Goal: Task Accomplishment & Management: Complete application form

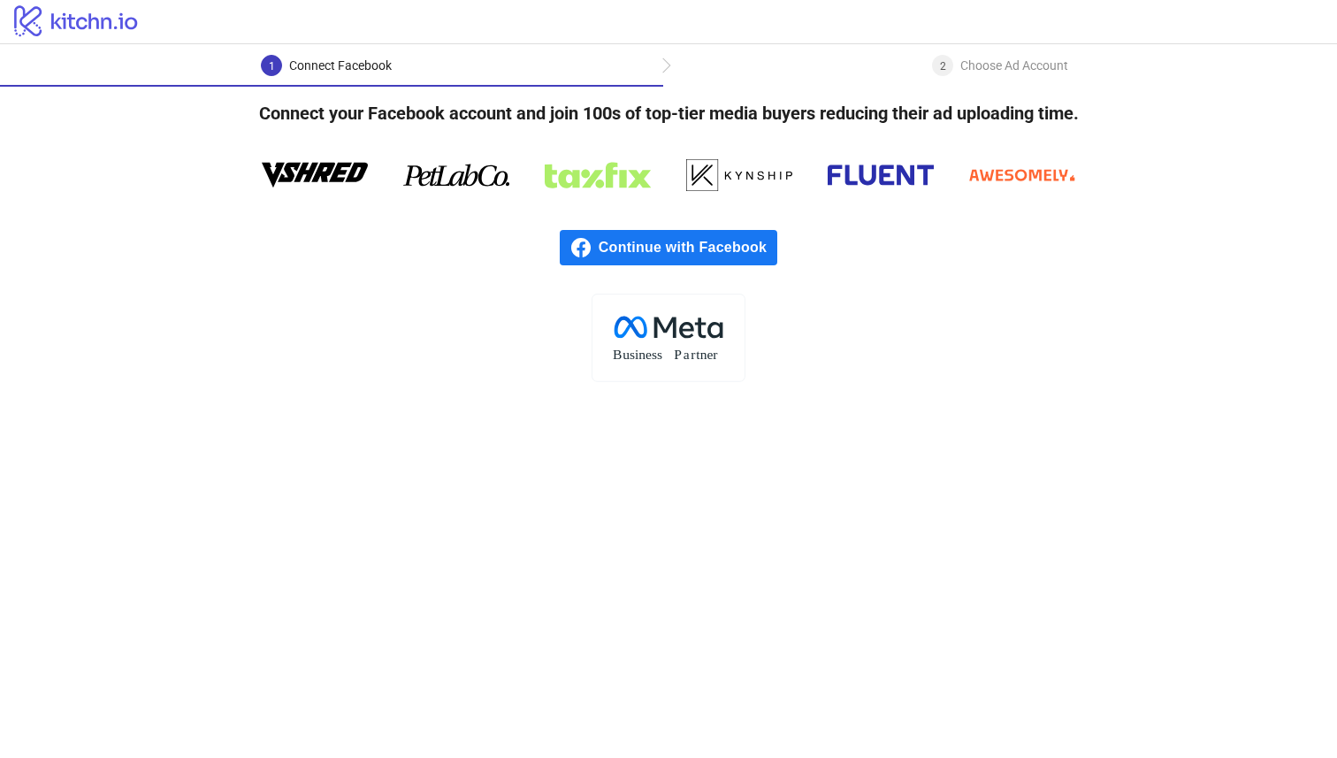
click at [649, 239] on span "Continue with Facebook" at bounding box center [688, 247] width 179 height 35
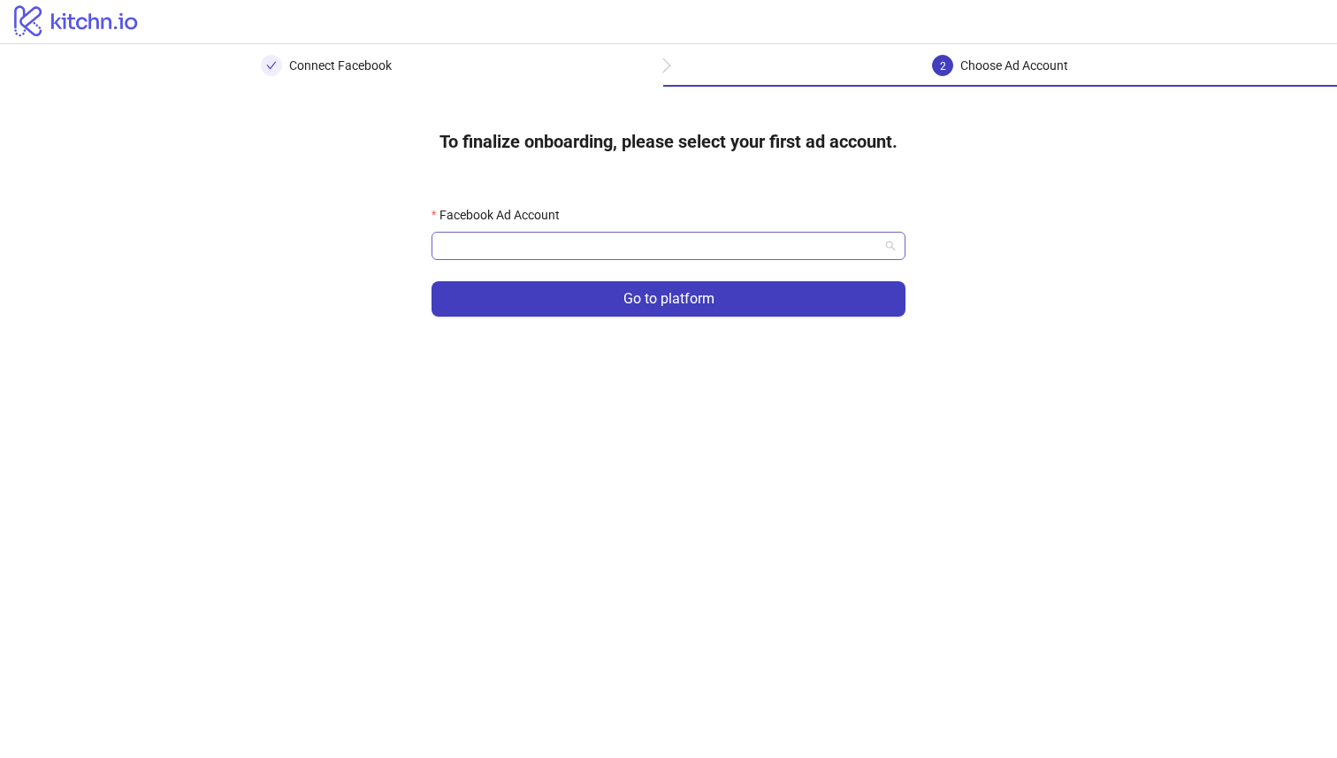
click at [843, 242] on input "Facebook Ad Account" at bounding box center [660, 246] width 437 height 27
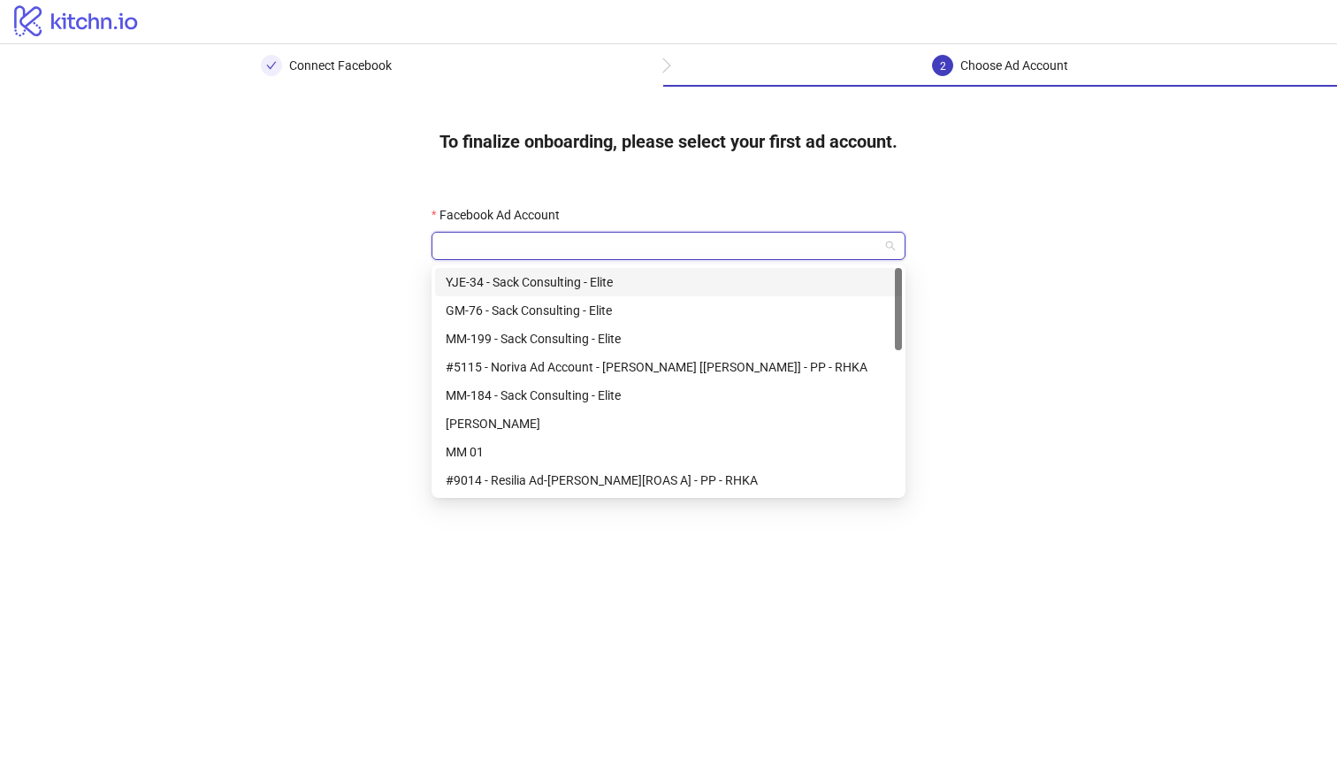
click at [703, 238] on input "Facebook Ad Account" at bounding box center [660, 246] width 437 height 27
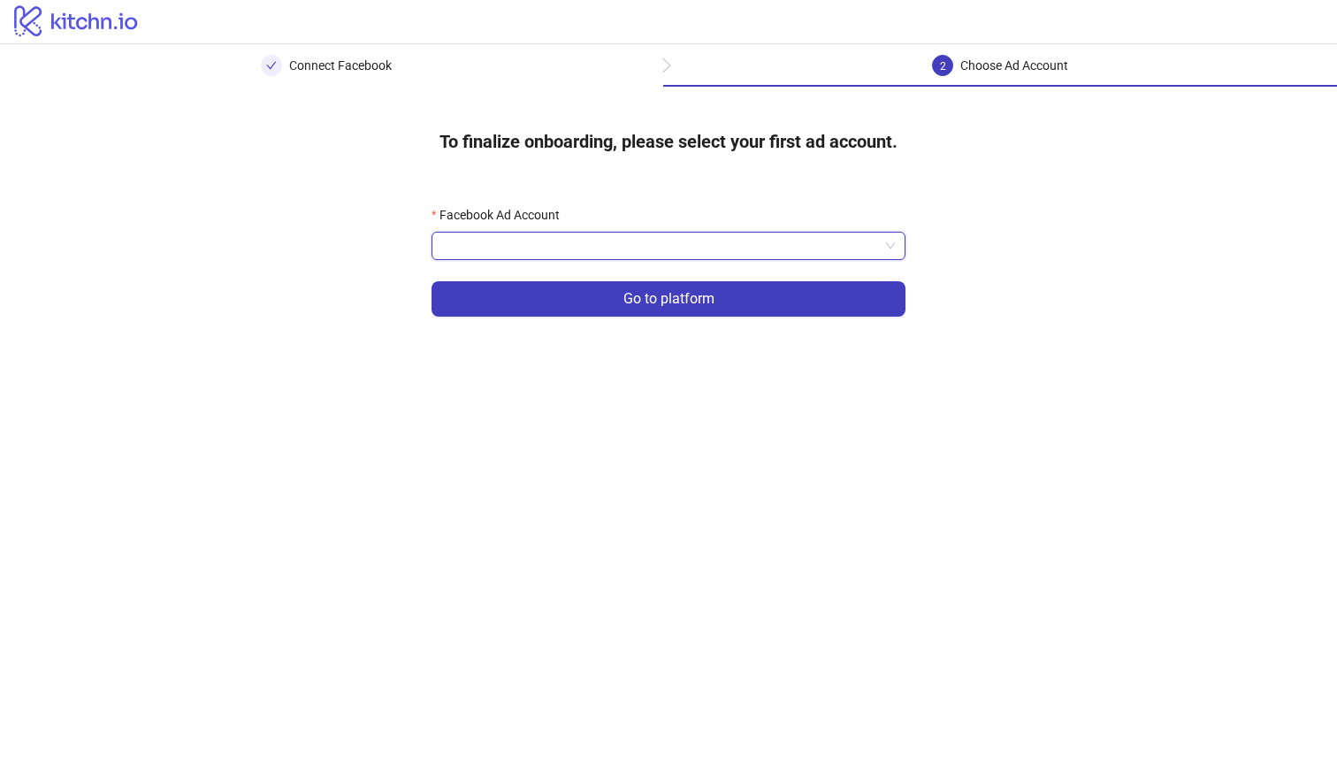
click at [682, 253] on input "Facebook Ad Account" at bounding box center [660, 246] width 437 height 27
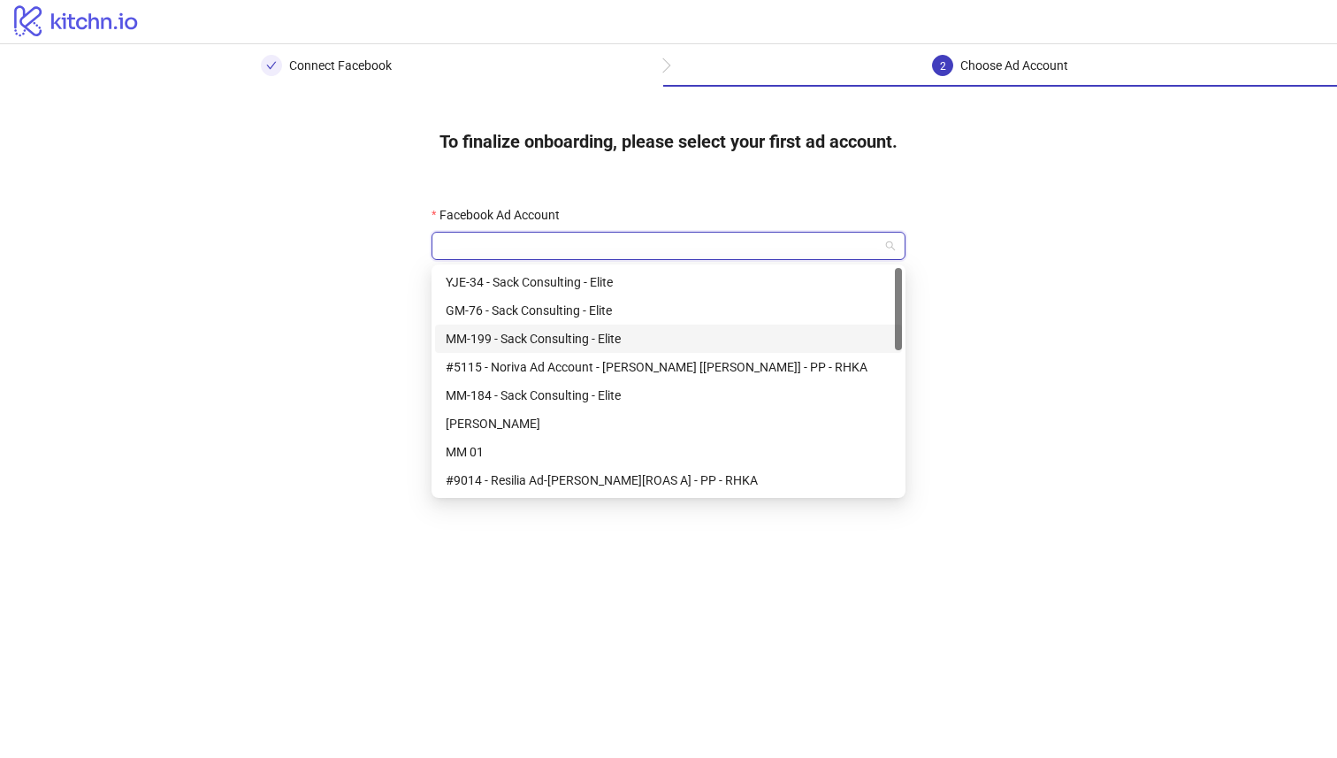
click at [615, 332] on div "MM-199 - Sack Consulting - Elite" at bounding box center [669, 338] width 446 height 19
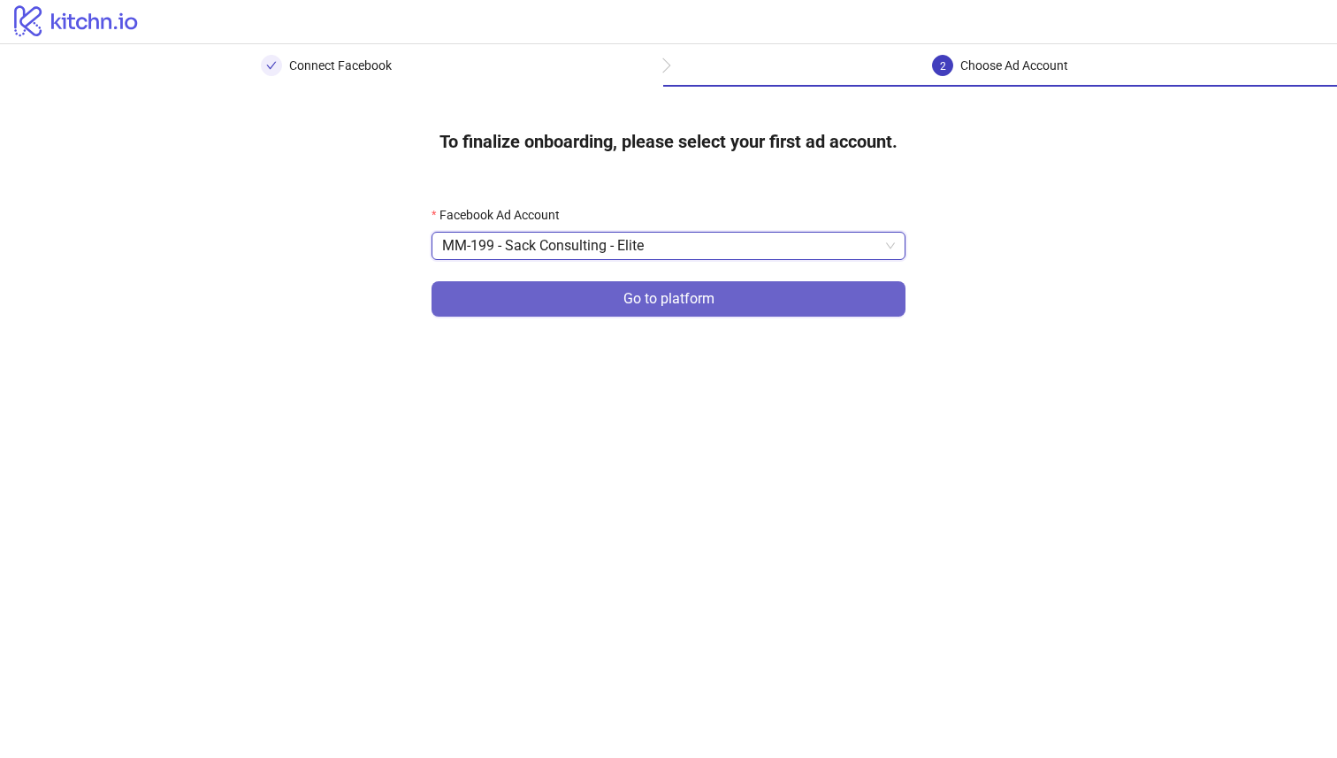
click at [619, 299] on button "Go to platform" at bounding box center [669, 298] width 474 height 35
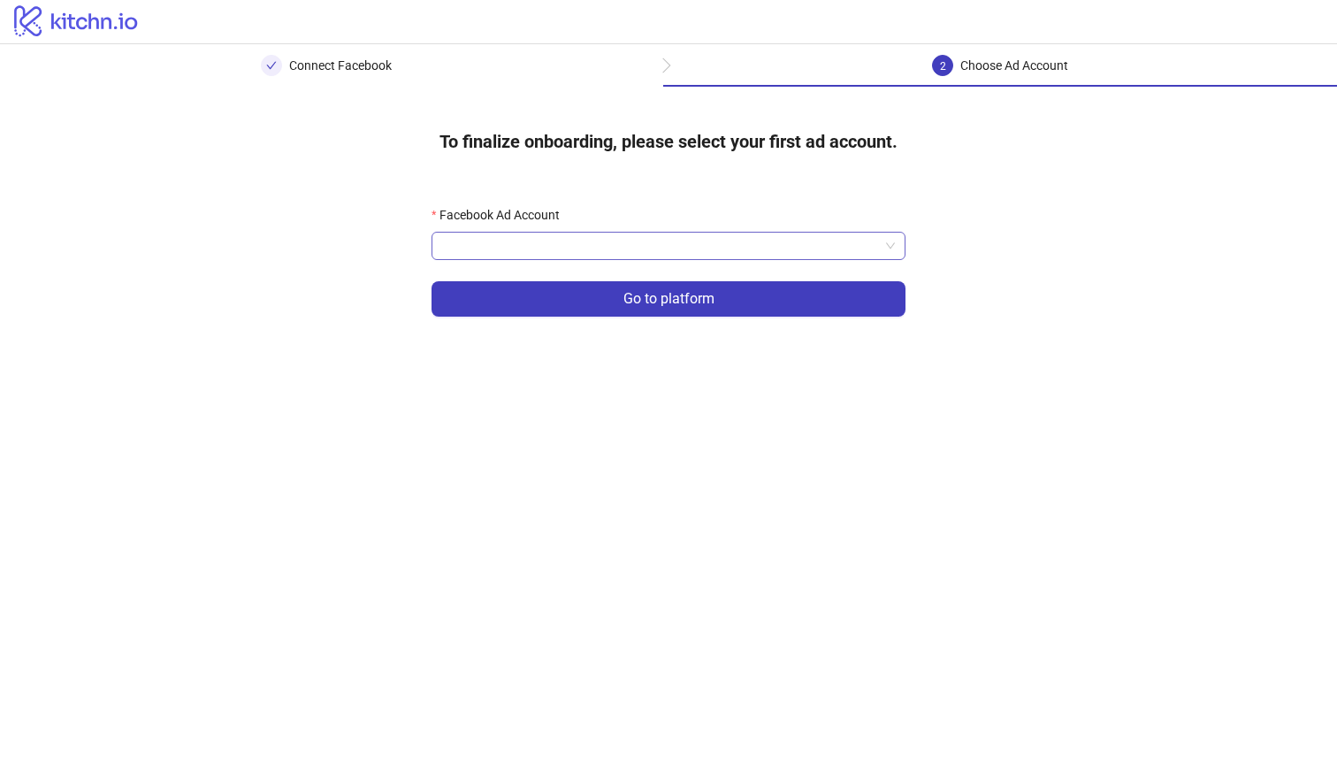
click at [543, 250] on input "Facebook Ad Account" at bounding box center [660, 246] width 437 height 27
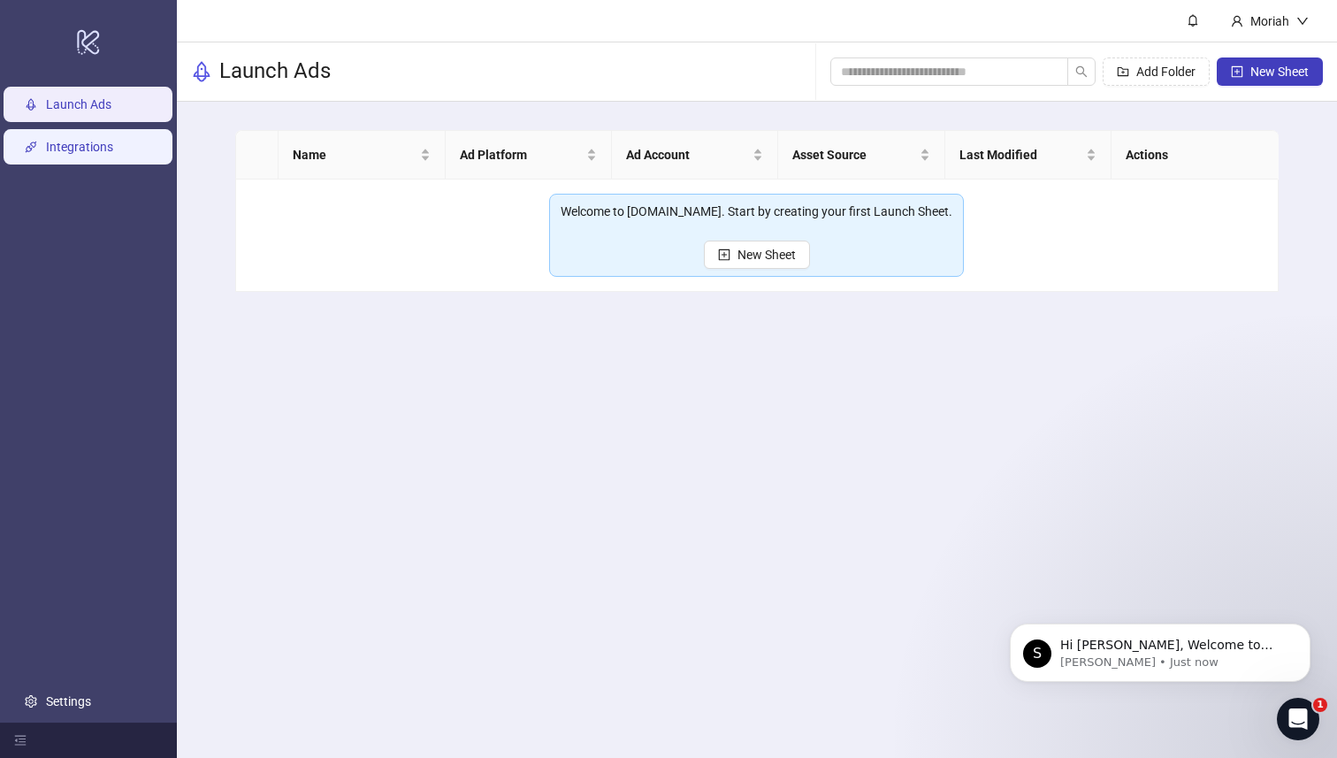
click at [88, 151] on link "Integrations" at bounding box center [79, 148] width 67 height 14
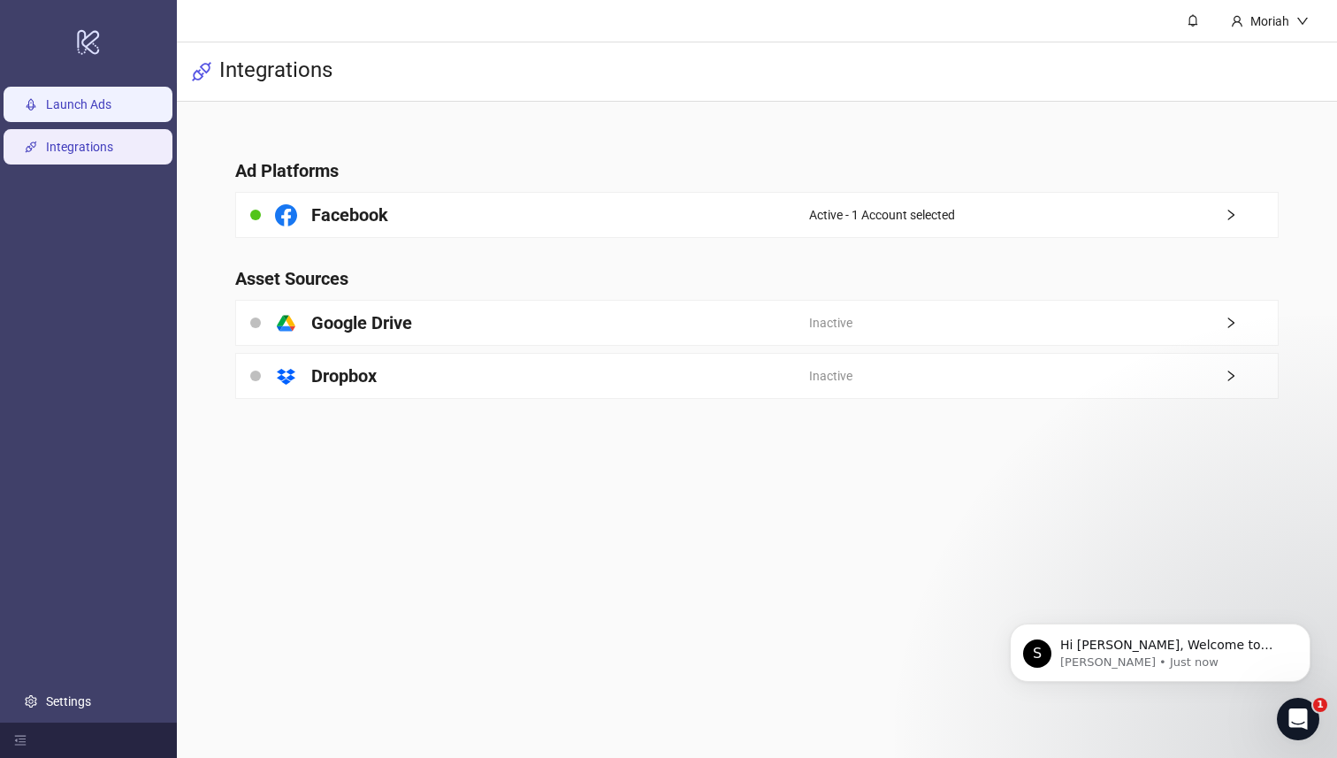
drag, startPoint x: 79, startPoint y: 110, endPoint x: 105, endPoint y: 111, distance: 26.6
click at [79, 110] on link "Launch Ads" at bounding box center [78, 105] width 65 height 14
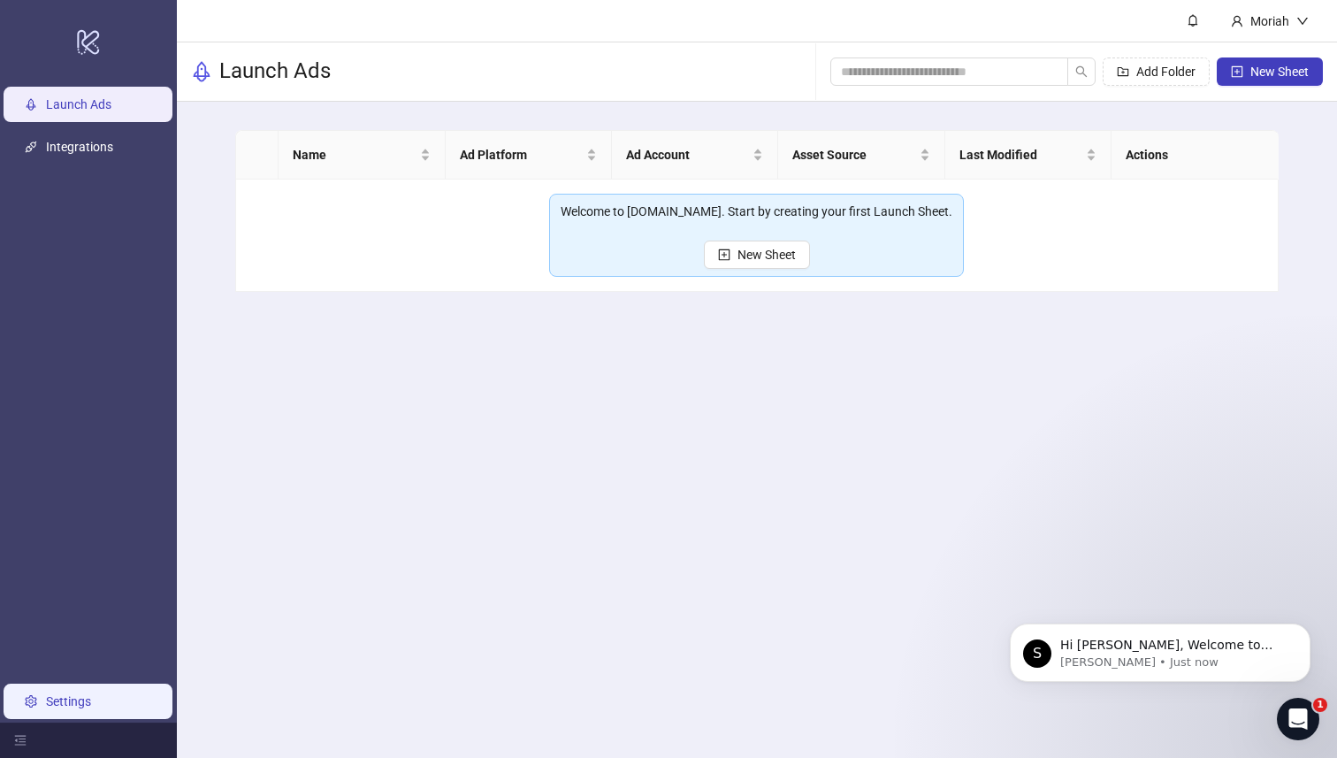
click at [61, 703] on link "Settings" at bounding box center [68, 701] width 45 height 14
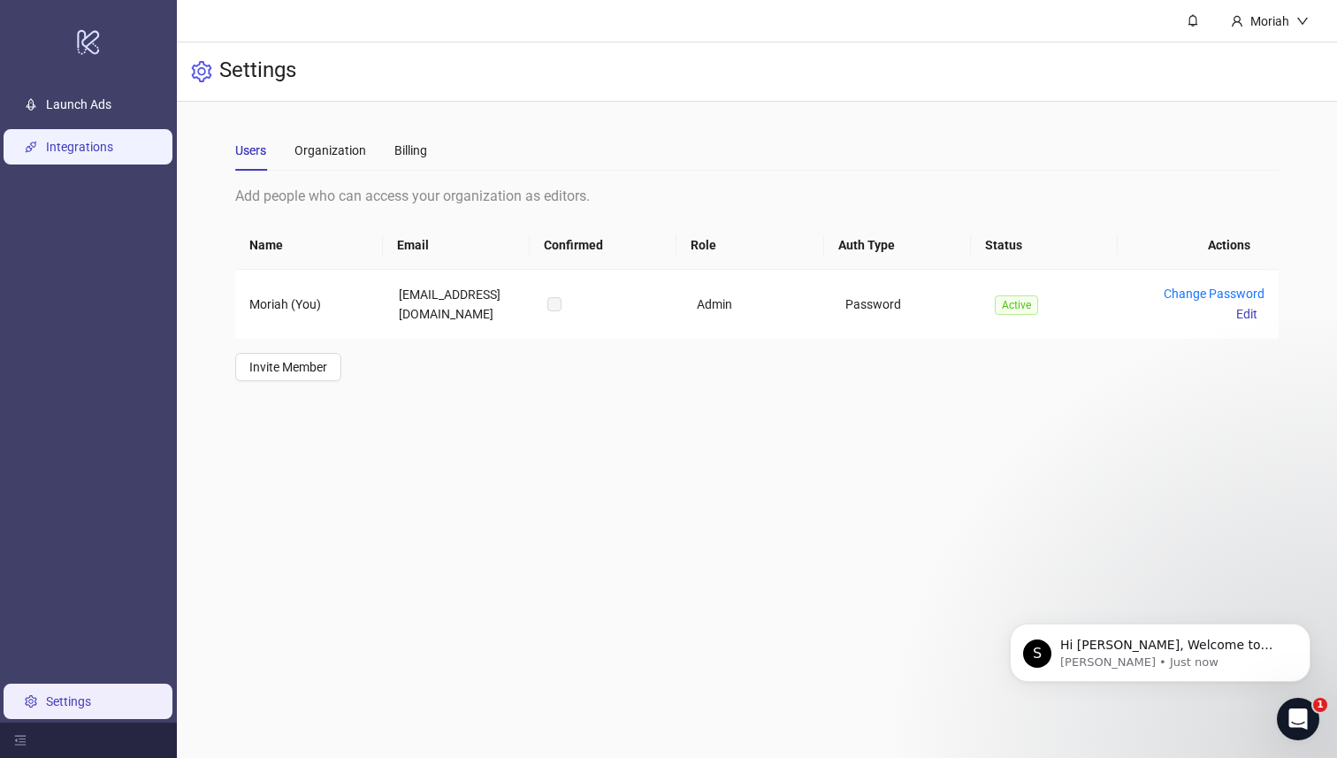
click at [91, 145] on link "Integrations" at bounding box center [79, 148] width 67 height 14
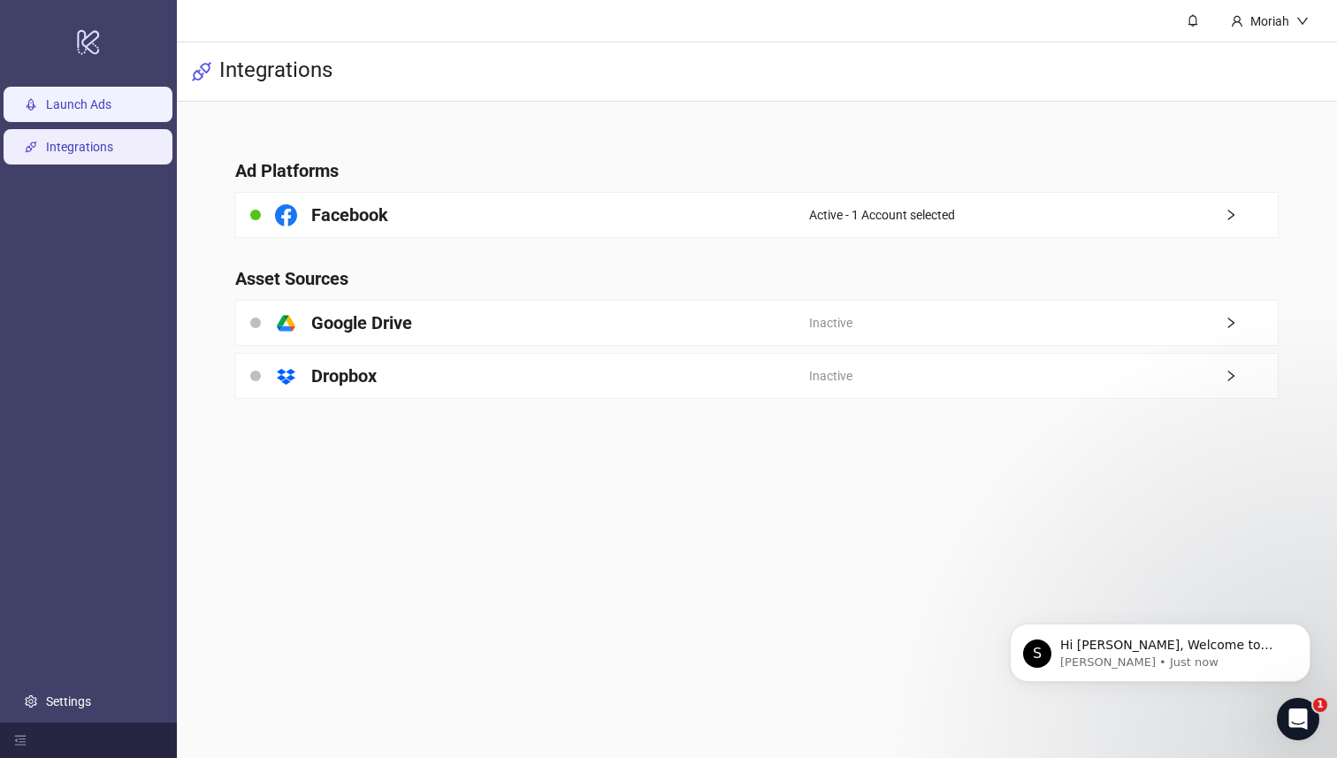
click at [95, 98] on link "Launch Ads" at bounding box center [78, 105] width 65 height 14
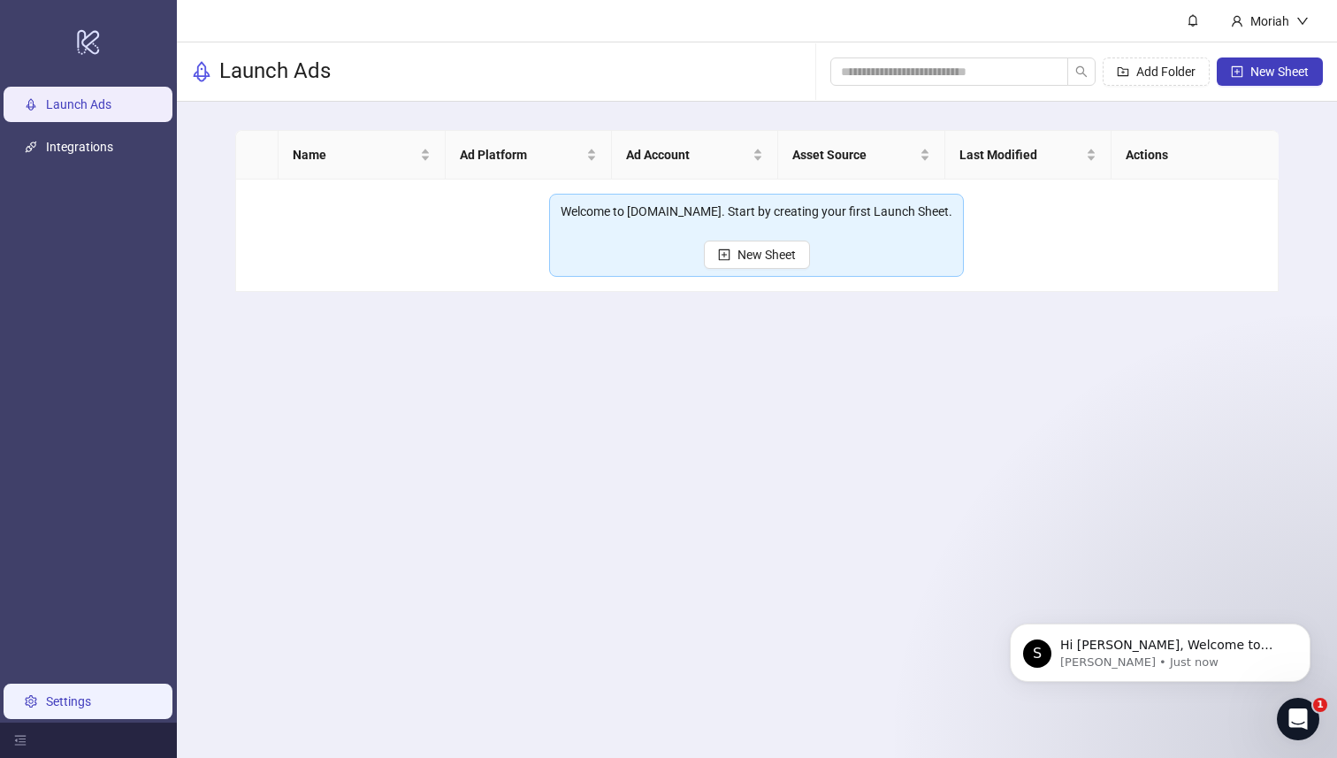
click at [50, 694] on link "Settings" at bounding box center [68, 701] width 45 height 14
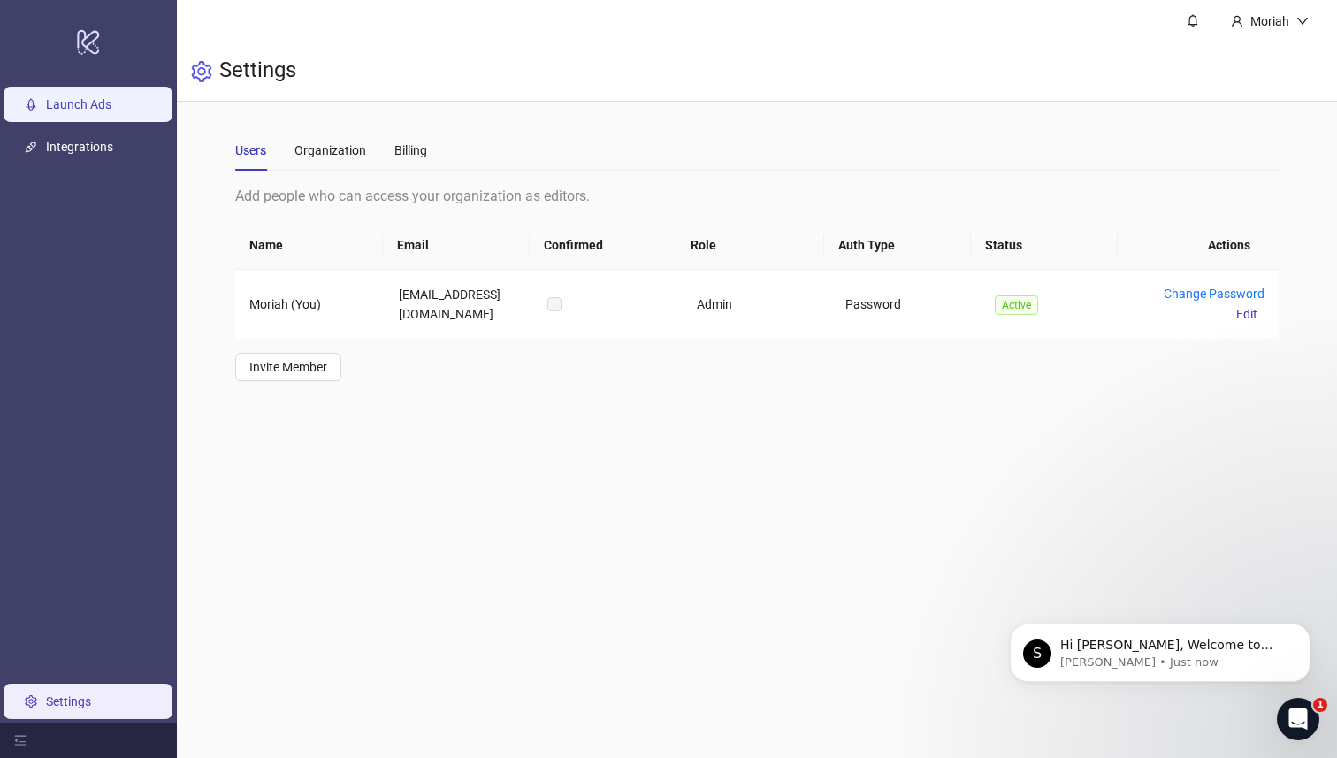
click at [111, 103] on link "Launch Ads" at bounding box center [78, 105] width 65 height 14
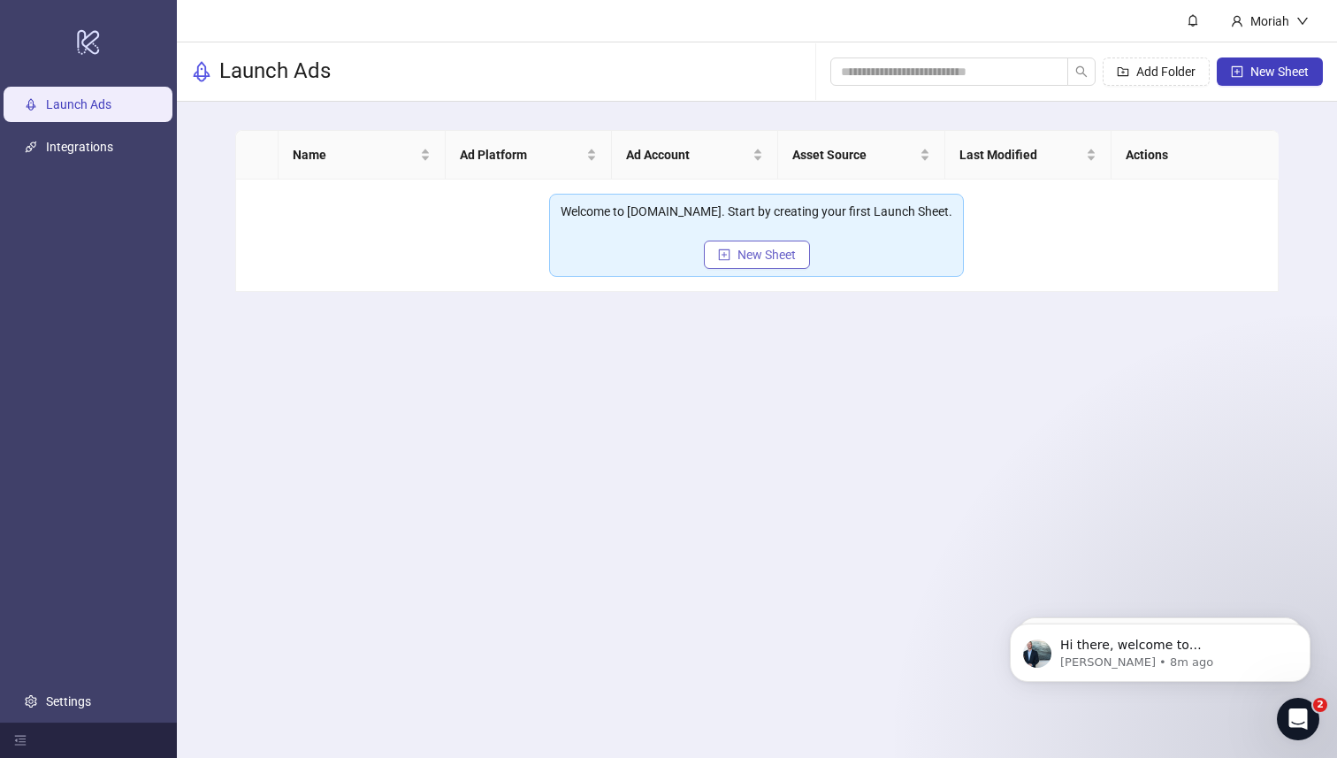
click at [757, 263] on button "New Sheet" at bounding box center [757, 255] width 106 height 28
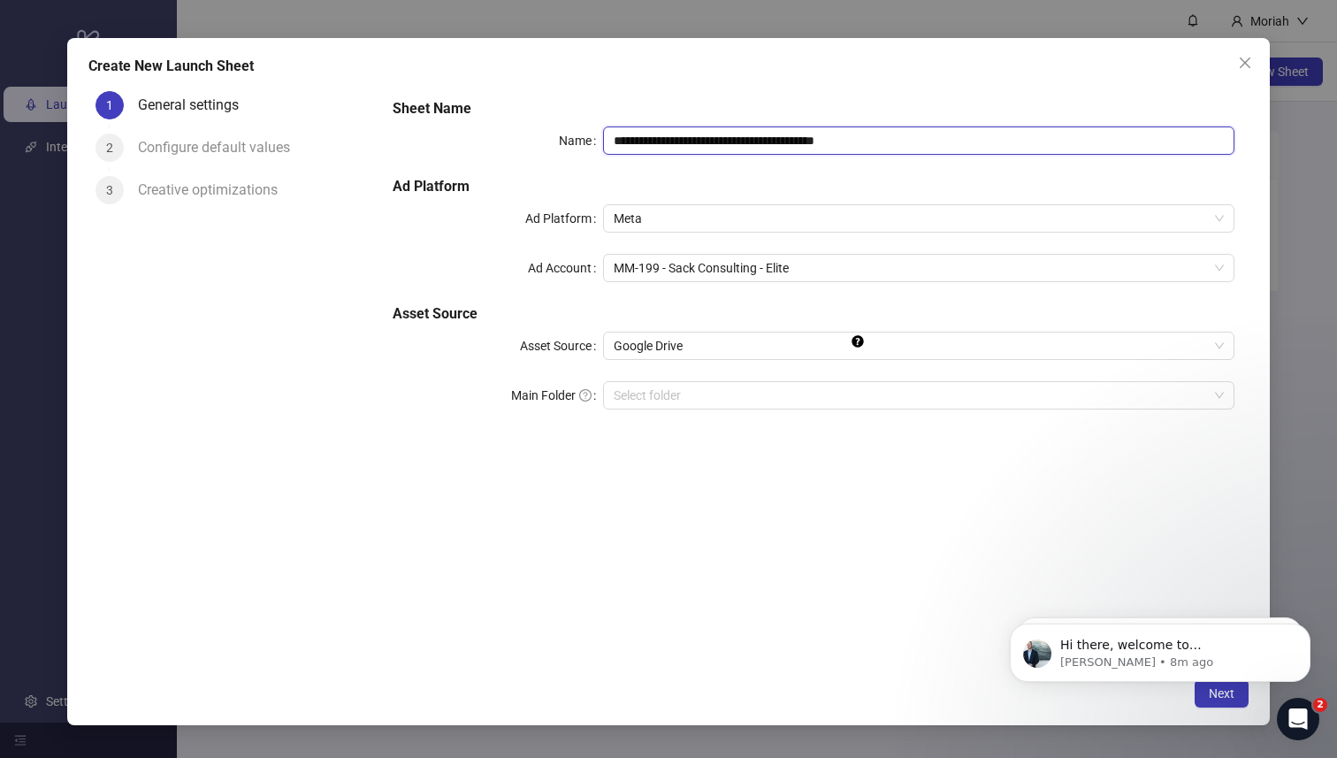
click at [898, 143] on input "**********" at bounding box center [918, 140] width 631 height 28
type input "**********"
click at [1203, 694] on body "Hi there, welcome to Kitchn.io. I'll reach out via e-mail separately, but just …" at bounding box center [1160, 648] width 340 height 110
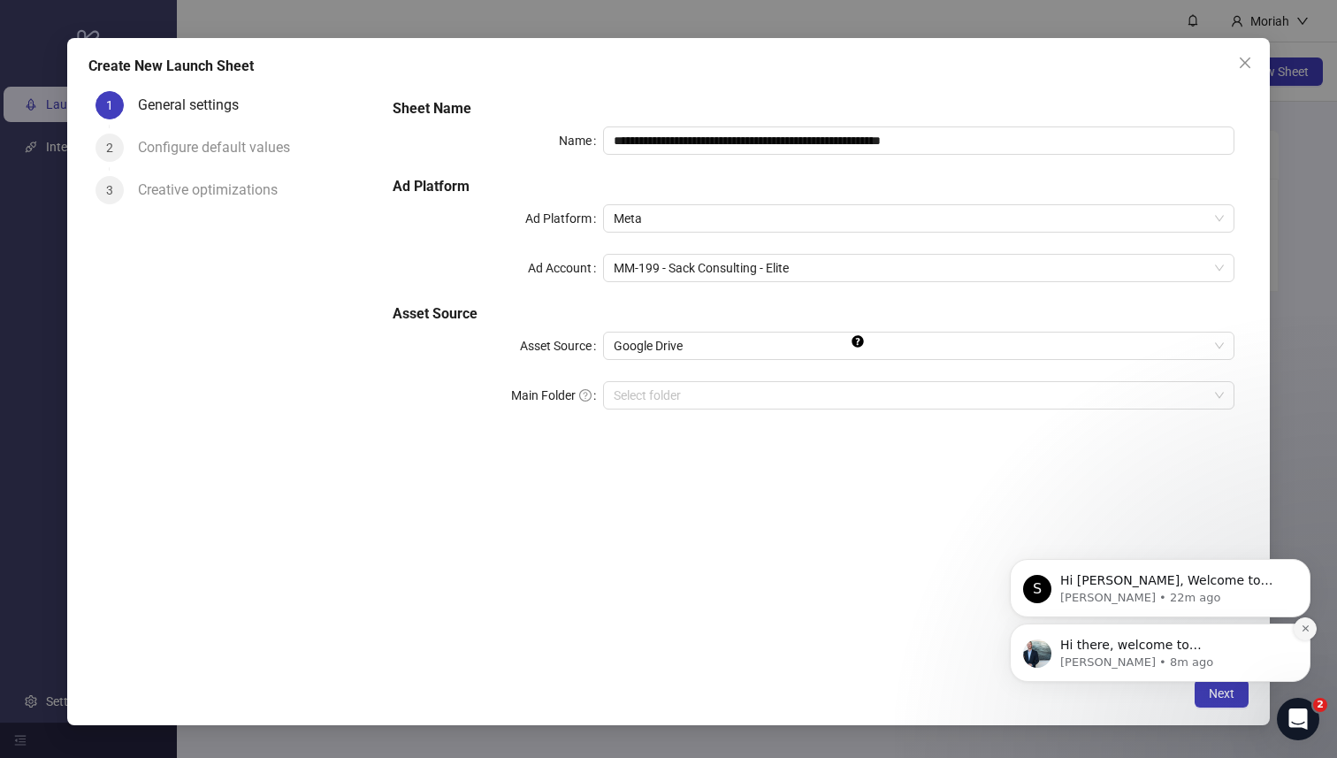
click at [1306, 632] on button "Dismiss notification" at bounding box center [1305, 628] width 23 height 23
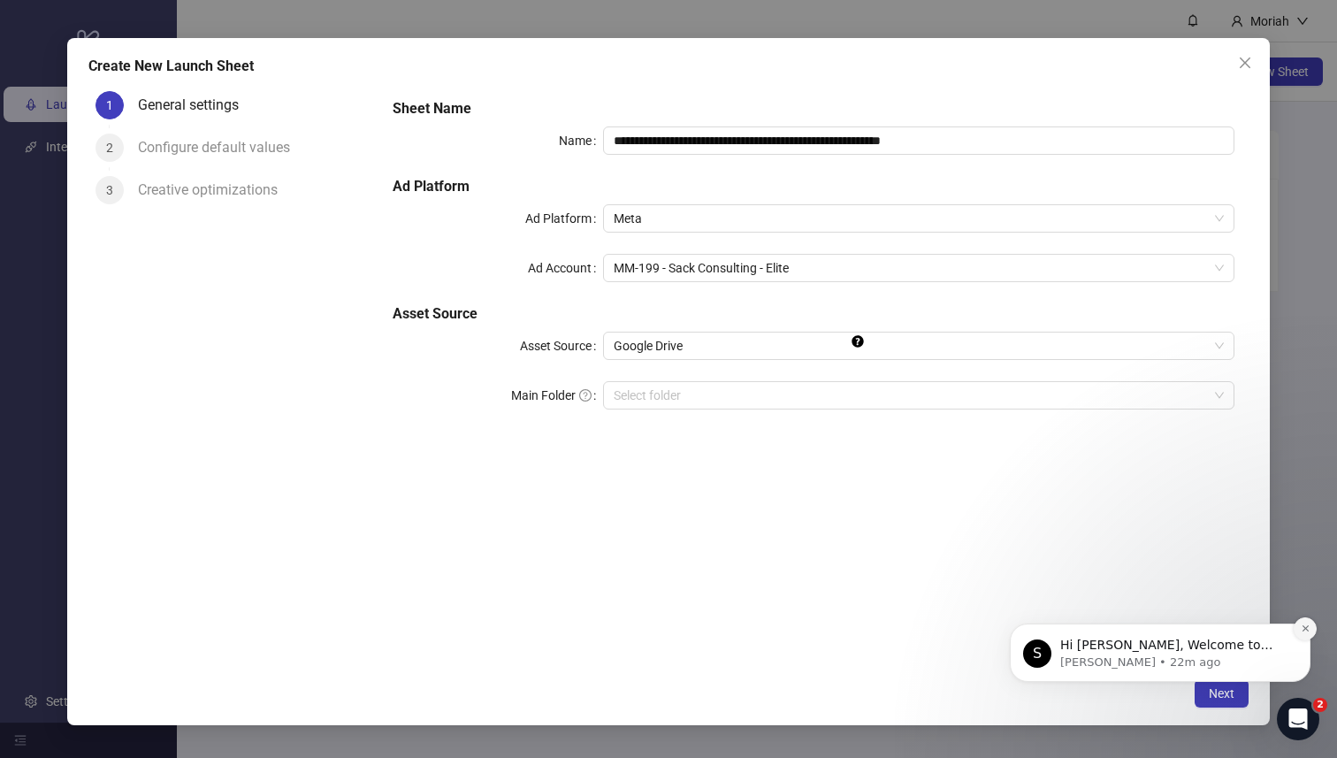
click at [1305, 632] on icon "Dismiss notification" at bounding box center [1306, 628] width 10 height 10
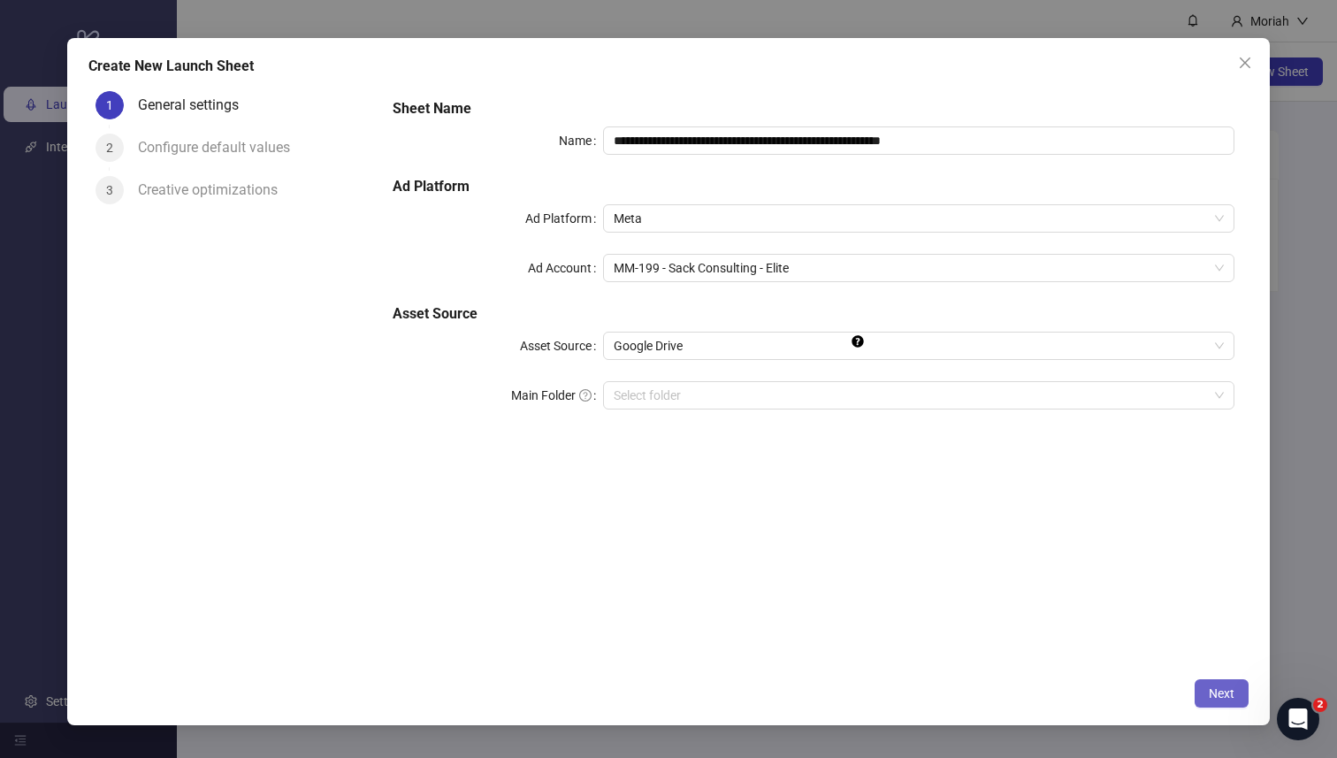
click at [1238, 694] on button "Next" at bounding box center [1222, 693] width 54 height 28
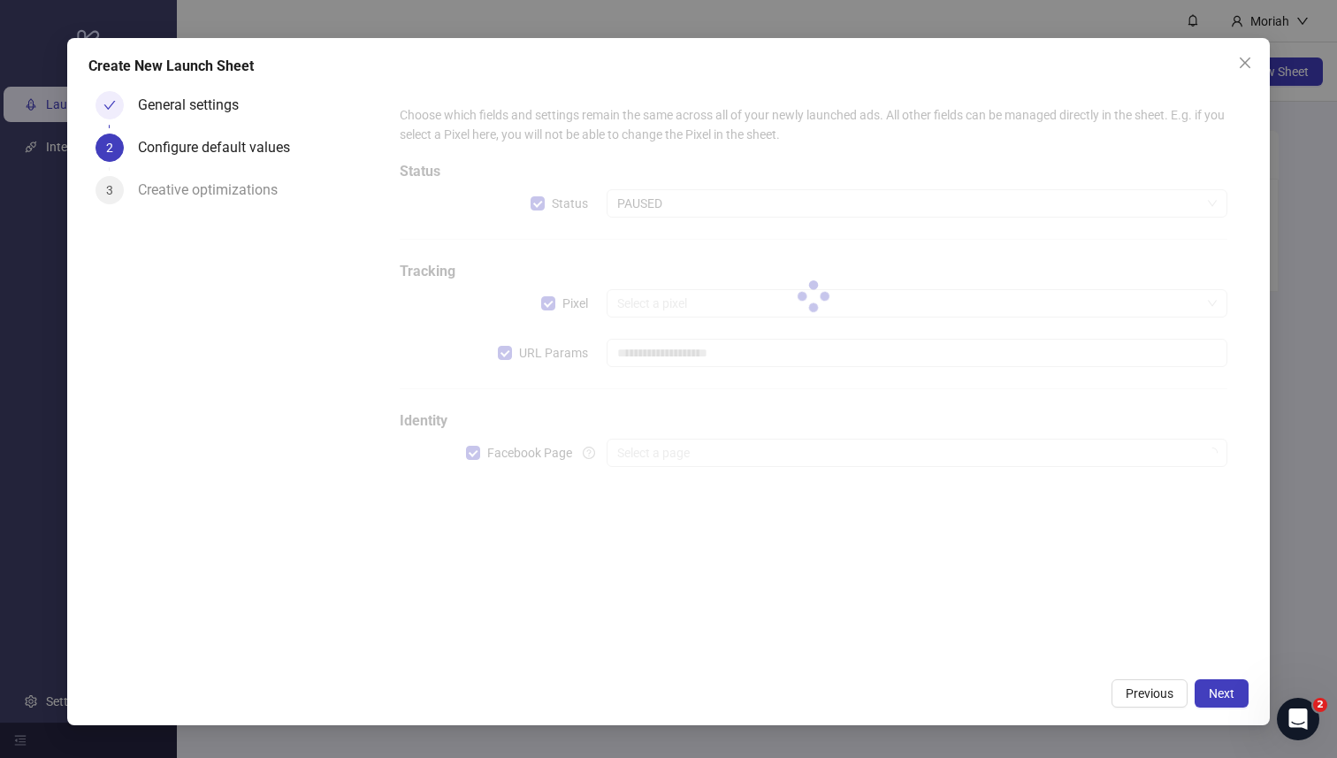
type input "**********"
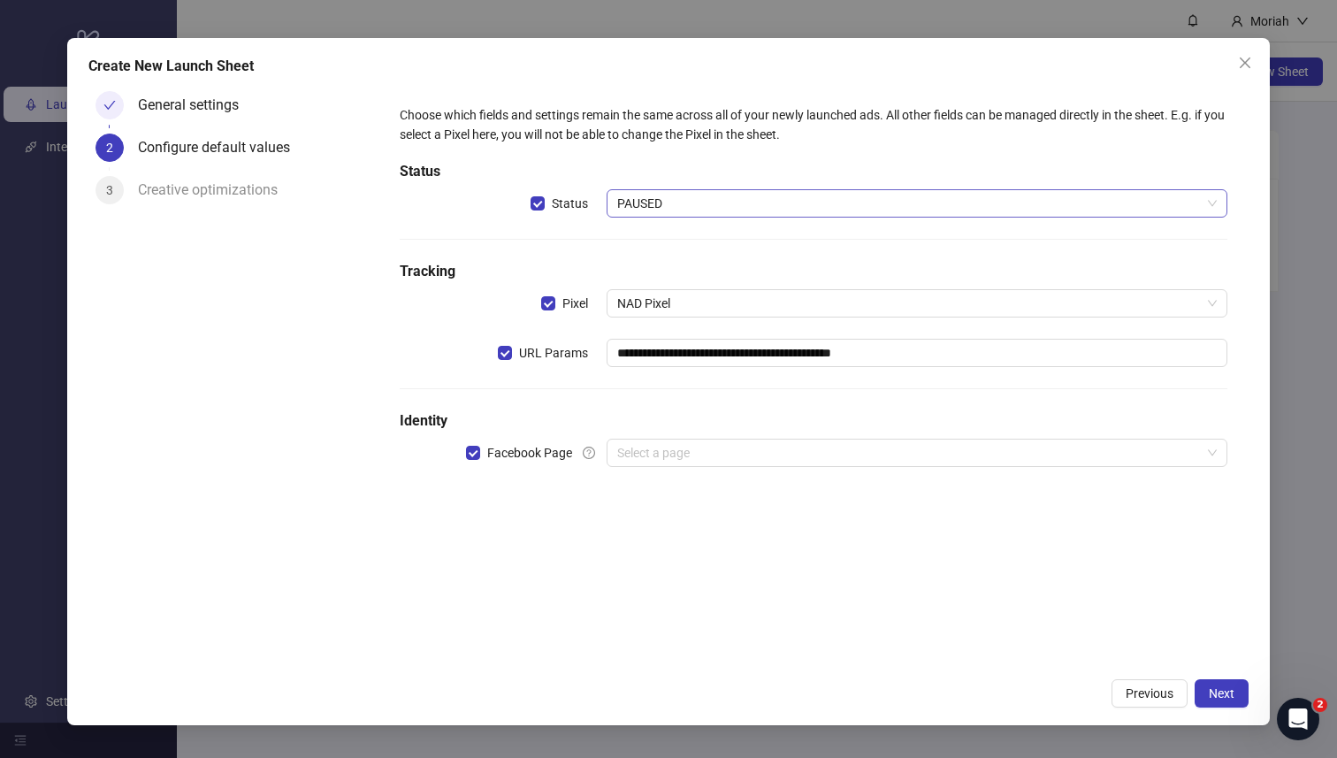
click at [818, 198] on span "PAUSED" at bounding box center [917, 203] width 600 height 27
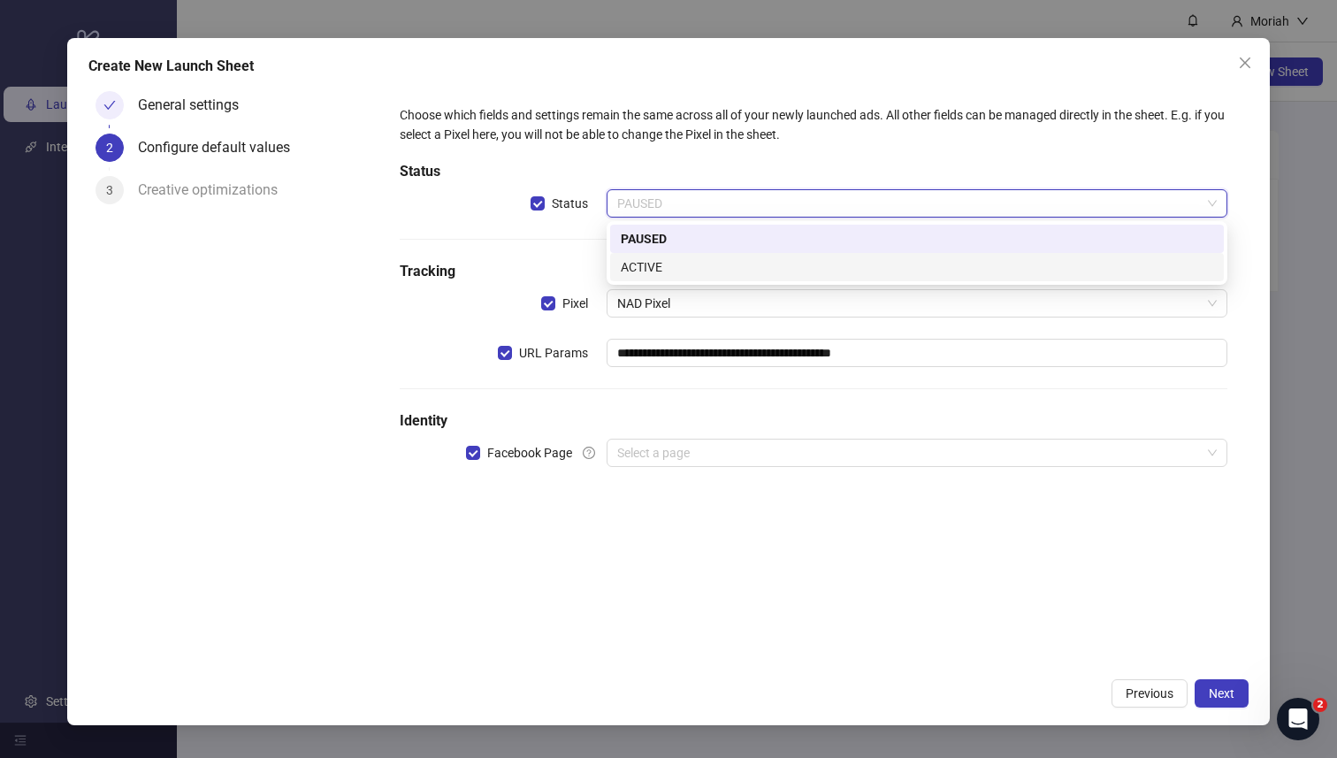
click at [771, 261] on div "ACTIVE" at bounding box center [917, 266] width 592 height 19
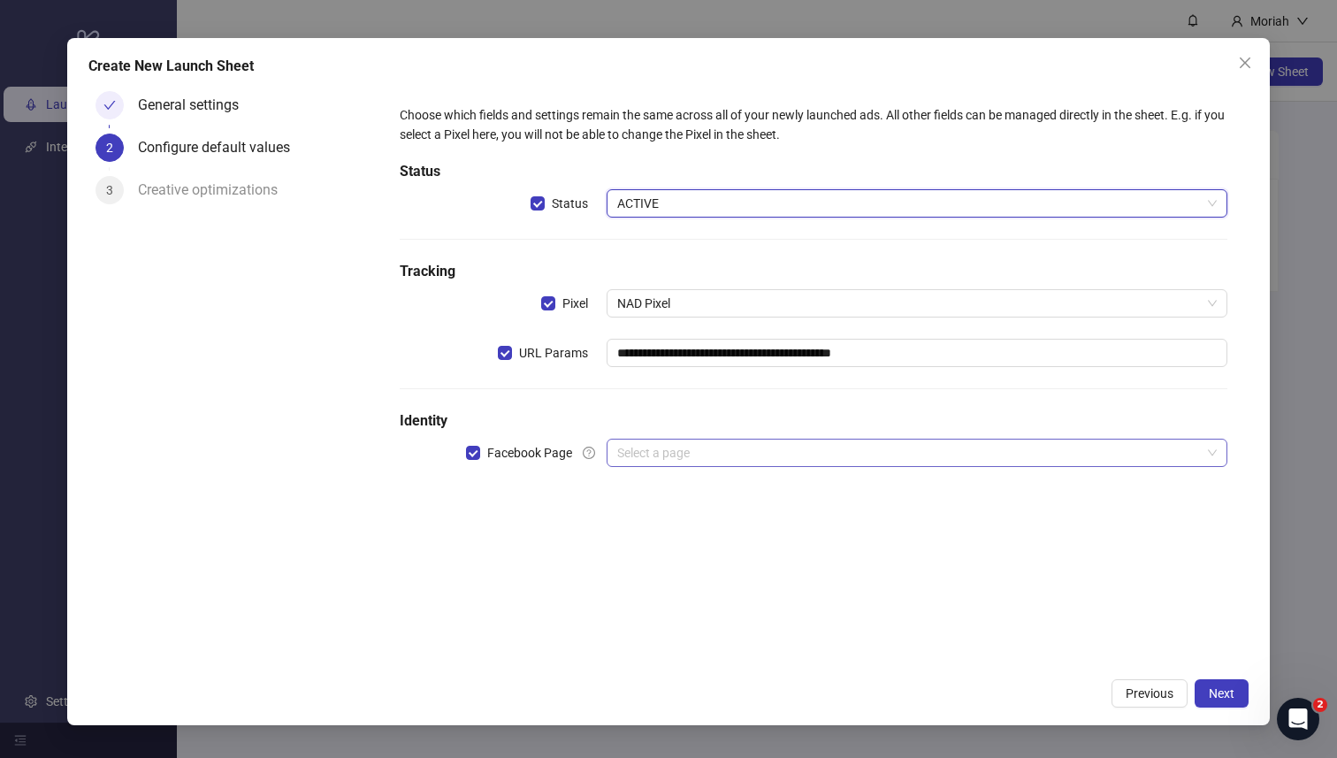
click at [716, 464] on input "search" at bounding box center [909, 452] width 584 height 27
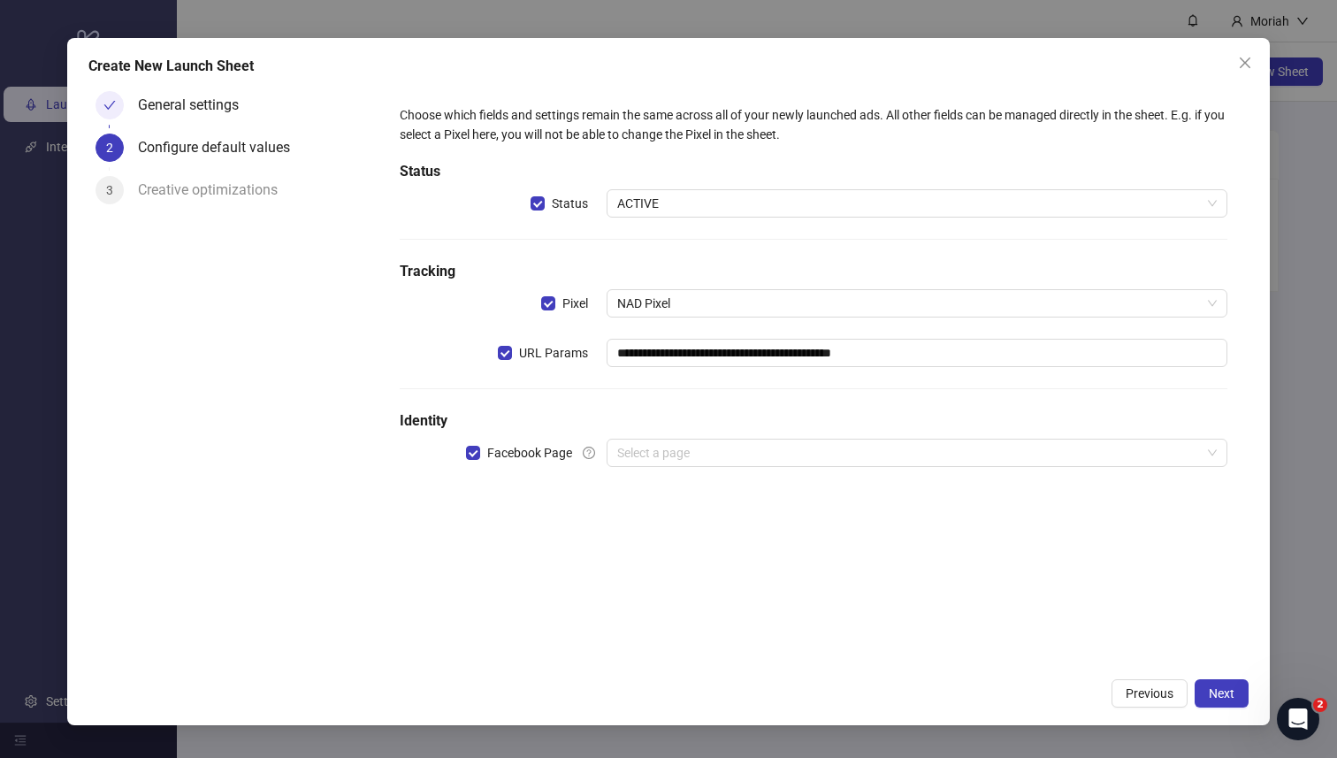
click at [721, 419] on h5 "Identity" at bounding box center [814, 420] width 829 height 21
click at [714, 466] on div "Select a page" at bounding box center [917, 453] width 621 height 28
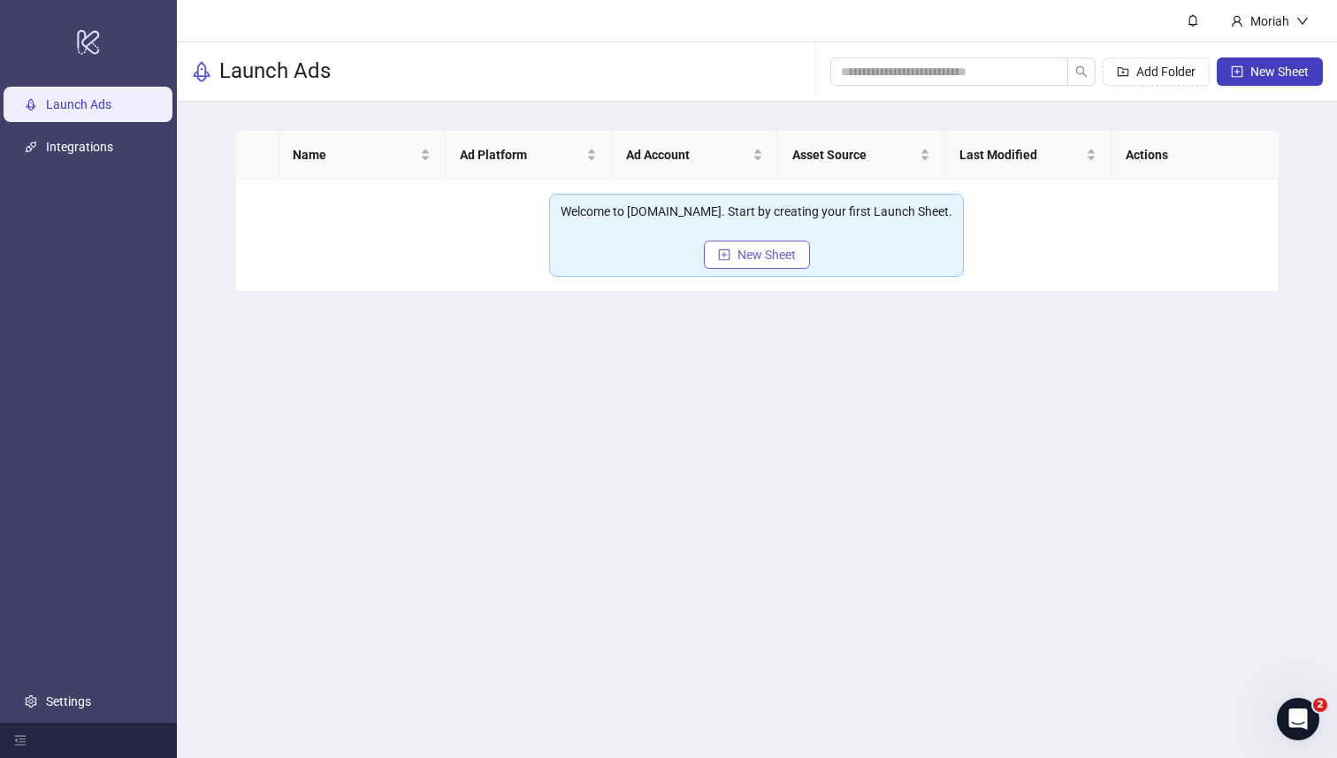
click at [772, 262] on button "New Sheet" at bounding box center [757, 255] width 106 height 28
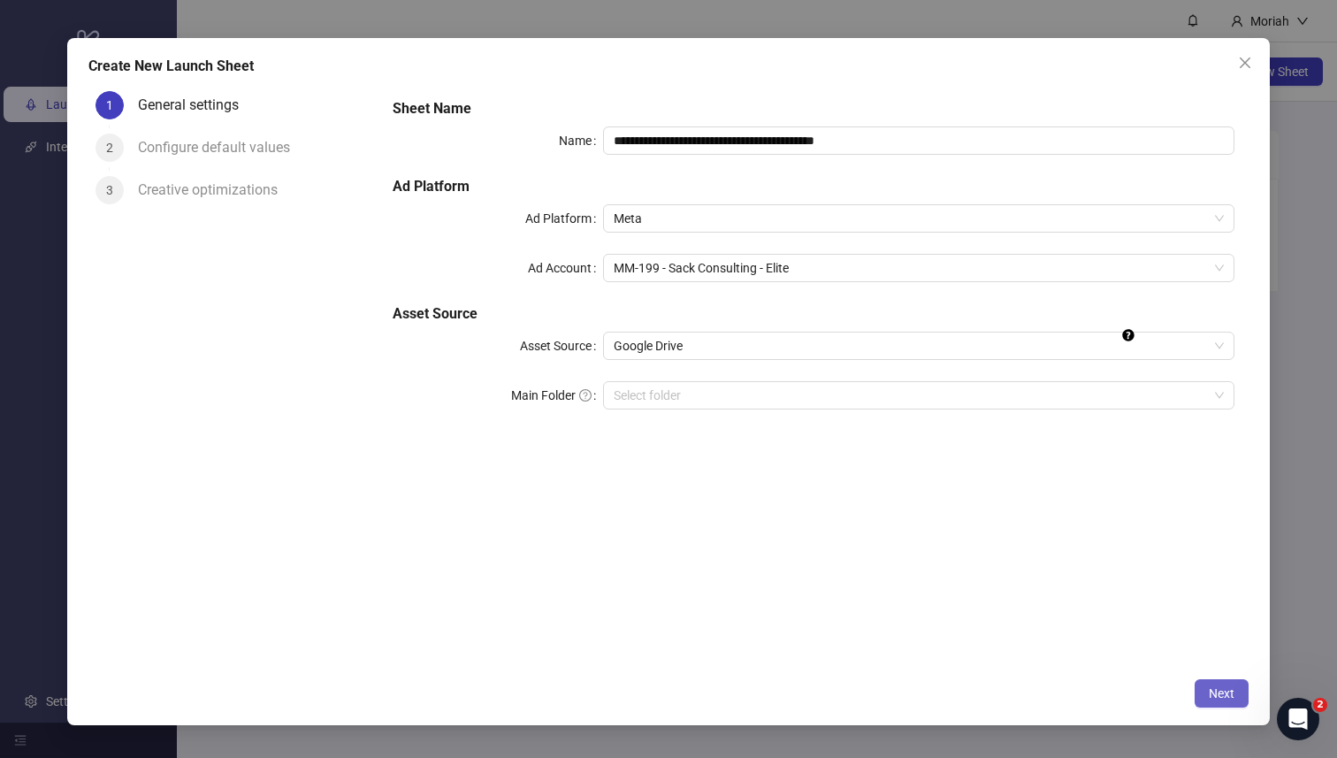
click at [1209, 697] on span "Next" at bounding box center [1222, 693] width 26 height 14
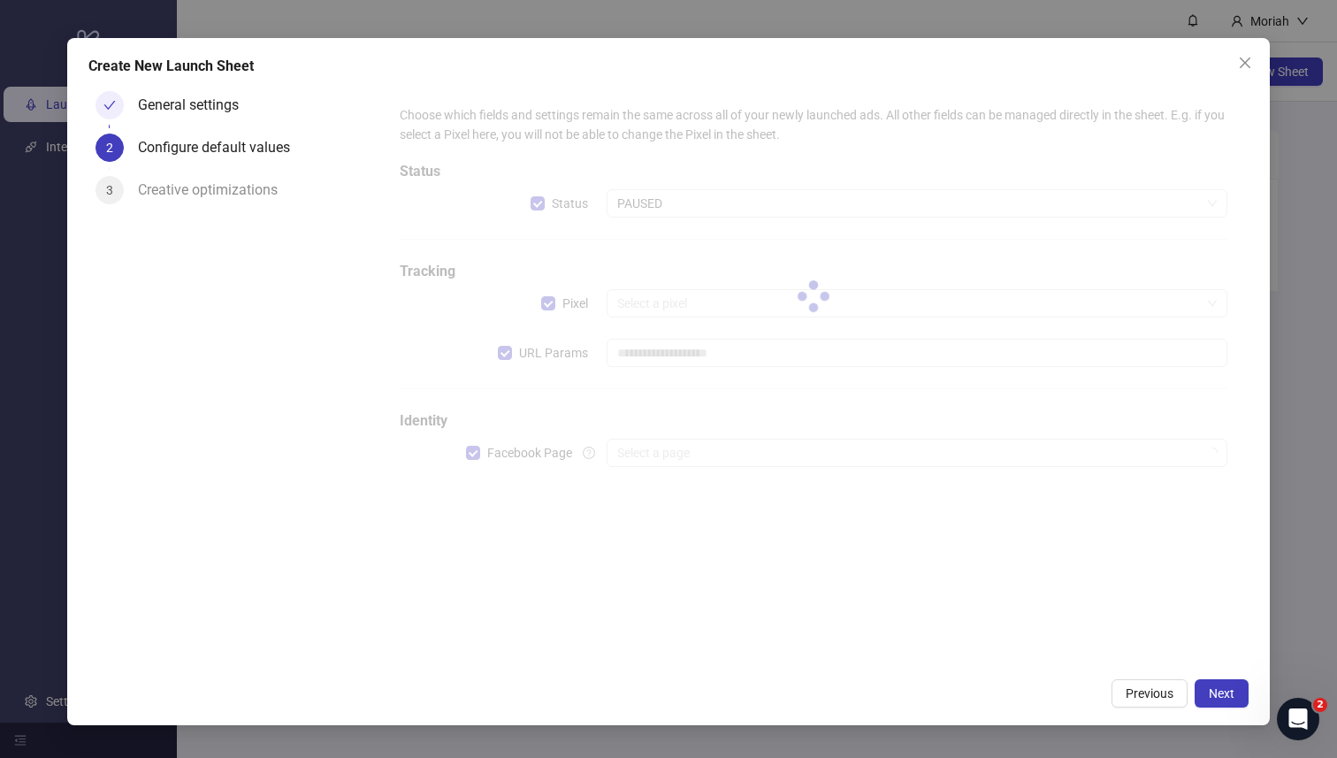
type input "**********"
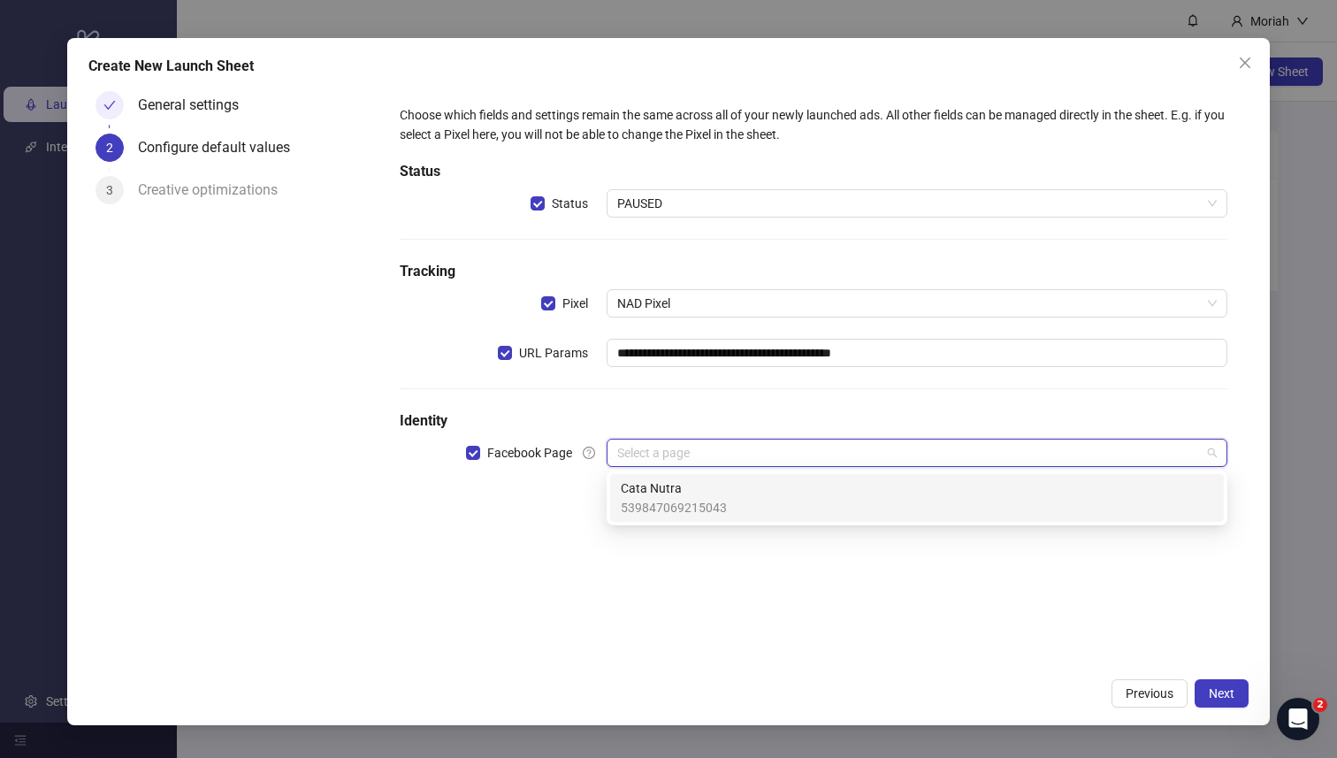
click at [705, 453] on input "search" at bounding box center [909, 452] width 584 height 27
click at [704, 405] on div "**********" at bounding box center [814, 296] width 843 height 397
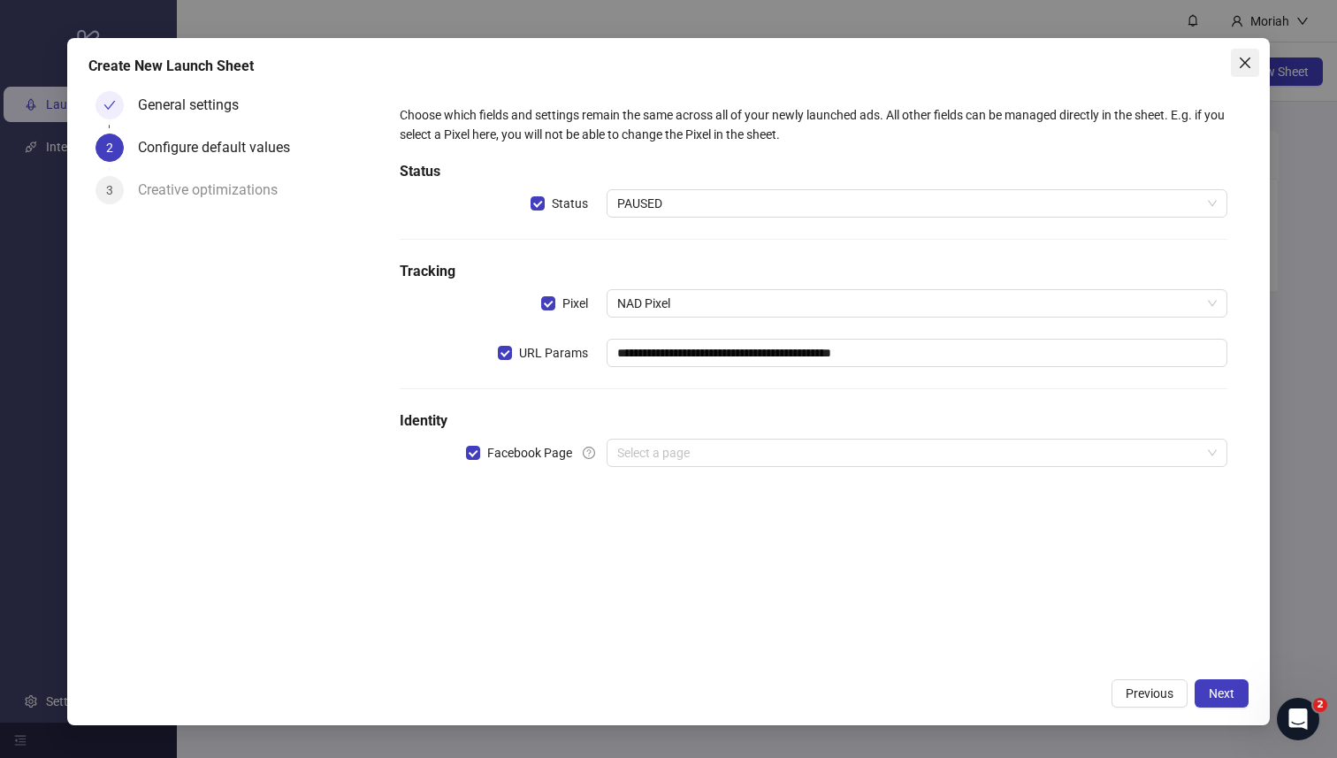
click at [1256, 61] on span "Close" at bounding box center [1245, 63] width 28 height 14
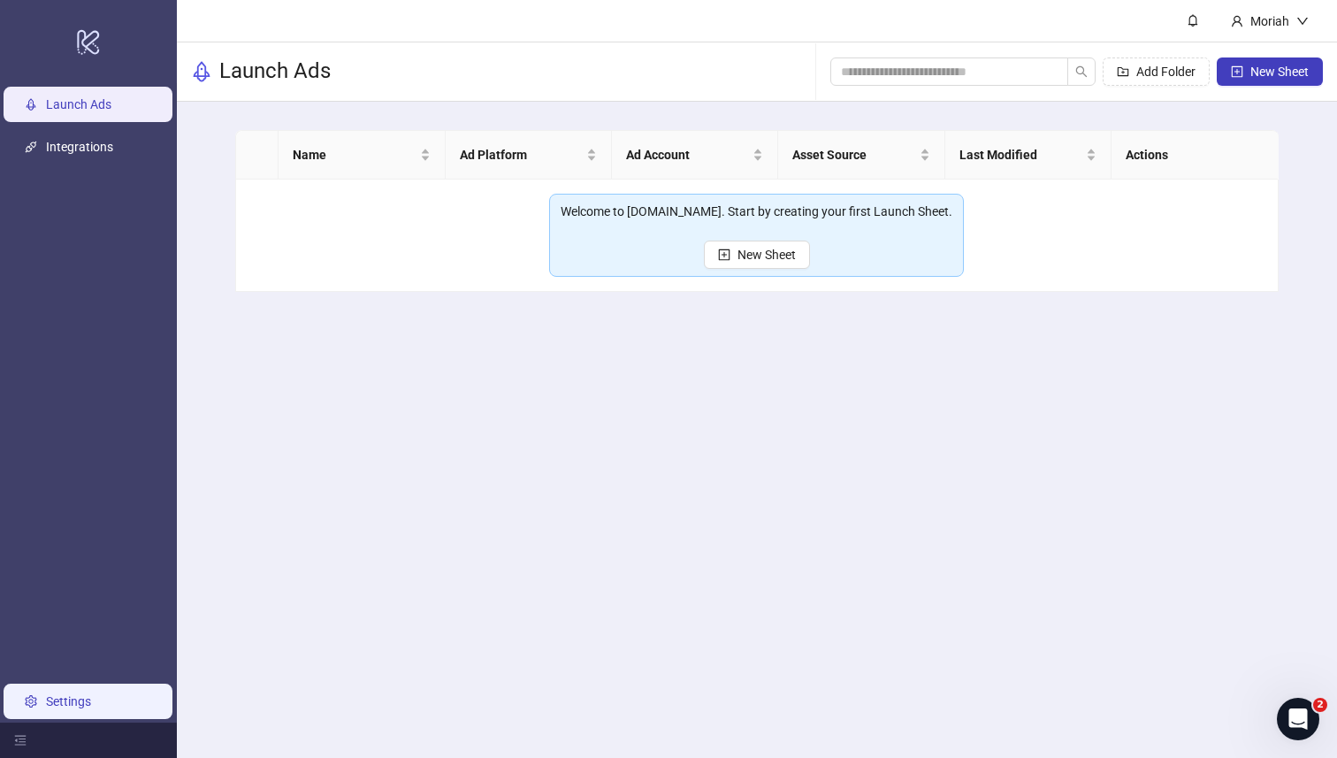
click at [70, 701] on link "Settings" at bounding box center [68, 701] width 45 height 14
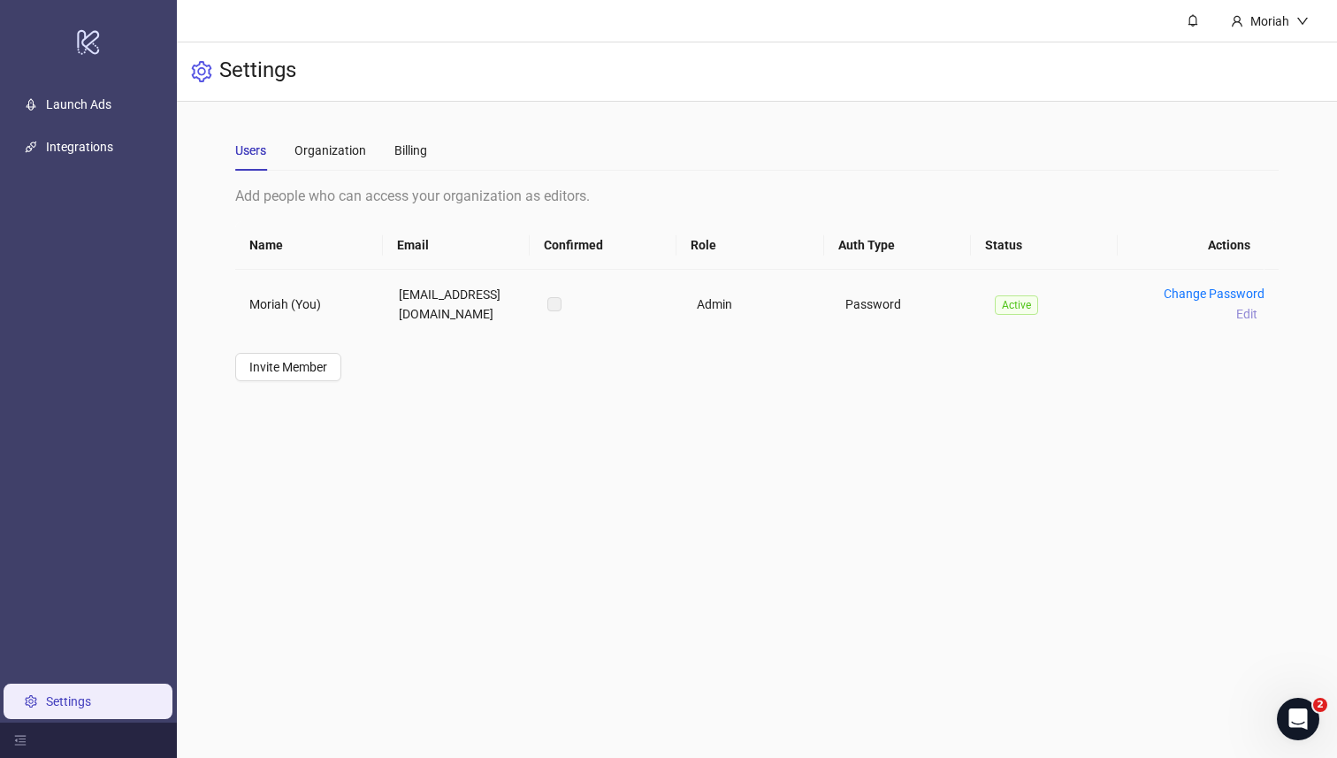
click at [1243, 316] on button "Edit" at bounding box center [1246, 313] width 35 height 21
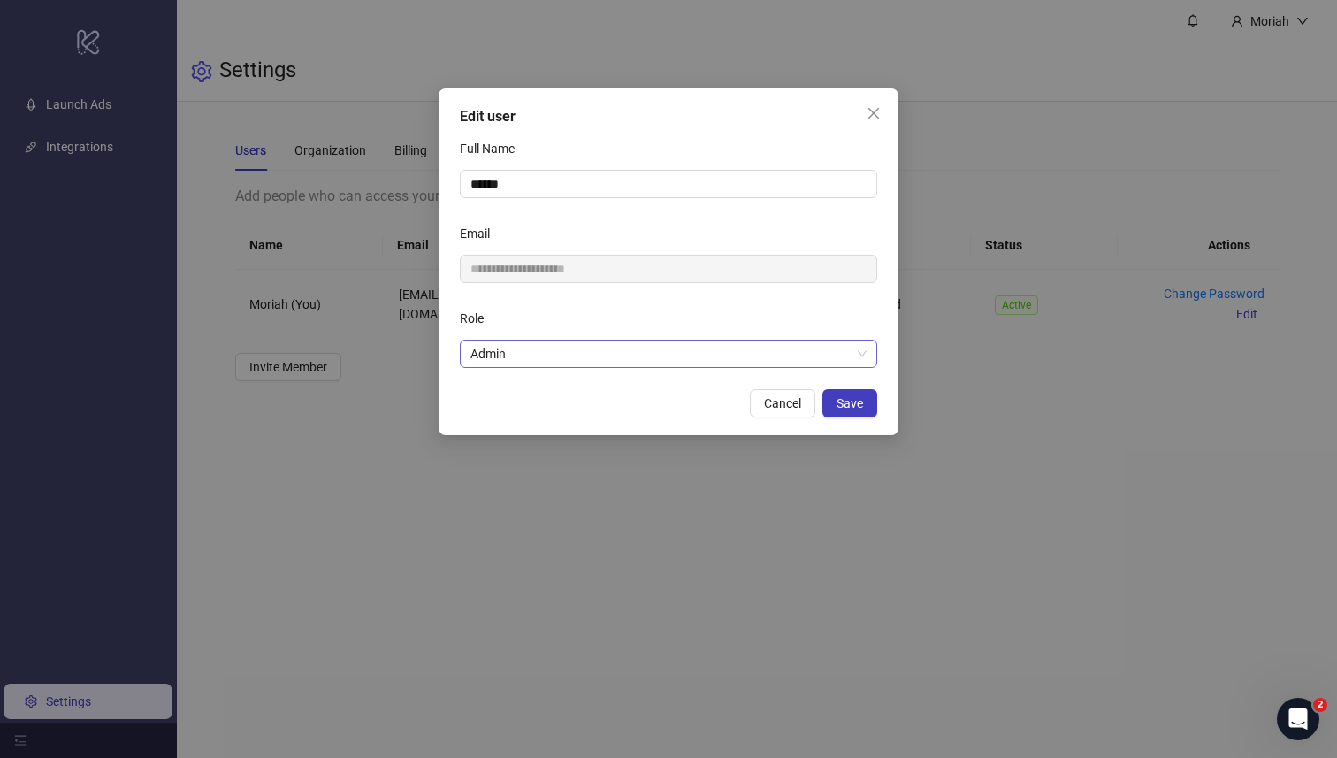
click at [654, 351] on span "Admin" at bounding box center [668, 353] width 396 height 27
click at [632, 286] on form "**********" at bounding box center [668, 250] width 417 height 233
click at [867, 112] on icon "close" at bounding box center [874, 113] width 14 height 14
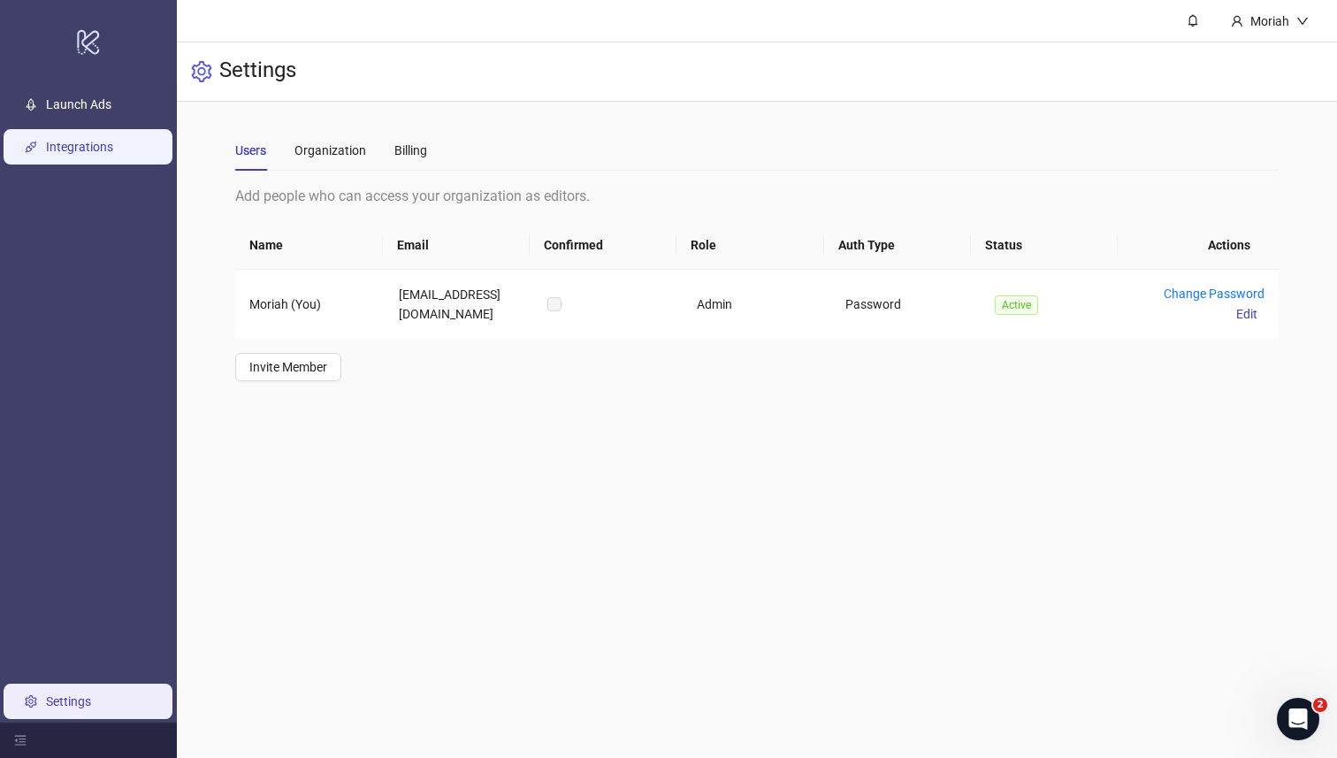
click at [106, 129] on ul "Launch Ads Integrations Settings" at bounding box center [88, 403] width 177 height 638
click at [98, 155] on link "Integrations" at bounding box center [79, 148] width 67 height 14
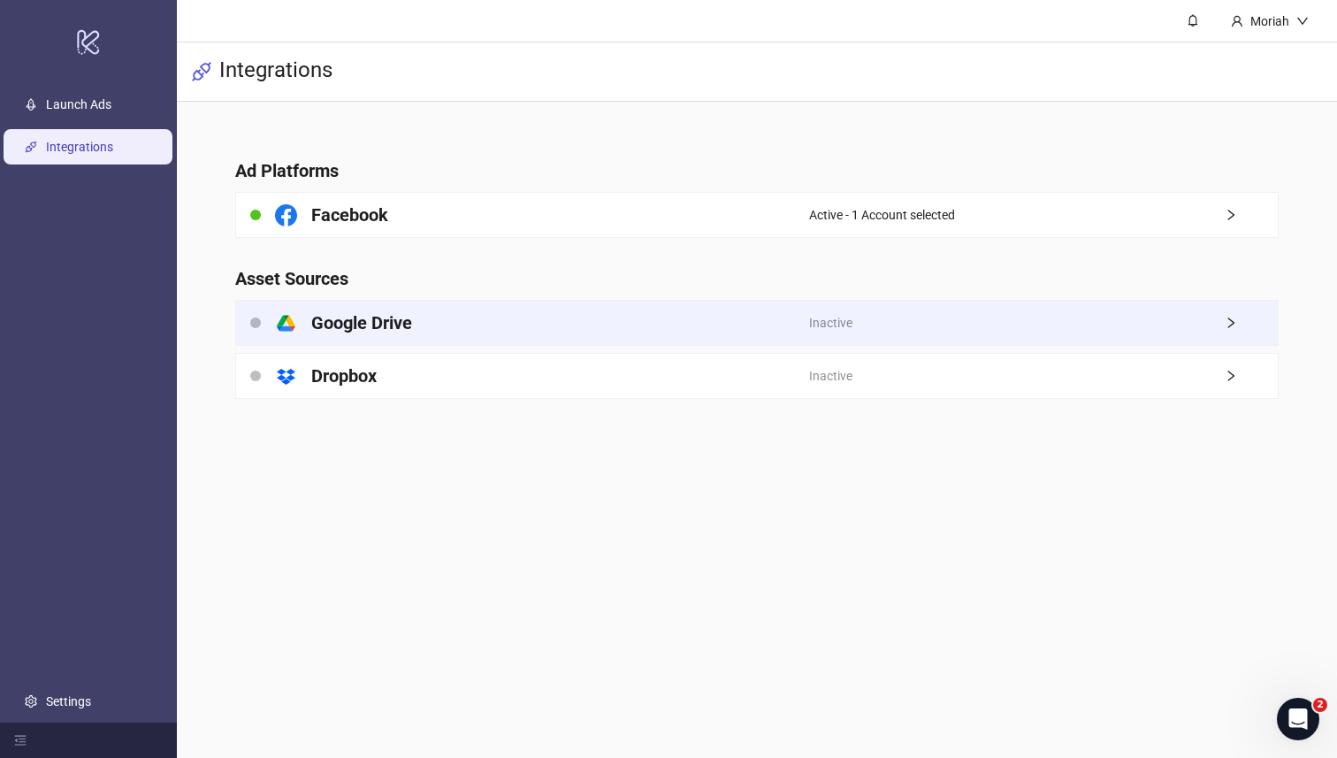
click at [777, 334] on div "platform/google_drive Google Drive" at bounding box center [522, 323] width 572 height 44
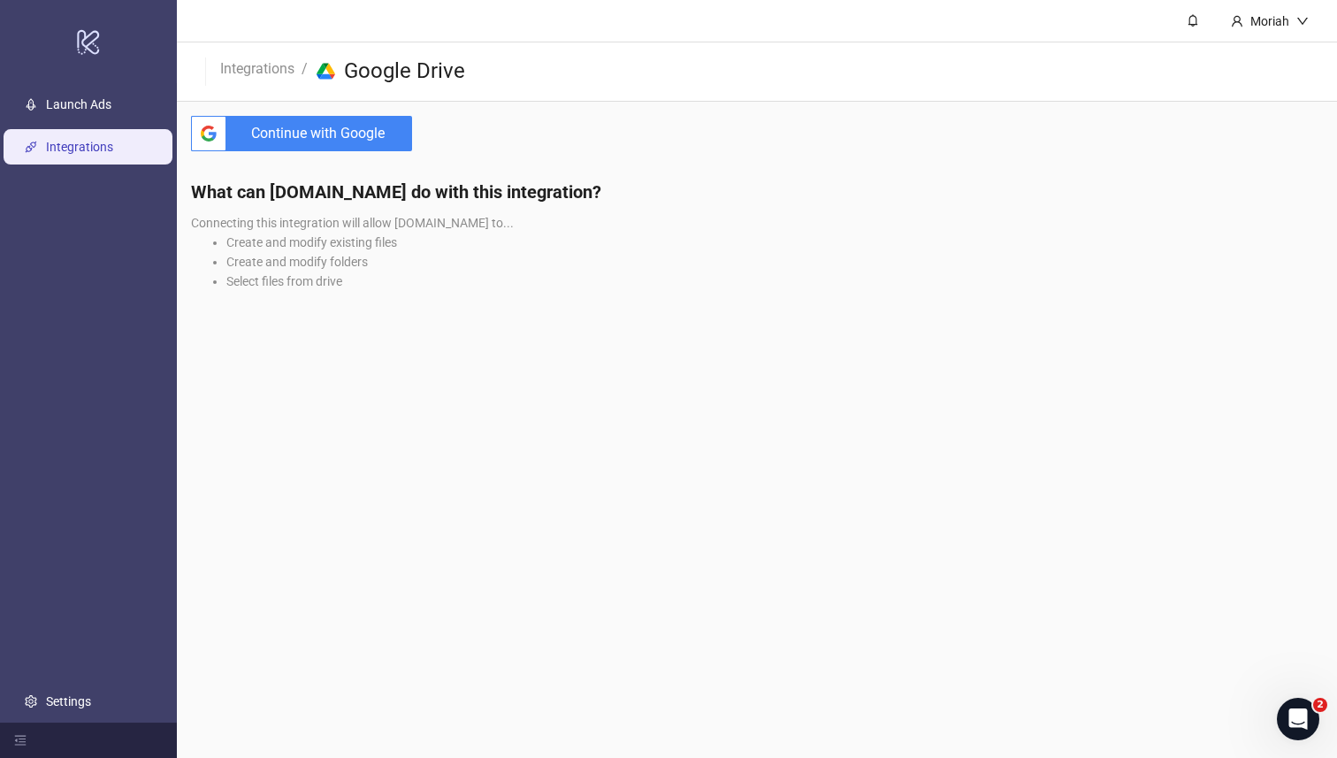
click at [354, 137] on span "Continue with Google" at bounding box center [322, 133] width 179 height 35
click at [88, 105] on link "Launch Ads" at bounding box center [78, 105] width 65 height 14
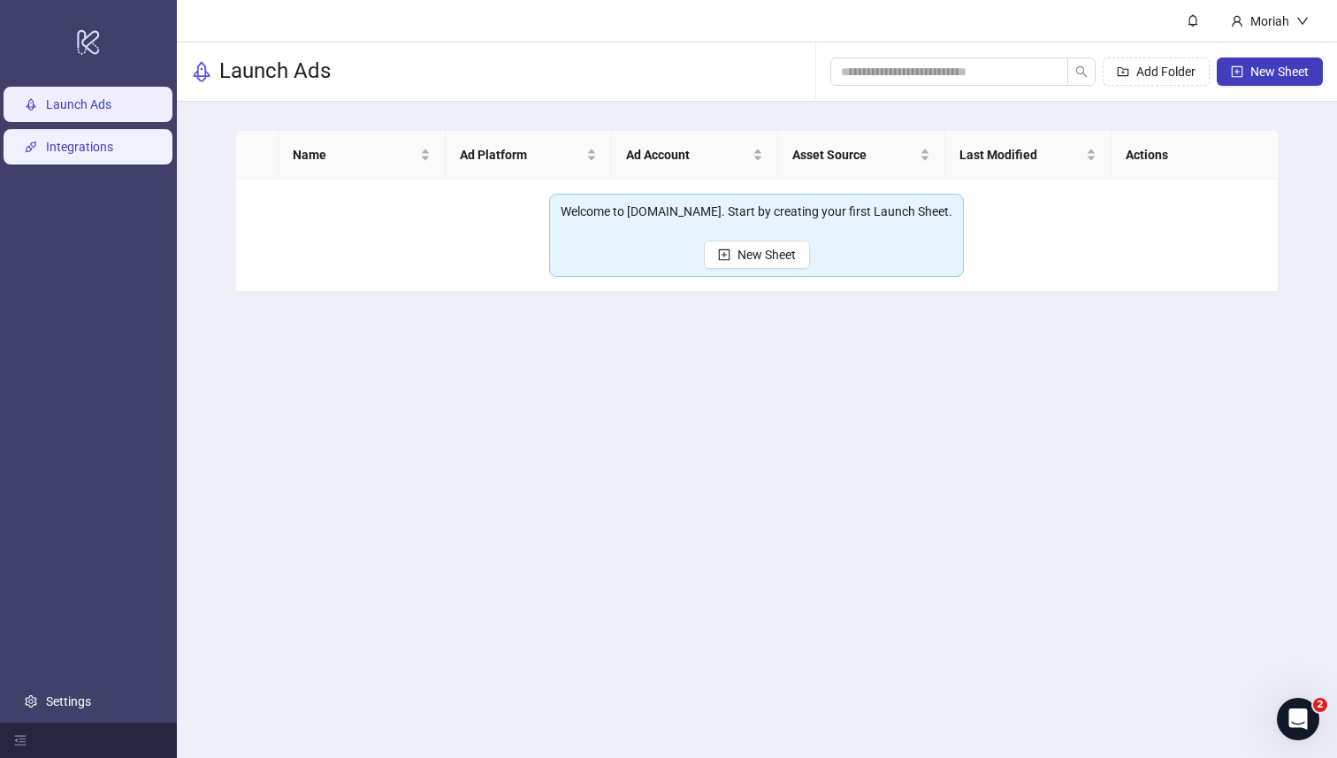
click at [75, 155] on link "Integrations" at bounding box center [79, 148] width 67 height 14
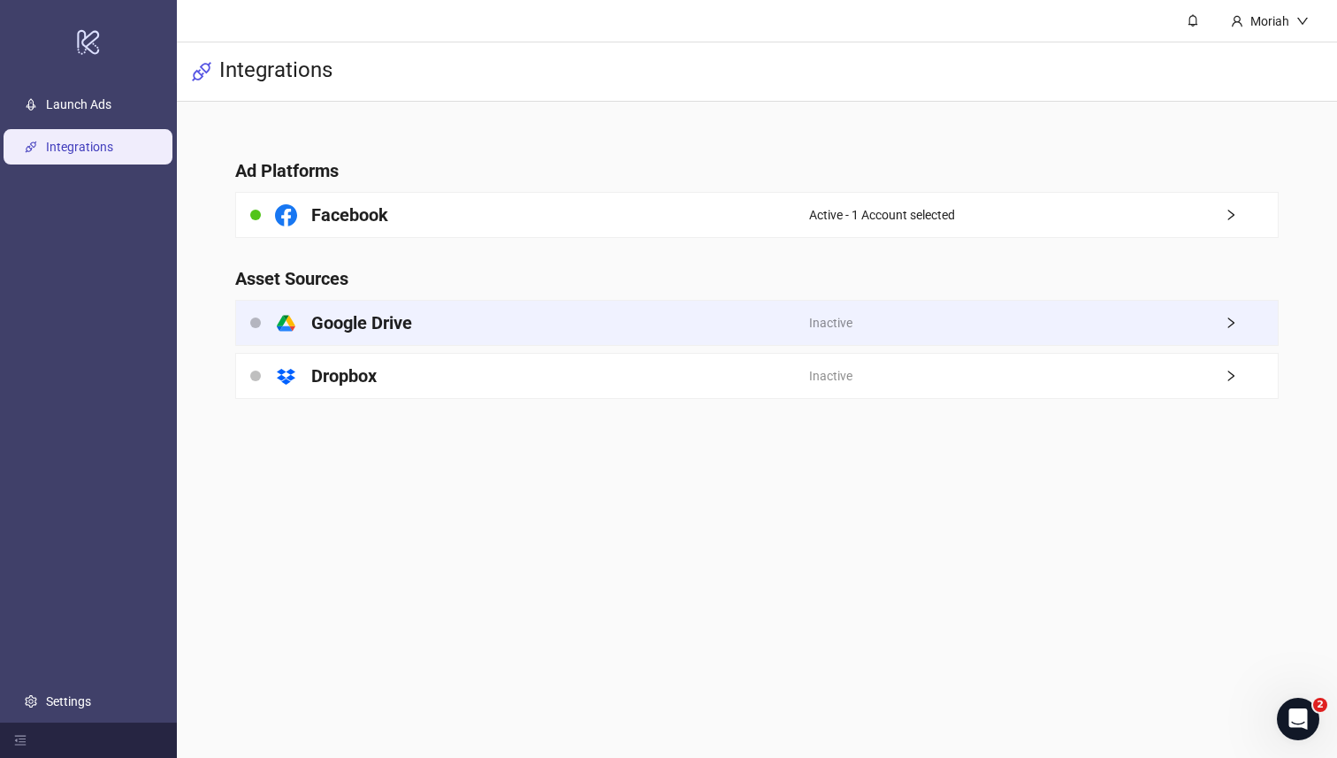
click at [1004, 320] on div "Inactive" at bounding box center [1043, 323] width 469 height 44
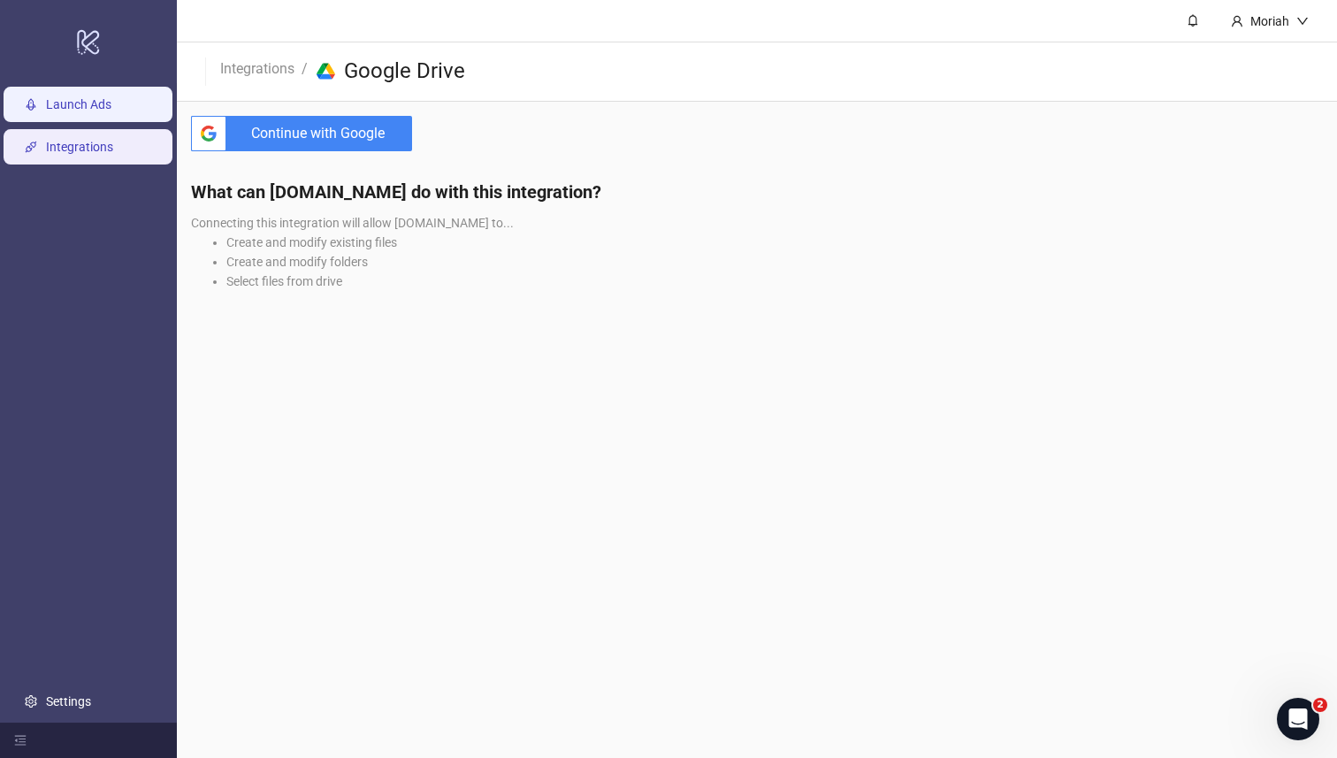
click at [65, 112] on link "Launch Ads" at bounding box center [78, 105] width 65 height 14
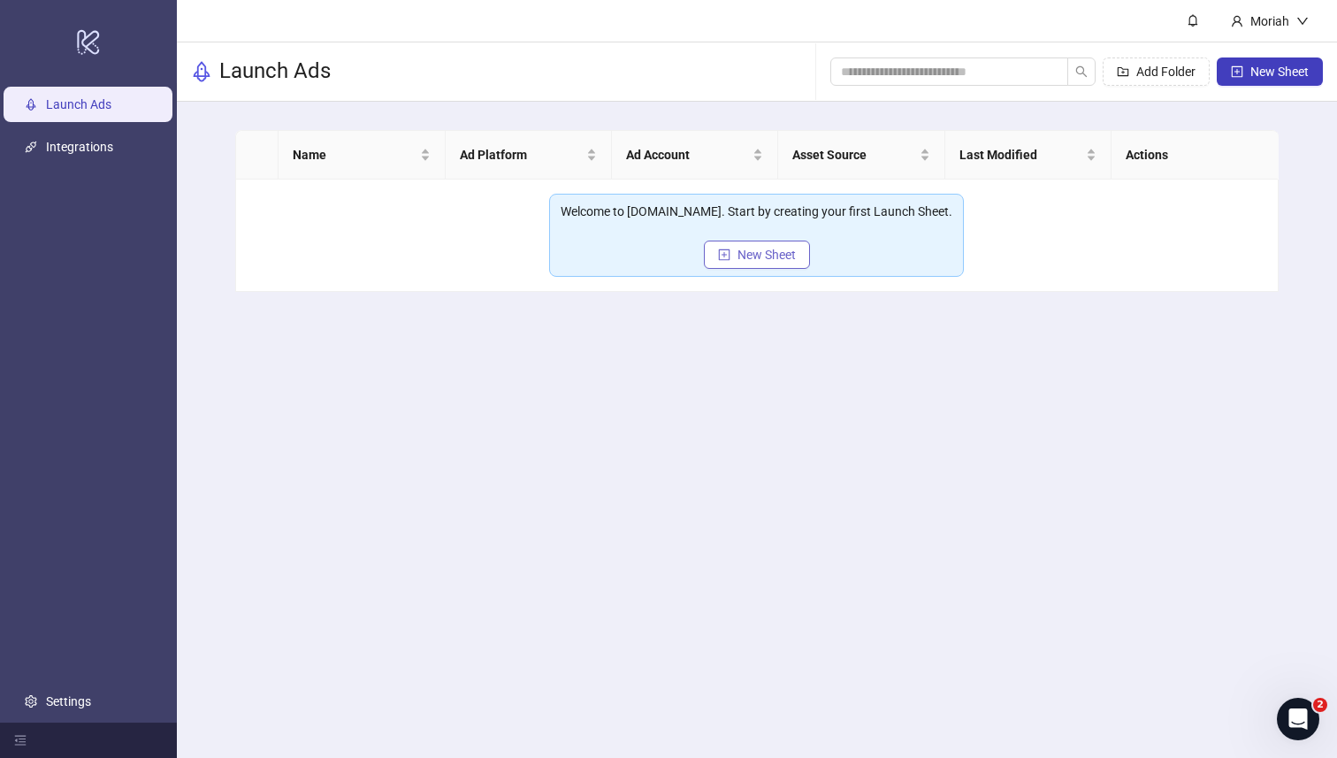
click at [710, 256] on button "New Sheet" at bounding box center [757, 255] width 106 height 28
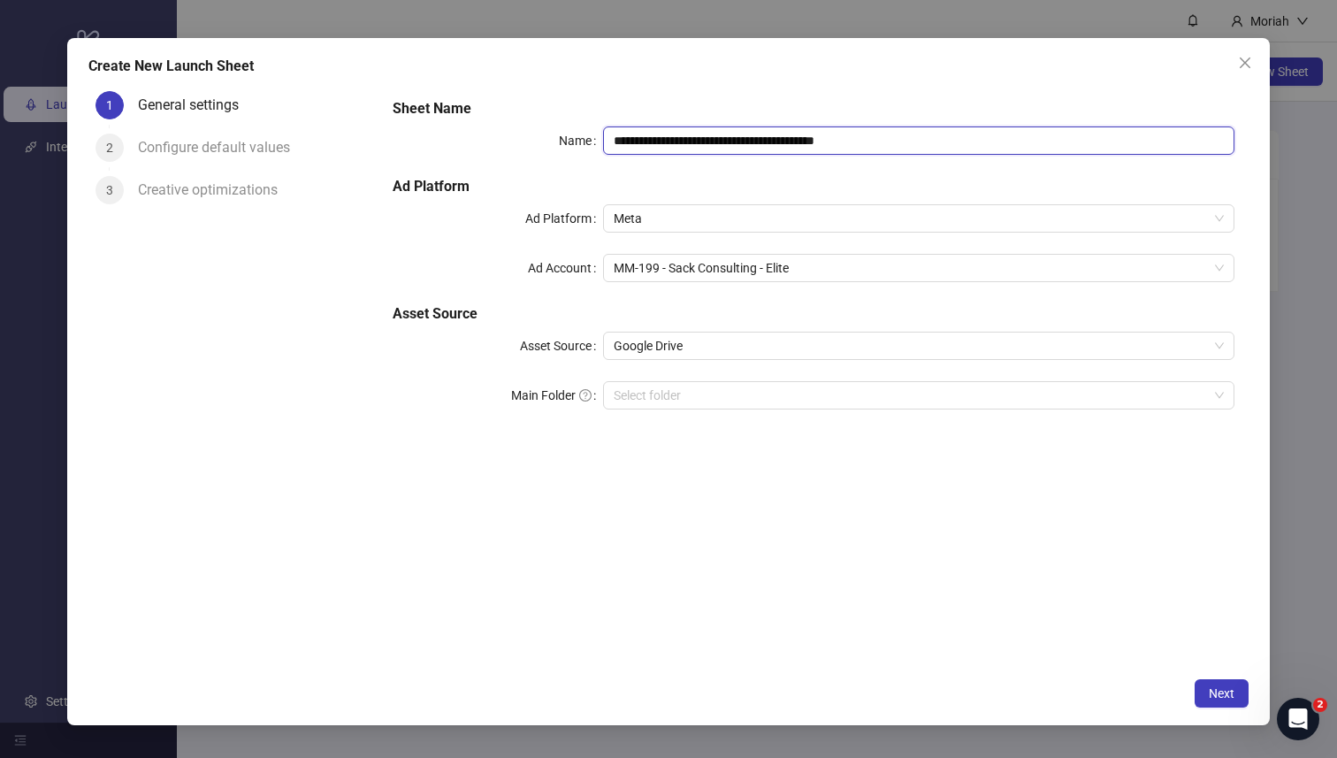
click at [883, 149] on input "**********" at bounding box center [918, 140] width 631 height 28
type input "**********"
click at [1212, 697] on span "Next" at bounding box center [1222, 693] width 26 height 14
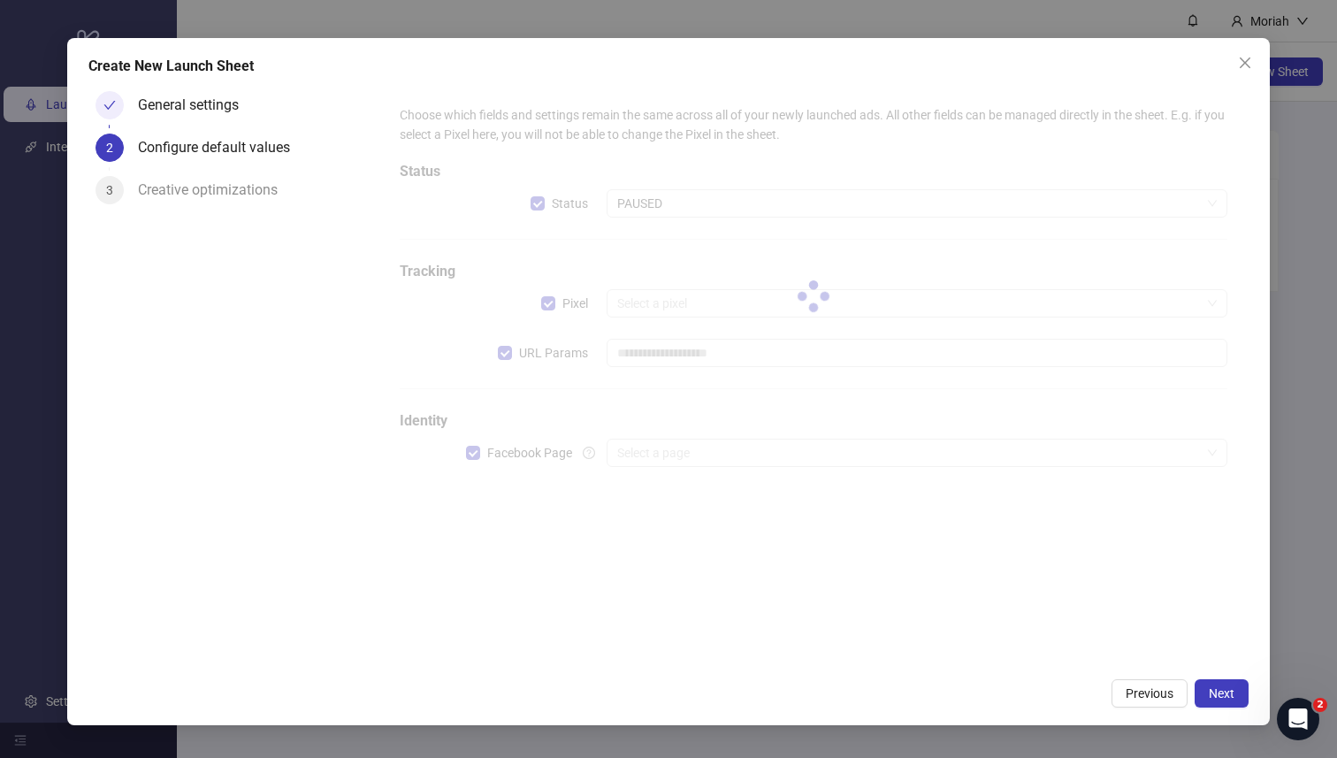
type input "**********"
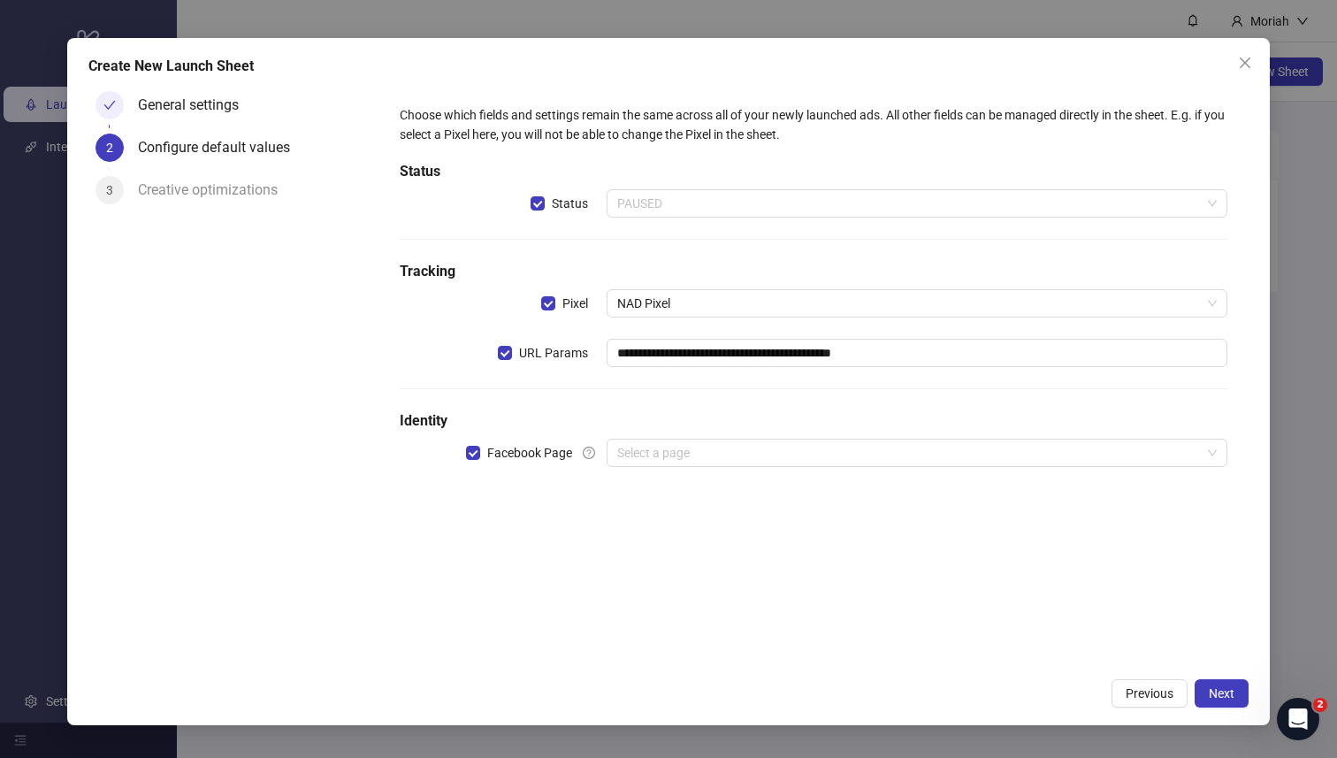
click at [730, 210] on span "PAUSED" at bounding box center [917, 203] width 600 height 27
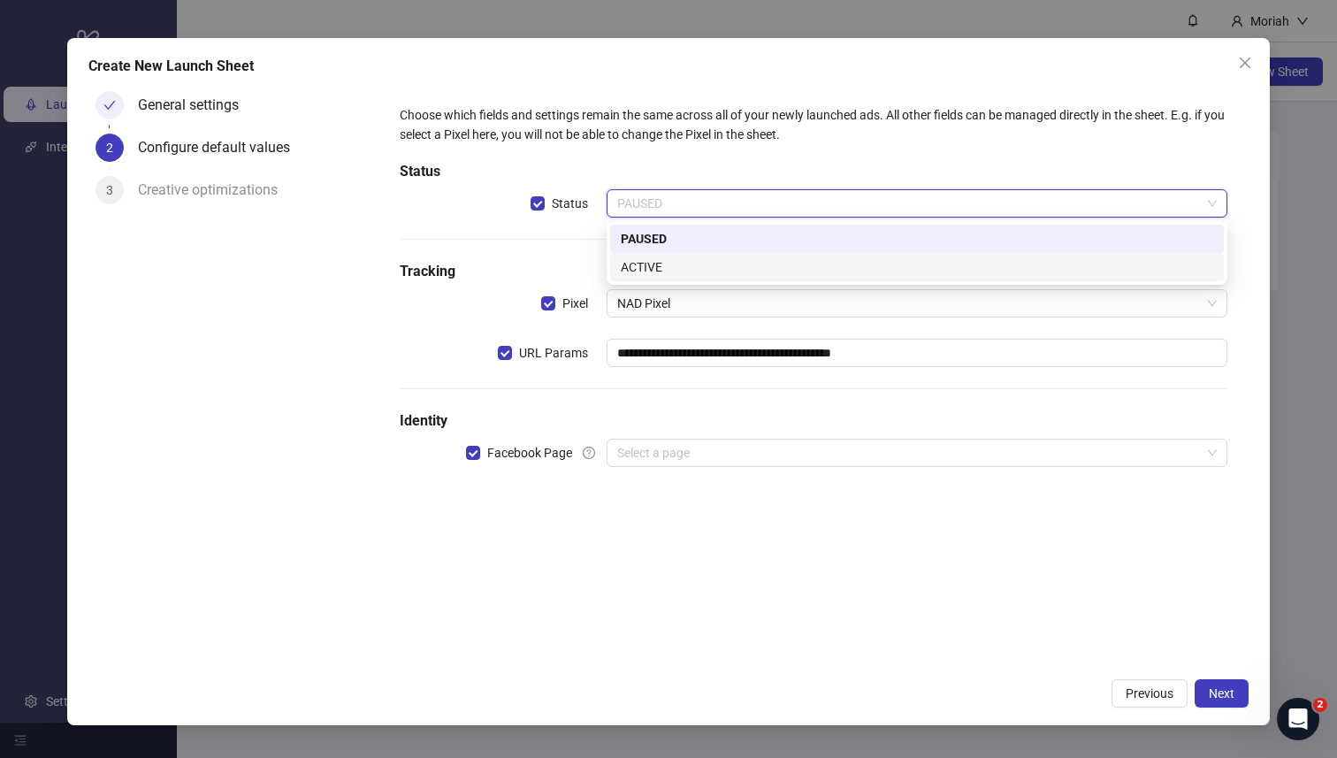
click at [729, 275] on div "ACTIVE" at bounding box center [917, 266] width 592 height 19
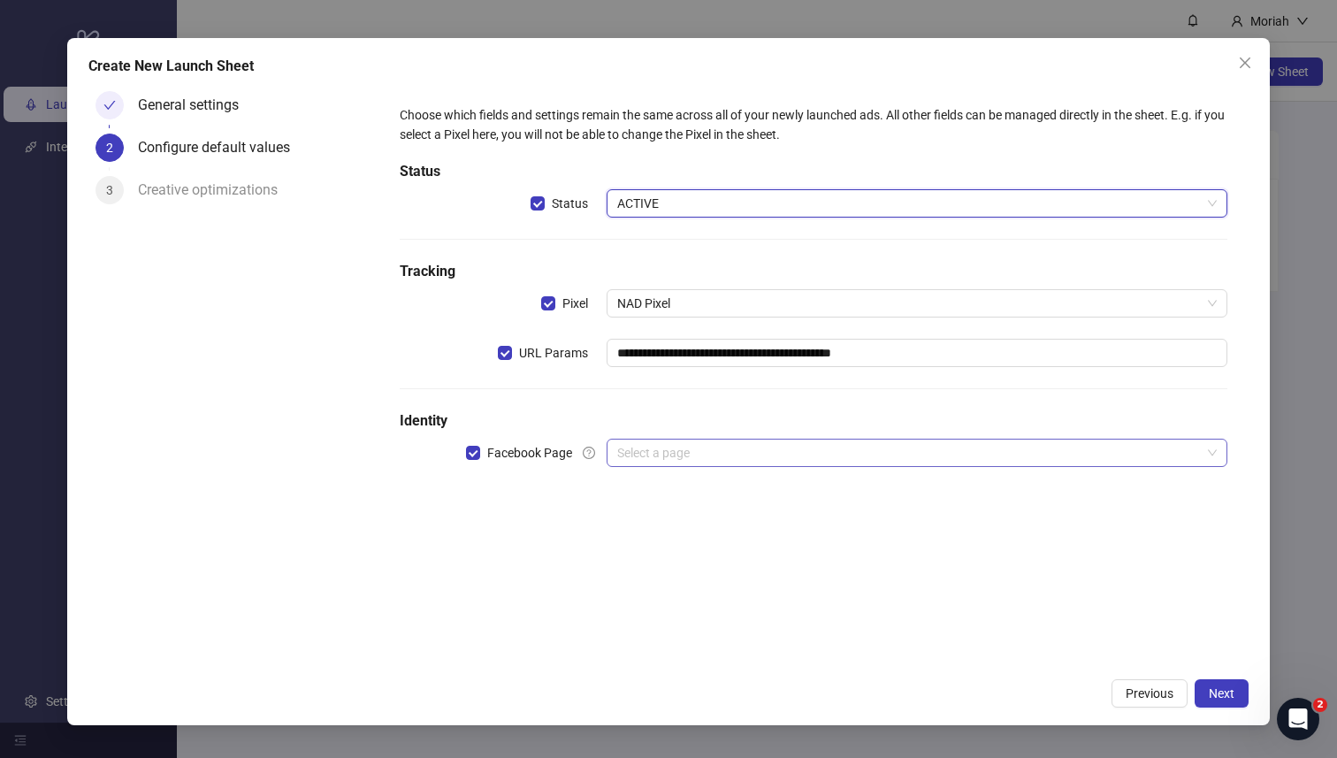
click at [724, 460] on input "search" at bounding box center [909, 452] width 584 height 27
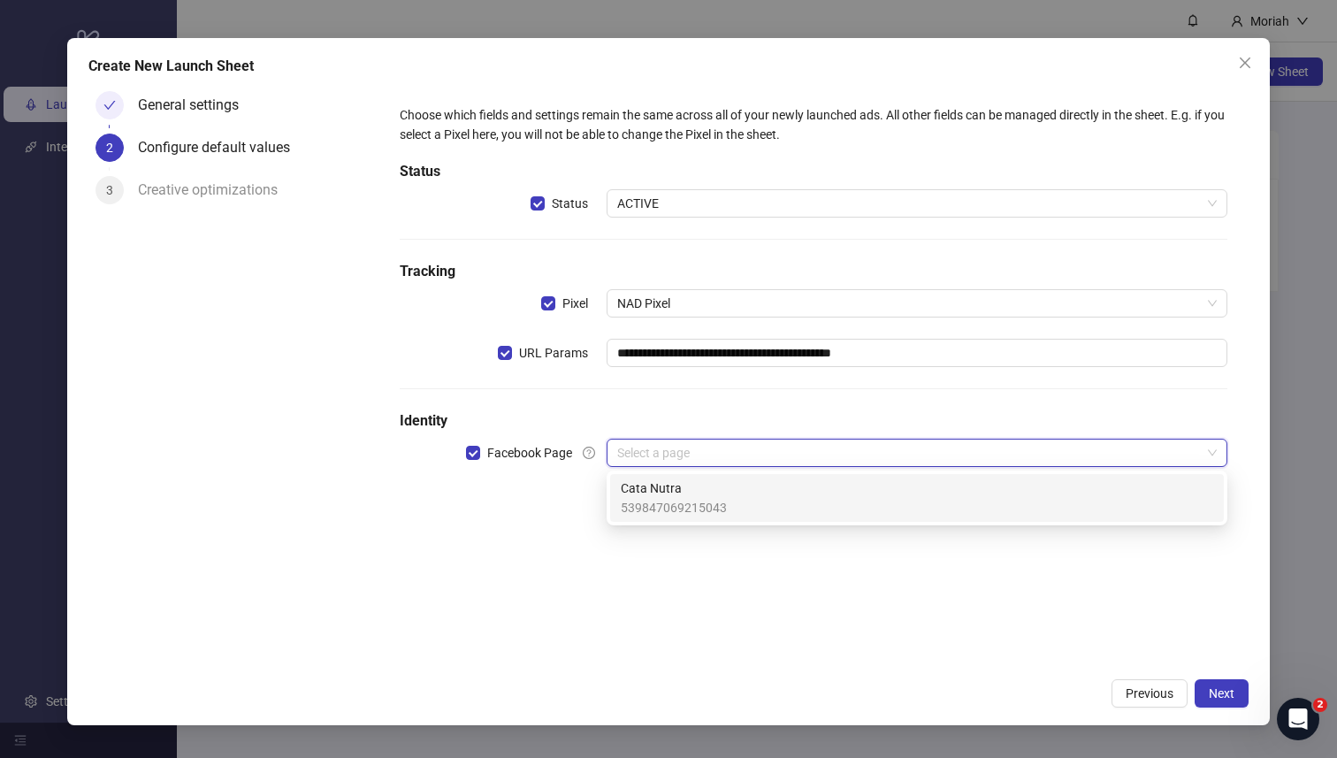
click at [734, 412] on h5 "Identity" at bounding box center [814, 420] width 829 height 21
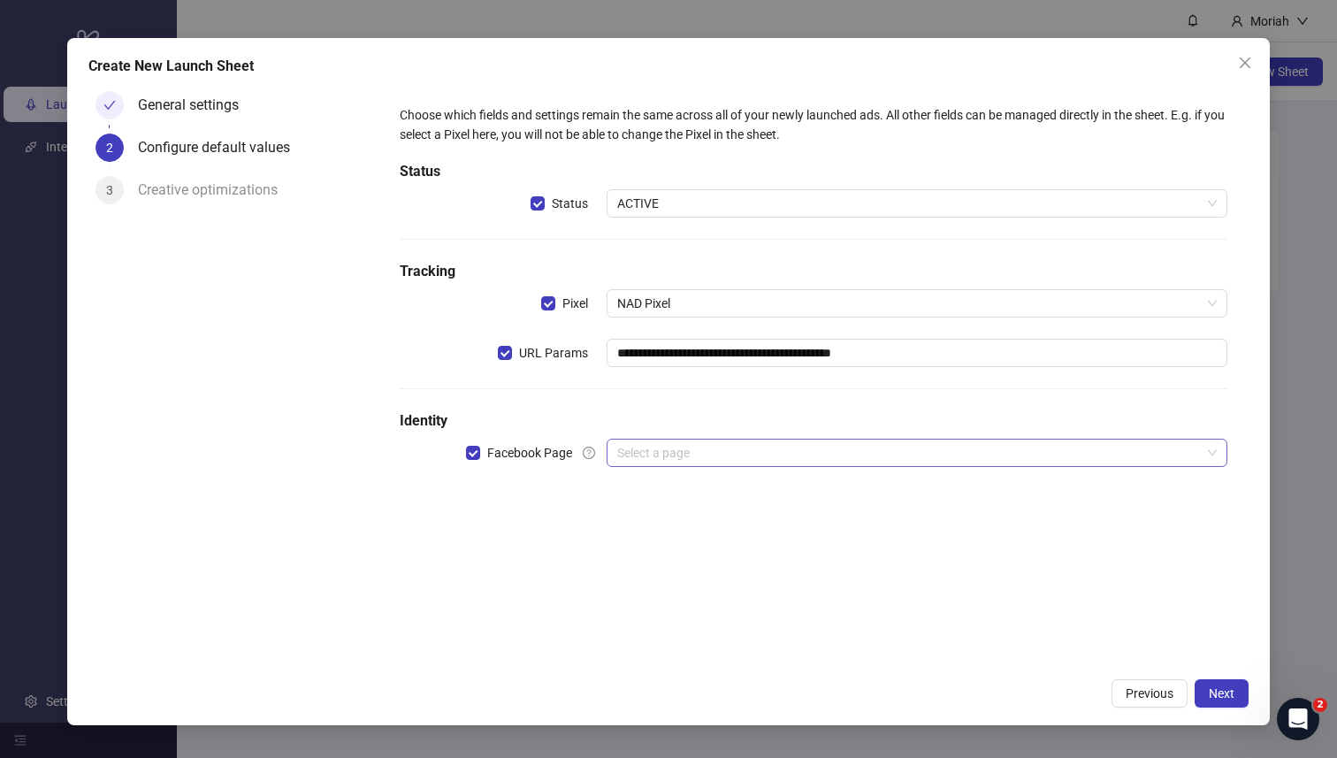
click at [742, 464] on input "search" at bounding box center [909, 452] width 584 height 27
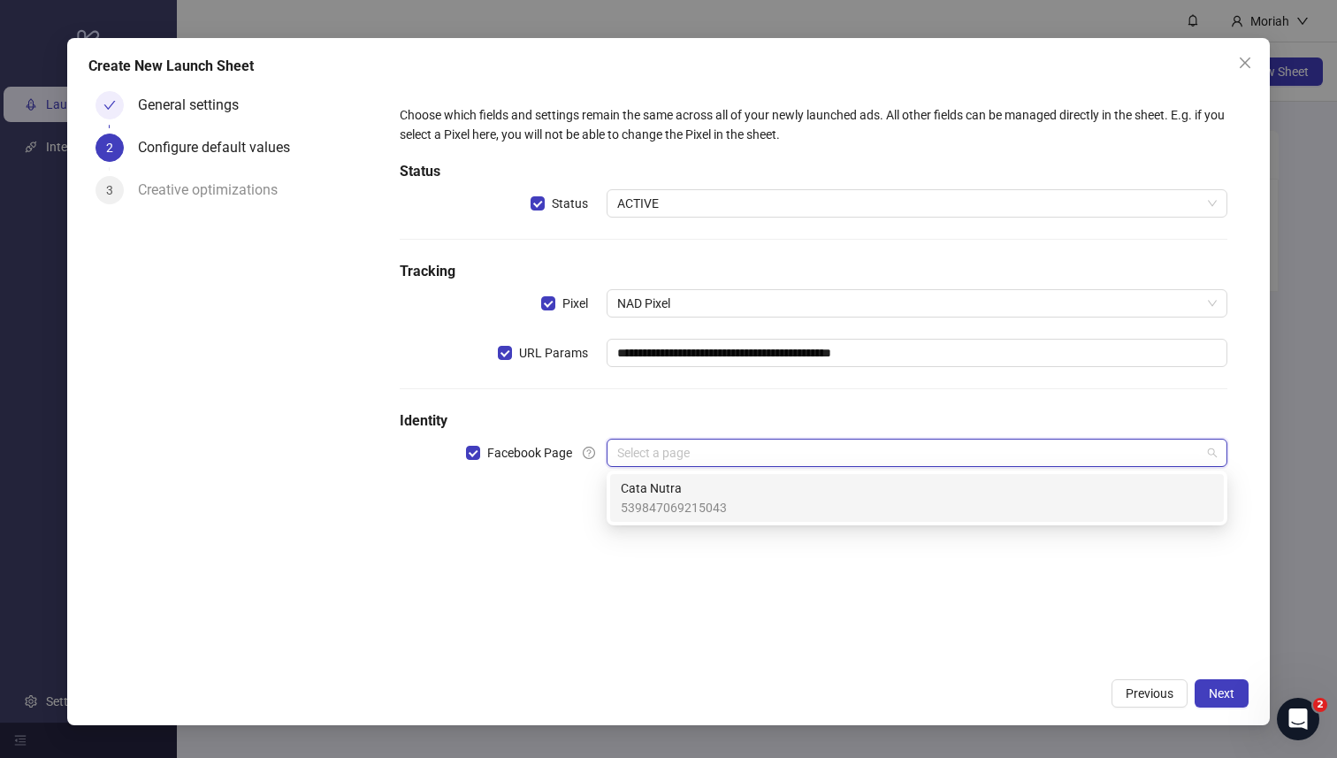
click at [722, 488] on span "Cata Nutra" at bounding box center [674, 487] width 106 height 19
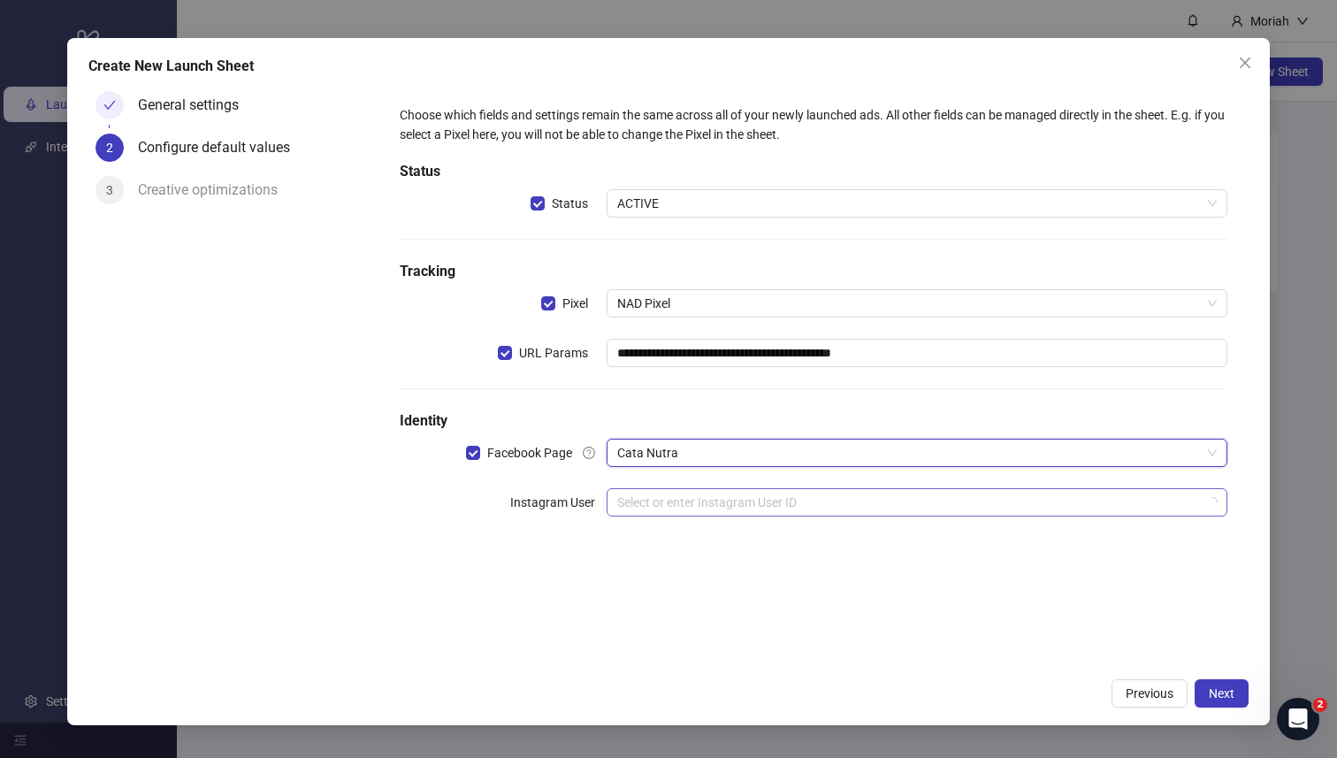
click at [706, 505] on input "search" at bounding box center [909, 502] width 584 height 27
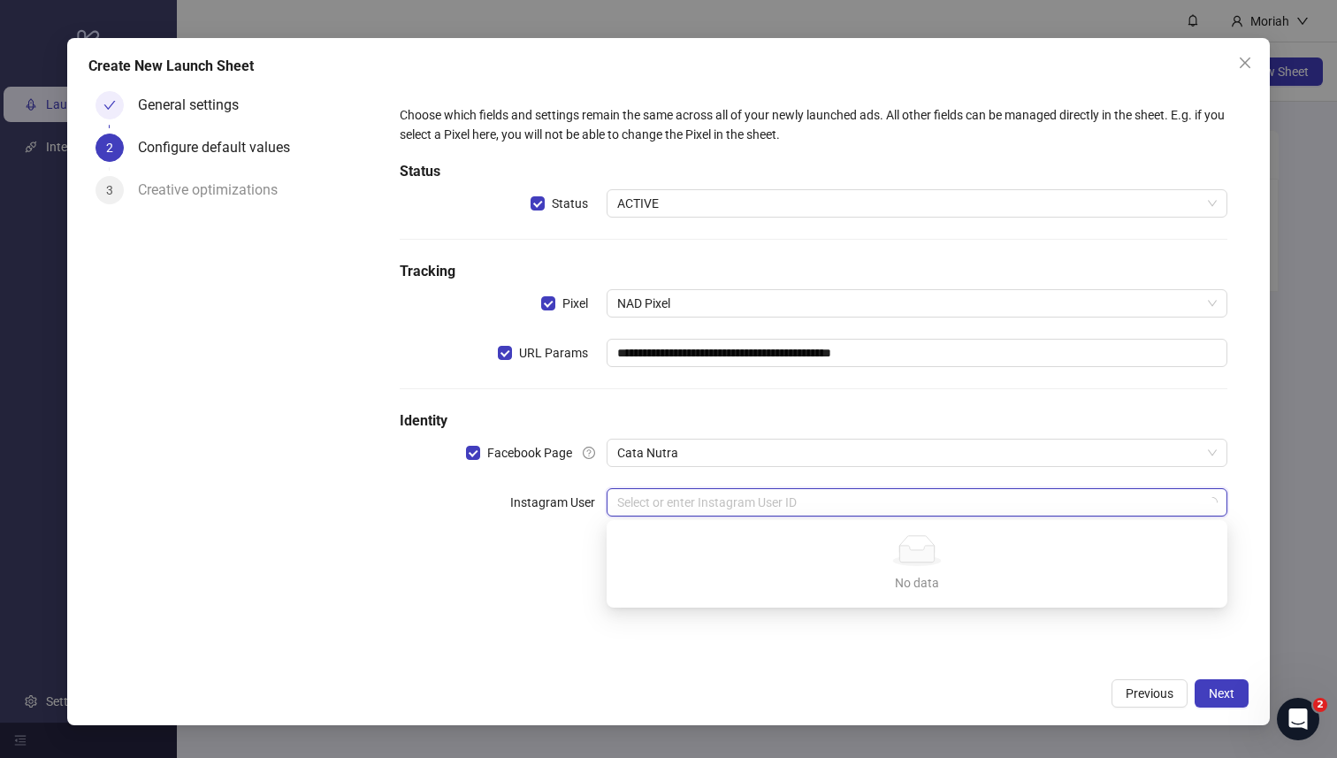
click at [728, 473] on div "**********" at bounding box center [814, 321] width 843 height 447
click at [721, 507] on input "search" at bounding box center [909, 502] width 584 height 27
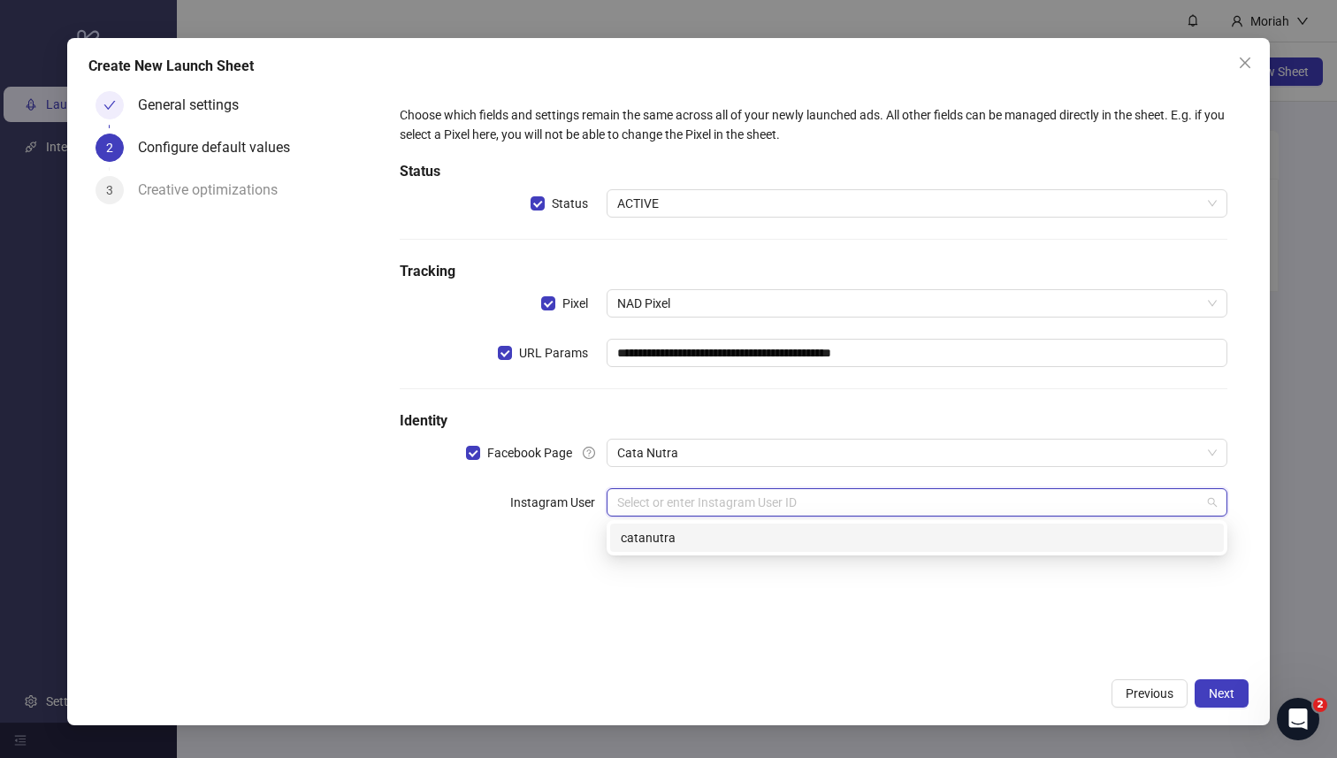
click at [712, 533] on div "catanutra" at bounding box center [917, 537] width 592 height 19
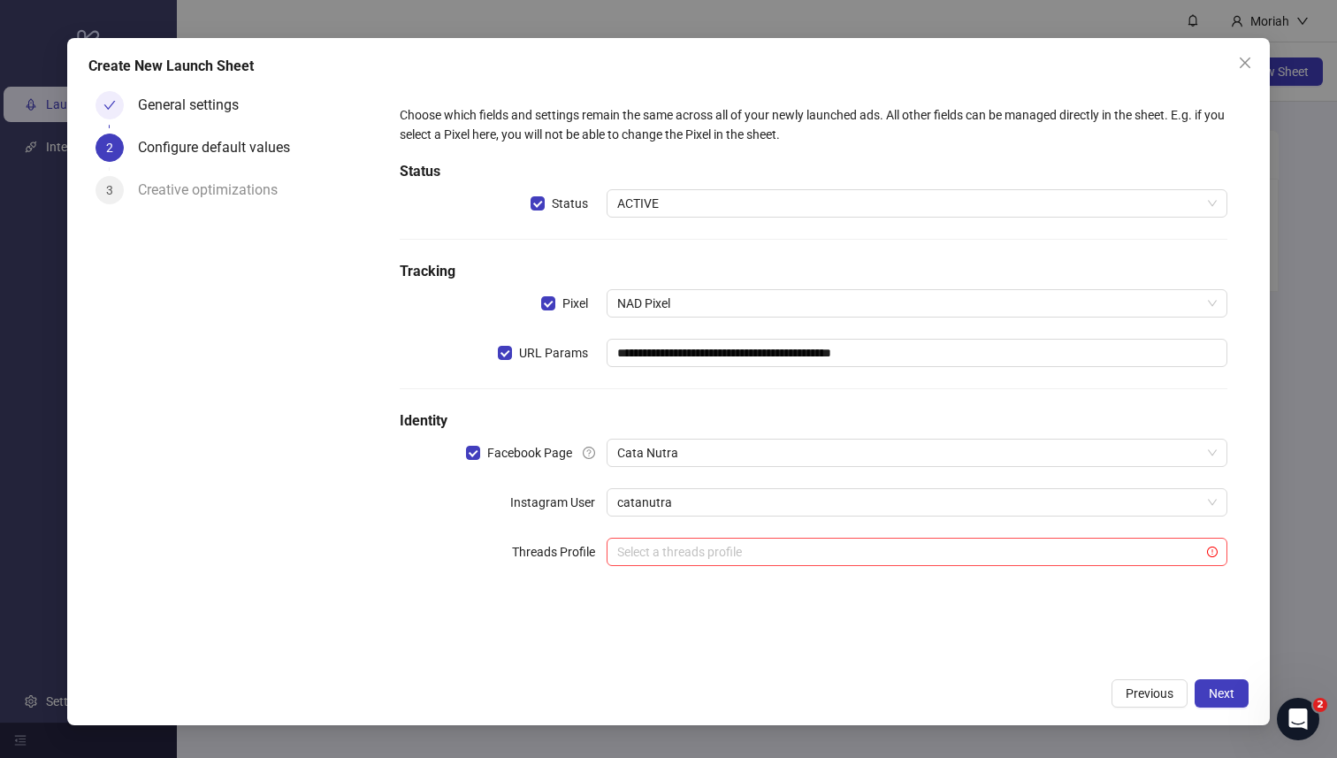
click at [1229, 708] on div "**********" at bounding box center [669, 381] width 1204 height 687
click at [1039, 556] on input "search" at bounding box center [909, 552] width 584 height 27
click at [1019, 522] on div "**********" at bounding box center [814, 346] width 843 height 496
click at [1208, 698] on button "Next" at bounding box center [1222, 693] width 54 height 28
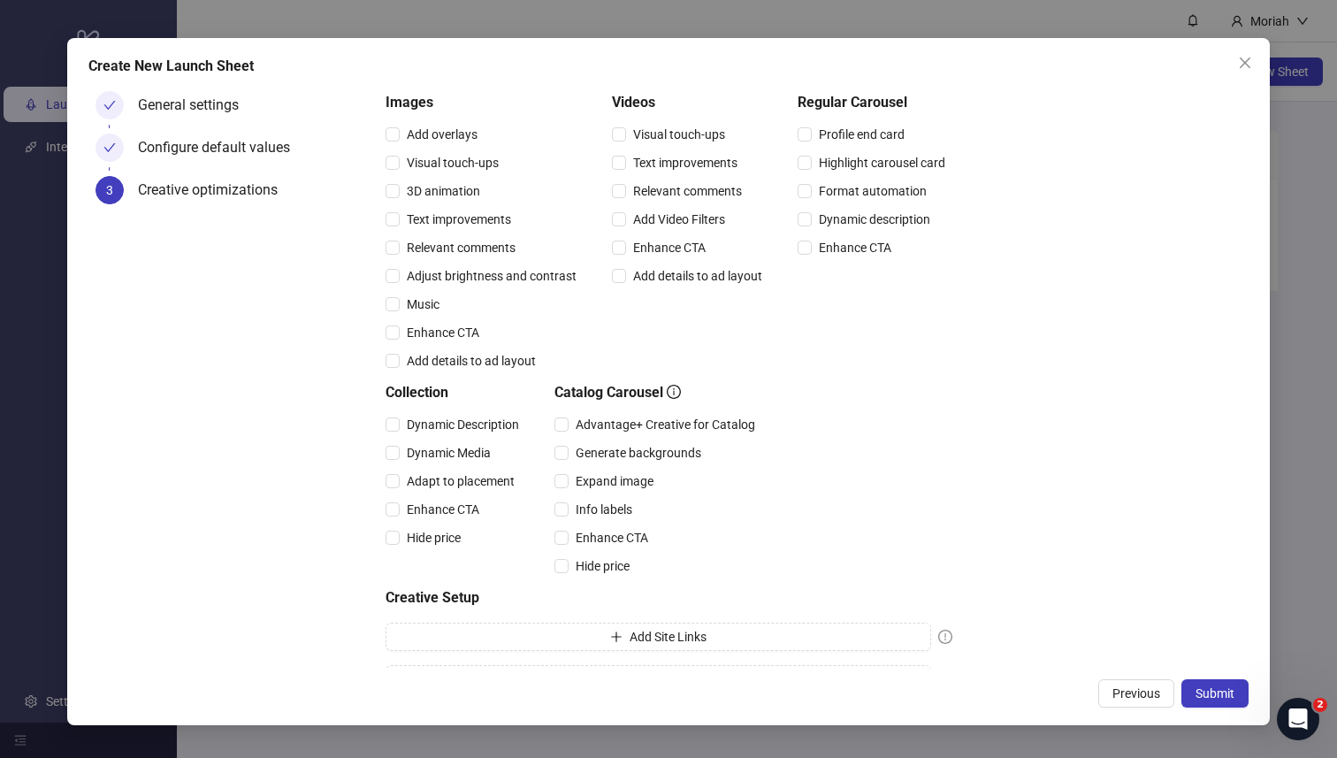
scroll to position [203, 0]
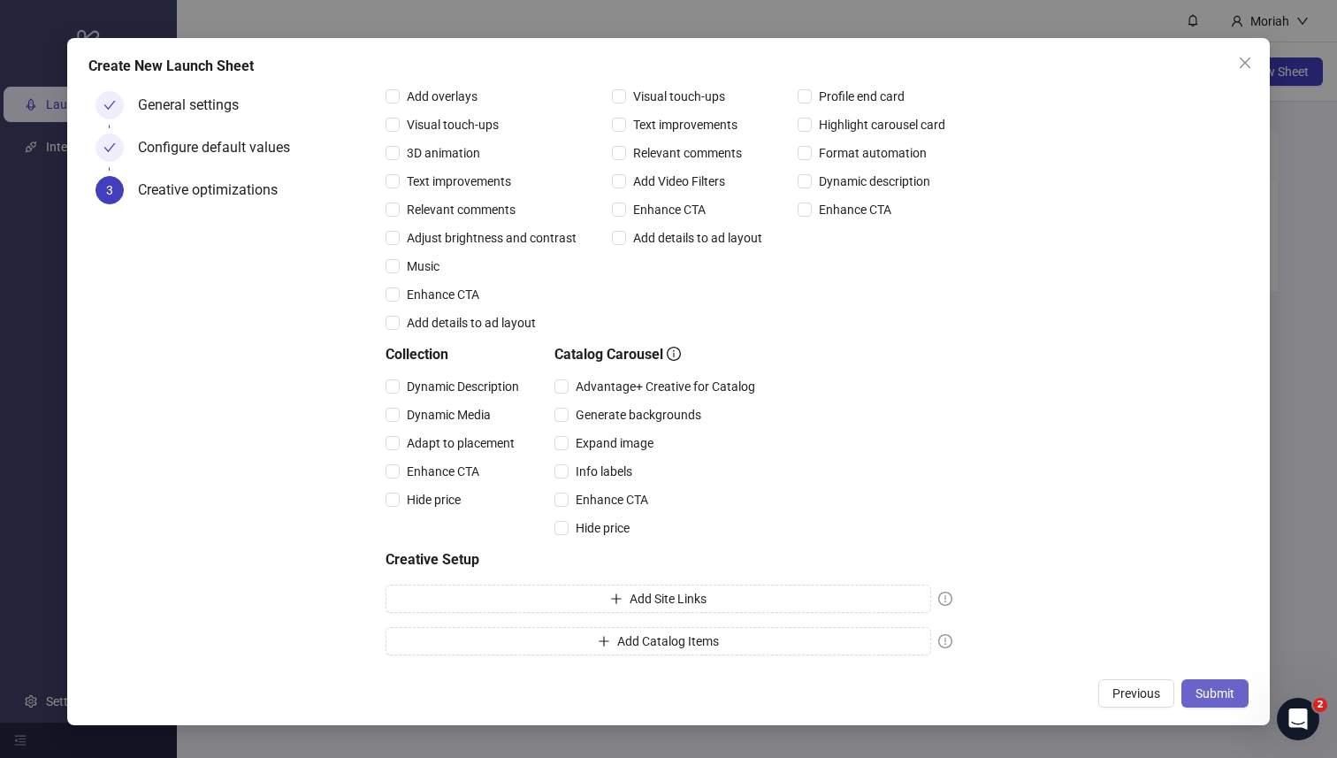
click at [1219, 692] on span "Submit" at bounding box center [1215, 693] width 39 height 14
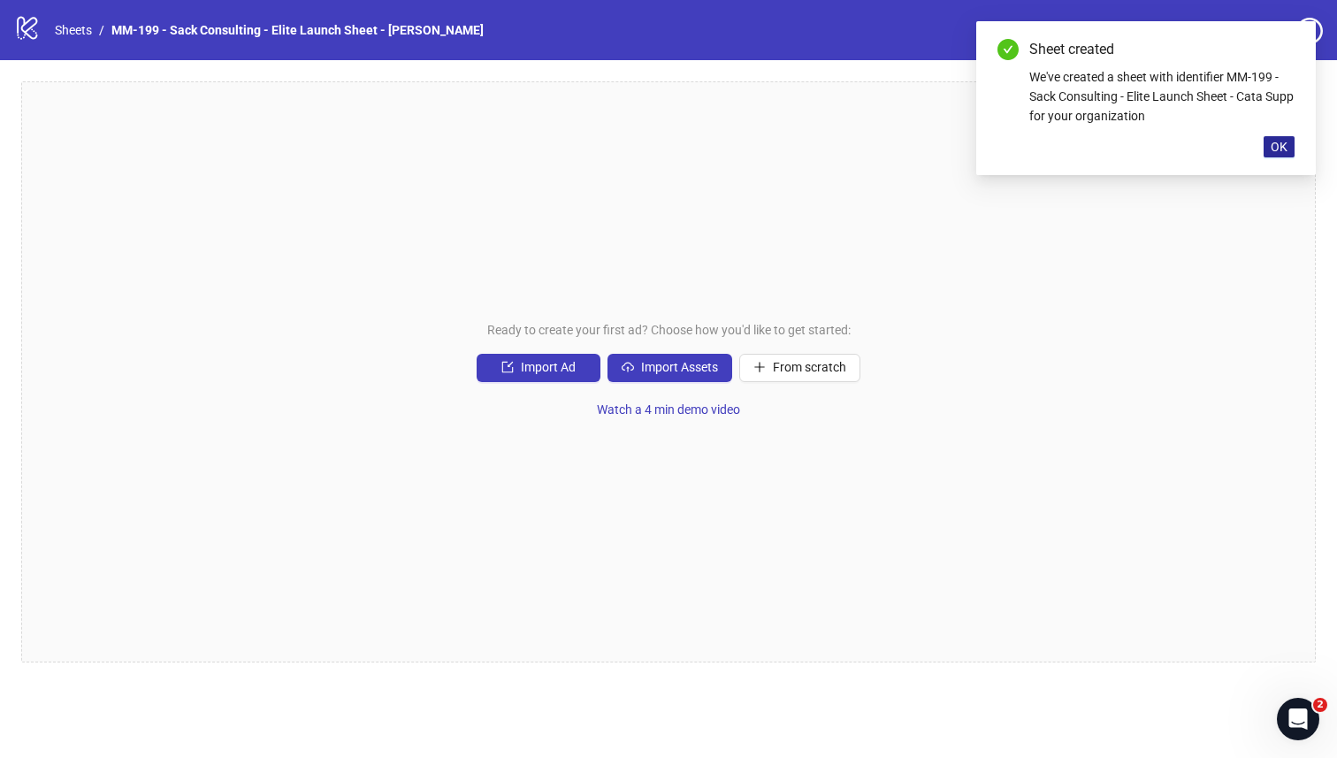
click at [1277, 142] on span "OK" at bounding box center [1279, 147] width 17 height 14
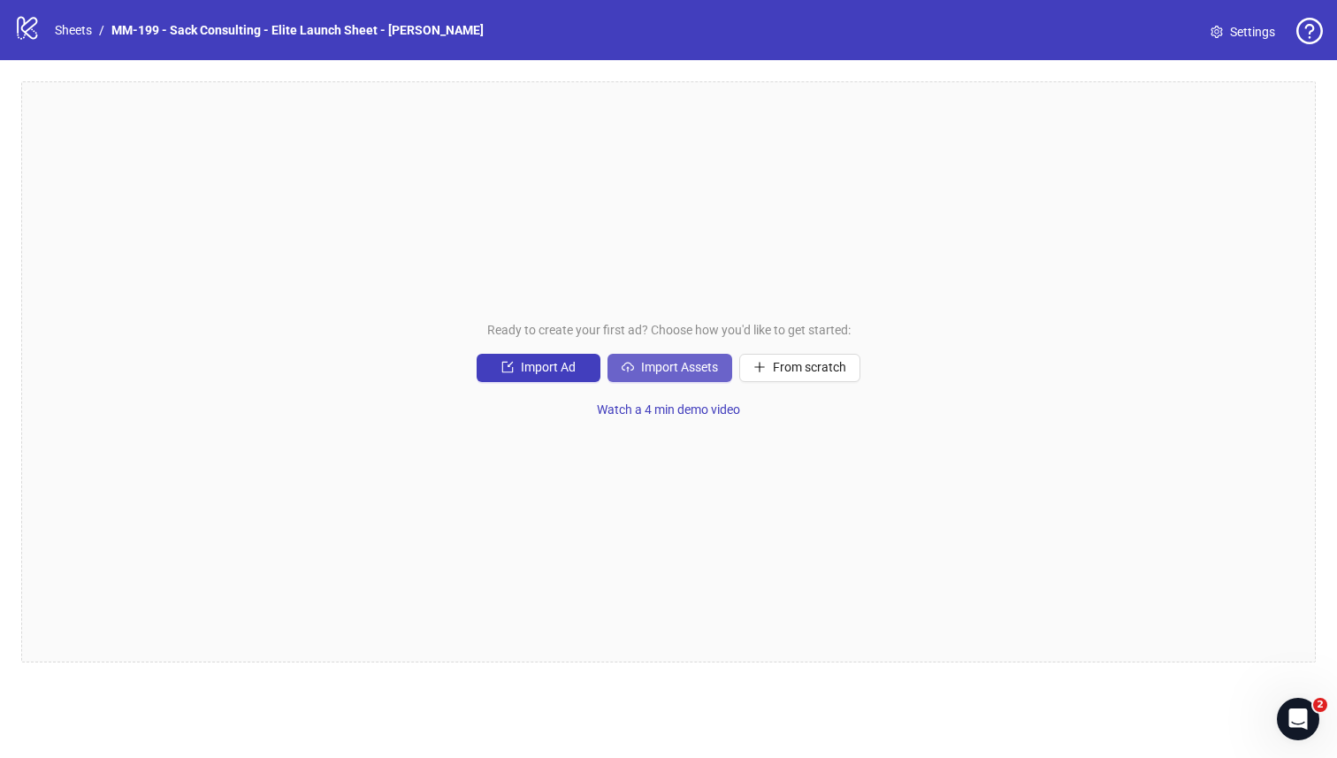
click at [707, 362] on span "Import Assets" at bounding box center [679, 367] width 77 height 14
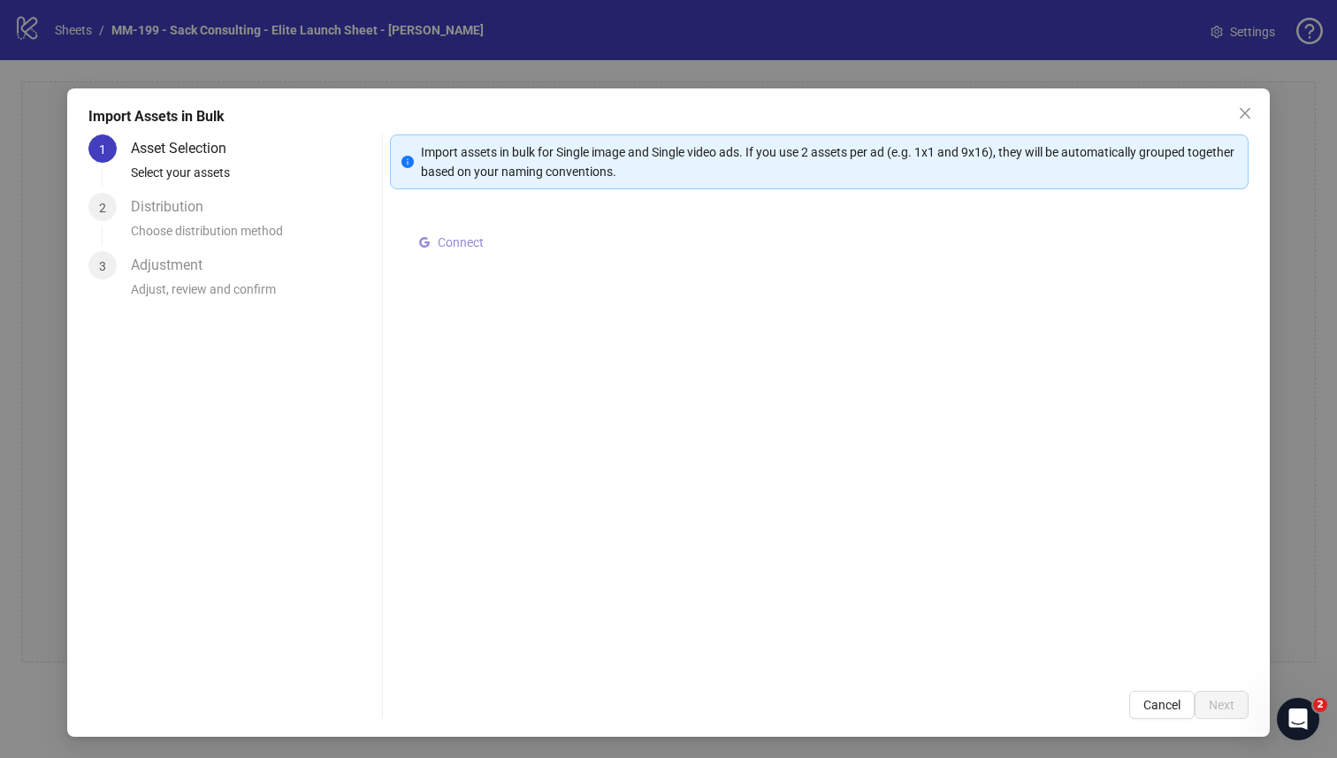
click at [463, 245] on span "Connect" at bounding box center [461, 242] width 46 height 14
click at [466, 247] on span "Select multiple assets to import" at bounding box center [530, 246] width 171 height 14
click at [1223, 704] on button "Next" at bounding box center [1222, 705] width 54 height 28
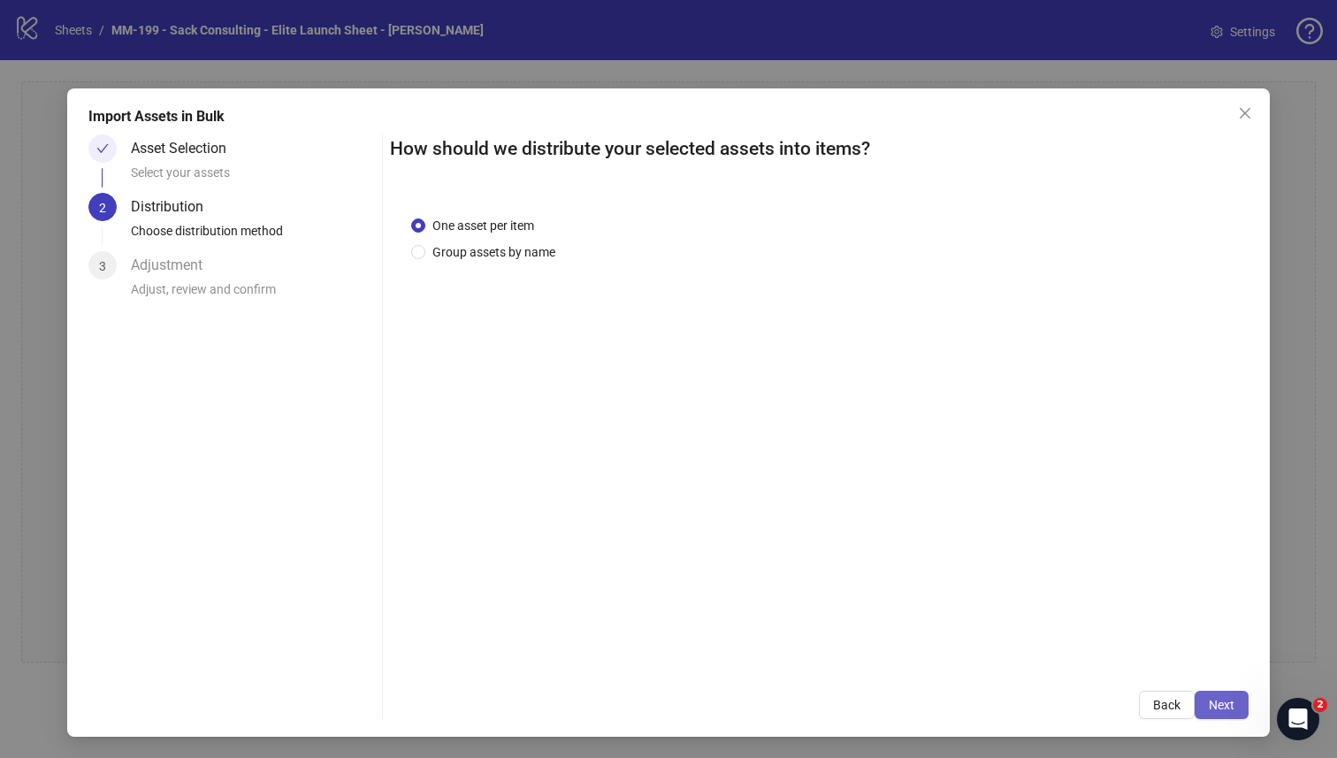
click at [1221, 707] on span "Next" at bounding box center [1222, 705] width 26 height 14
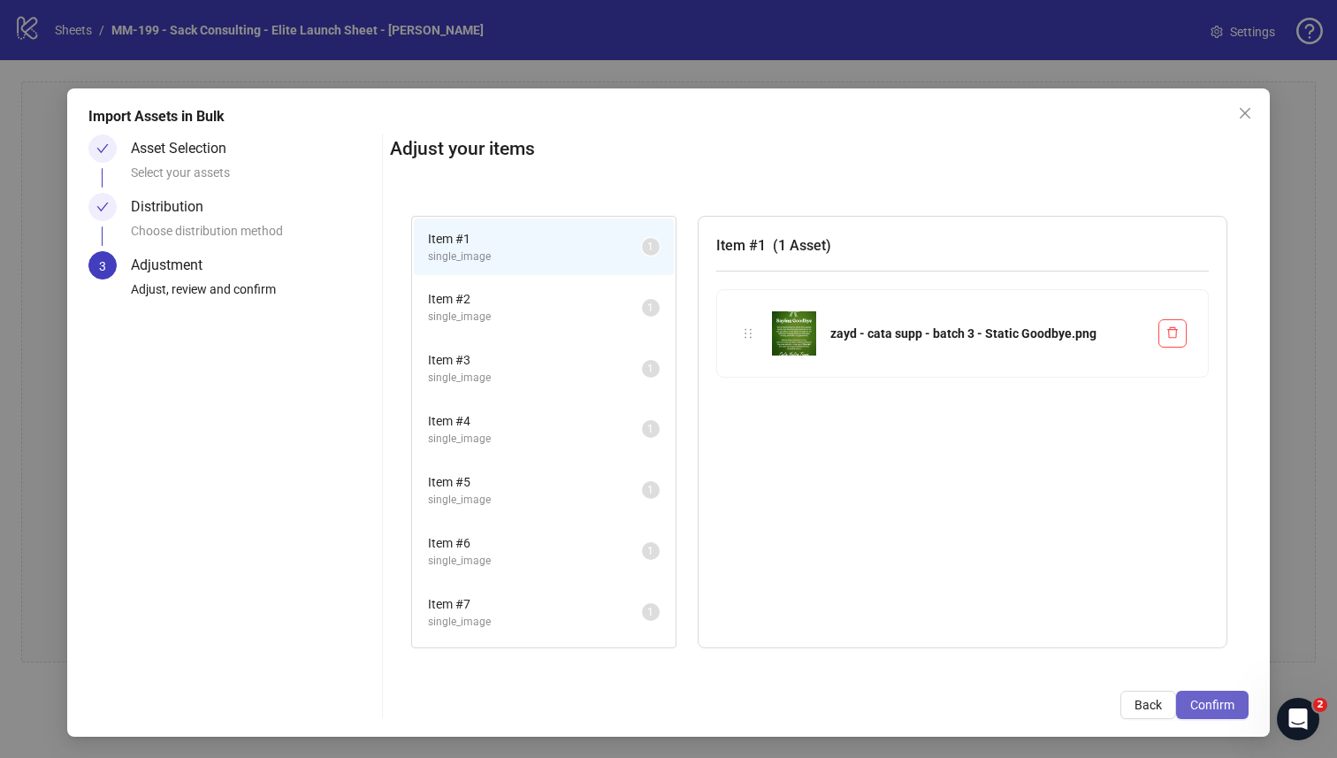
click at [1207, 715] on button "Confirm" at bounding box center [1212, 705] width 73 height 28
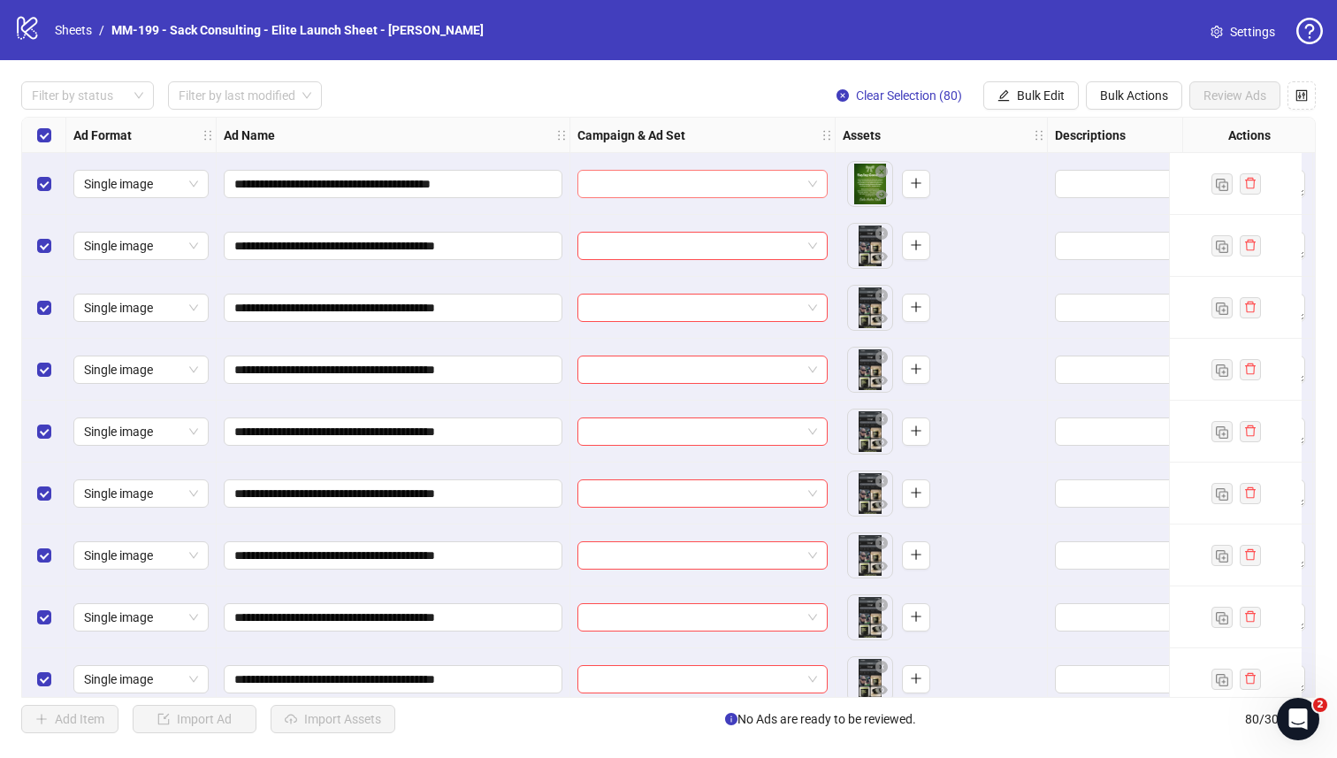
click at [785, 179] on input "search" at bounding box center [694, 184] width 213 height 27
click at [483, 187] on input "**********" at bounding box center [391, 183] width 314 height 19
click at [786, 176] on input "search" at bounding box center [694, 184] width 213 height 27
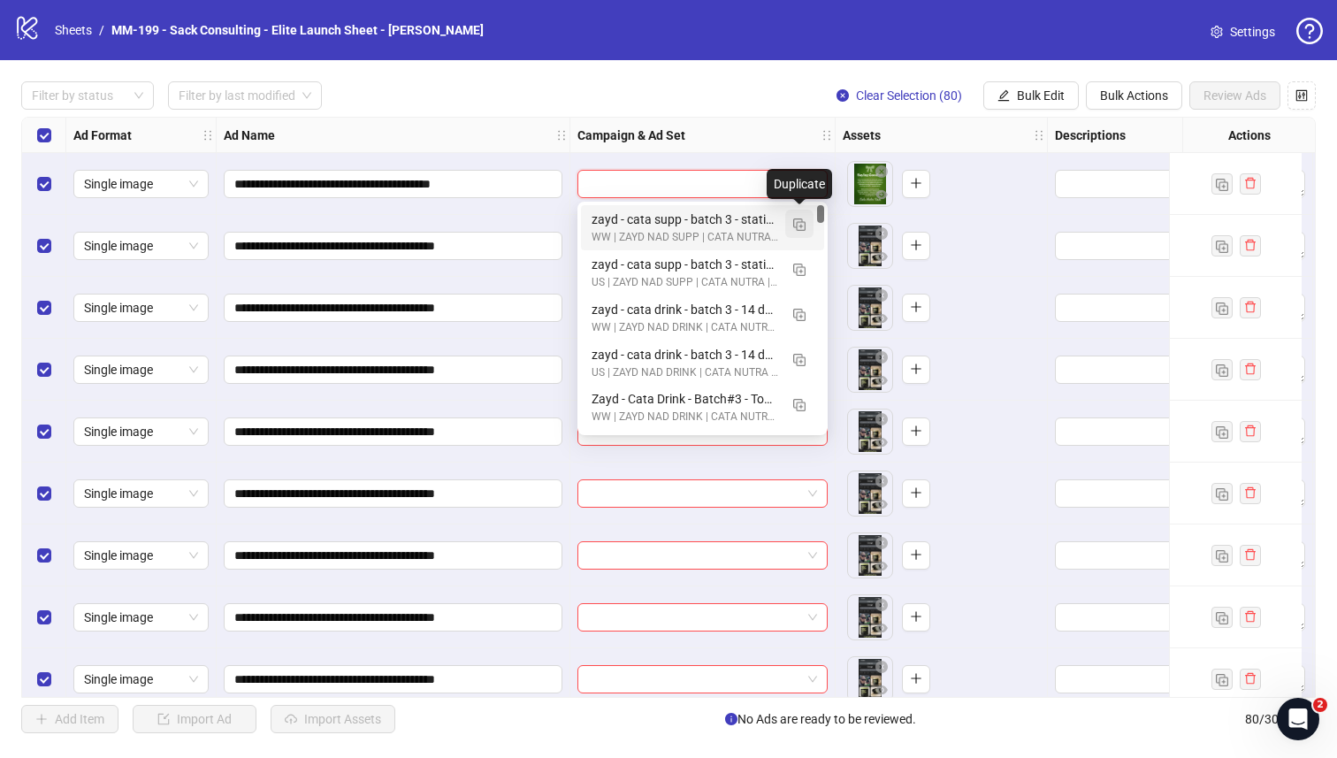
click at [806, 226] on button "button" at bounding box center [799, 224] width 28 height 28
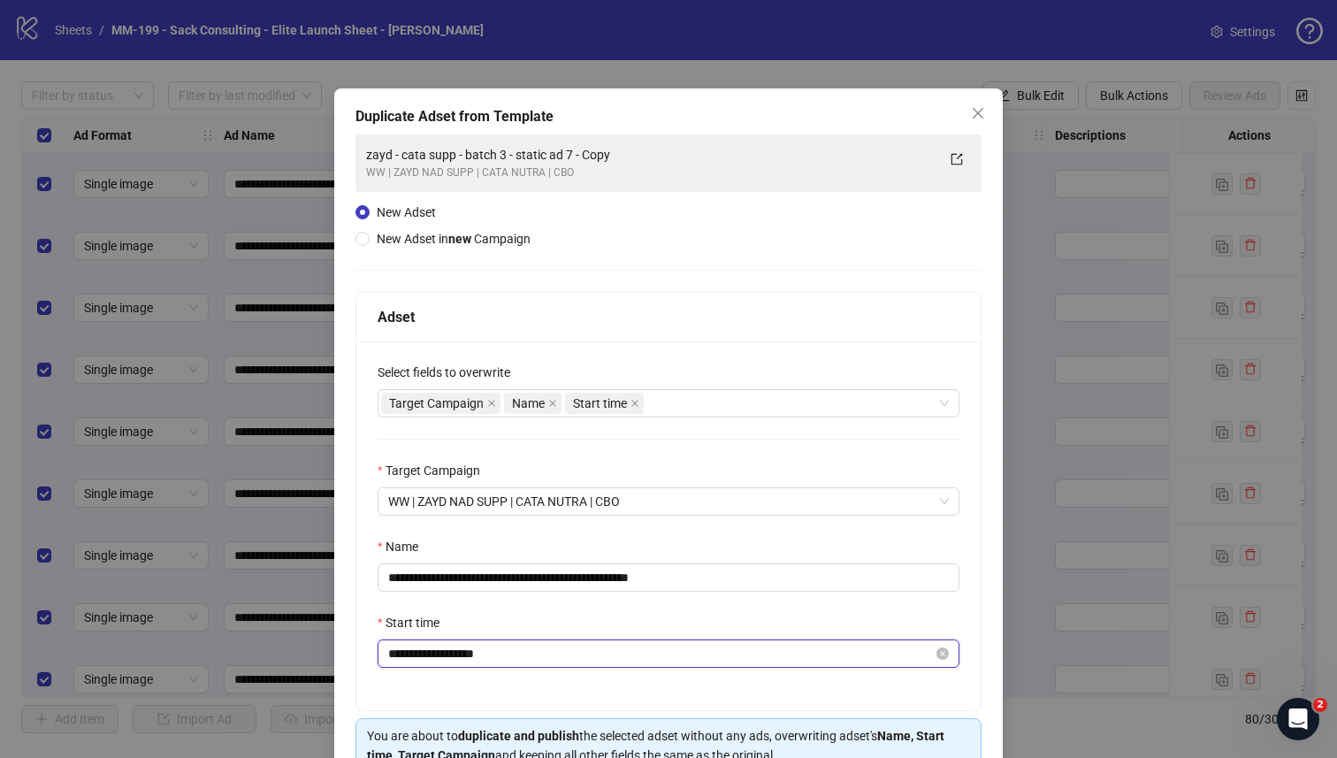
click at [608, 653] on input "**********" at bounding box center [660, 653] width 545 height 19
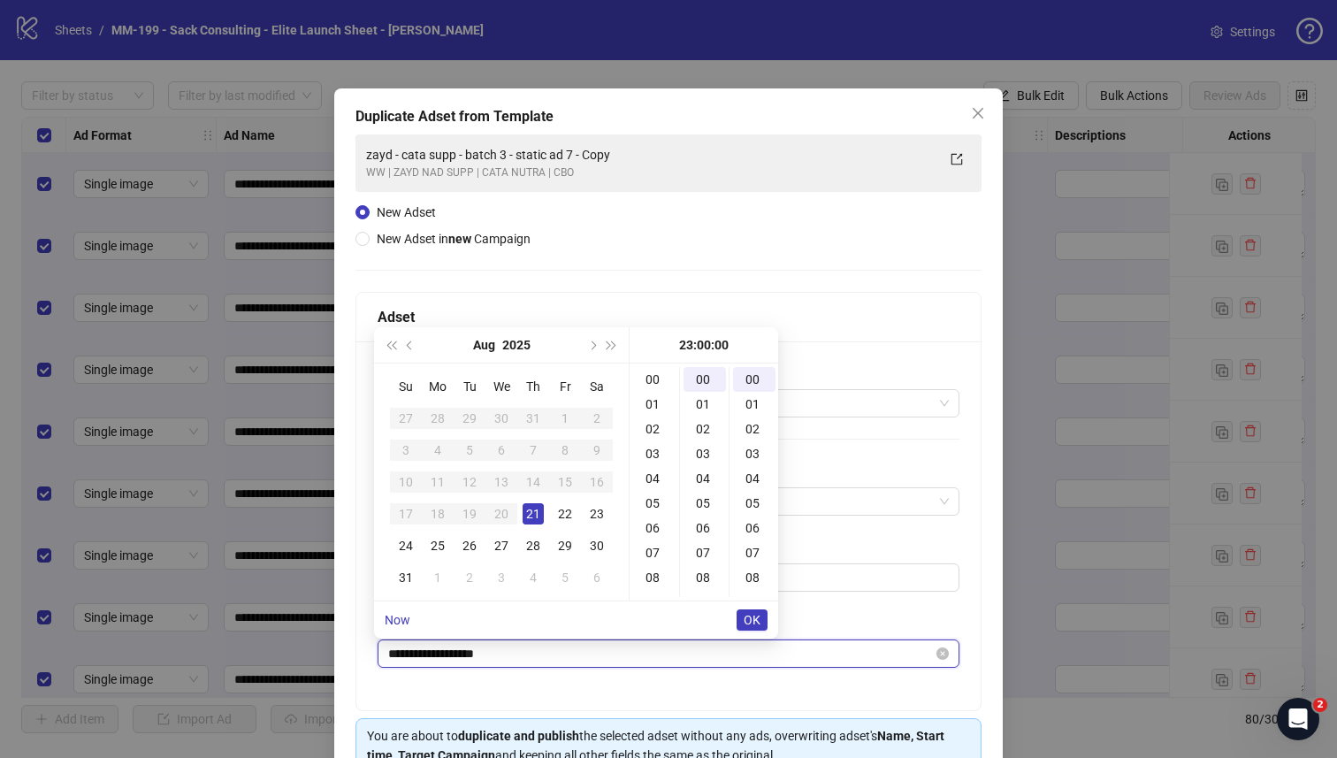
scroll to position [569, 0]
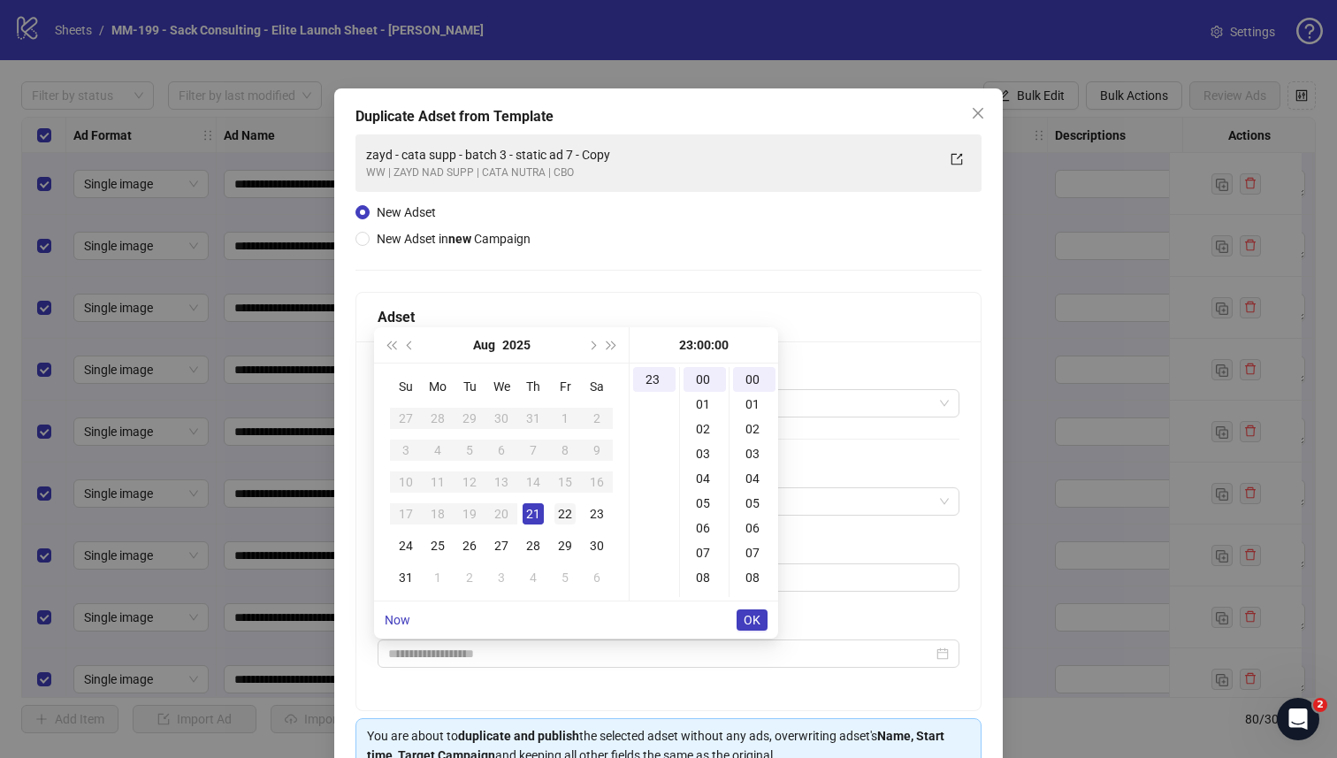
click at [567, 505] on div "22" at bounding box center [564, 513] width 21 height 21
type input "**********"
click at [749, 616] on span "OK" at bounding box center [752, 620] width 17 height 14
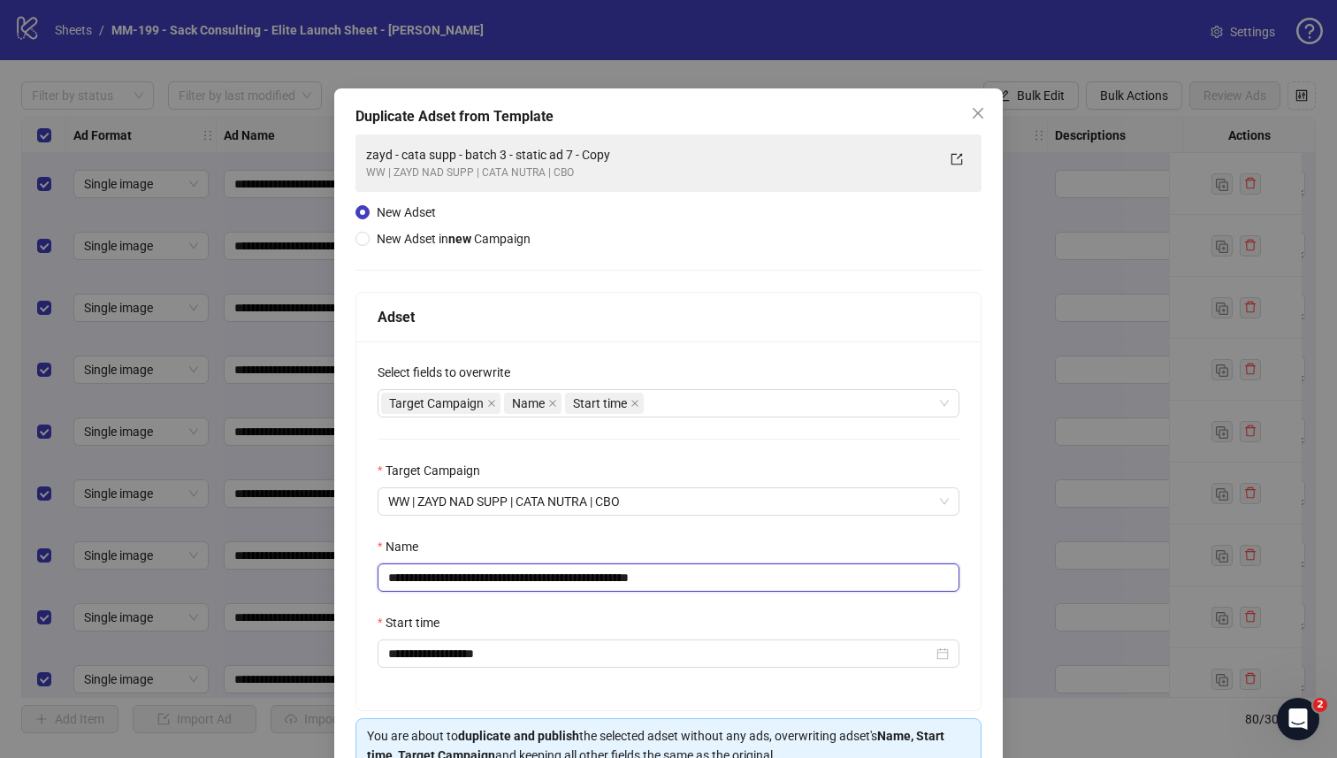
click at [673, 578] on input "**********" at bounding box center [669, 577] width 582 height 28
click at [673, 579] on input "**********" at bounding box center [669, 577] width 582 height 28
paste input "text"
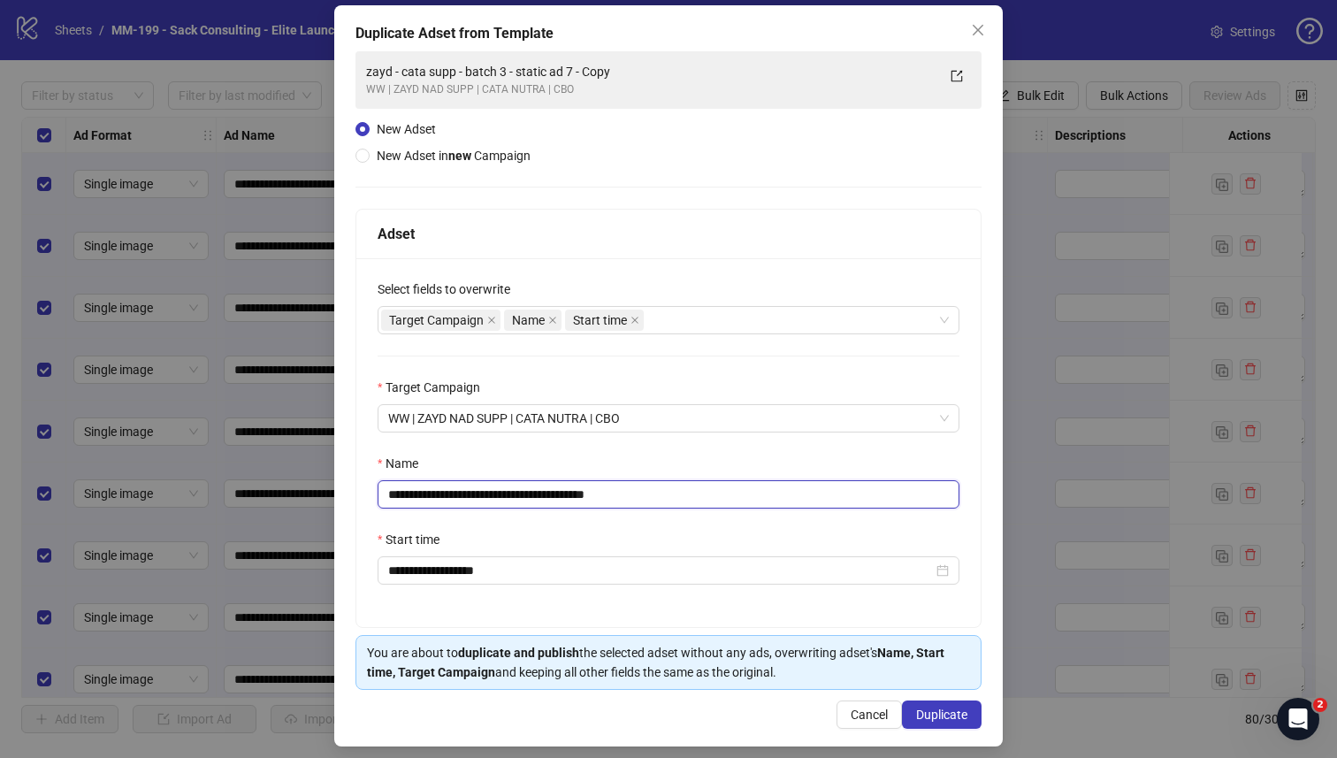
scroll to position [96, 0]
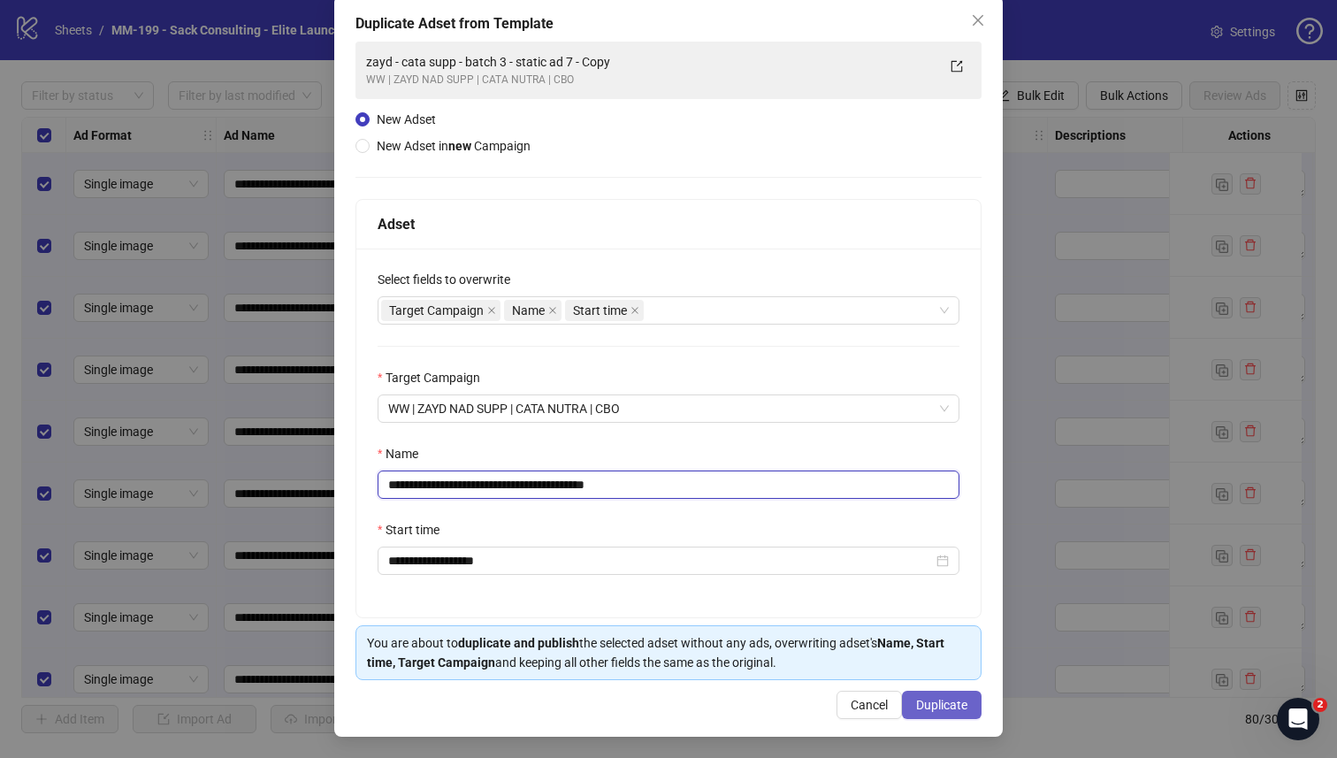
type input "**********"
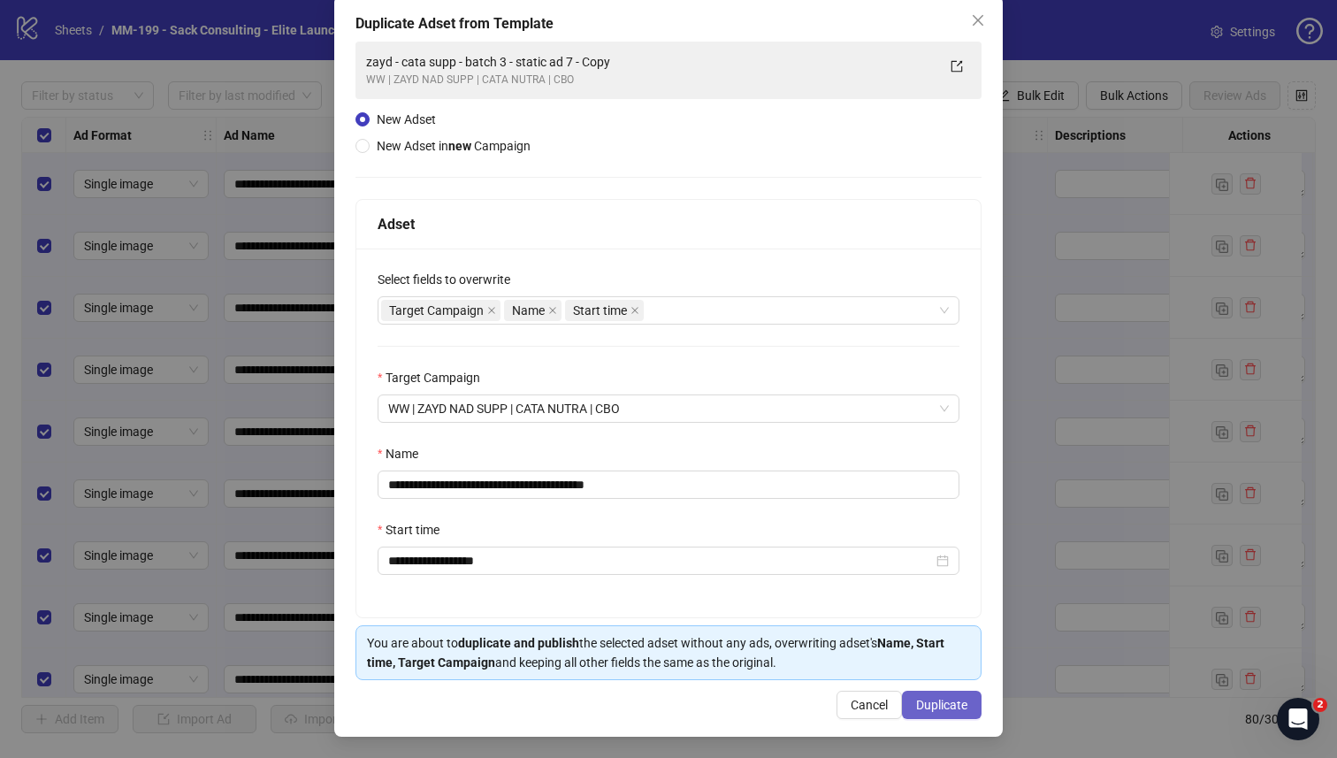
click at [925, 699] on span "Duplicate" at bounding box center [941, 705] width 51 height 14
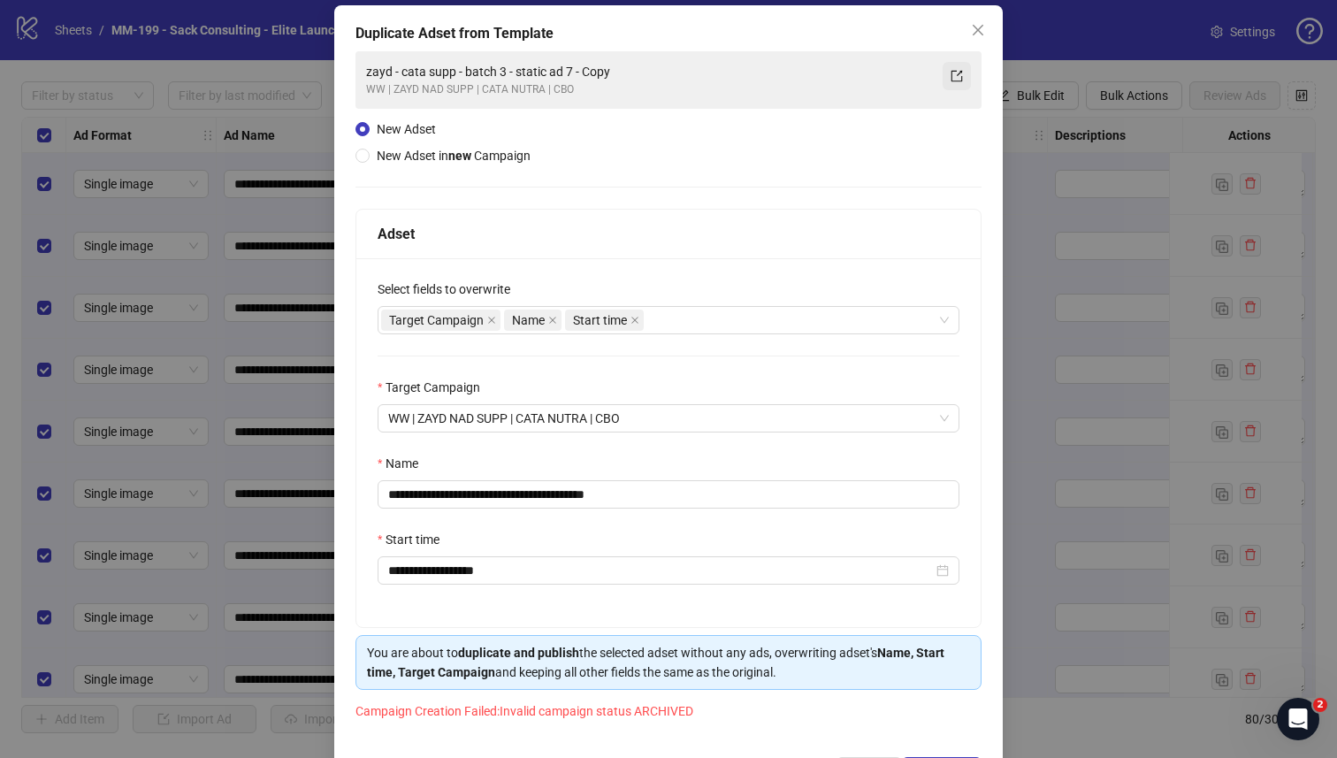
scroll to position [0, 0]
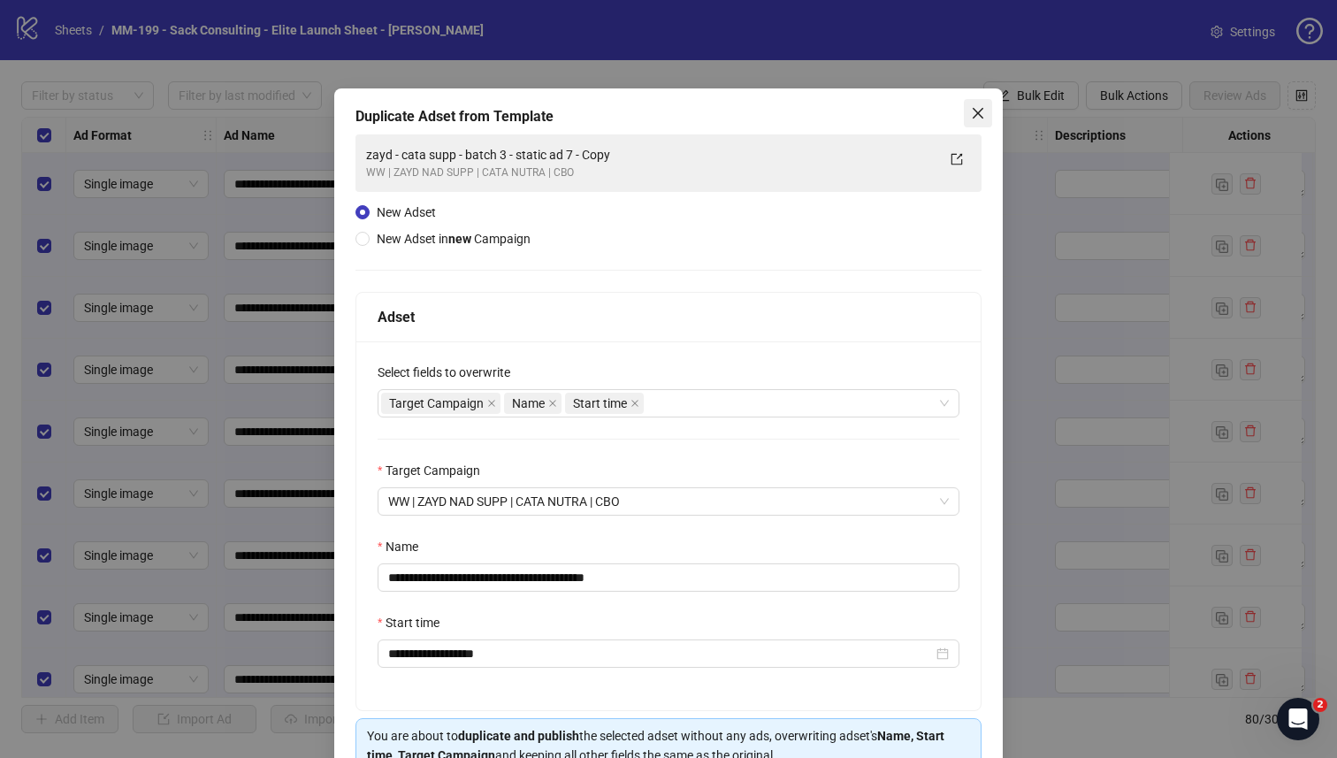
click at [967, 124] on button "Close" at bounding box center [978, 113] width 28 height 28
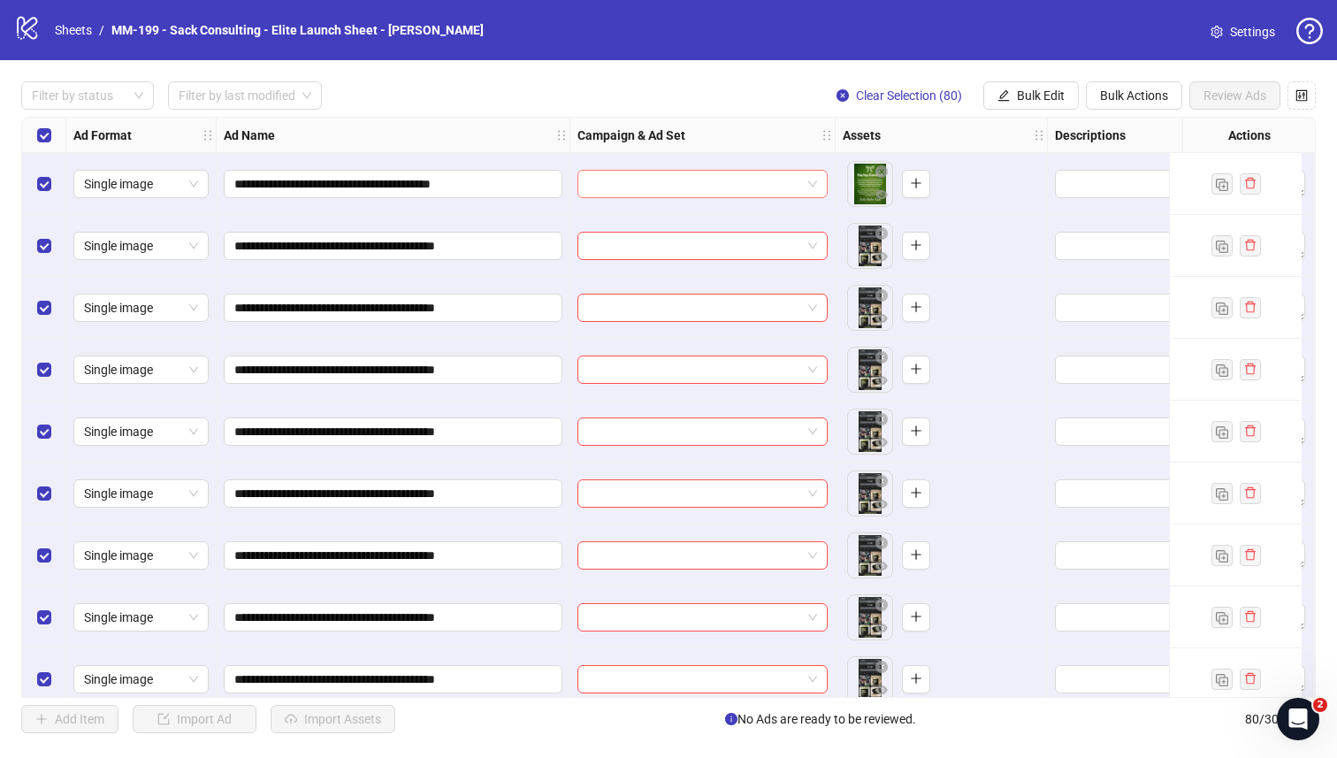
click at [783, 193] on input "search" at bounding box center [694, 184] width 213 height 27
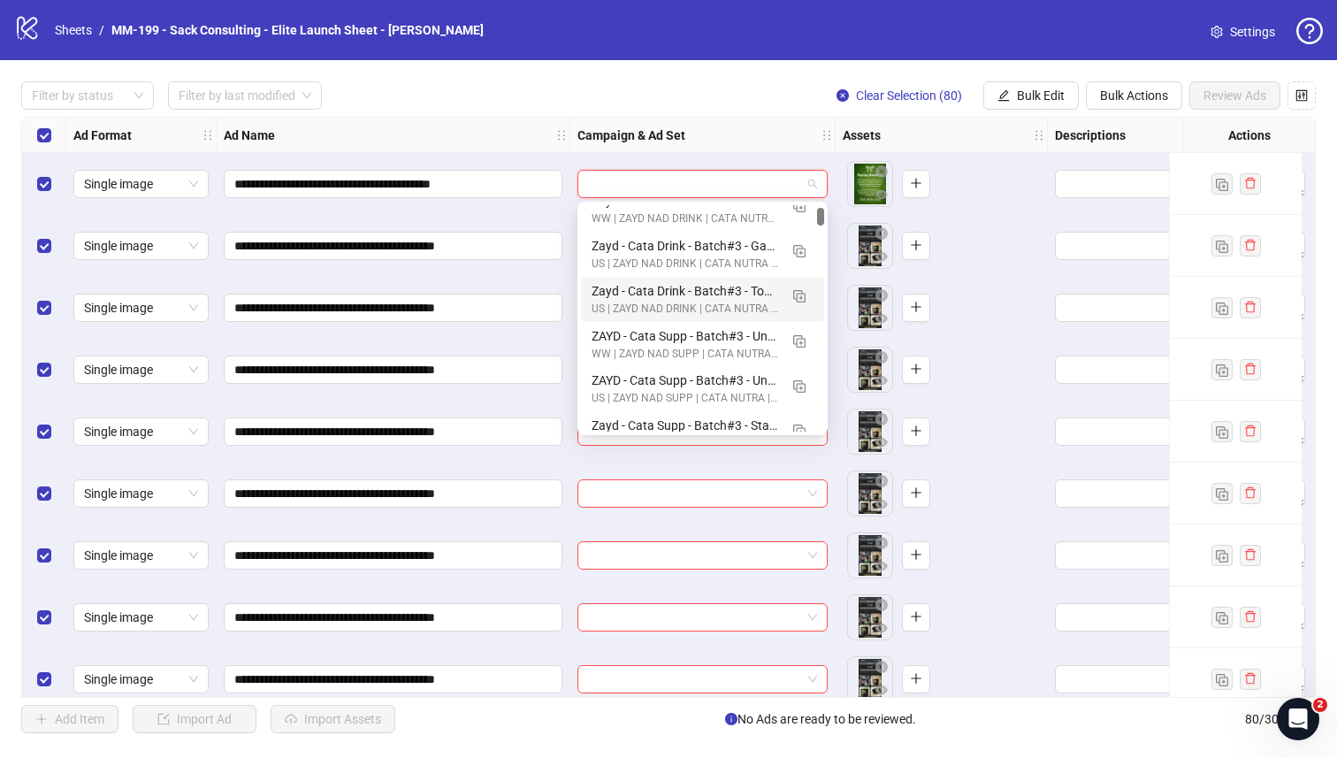
scroll to position [290, 0]
click at [794, 292] on img "button" at bounding box center [799, 295] width 12 height 12
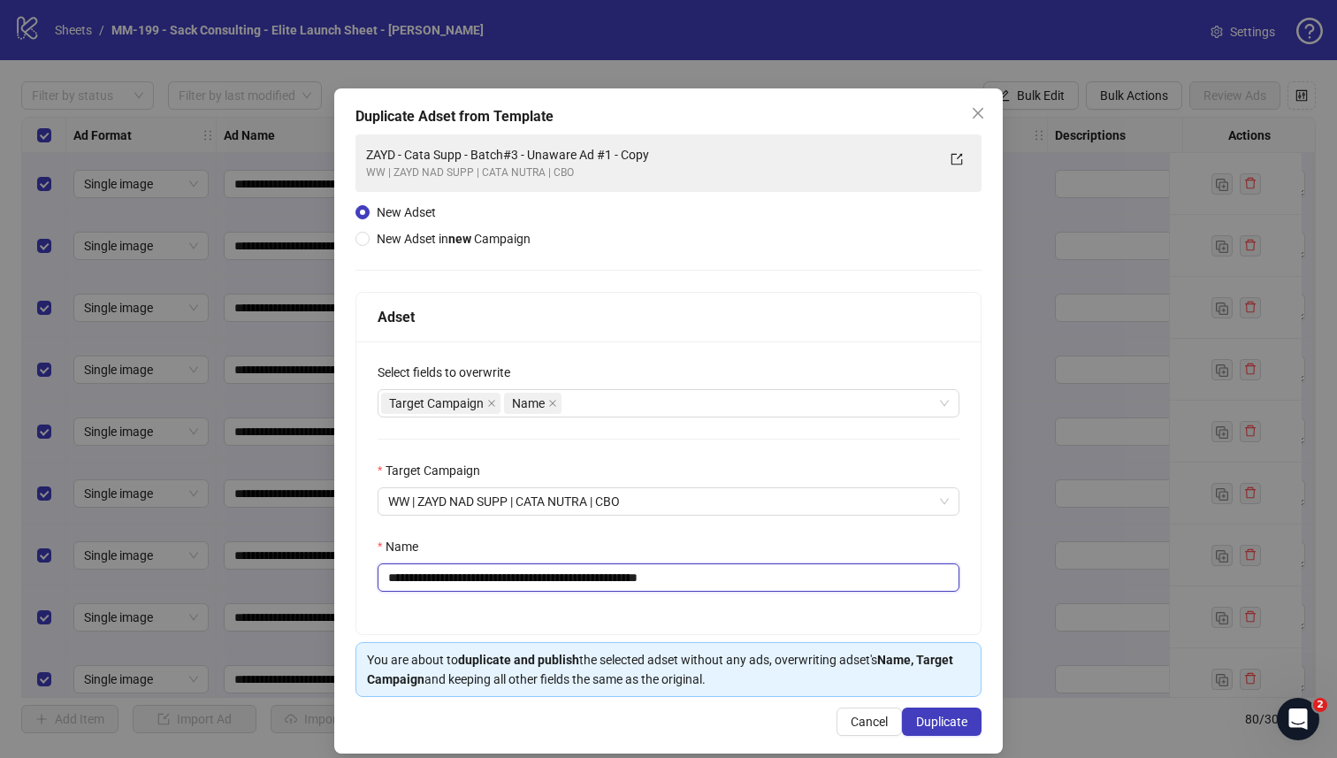
click at [638, 571] on input "**********" at bounding box center [669, 577] width 582 height 28
click at [638, 572] on input "**********" at bounding box center [669, 577] width 582 height 28
paste input "text"
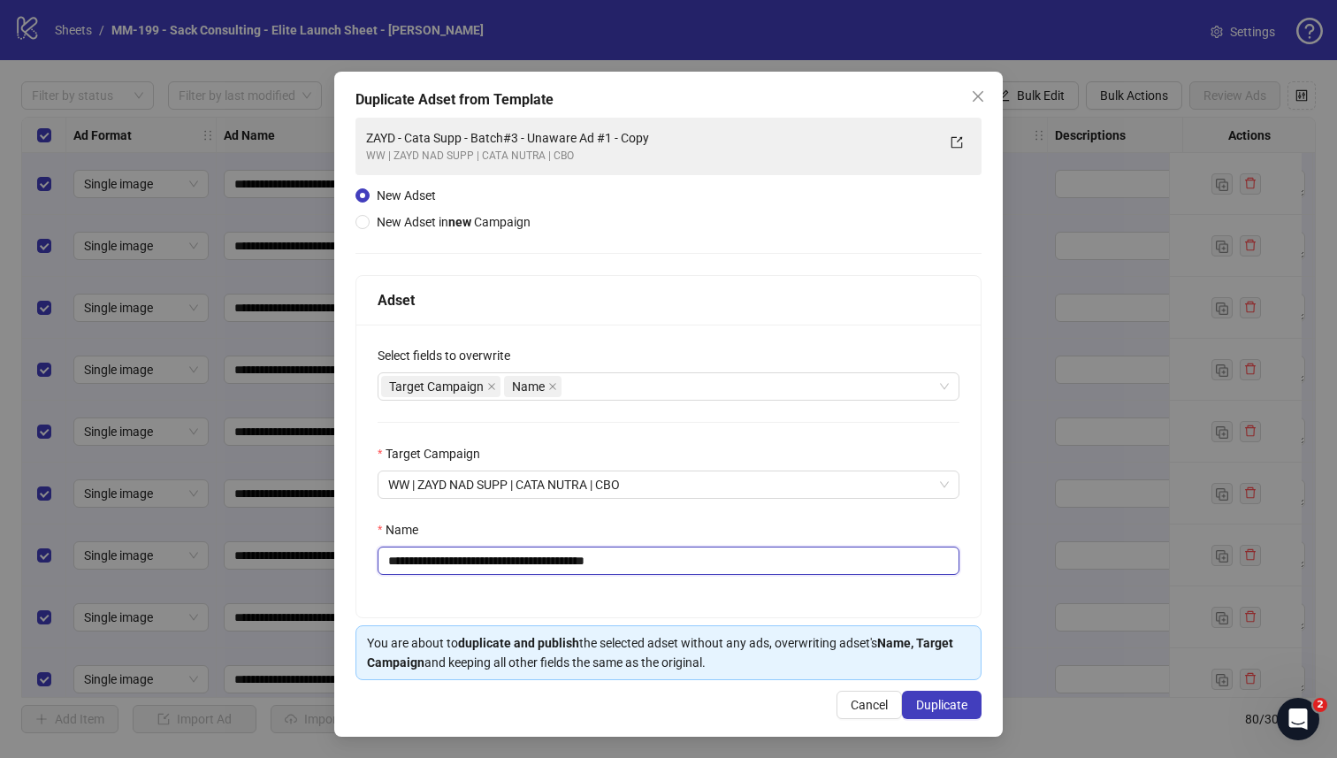
scroll to position [19, 0]
click at [696, 381] on div "Target Campaign Name" at bounding box center [659, 386] width 556 height 25
type input "**********"
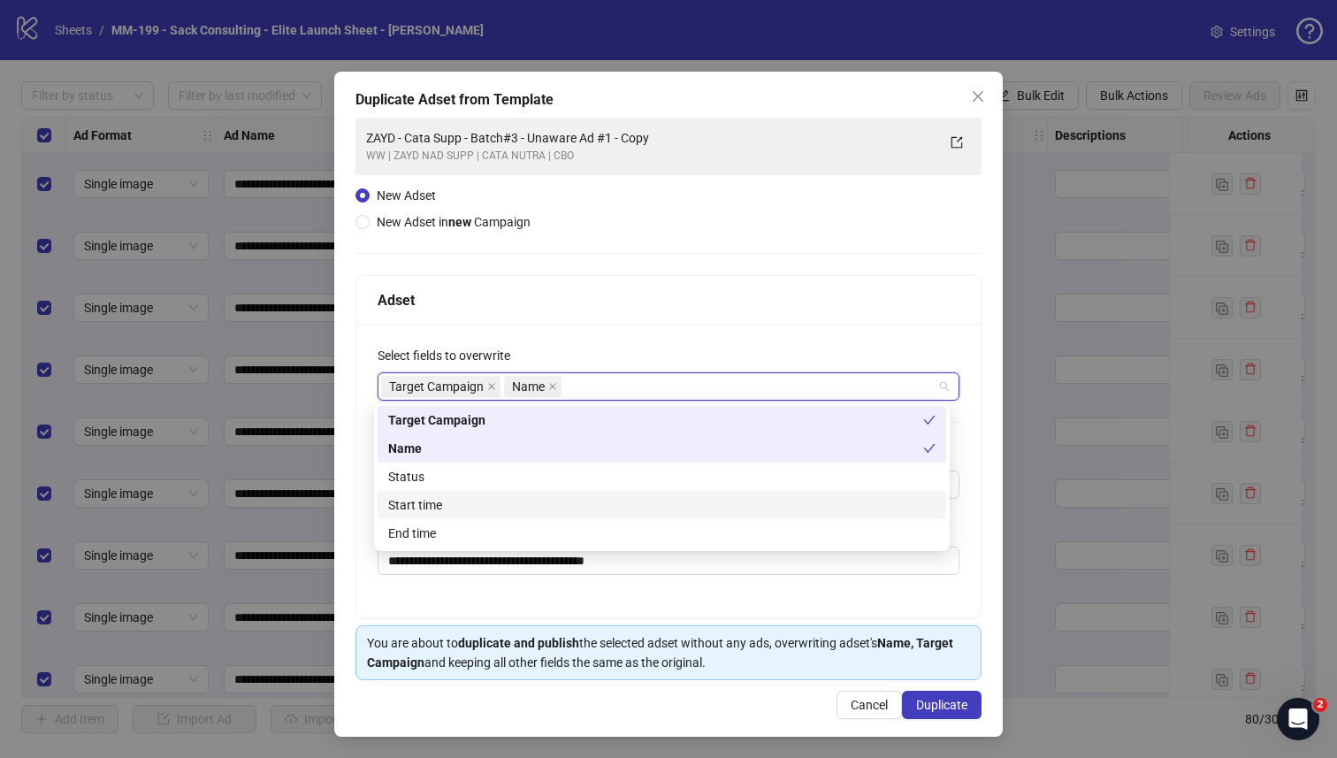
click at [570, 494] on div "Start time" at bounding box center [662, 505] width 569 height 28
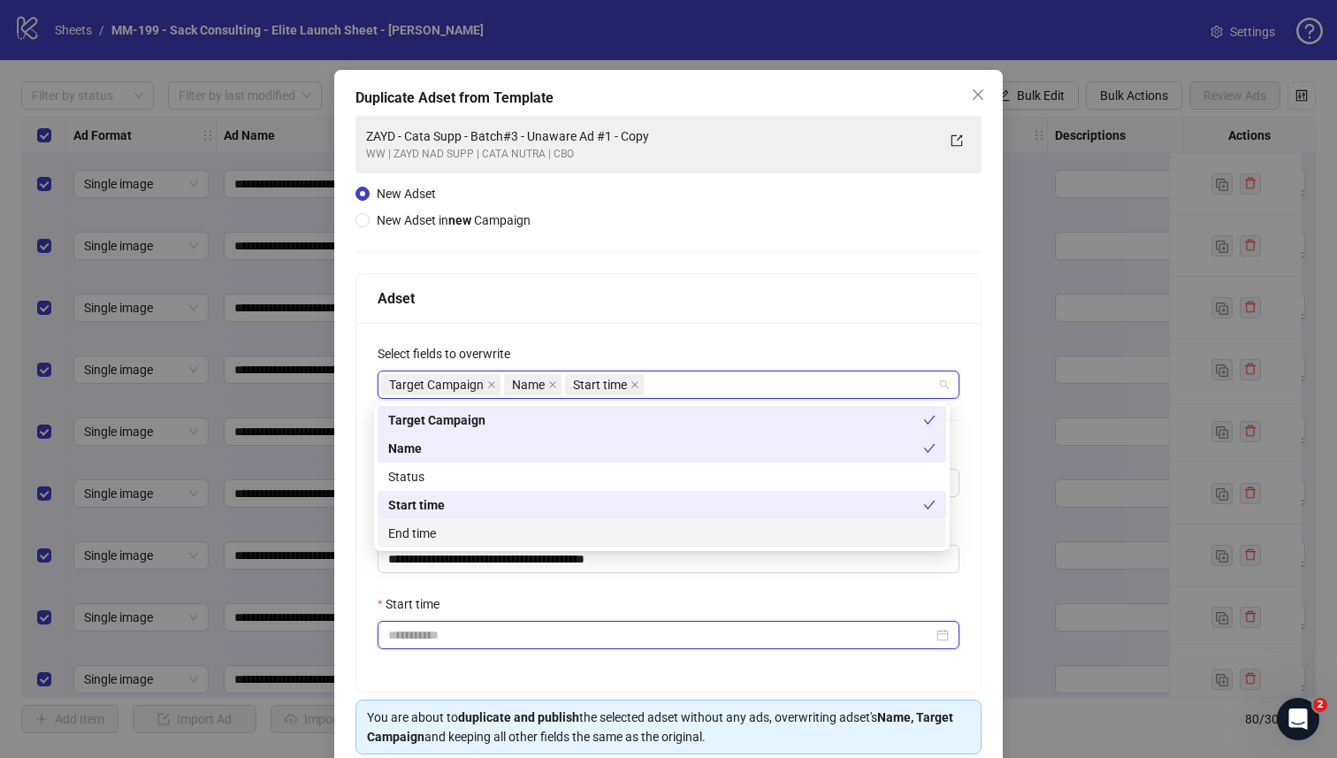
click at [554, 642] on input "Start time" at bounding box center [660, 634] width 545 height 19
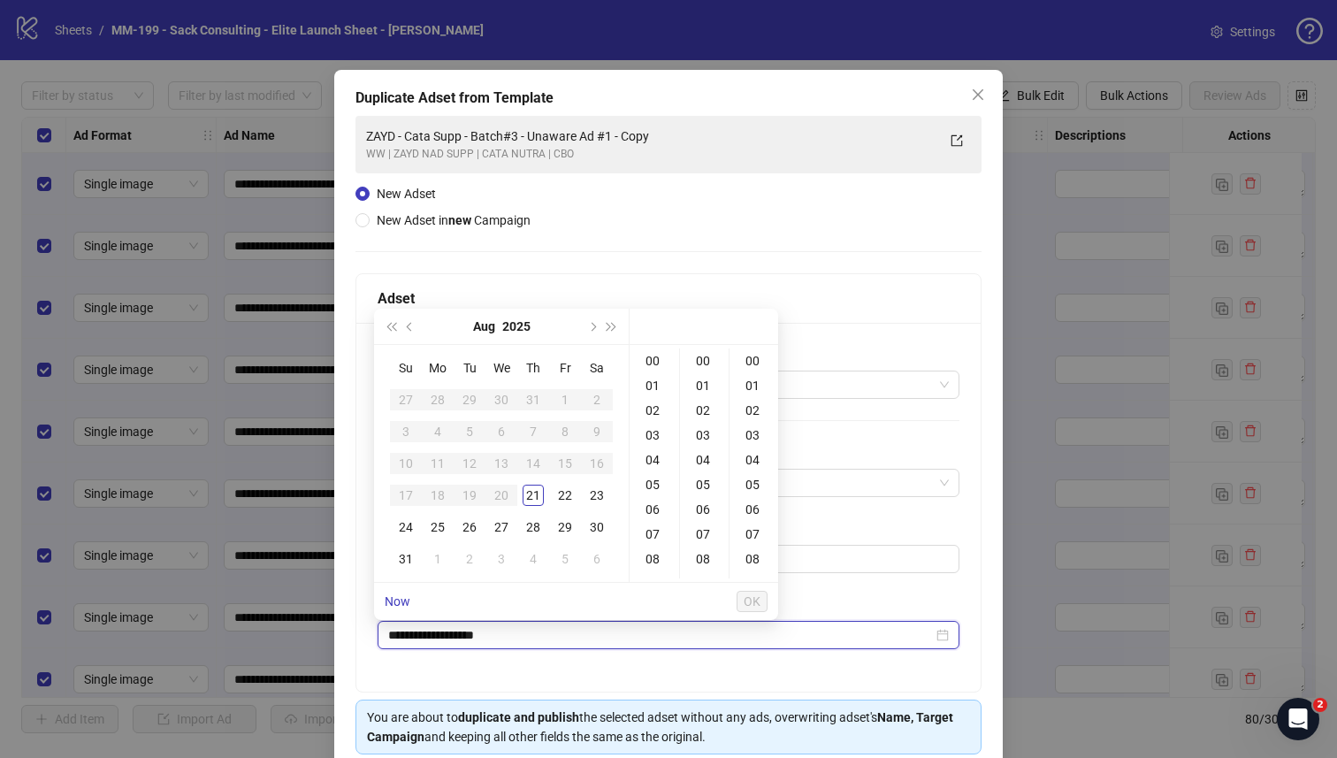
type input "**********"
click at [573, 495] on div "22" at bounding box center [564, 495] width 21 height 21
type input "**********"
click at [752, 597] on span "OK" at bounding box center [752, 601] width 17 height 14
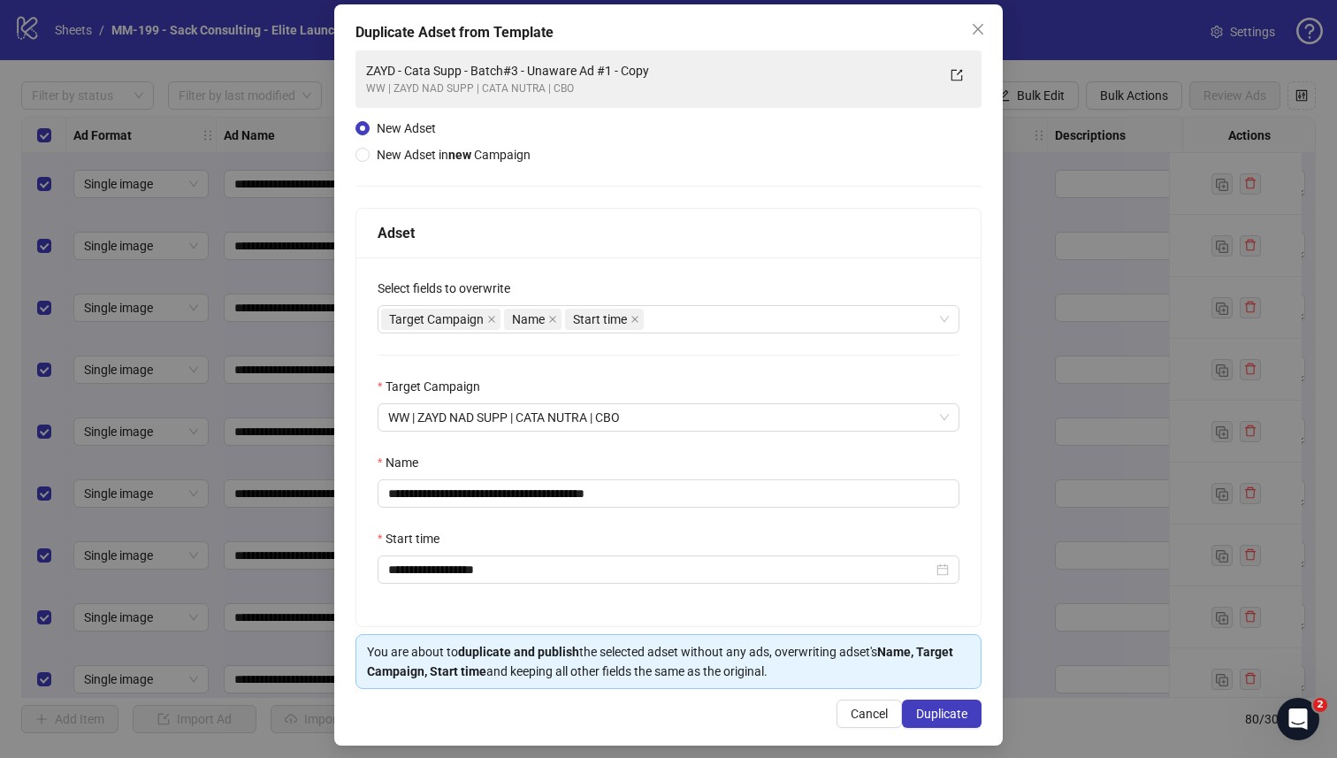
scroll to position [96, 0]
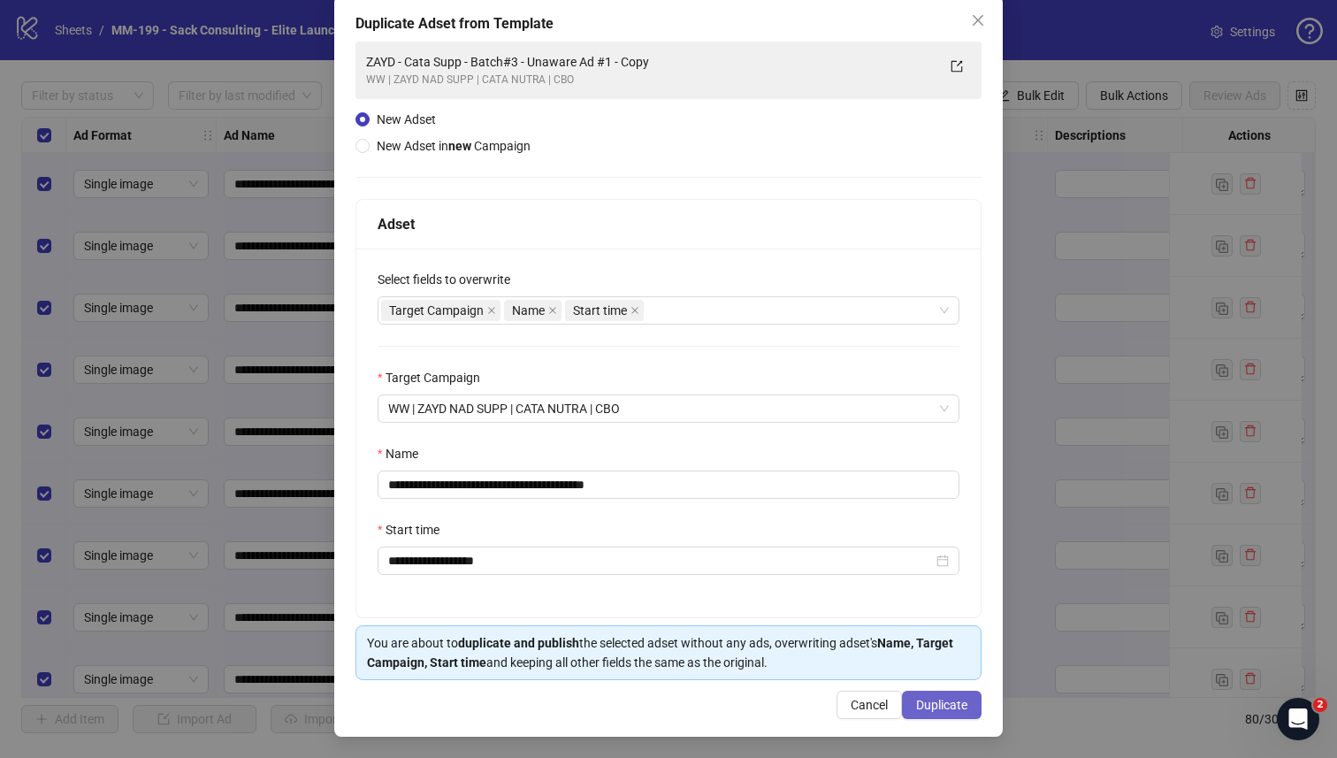
click at [941, 698] on span "Duplicate" at bounding box center [941, 705] width 51 height 14
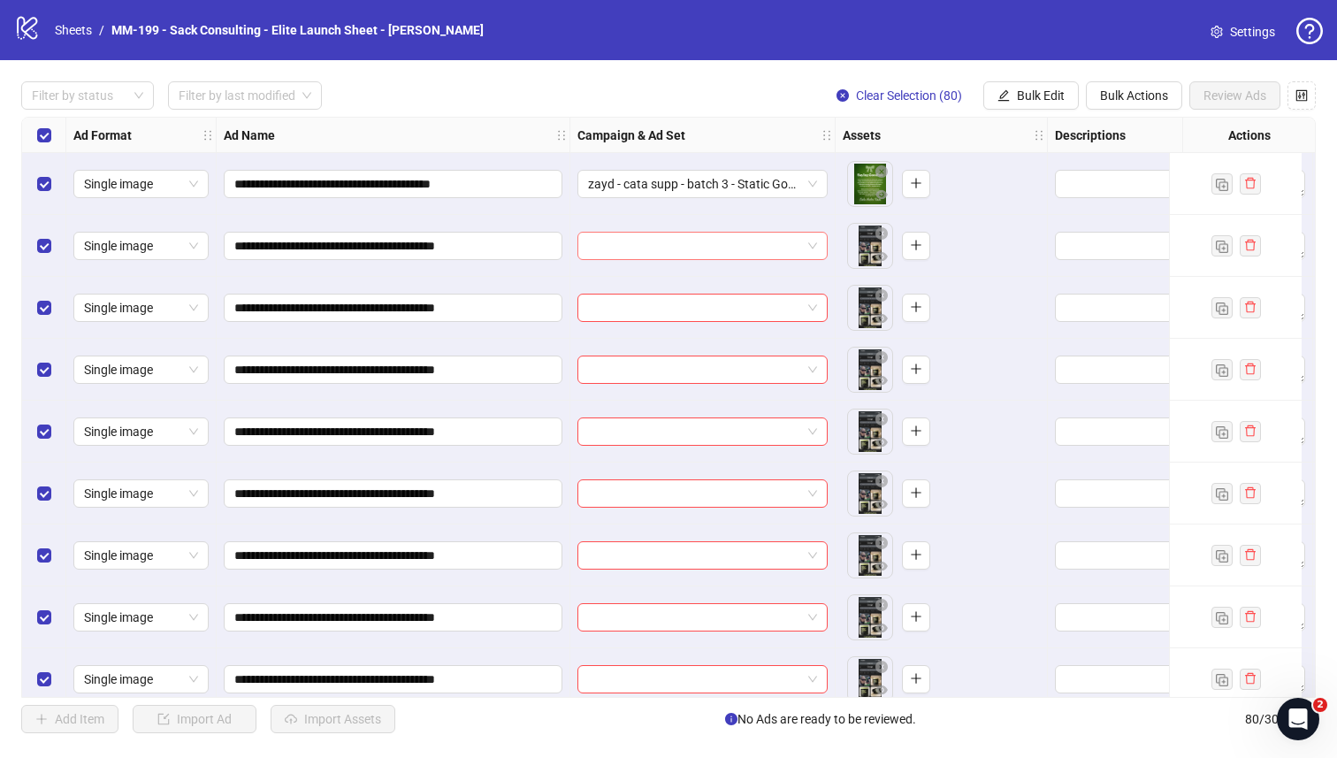
click at [704, 254] on input "search" at bounding box center [694, 246] width 213 height 27
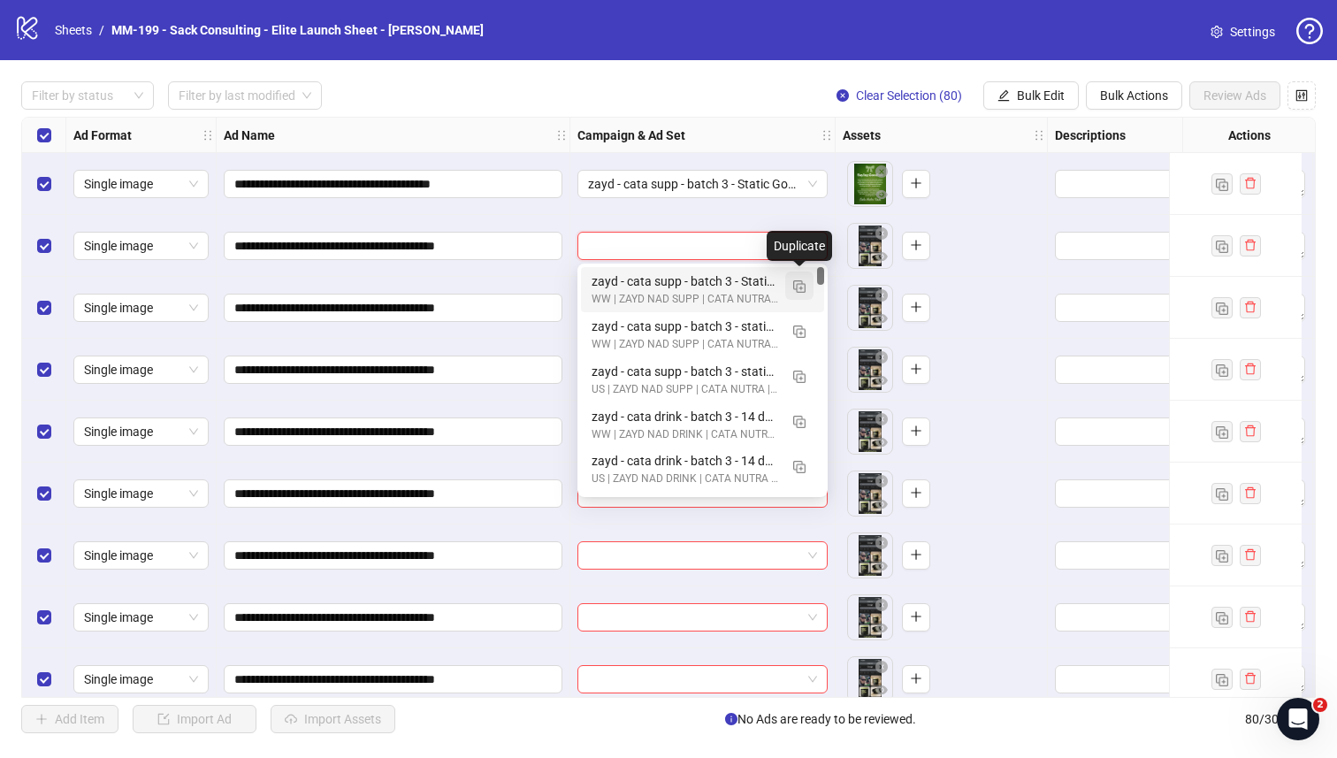
click at [795, 283] on img "button" at bounding box center [799, 286] width 12 height 12
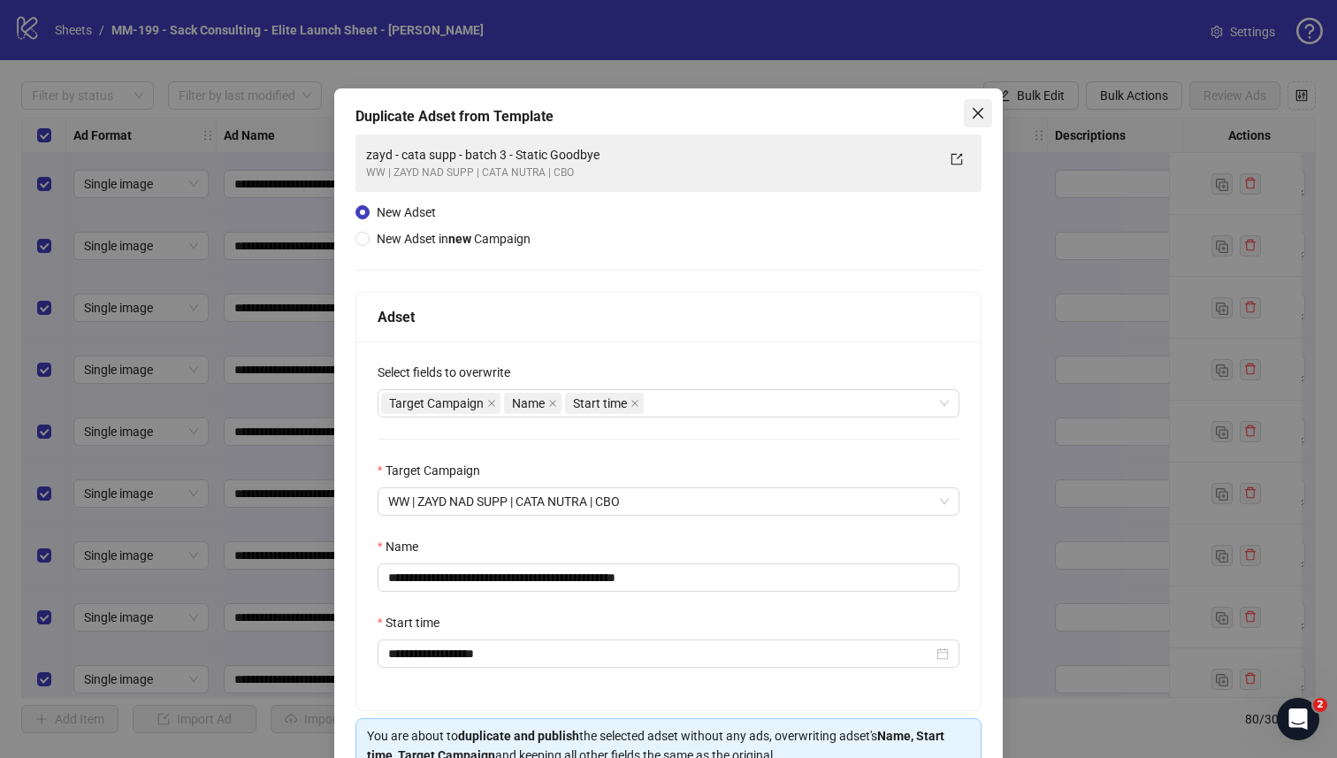
click at [976, 108] on span "Close" at bounding box center [978, 113] width 28 height 14
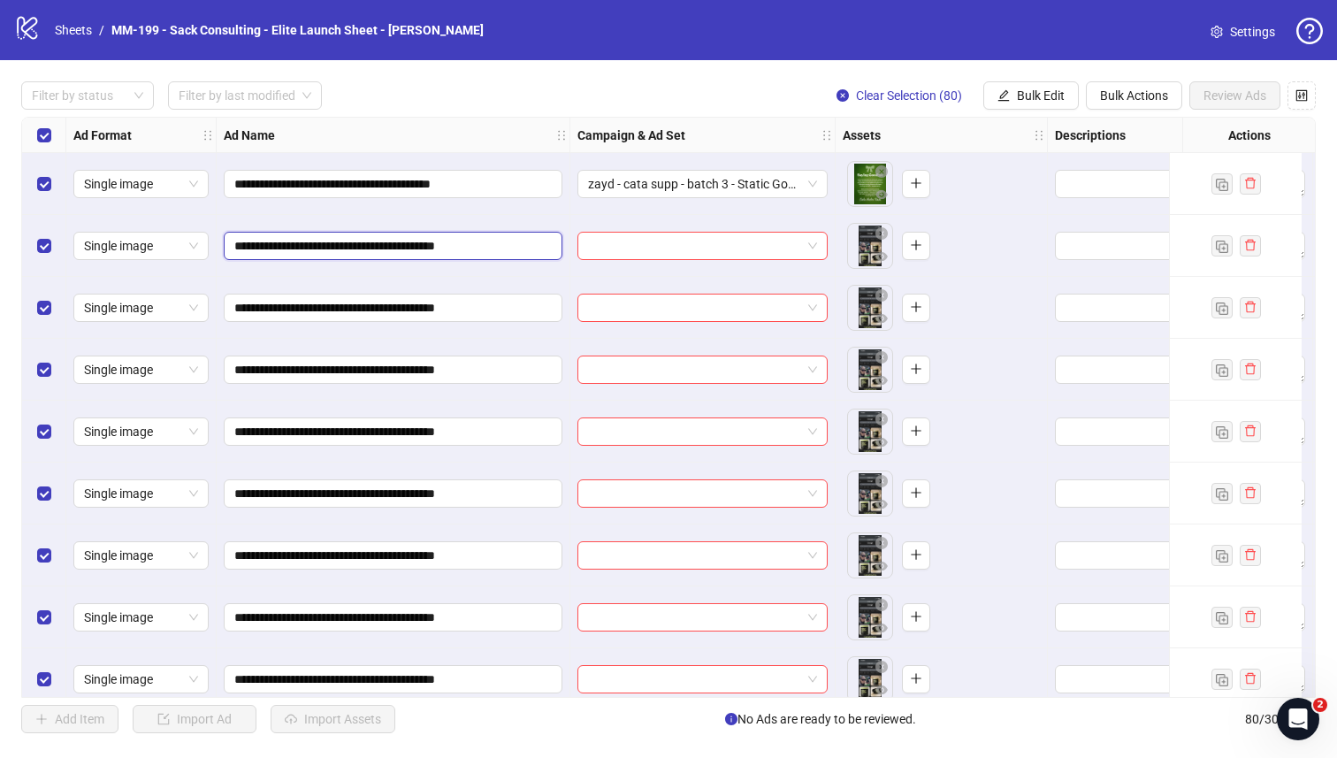
click at [474, 236] on input "**********" at bounding box center [391, 245] width 314 height 19
click at [666, 256] on input "search" at bounding box center [694, 246] width 213 height 27
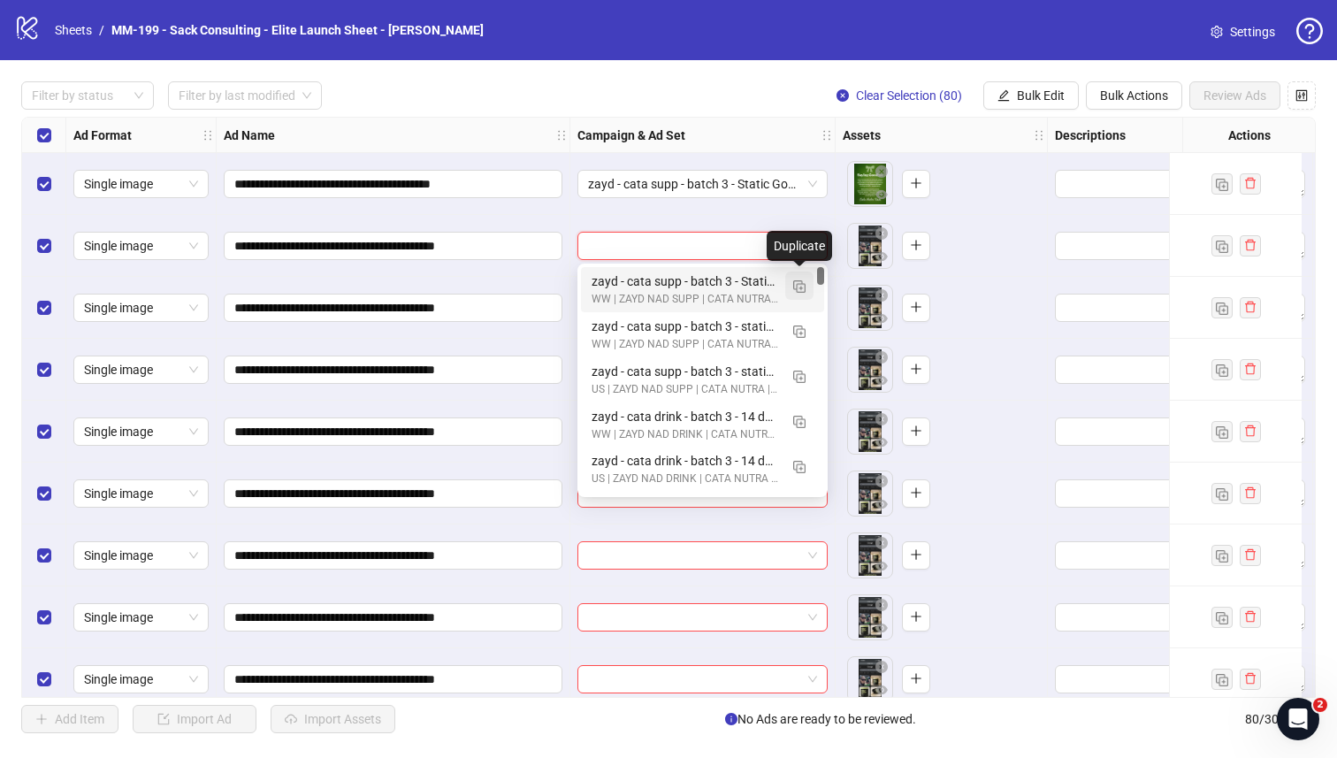
click at [799, 290] on img "button" at bounding box center [799, 286] width 12 height 12
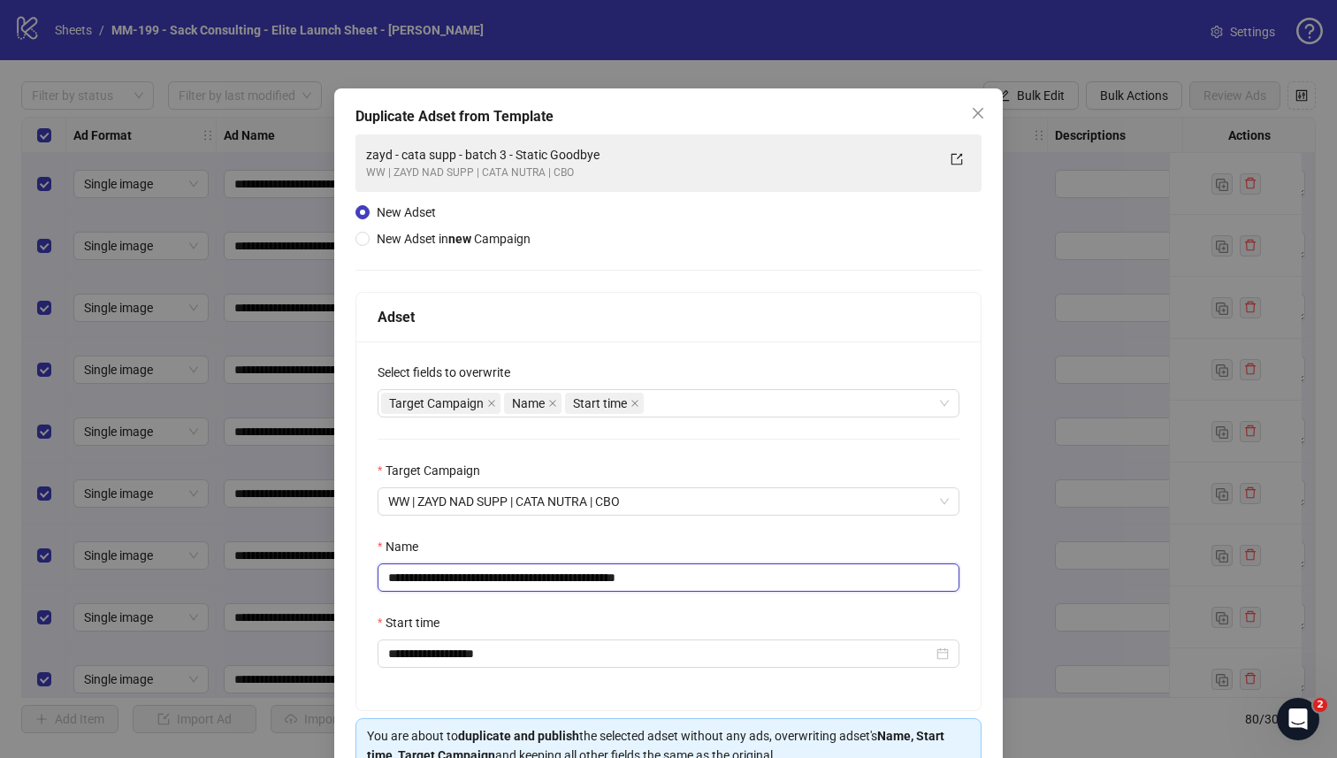
click at [632, 567] on input "**********" at bounding box center [669, 577] width 582 height 28
click at [632, 568] on input "**********" at bounding box center [669, 577] width 582 height 28
paste input "text"
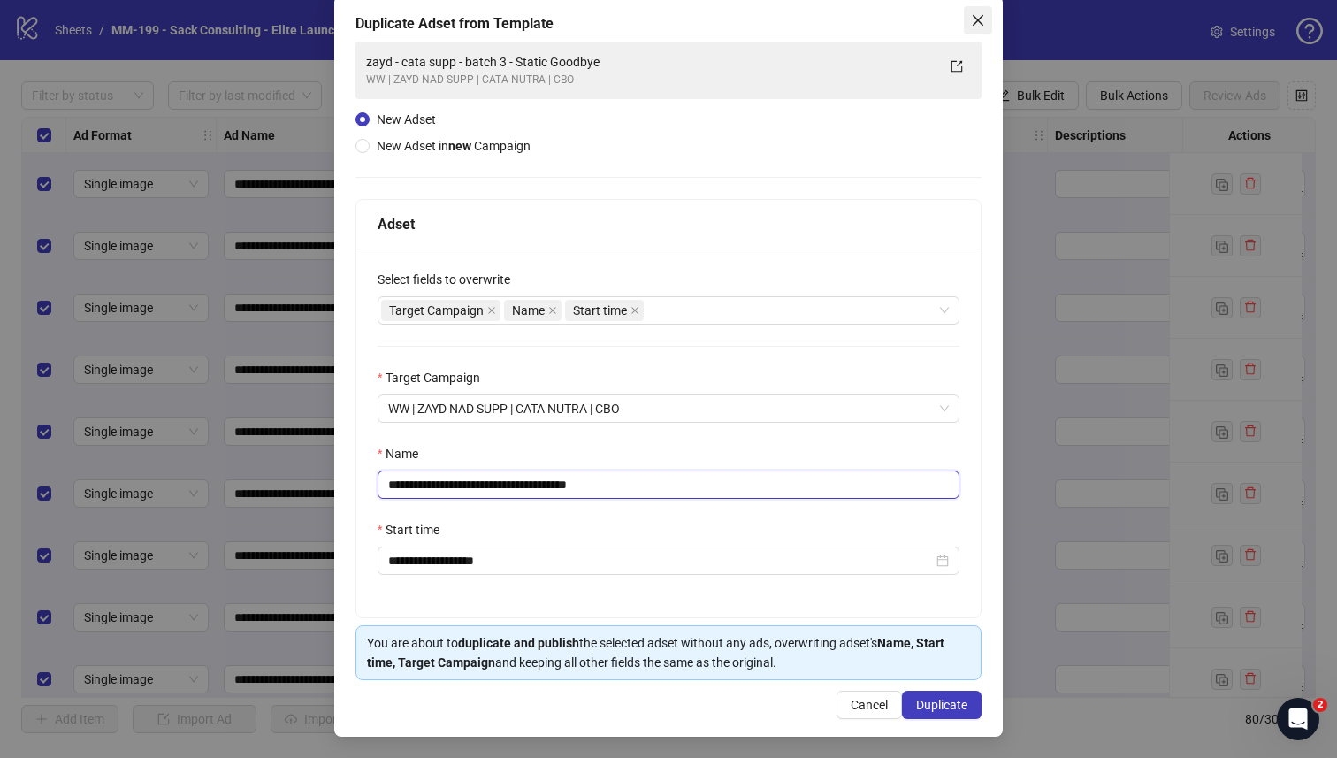
type input "**********"
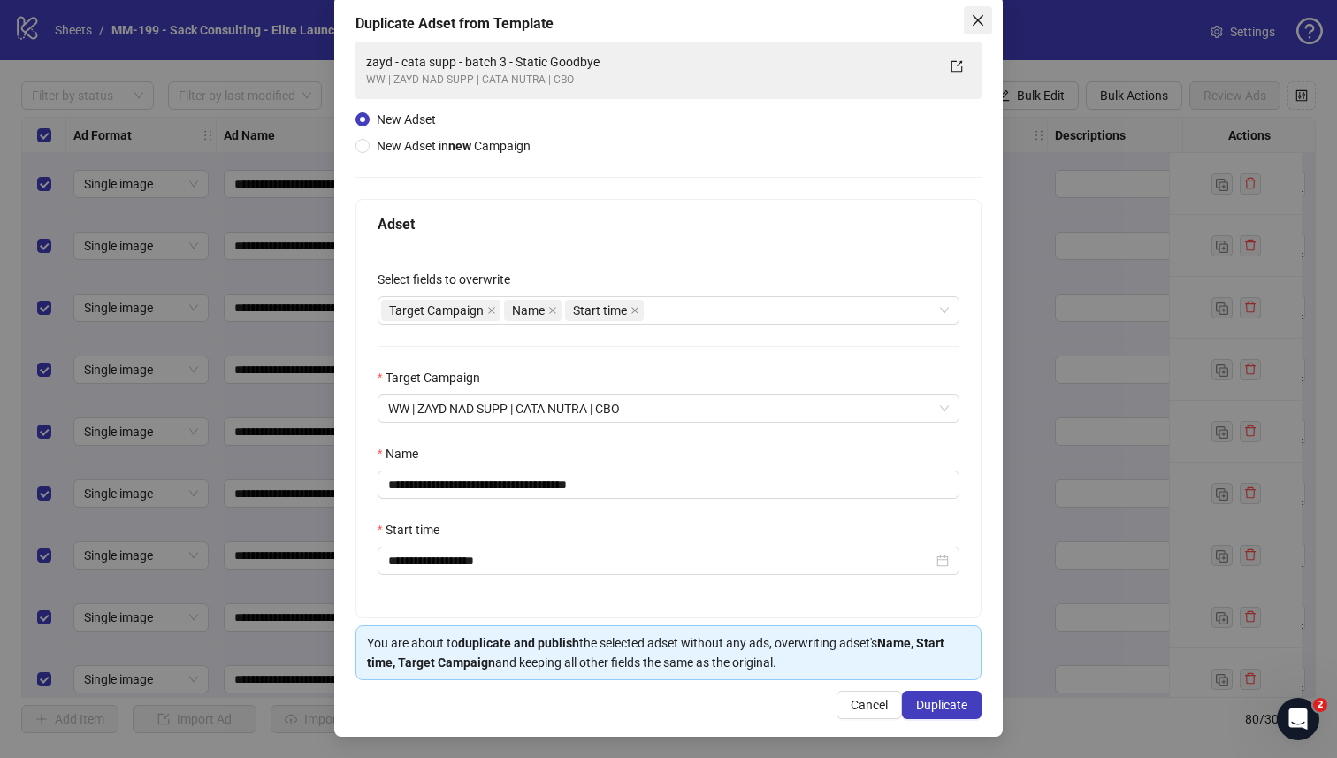
click at [973, 18] on icon "close" at bounding box center [978, 20] width 14 height 14
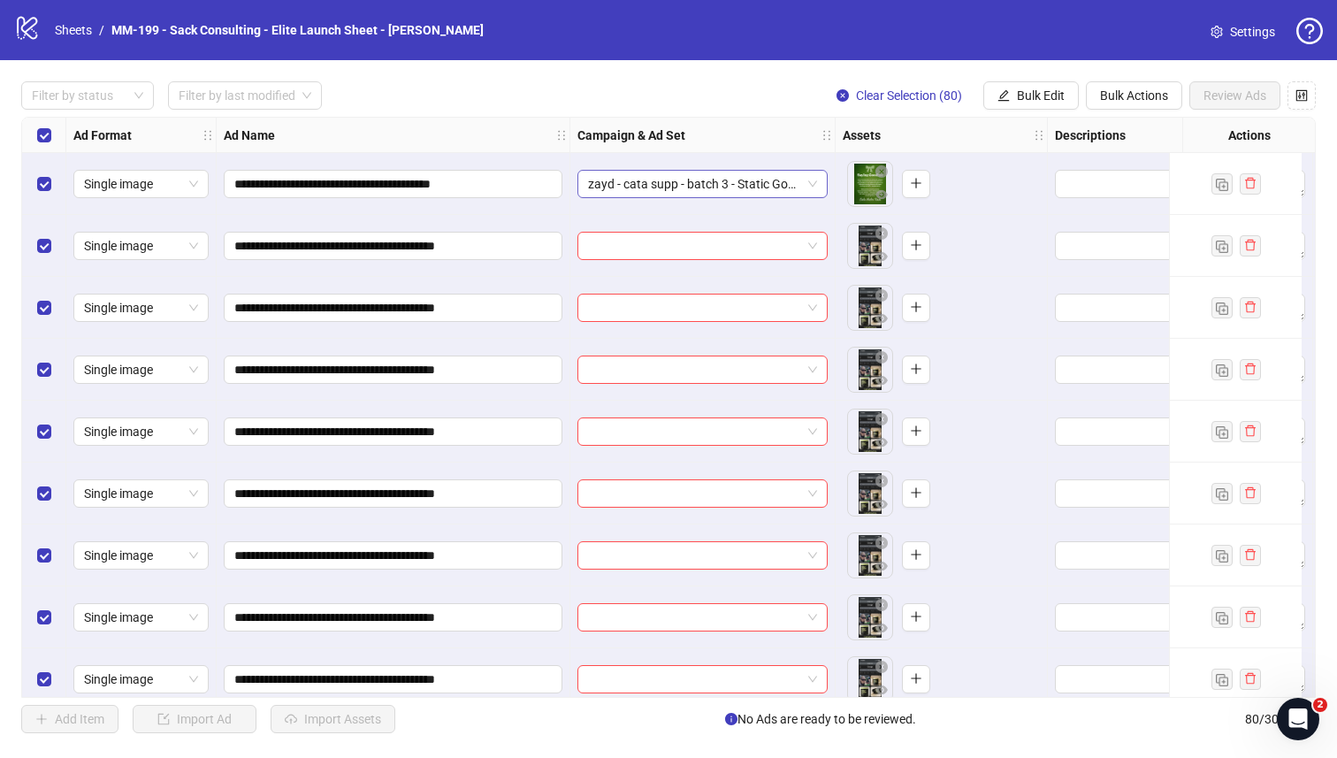
click at [778, 183] on span "zayd - cata supp - batch 3 - Static Goodbye" at bounding box center [702, 184] width 229 height 27
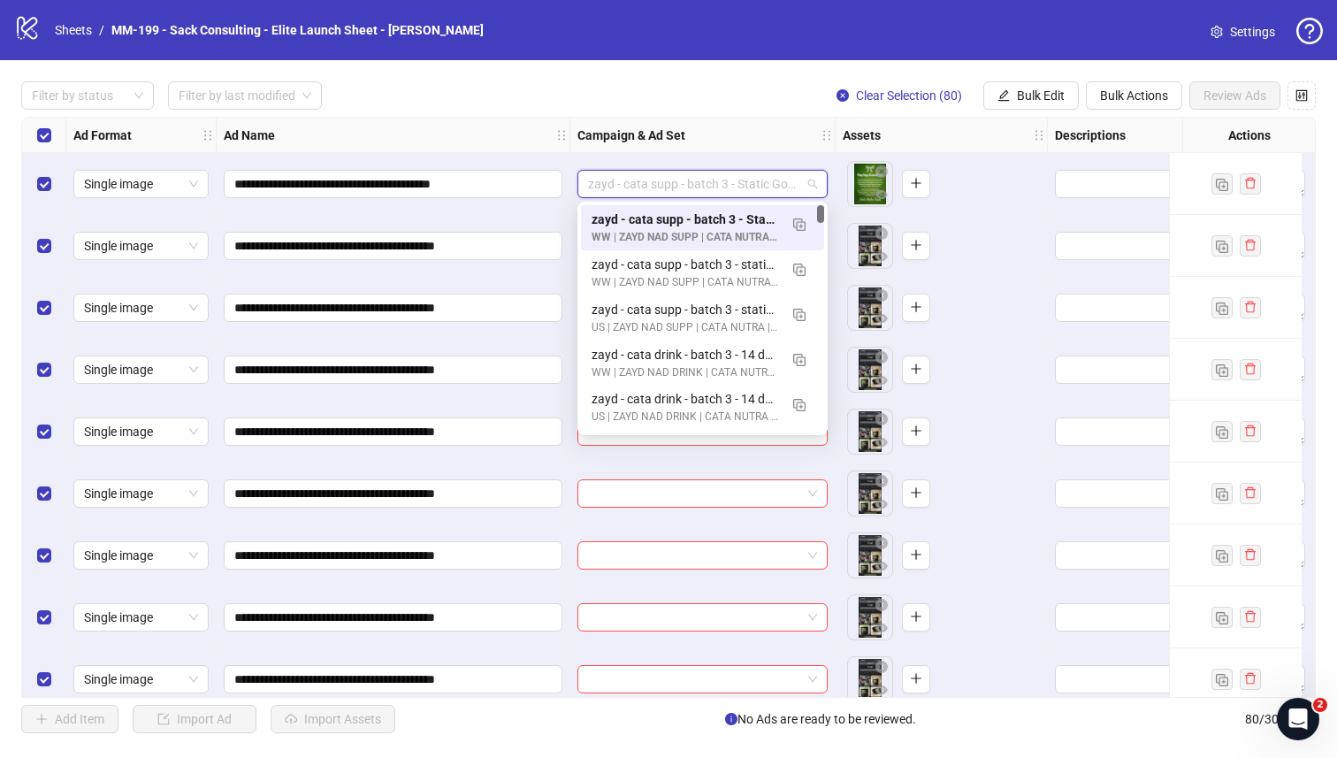
click at [514, 99] on div "Filter by status Filter by last modified Clear Selection (80) Bulk Edit Bulk Ac…" at bounding box center [668, 95] width 1295 height 28
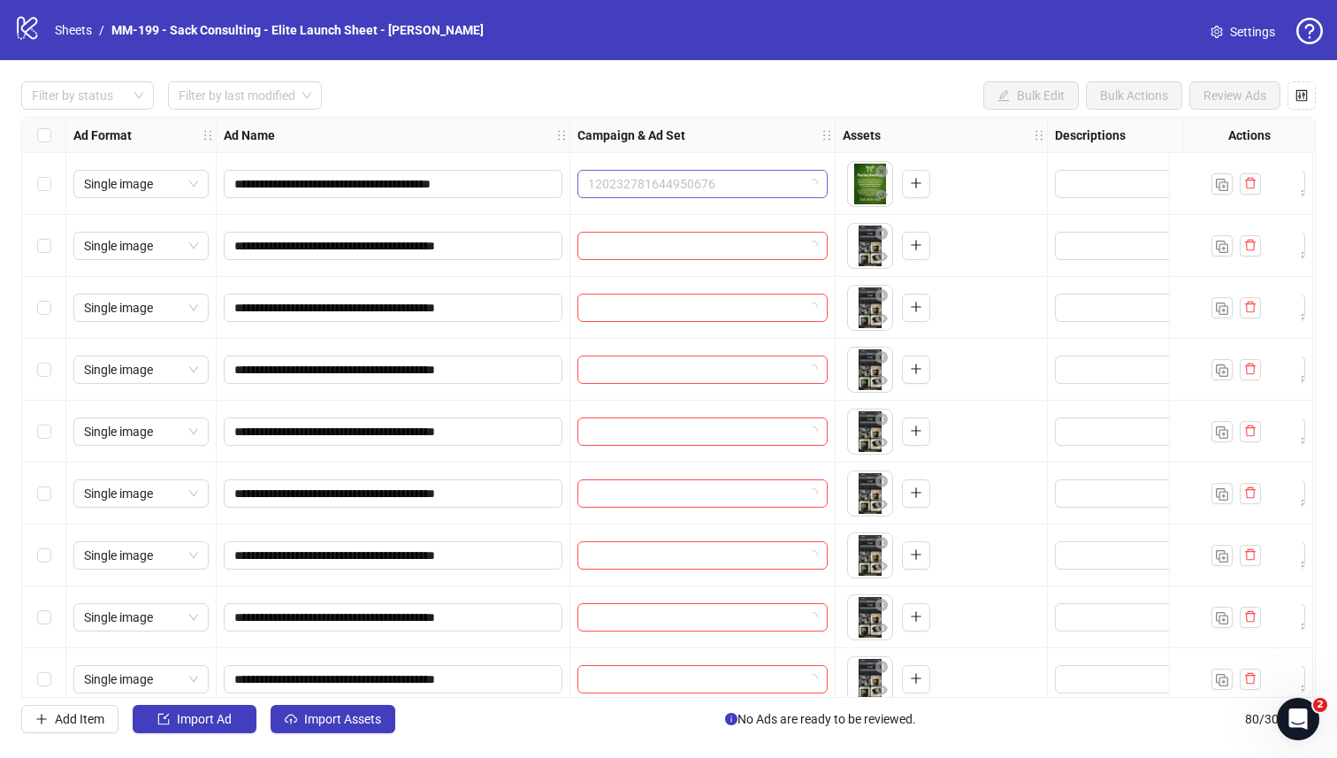
click at [767, 191] on span "120232781644950676" at bounding box center [702, 184] width 229 height 27
click at [760, 154] on div "120232781644950676" at bounding box center [702, 184] width 265 height 62
click at [791, 189] on span "zayd - cata supp - batch 3 - Static Goodbye" at bounding box center [702, 184] width 229 height 27
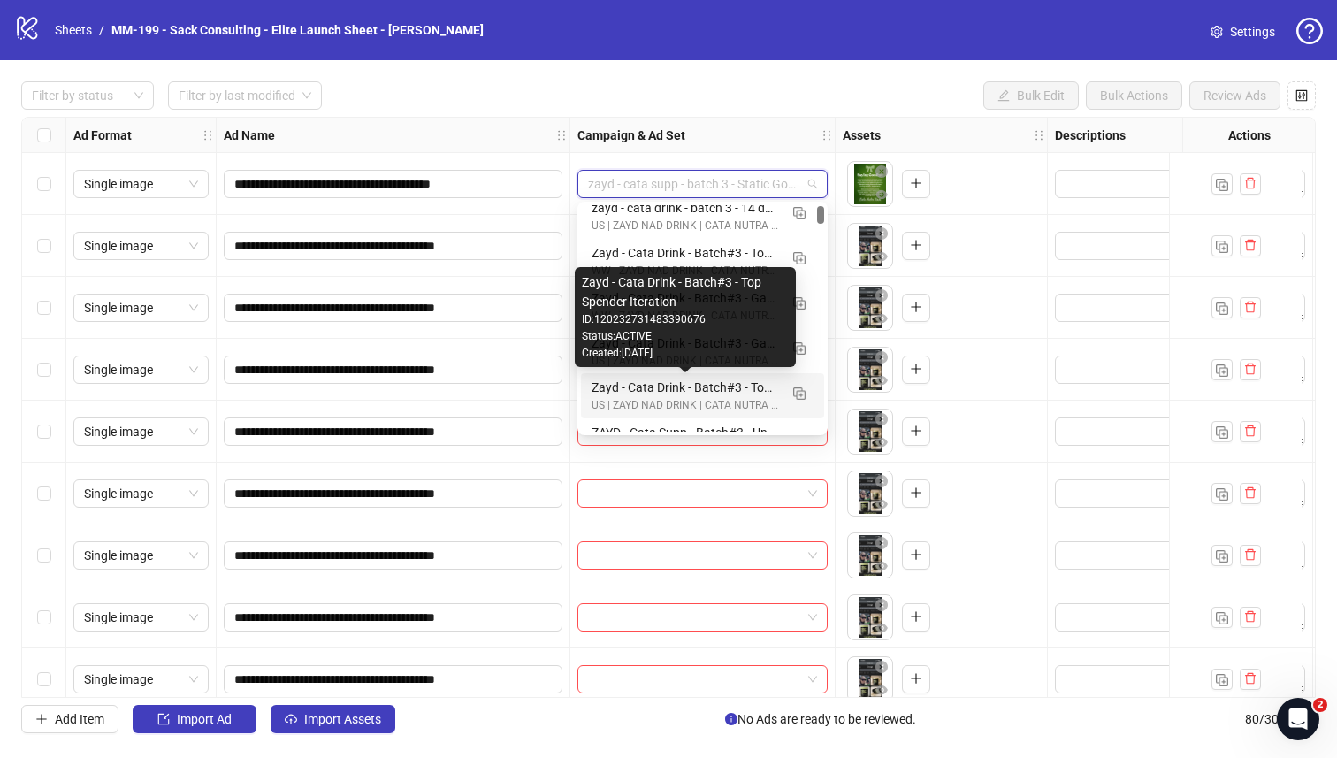
scroll to position [368, 0]
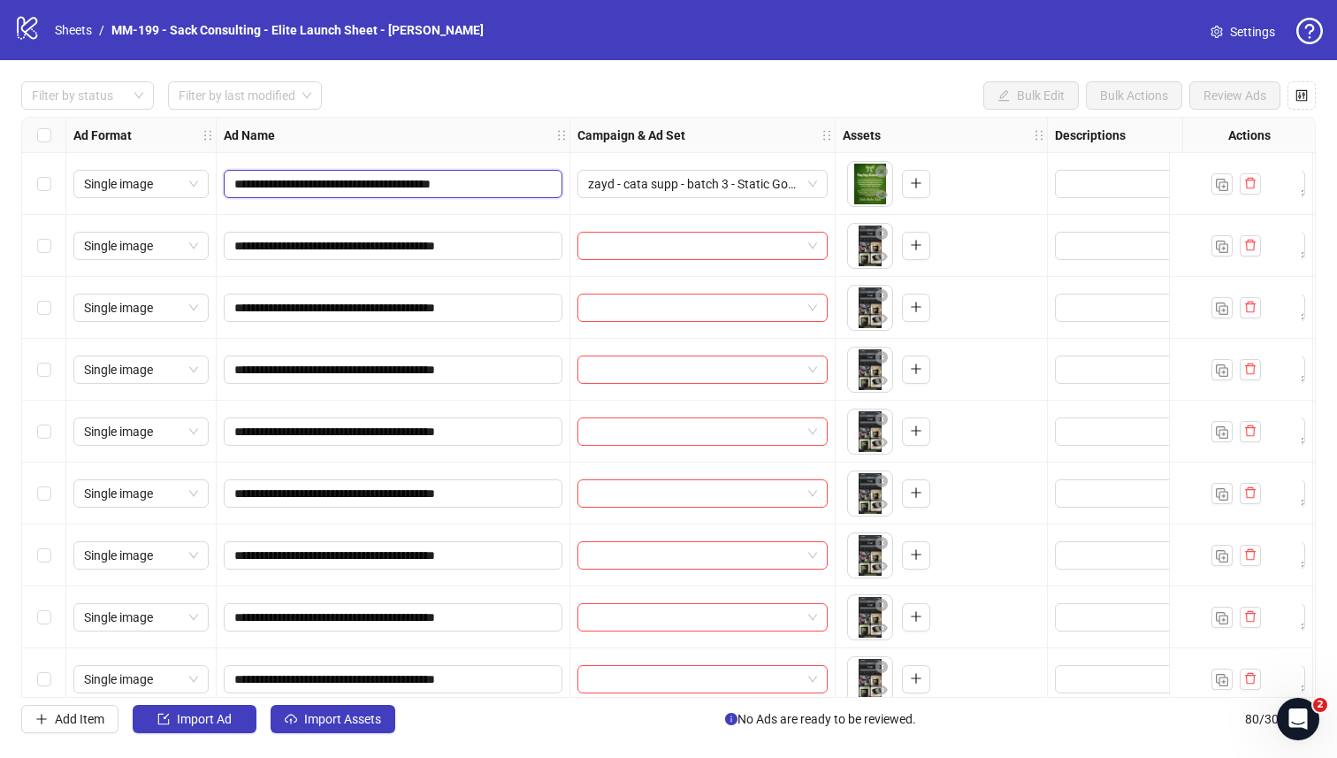
click at [417, 184] on input "**********" at bounding box center [391, 183] width 314 height 19
click at [683, 197] on div "zayd - cata supp - batch 3 - Static Goodbye" at bounding box center [702, 184] width 250 height 28
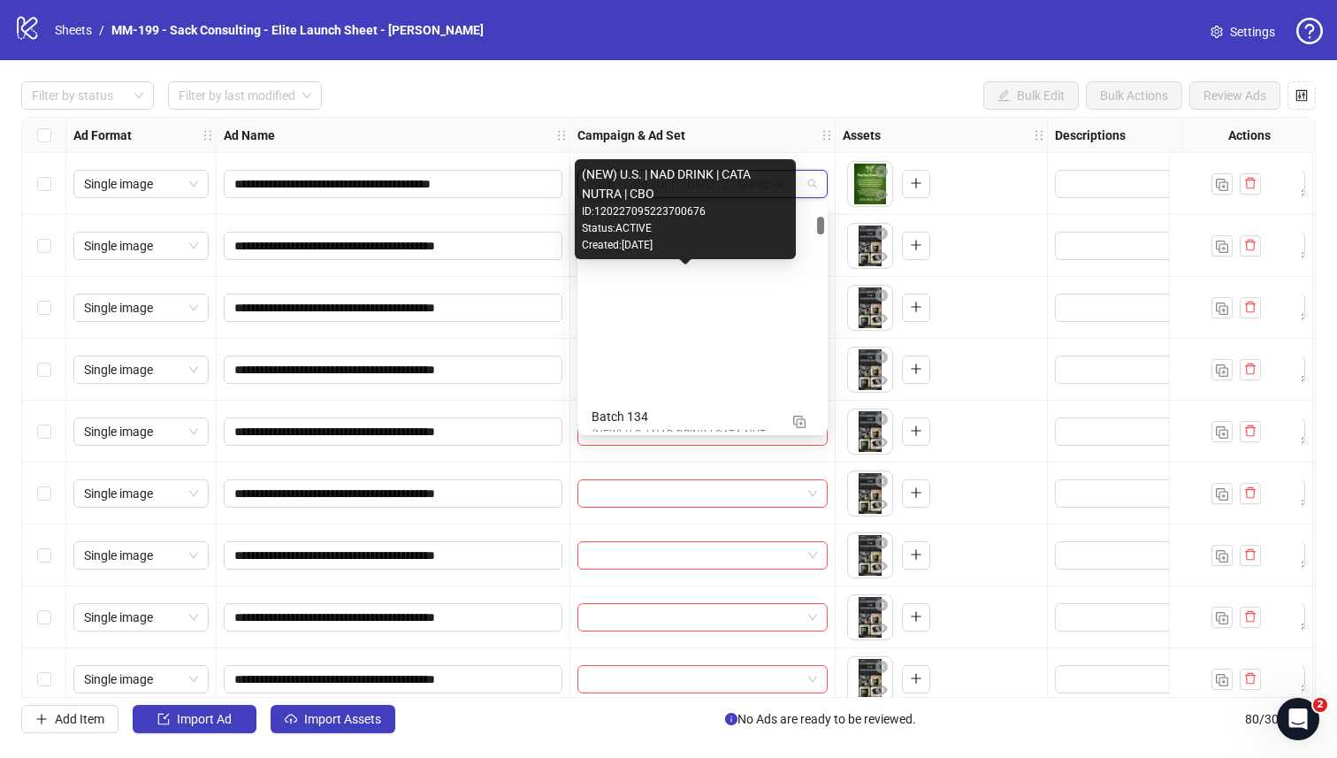
scroll to position [394, 0]
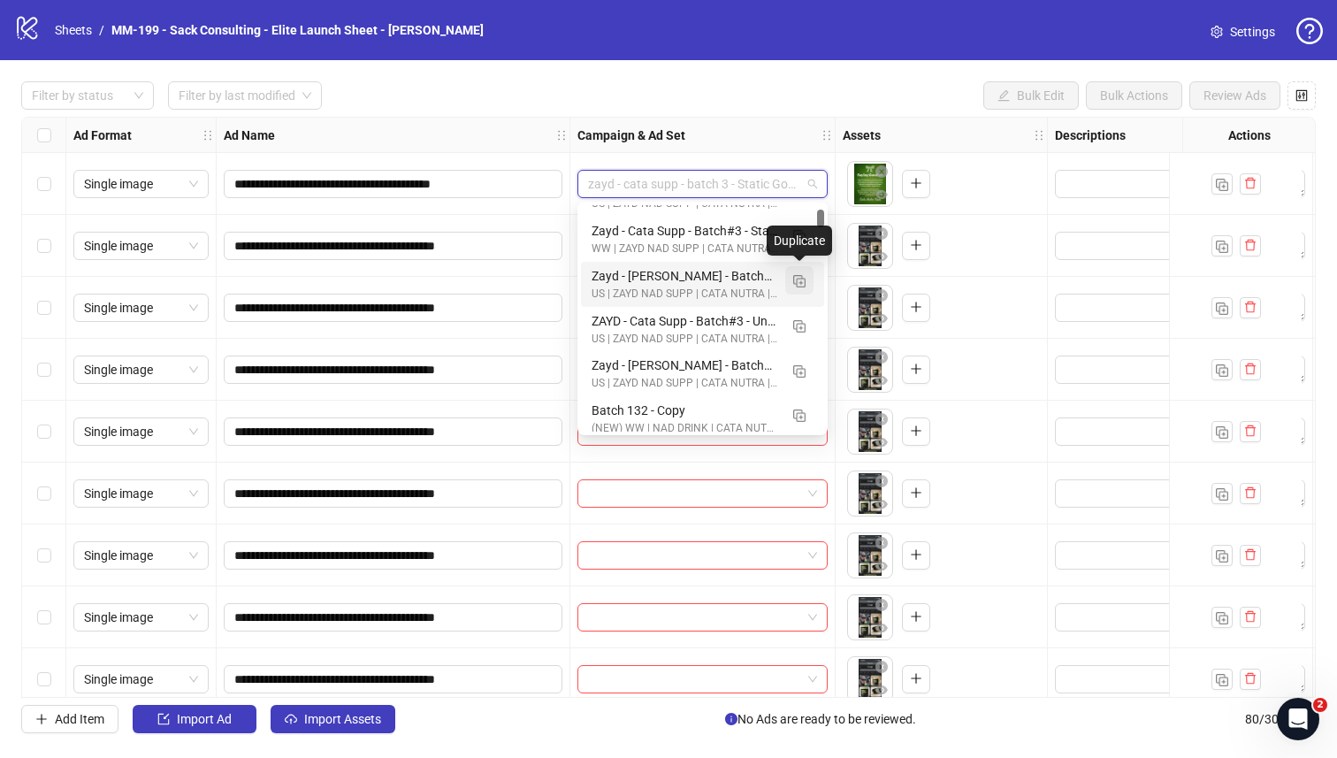
click at [799, 280] on img "button" at bounding box center [799, 281] width 12 height 12
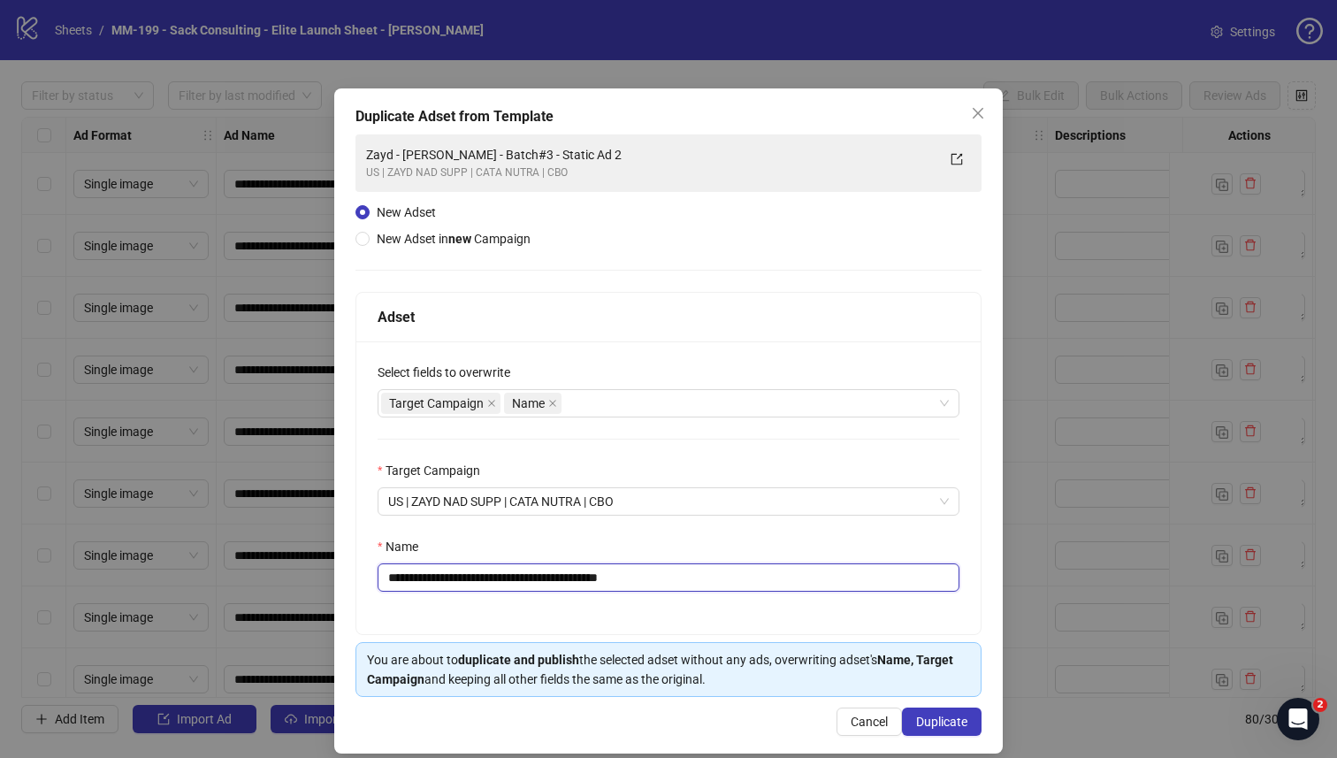
click at [616, 572] on input "**********" at bounding box center [669, 577] width 582 height 28
click at [615, 573] on input "**********" at bounding box center [669, 577] width 582 height 28
paste input "text"
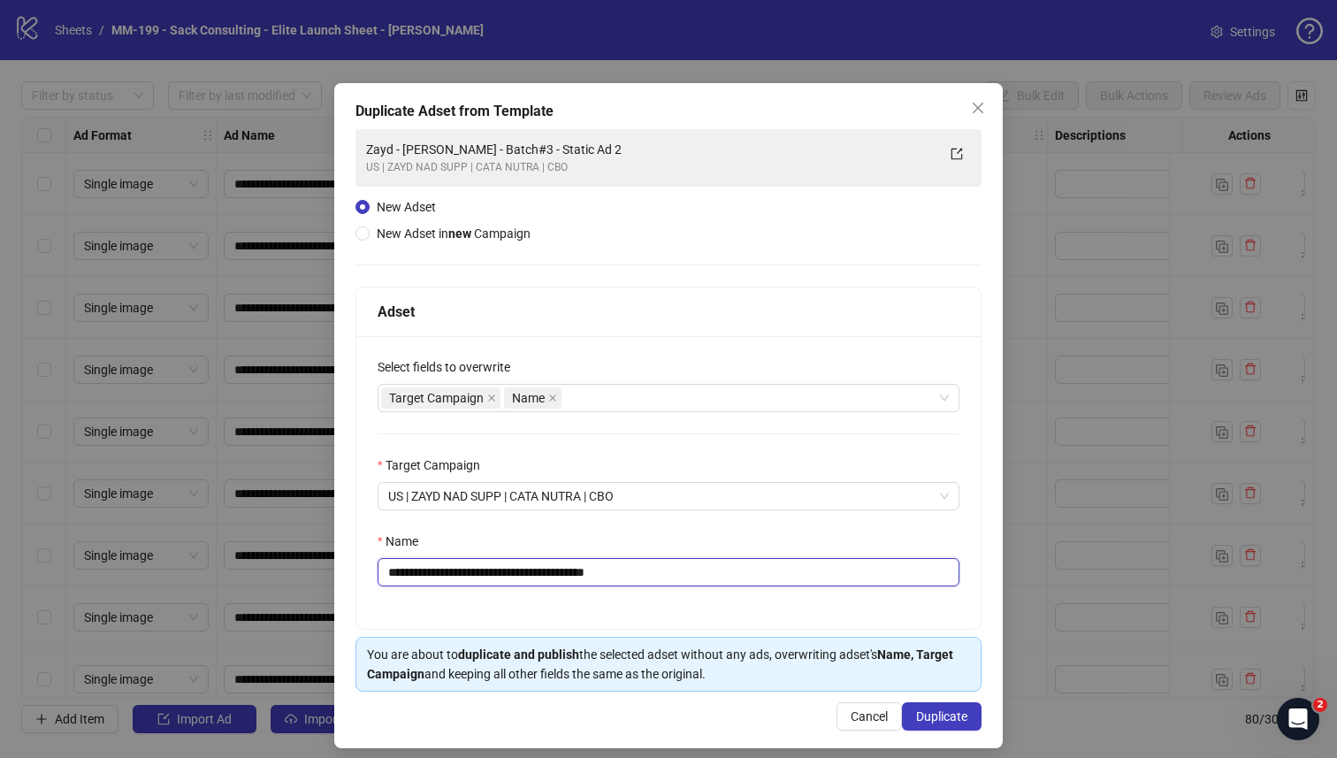
scroll to position [19, 0]
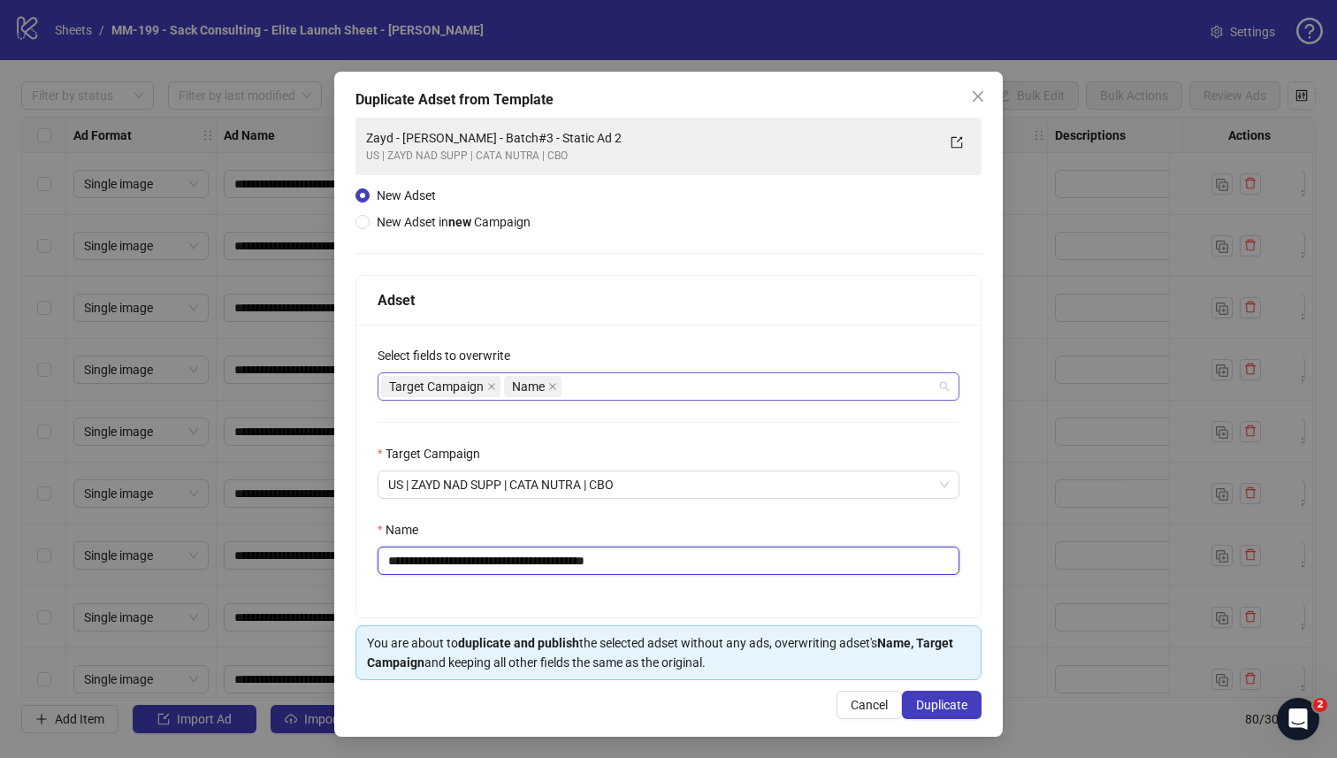
click at [622, 384] on div "Target Campaign Name" at bounding box center [659, 386] width 556 height 25
type input "**********"
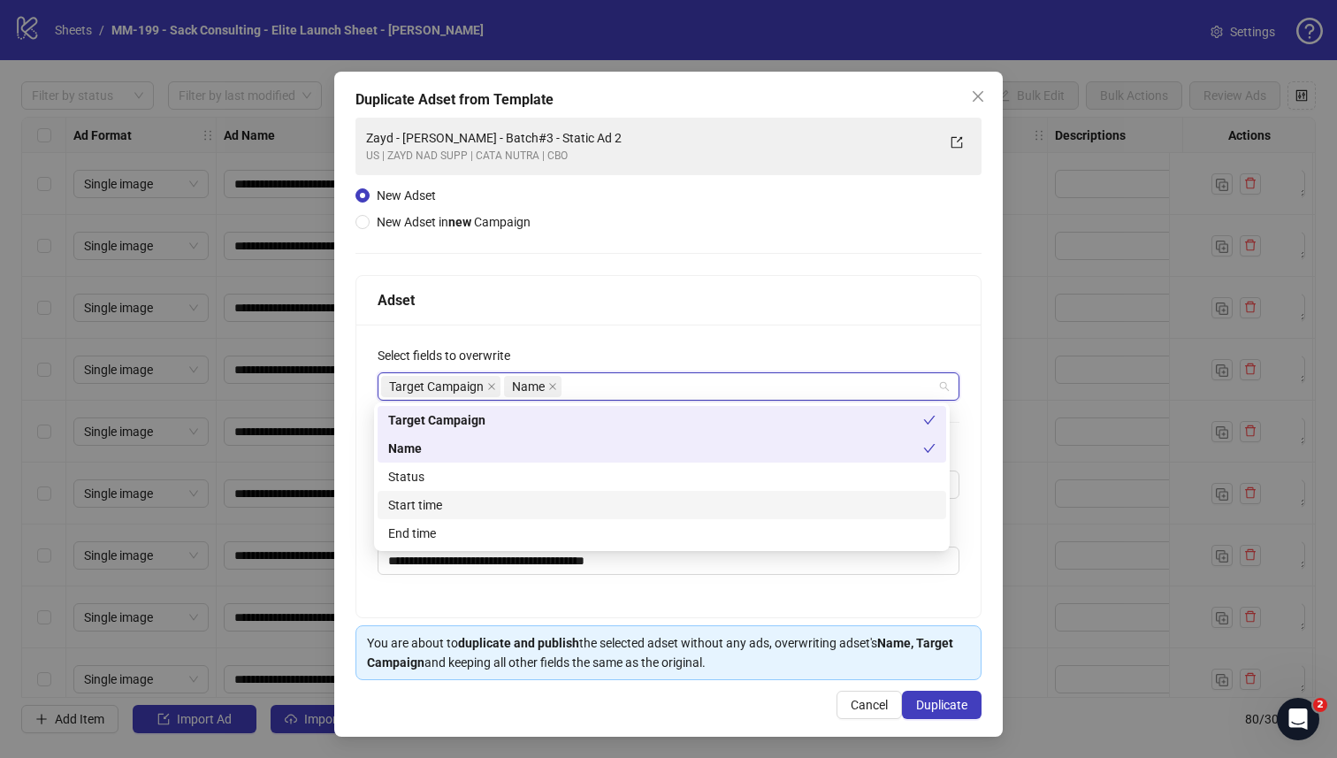
click at [541, 496] on div "Start time" at bounding box center [661, 504] width 547 height 19
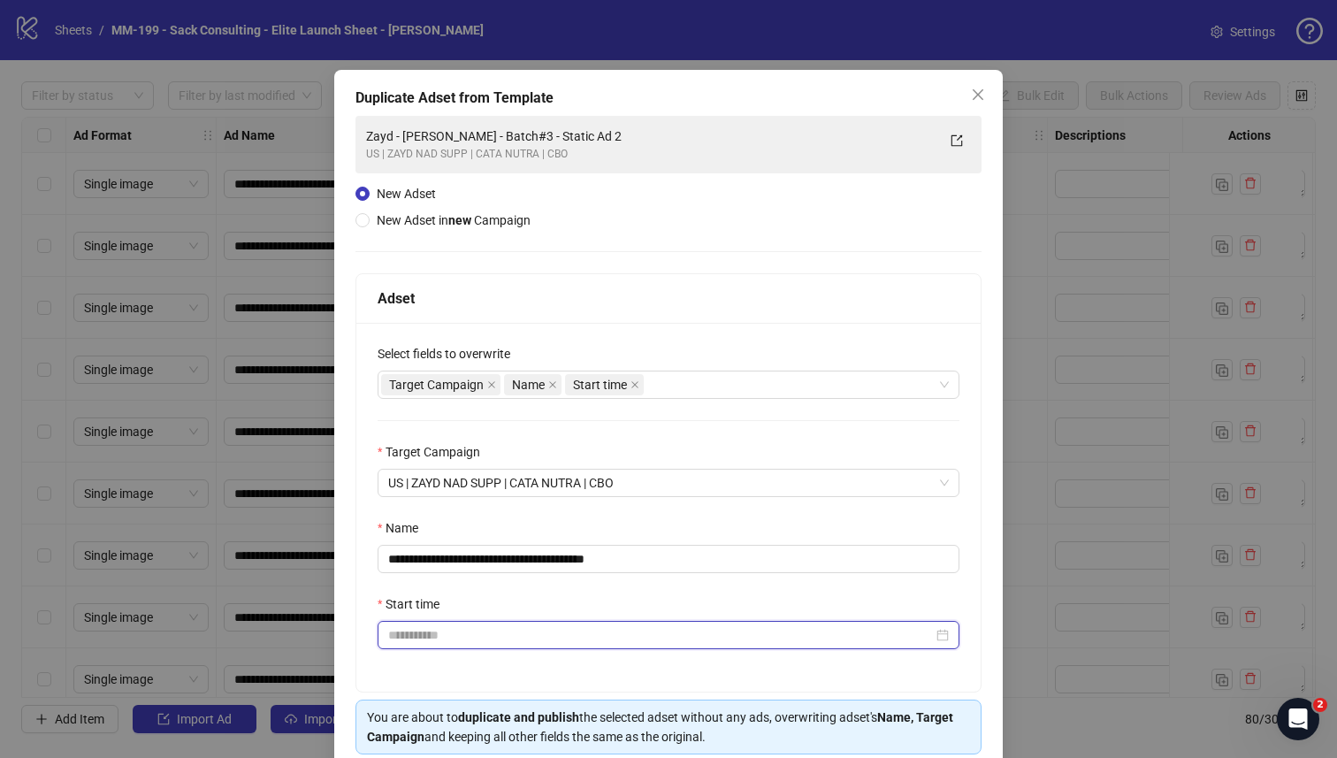
click at [485, 632] on input "Start time" at bounding box center [660, 634] width 545 height 19
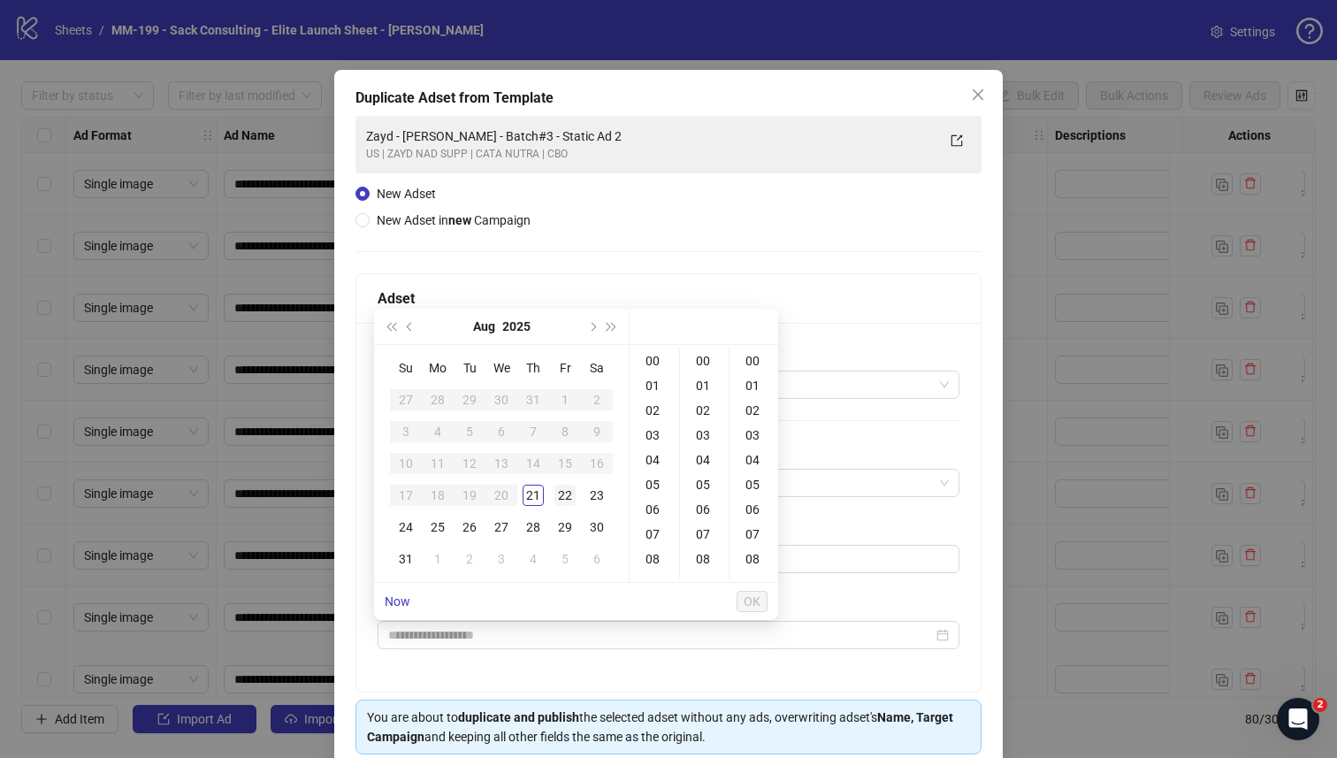
click at [565, 498] on div "22" at bounding box center [564, 495] width 21 height 21
type input "**********"
click at [755, 604] on span "OK" at bounding box center [752, 601] width 17 height 14
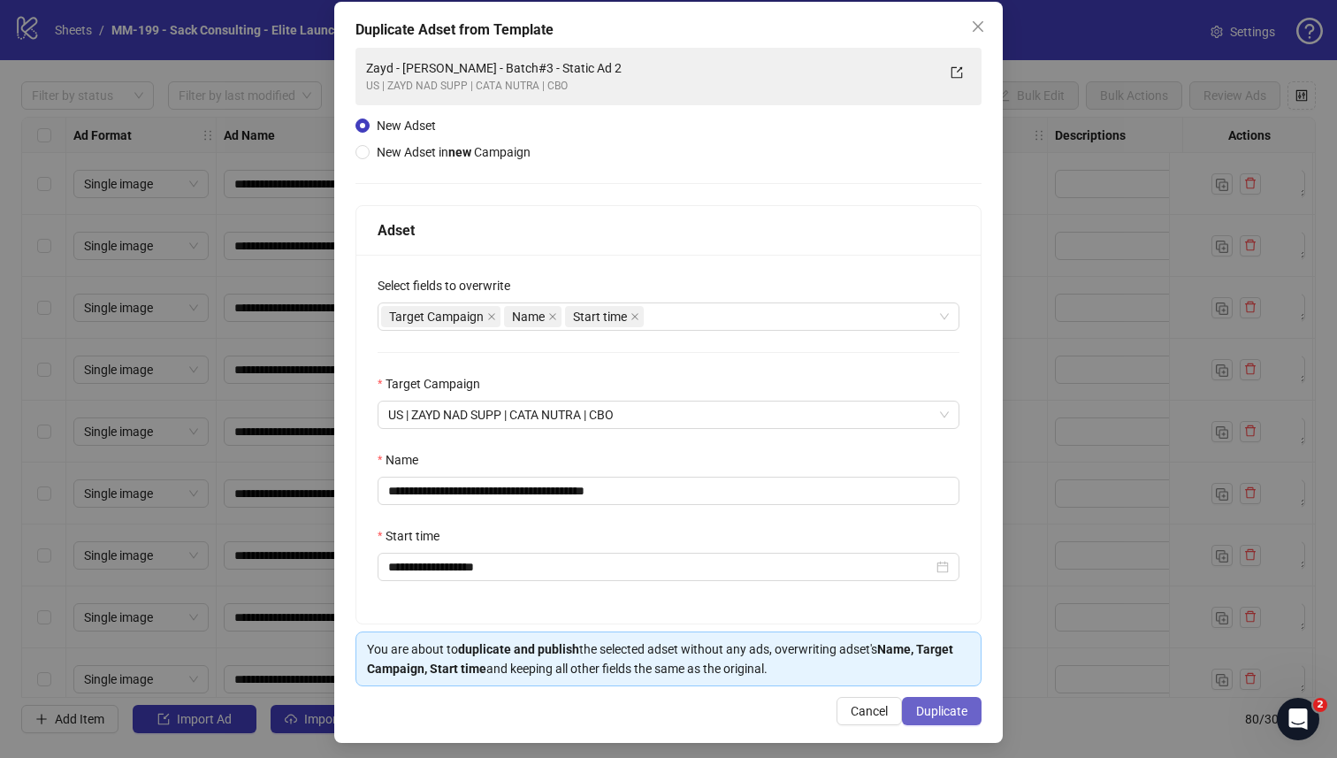
scroll to position [96, 0]
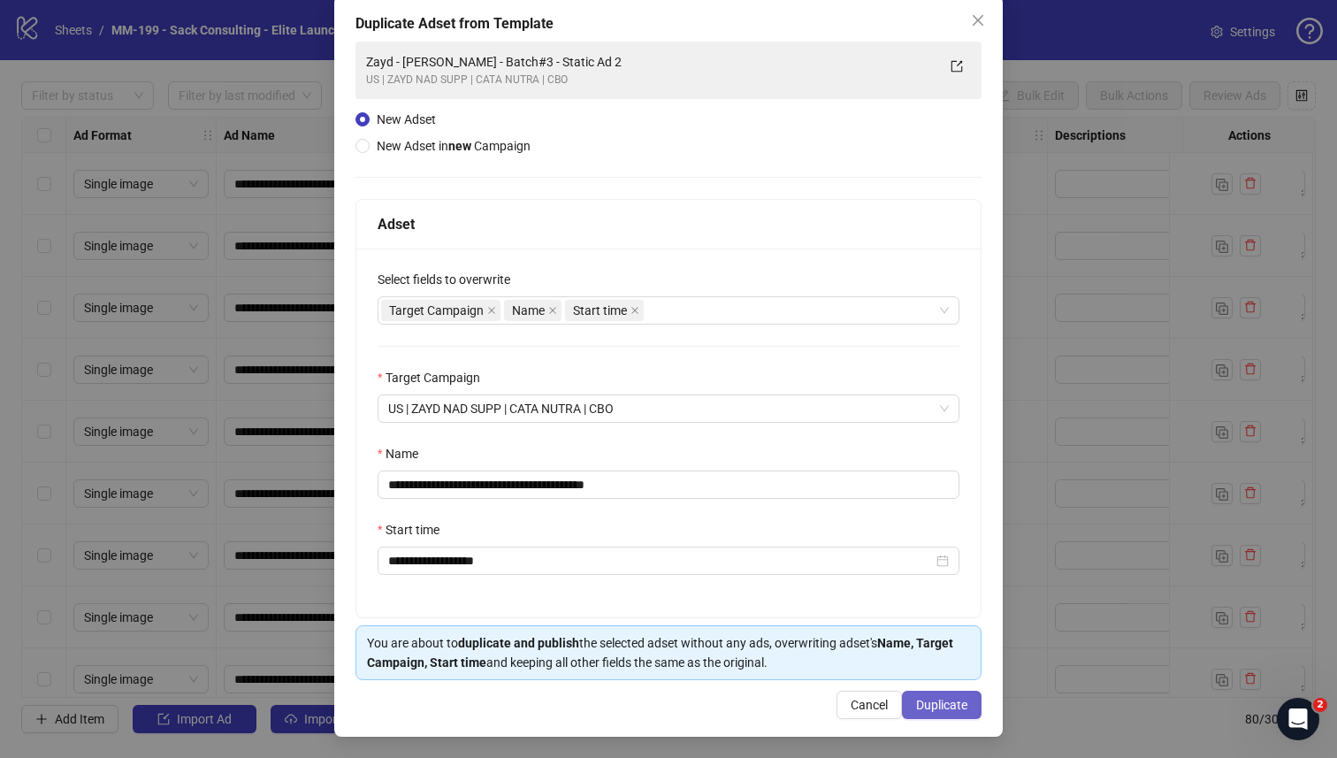
click at [916, 700] on span "Duplicate" at bounding box center [941, 705] width 51 height 14
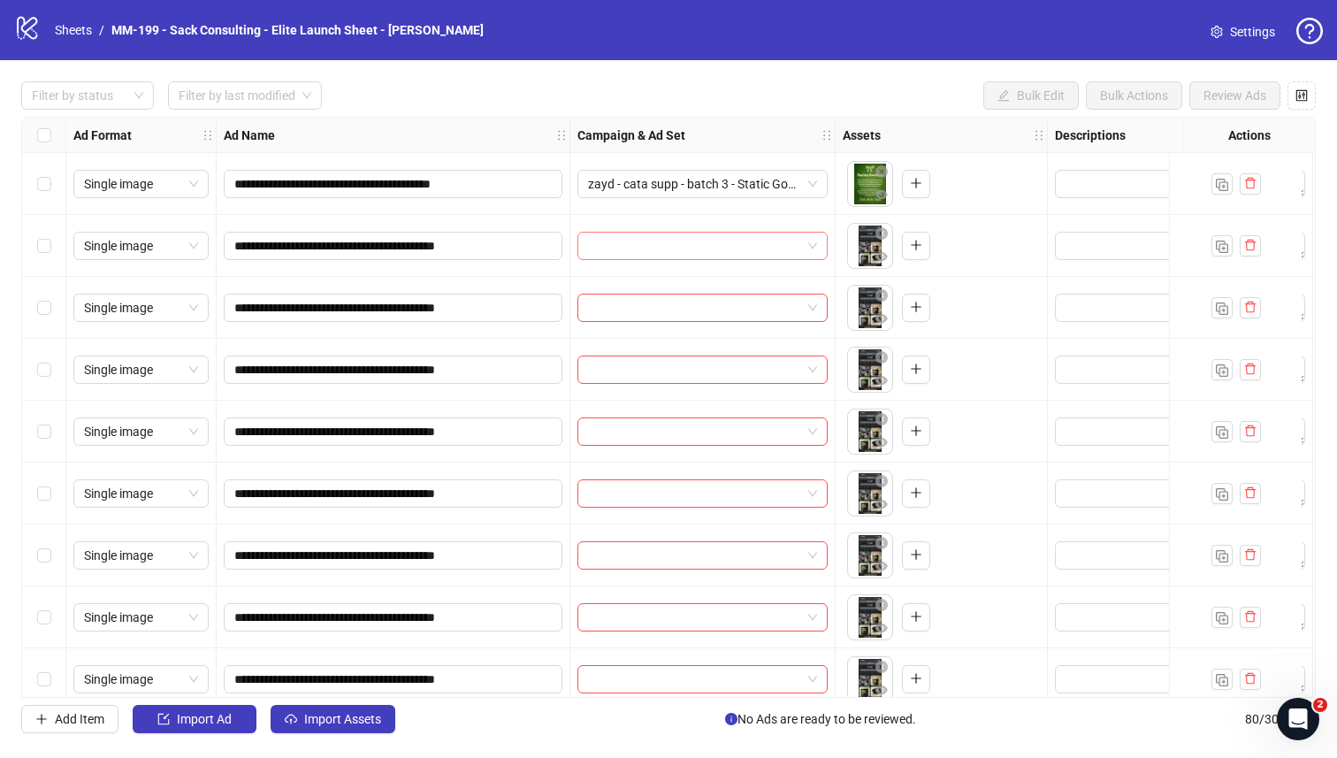
click at [728, 239] on input "search" at bounding box center [694, 246] width 213 height 27
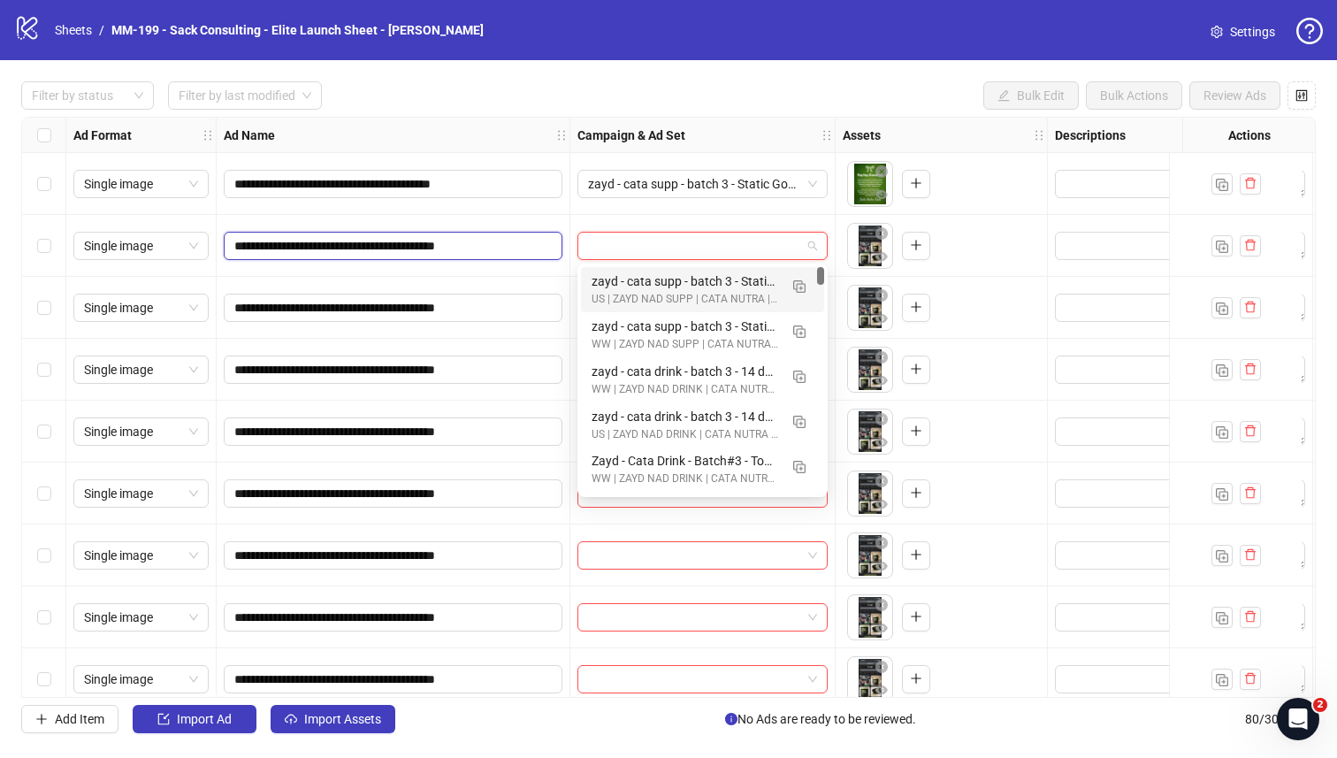
click at [462, 248] on input "**********" at bounding box center [391, 245] width 314 height 19
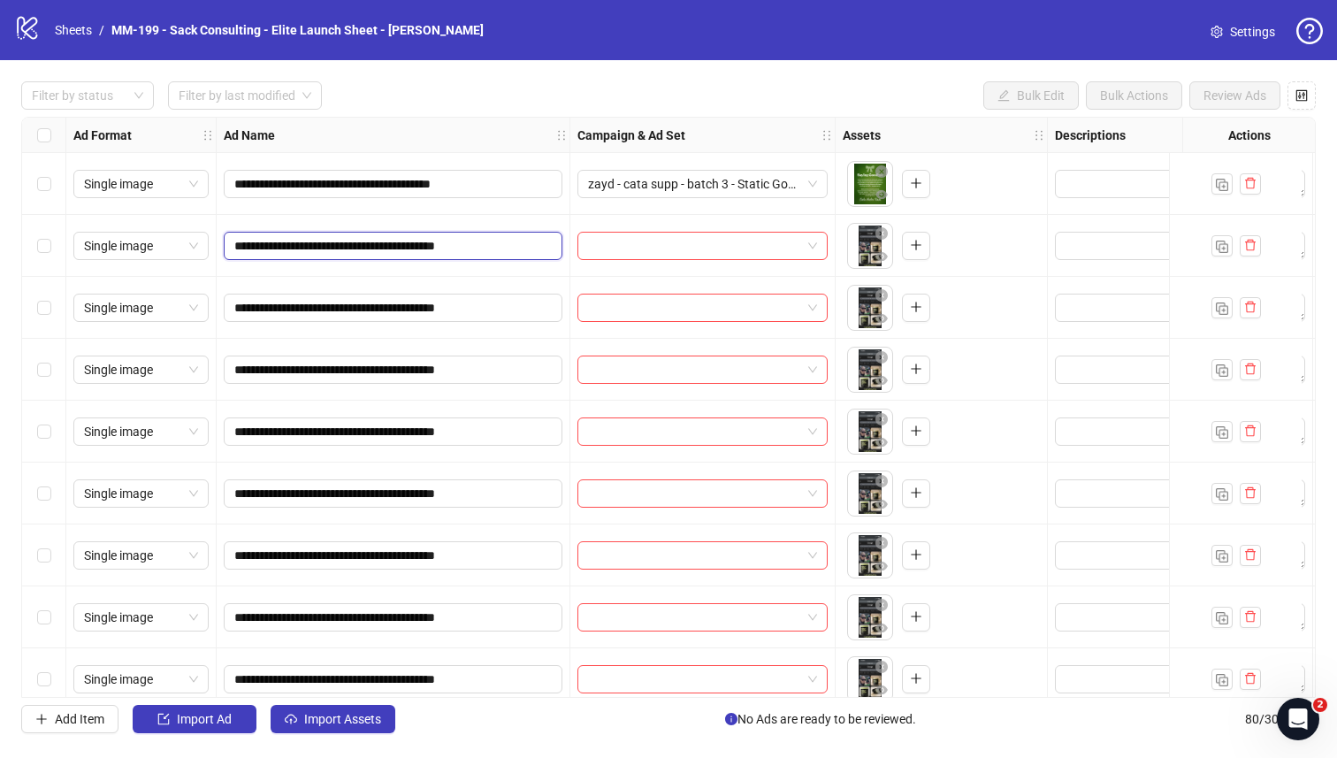
click at [462, 248] on input "**********" at bounding box center [391, 245] width 314 height 19
click at [701, 253] on input "search" at bounding box center [694, 246] width 213 height 27
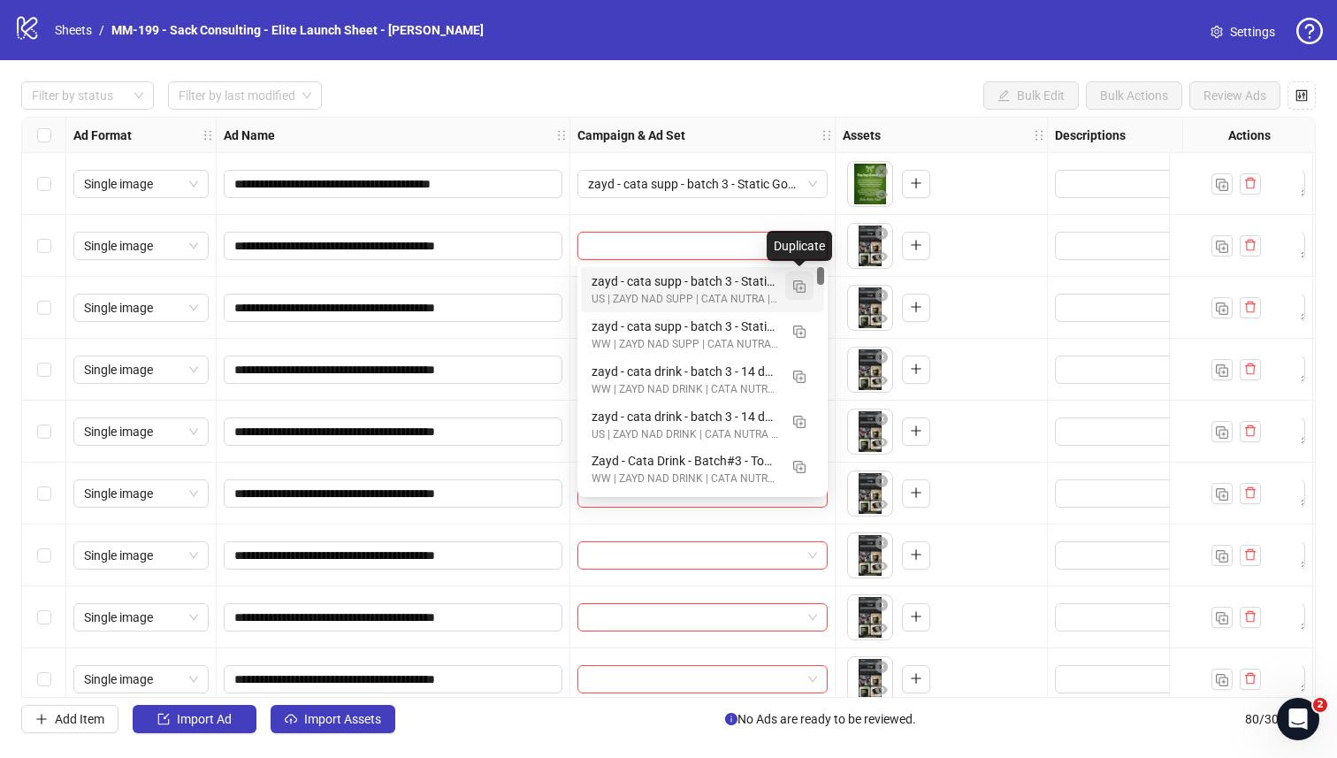
click at [793, 286] on img "button" at bounding box center [799, 286] width 12 height 12
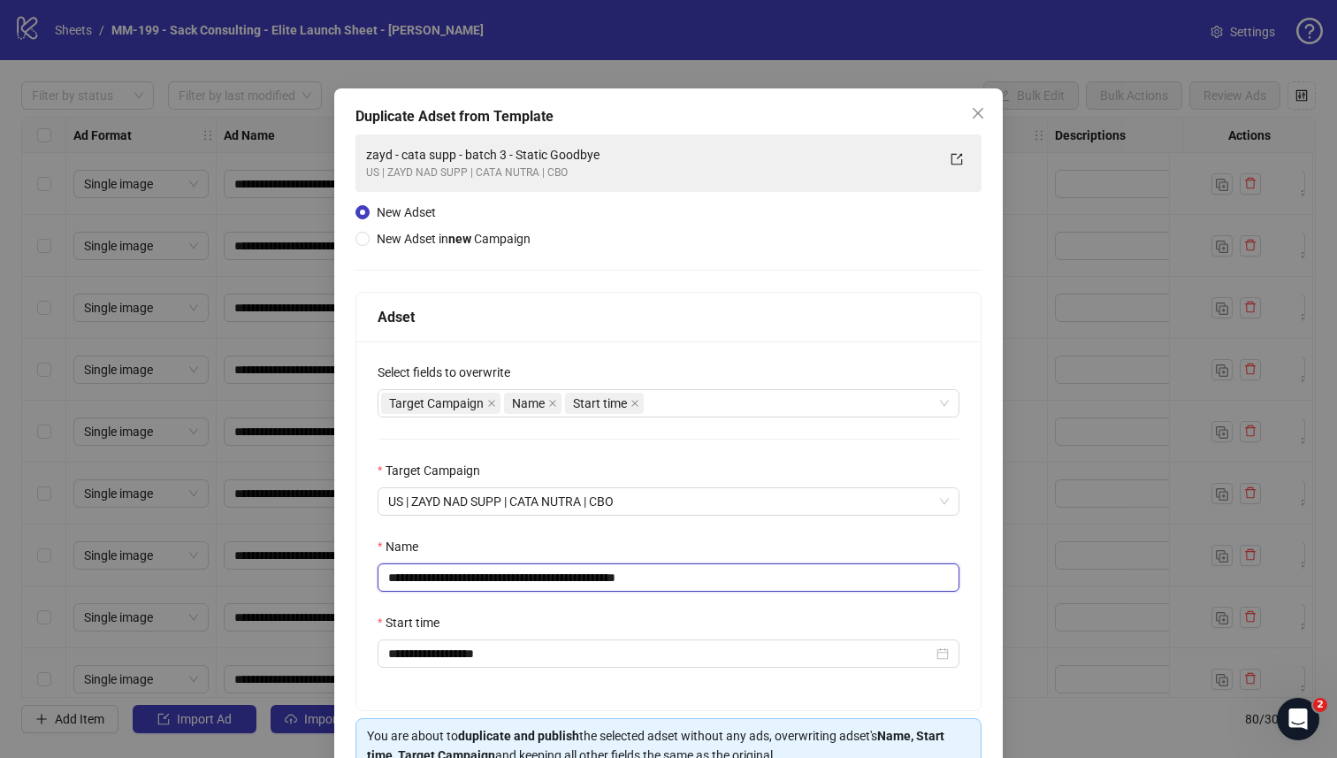
click at [595, 573] on input "**********" at bounding box center [669, 577] width 582 height 28
paste input "text"
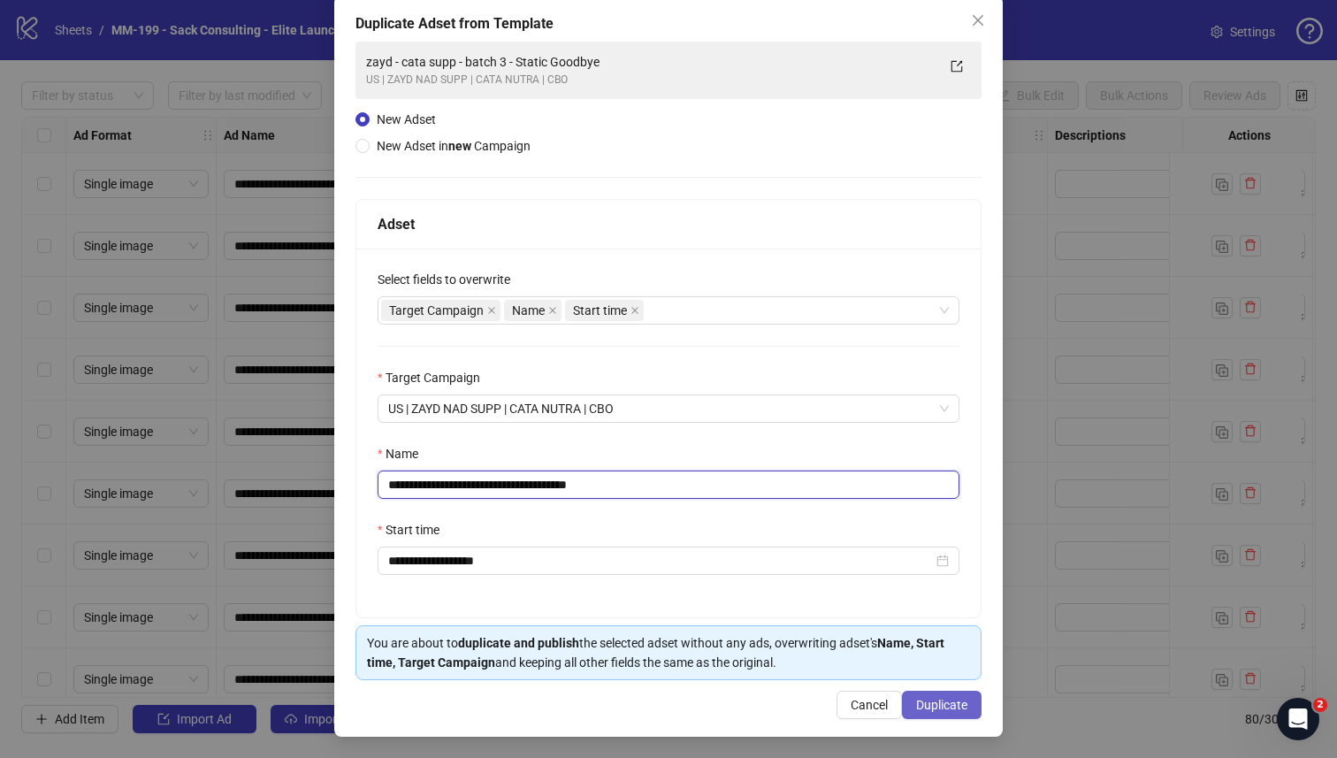
type input "**********"
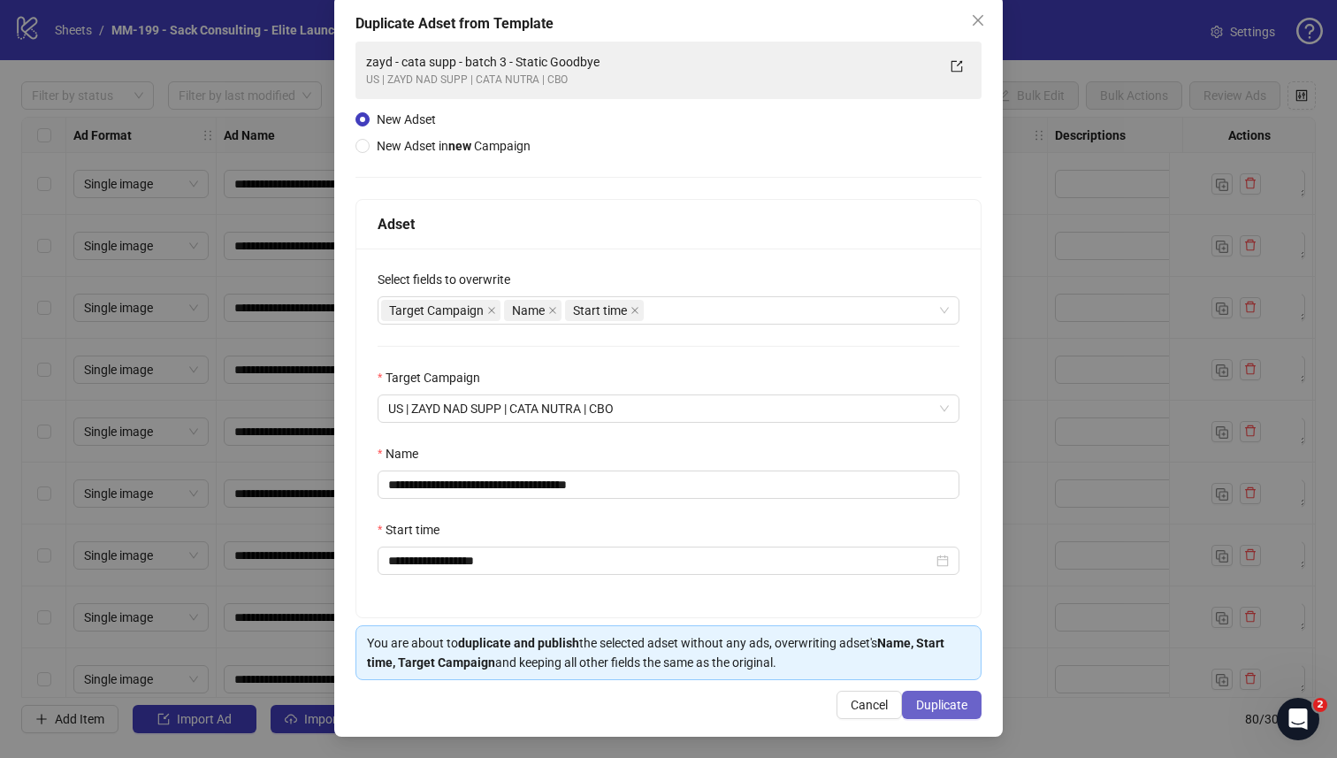
click at [944, 714] on button "Duplicate" at bounding box center [942, 705] width 80 height 28
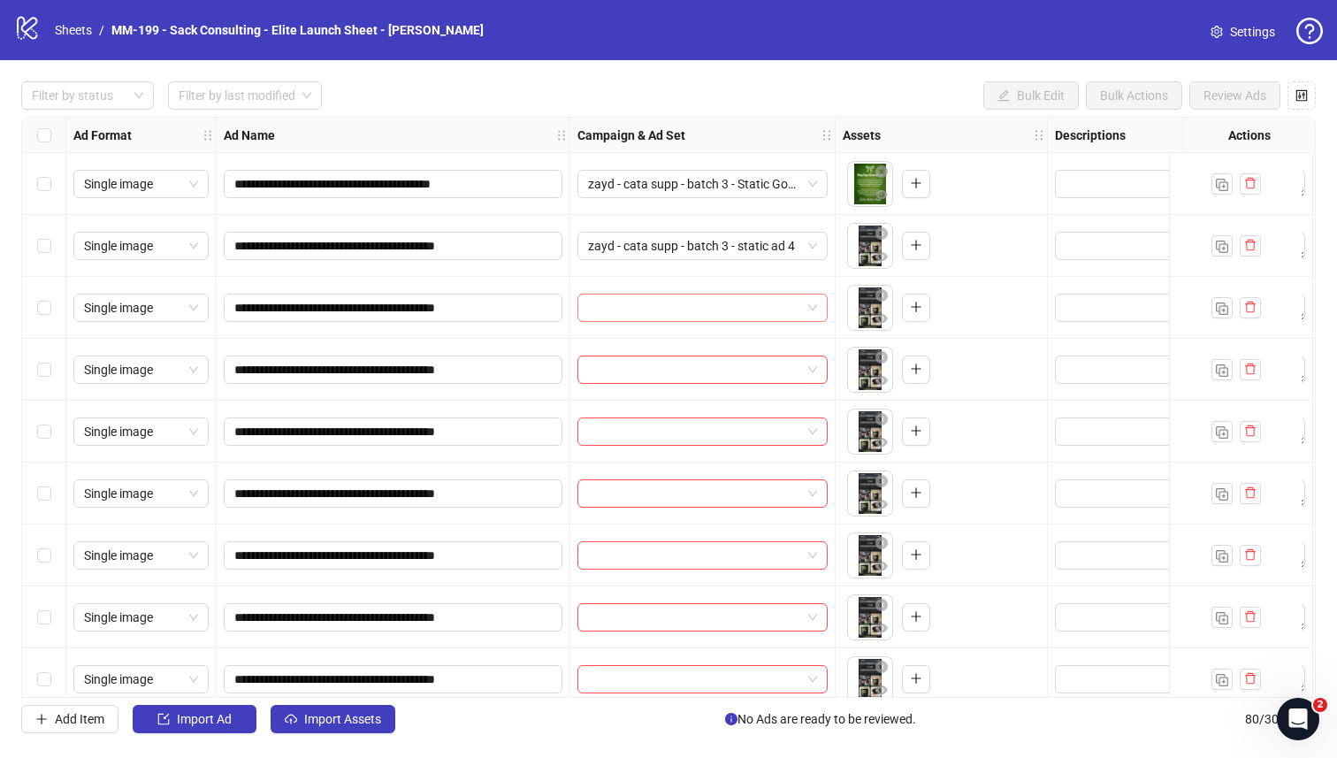
click at [734, 294] on input "search" at bounding box center [694, 307] width 213 height 27
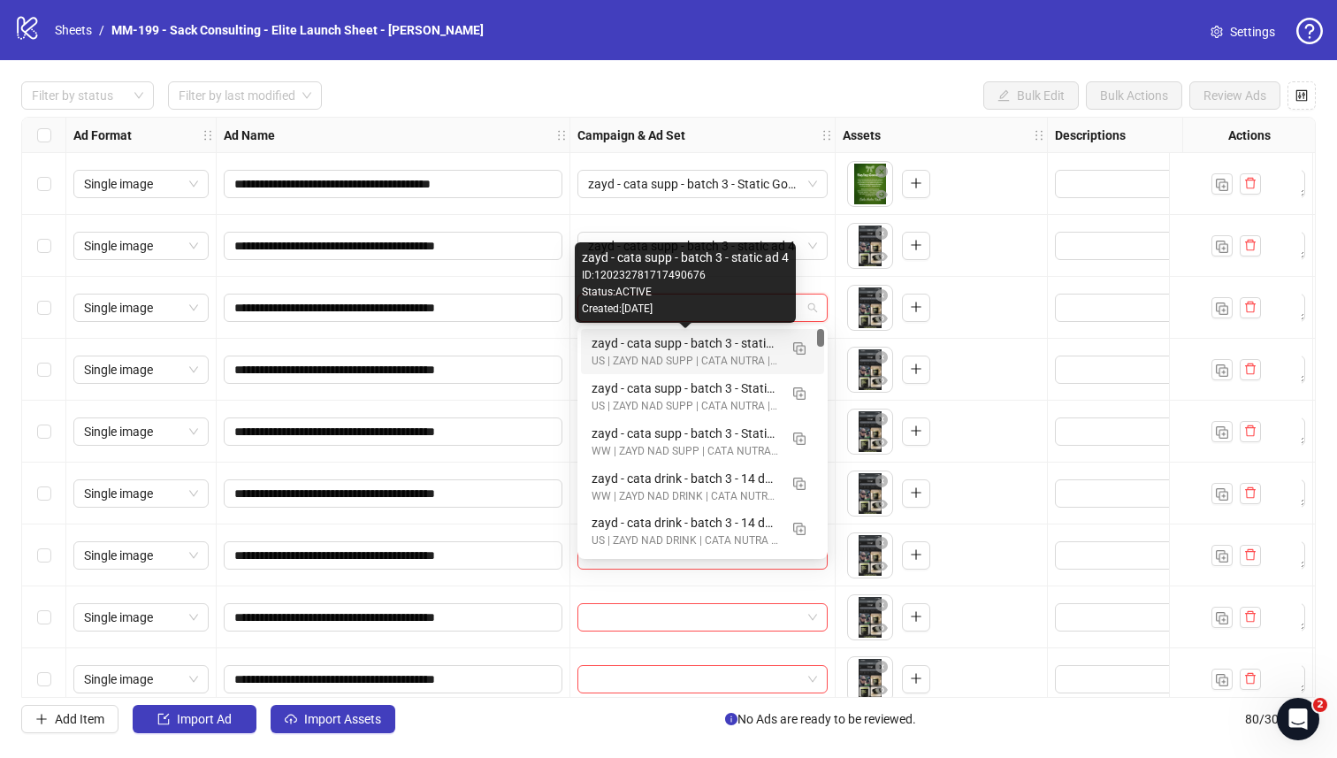
click at [714, 335] on div "zayd - cata supp - batch 3 - static ad 4" at bounding box center [685, 342] width 187 height 19
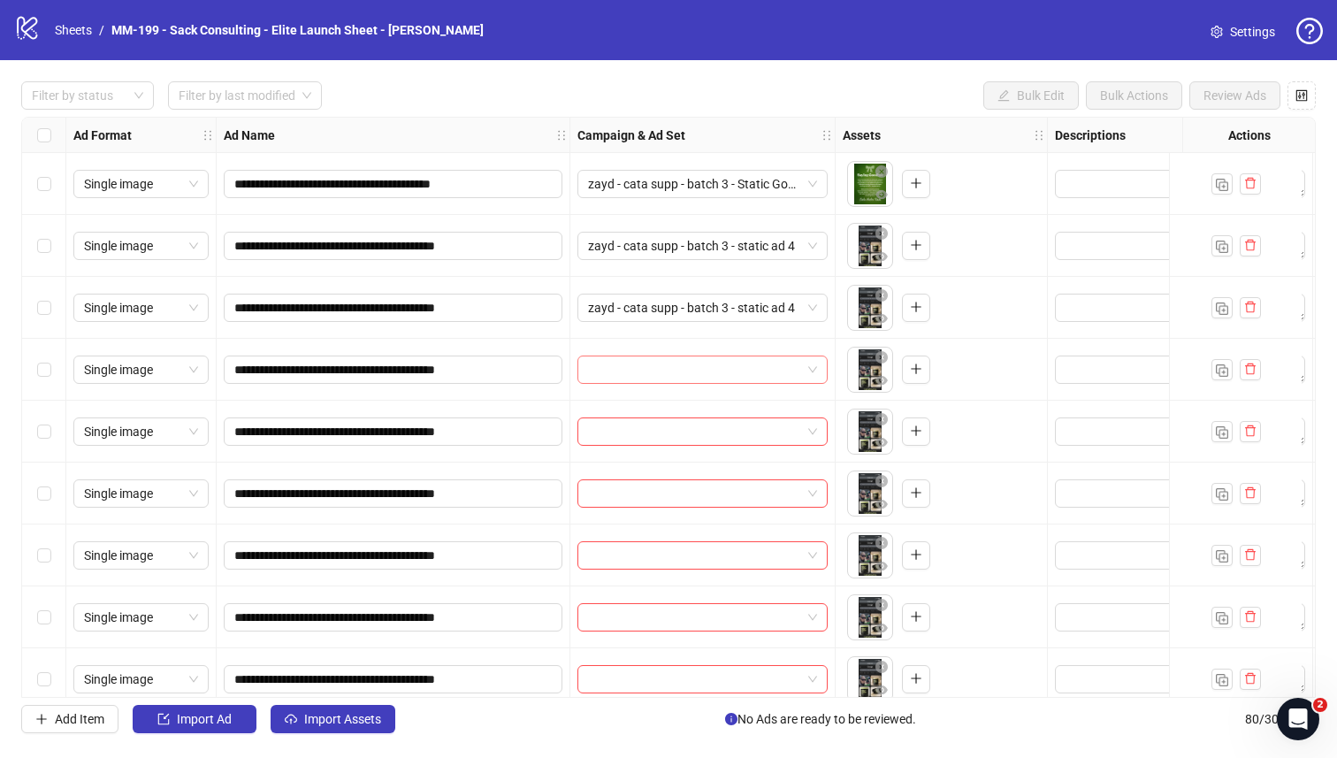
click at [699, 360] on input "search" at bounding box center [694, 369] width 213 height 27
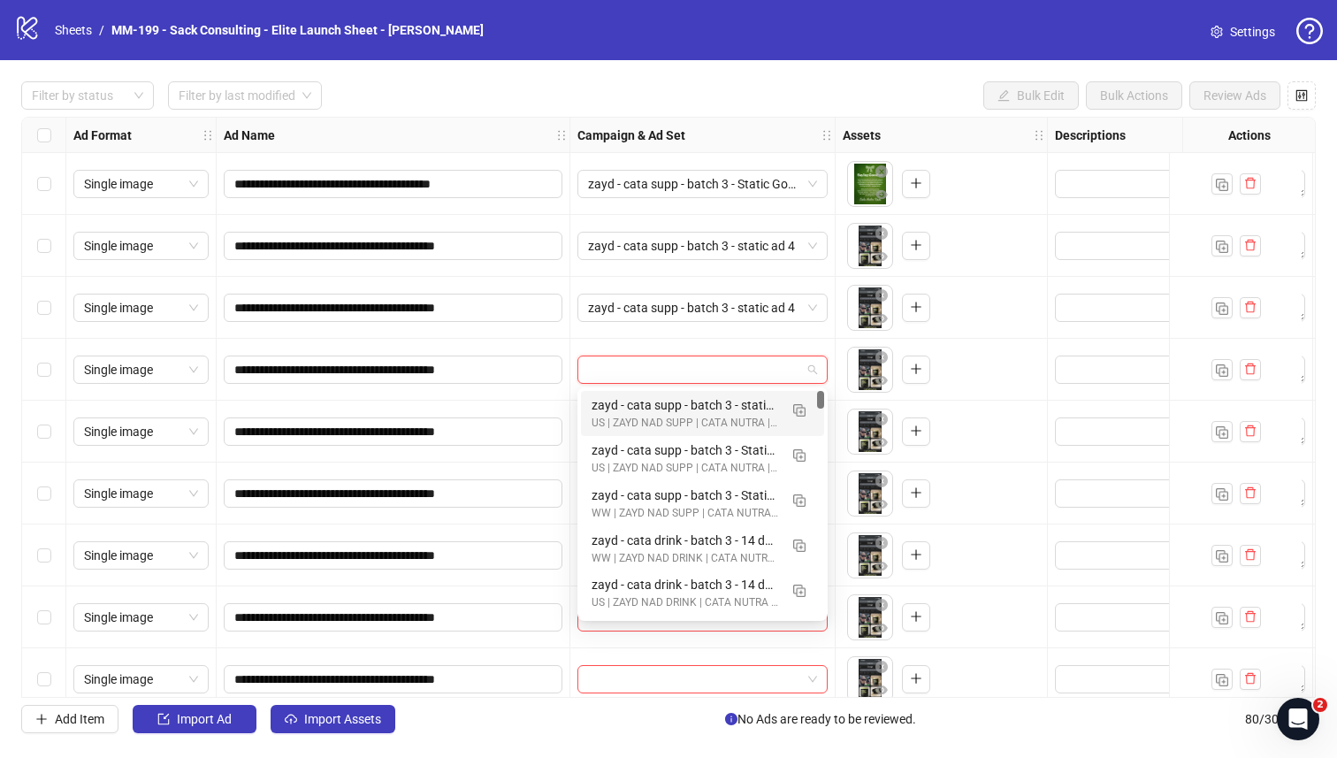
drag, startPoint x: 684, startPoint y: 399, endPoint x: 677, endPoint y: 410, distance: 13.1
click at [684, 399] on div "zayd - cata supp - batch 3 - static ad 4" at bounding box center [685, 404] width 187 height 19
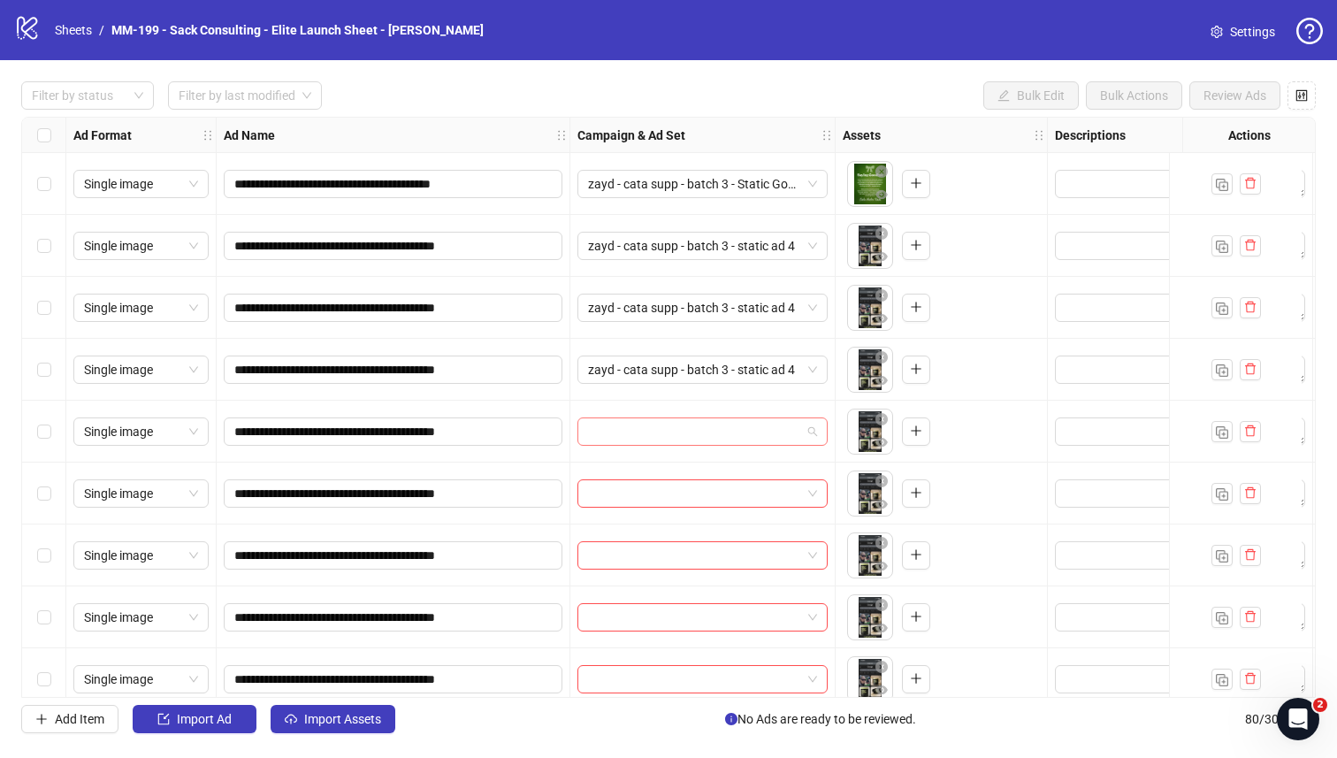
click at [670, 428] on input "search" at bounding box center [694, 431] width 213 height 27
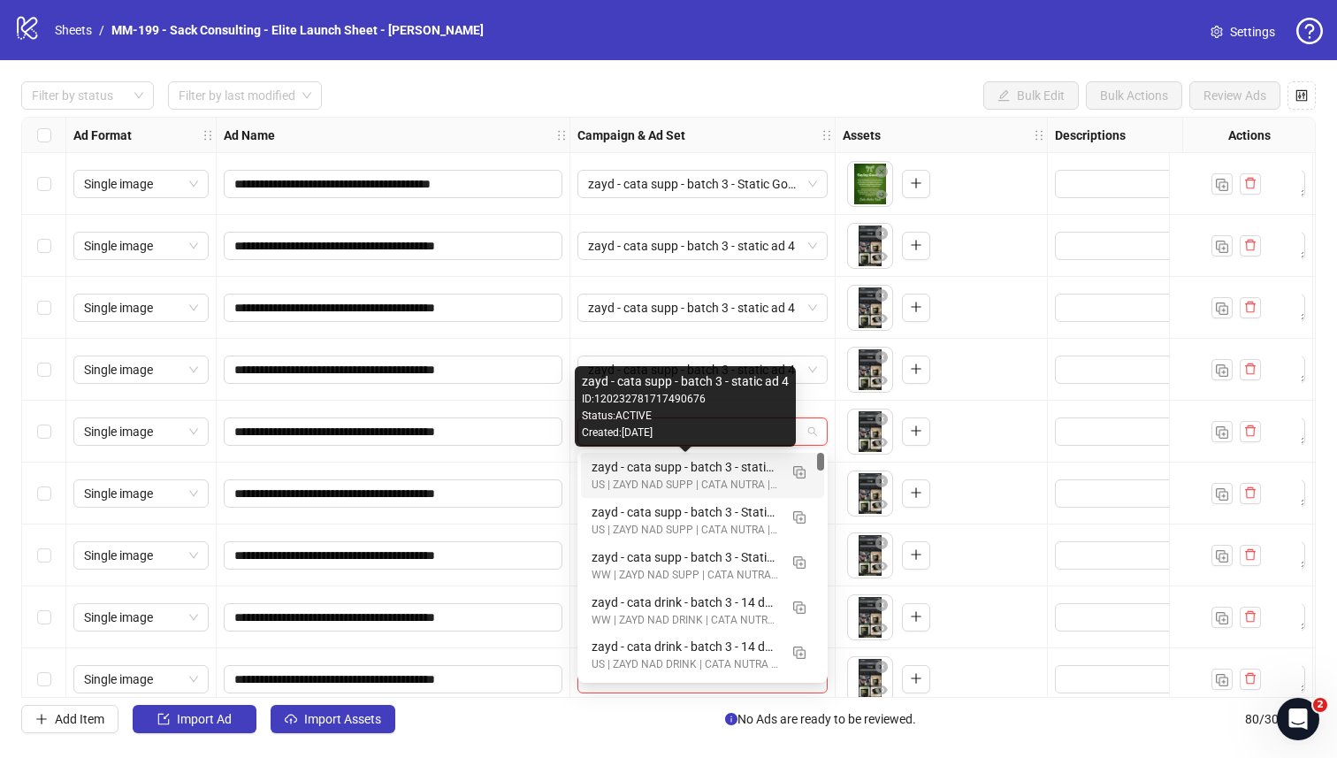
click at [663, 463] on div "zayd - cata supp - batch 3 - static ad 4" at bounding box center [685, 466] width 187 height 19
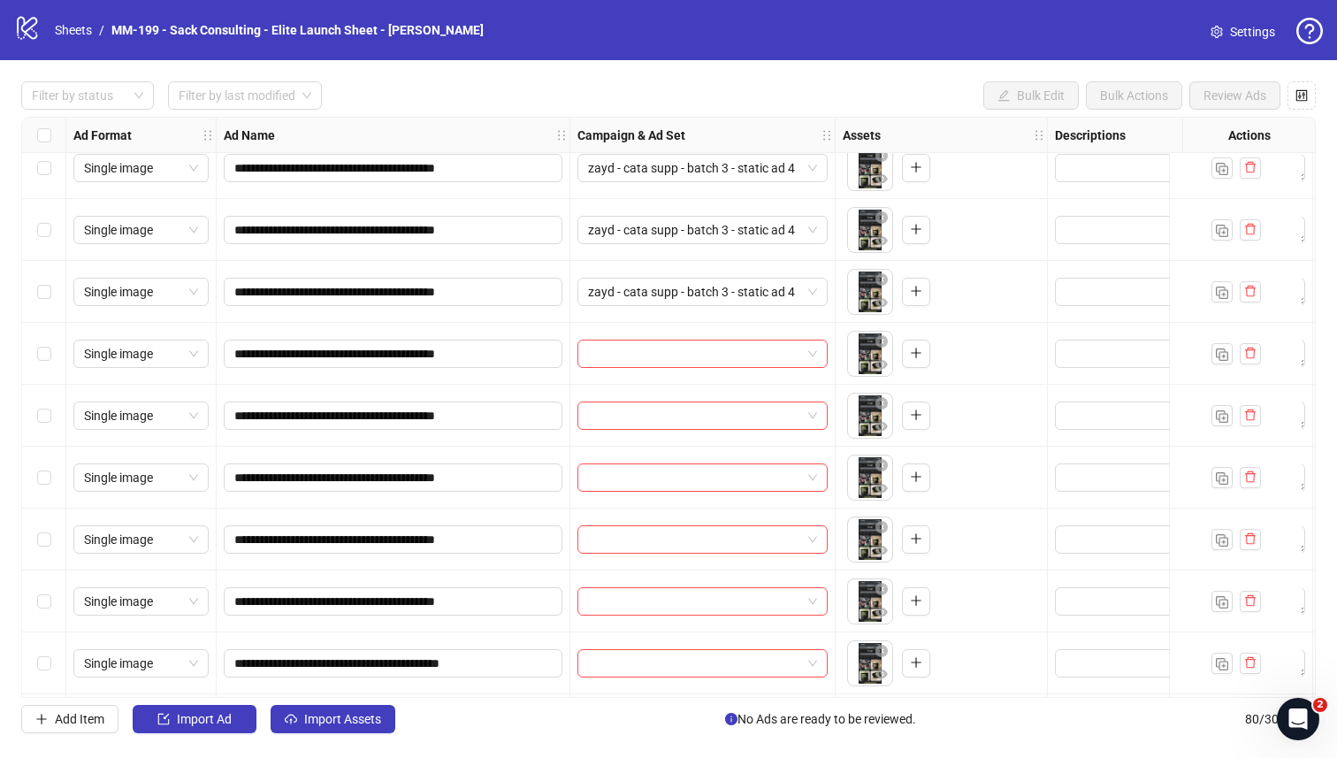
scroll to position [141, 0]
click at [655, 352] on input "search" at bounding box center [694, 353] width 213 height 27
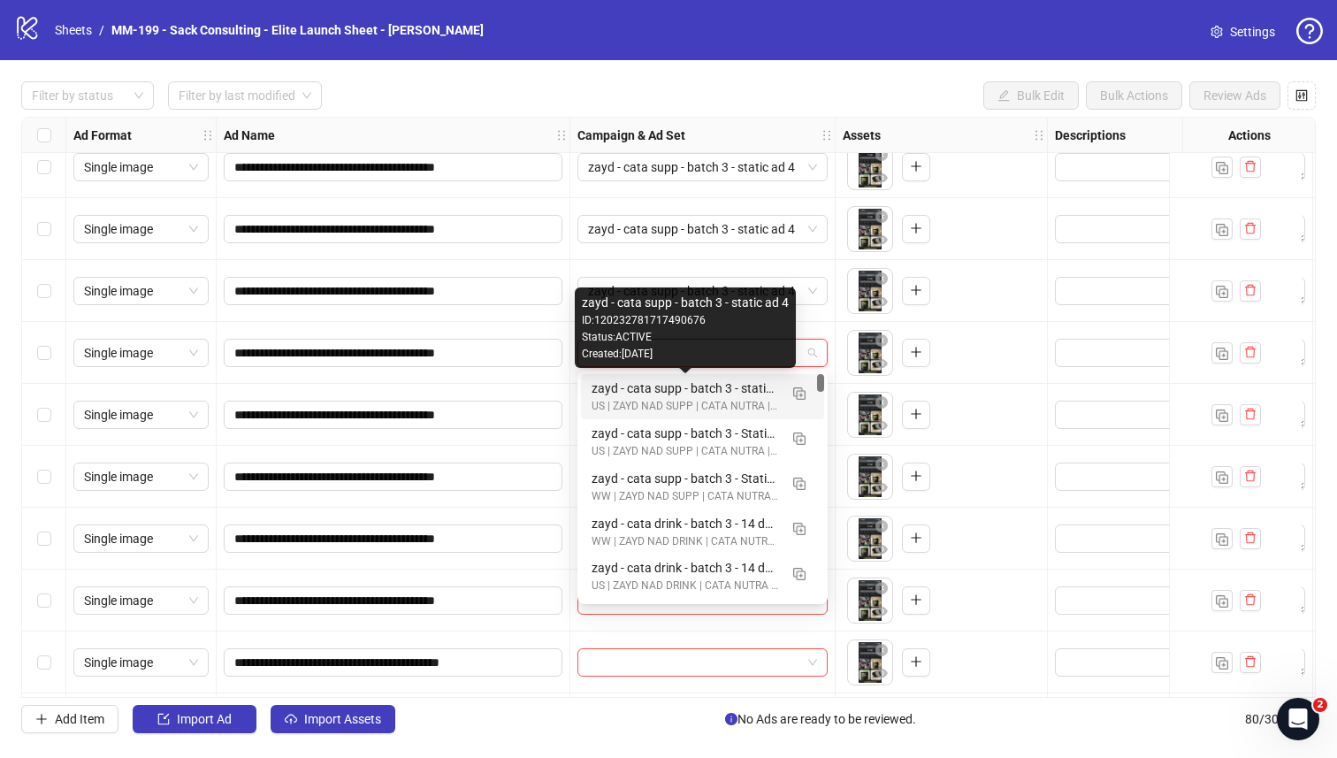
click at [641, 395] on div "zayd - cata supp - batch 3 - static ad 4" at bounding box center [685, 387] width 187 height 19
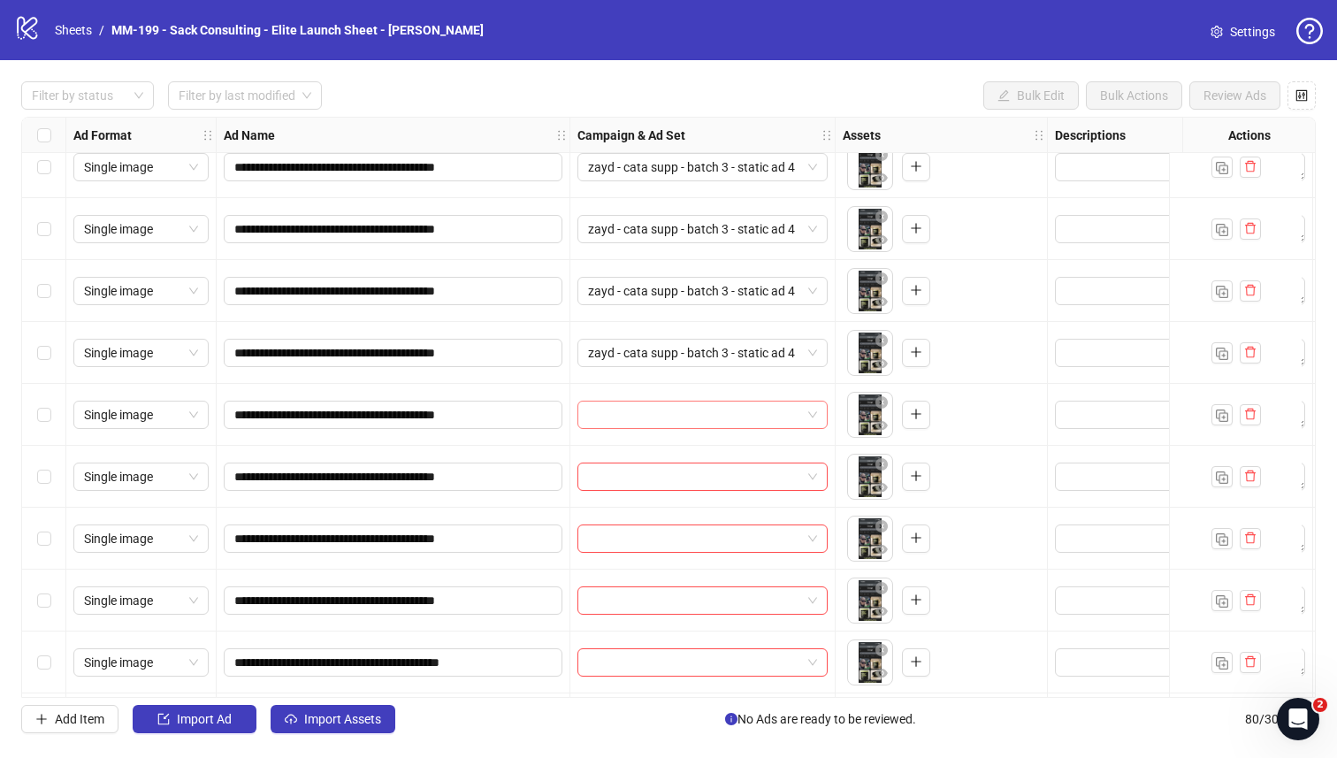
click at [640, 418] on input "search" at bounding box center [694, 414] width 213 height 27
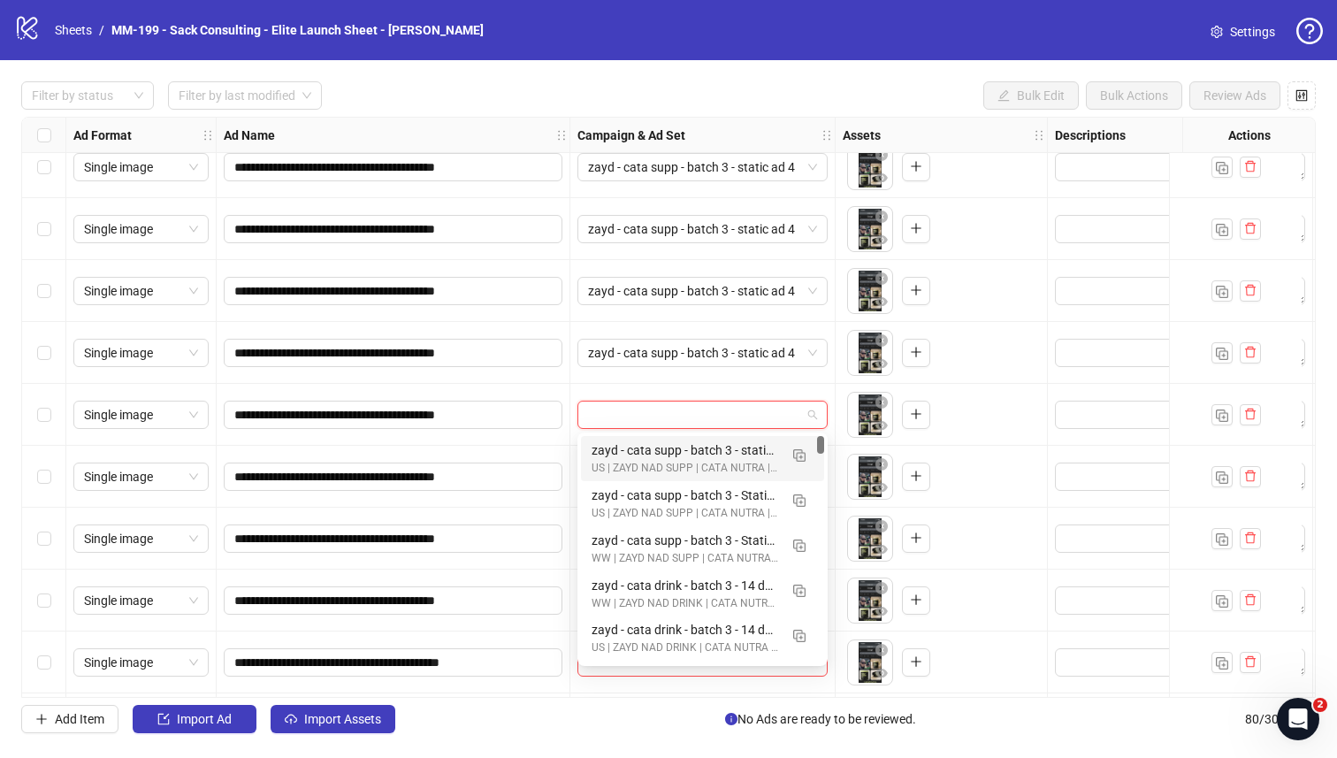
click at [635, 447] on div "zayd - cata supp - batch 3 - static ad 4" at bounding box center [685, 449] width 187 height 19
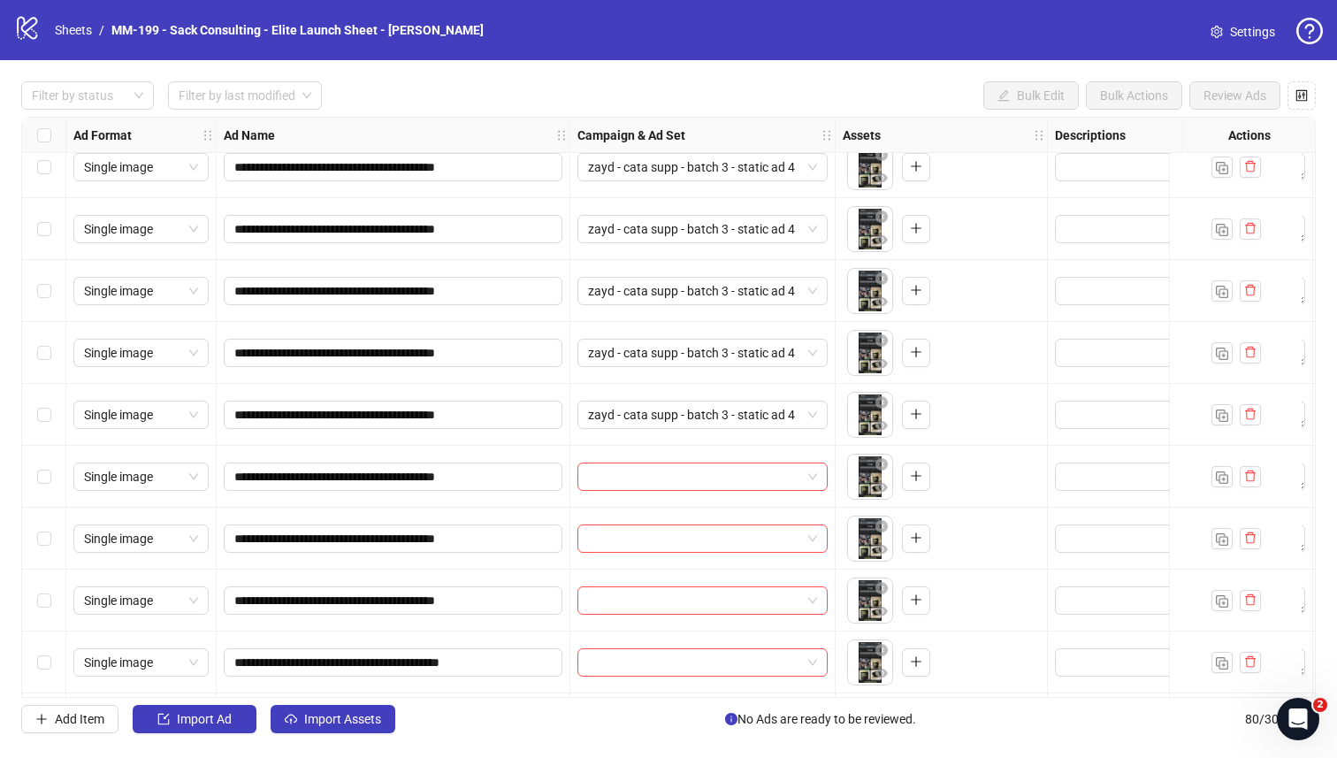
click at [637, 460] on div at bounding box center [702, 477] width 265 height 62
click at [637, 471] on input "search" at bounding box center [694, 476] width 213 height 27
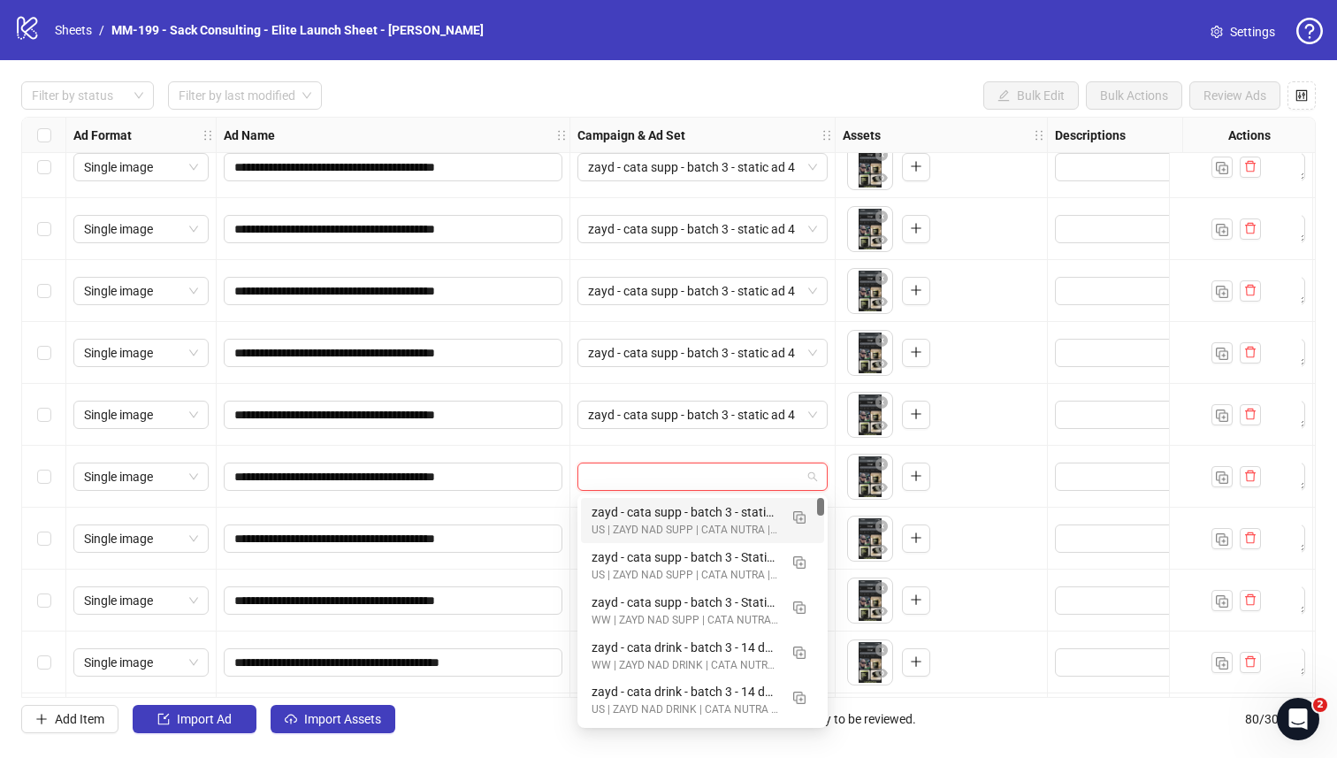
click at [635, 507] on div "zayd - cata supp - batch 3 - static ad 4" at bounding box center [685, 511] width 187 height 19
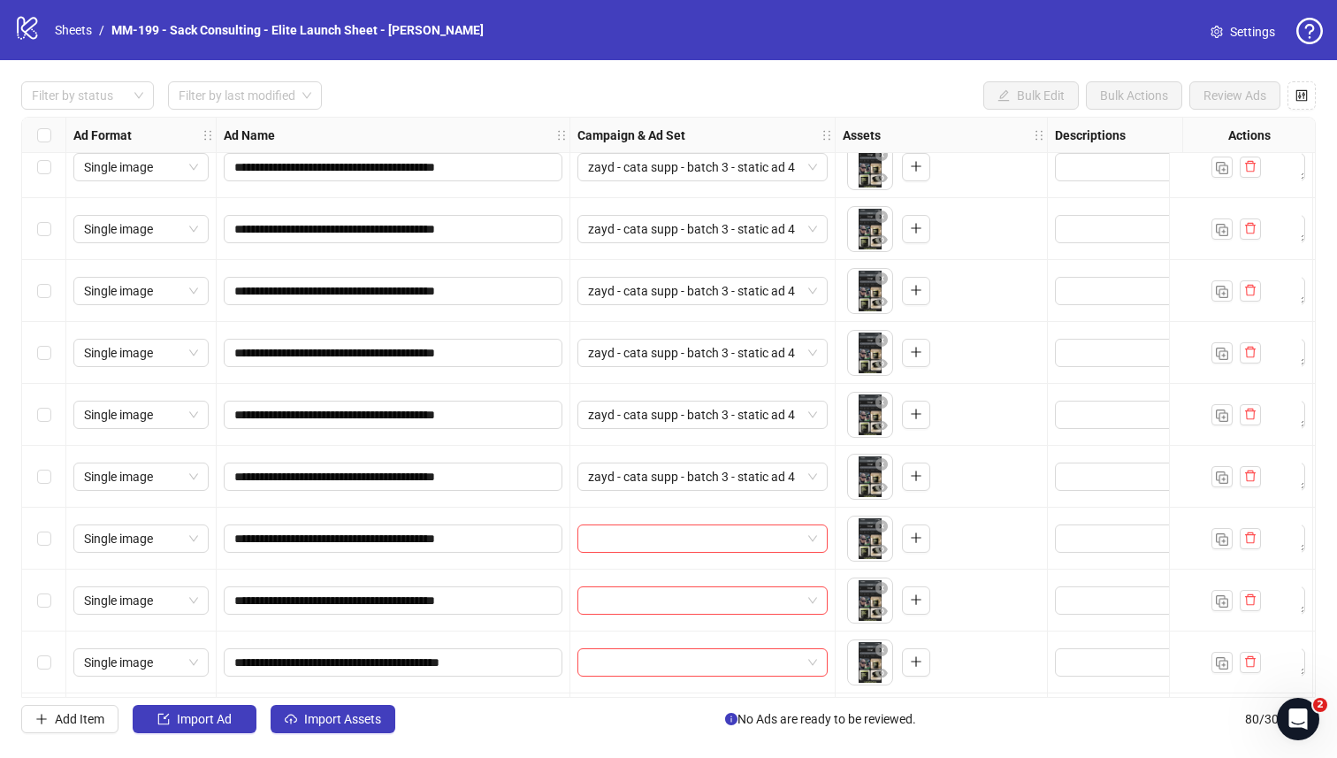
scroll to position [347, 0]
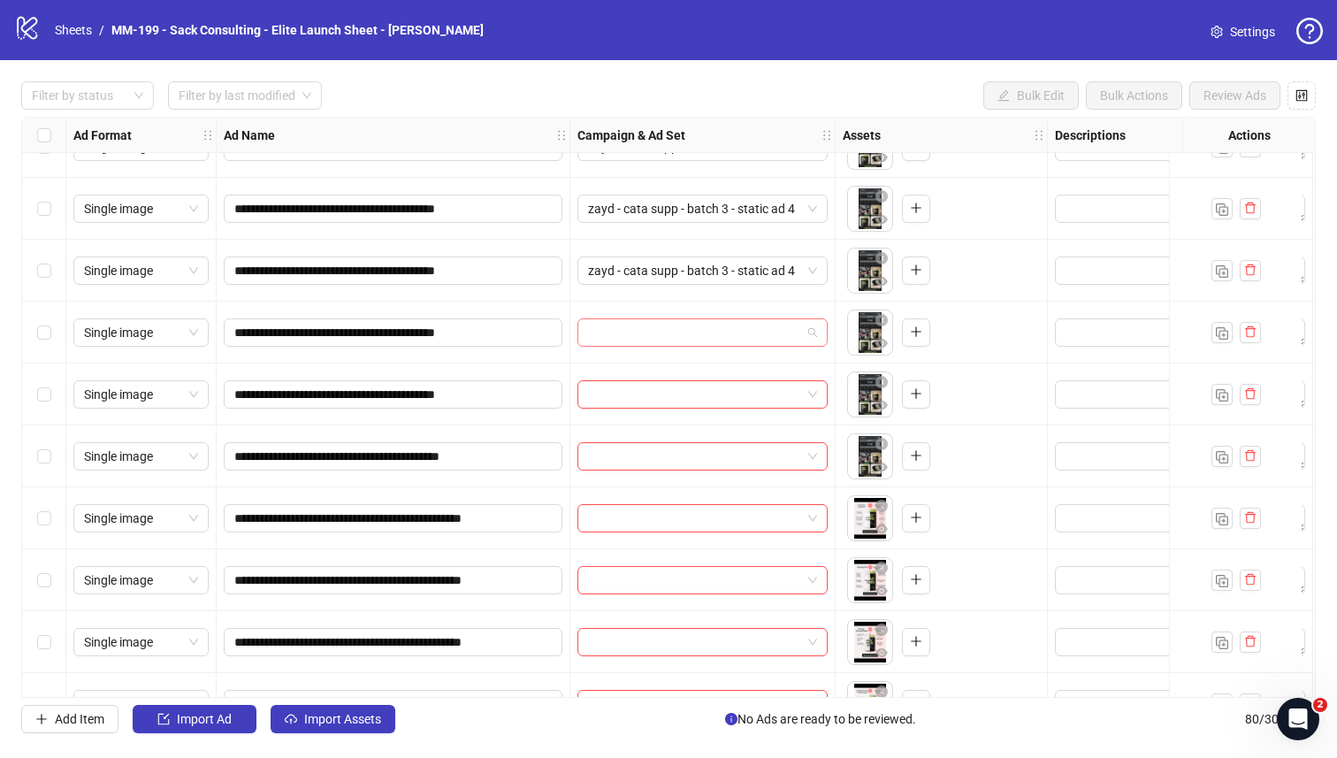
click at [636, 330] on input "search" at bounding box center [694, 332] width 213 height 27
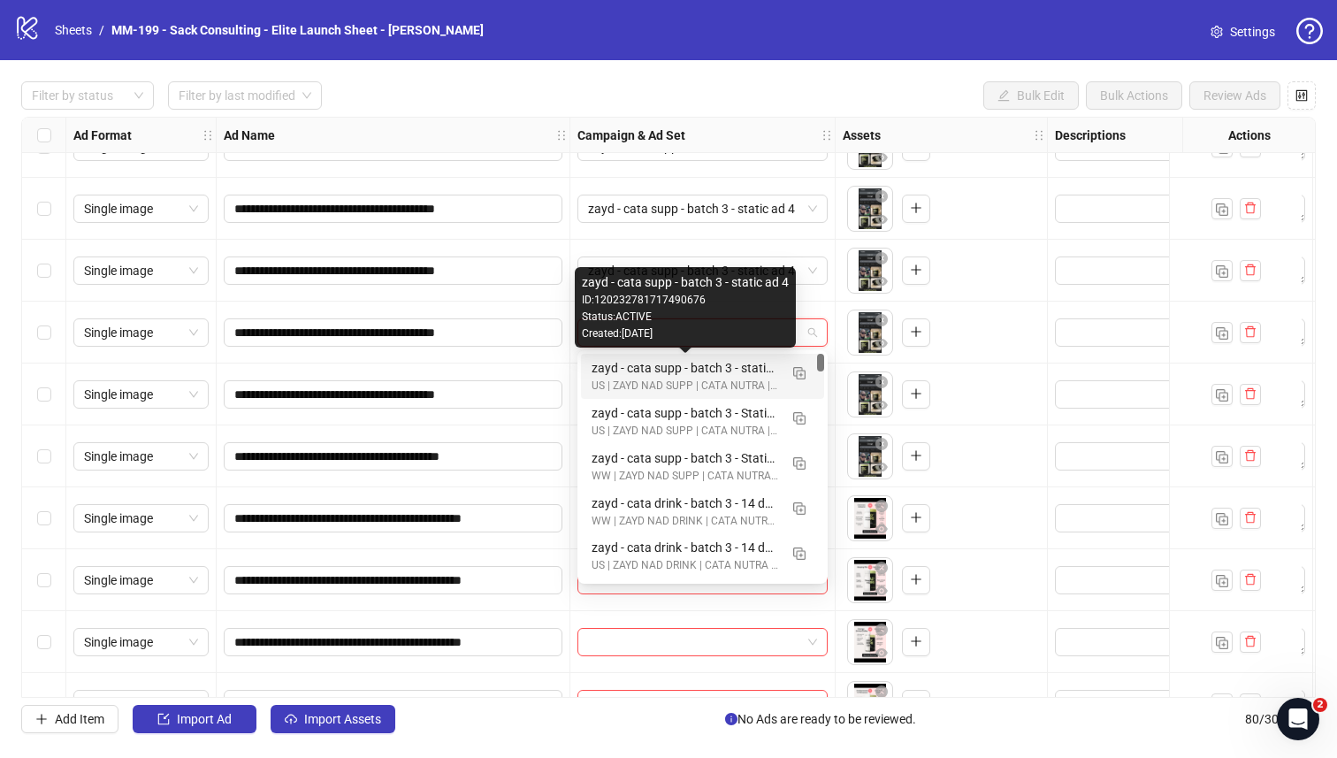
click at [623, 378] on div "US | ZAYD NAD SUPP | CATA NUTRA | CBO" at bounding box center [685, 386] width 187 height 17
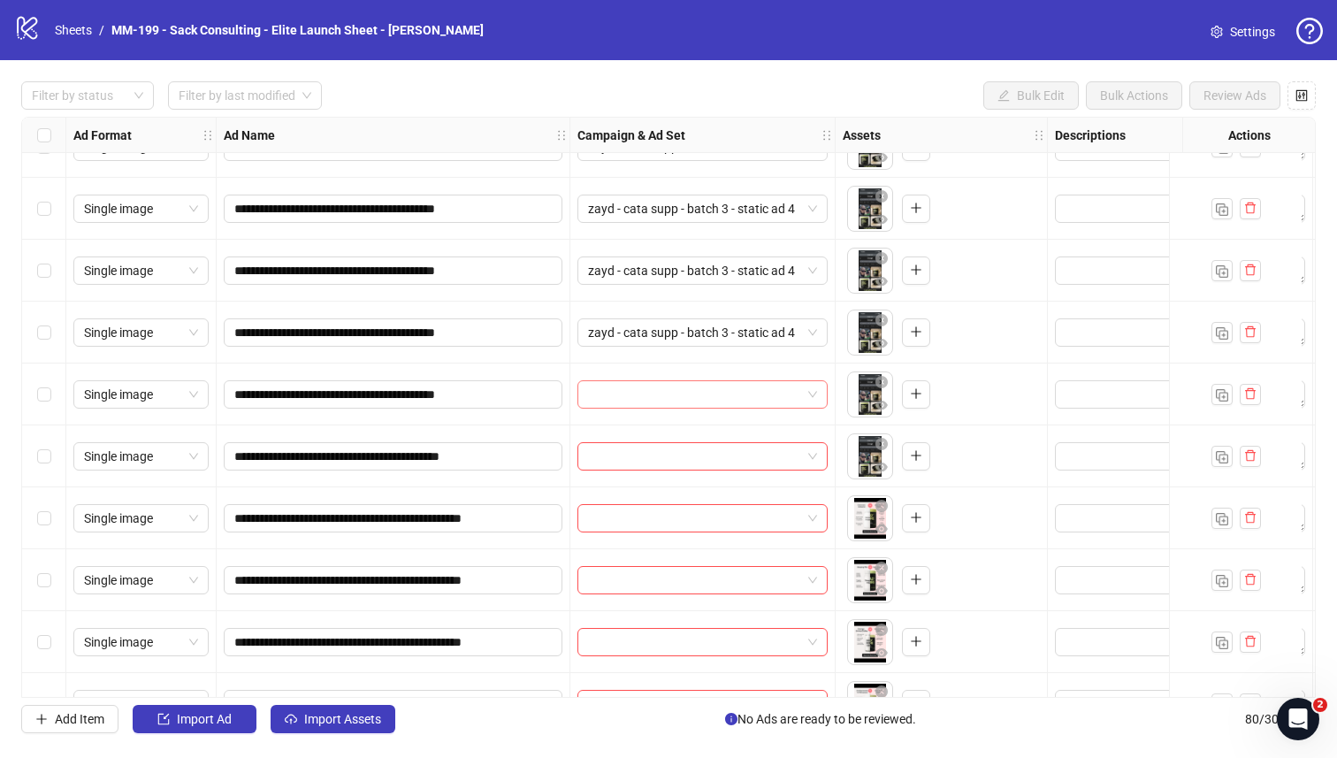
click at [624, 390] on input "search" at bounding box center [694, 394] width 213 height 27
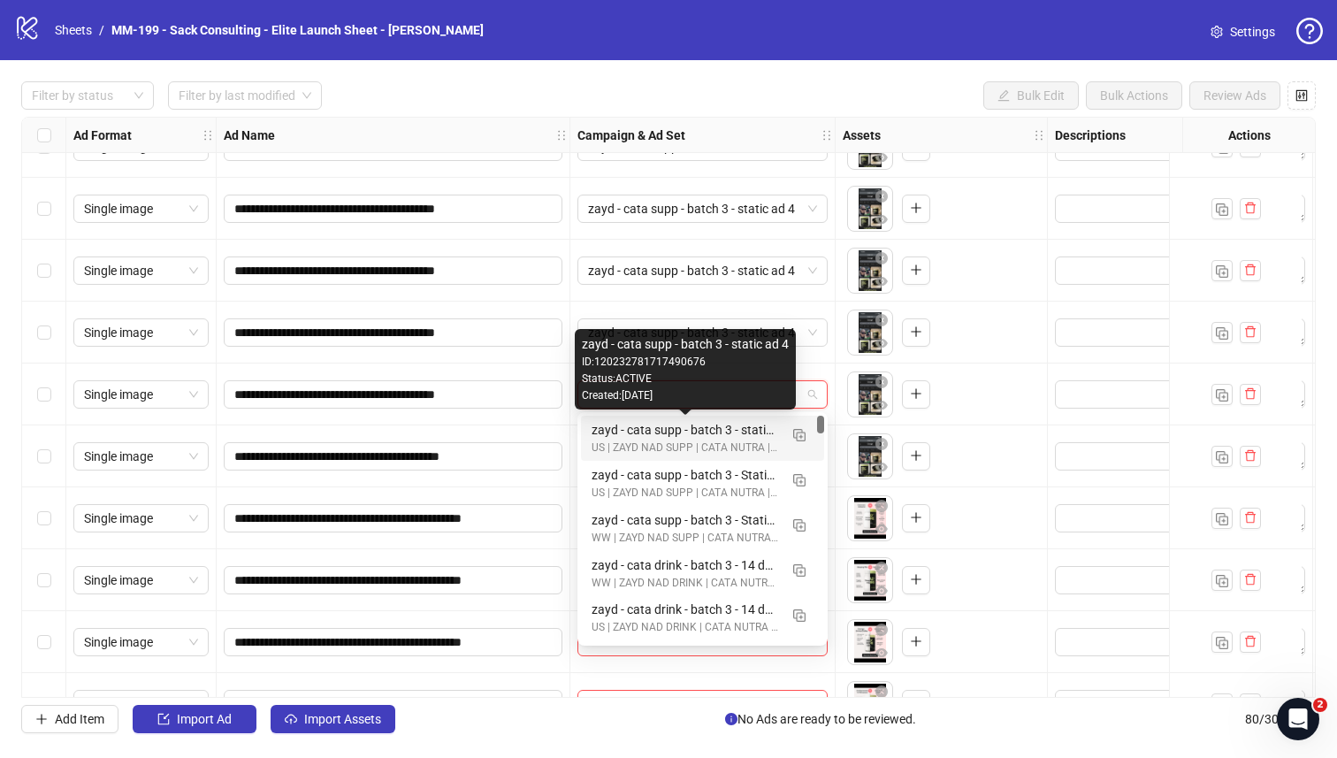
click at [626, 429] on div "zayd - cata supp - batch 3 - static ad 4" at bounding box center [685, 429] width 187 height 19
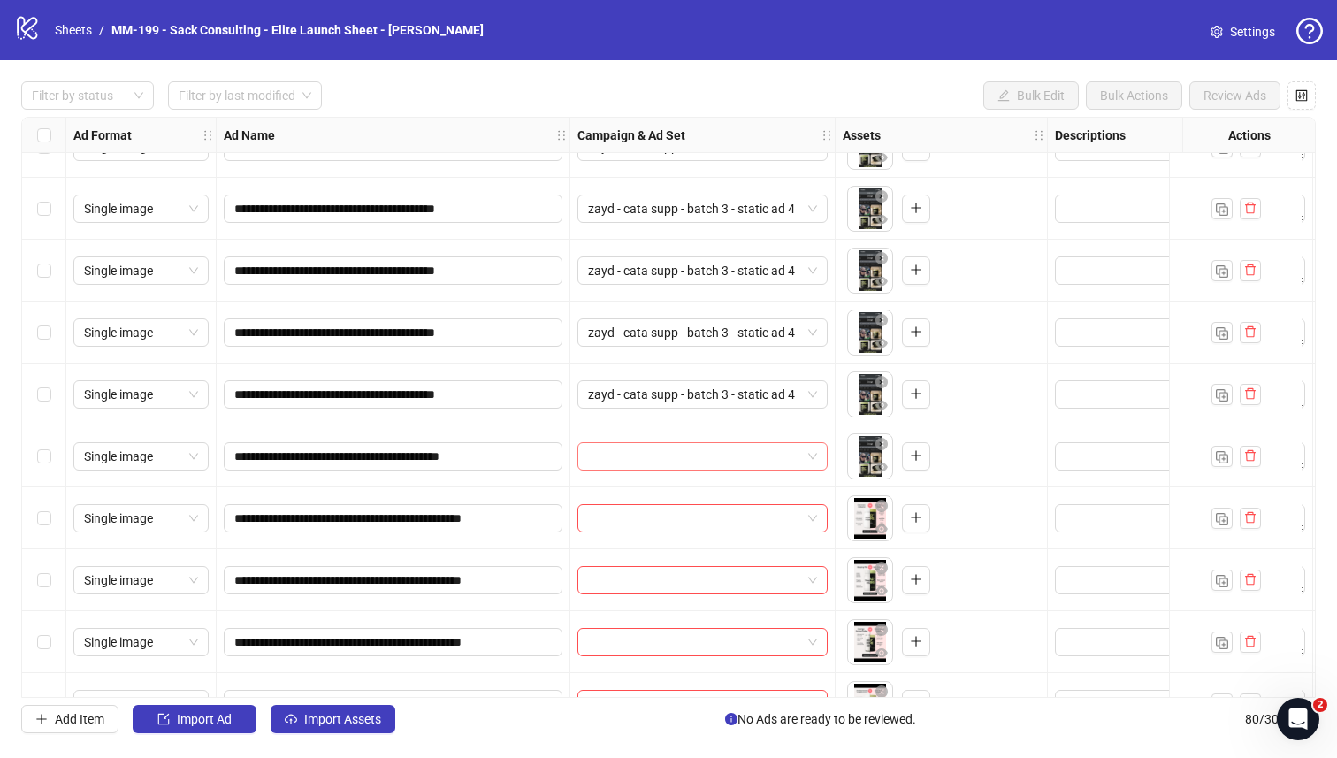
click at [627, 447] on input "search" at bounding box center [694, 456] width 213 height 27
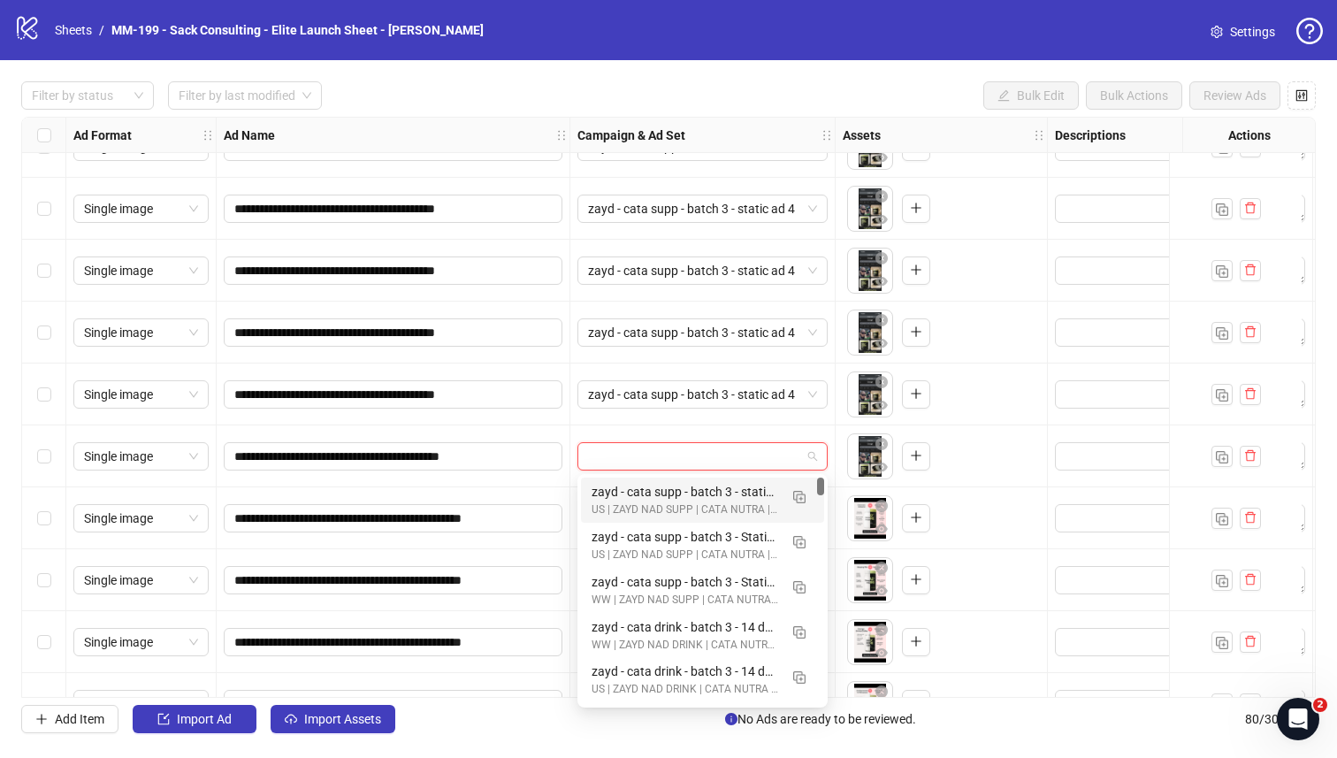
click at [627, 484] on div "zayd - cata supp - batch 3 - static ad 4" at bounding box center [685, 491] width 187 height 19
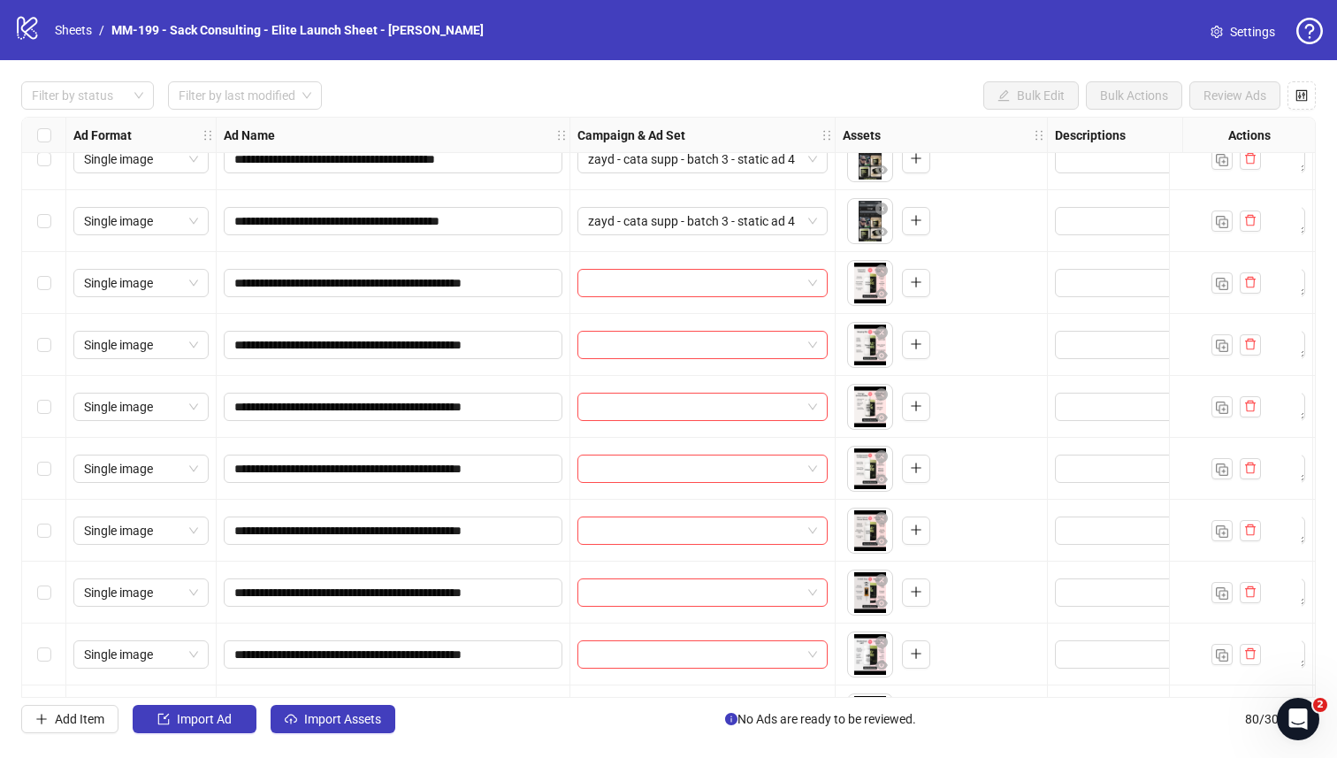
scroll to position [557, 0]
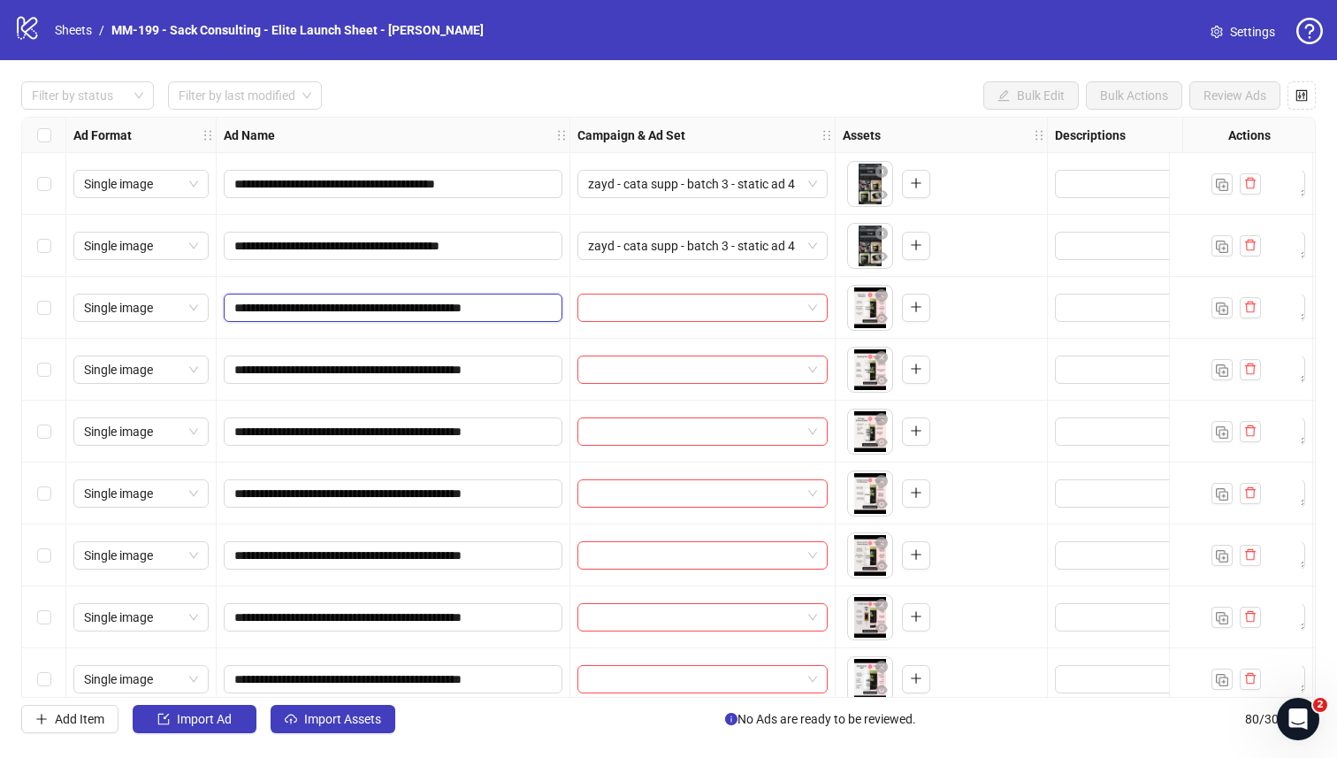
drag, startPoint x: 439, startPoint y: 307, endPoint x: 233, endPoint y: 309, distance: 206.9
click at [233, 309] on span "**********" at bounding box center [393, 308] width 339 height 28
click at [634, 309] on input "search" at bounding box center [694, 307] width 213 height 27
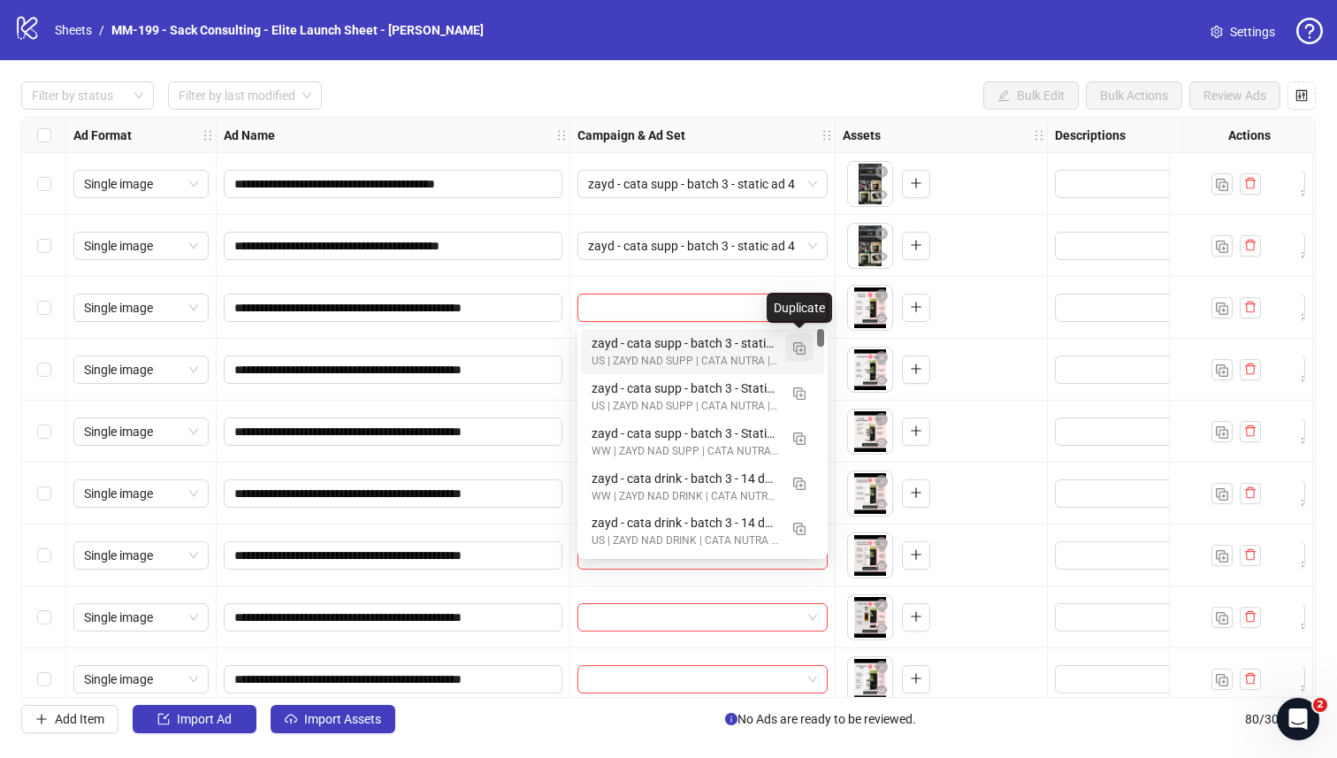
click at [791, 346] on button "button" at bounding box center [799, 347] width 28 height 28
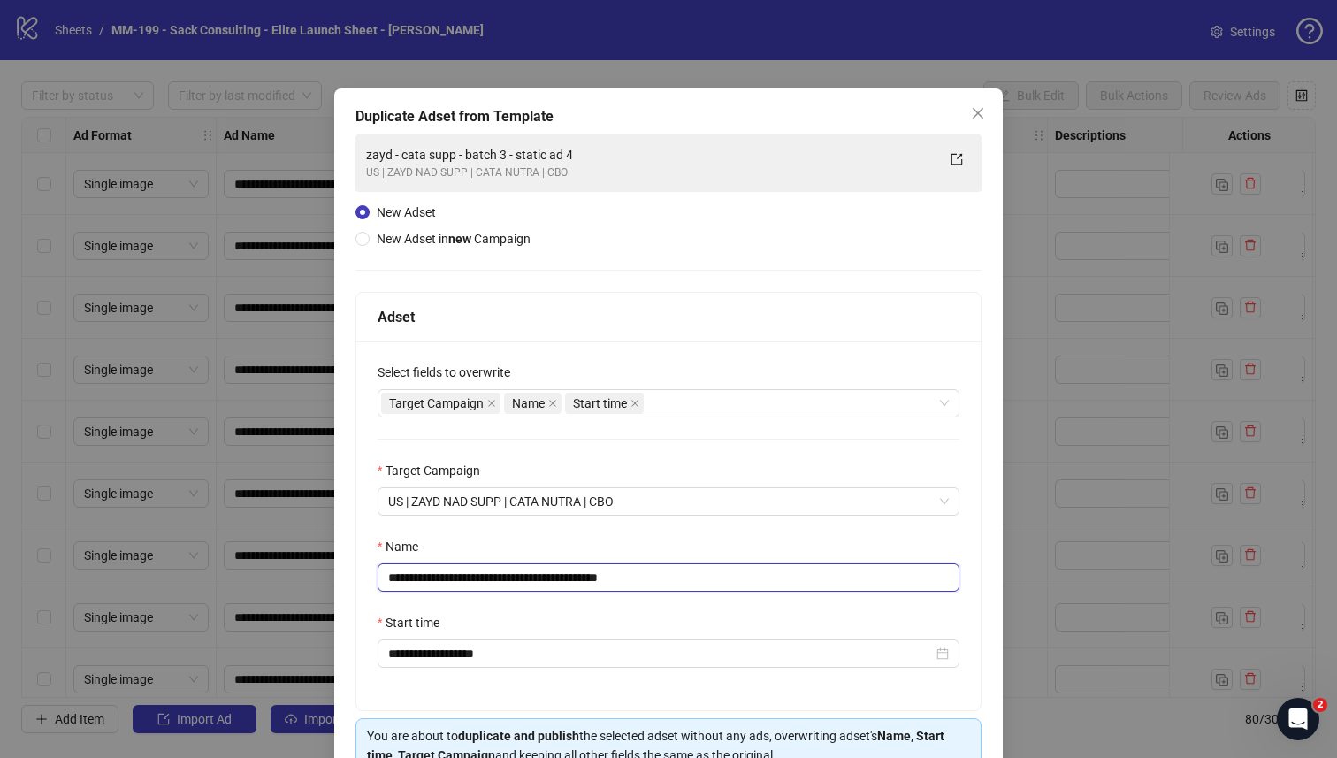
click at [555, 587] on input "**********" at bounding box center [669, 577] width 582 height 28
paste input "text"
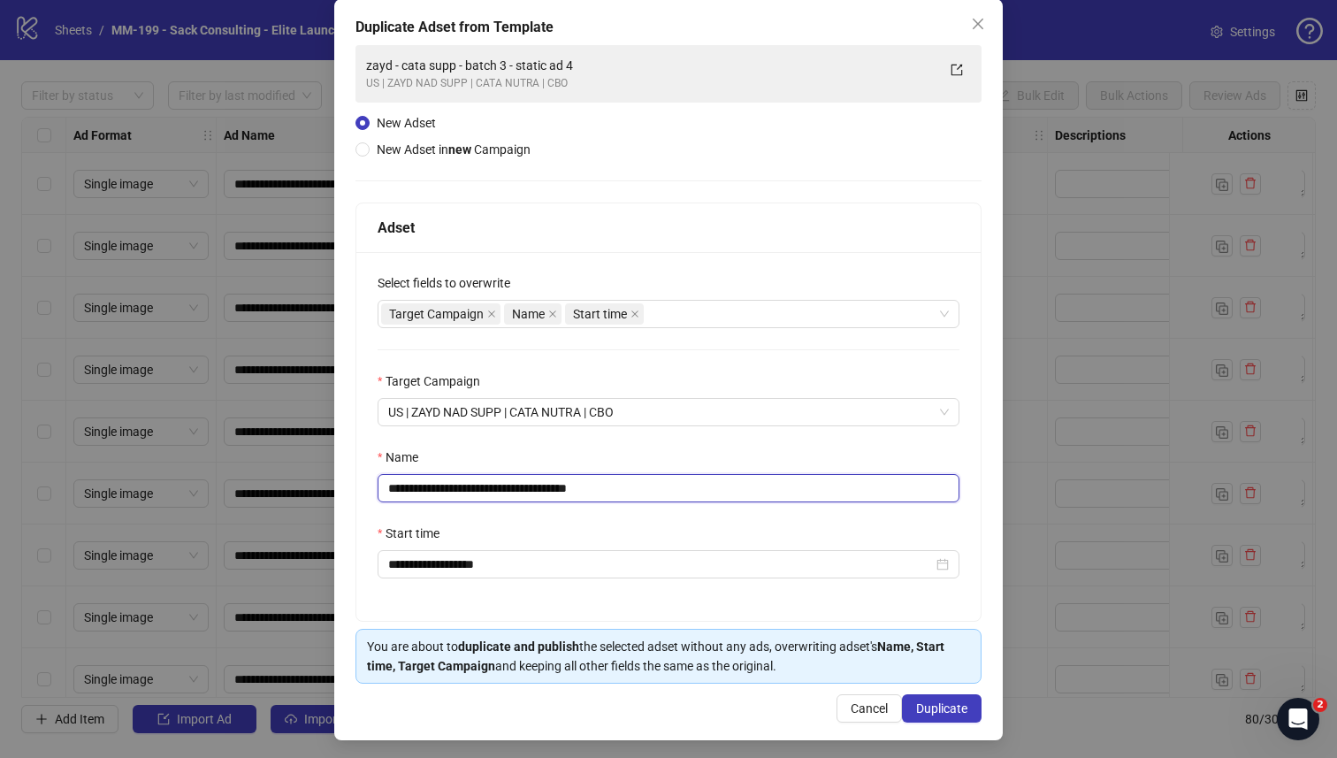
scroll to position [96, 0]
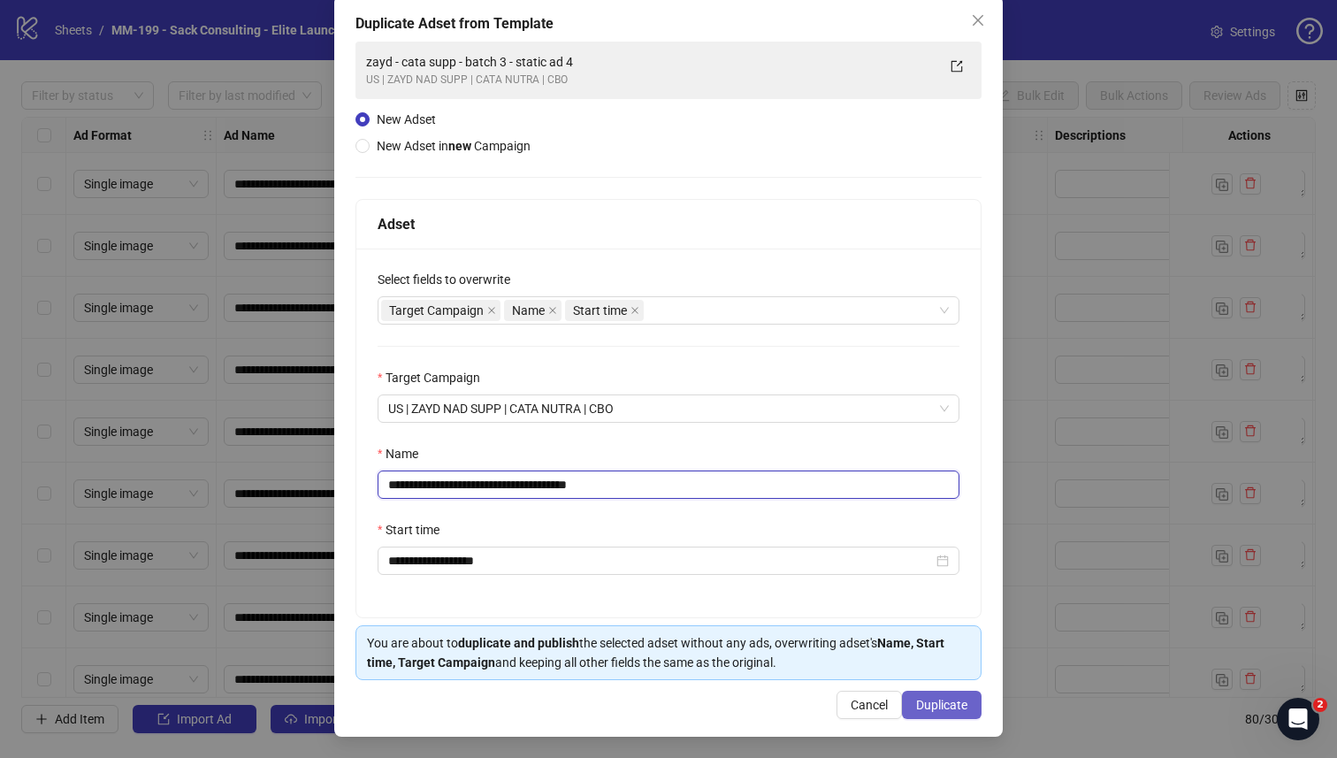
type input "**********"
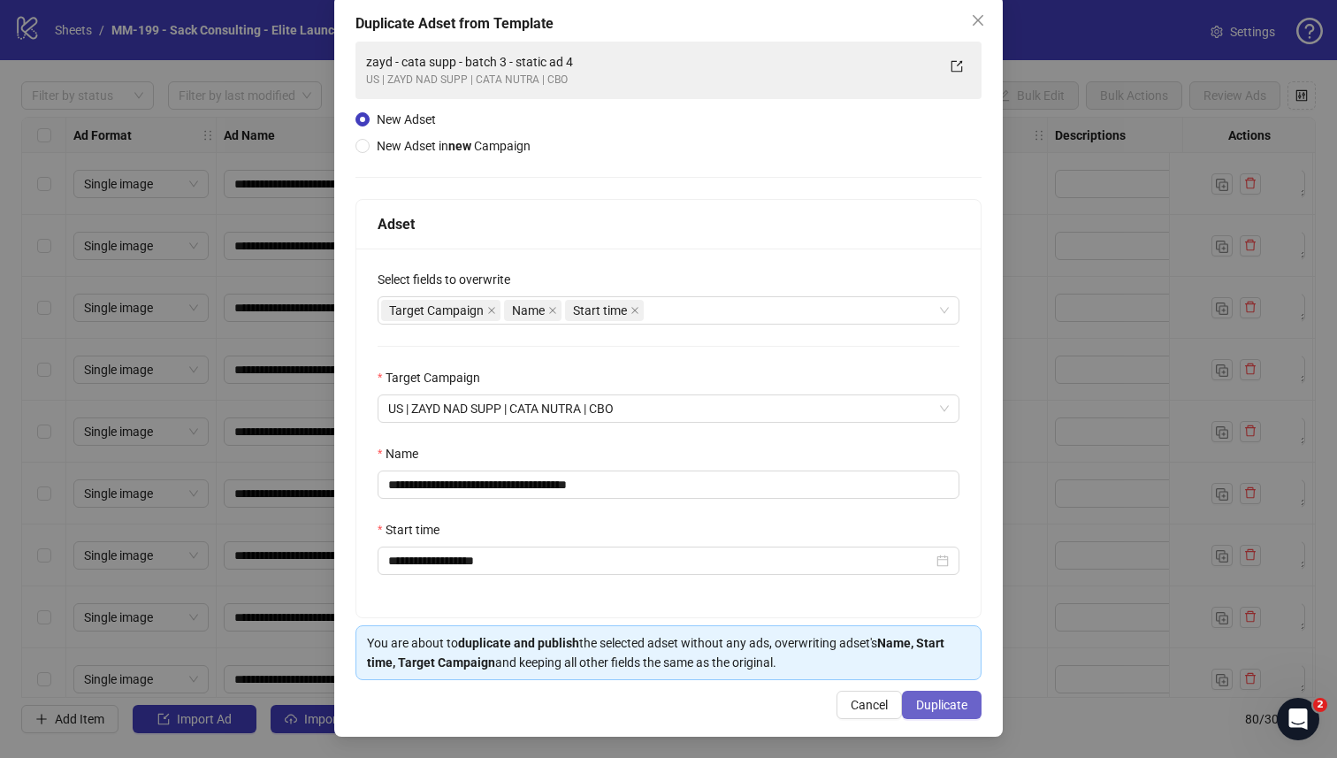
click at [919, 698] on span "Duplicate" at bounding box center [941, 705] width 51 height 14
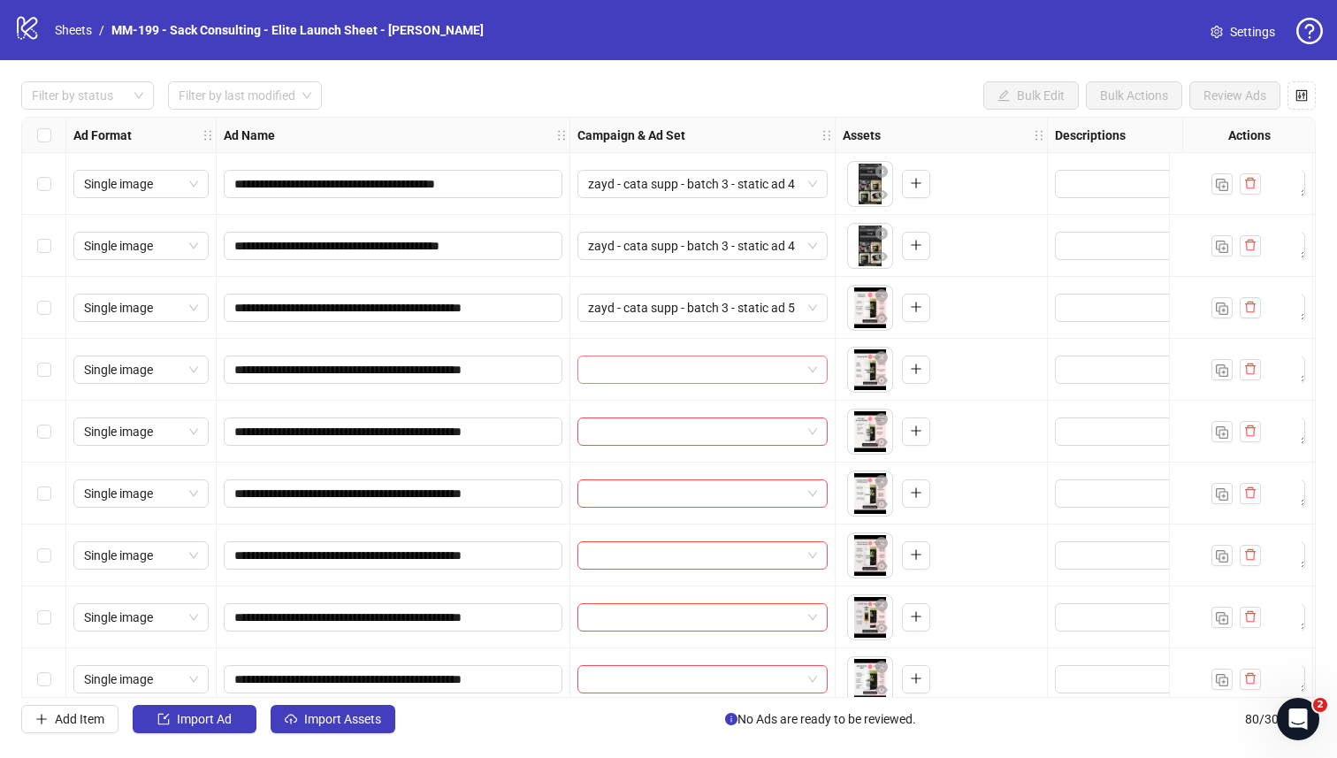
click at [643, 362] on input "search" at bounding box center [694, 369] width 213 height 27
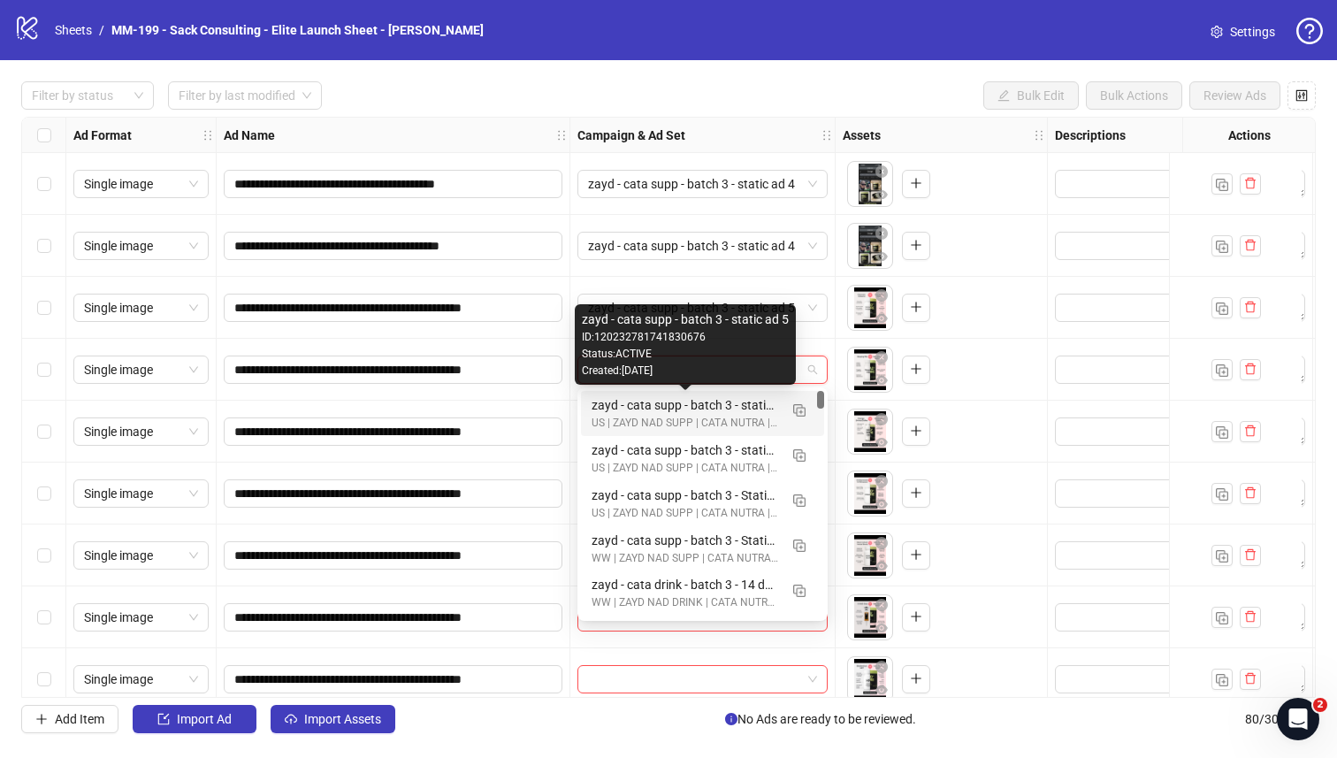
click at [652, 408] on div "zayd - cata supp - batch 3 - static ad 5" at bounding box center [685, 404] width 187 height 19
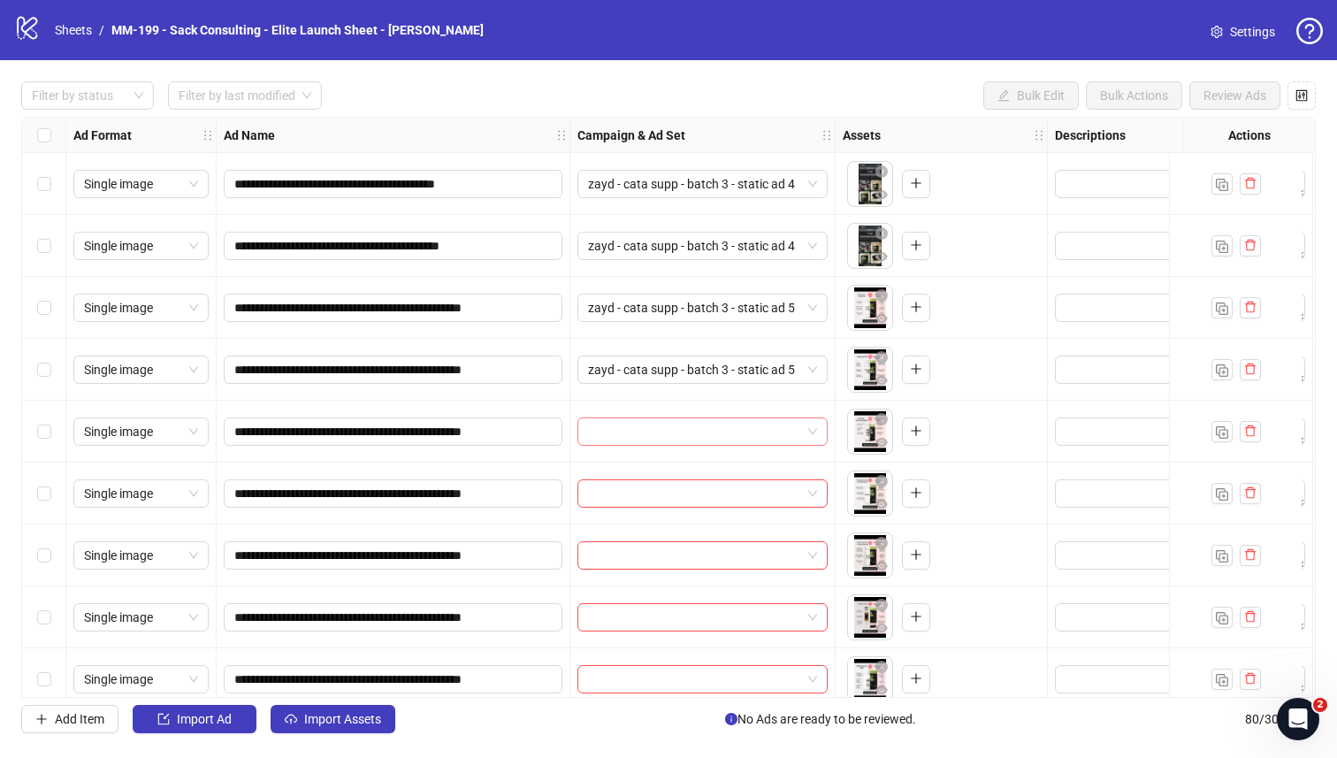
click at [656, 426] on input "search" at bounding box center [694, 431] width 213 height 27
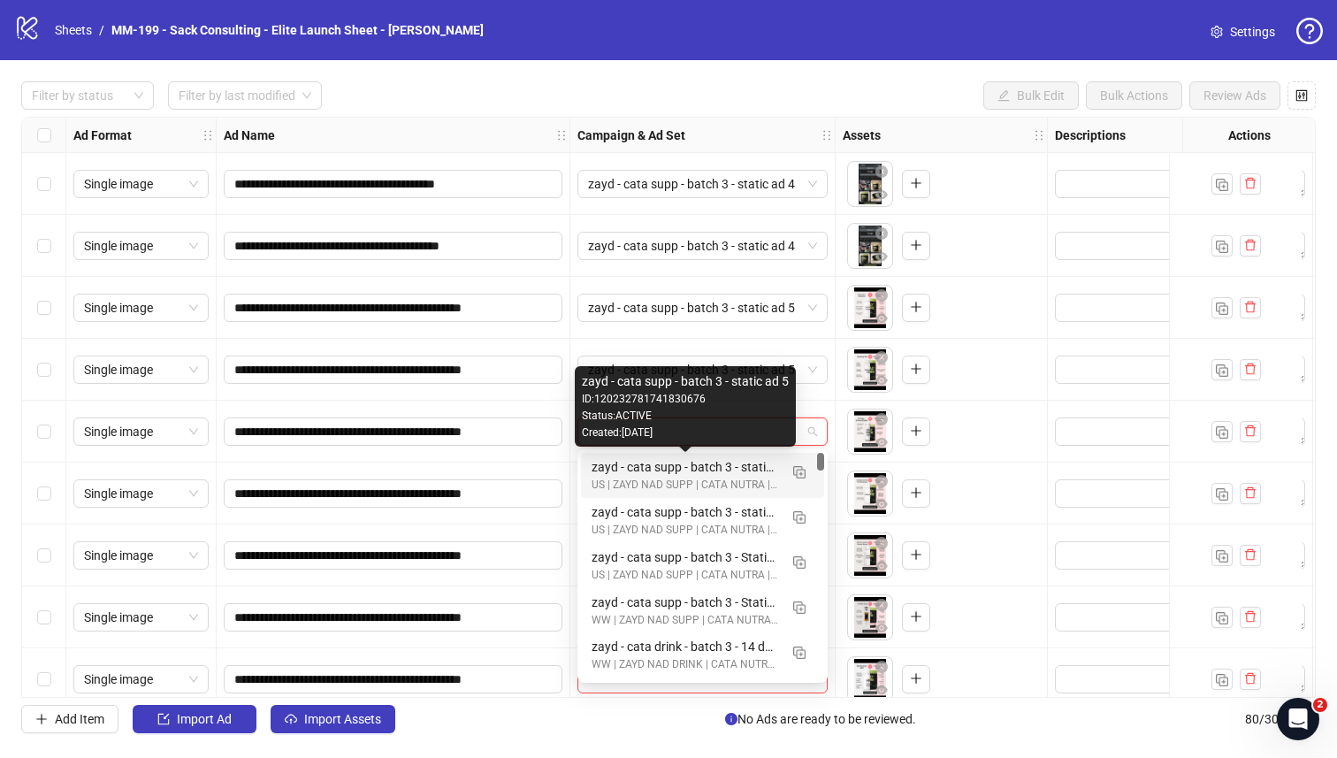
click at [659, 461] on div "zayd - cata supp - batch 3 - static ad 5" at bounding box center [685, 466] width 187 height 19
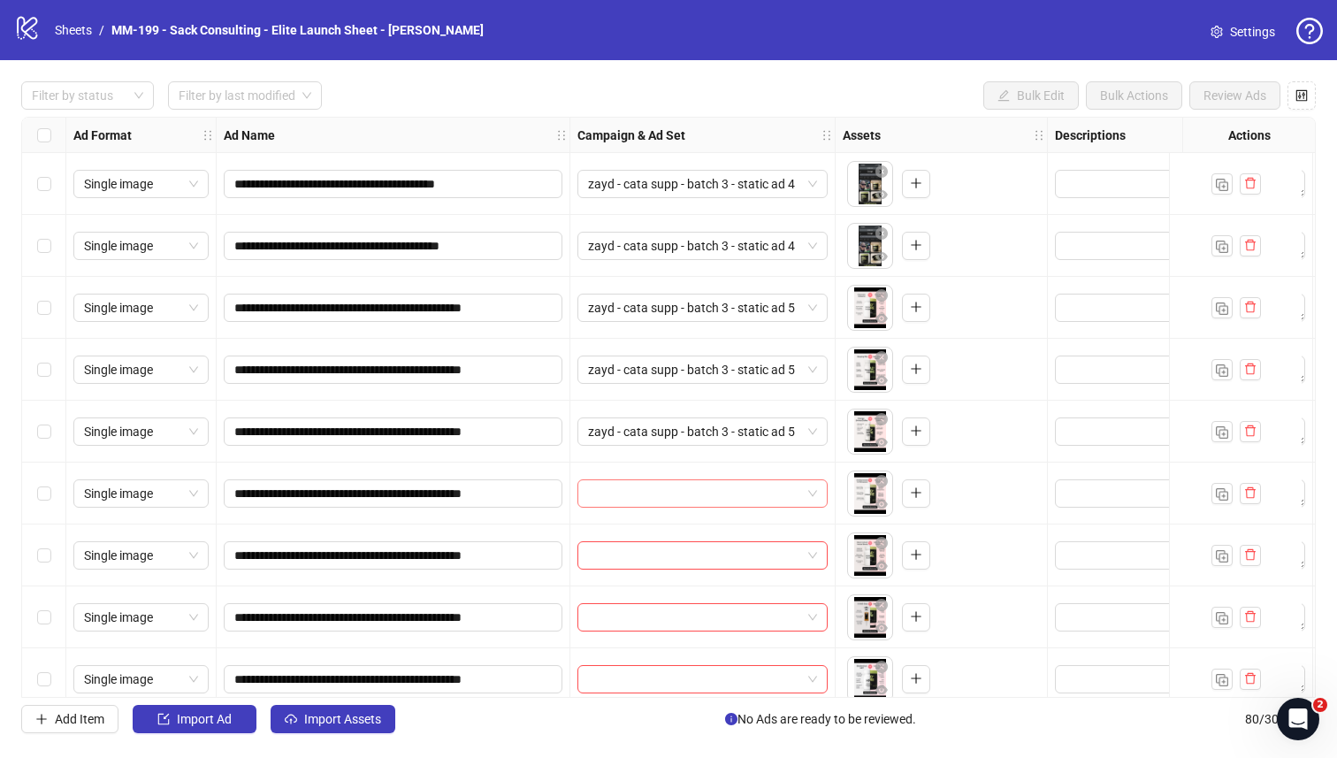
click at [658, 483] on input "search" at bounding box center [694, 493] width 213 height 27
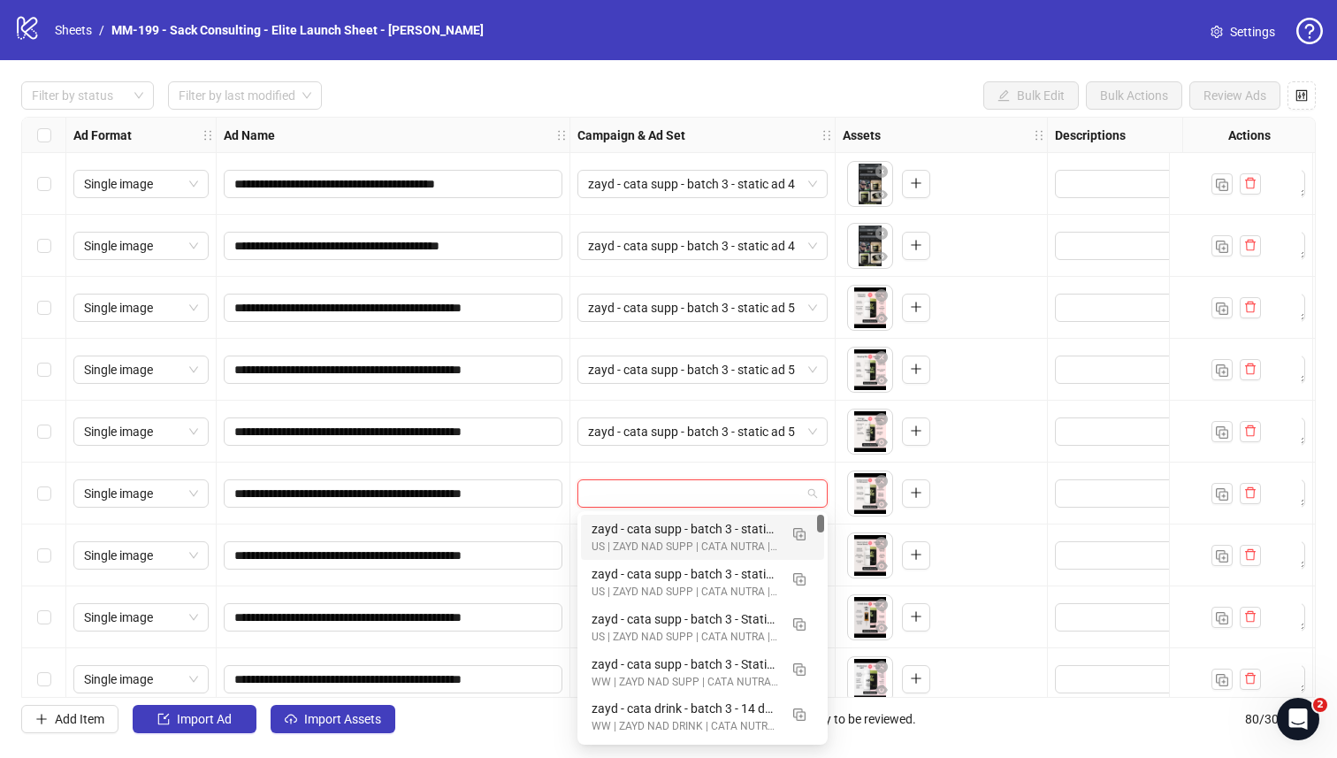
click at [656, 522] on div "zayd - cata supp - batch 3 - static ad 5" at bounding box center [685, 528] width 187 height 19
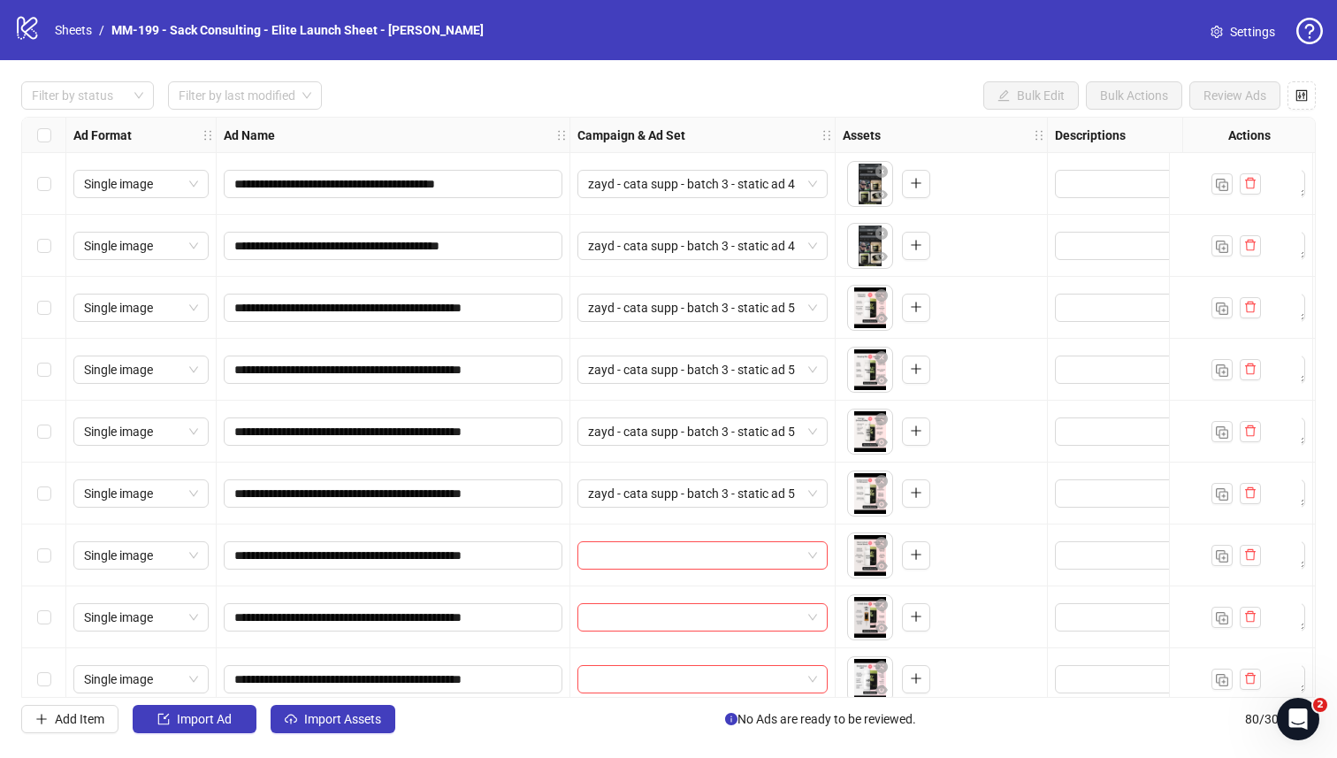
scroll to position [579, 0]
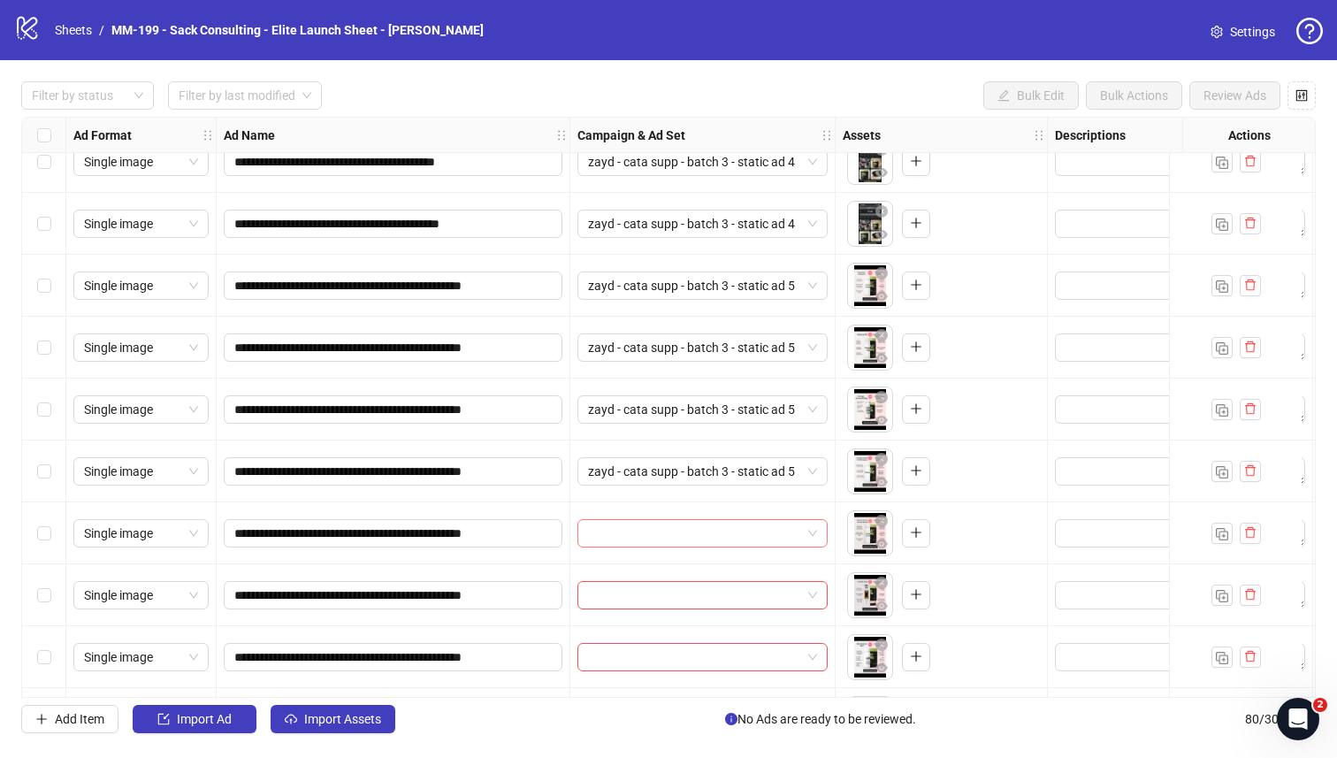
click at [660, 528] on input "search" at bounding box center [694, 533] width 213 height 27
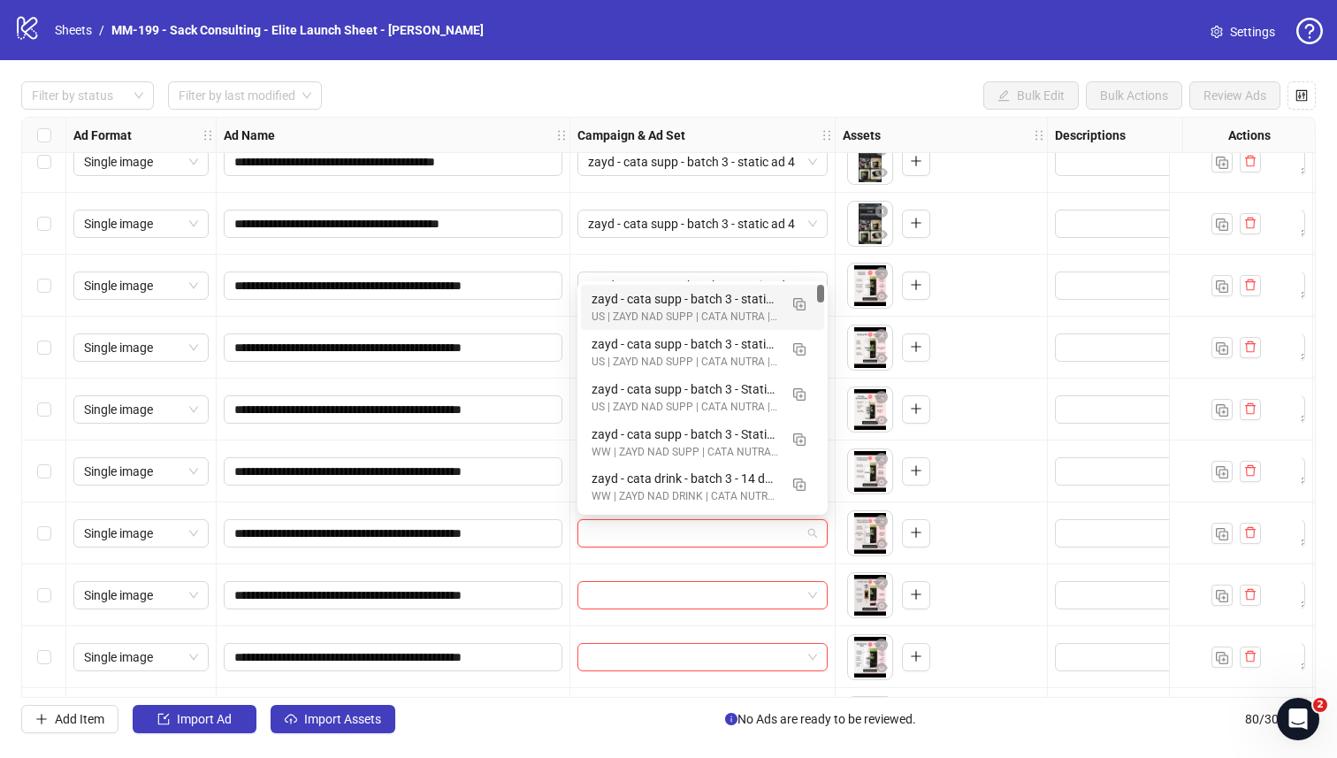
click at [632, 305] on div "zayd - cata supp - batch 3 - static ad 5" at bounding box center [685, 298] width 187 height 19
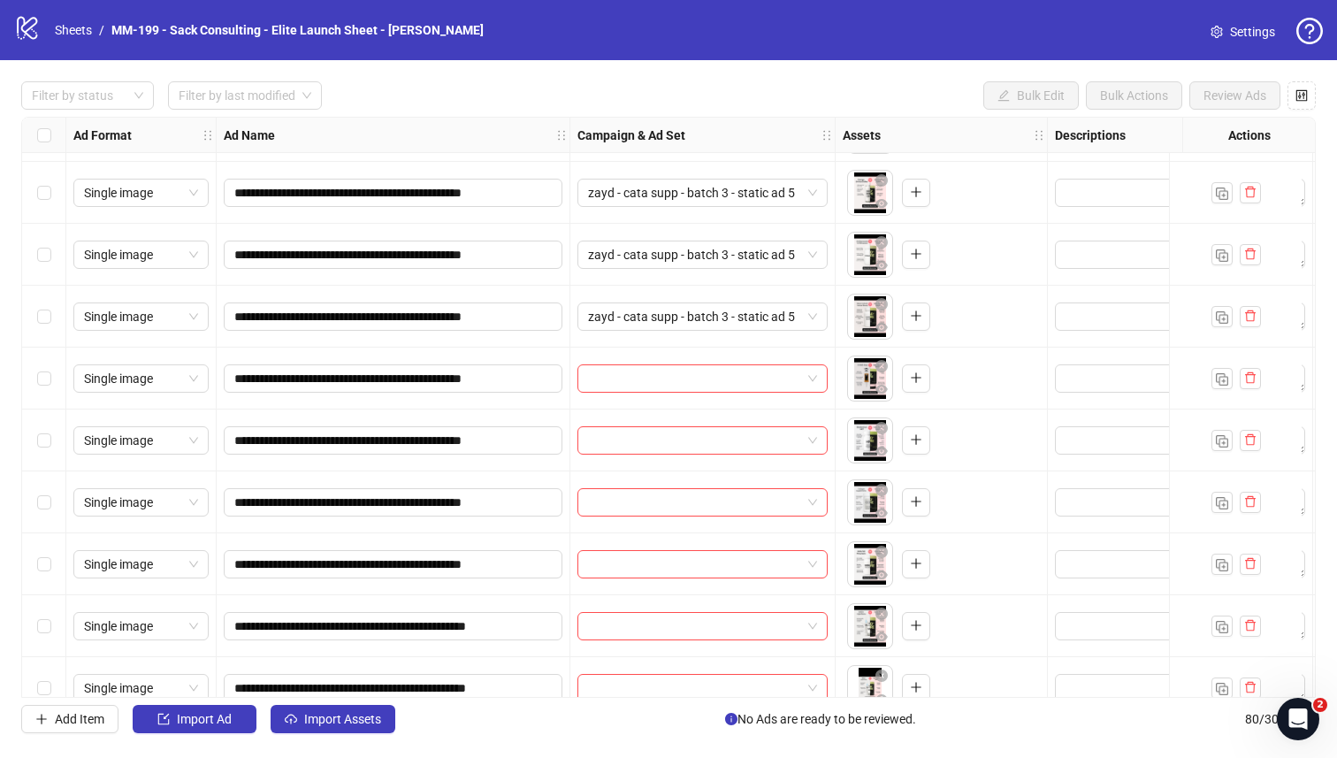
scroll to position [798, 0]
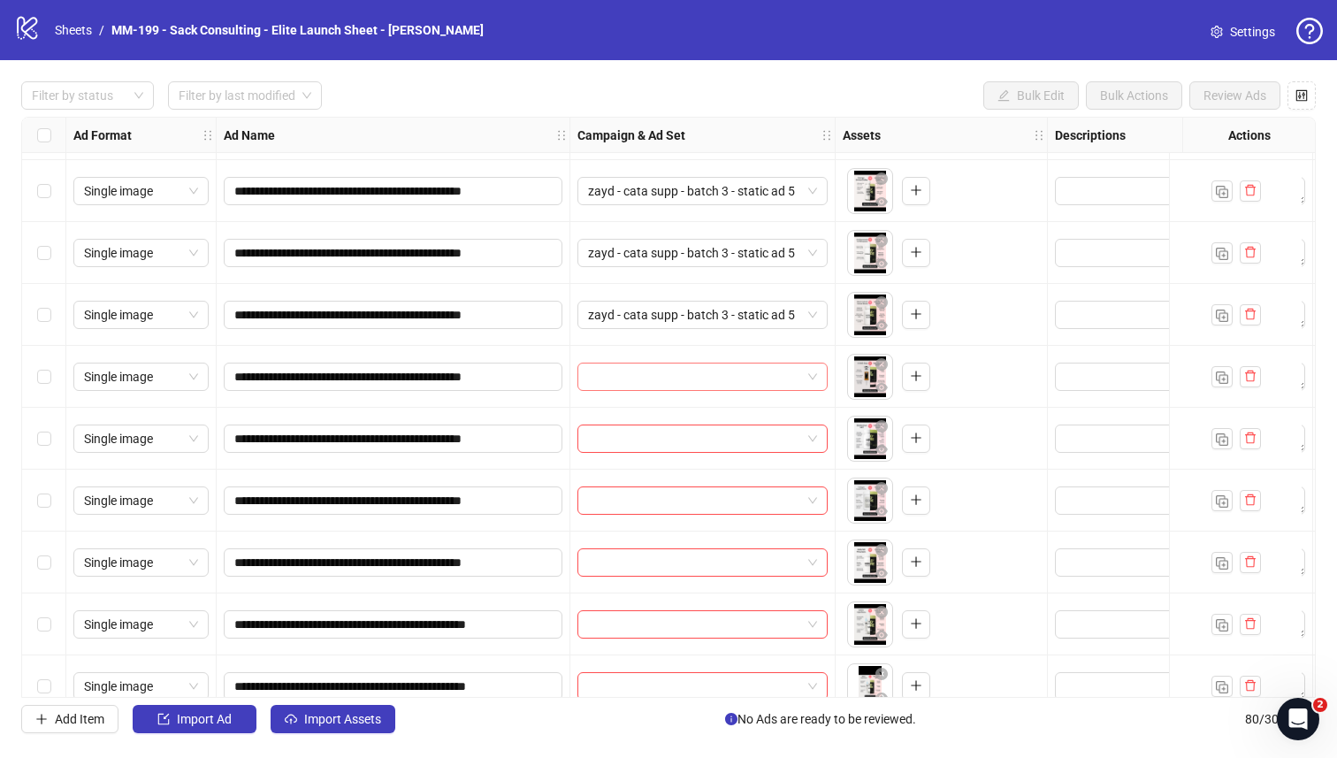
click at [633, 371] on input "search" at bounding box center [694, 376] width 213 height 27
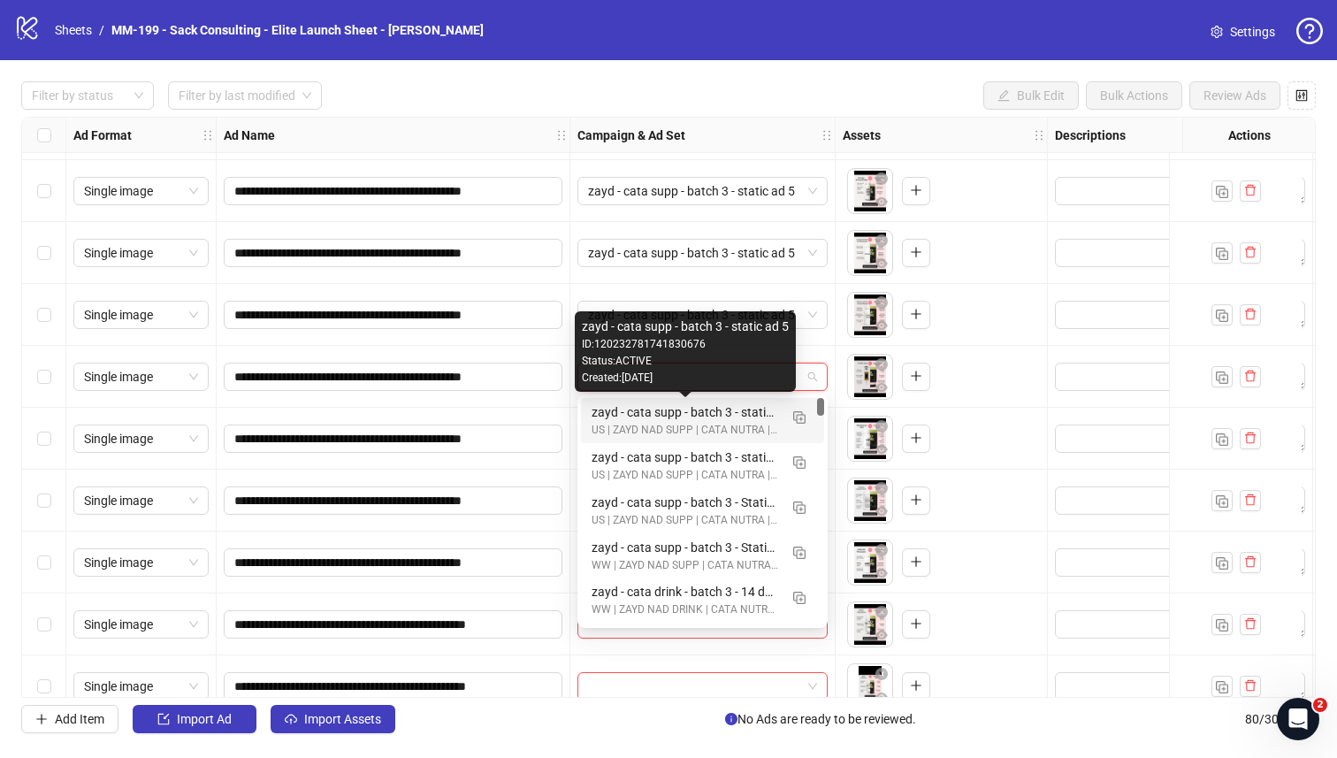
click at [635, 411] on div "zayd - cata supp - batch 3 - static ad 5" at bounding box center [685, 411] width 187 height 19
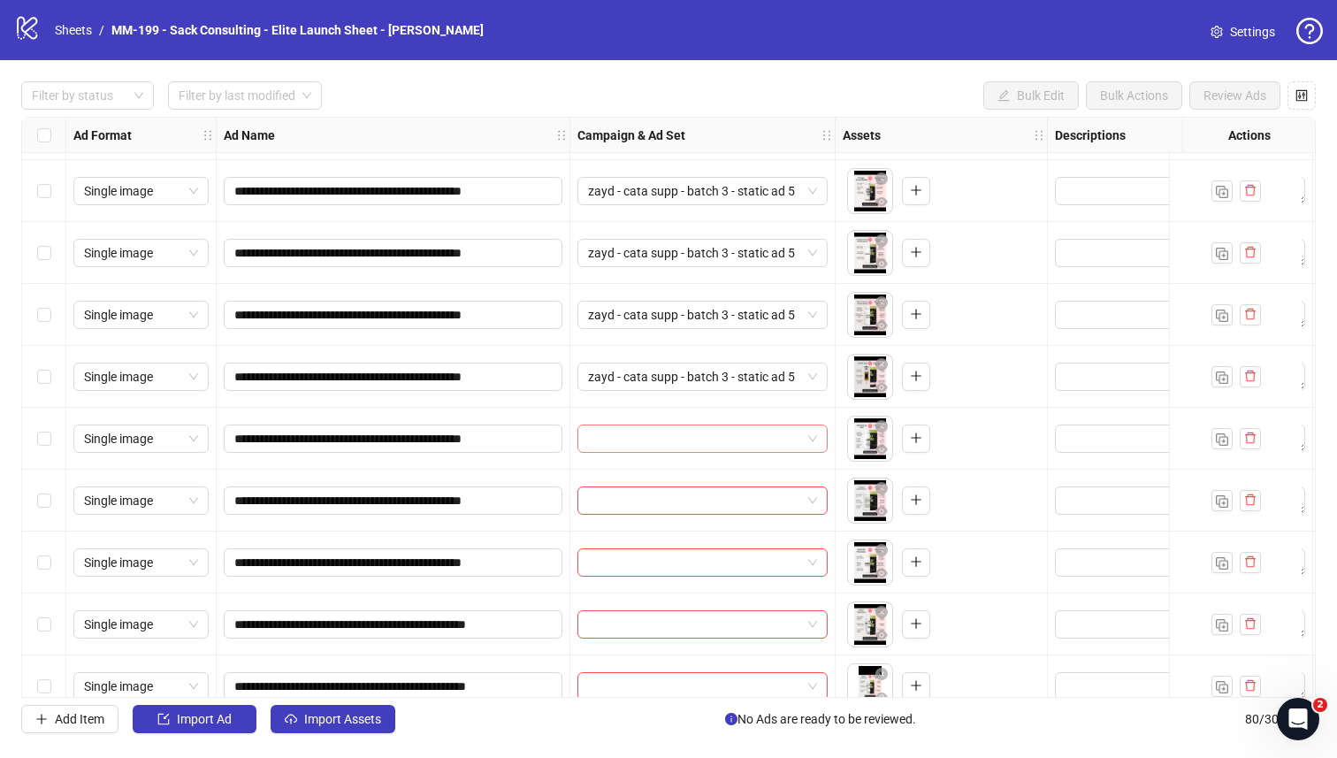
click at [632, 431] on input "search" at bounding box center [694, 438] width 213 height 27
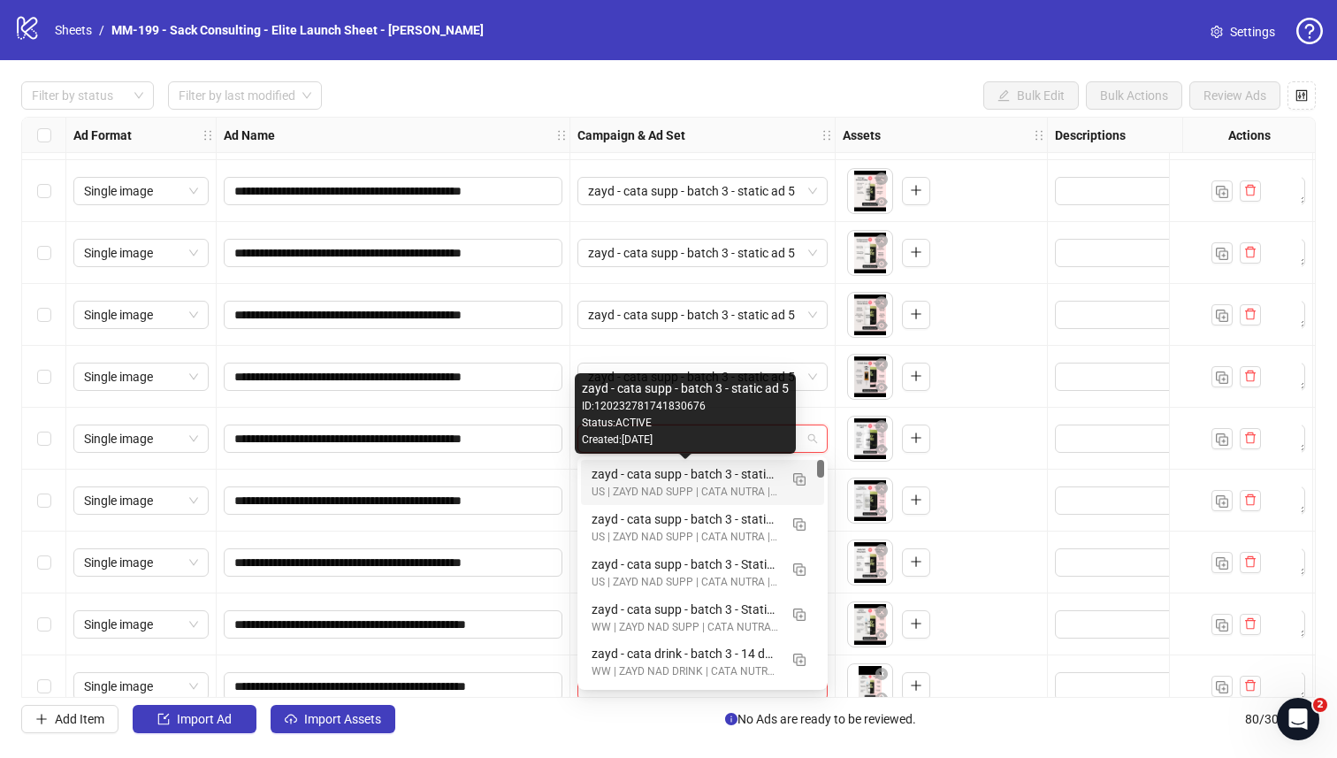
click at [633, 475] on div "zayd - cata supp - batch 3 - static ad 5" at bounding box center [685, 473] width 187 height 19
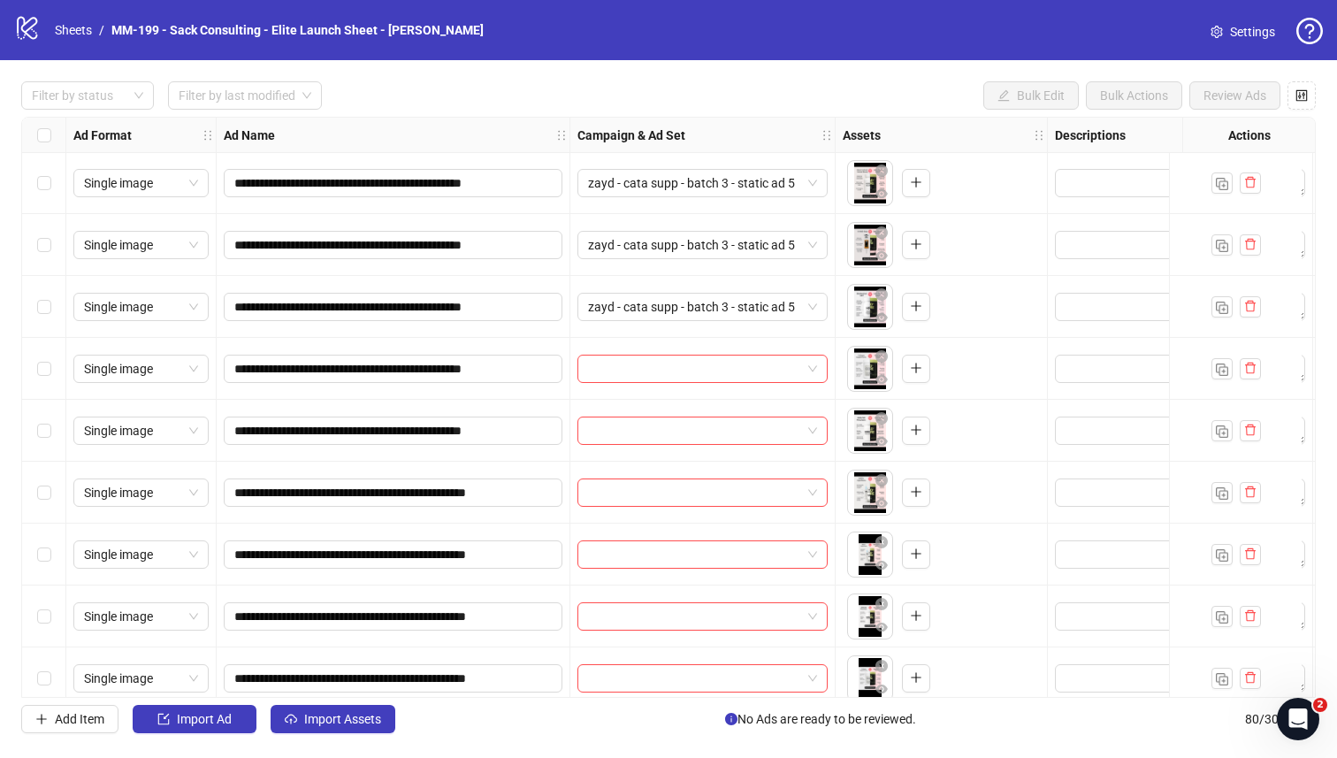
scroll to position [946, 0]
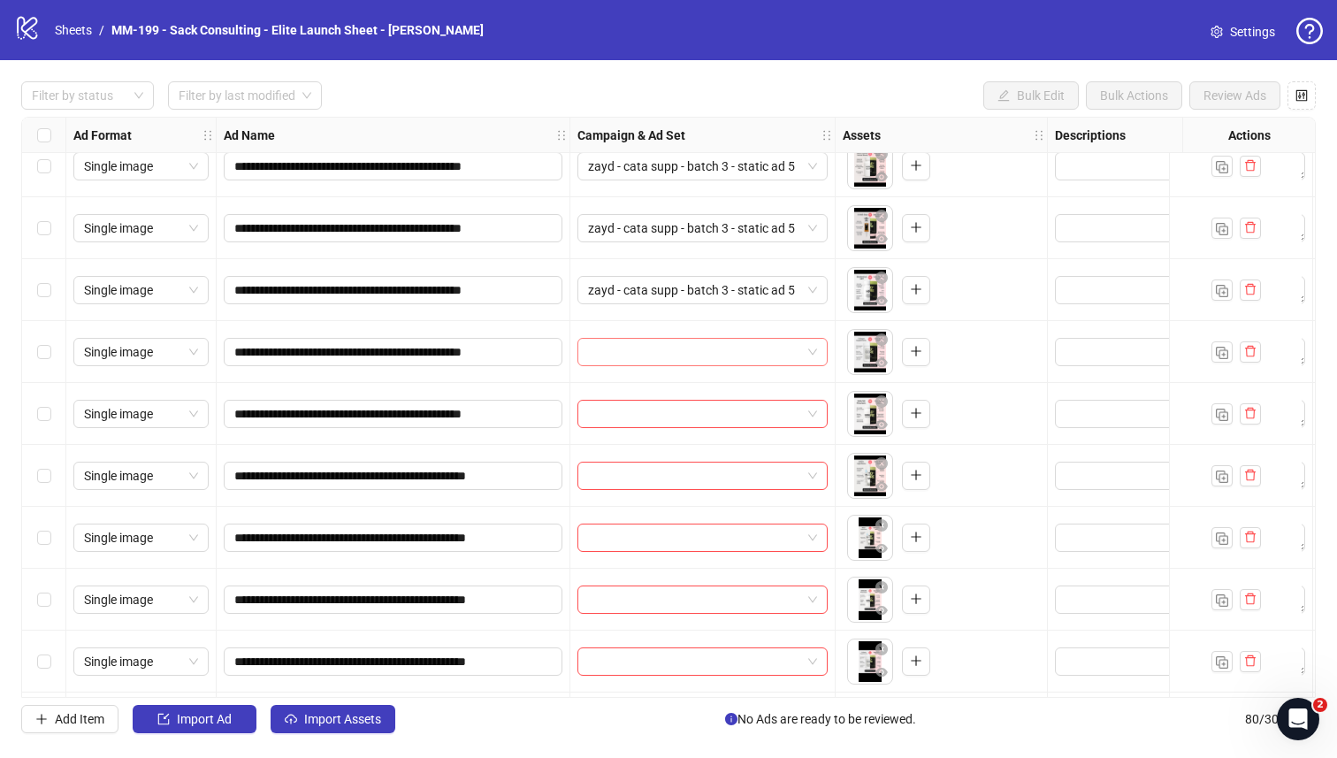
click at [619, 354] on input "search" at bounding box center [694, 352] width 213 height 27
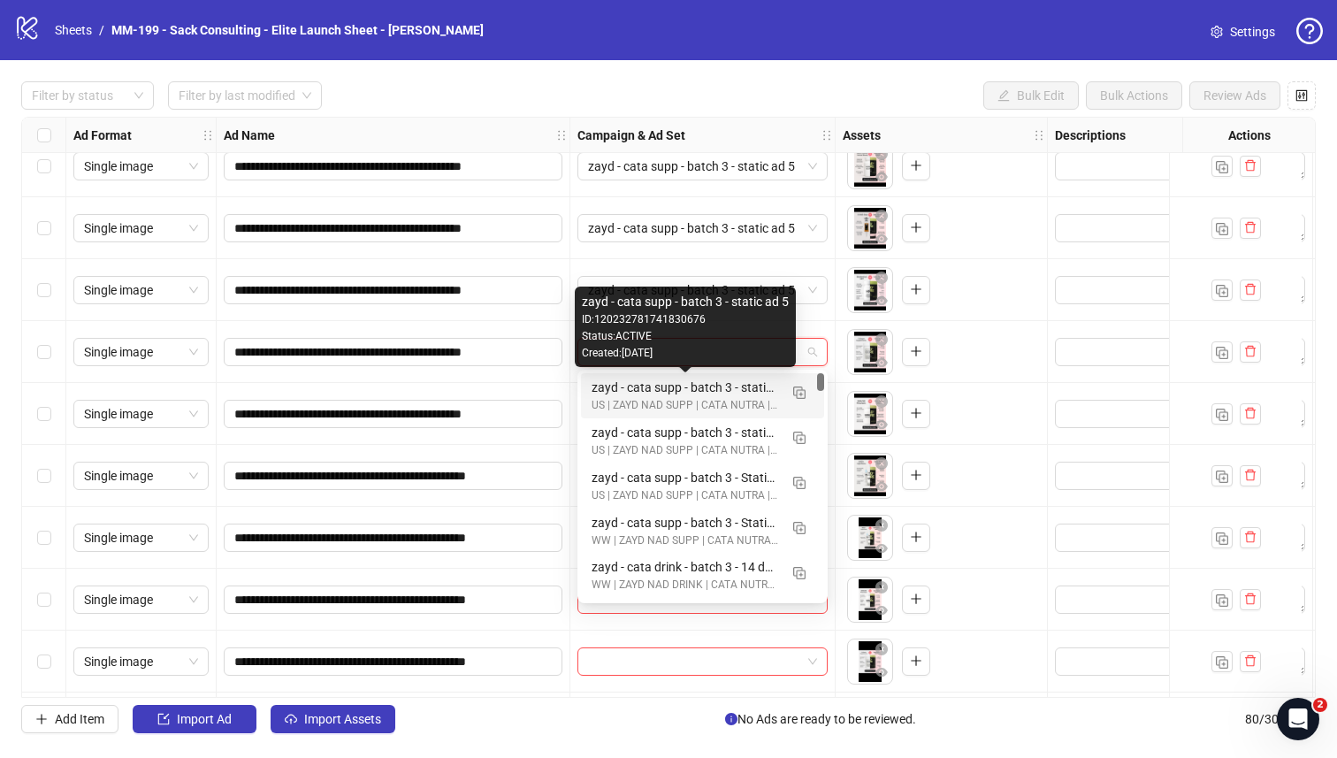
click at [619, 385] on div "zayd - cata supp - batch 3 - static ad 5" at bounding box center [685, 387] width 187 height 19
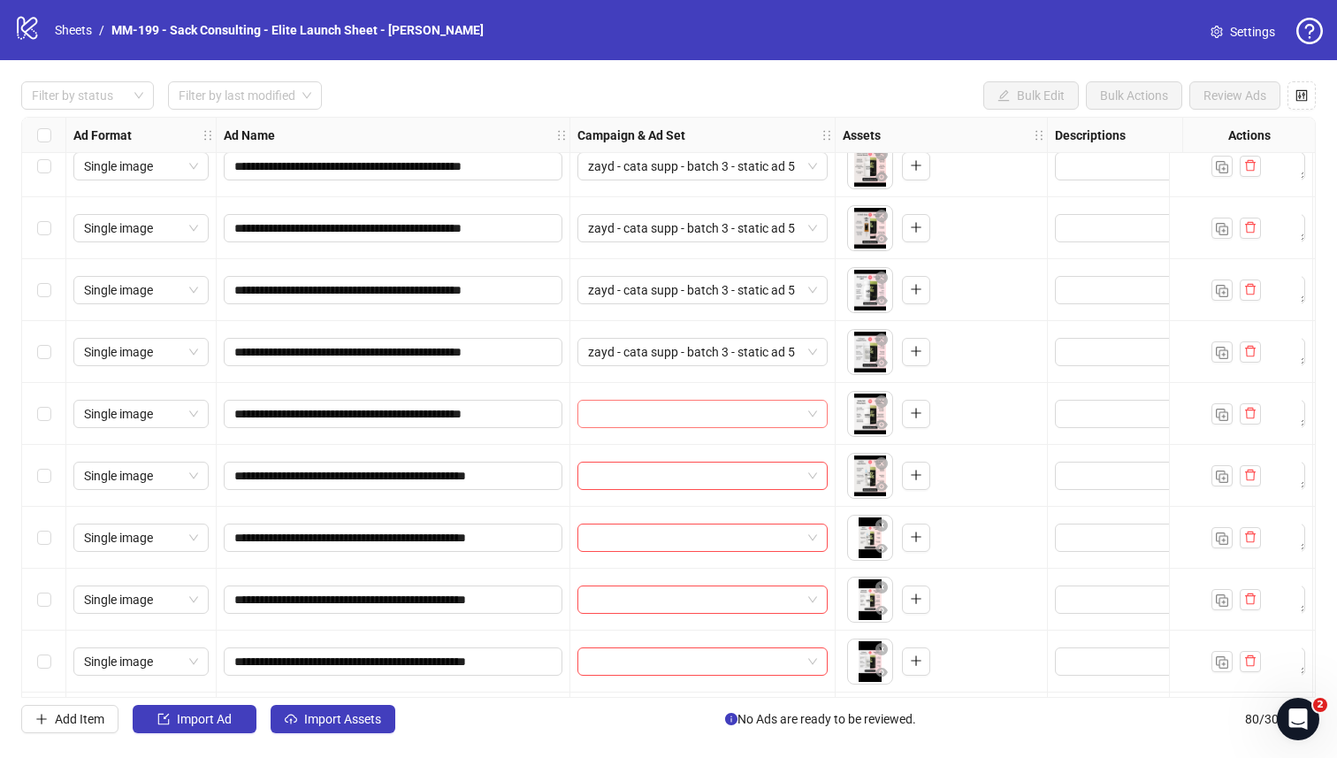
click at [619, 404] on input "search" at bounding box center [694, 414] width 213 height 27
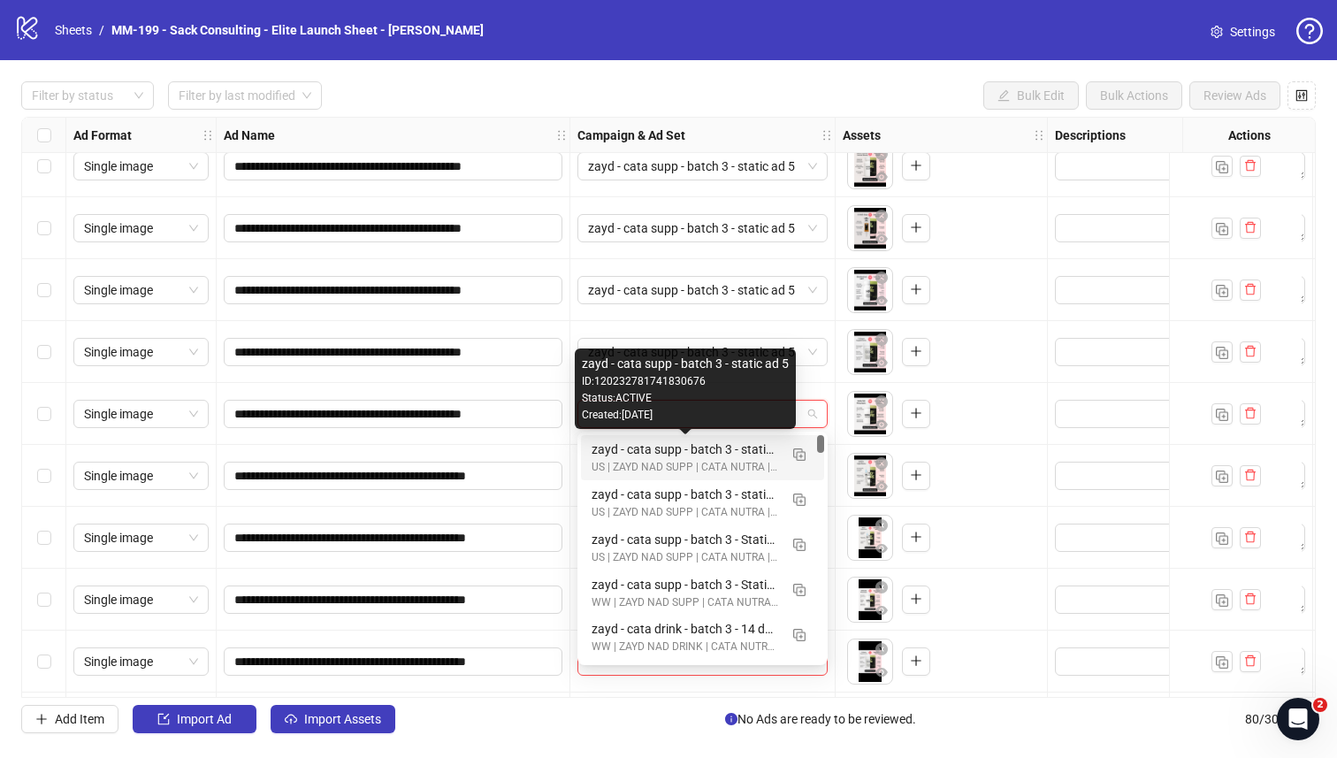
click at [623, 445] on div "zayd - cata supp - batch 3 - static ad 5" at bounding box center [685, 448] width 187 height 19
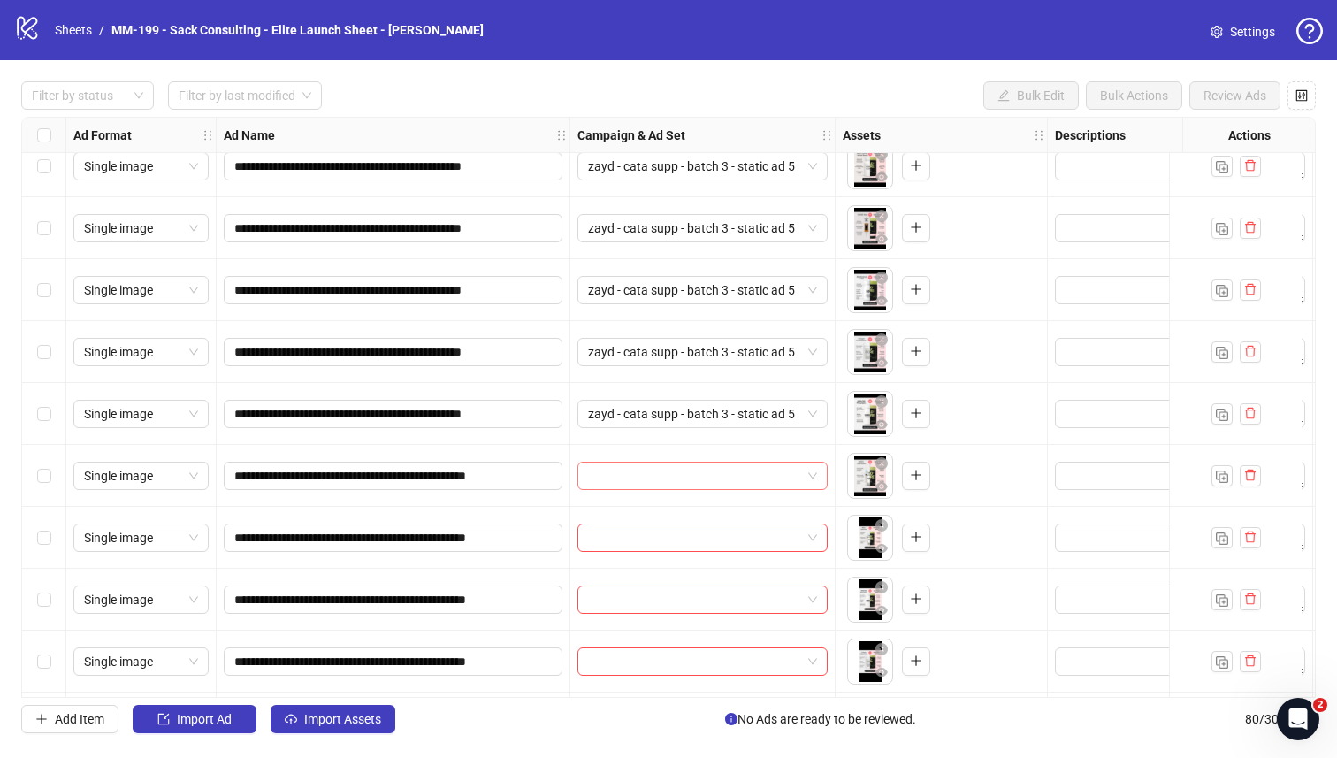
click at [623, 468] on input "search" at bounding box center [694, 475] width 213 height 27
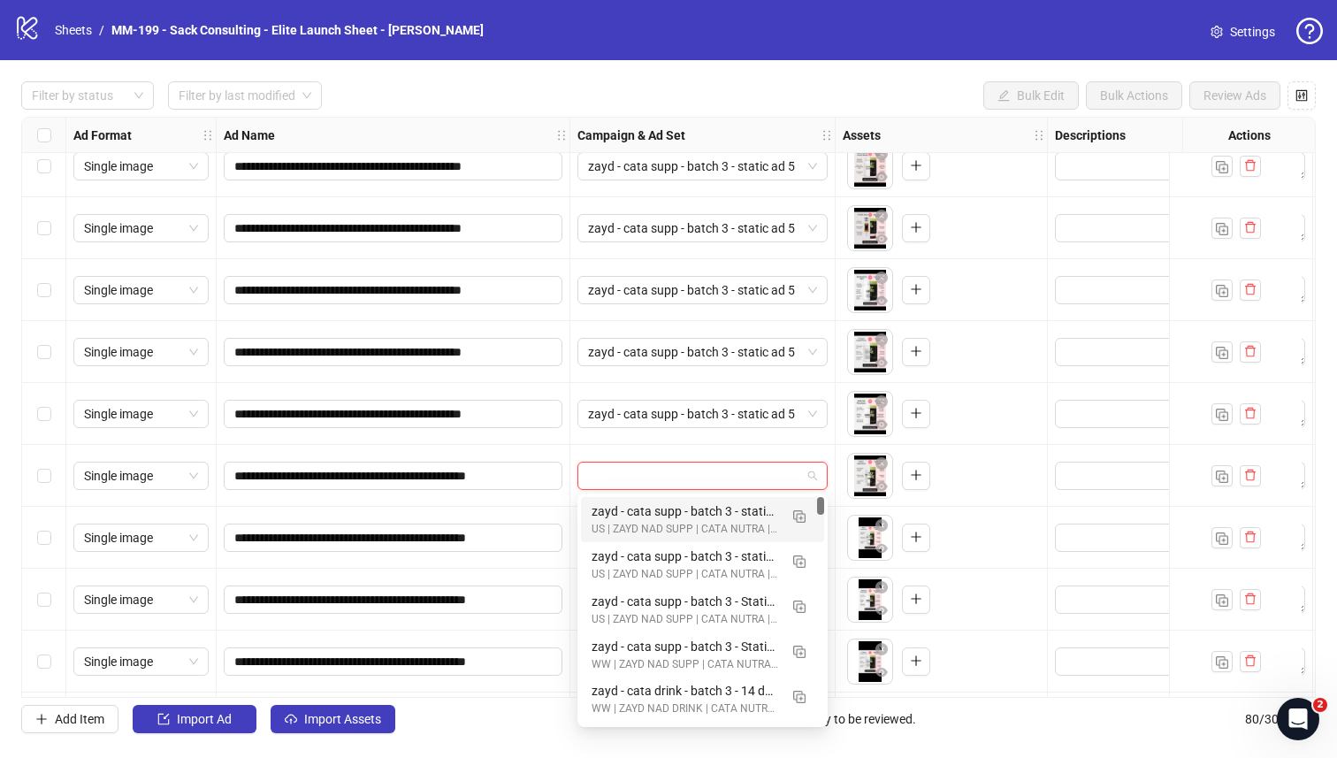
click at [623, 508] on div "zayd - cata supp - batch 3 - static ad 5" at bounding box center [685, 510] width 187 height 19
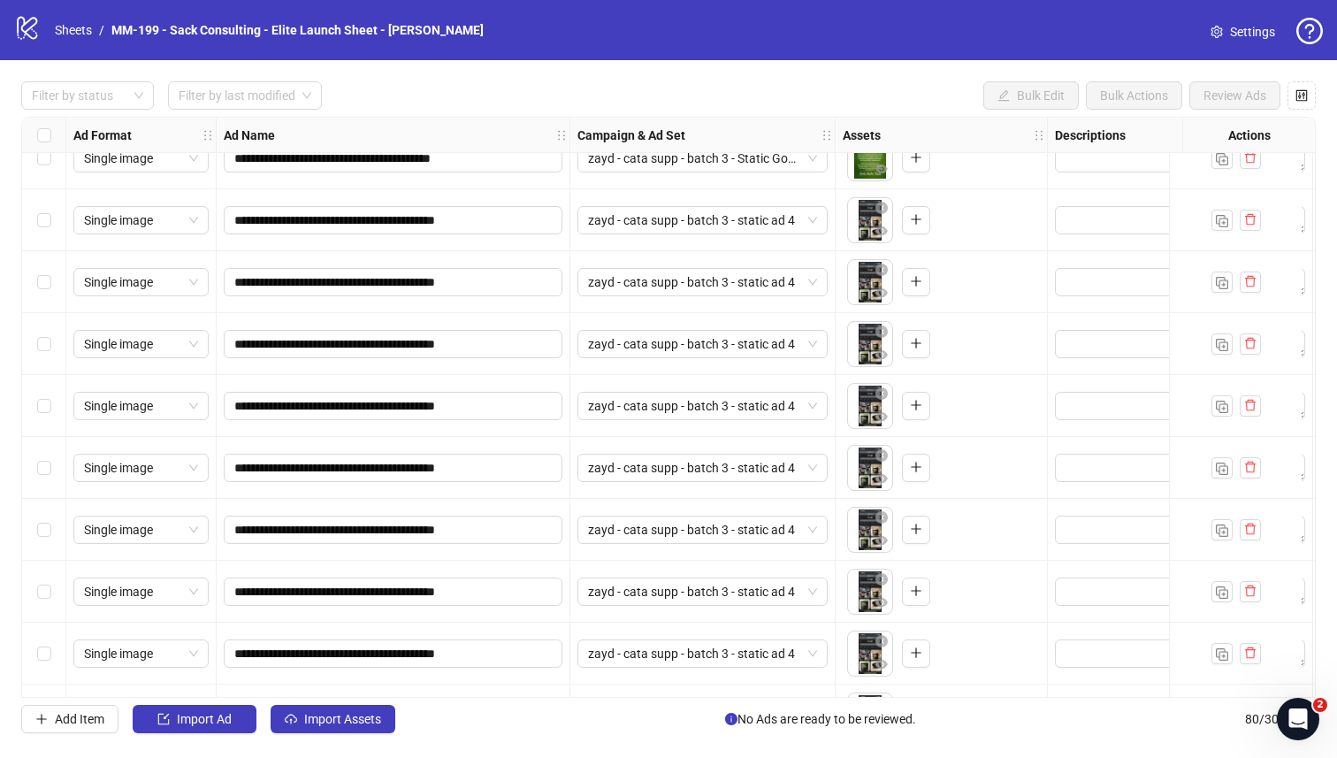
scroll to position [0, 0]
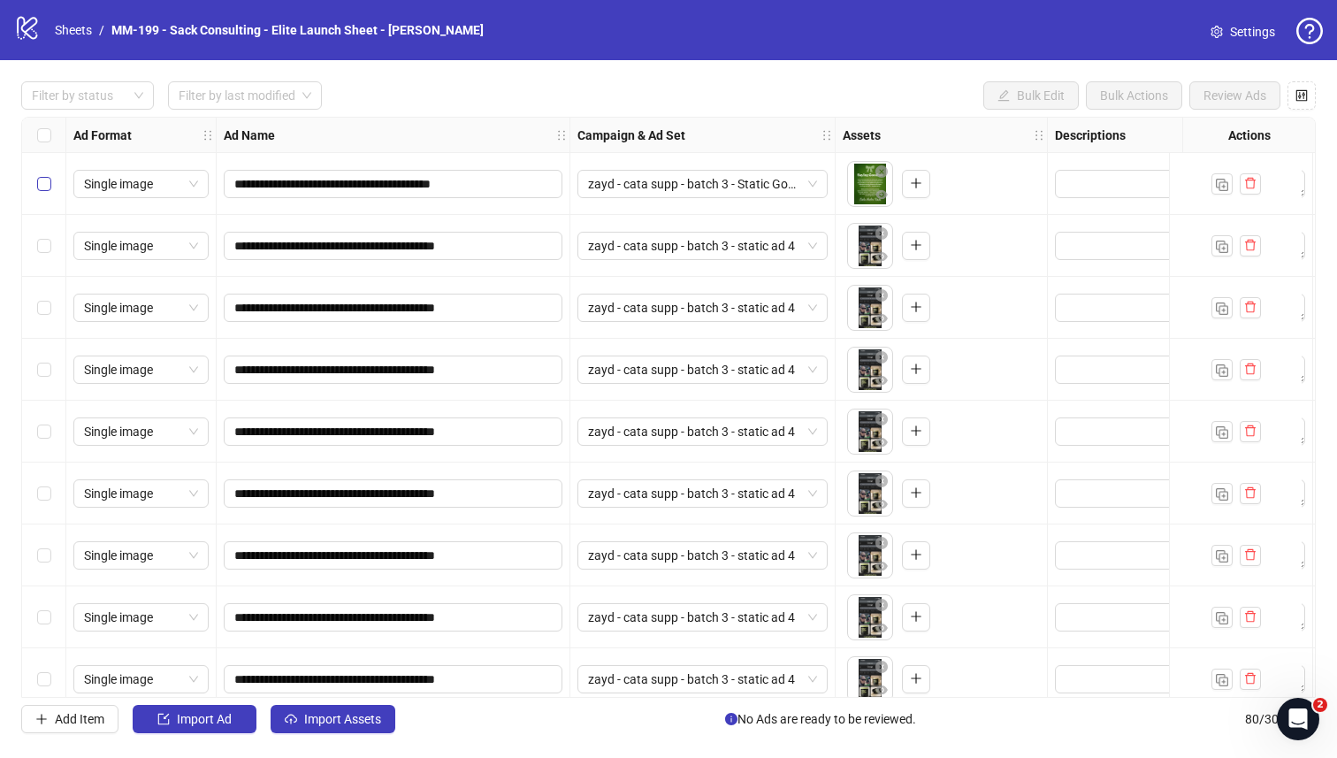
click at [47, 175] on label "Select row 1" at bounding box center [44, 183] width 14 height 19
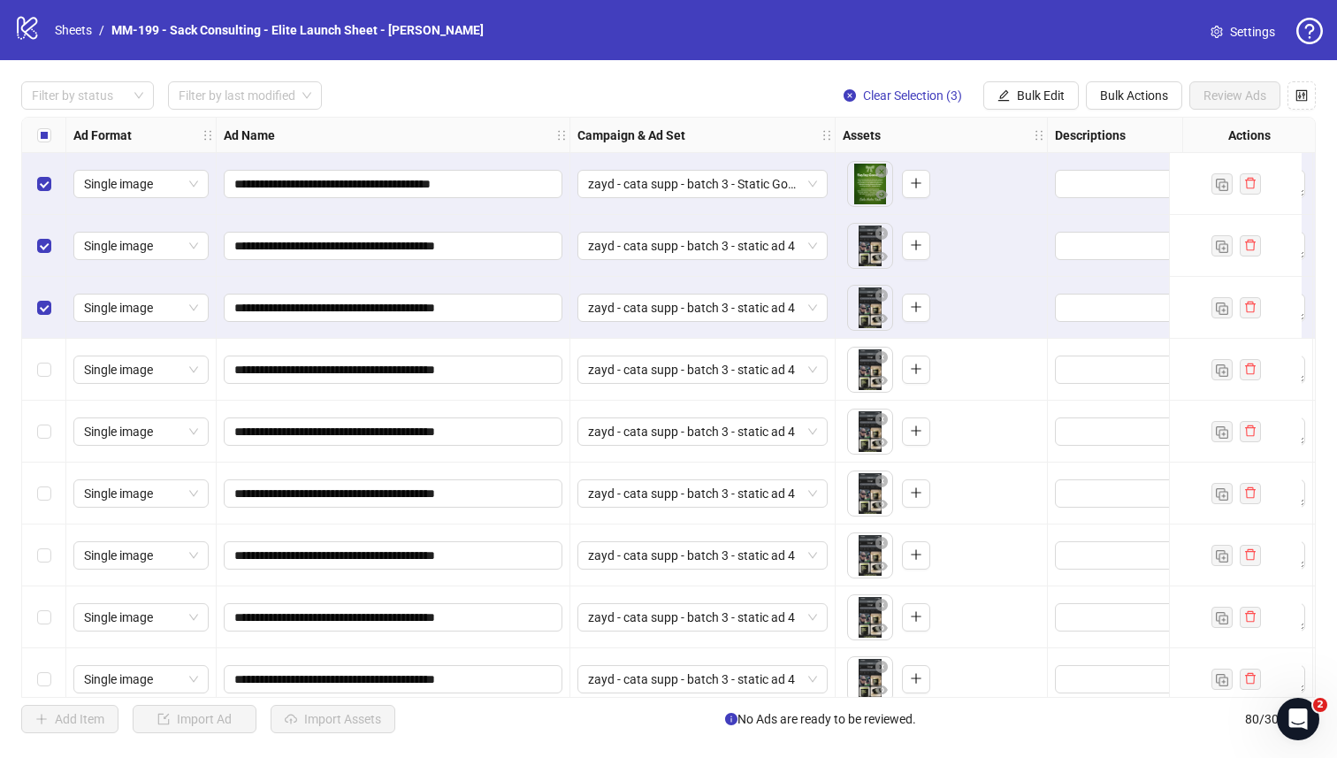
click at [35, 369] on div "Select row 4" at bounding box center [44, 370] width 44 height 62
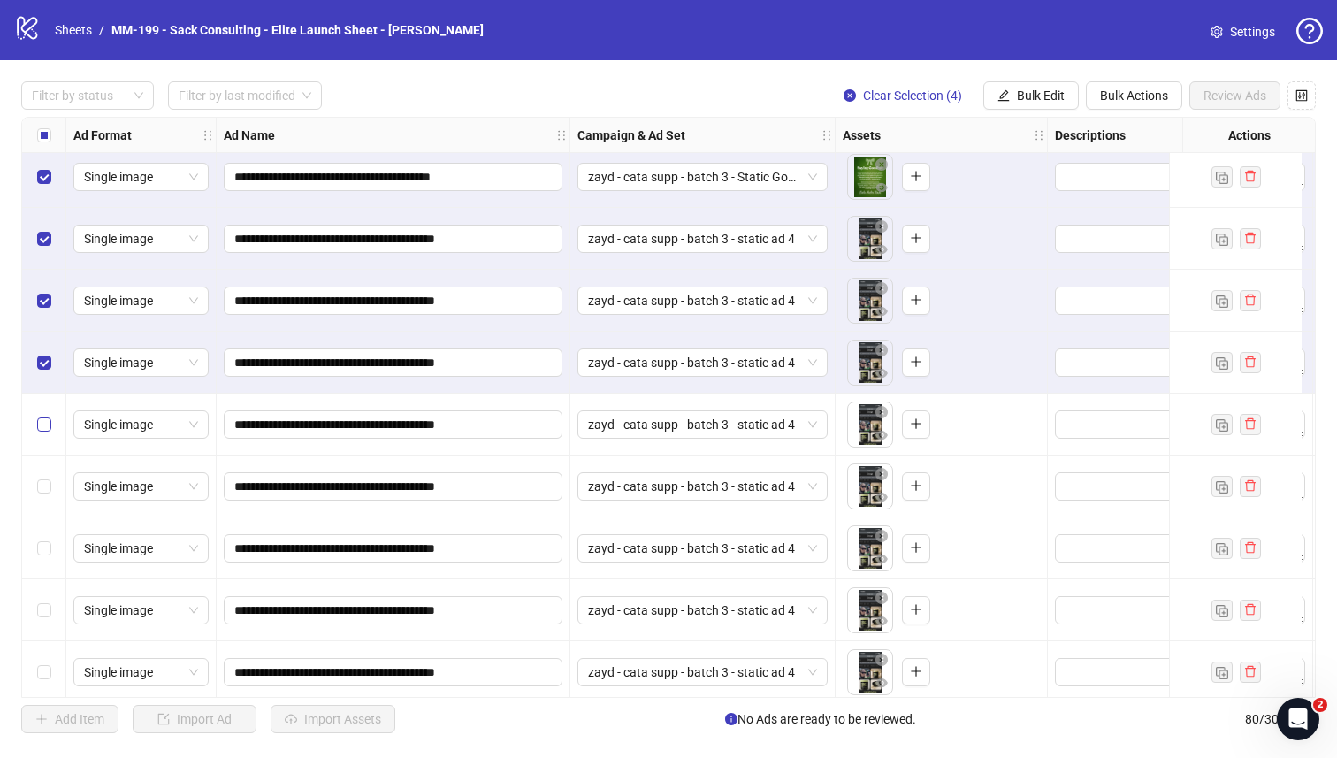
scroll to position [41, 0]
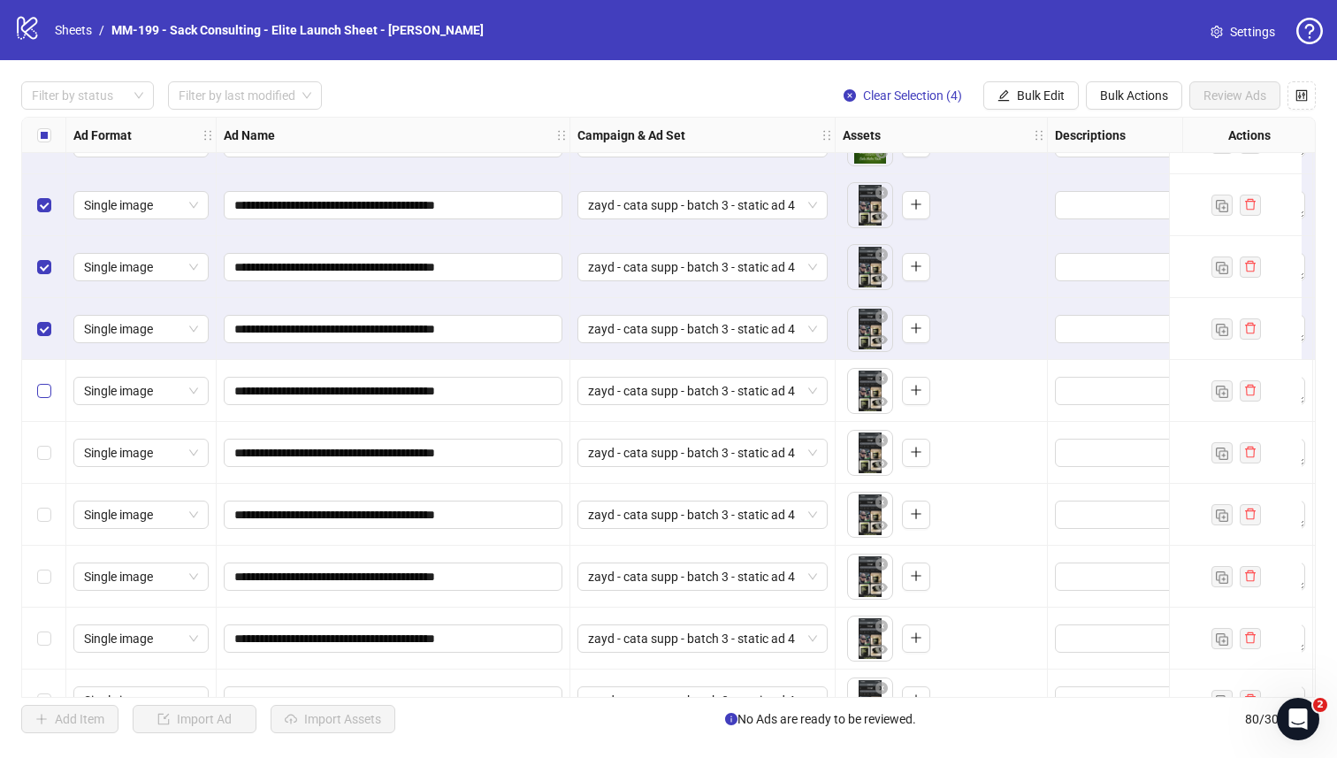
click at [37, 383] on label "Select row 5" at bounding box center [44, 390] width 14 height 19
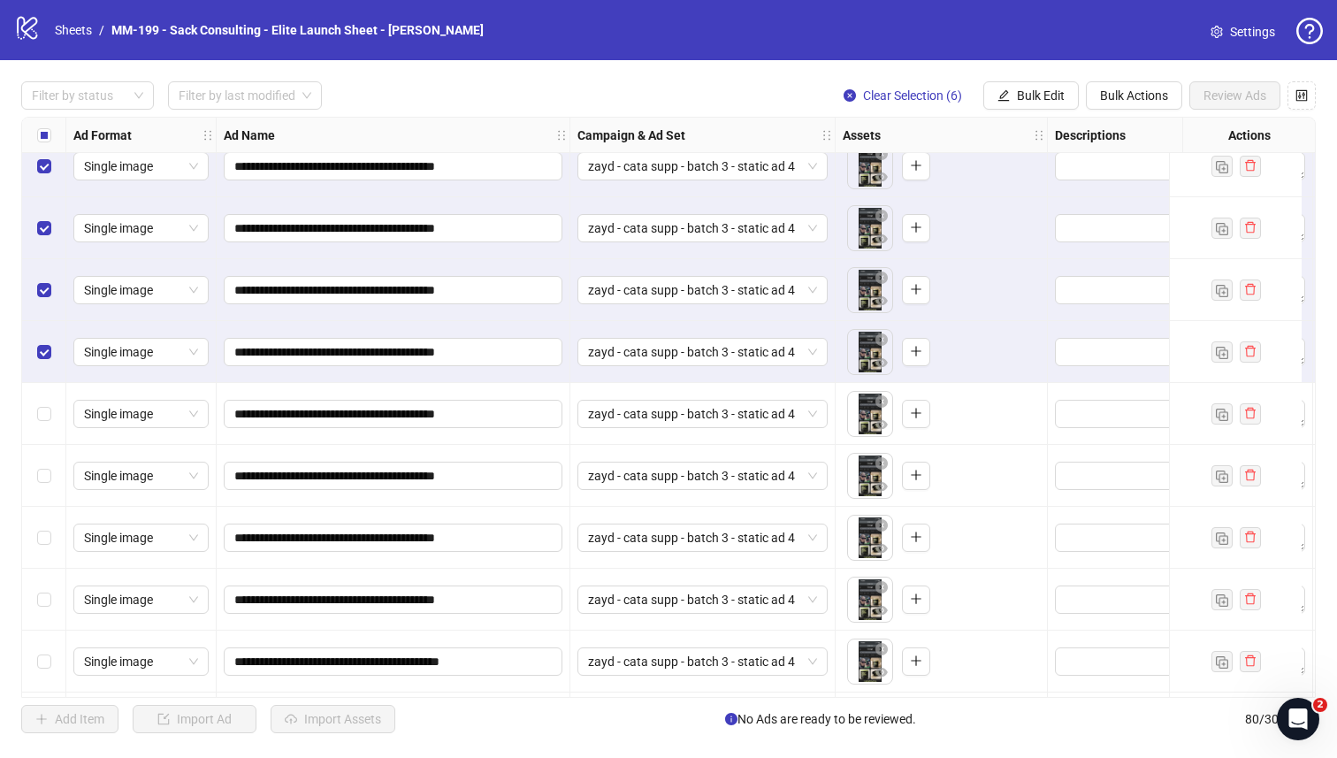
click at [42, 395] on div "Select row 7" at bounding box center [44, 414] width 44 height 62
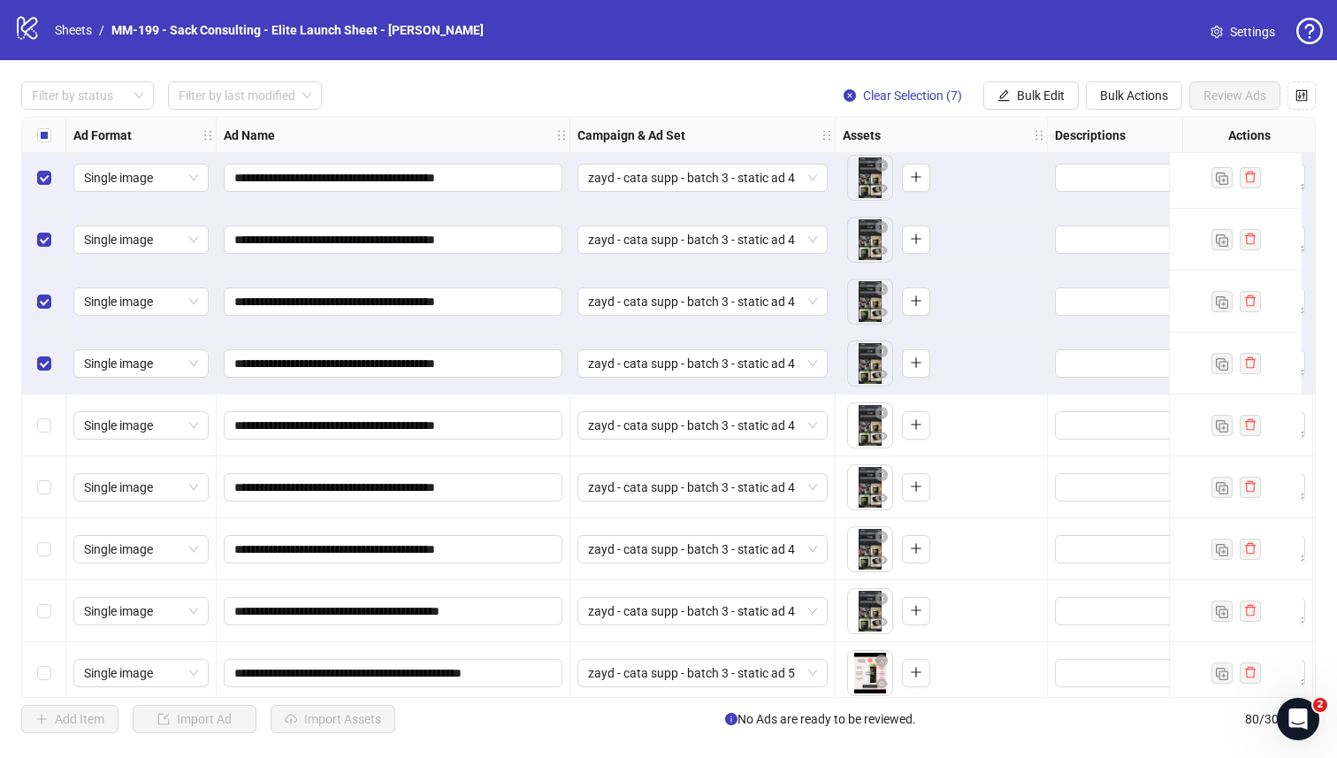
scroll to position [194, 0]
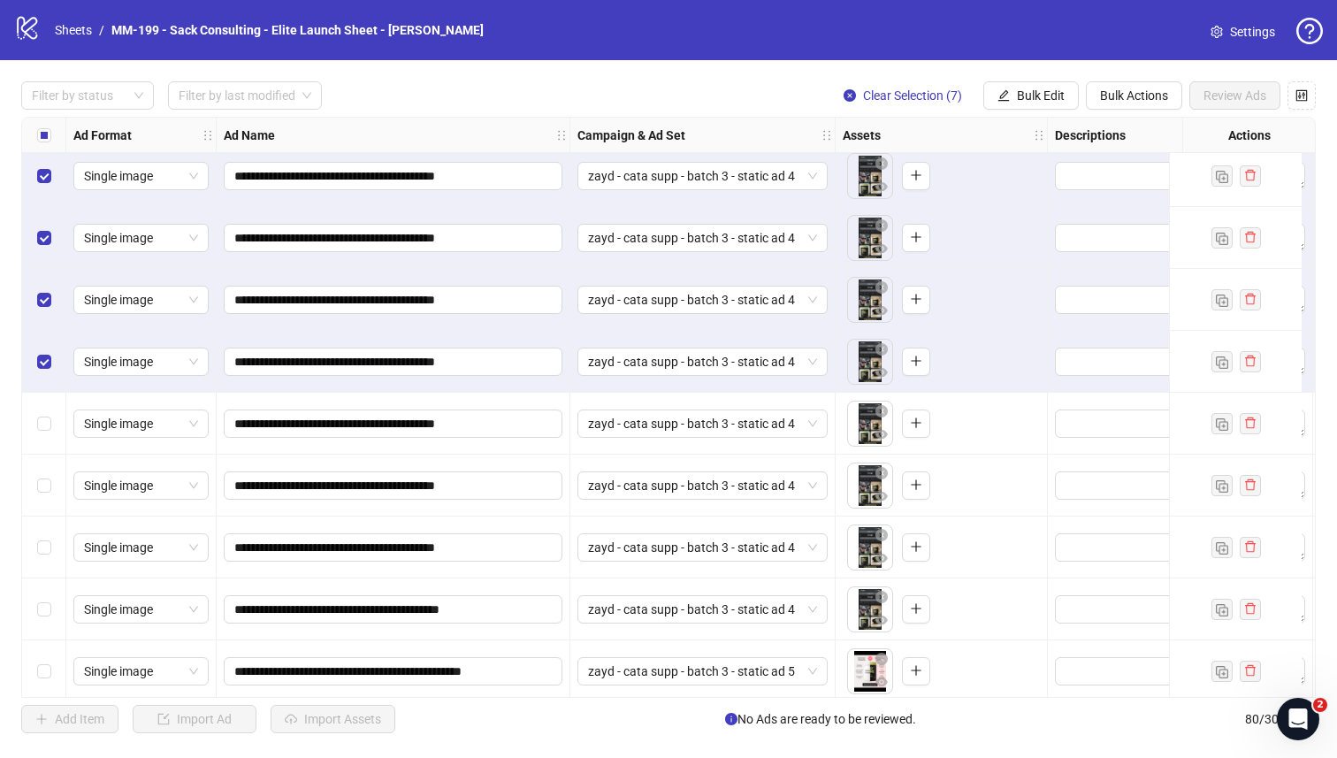
click at [42, 406] on div "Select row 8" at bounding box center [44, 424] width 44 height 62
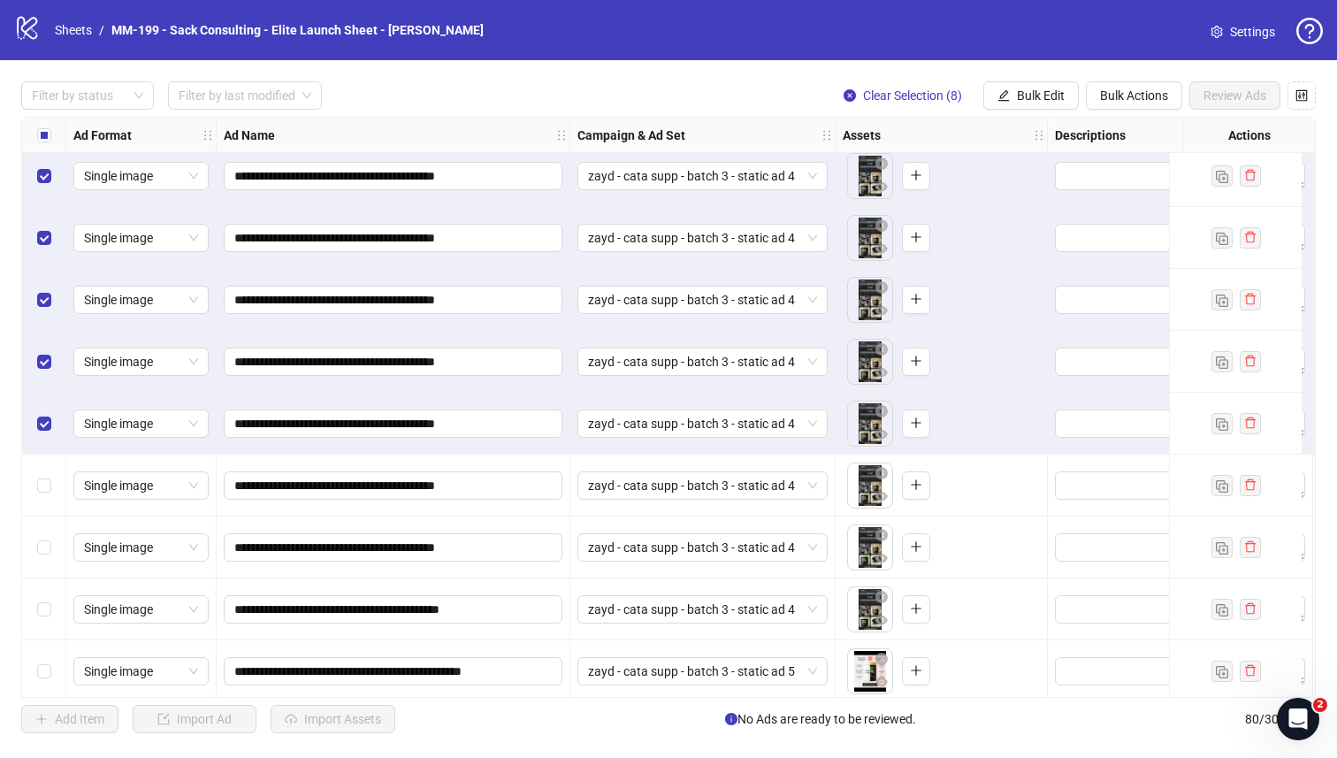
click at [42, 455] on div "Select row 9" at bounding box center [44, 486] width 44 height 62
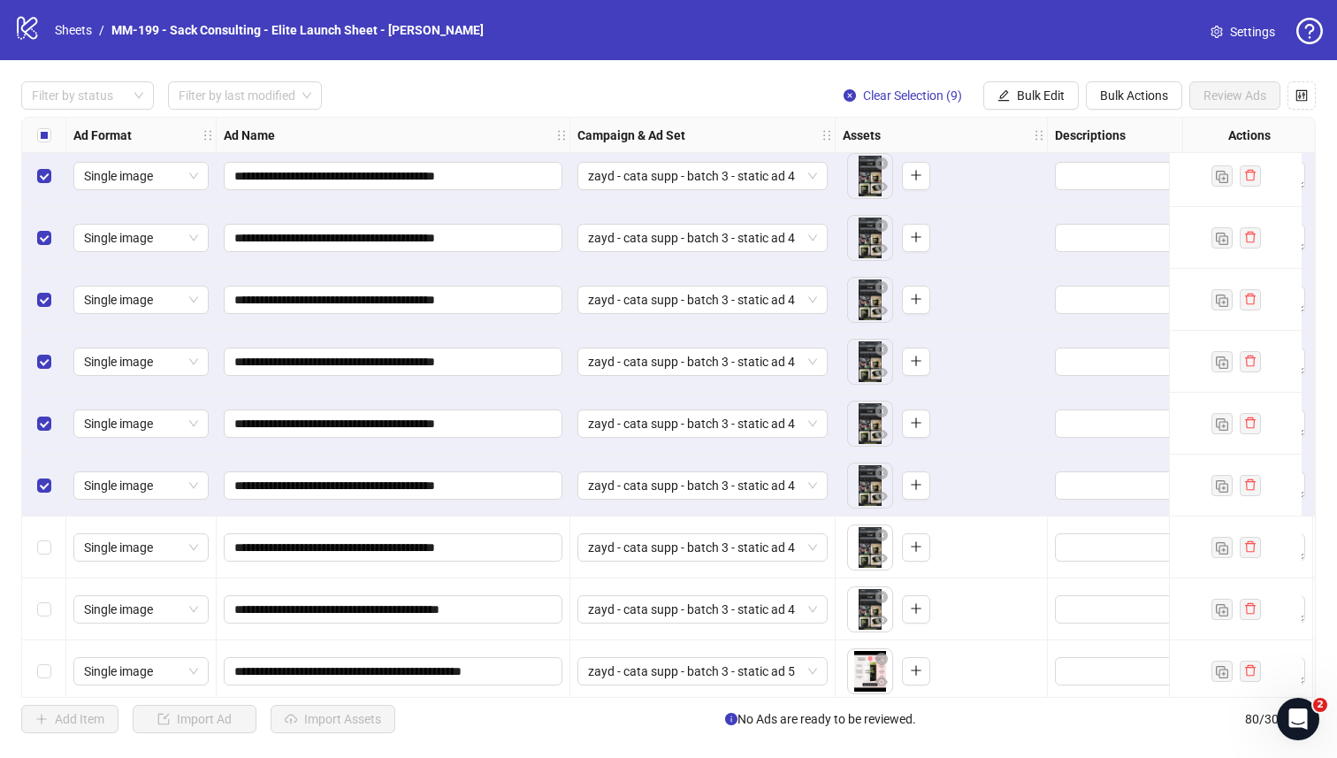
click at [45, 530] on div "Select row 10" at bounding box center [44, 547] width 44 height 62
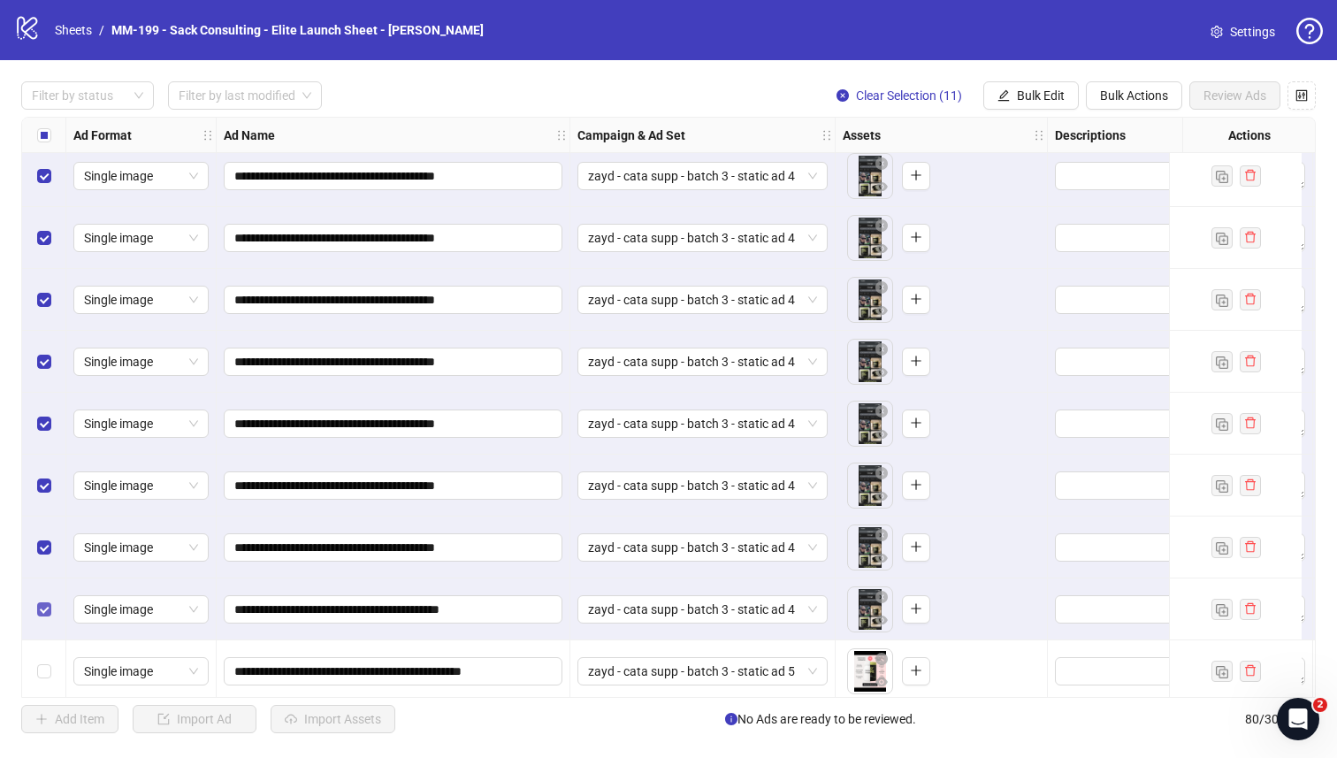
scroll to position [305, 0]
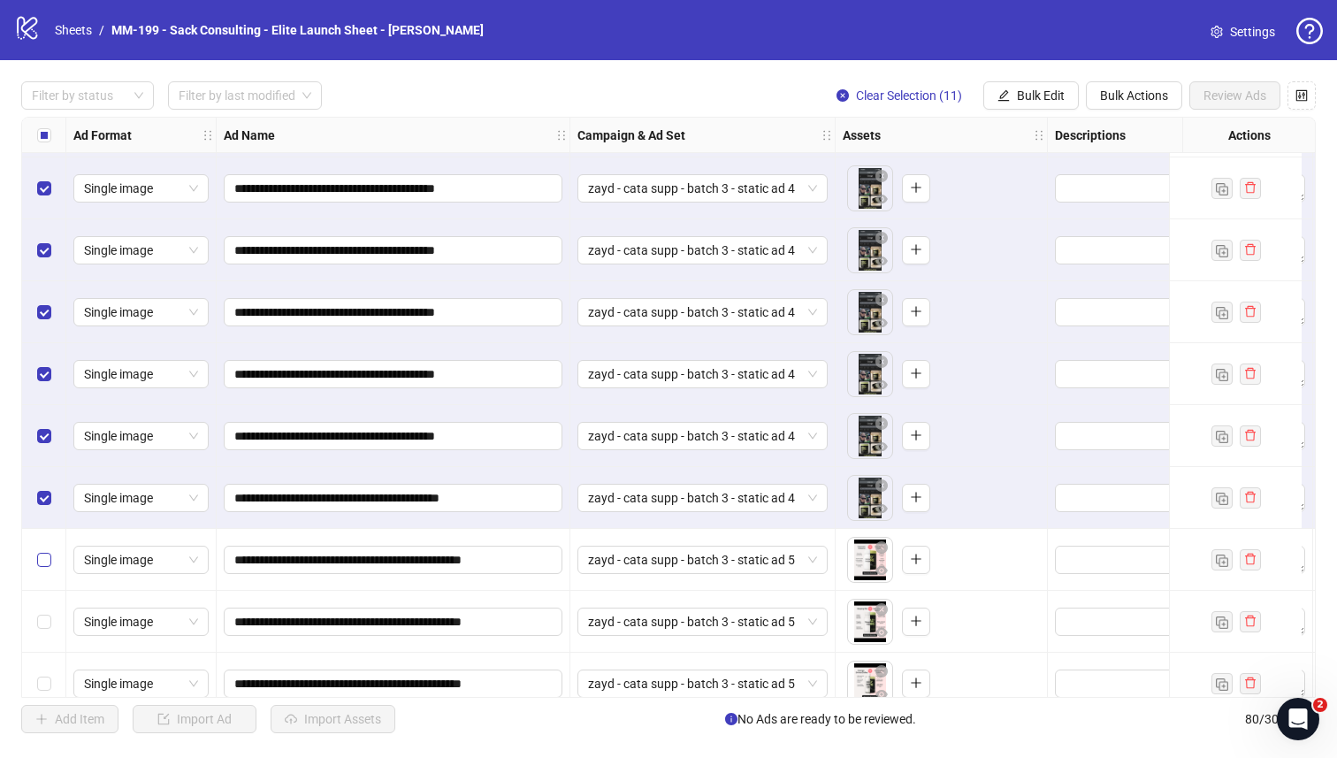
click at [37, 568] on label "Select row 12" at bounding box center [44, 559] width 14 height 19
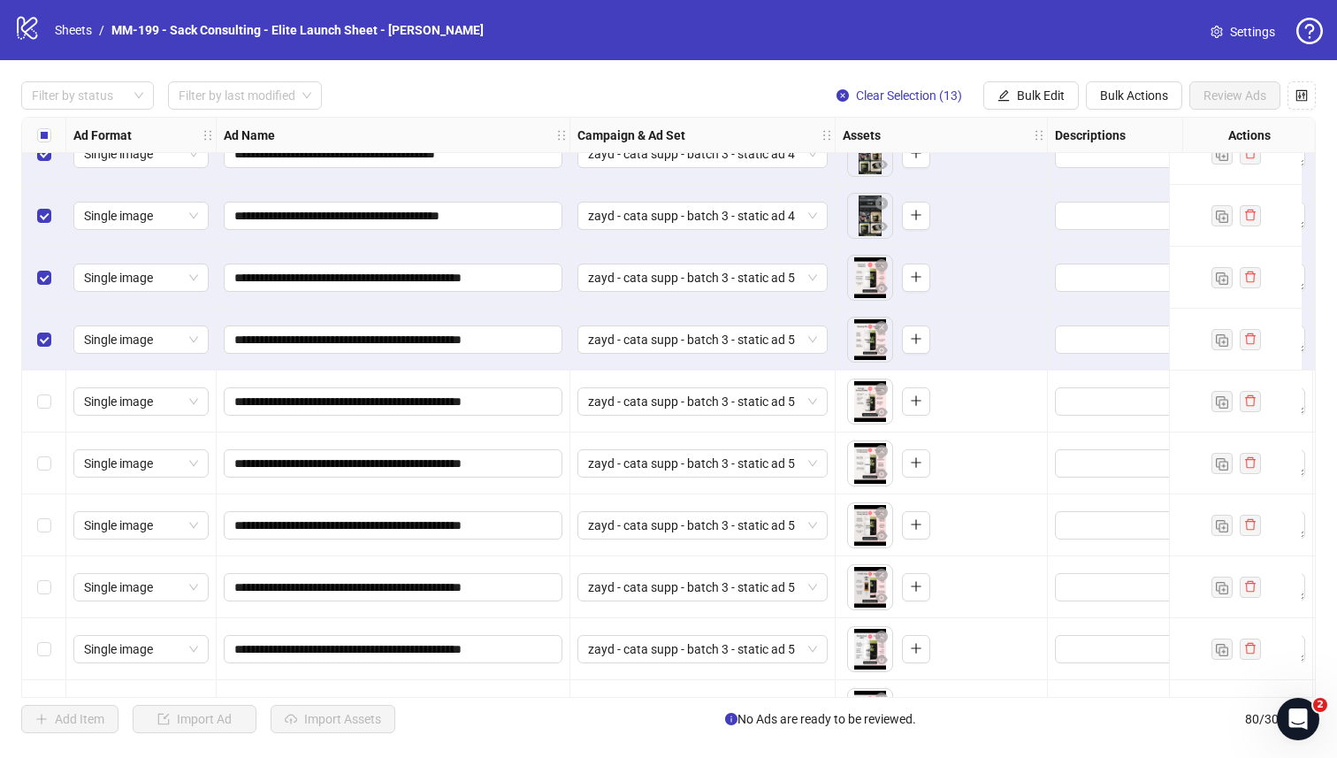
scroll to position [768, 0]
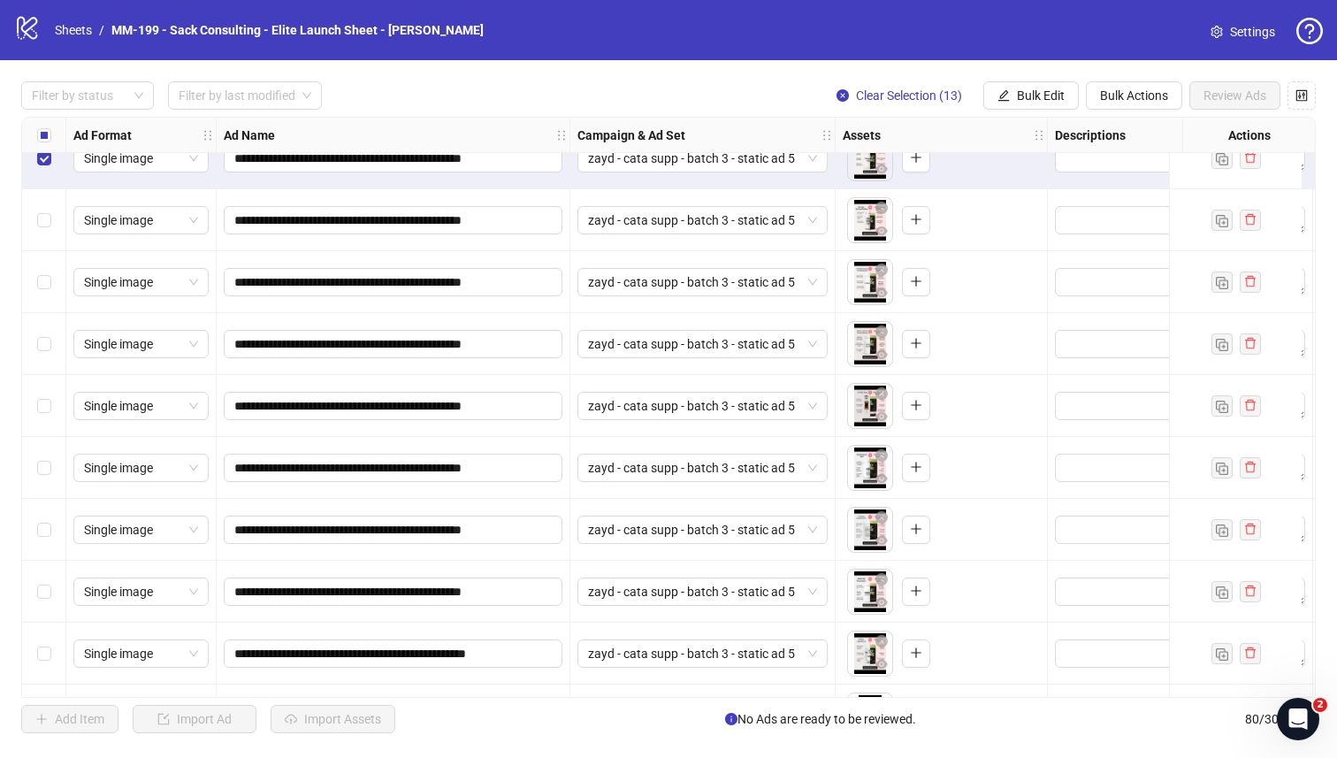
click at [36, 230] on div "Select row 14" at bounding box center [44, 220] width 44 height 62
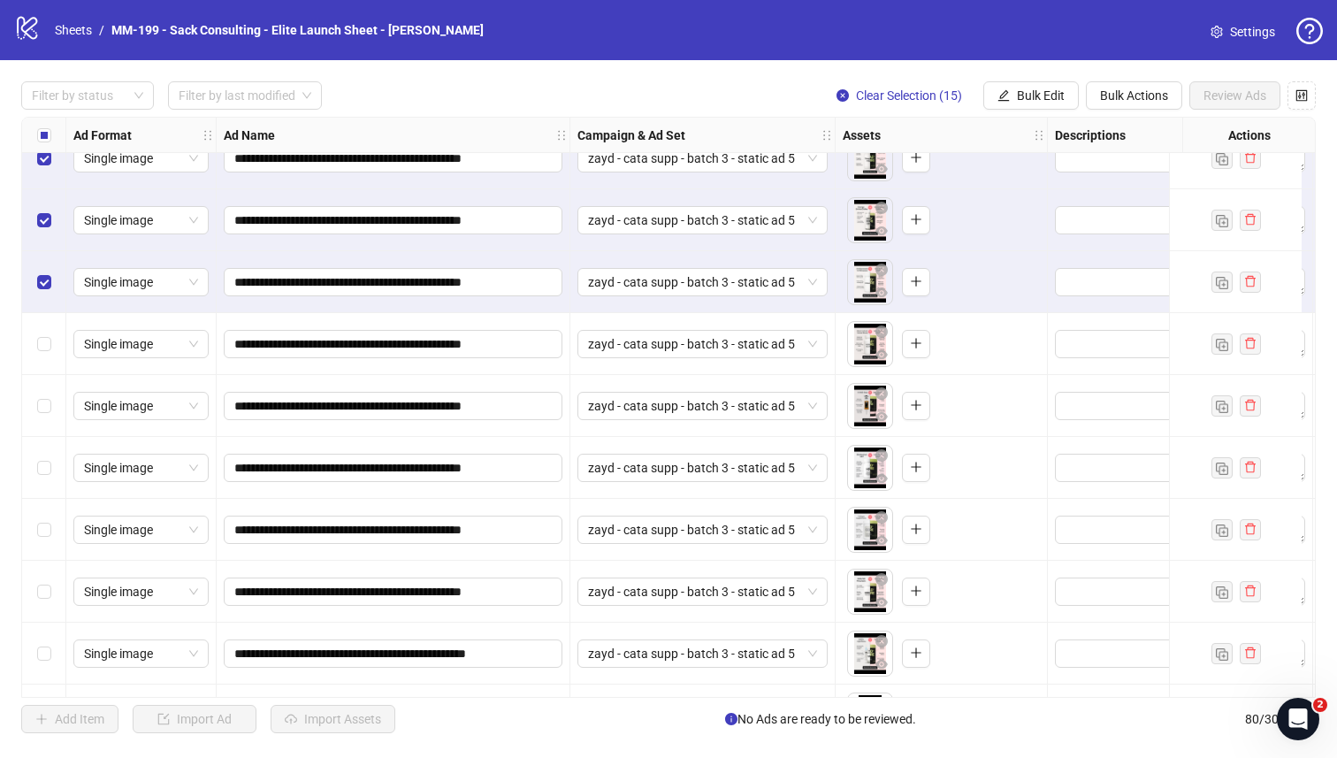
click at [41, 331] on div "Select row 16" at bounding box center [44, 344] width 44 height 62
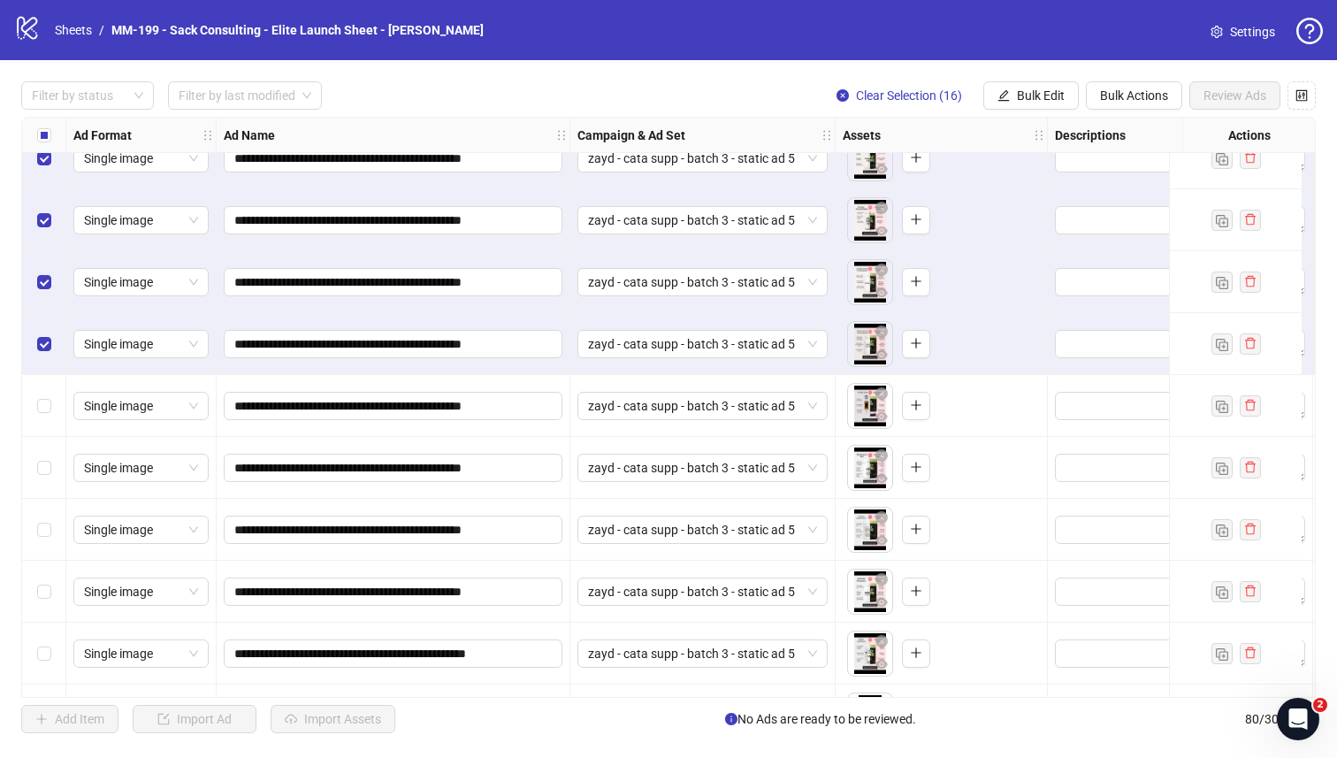
click at [46, 383] on div "Select row 17" at bounding box center [44, 406] width 44 height 62
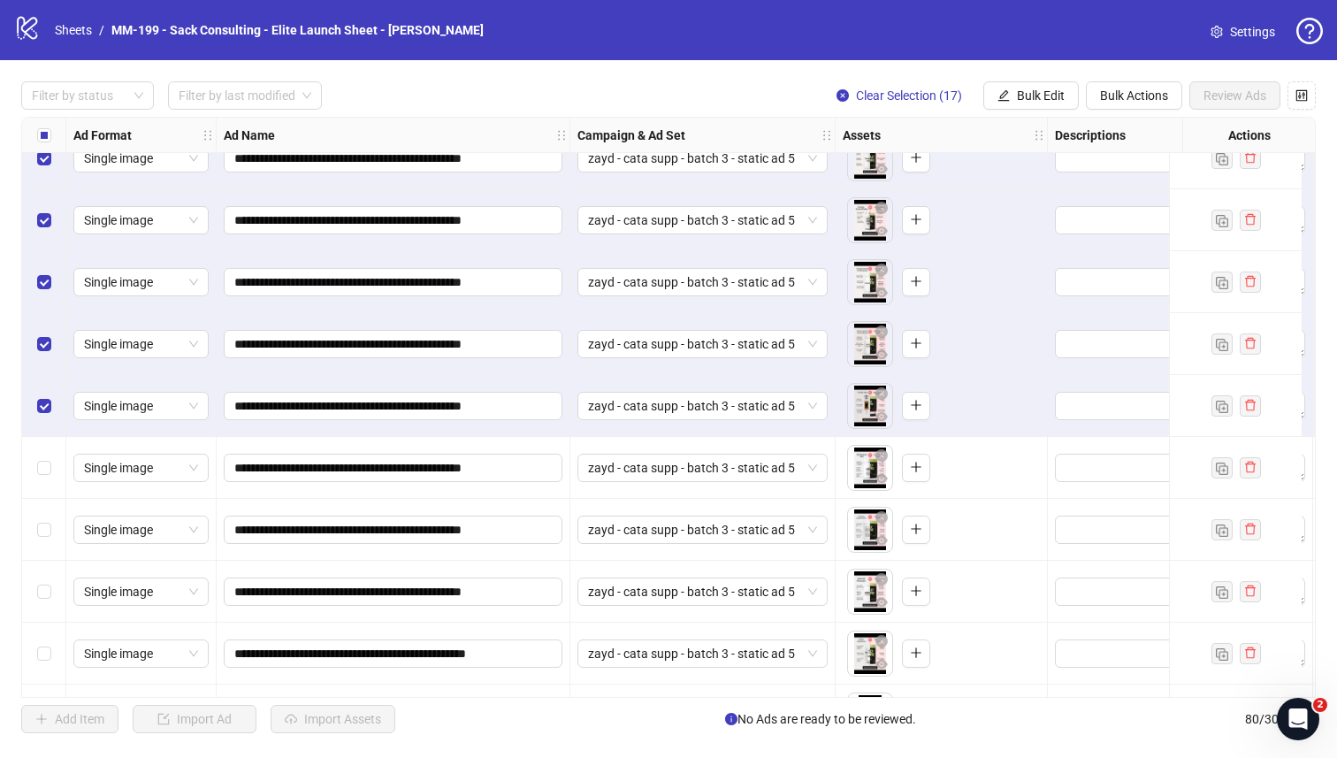
click at [39, 455] on div "Select row 18" at bounding box center [44, 468] width 44 height 62
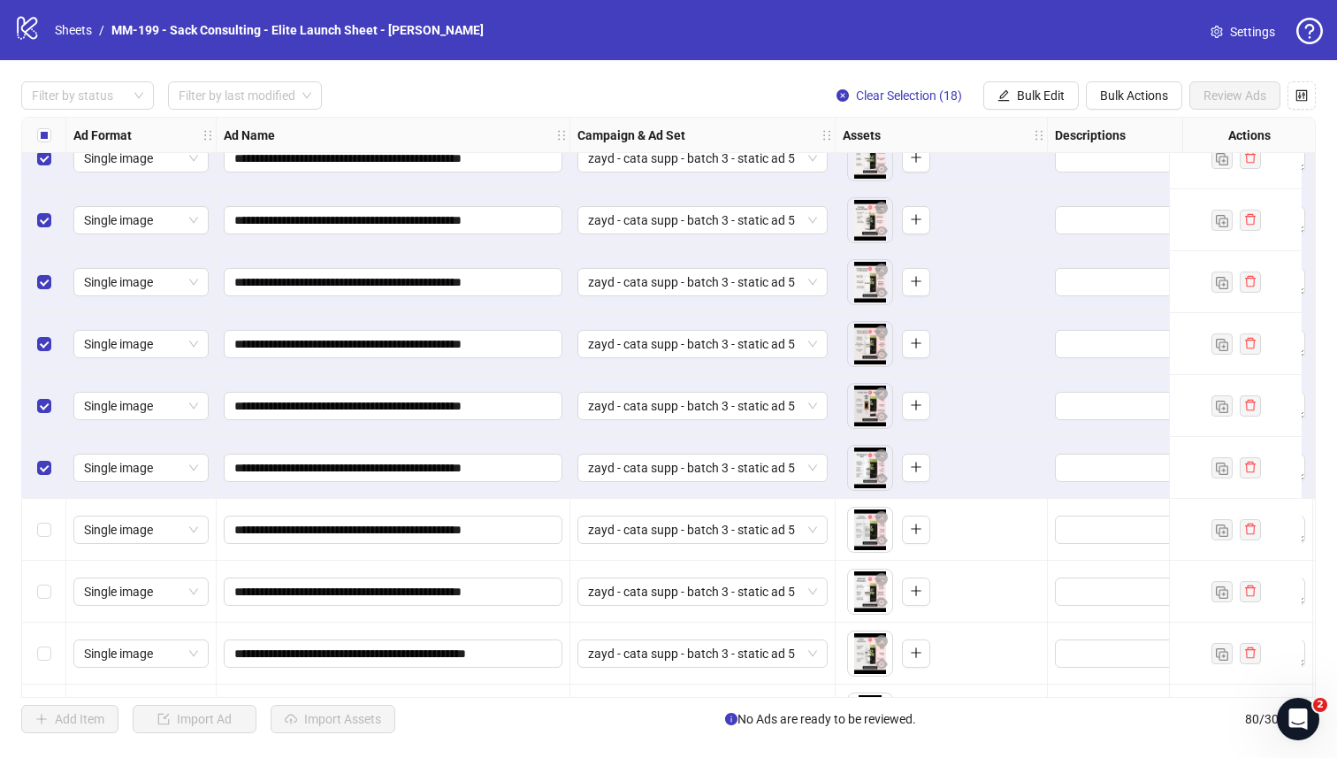
click at [41, 516] on div "Select row 19" at bounding box center [44, 530] width 44 height 62
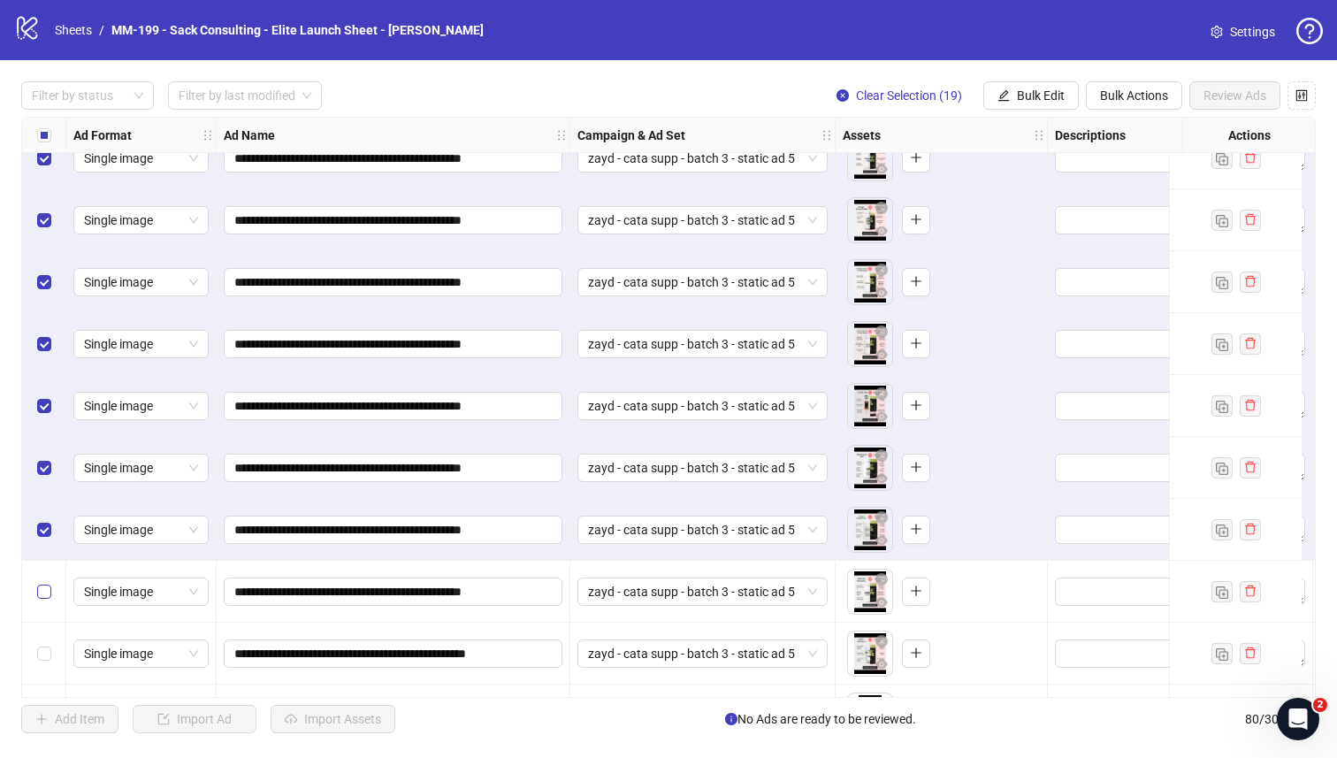
click at [45, 582] on label "Select row 20" at bounding box center [44, 591] width 14 height 19
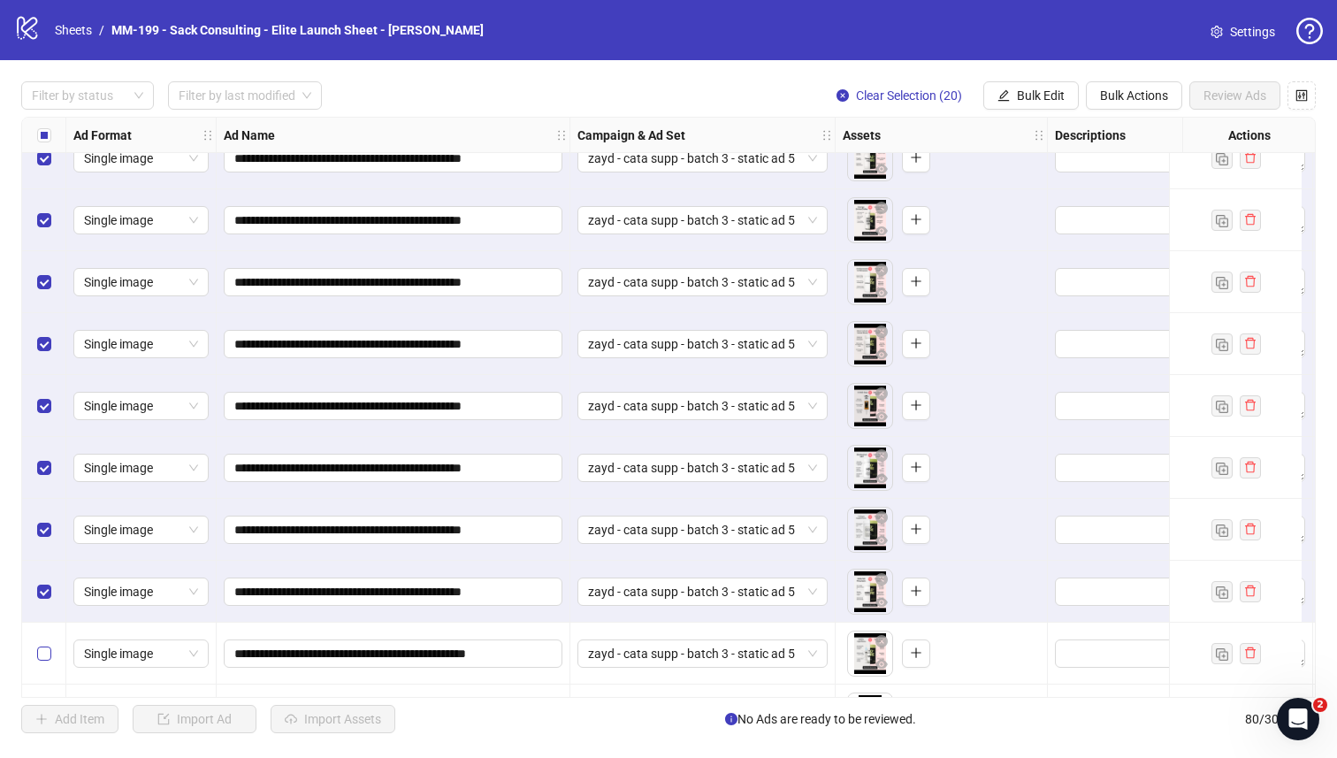
click at [44, 645] on label "Select row 21" at bounding box center [44, 653] width 14 height 19
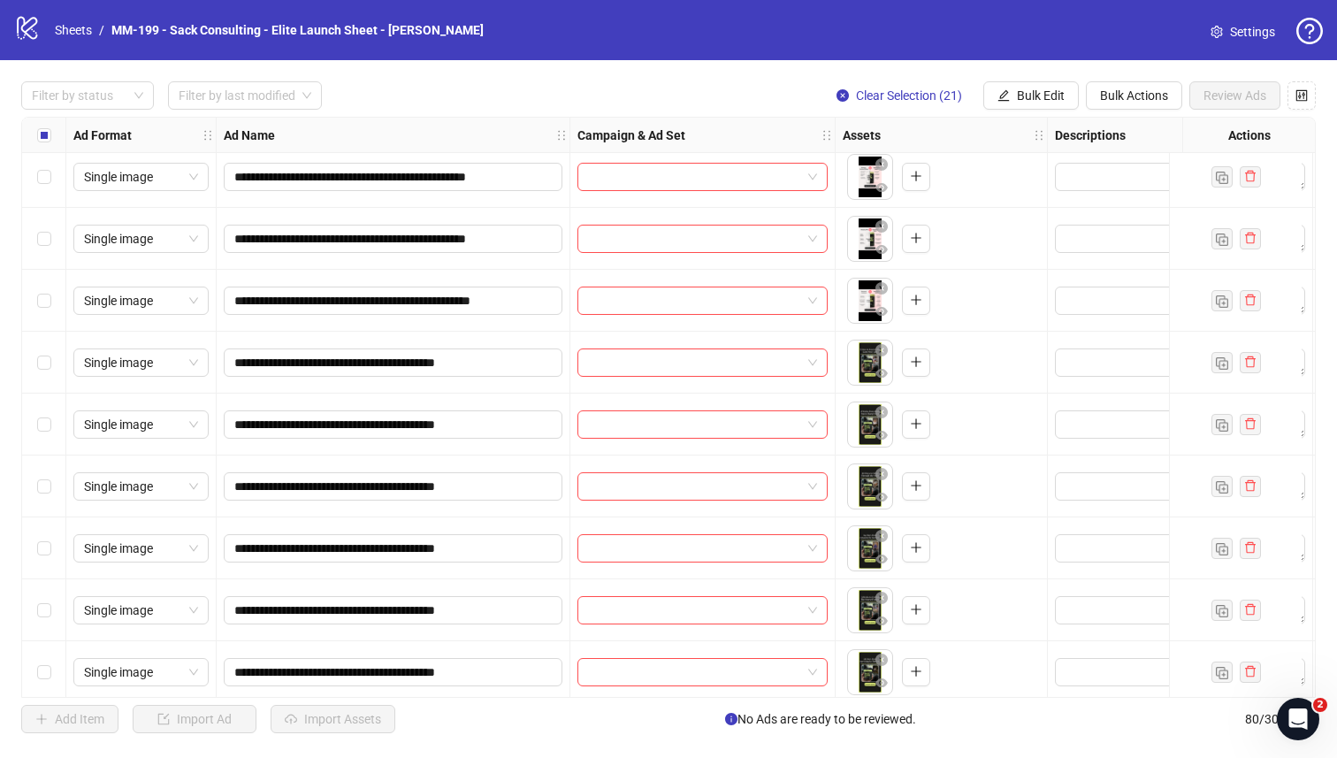
scroll to position [1776, 0]
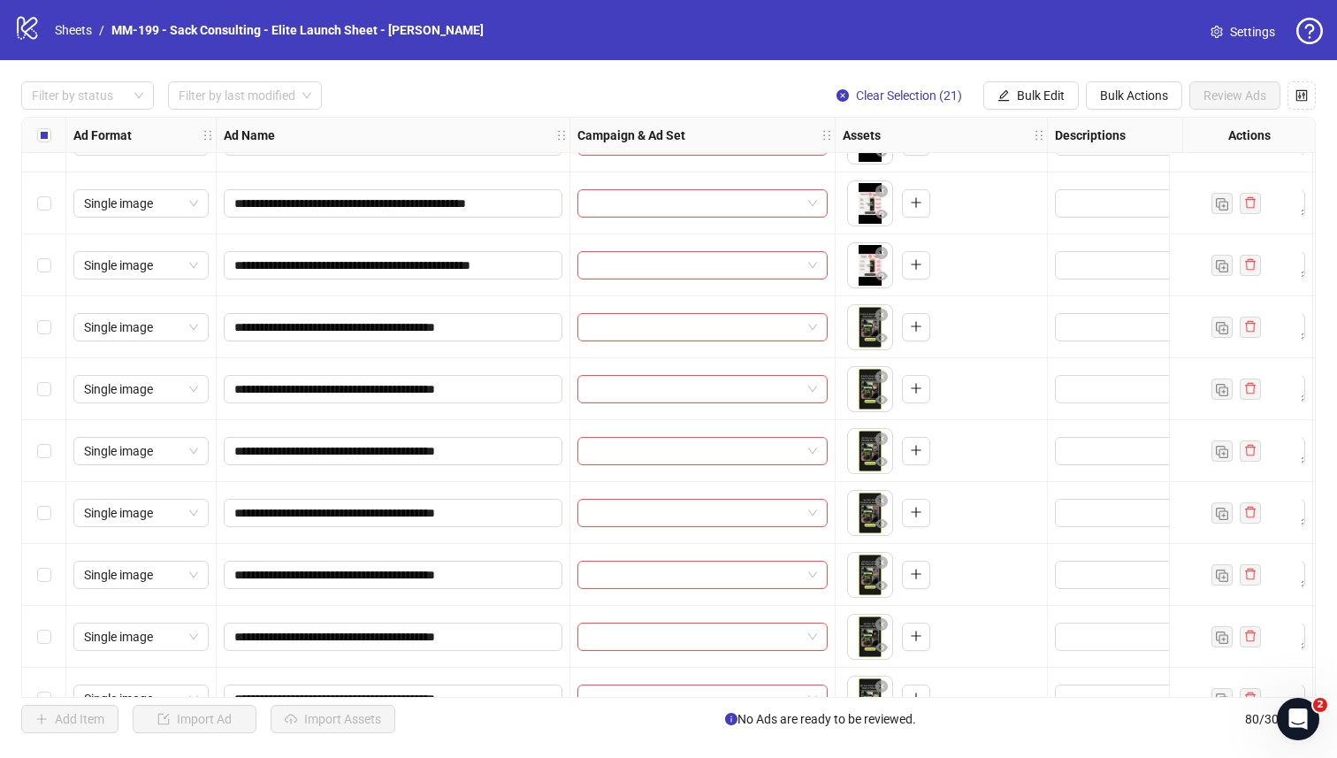
click at [45, 348] on div "Select row 32" at bounding box center [44, 327] width 44 height 62
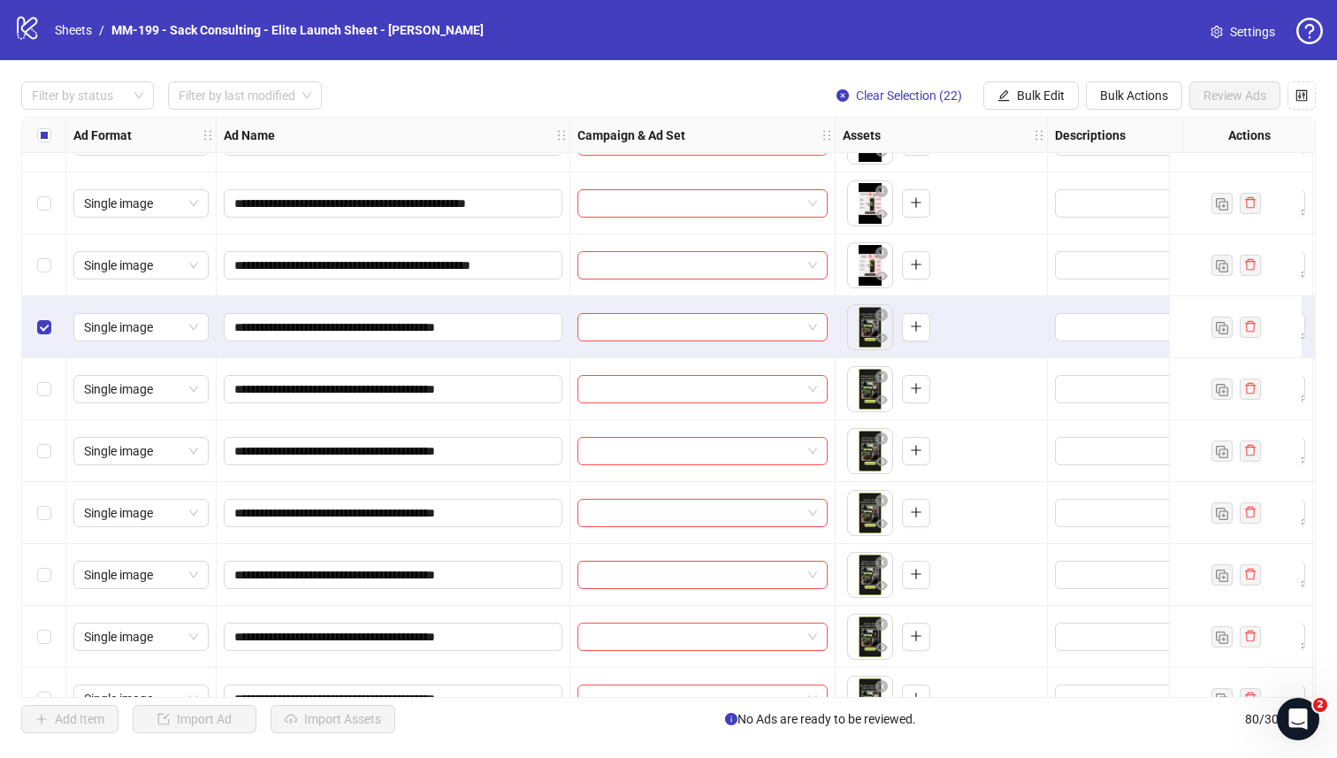
click at [45, 376] on div "Select row 33" at bounding box center [44, 389] width 44 height 62
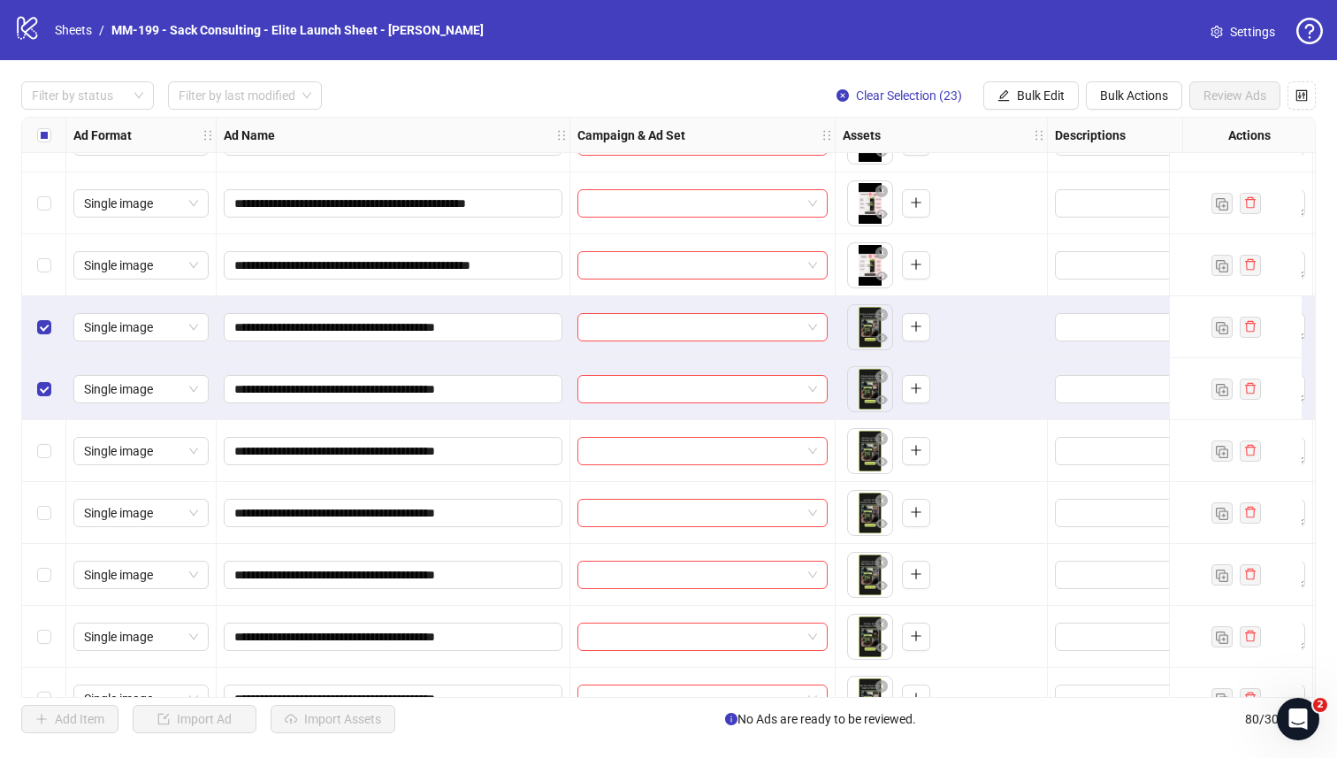
click at [44, 429] on div "Select row 34" at bounding box center [44, 451] width 44 height 62
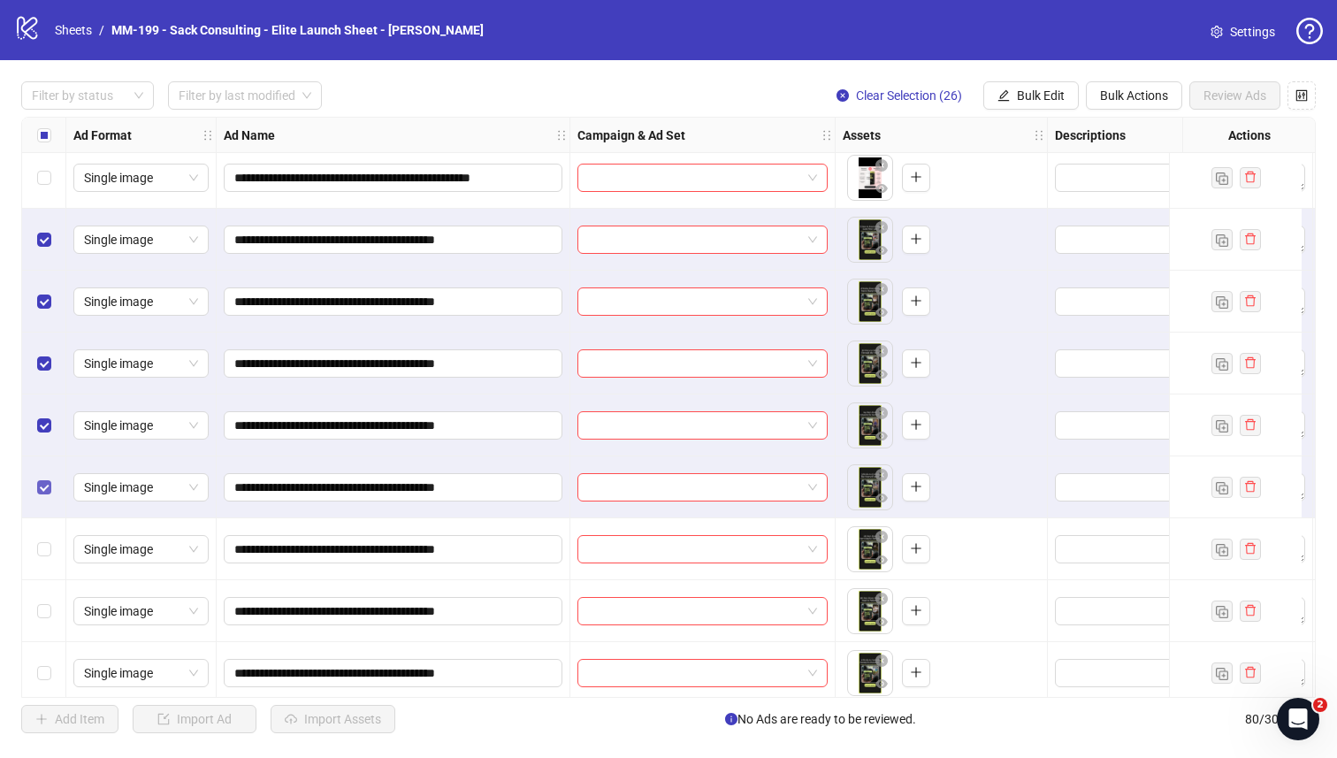
scroll to position [1937, 0]
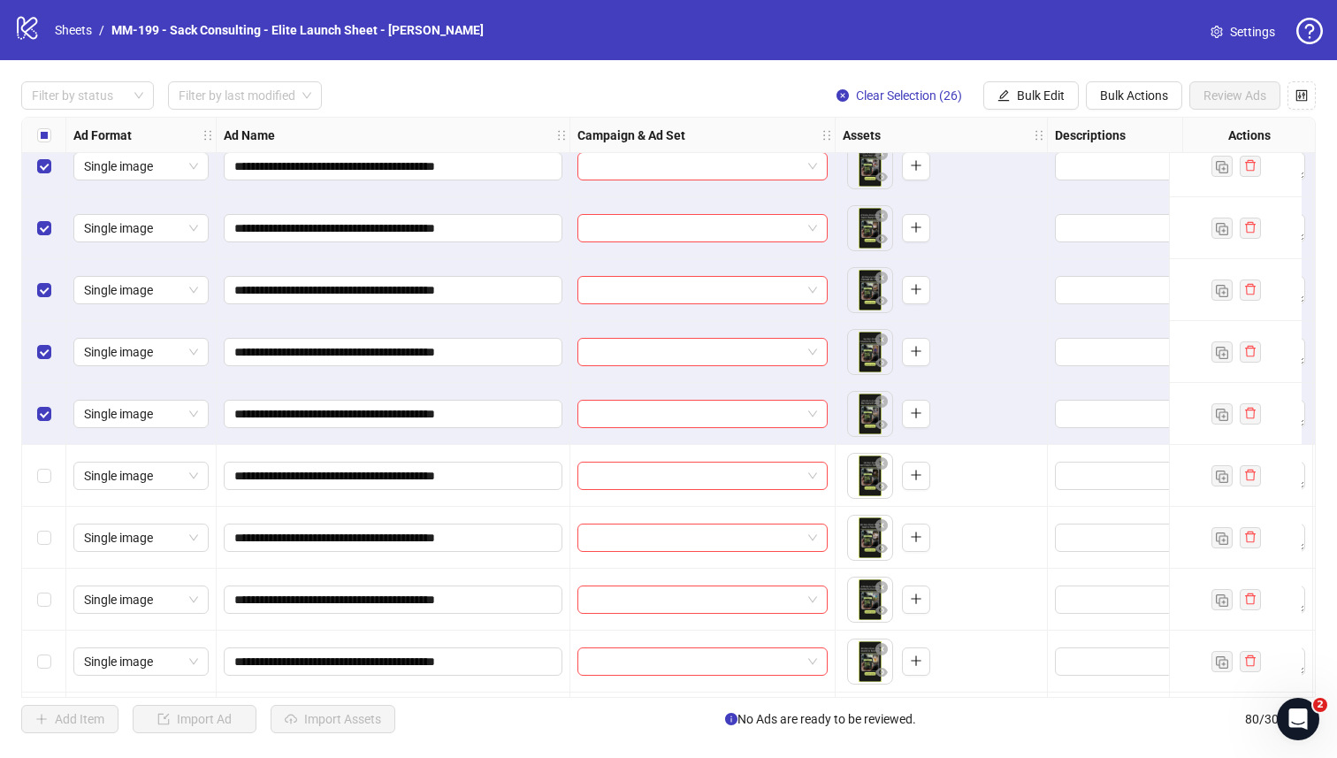
click at [43, 490] on div "Select row 37" at bounding box center [44, 476] width 44 height 62
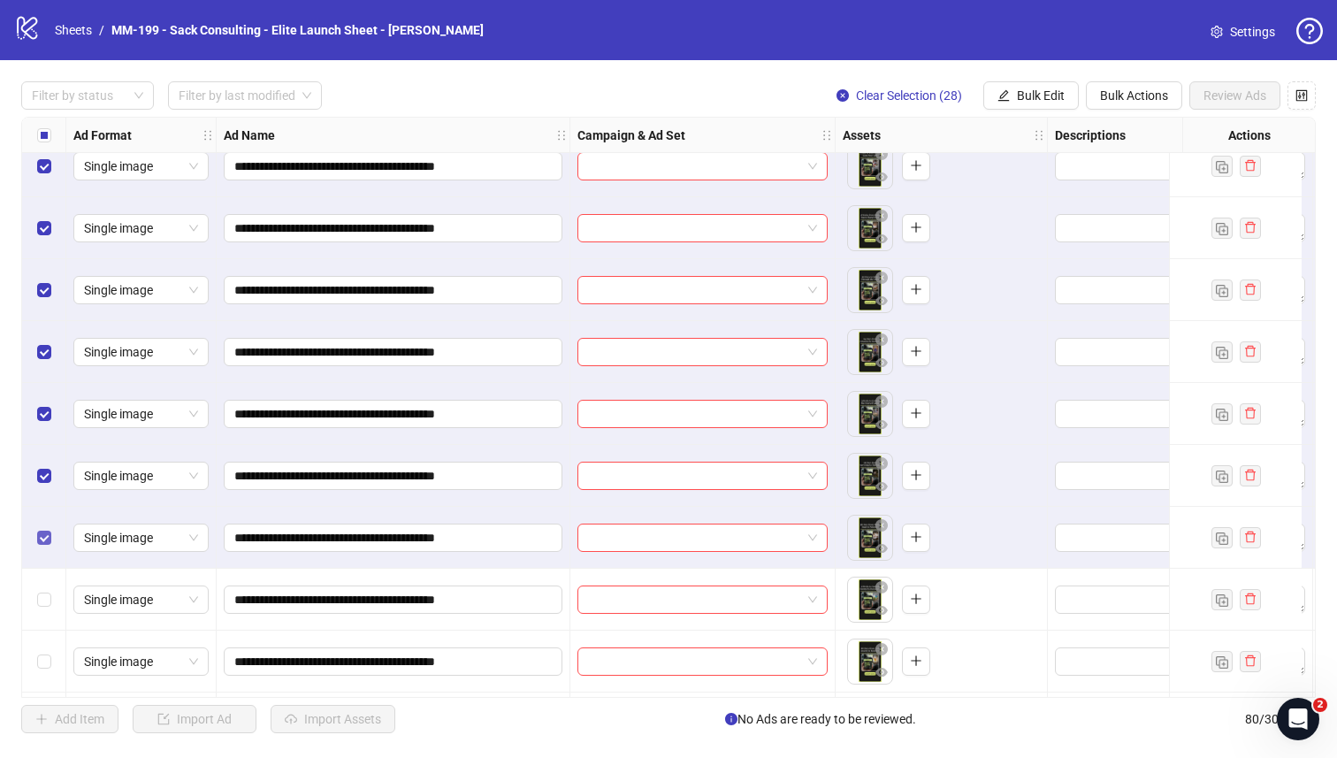
scroll to position [2032, 0]
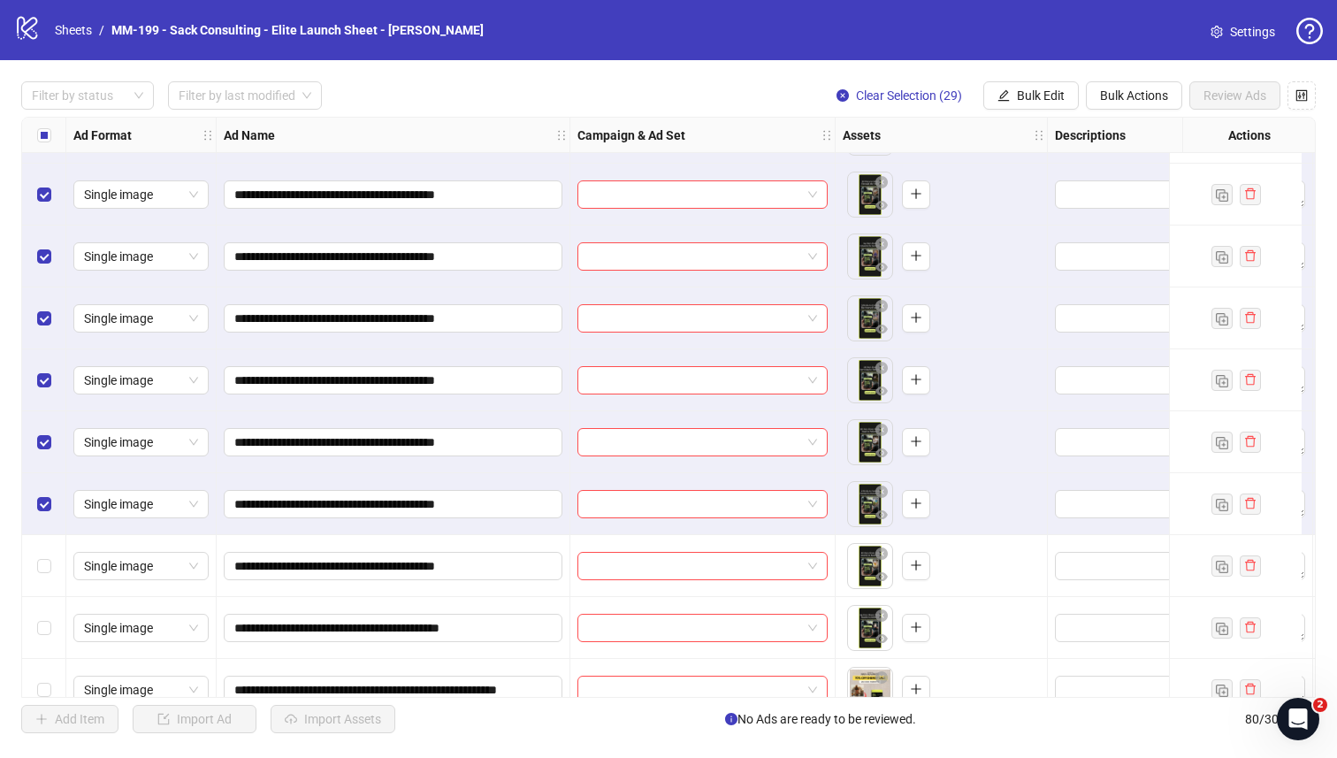
click at [43, 552] on div "Select row 40" at bounding box center [44, 566] width 44 height 62
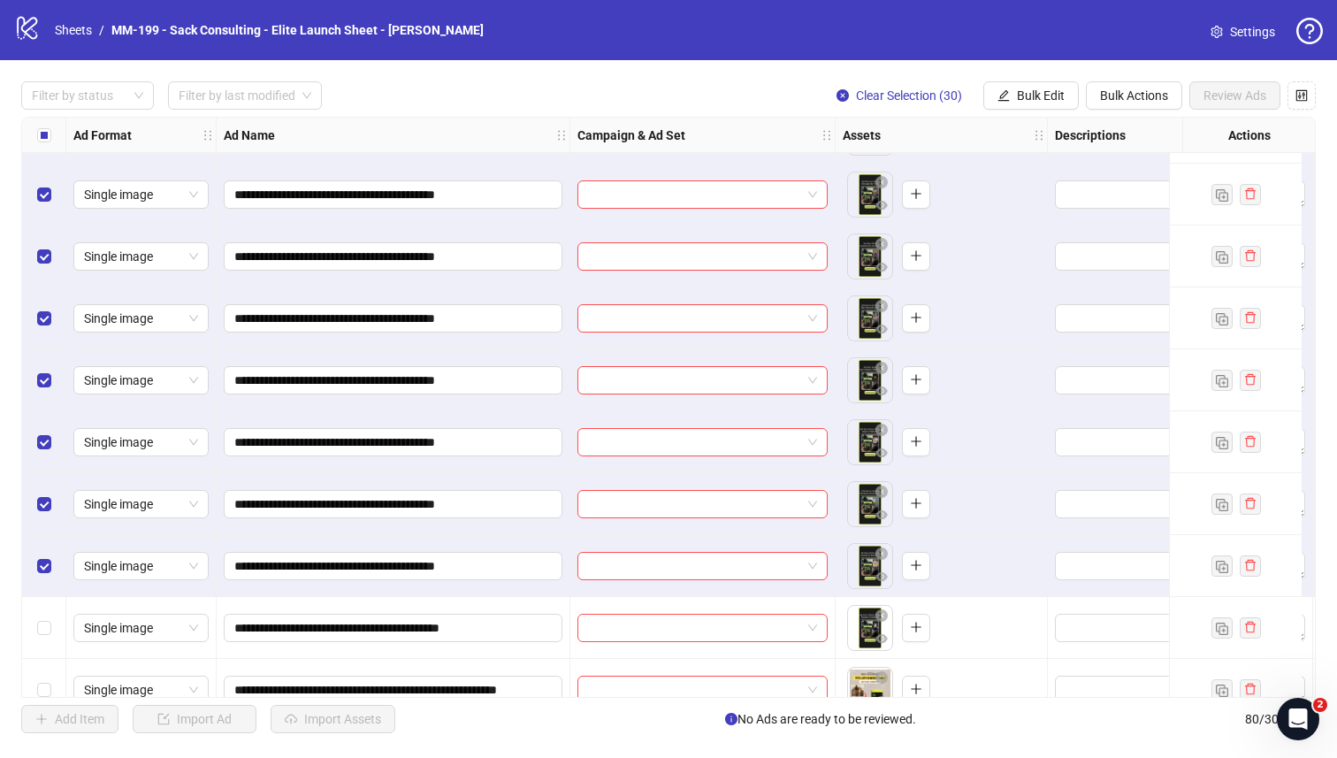
scroll to position [2124, 0]
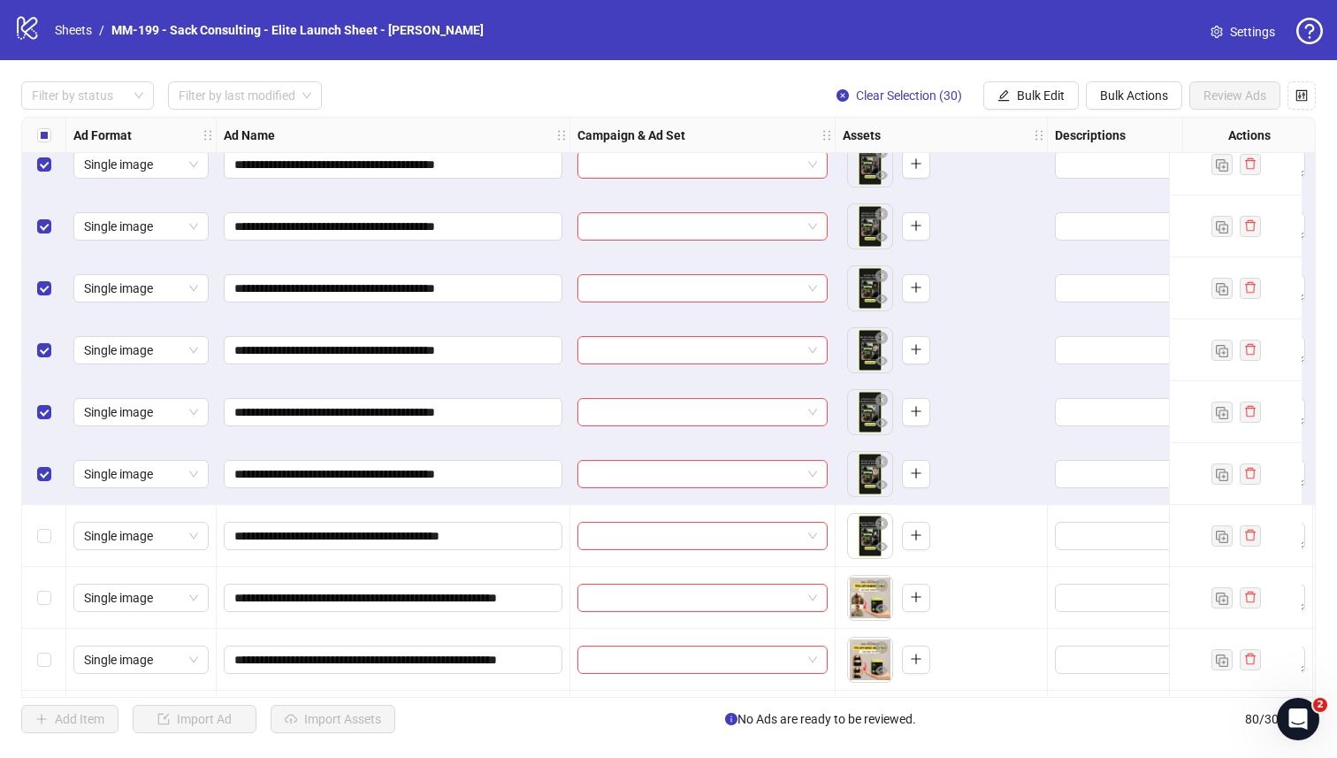
click at [43, 546] on div "Select row 41" at bounding box center [44, 536] width 44 height 62
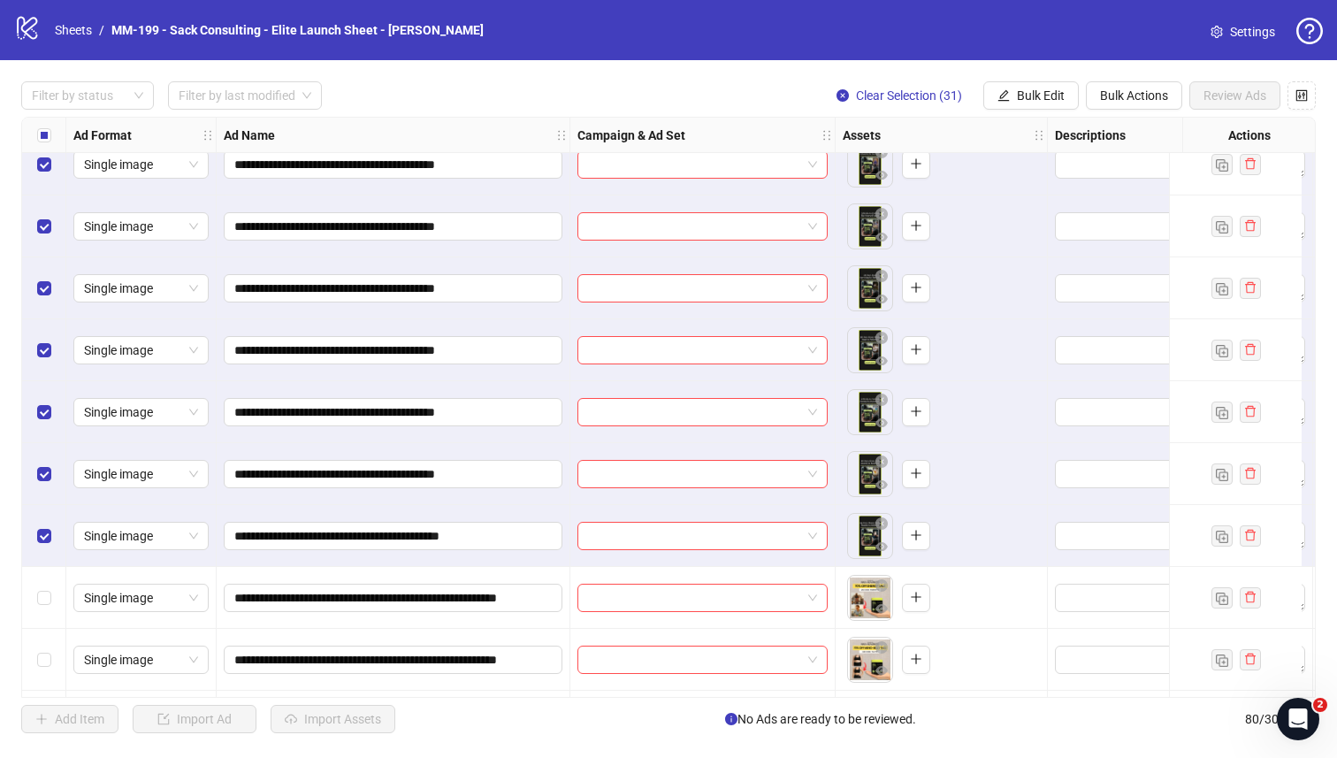
scroll to position [2220, 0]
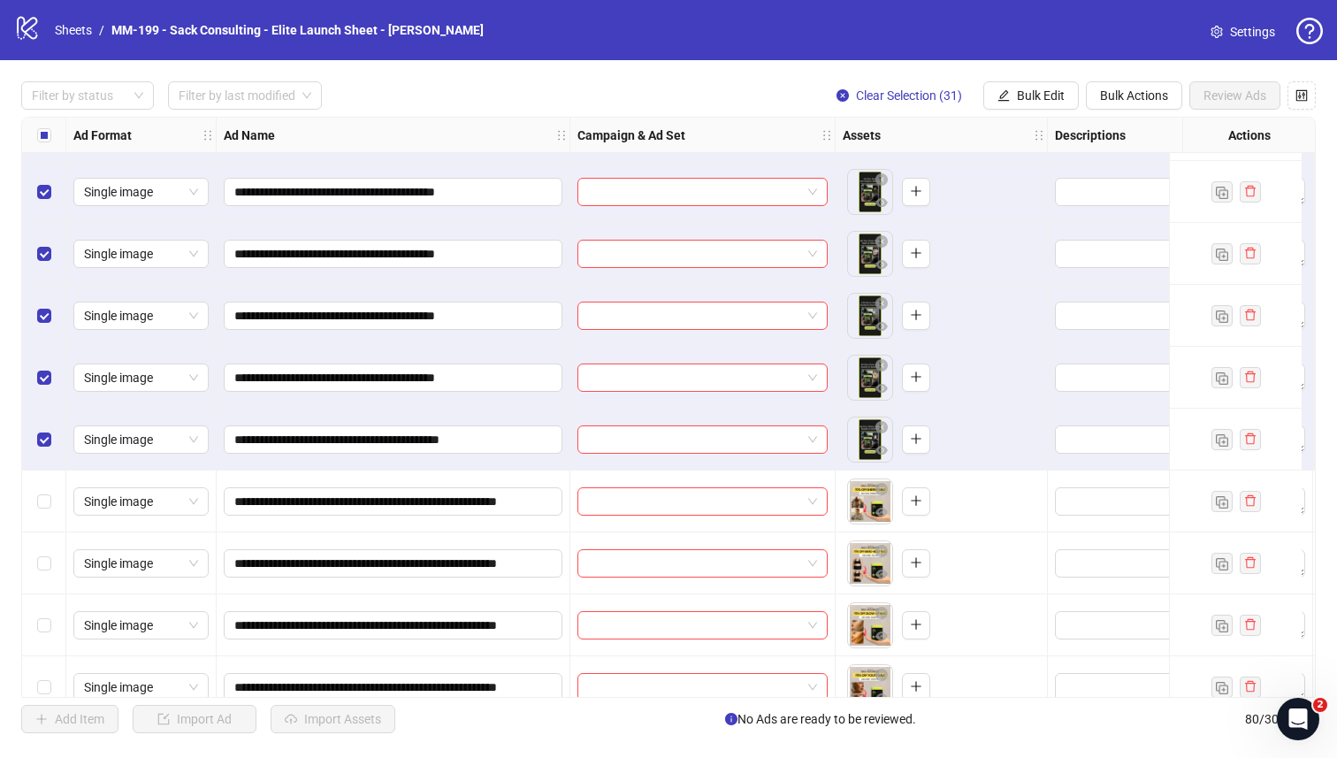
click at [42, 512] on div "Select row 42" at bounding box center [44, 501] width 44 height 62
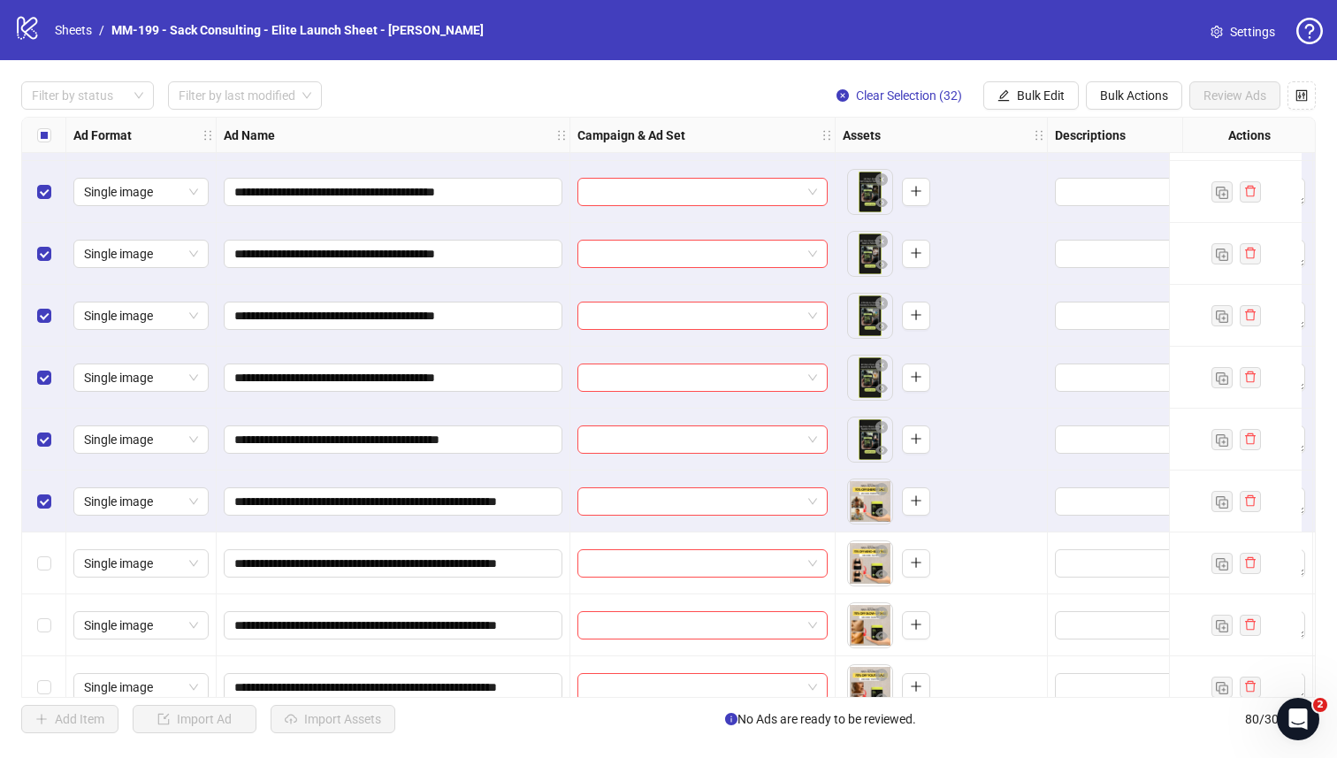
click at [42, 540] on div "Select row 43" at bounding box center [44, 563] width 44 height 62
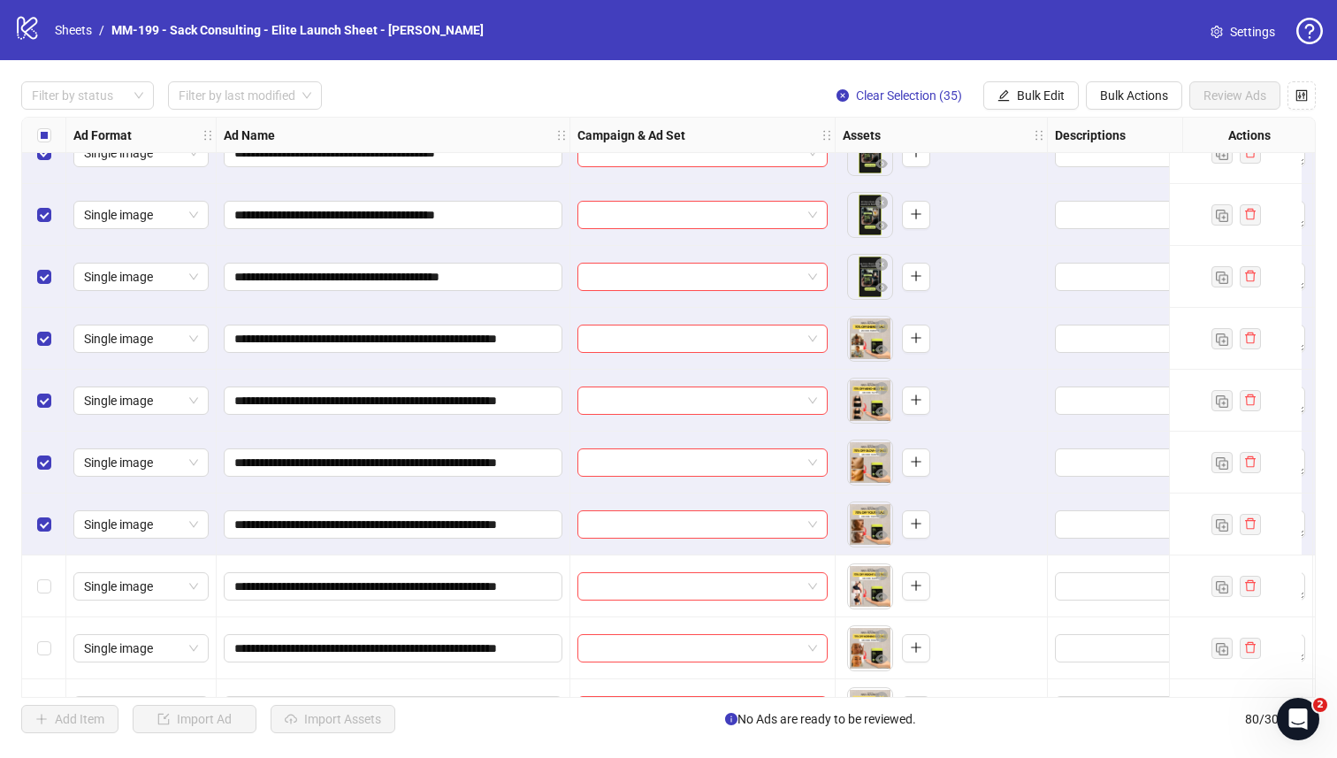
scroll to position [2438, 0]
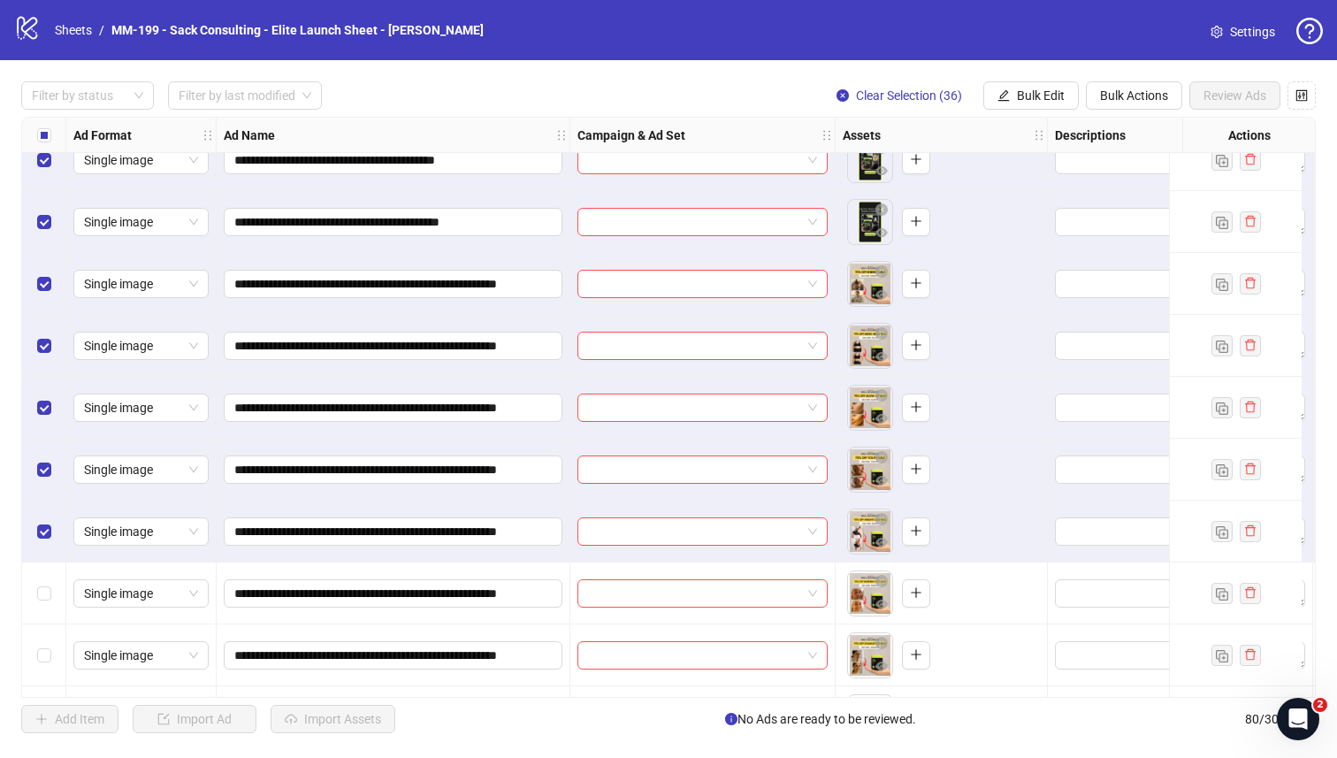
click at [39, 573] on div "Select row 47" at bounding box center [44, 593] width 44 height 62
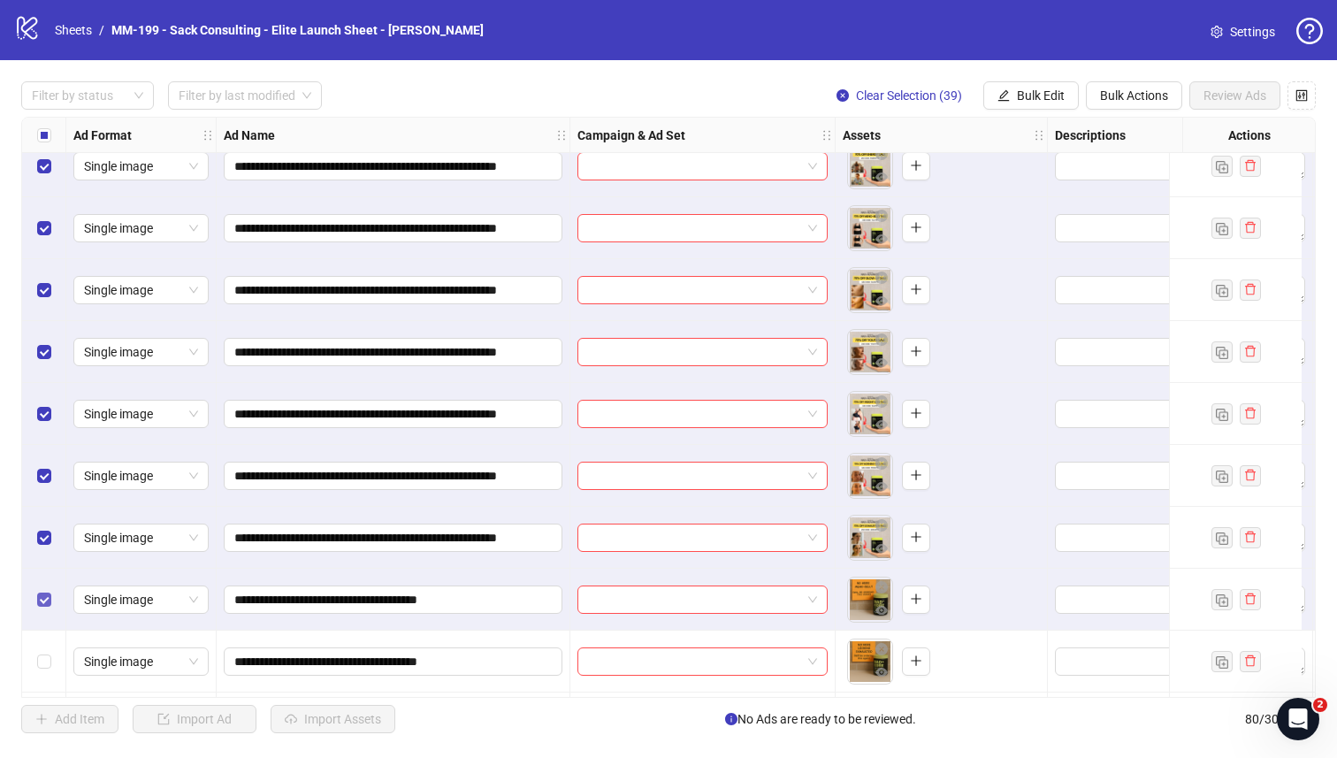
scroll to position [2674, 0]
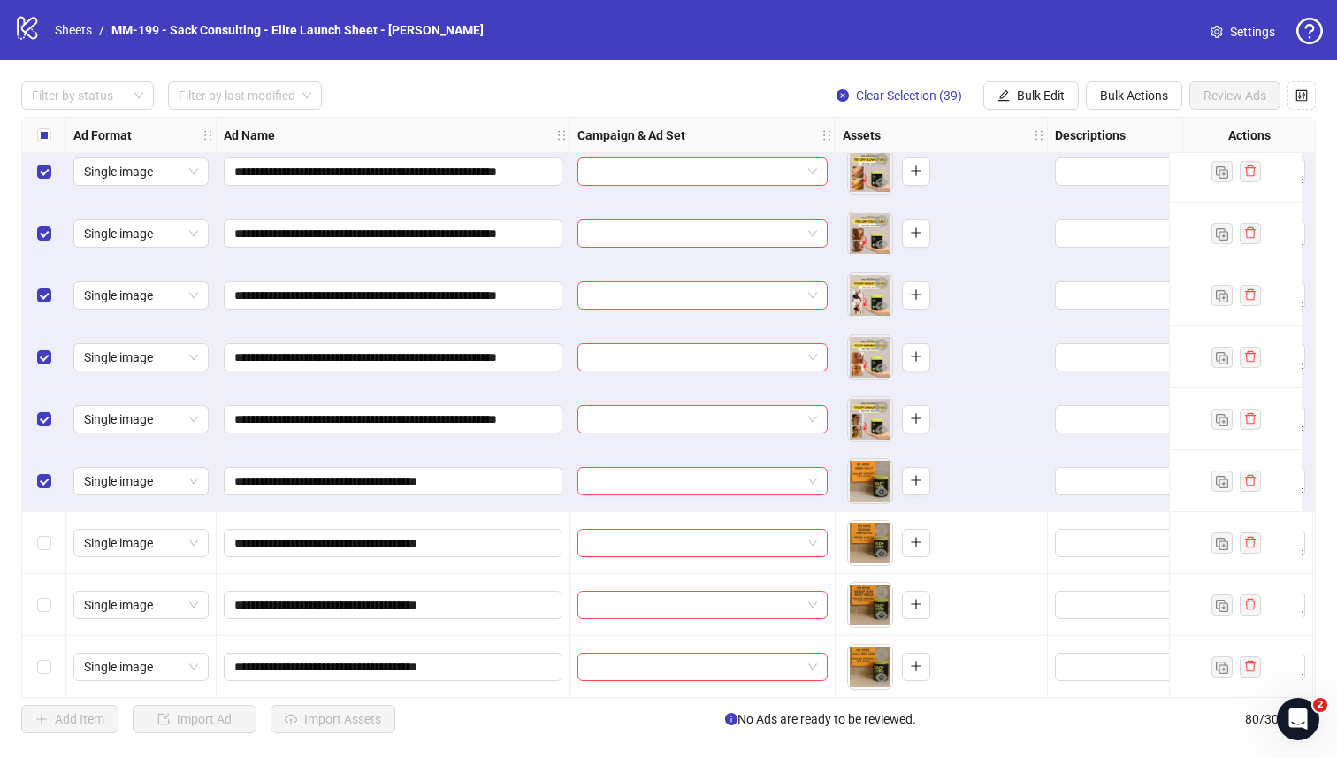
click at [42, 553] on div "Select row 50" at bounding box center [44, 543] width 44 height 62
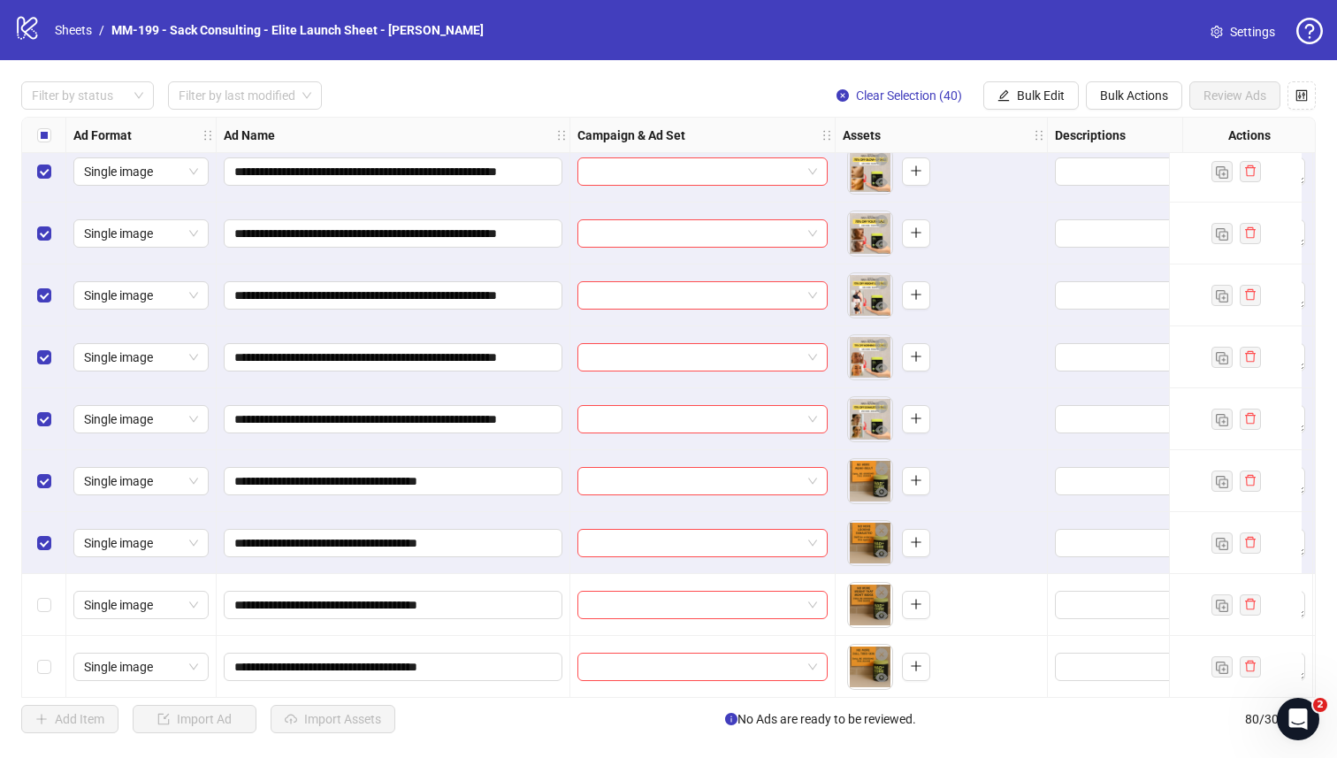
click at [42, 593] on div "Select row 51" at bounding box center [44, 605] width 44 height 62
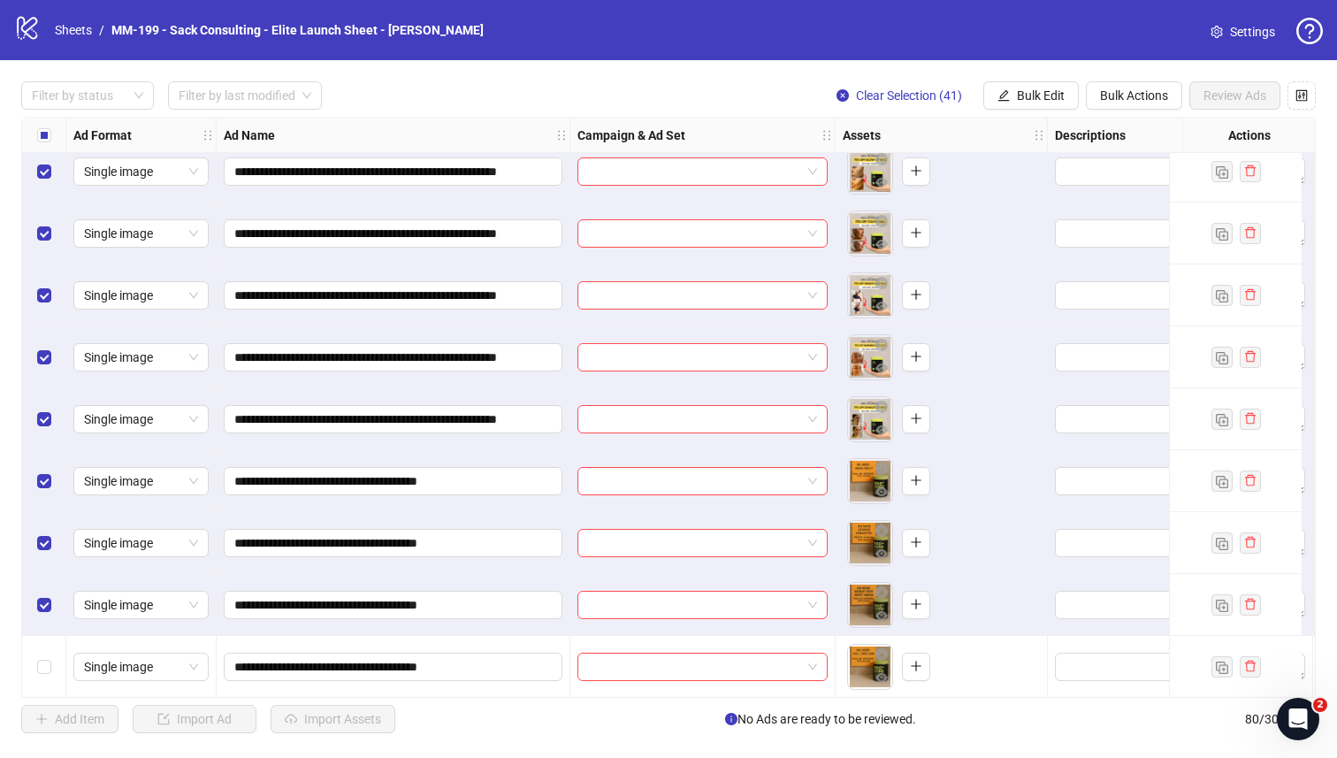
scroll to position [2816, 0]
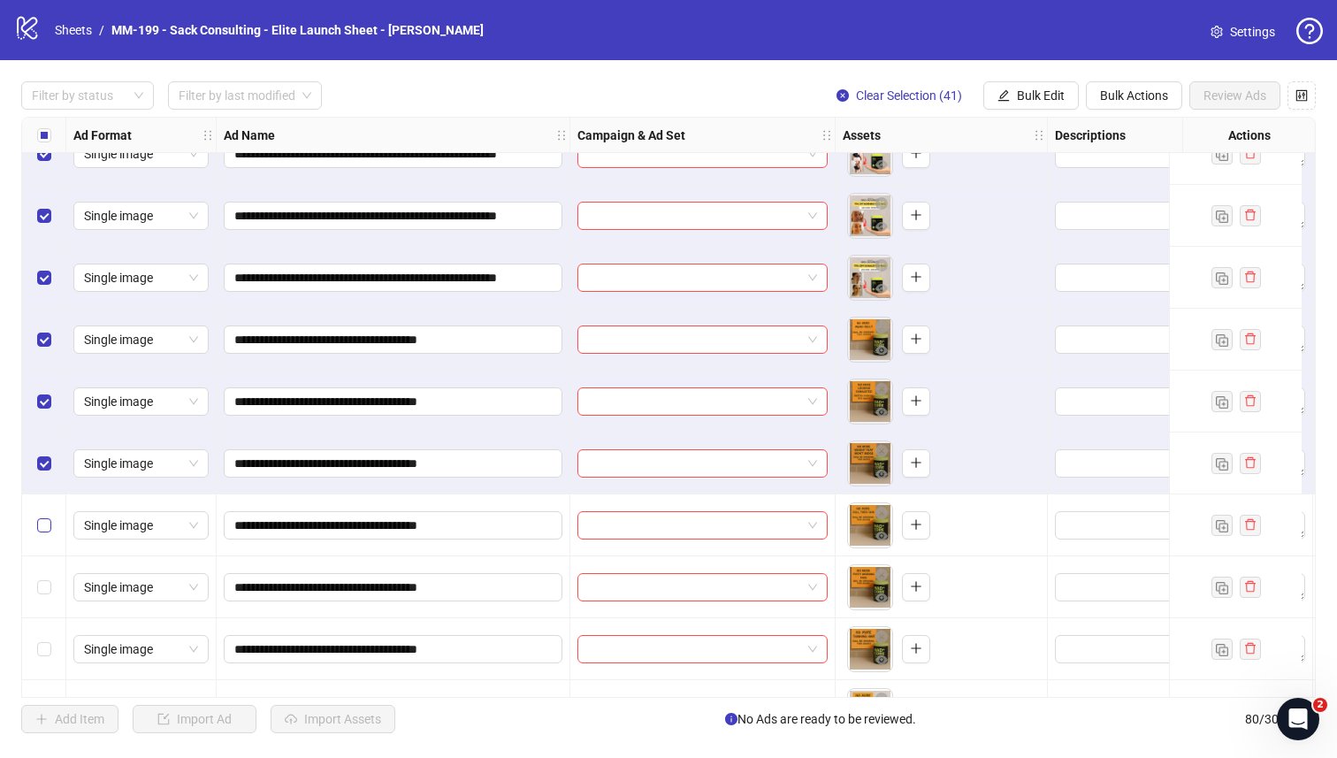
click at [48, 534] on label "Select row 52" at bounding box center [44, 525] width 14 height 19
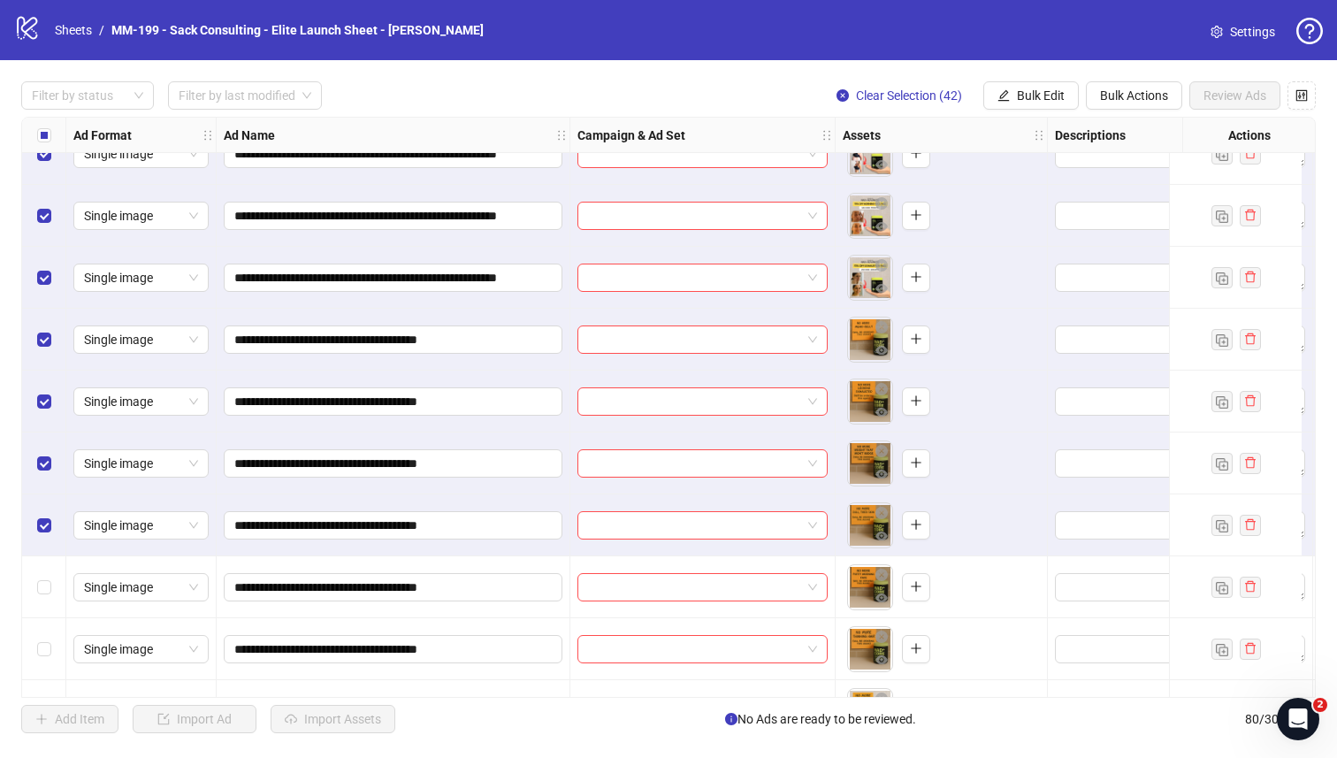
click at [46, 572] on div "Select row 53" at bounding box center [44, 587] width 44 height 62
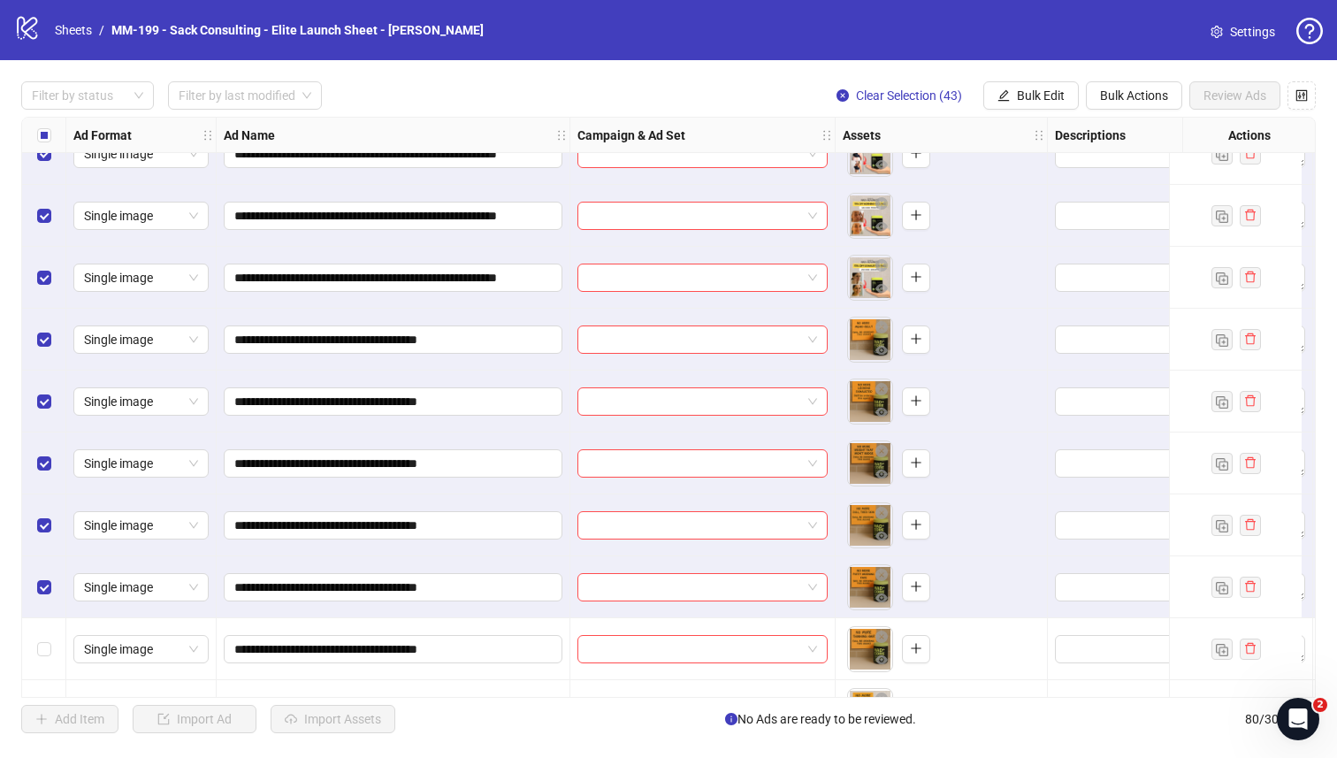
scroll to position [2954, 0]
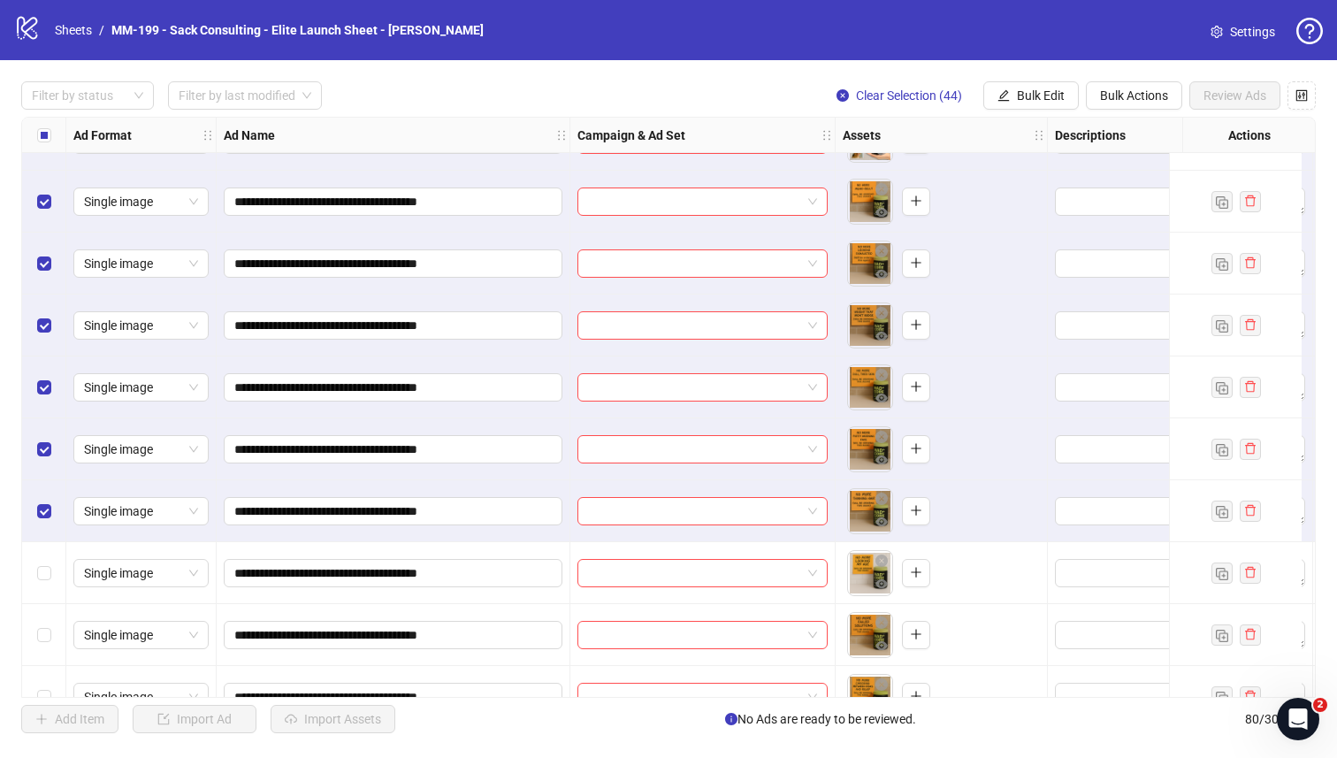
click at [41, 560] on div "Select row 55" at bounding box center [44, 573] width 44 height 62
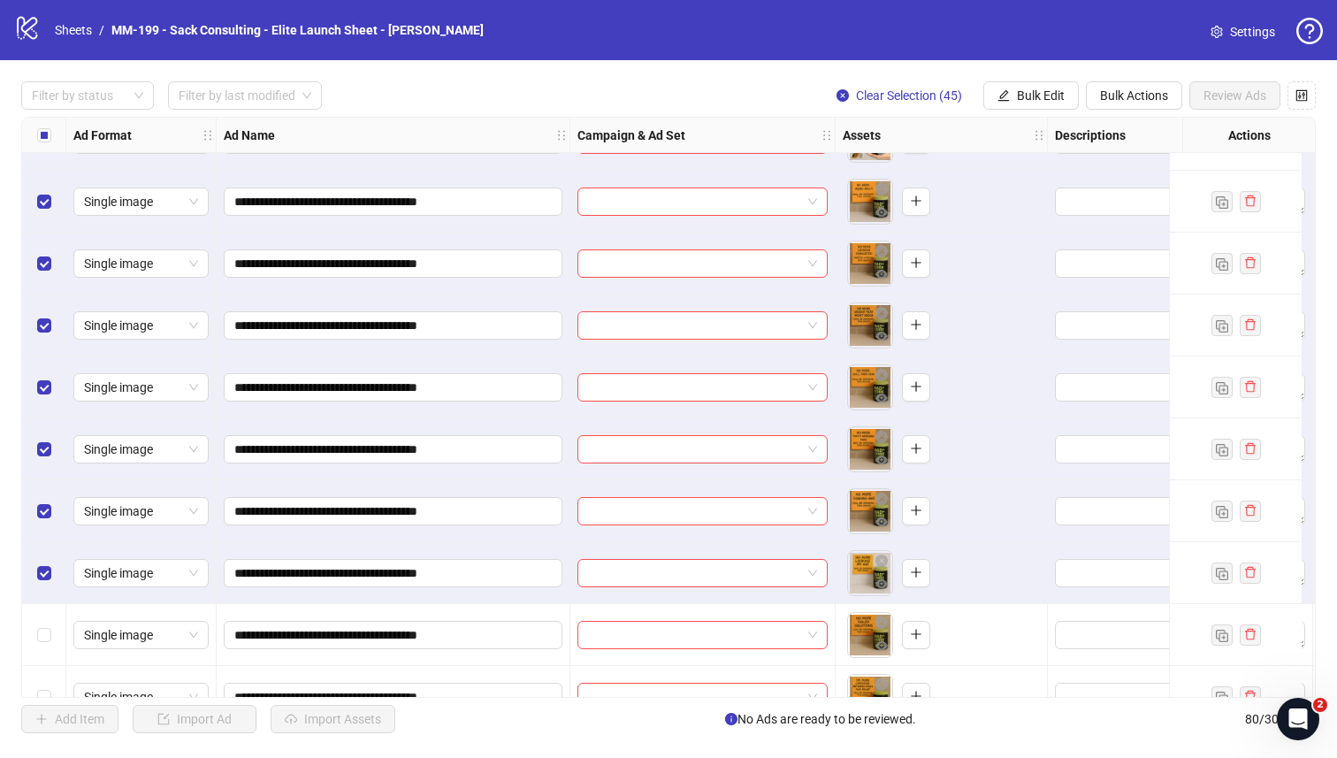
scroll to position [3084, 0]
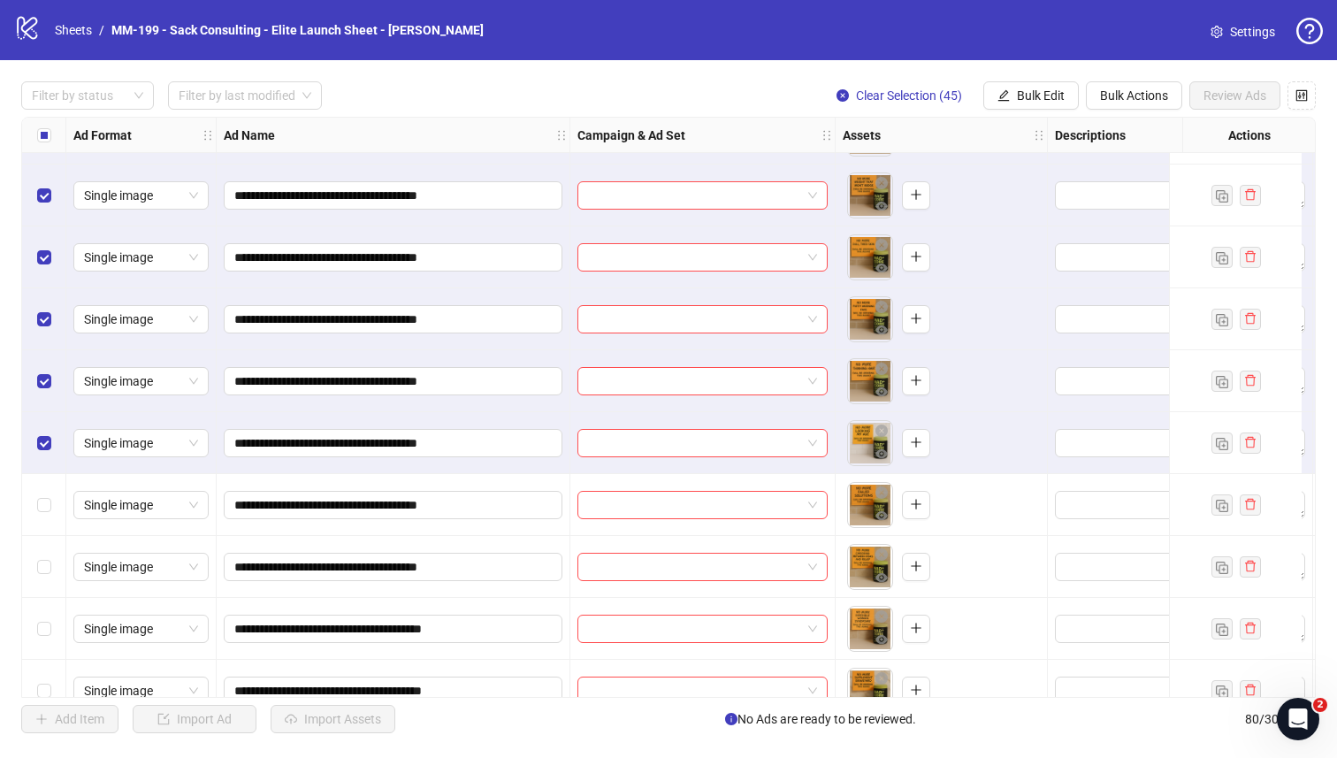
click at [40, 514] on div "Select row 56" at bounding box center [44, 505] width 44 height 62
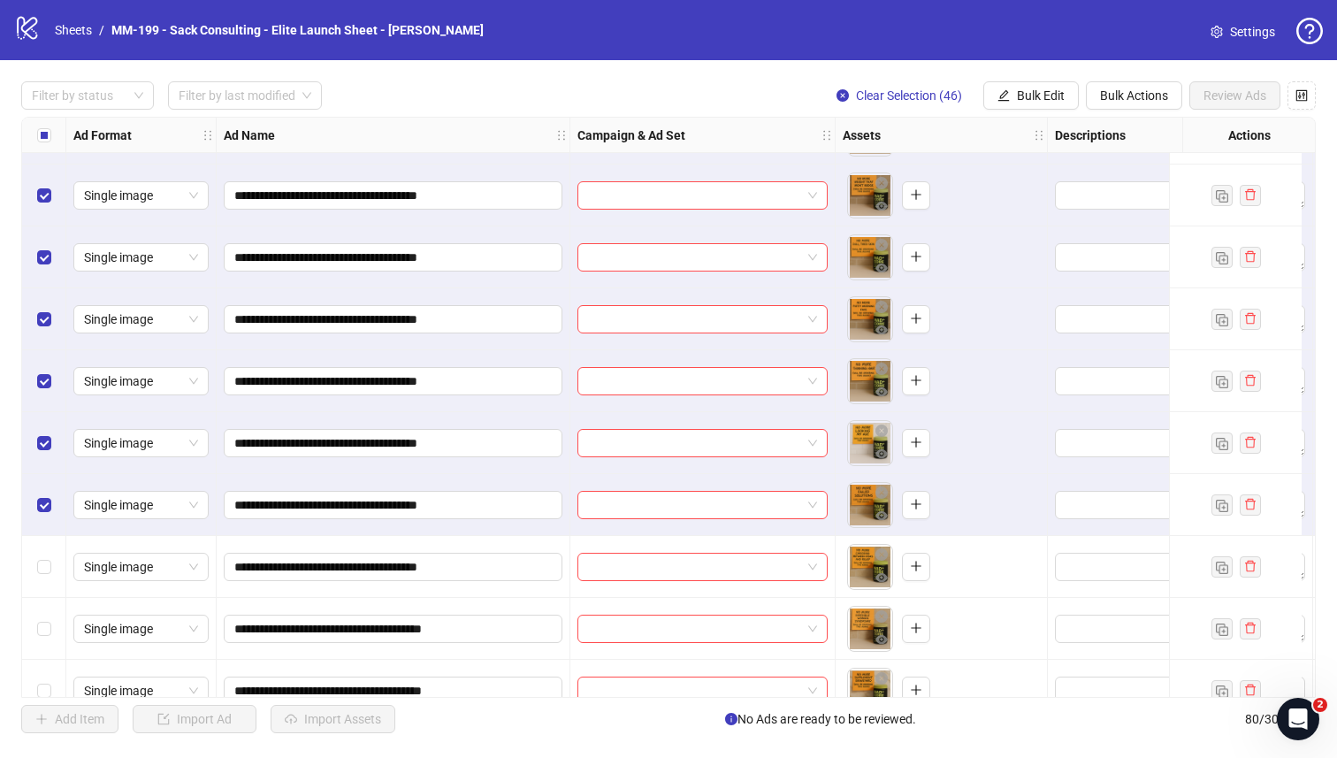
click at [40, 554] on div "Select row 57" at bounding box center [44, 567] width 44 height 62
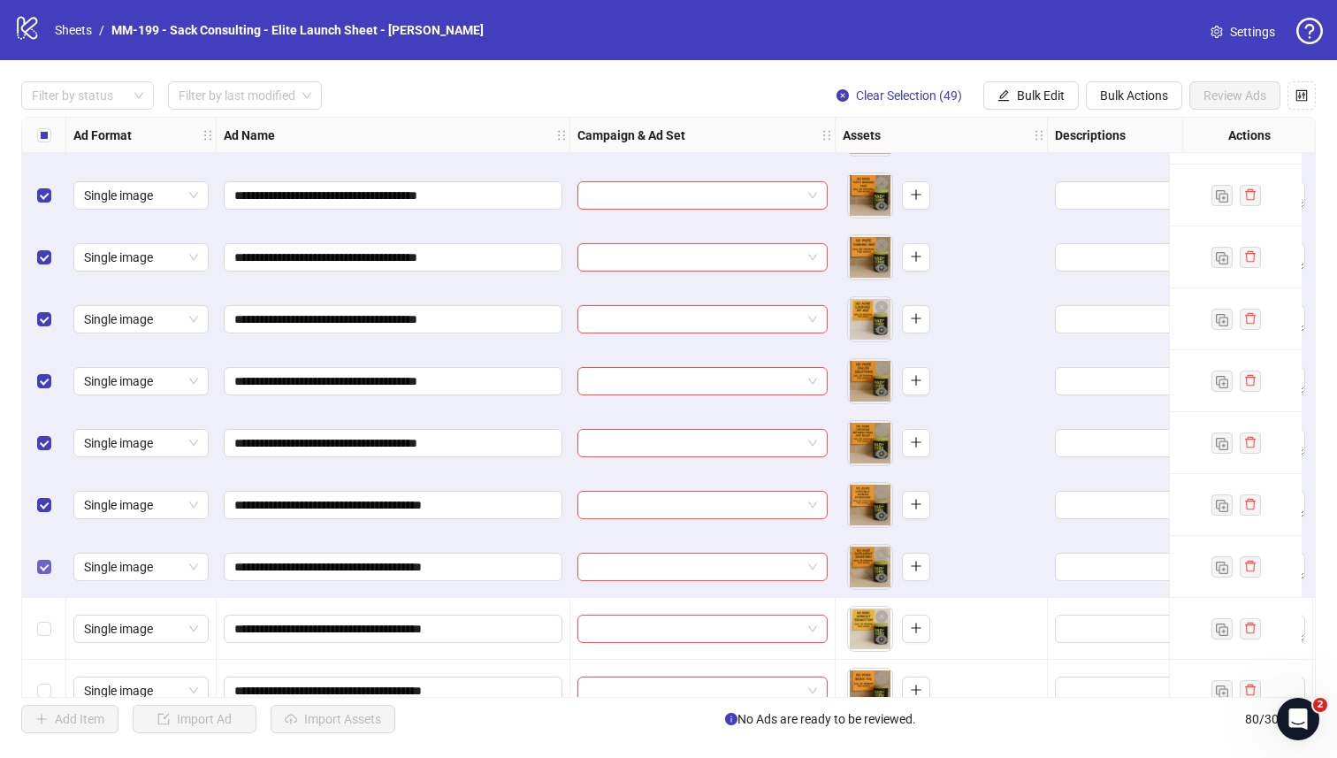
scroll to position [3336, 1]
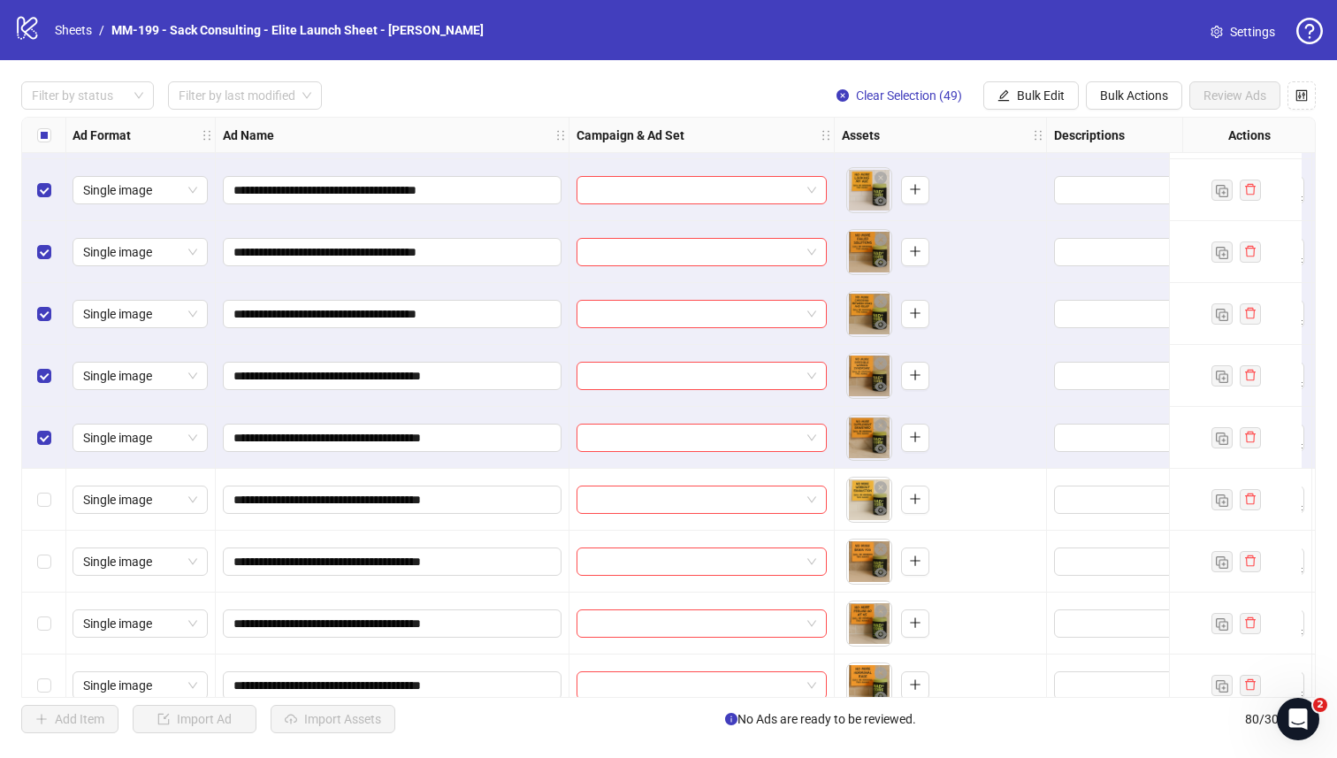
click at [44, 516] on div "Select row 60" at bounding box center [44, 500] width 44 height 62
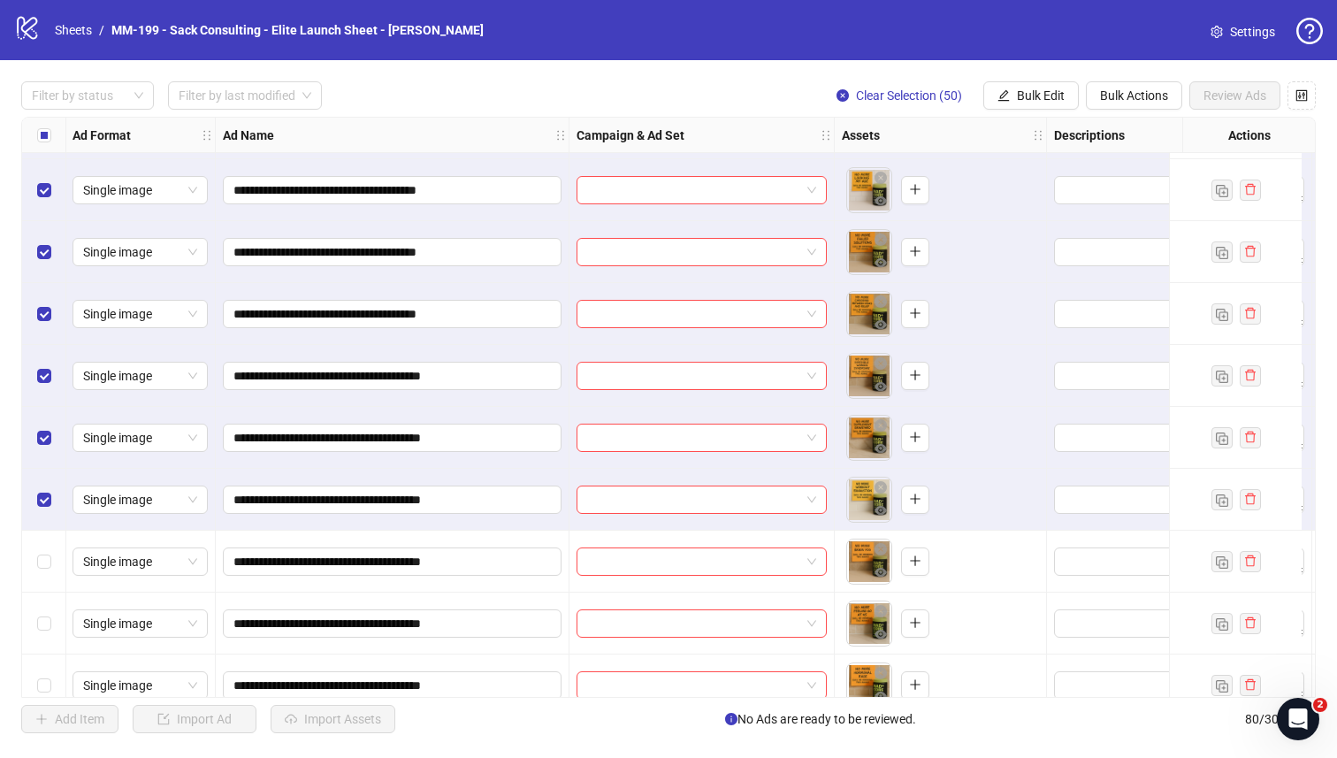
click at [44, 539] on div "Select row 61" at bounding box center [44, 562] width 44 height 62
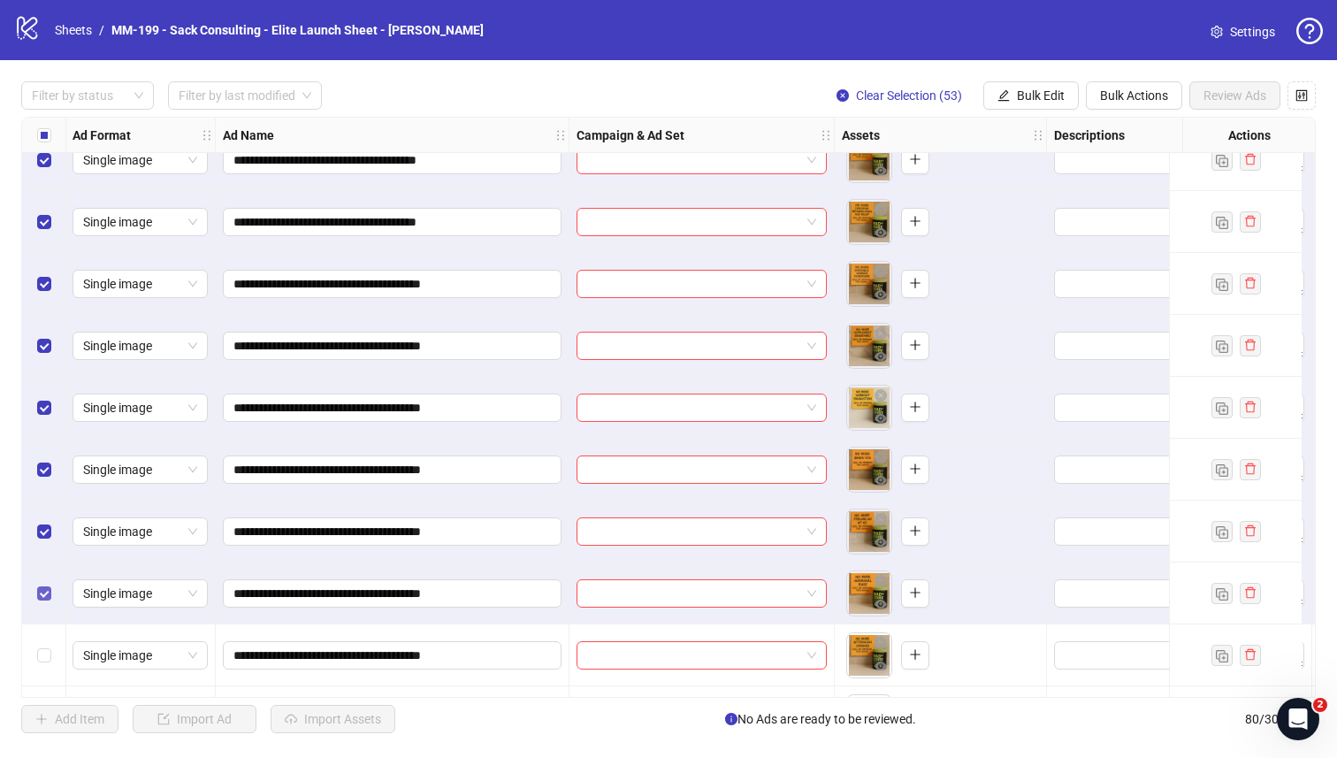
scroll to position [3547, 1]
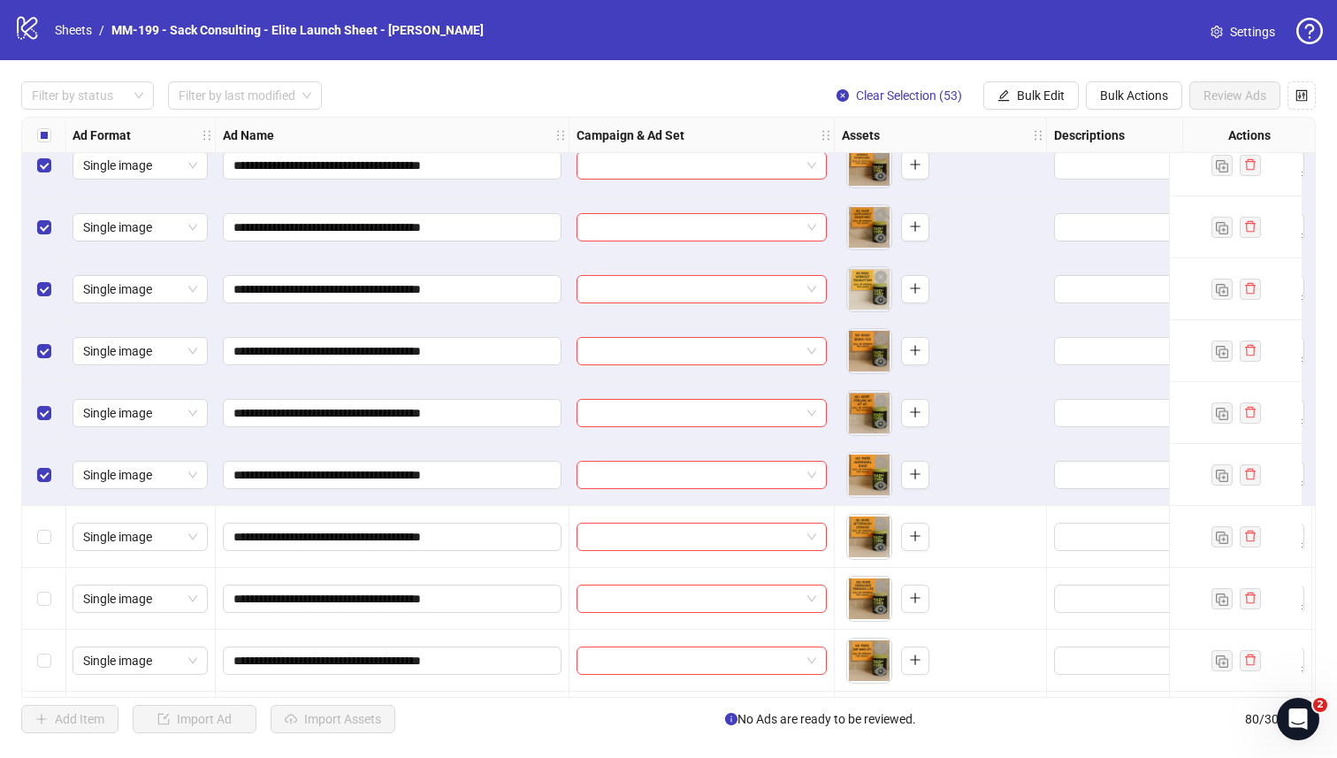
click at [47, 553] on div "Select row 64" at bounding box center [44, 537] width 44 height 62
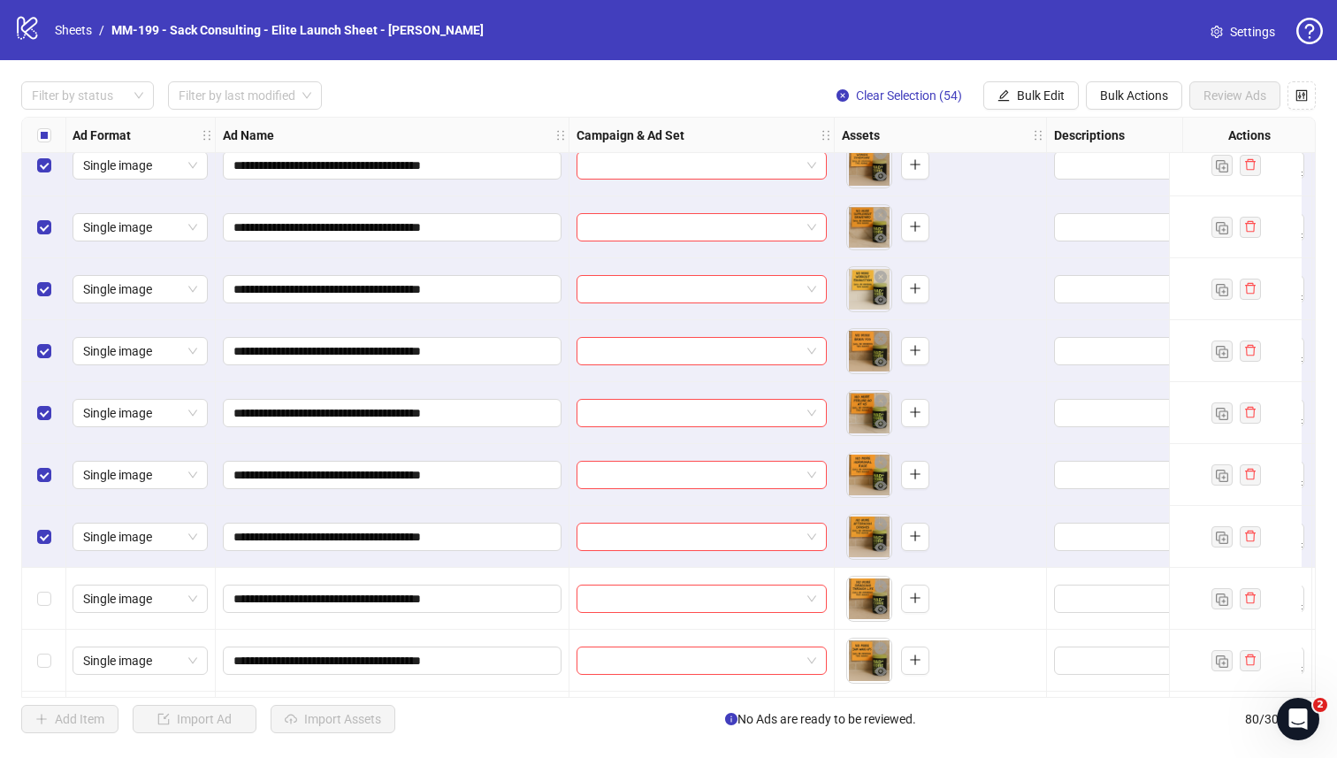
click at [47, 587] on div "Select row 65" at bounding box center [44, 599] width 44 height 62
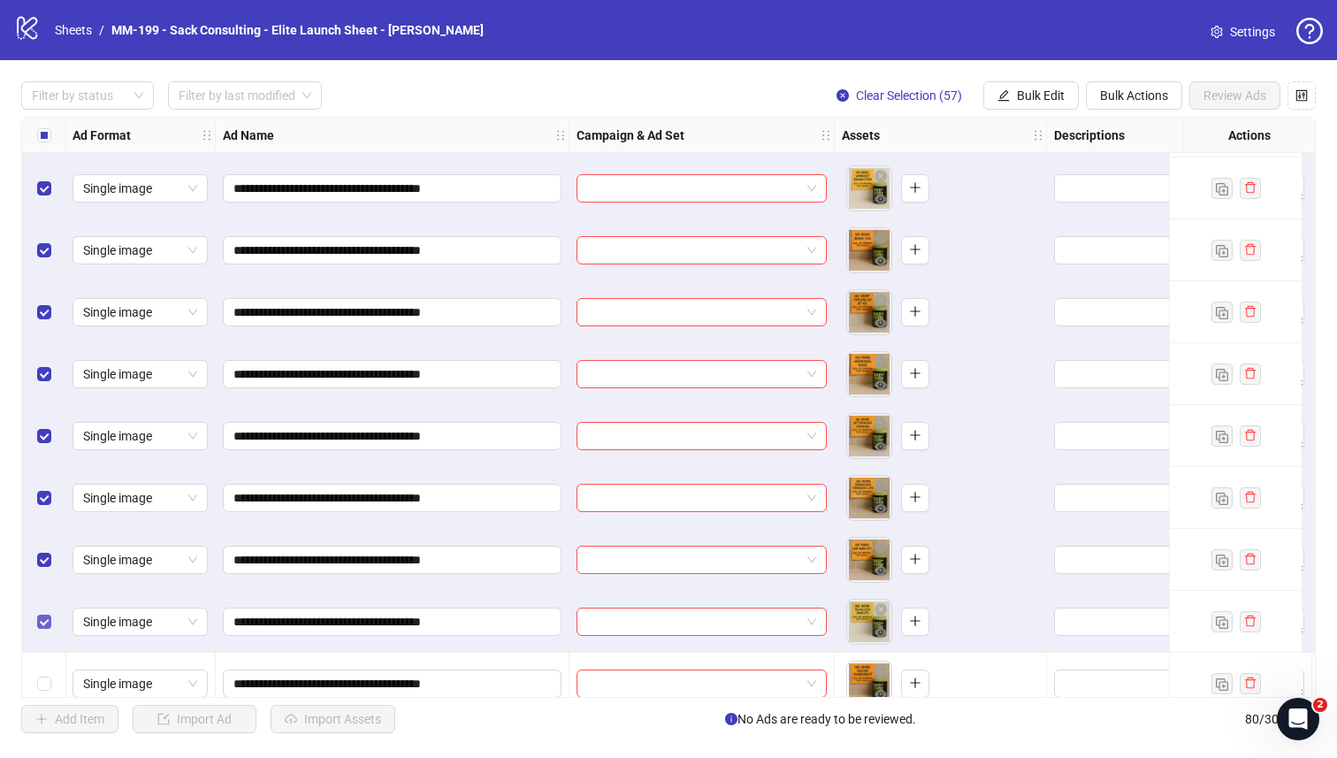
scroll to position [3795, 1]
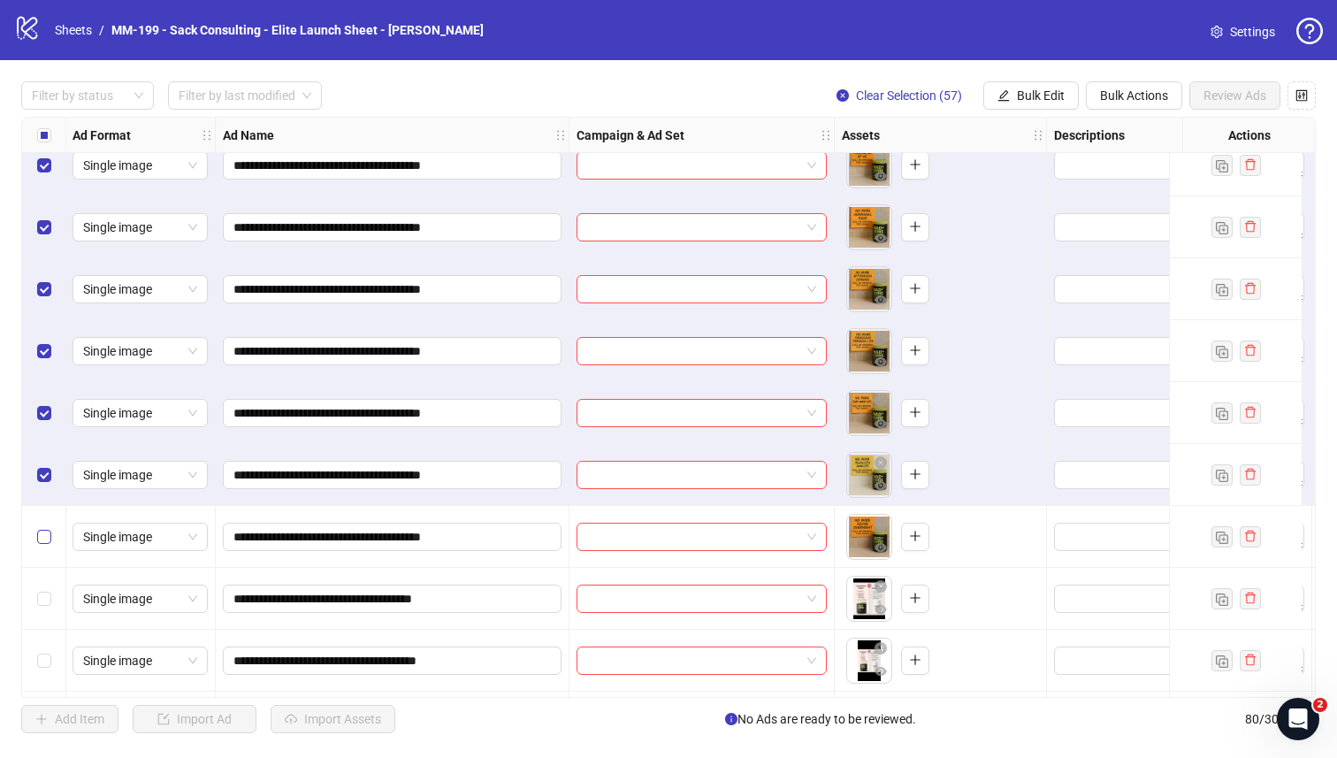
click at [38, 543] on label "Select row 68" at bounding box center [44, 536] width 14 height 19
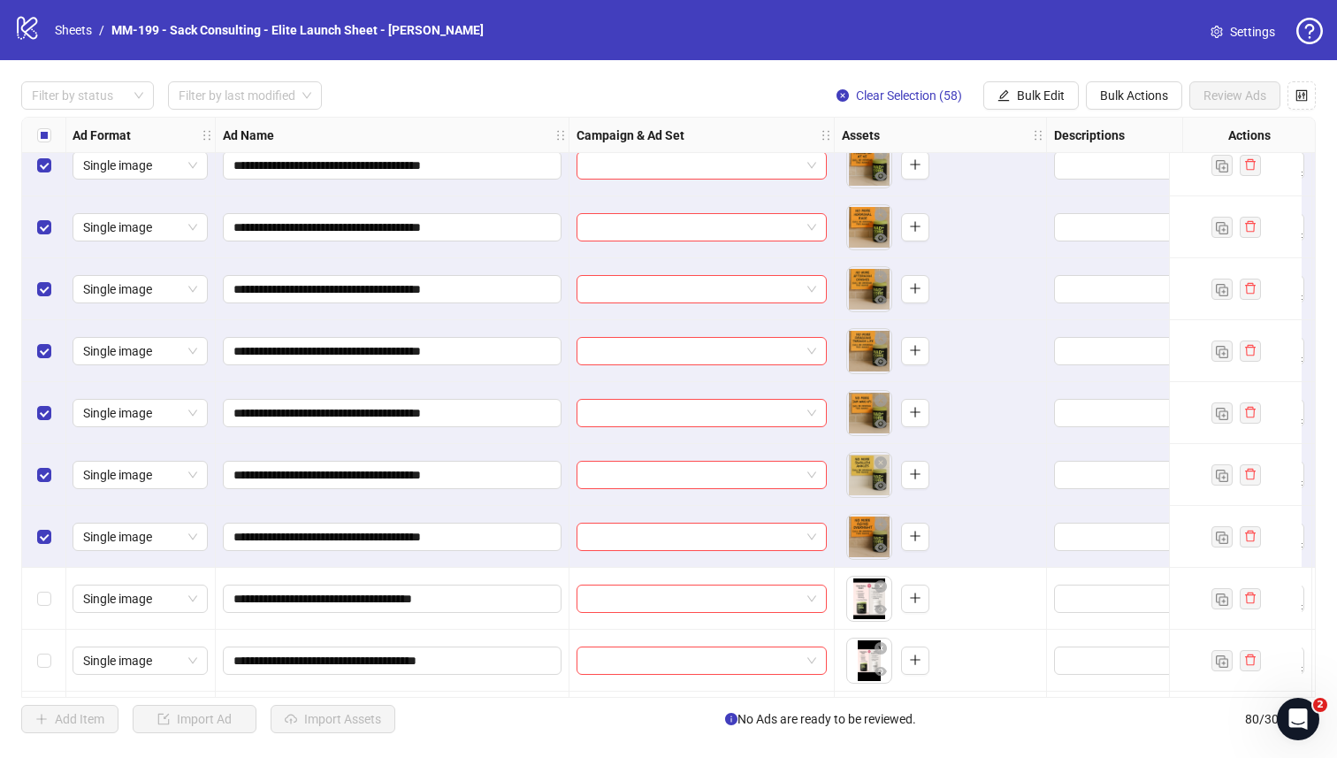
click at [39, 578] on div "Select row 69" at bounding box center [44, 599] width 44 height 62
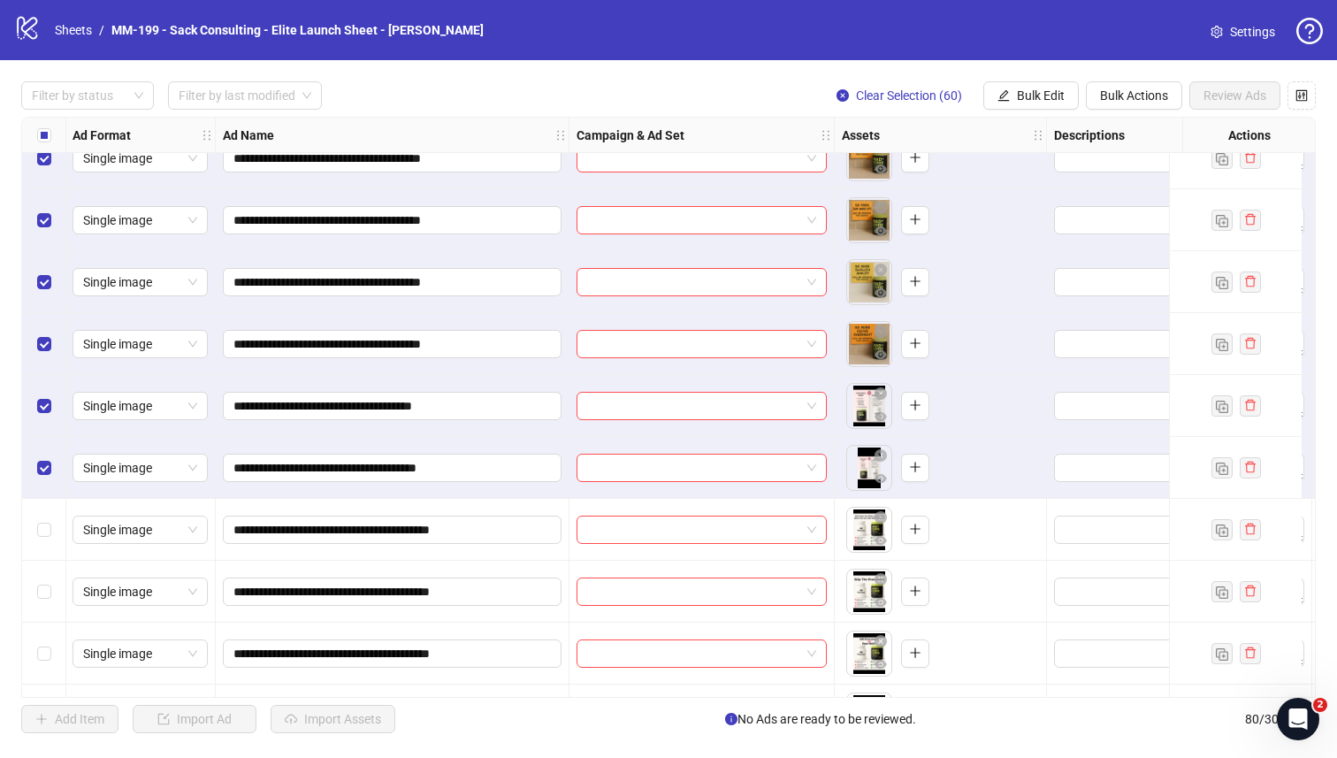
scroll to position [3993, 1]
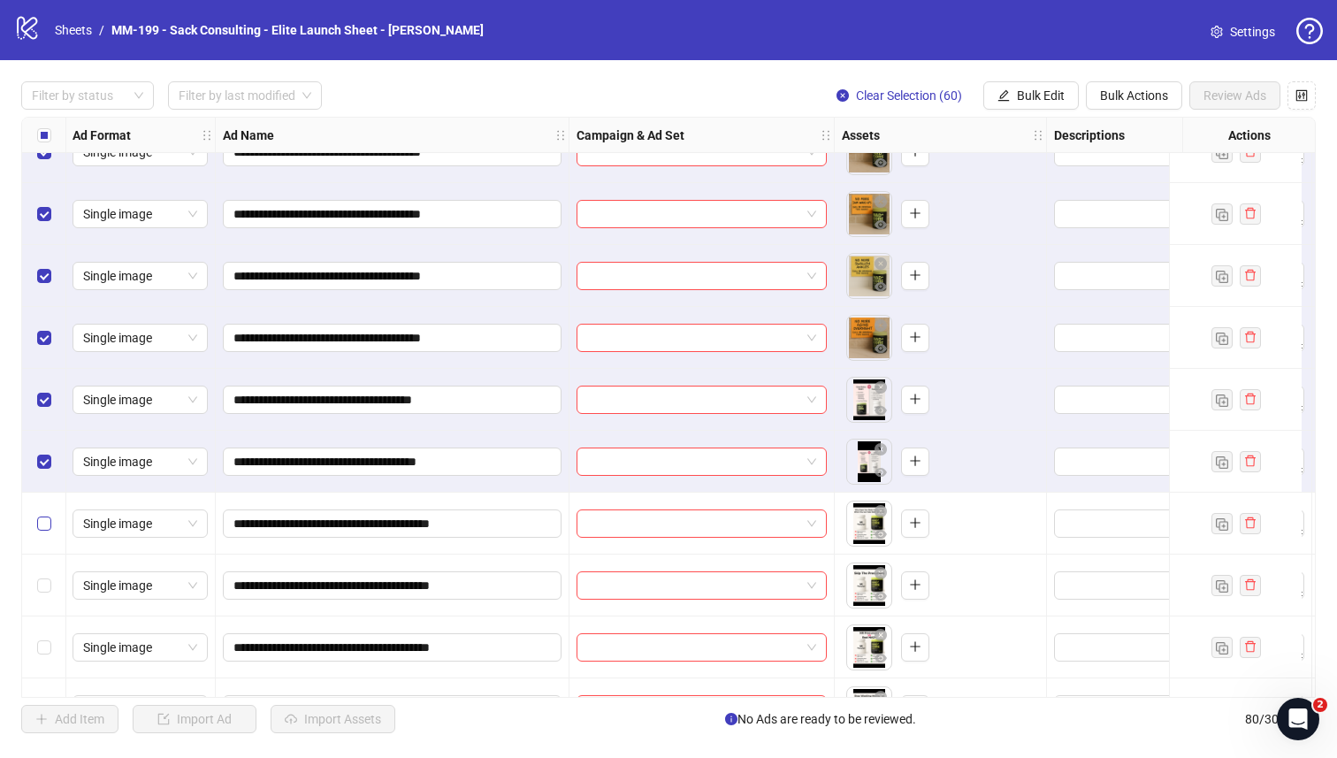
click at [42, 530] on label "Select row 71" at bounding box center [44, 523] width 14 height 19
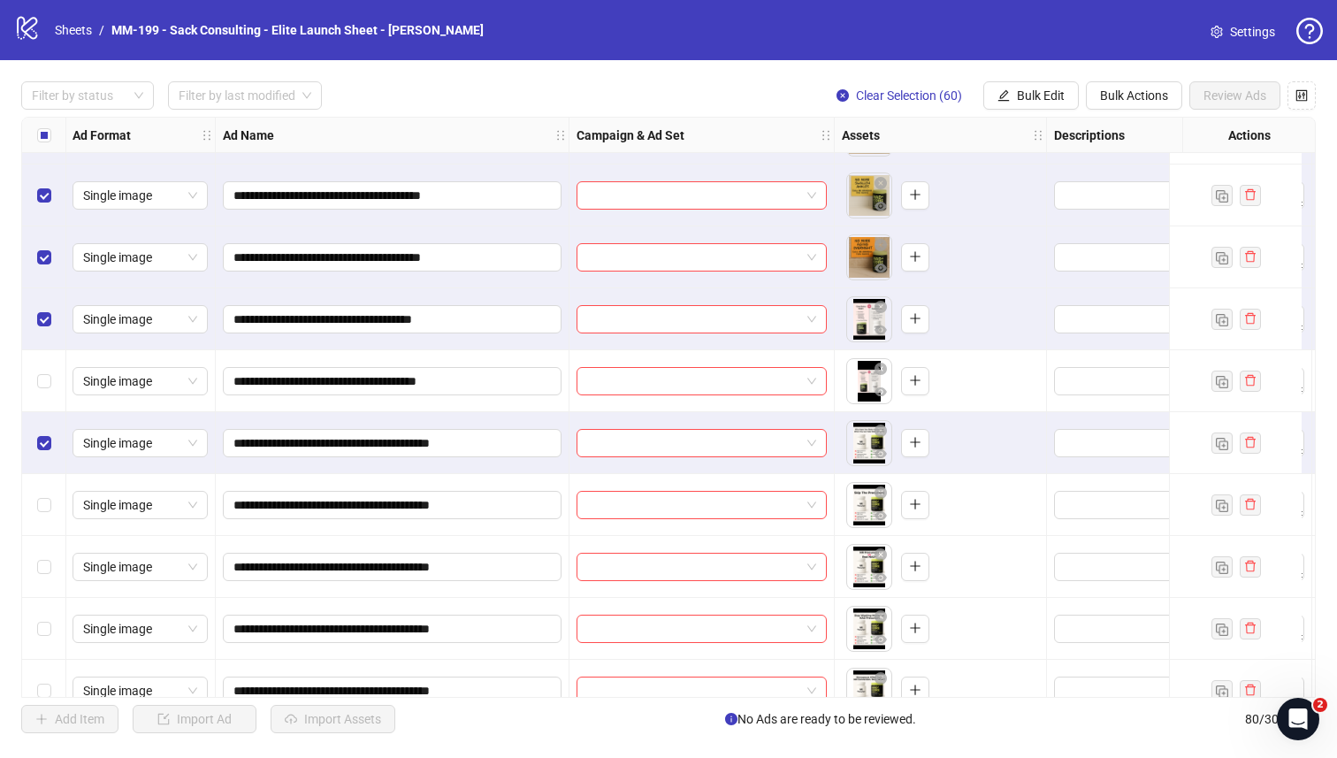
scroll to position [4091, 1]
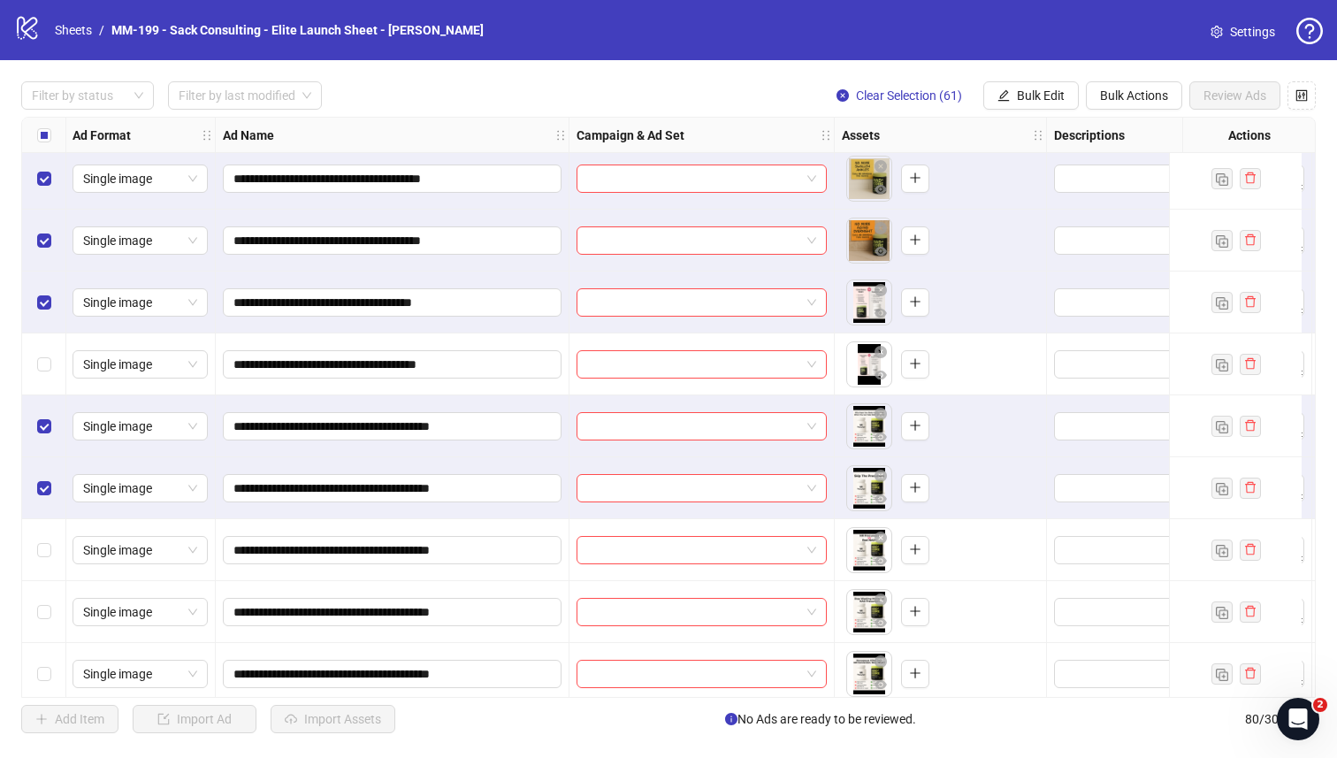
click at [49, 527] on div "Select row 73" at bounding box center [44, 550] width 44 height 62
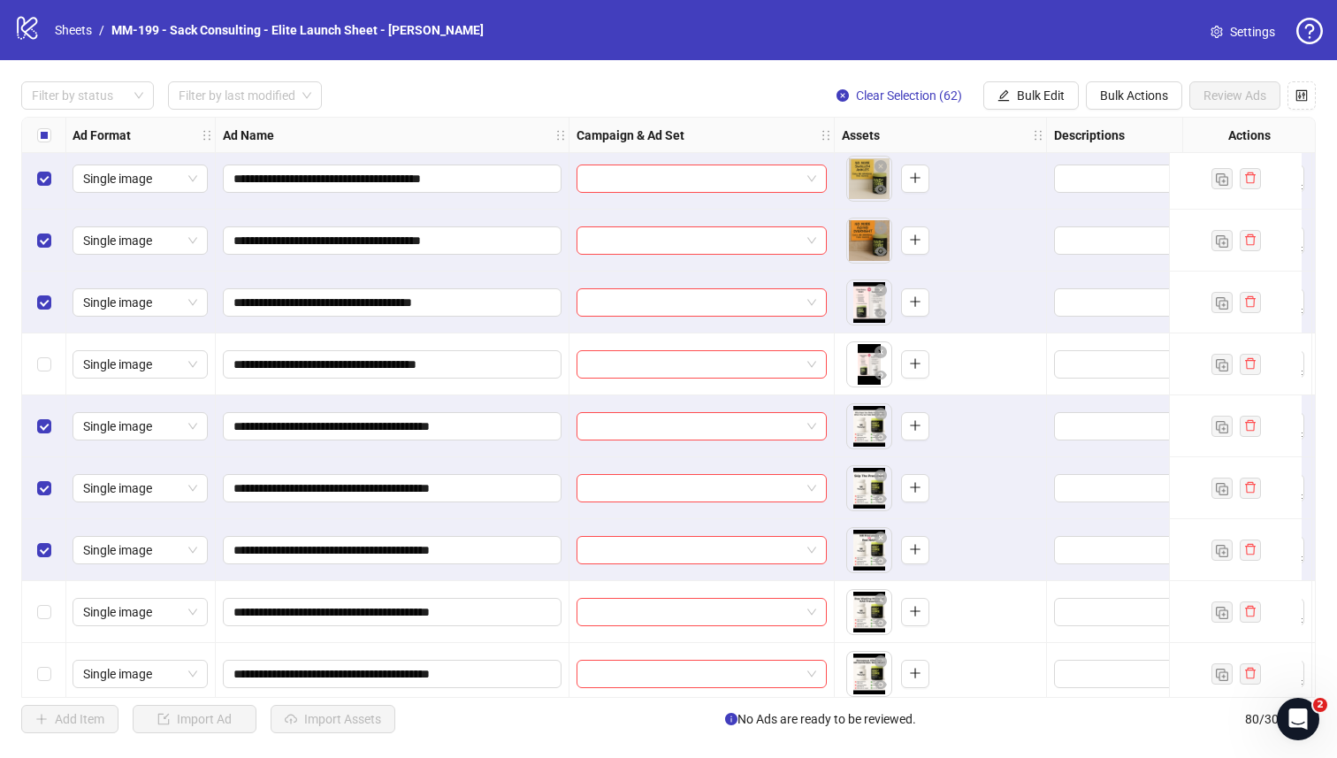
click at [43, 594] on div "Select row 74" at bounding box center [44, 612] width 44 height 62
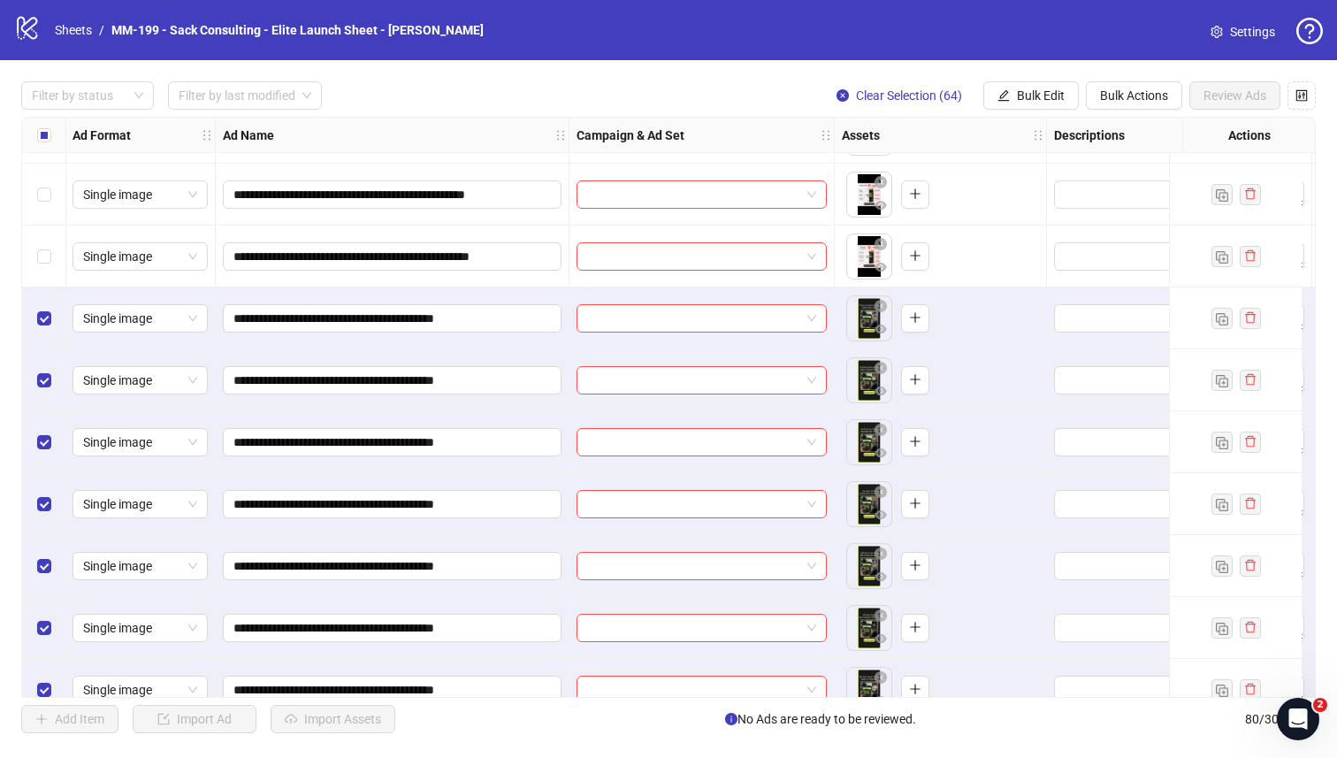
scroll to position [0, 0]
click at [765, 318] on input "search" at bounding box center [693, 317] width 213 height 27
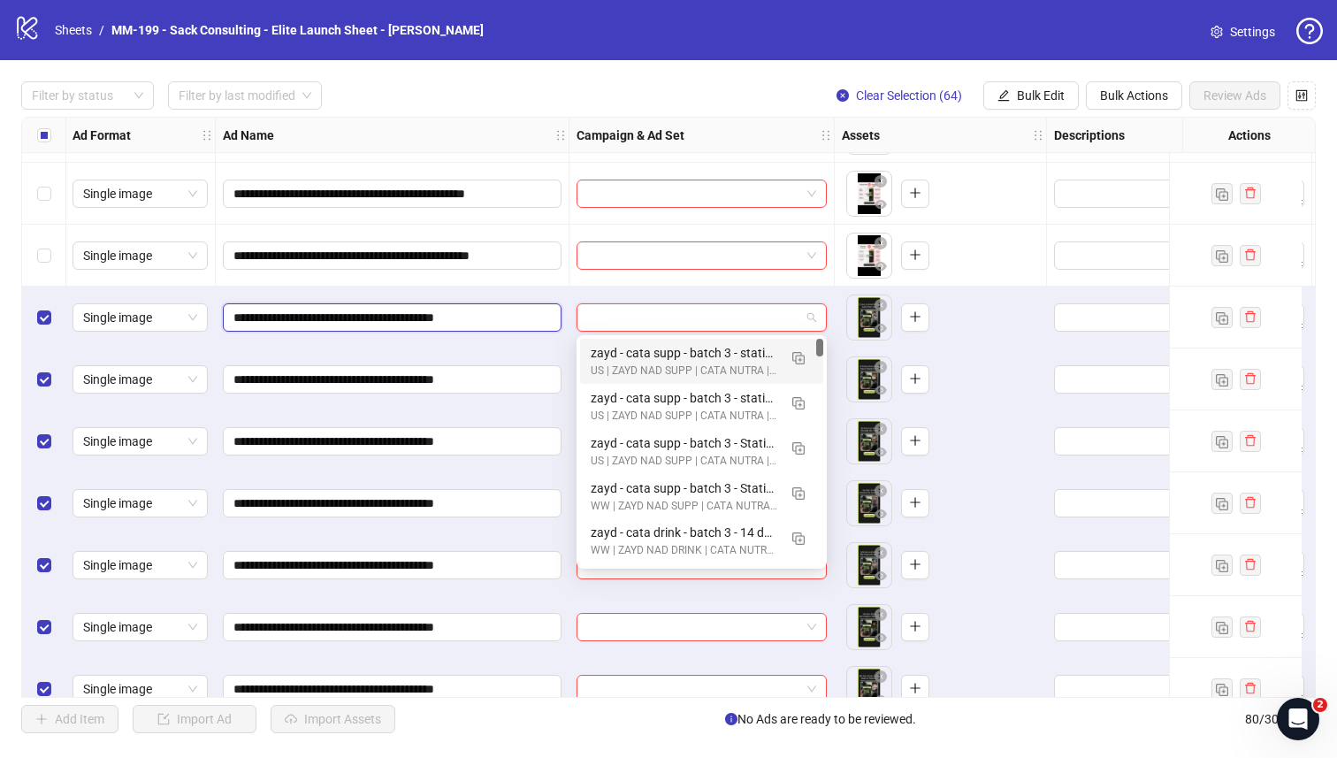
click at [488, 325] on input "**********" at bounding box center [390, 317] width 314 height 19
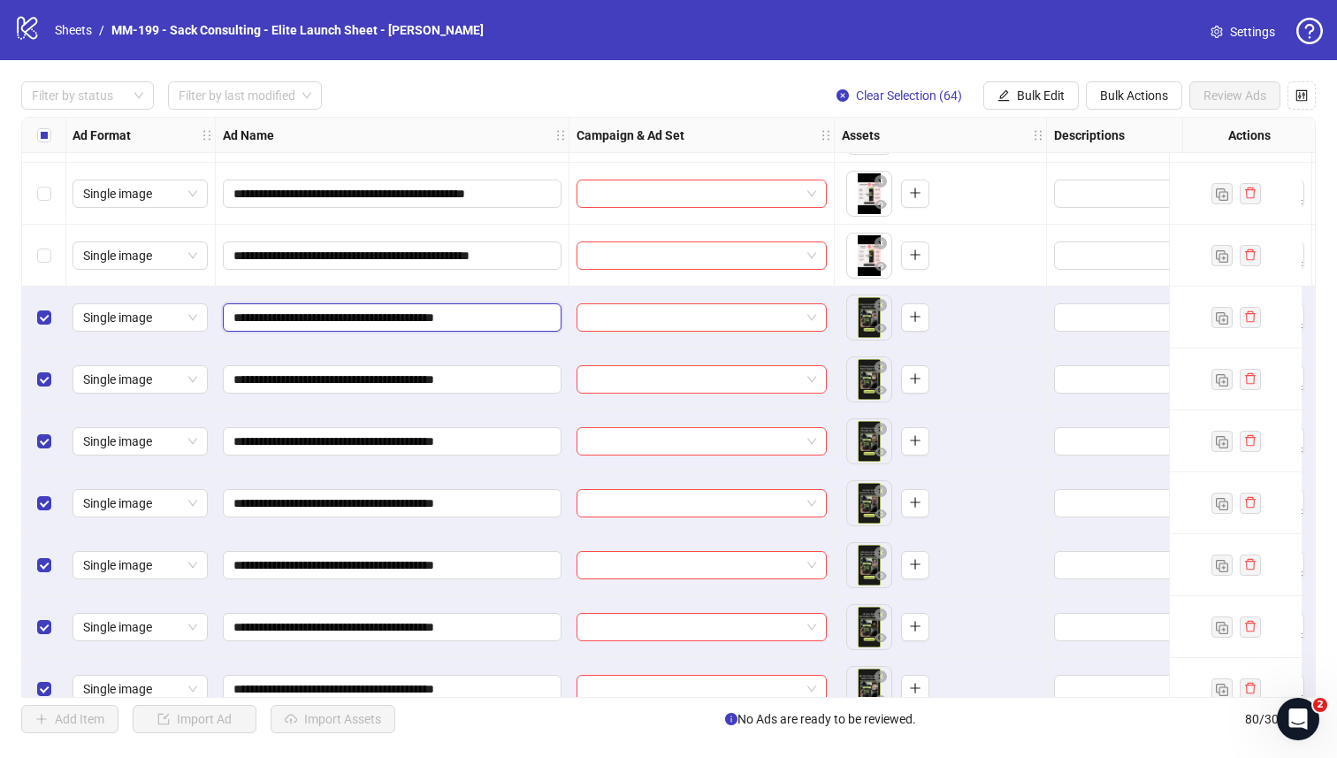
click at [488, 325] on input "**********" at bounding box center [390, 317] width 314 height 19
click at [600, 317] on input "search" at bounding box center [693, 317] width 213 height 27
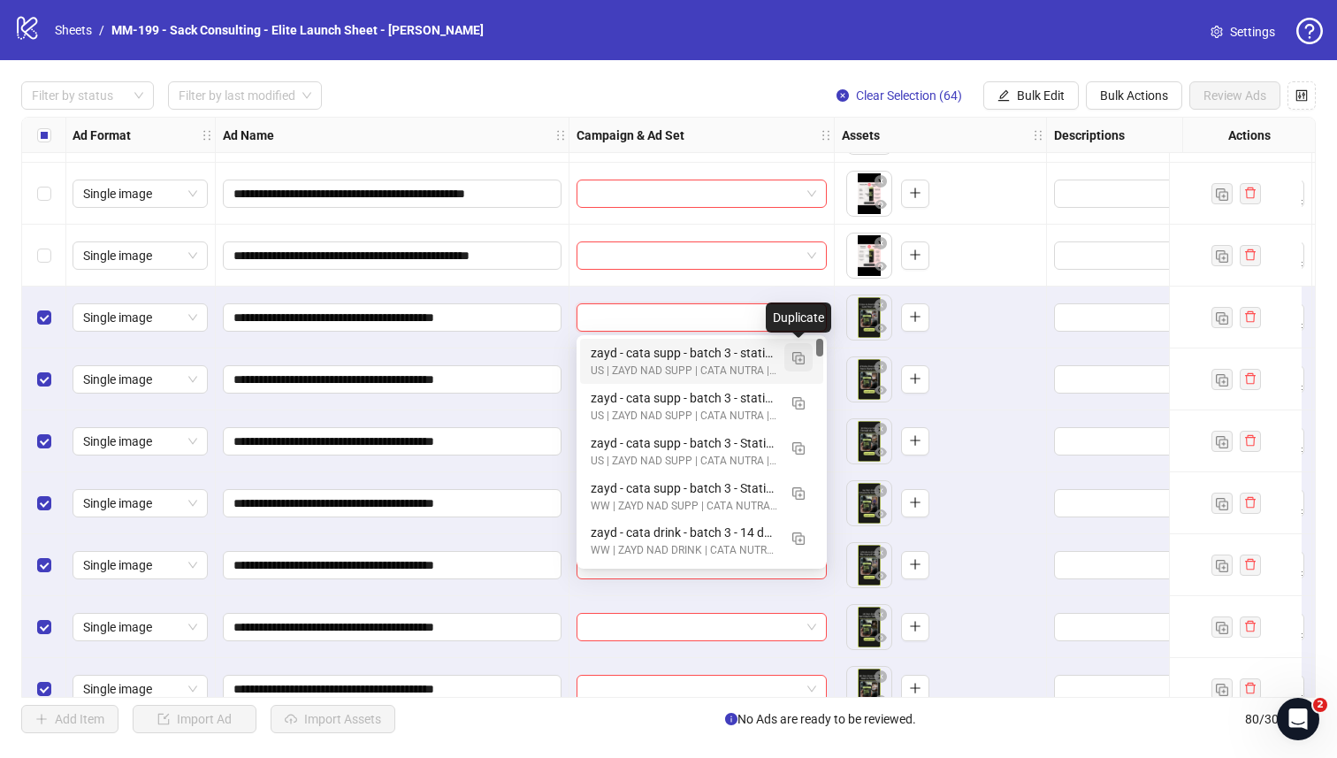
click at [794, 356] on img "button" at bounding box center [798, 358] width 12 height 12
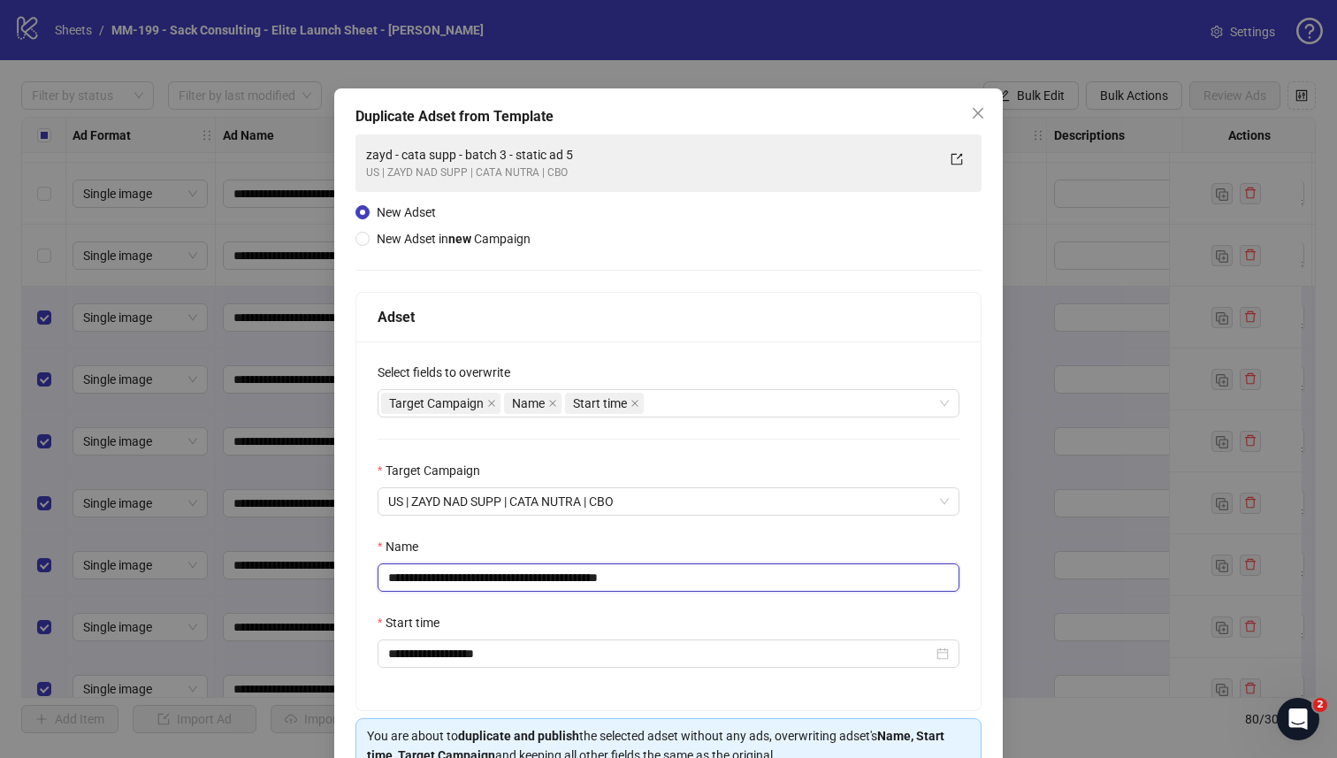
click at [585, 577] on input "**********" at bounding box center [669, 577] width 582 height 28
paste input "text"
type input "**********"
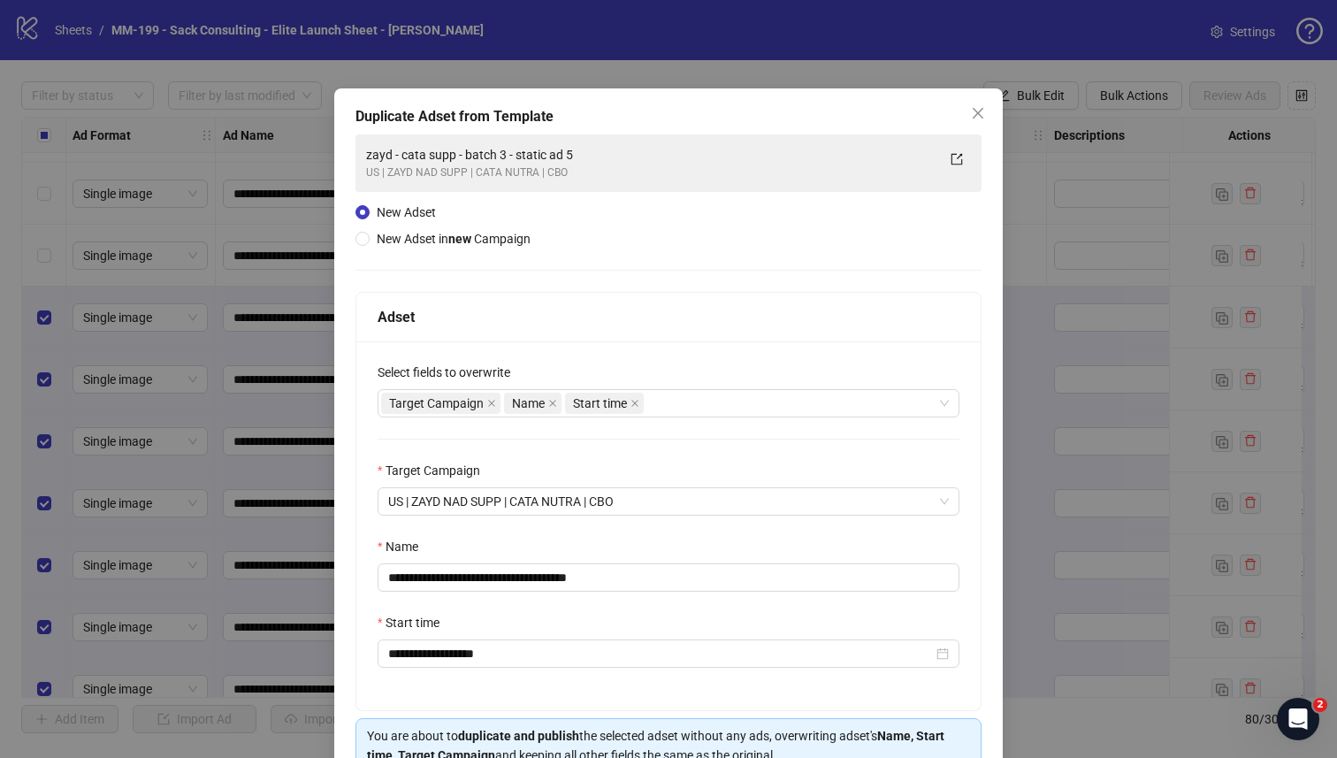
click at [627, 545] on div "Name" at bounding box center [669, 550] width 582 height 27
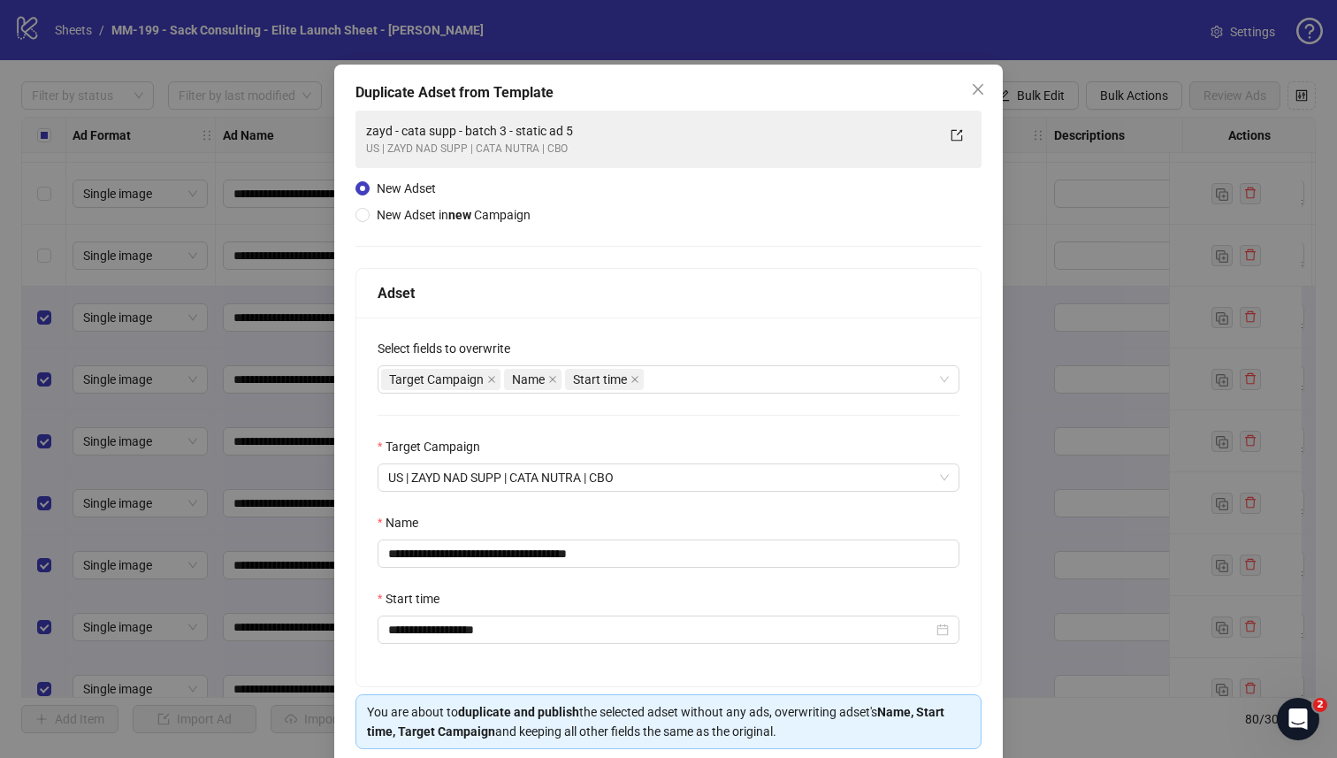
scroll to position [96, 0]
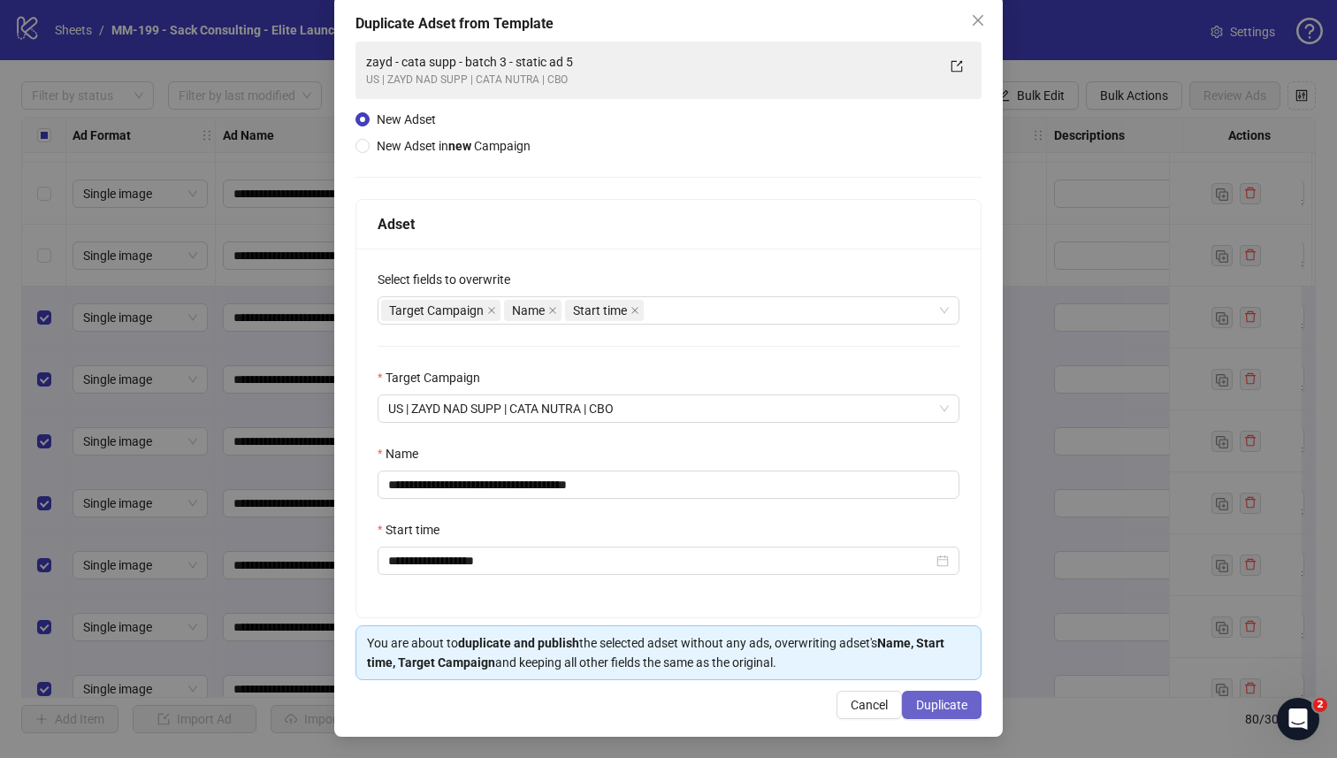
click at [921, 699] on span "Duplicate" at bounding box center [941, 705] width 51 height 14
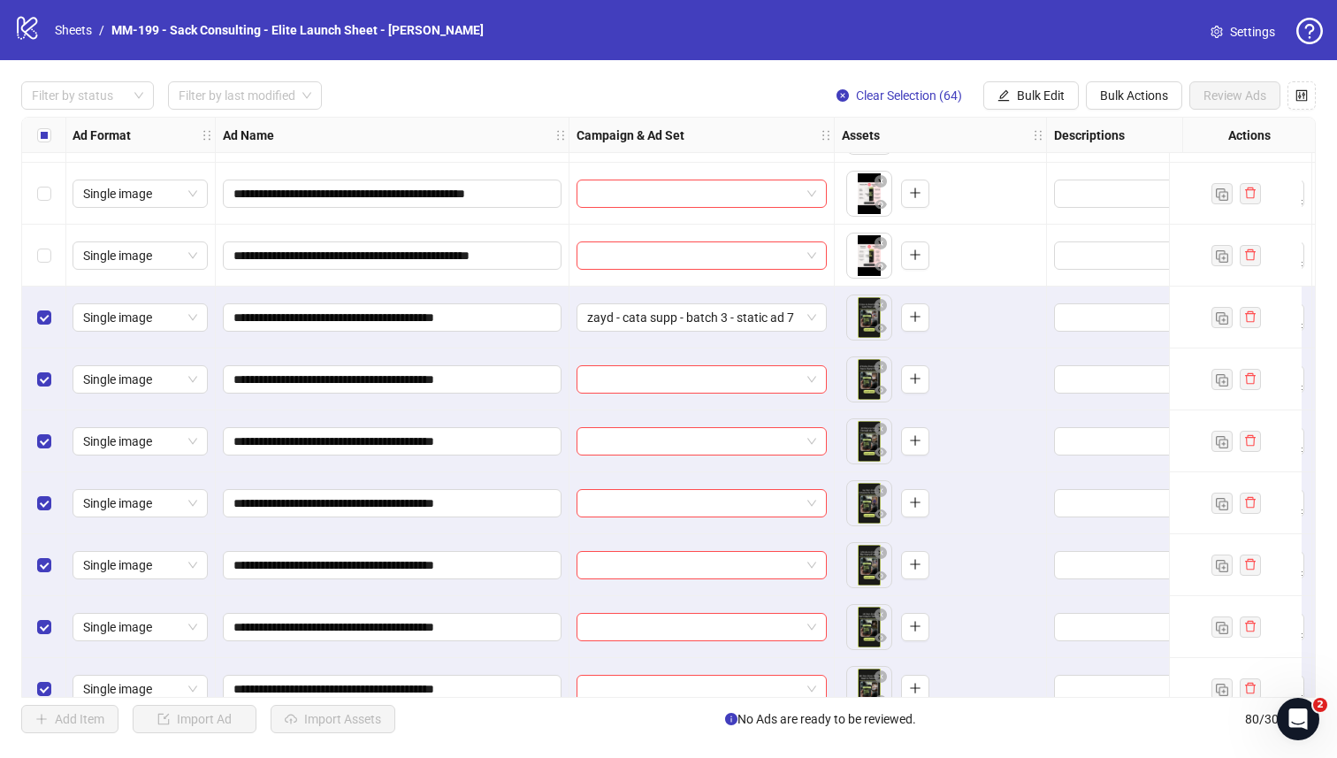
scroll to position [1815, 1]
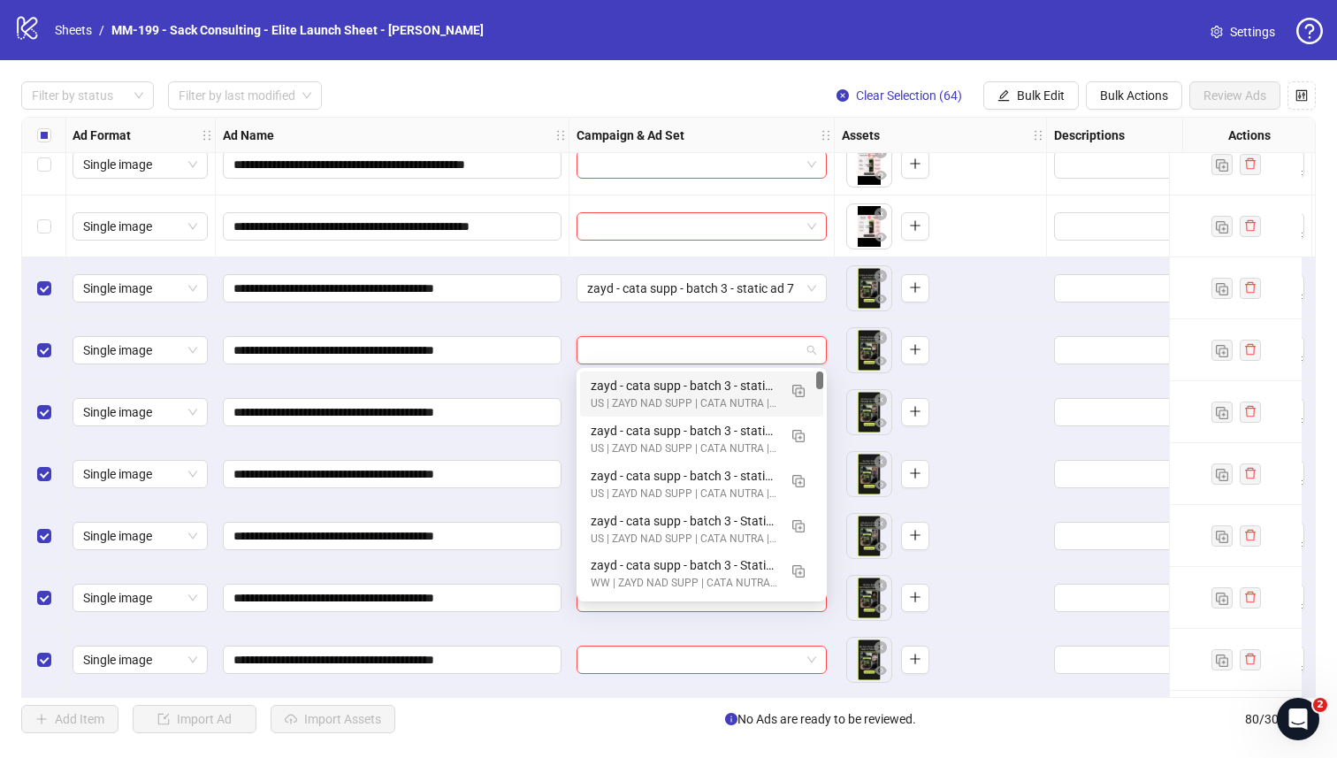
click at [793, 355] on input "search" at bounding box center [693, 350] width 213 height 27
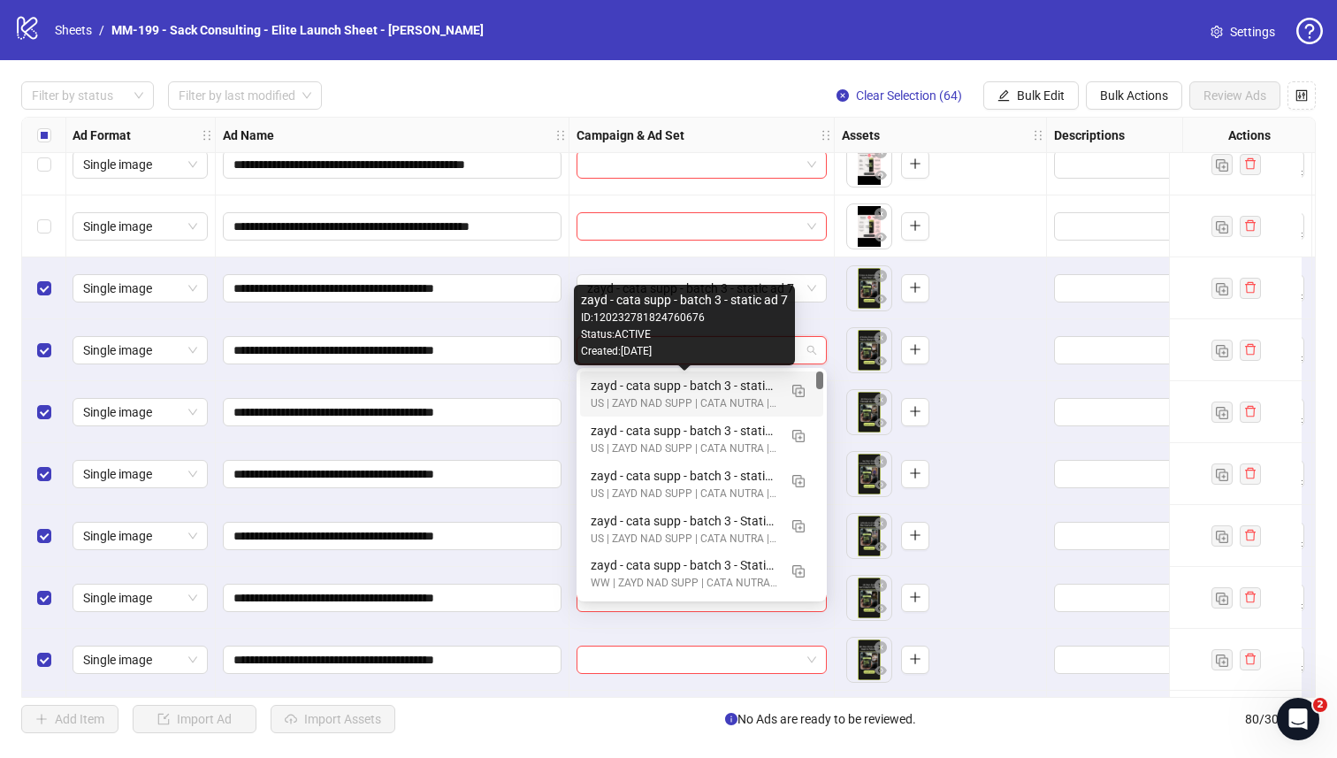
click at [750, 387] on div "zayd - cata supp - batch 3 - static ad 7" at bounding box center [684, 385] width 187 height 19
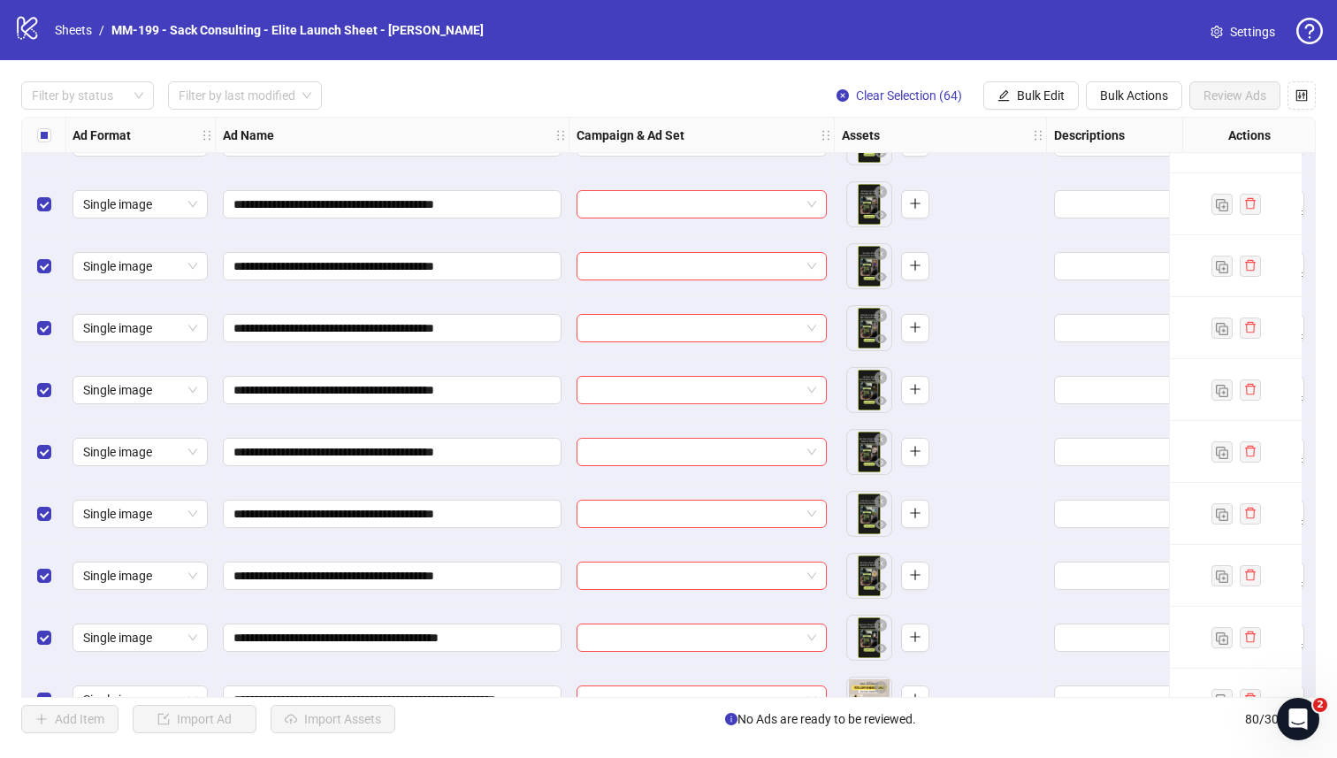
scroll to position [2026, 1]
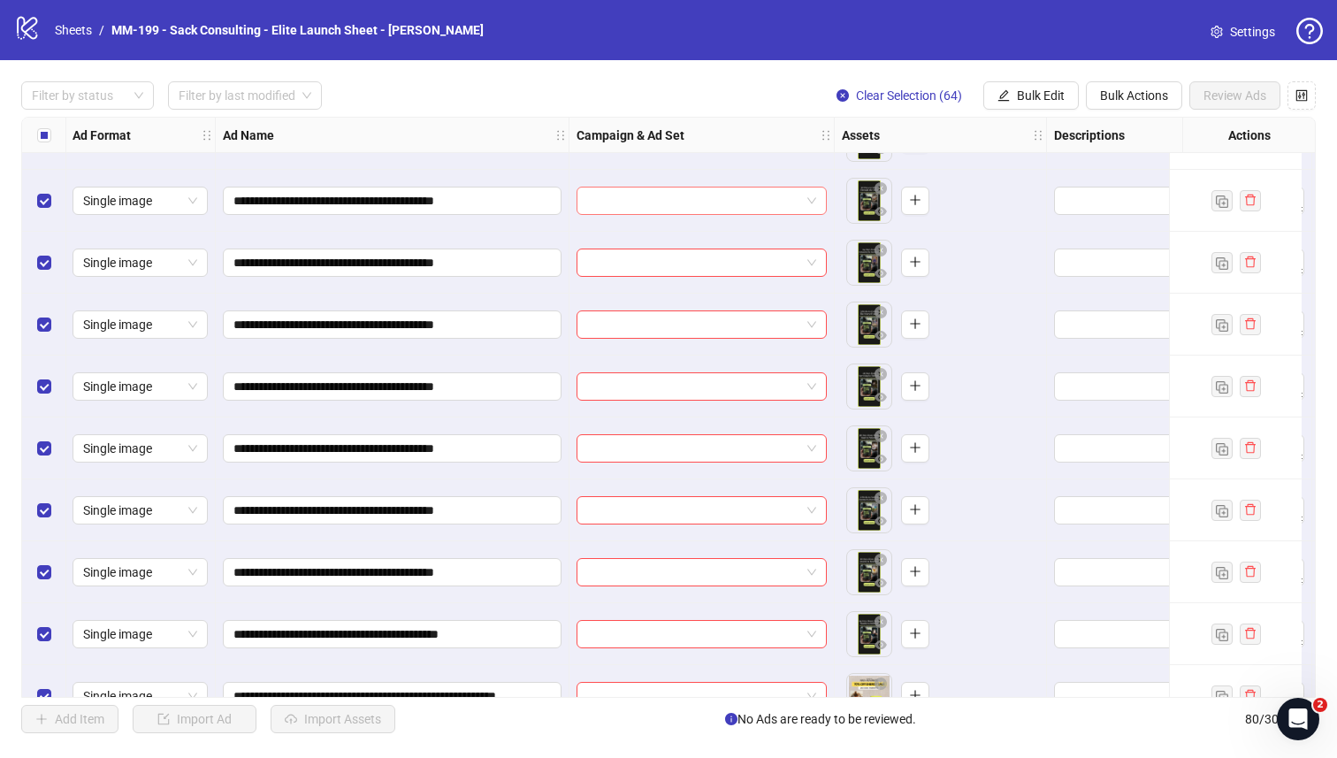
click at [716, 209] on input "search" at bounding box center [693, 200] width 213 height 27
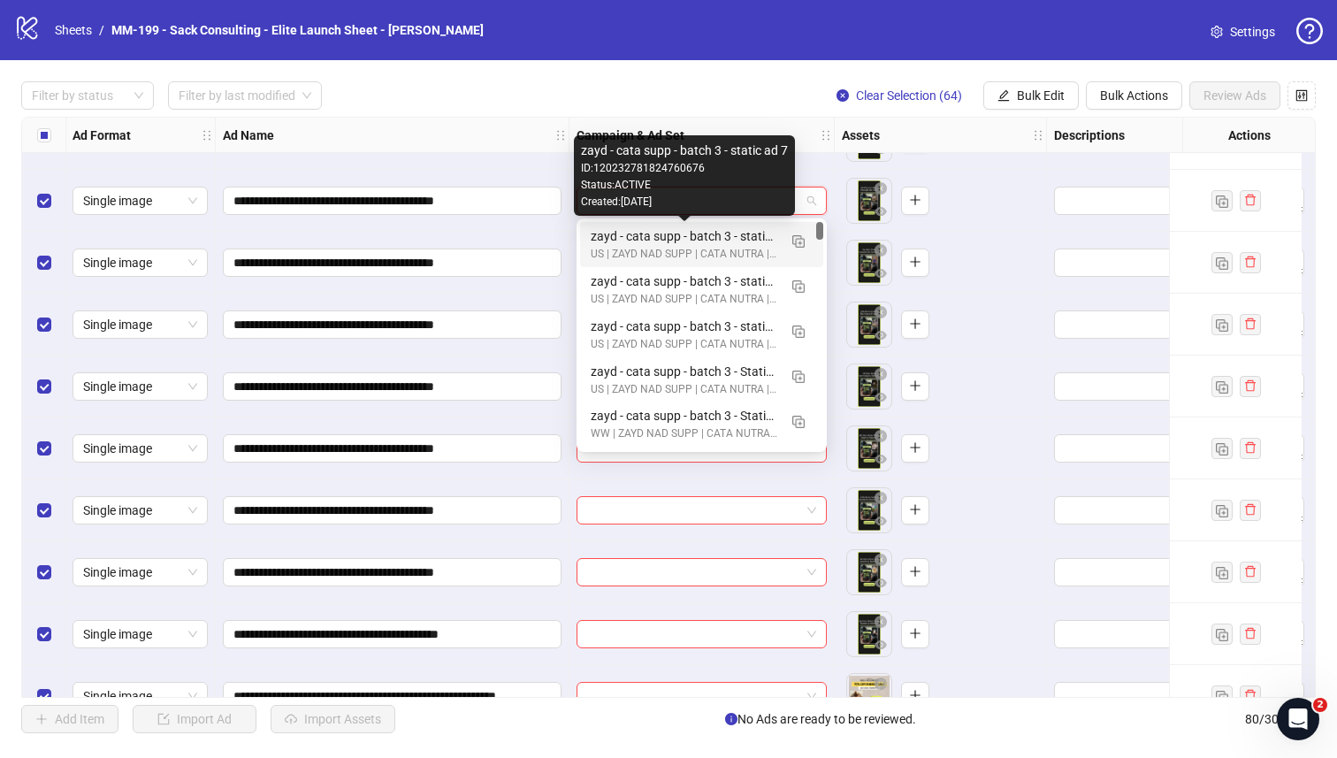
click at [708, 240] on div "zayd - cata supp - batch 3 - static ad 7" at bounding box center [684, 235] width 187 height 19
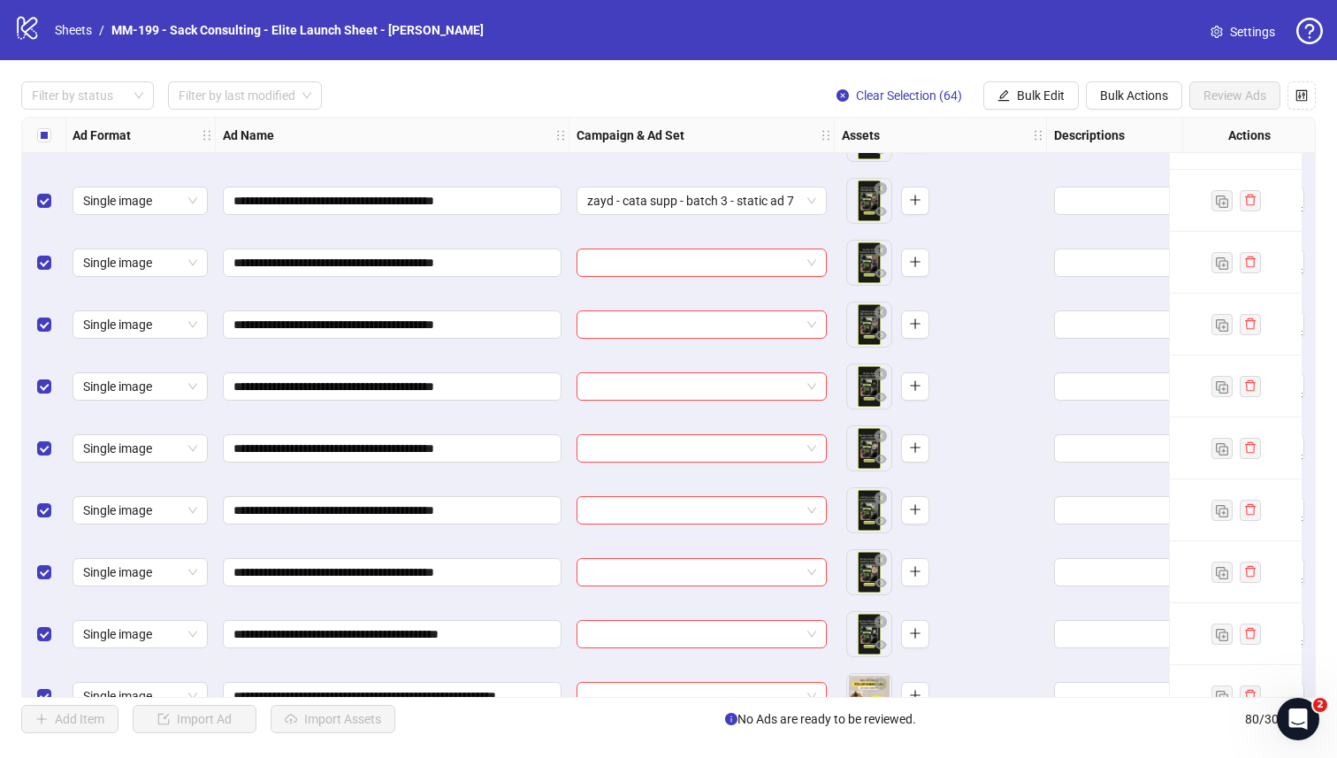
click at [691, 277] on div at bounding box center [701, 263] width 265 height 62
click at [691, 265] on input "search" at bounding box center [693, 262] width 213 height 27
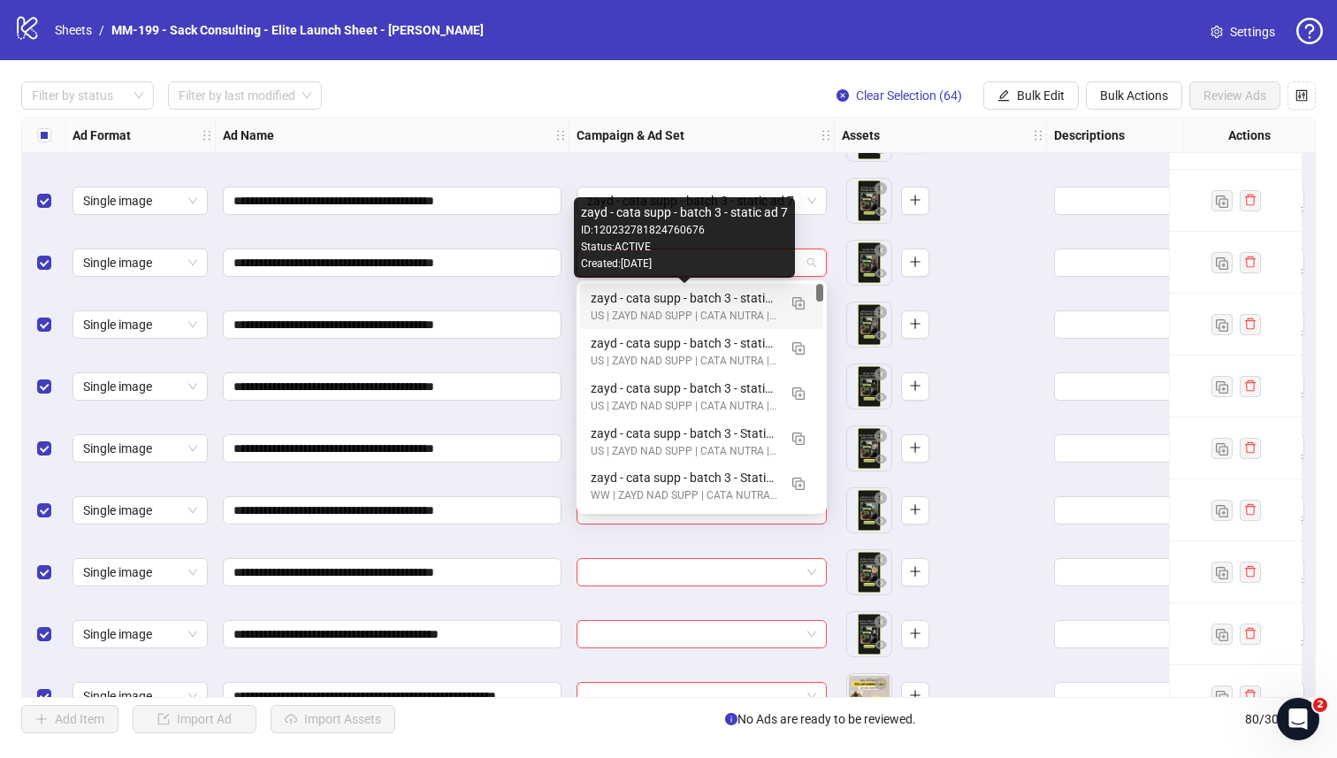
click at [684, 302] on div "zayd - cata supp - batch 3 - static ad 7" at bounding box center [684, 297] width 187 height 19
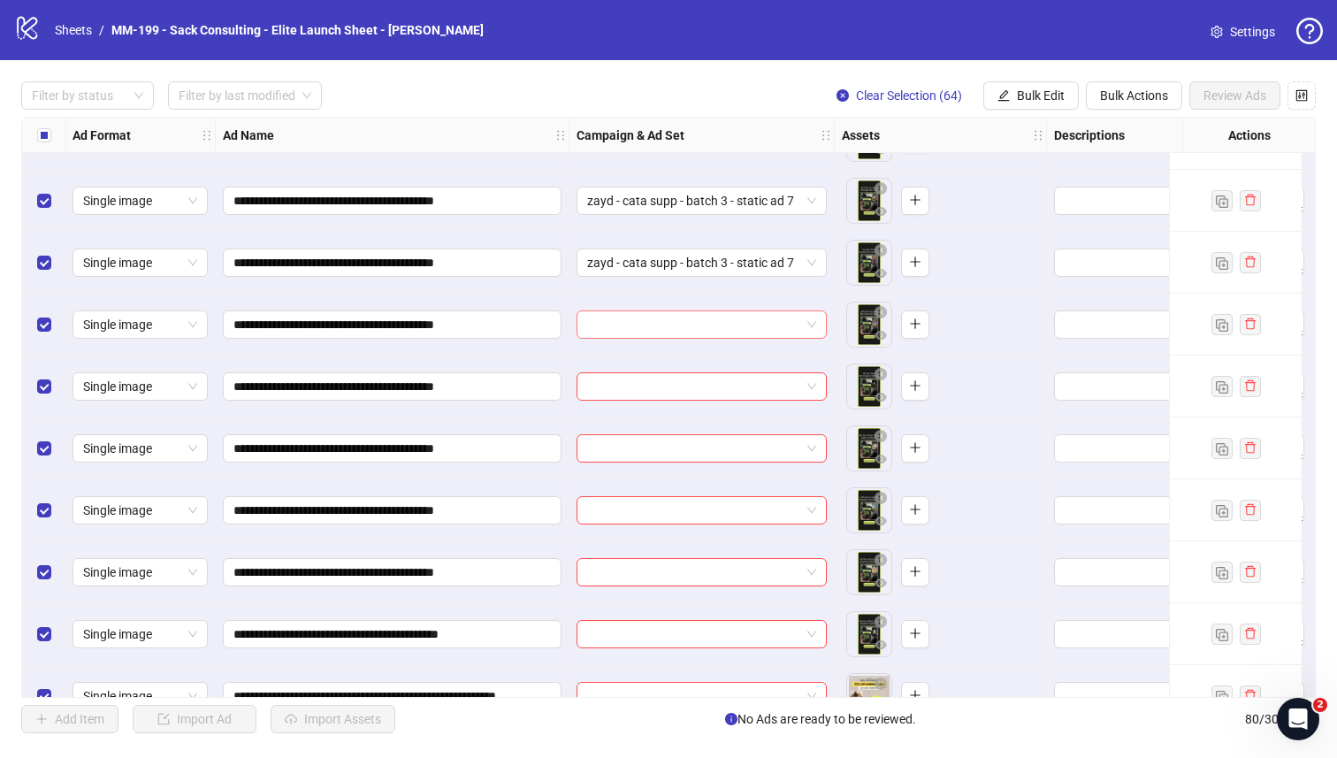
click at [676, 324] on input "search" at bounding box center [693, 324] width 213 height 27
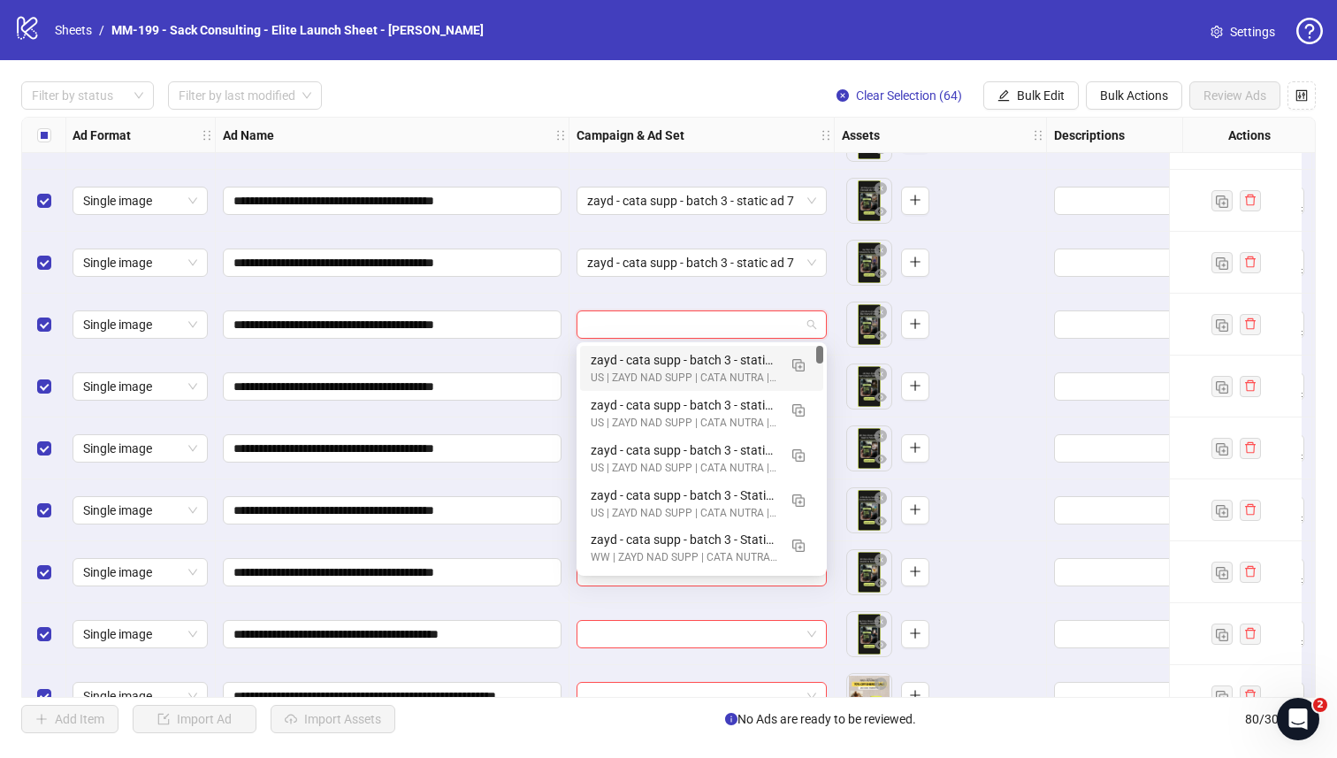
click at [666, 348] on div "zayd - cata supp - batch 3 - static ad 7 US | ZAYD NAD SUPP | CATA NUTRA | CBO" at bounding box center [701, 368] width 243 height 45
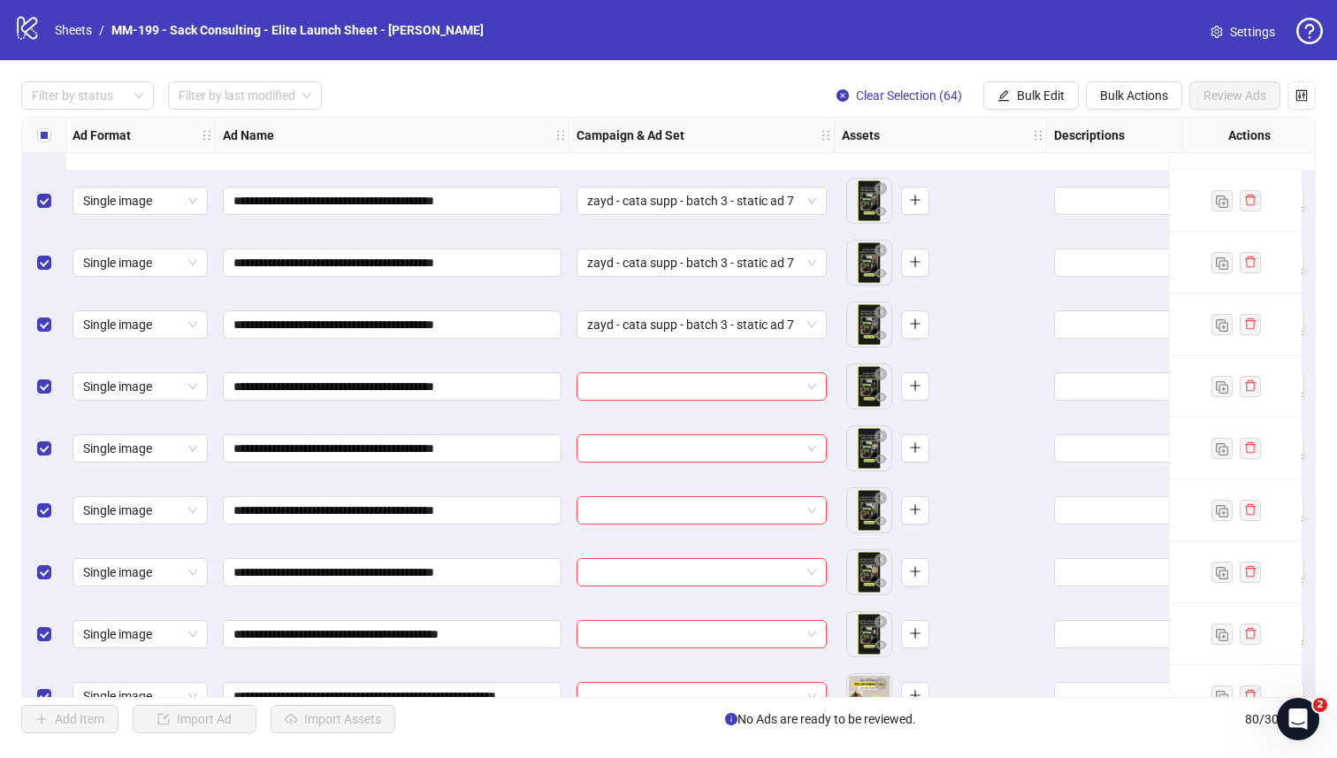
scroll to position [2166, 1]
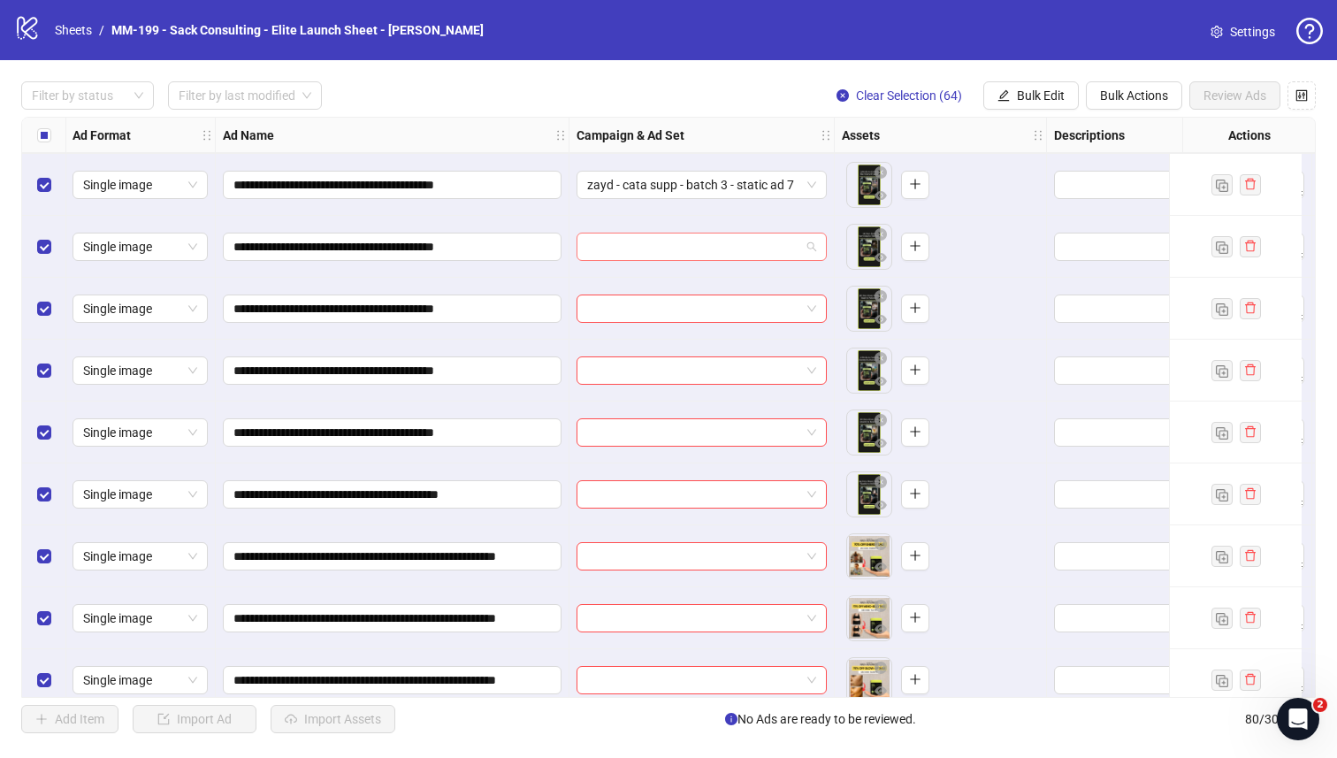
click at [666, 250] on input "search" at bounding box center [693, 246] width 213 height 27
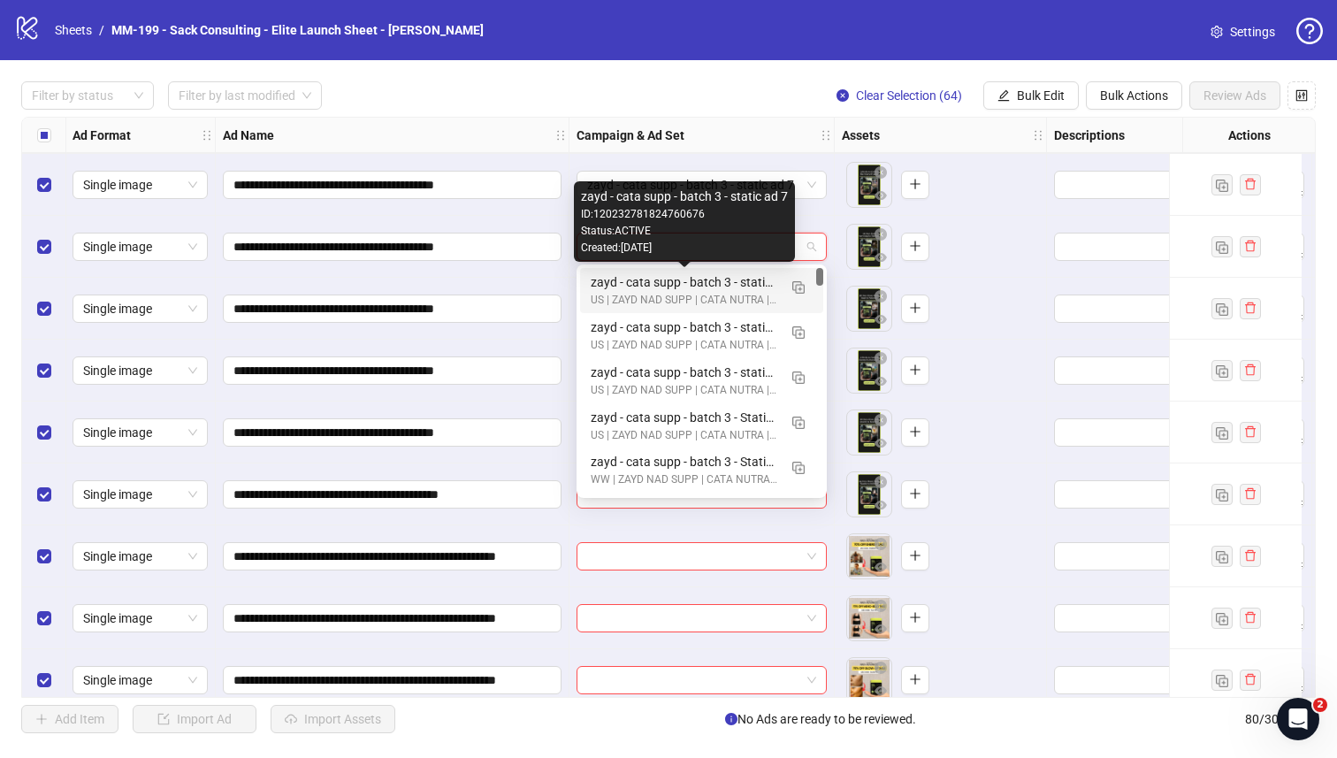
click at [661, 281] on div "zayd - cata supp - batch 3 - static ad 7" at bounding box center [684, 281] width 187 height 19
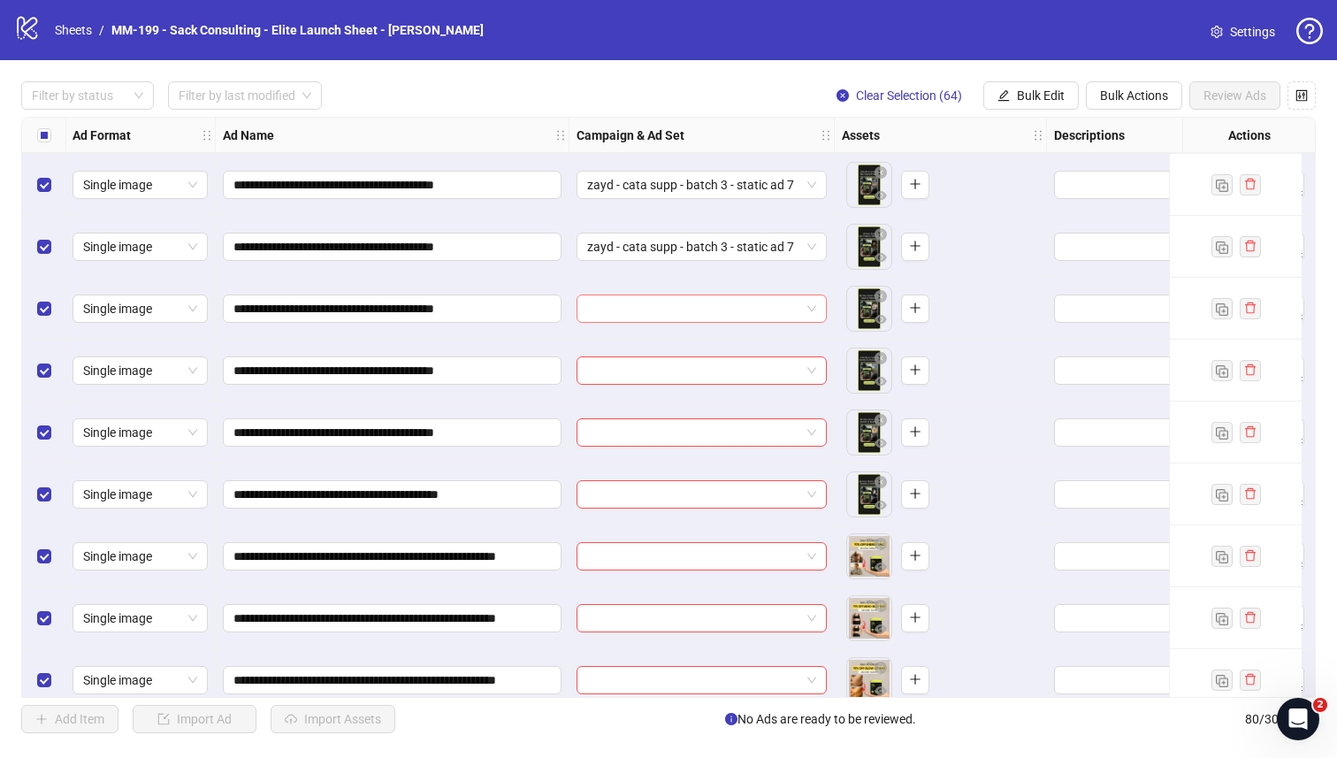
click at [656, 302] on input "search" at bounding box center [693, 308] width 213 height 27
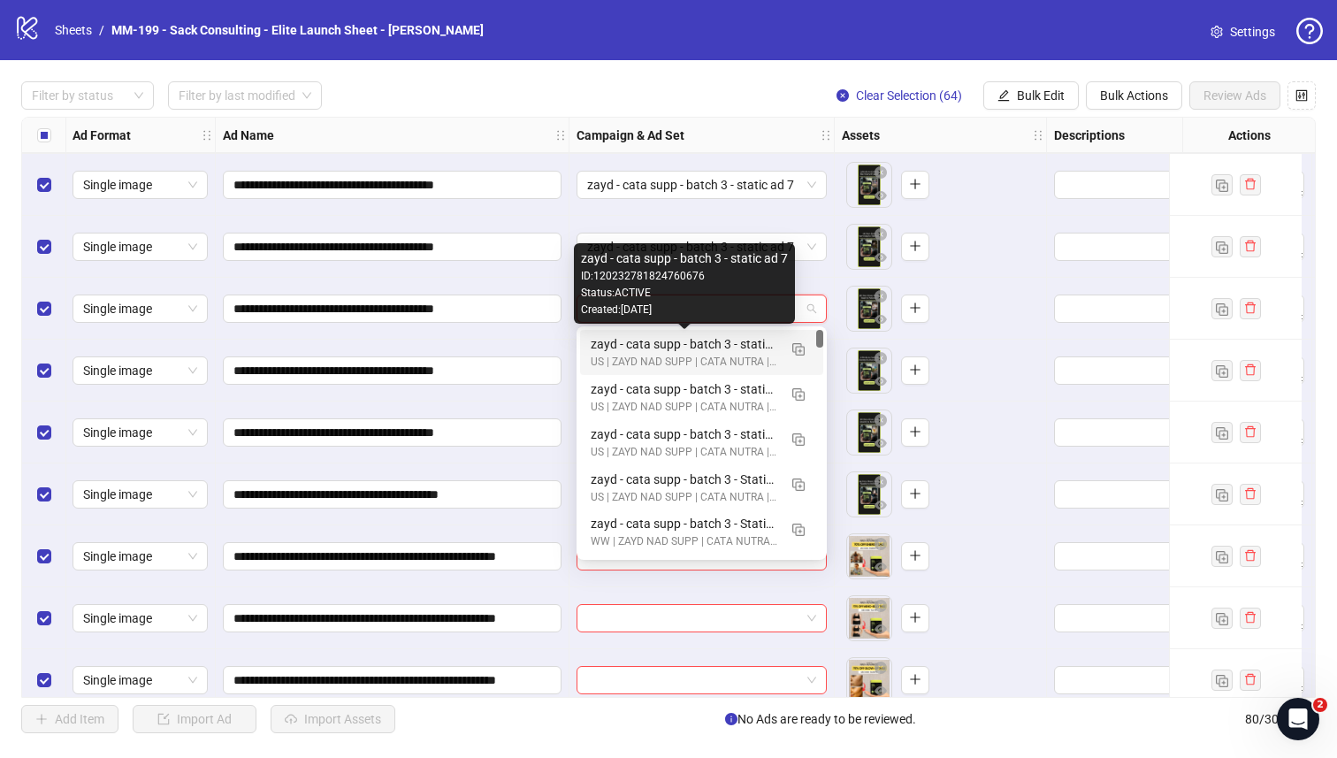
click at [641, 347] on div "zayd - cata supp - batch 3 - static ad 7" at bounding box center [684, 343] width 187 height 19
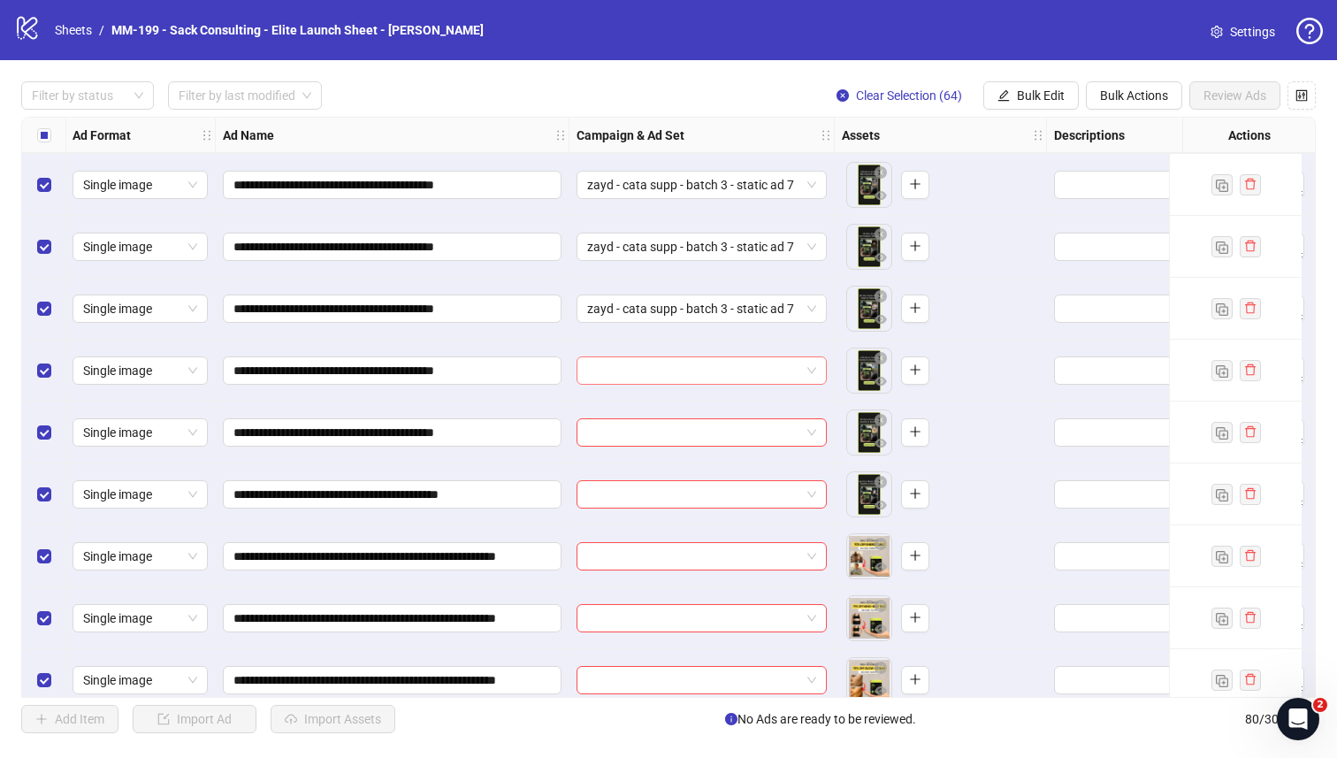
click at [636, 363] on input "search" at bounding box center [693, 370] width 213 height 27
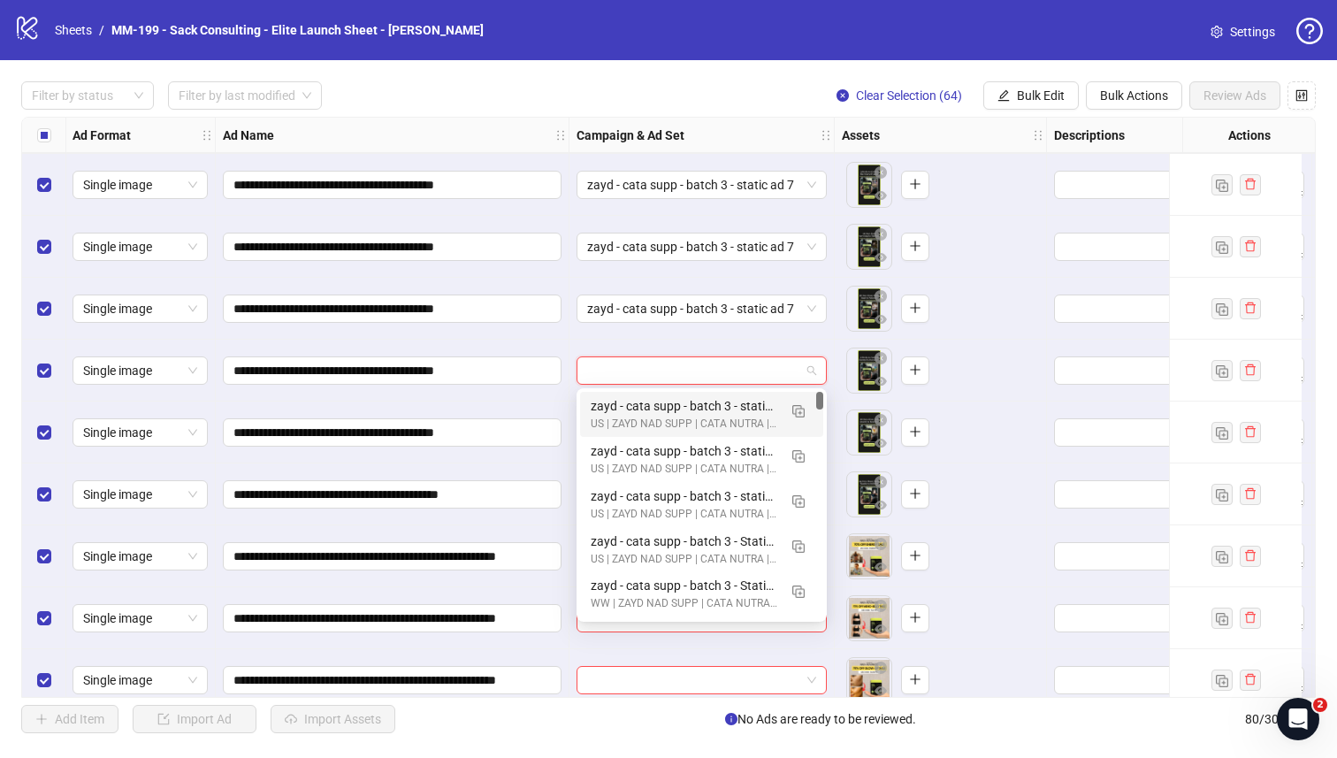
click at [633, 397] on div "zayd - cata supp - batch 3 - static ad 7" at bounding box center [684, 405] width 187 height 19
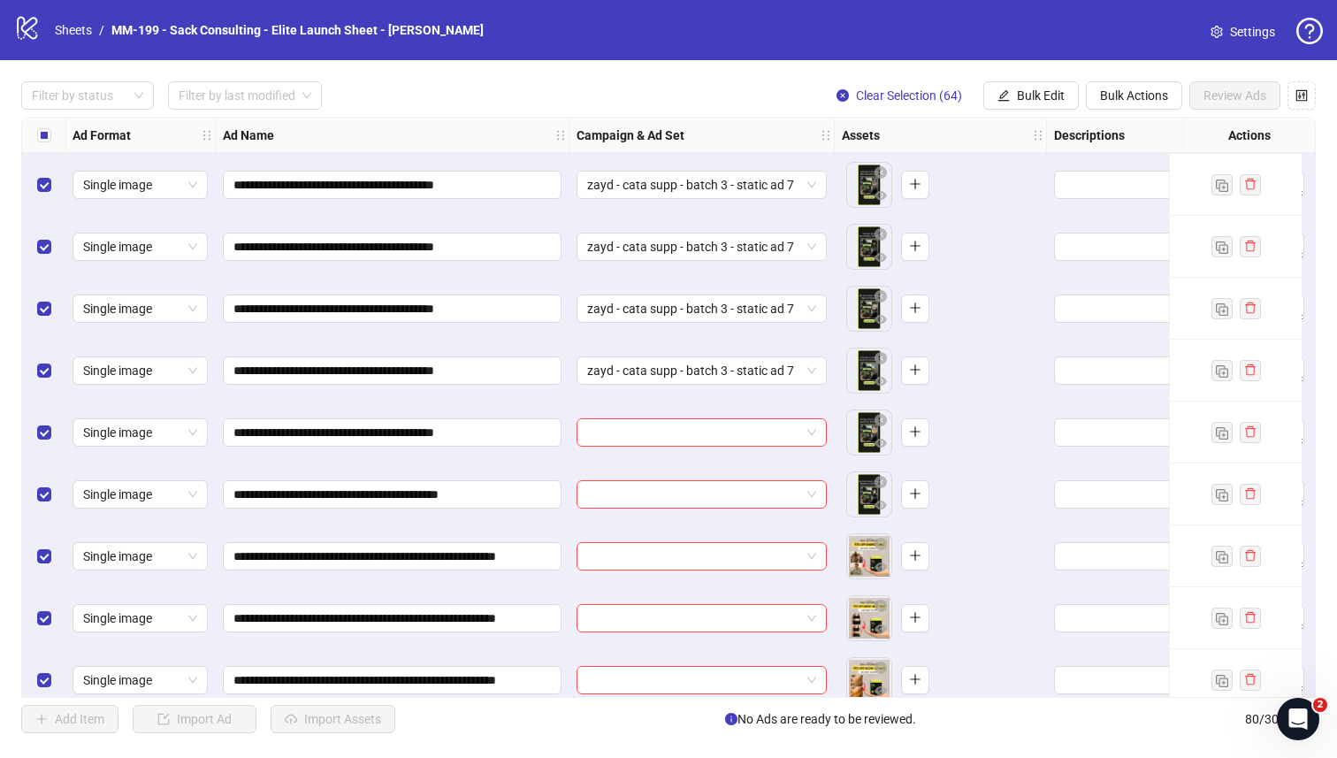
scroll to position [2262, 1]
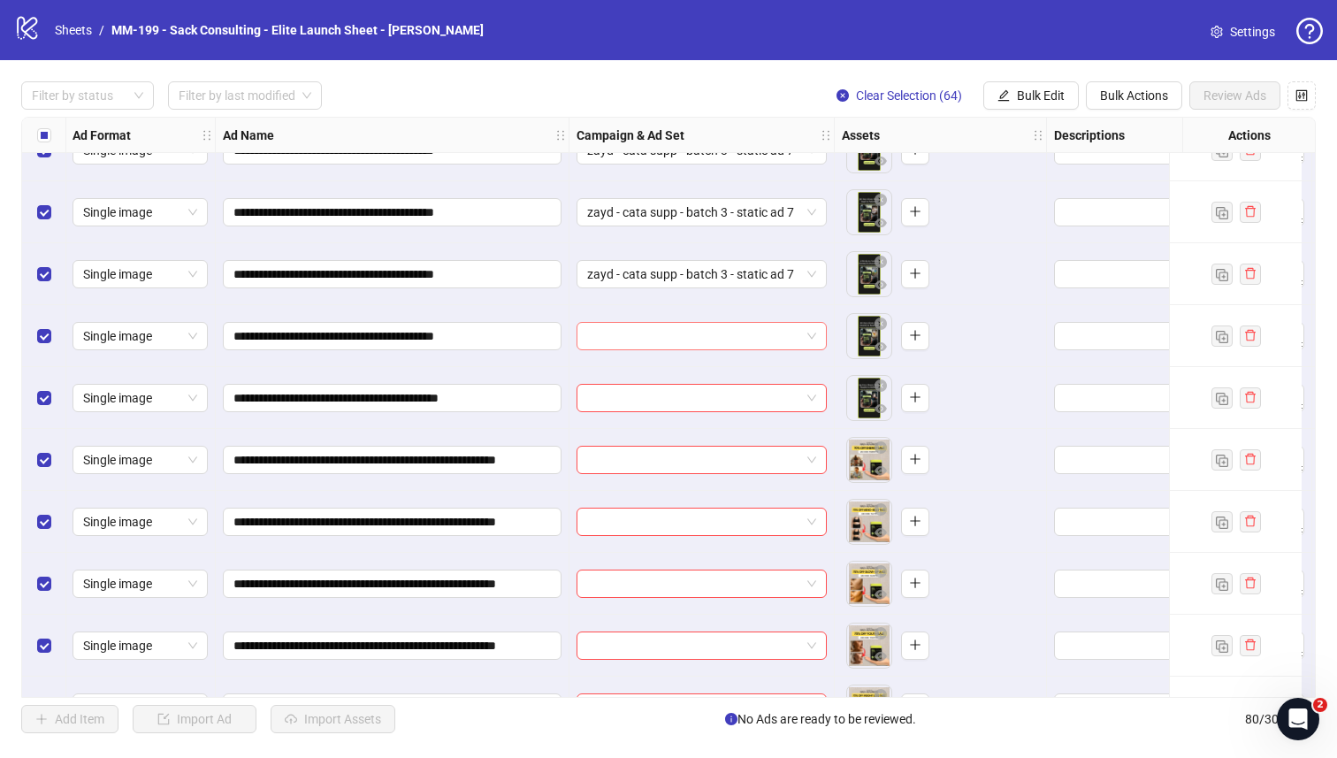
click at [641, 340] on input "search" at bounding box center [693, 336] width 213 height 27
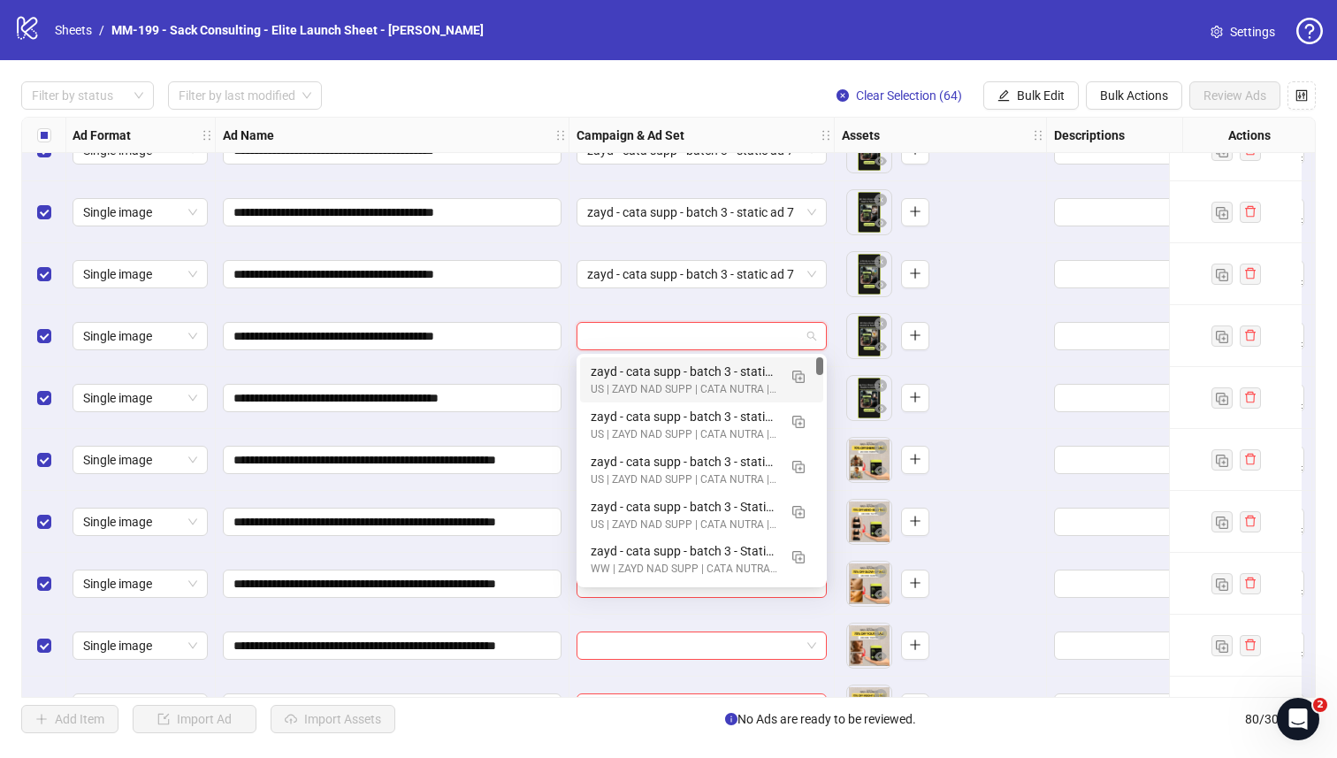
click at [640, 376] on div "zayd - cata supp - batch 3 - static ad 7" at bounding box center [684, 371] width 187 height 19
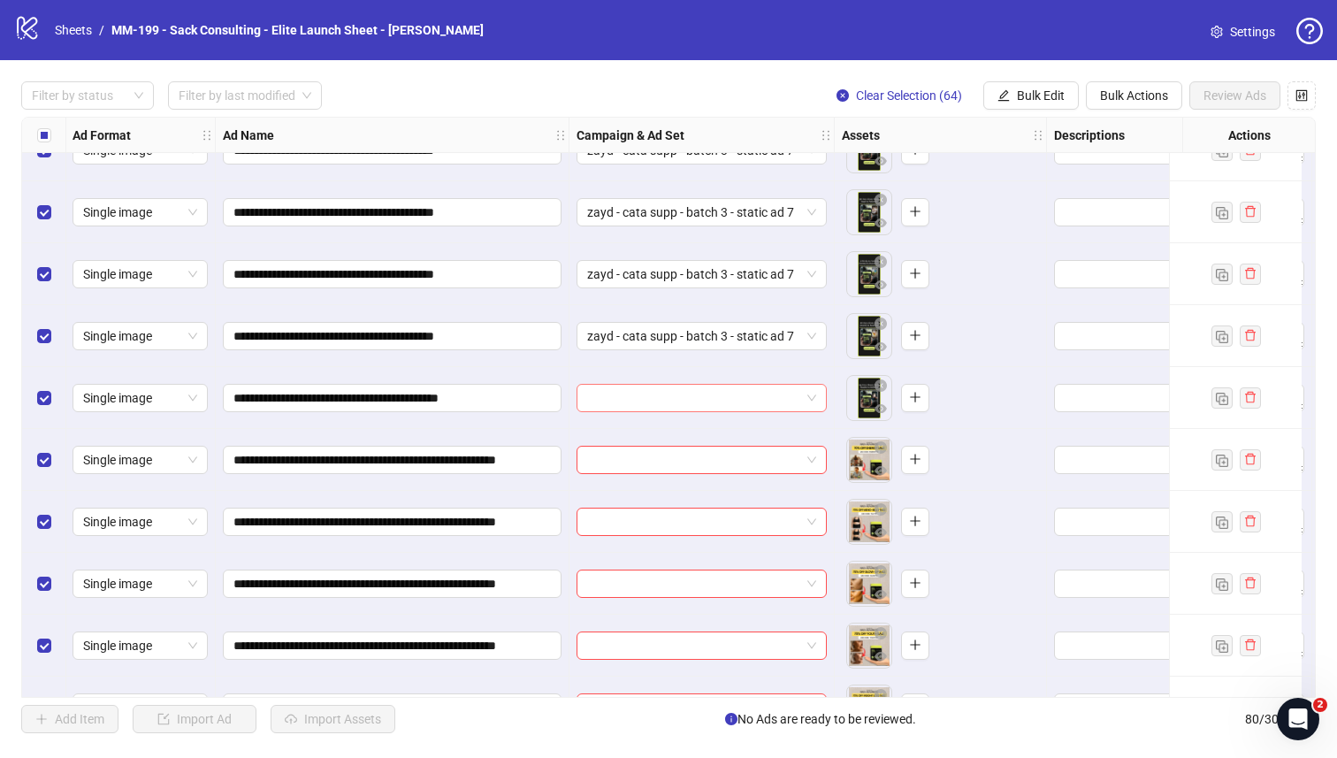
click at [630, 401] on input "search" at bounding box center [693, 398] width 213 height 27
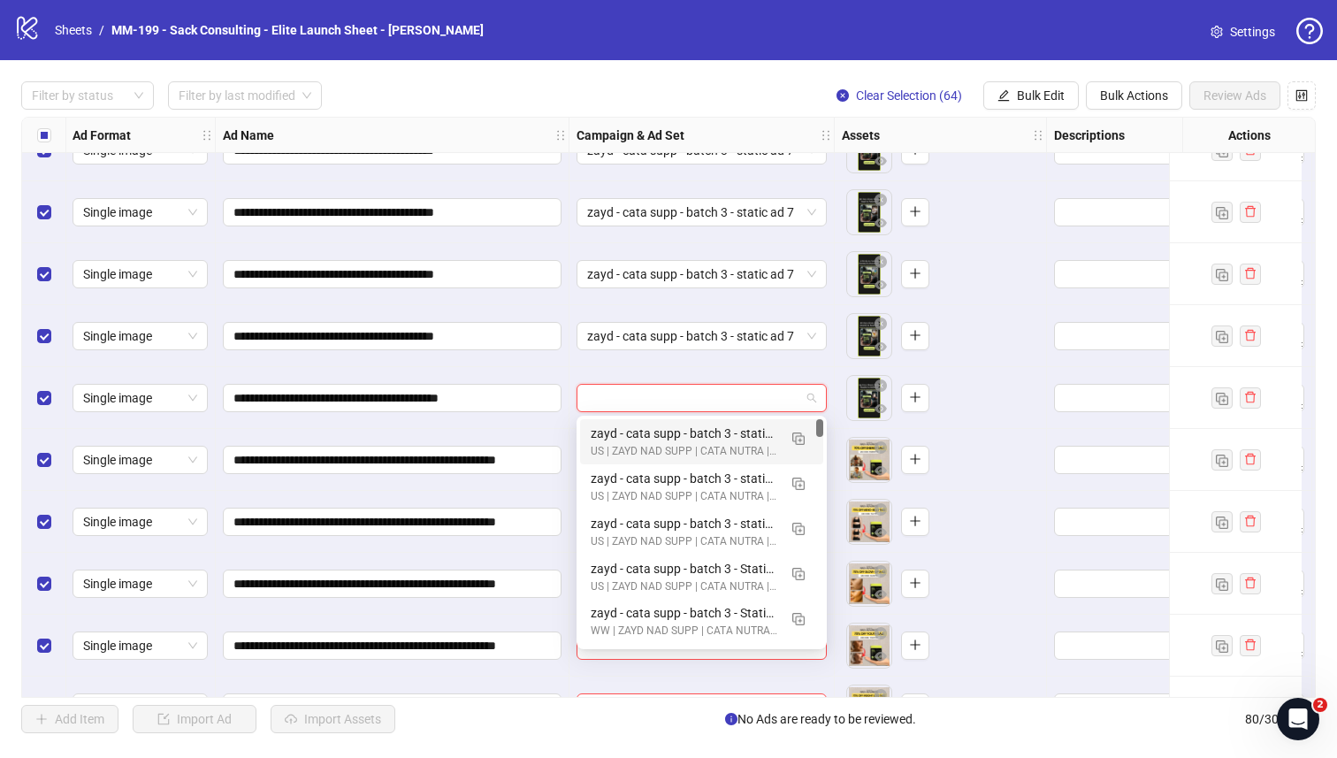
click at [622, 435] on div "zayd - cata supp - batch 3 - static ad 7" at bounding box center [684, 433] width 187 height 19
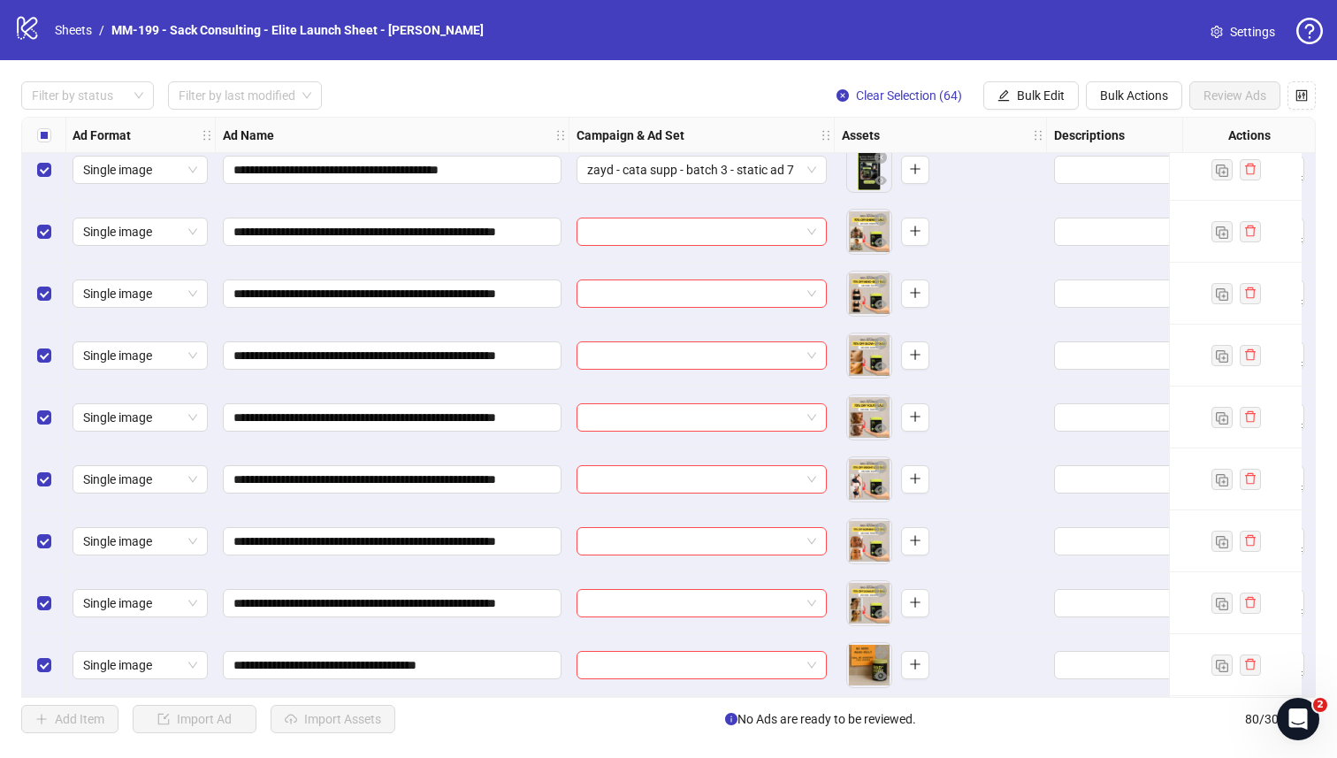
scroll to position [2495, 1]
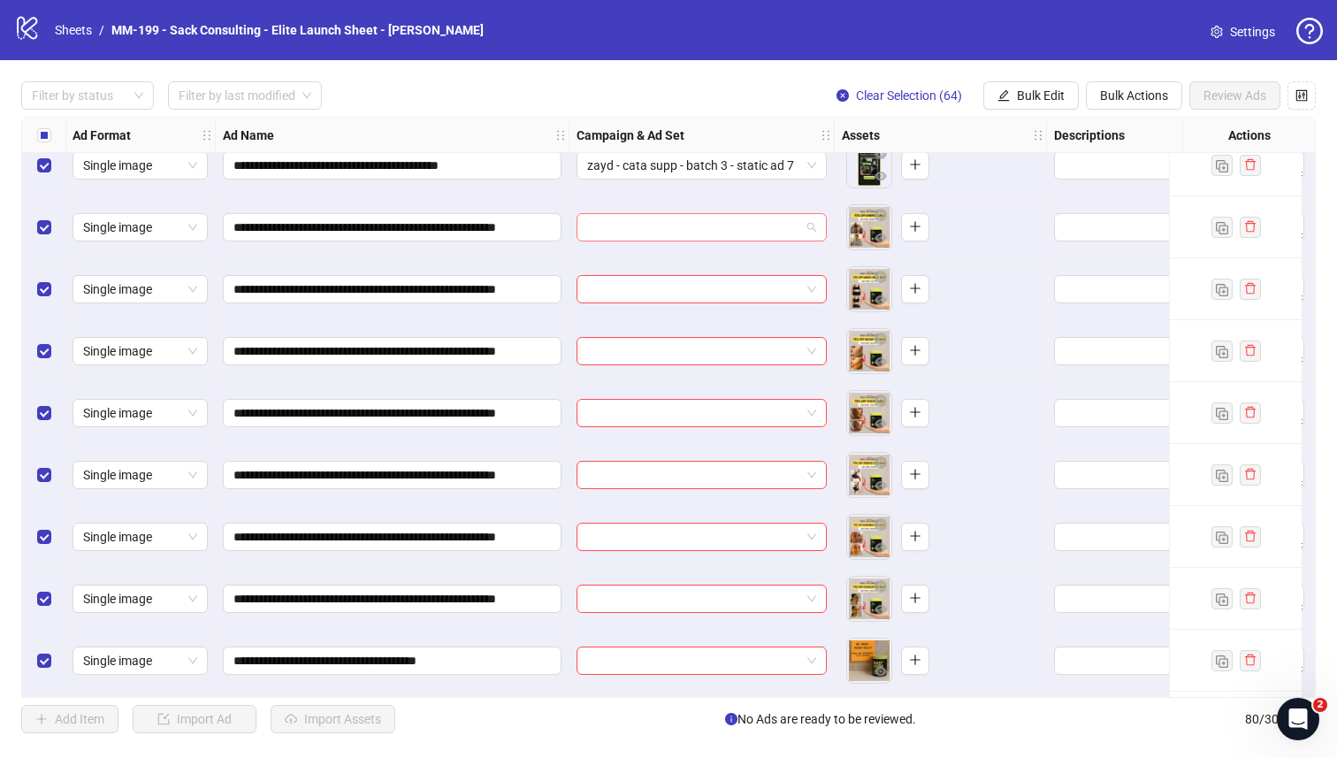
click at [708, 229] on input "search" at bounding box center [693, 227] width 213 height 27
drag, startPoint x: 516, startPoint y: 227, endPoint x: 209, endPoint y: 219, distance: 307.0
click at [646, 227] on input "search" at bounding box center [693, 227] width 213 height 27
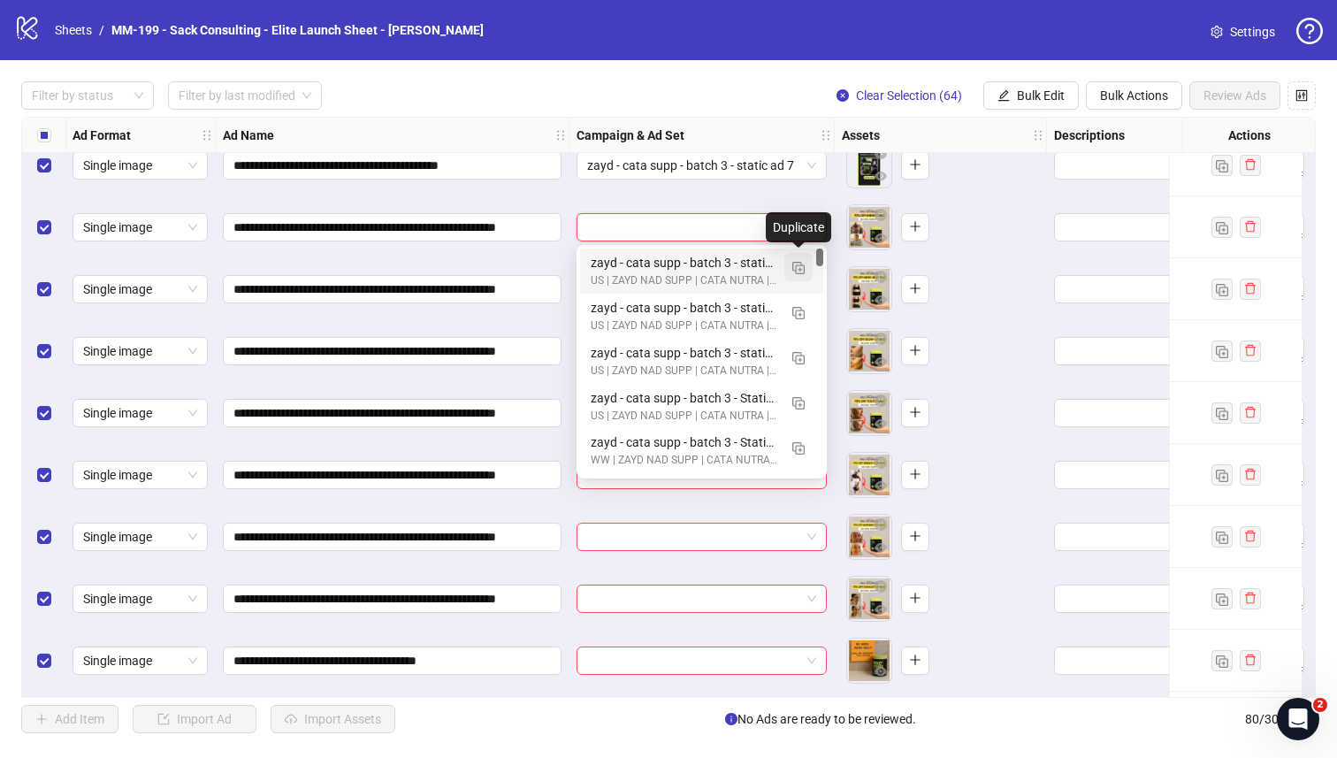
click at [792, 260] on span "button" at bounding box center [798, 267] width 12 height 14
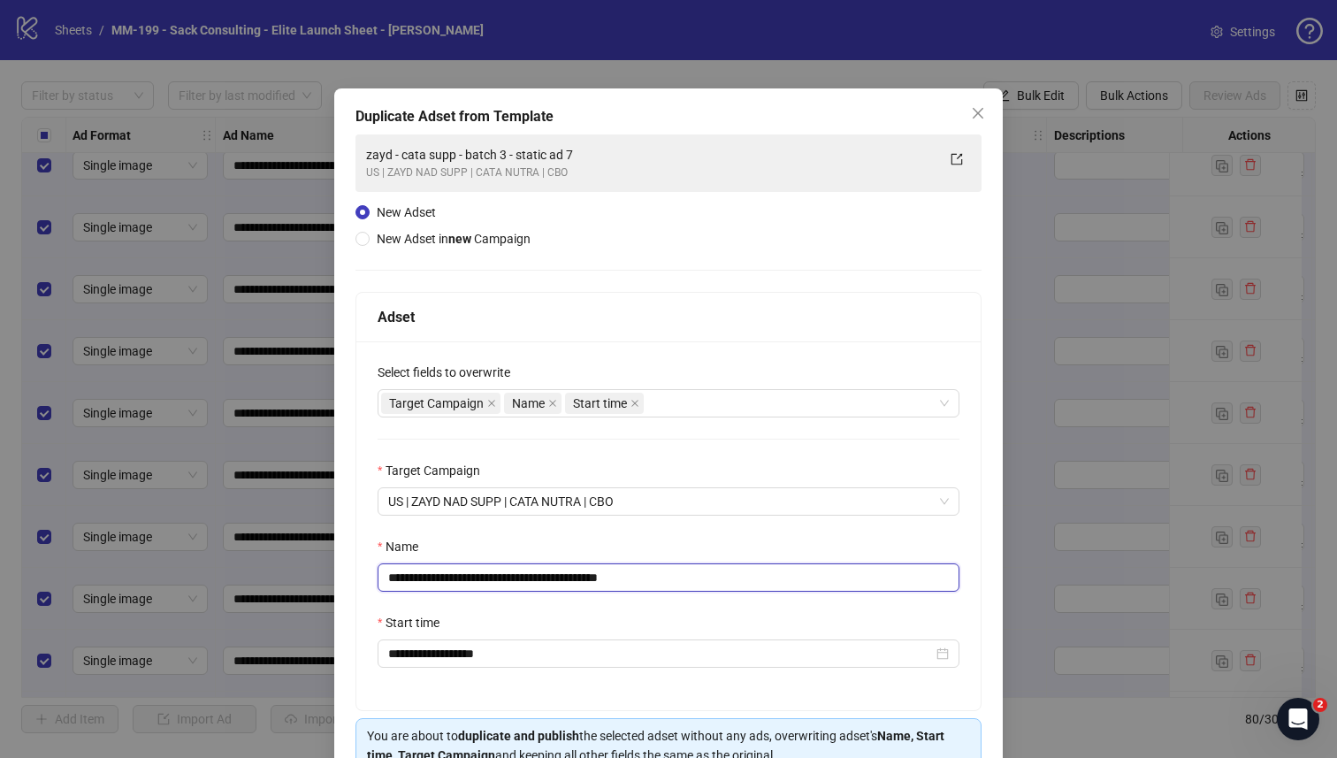
click at [555, 571] on input "**********" at bounding box center [669, 577] width 582 height 28
paste input "*******"
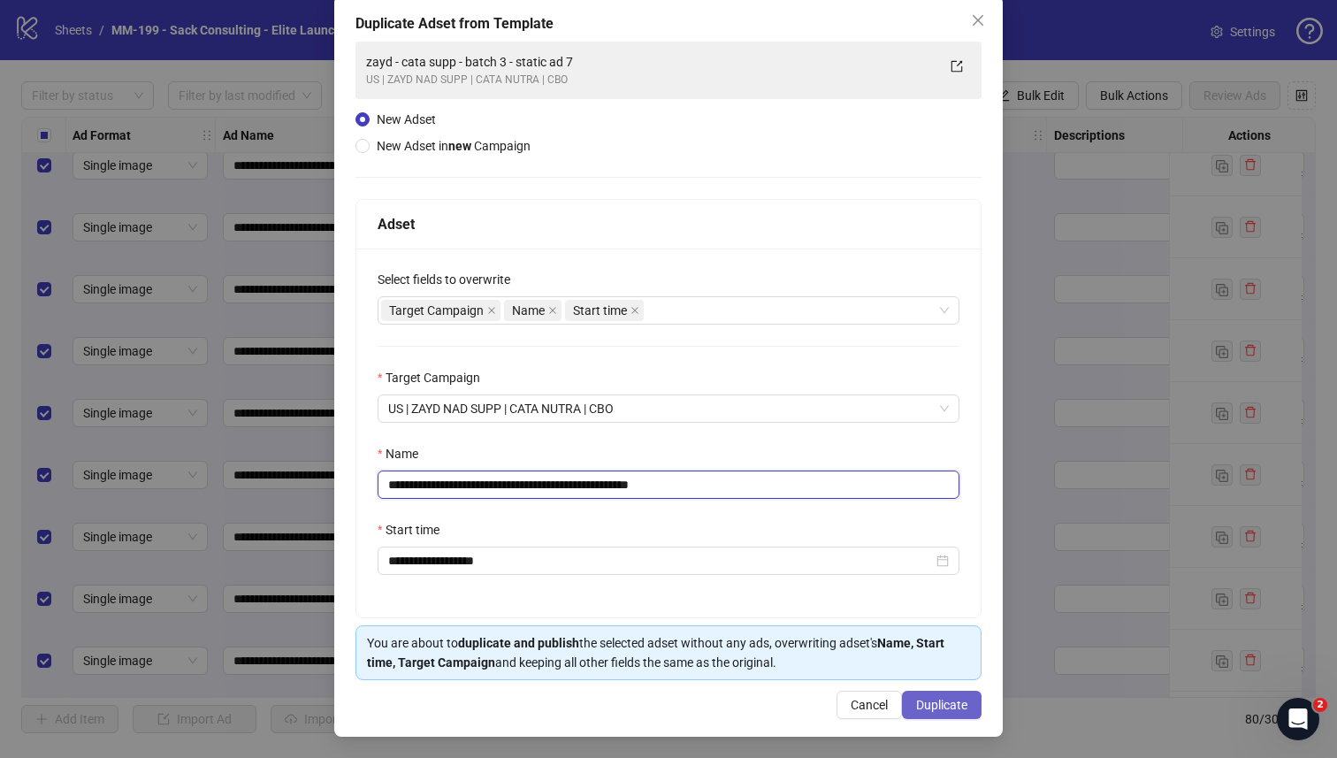
type input "**********"
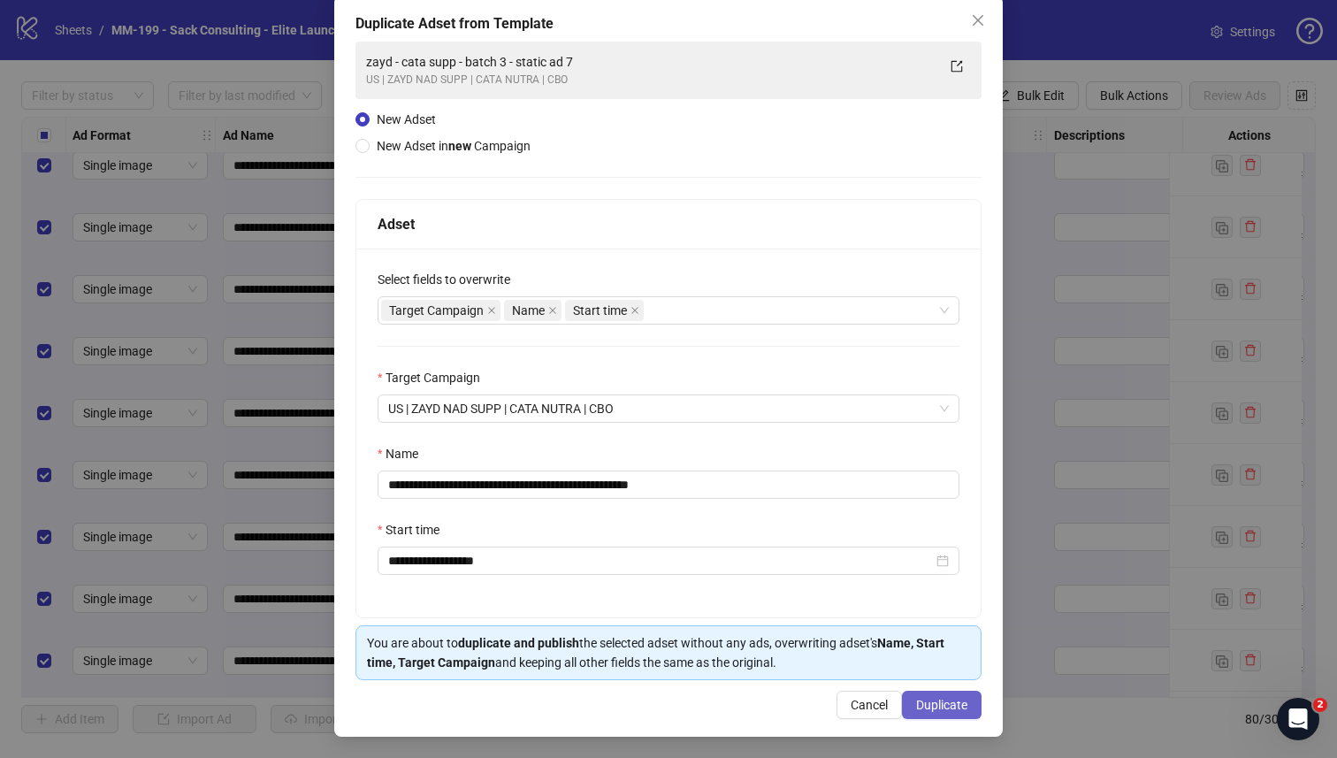
click at [902, 694] on button "Duplicate" at bounding box center [942, 705] width 80 height 28
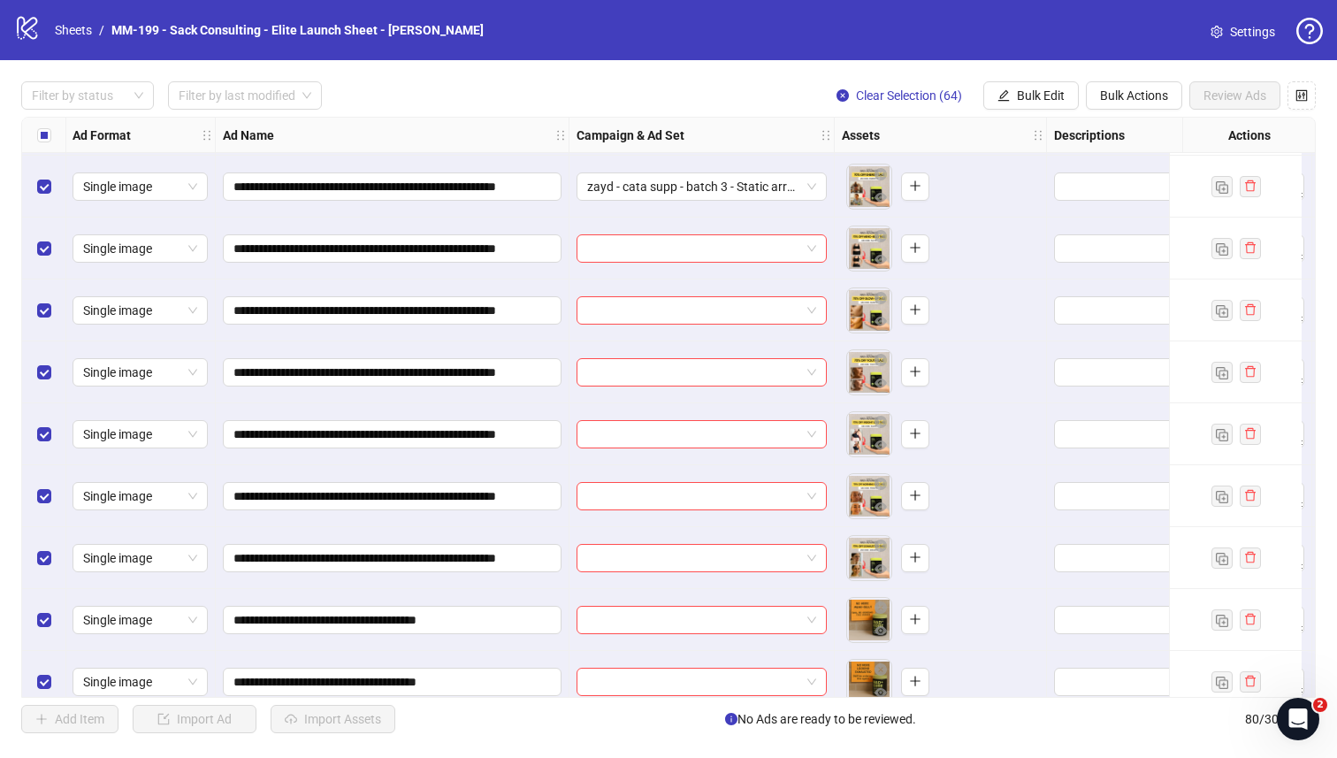
scroll to position [2537, 1]
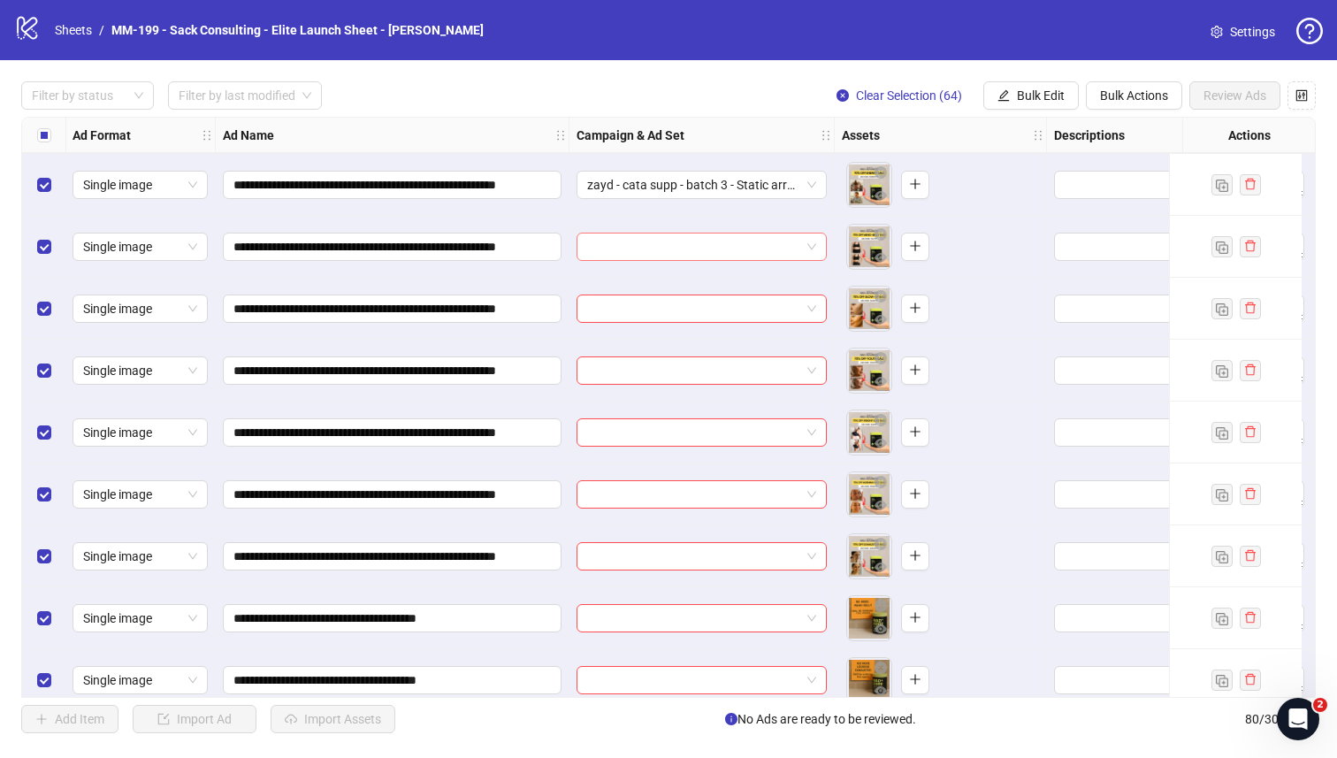
click at [648, 233] on input "search" at bounding box center [693, 246] width 213 height 27
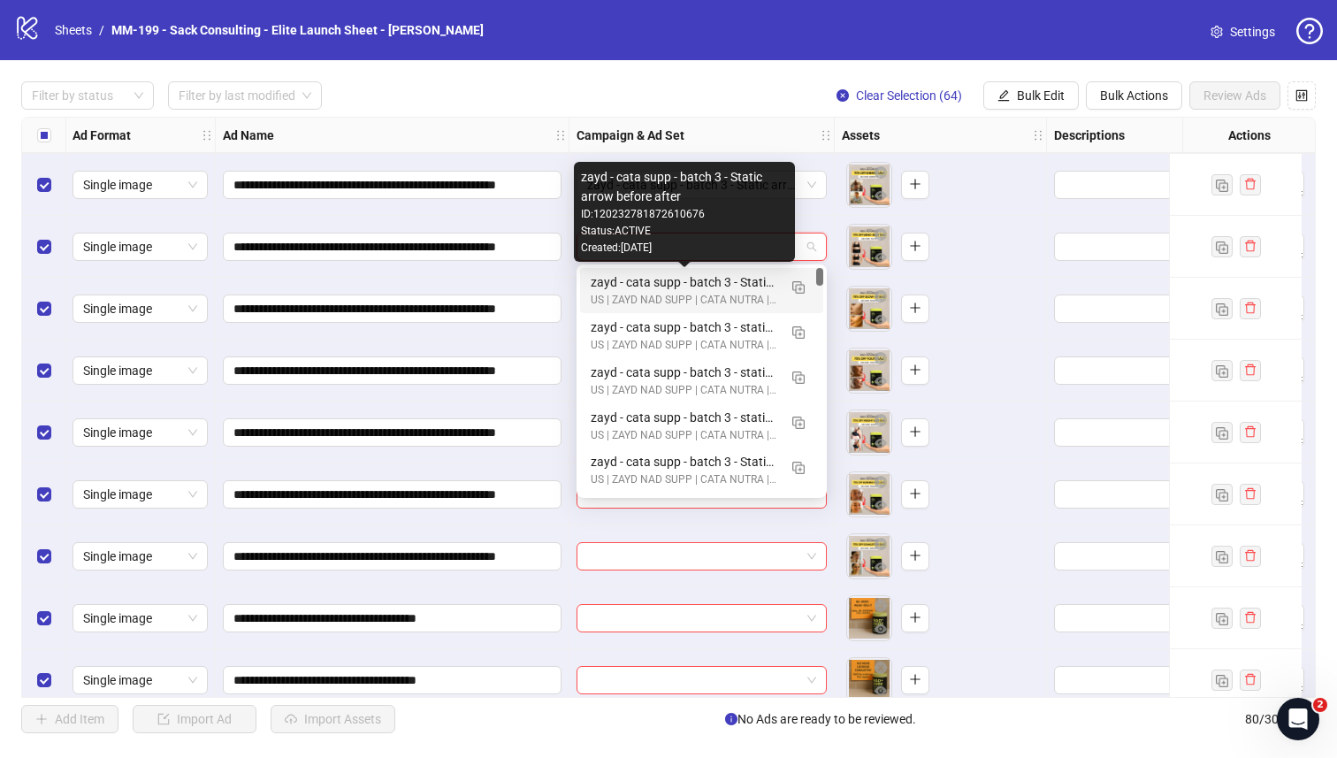
click at [639, 285] on div "zayd - cata supp - batch 3 - Static arrow before after" at bounding box center [684, 281] width 187 height 19
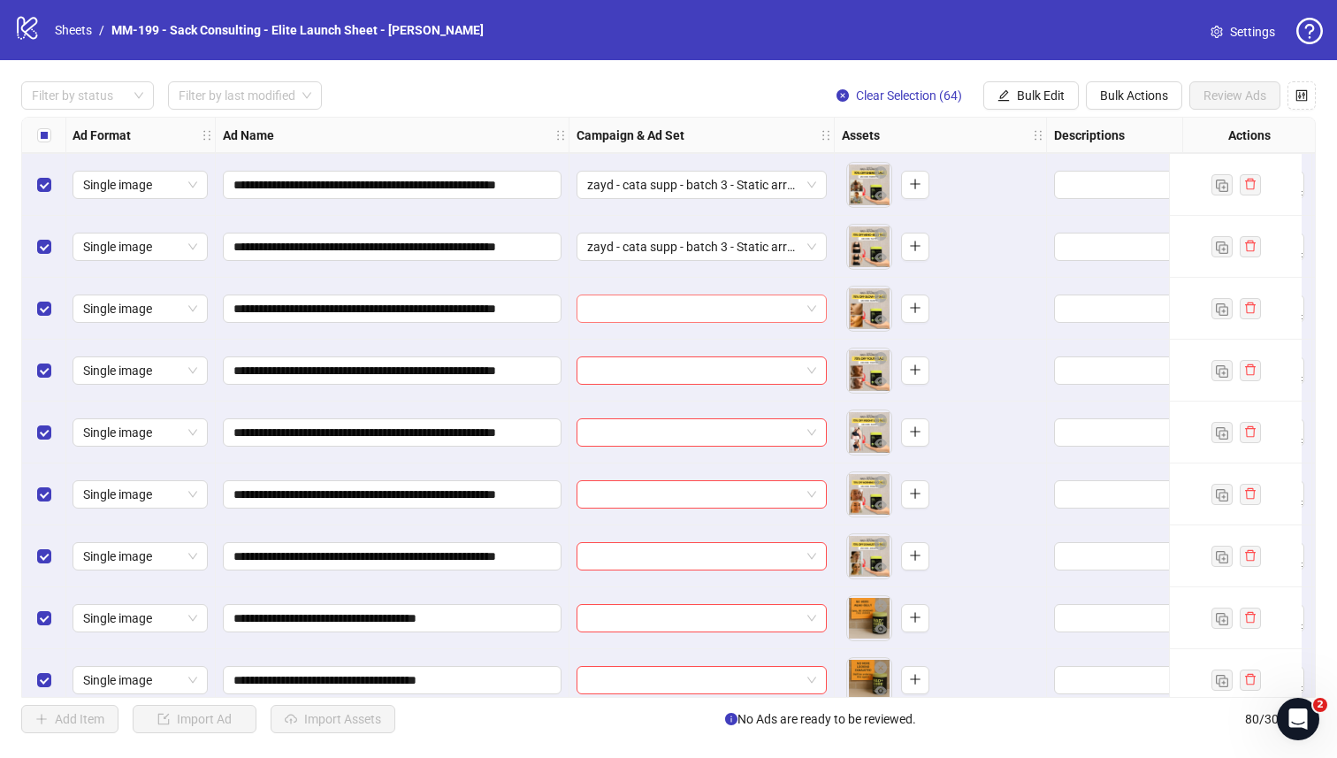
click at [641, 304] on input "search" at bounding box center [693, 308] width 213 height 27
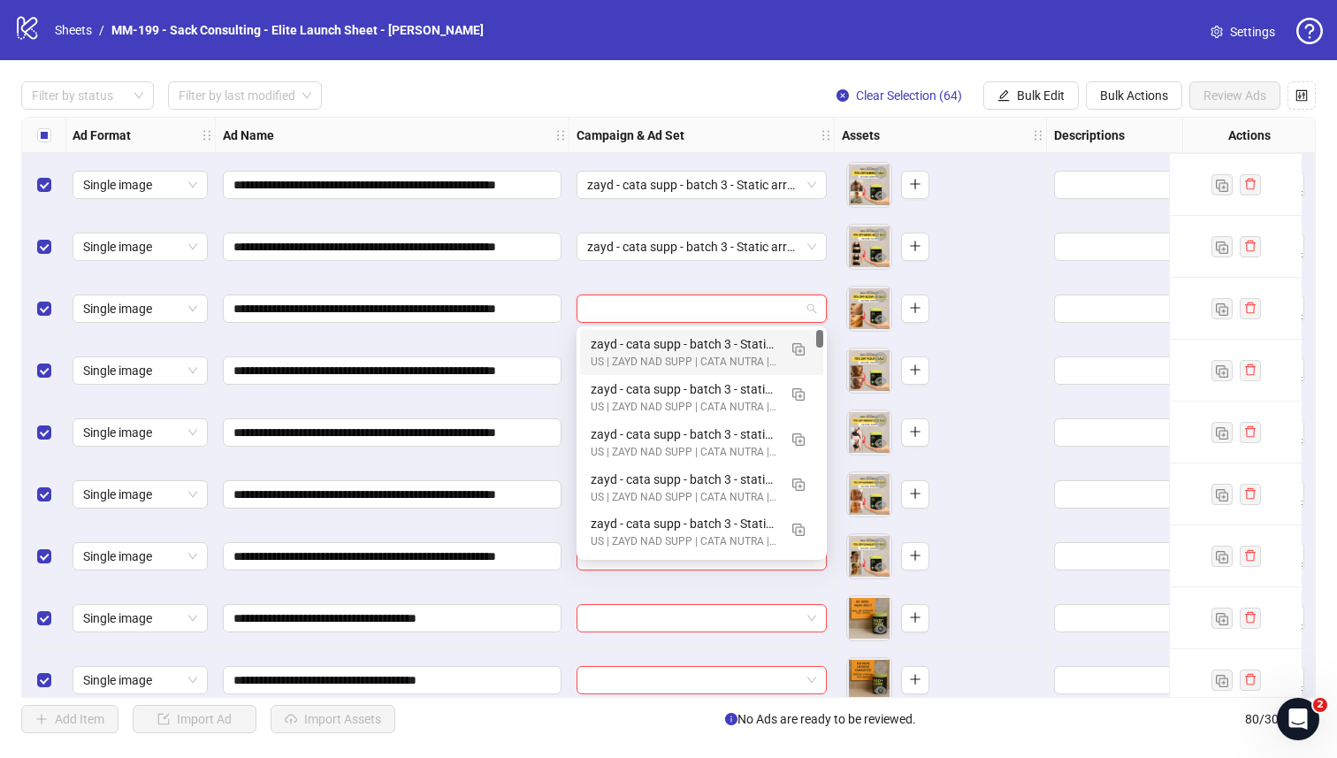
click at [638, 344] on div "zayd - cata supp - batch 3 - Static arrow before after" at bounding box center [684, 343] width 187 height 19
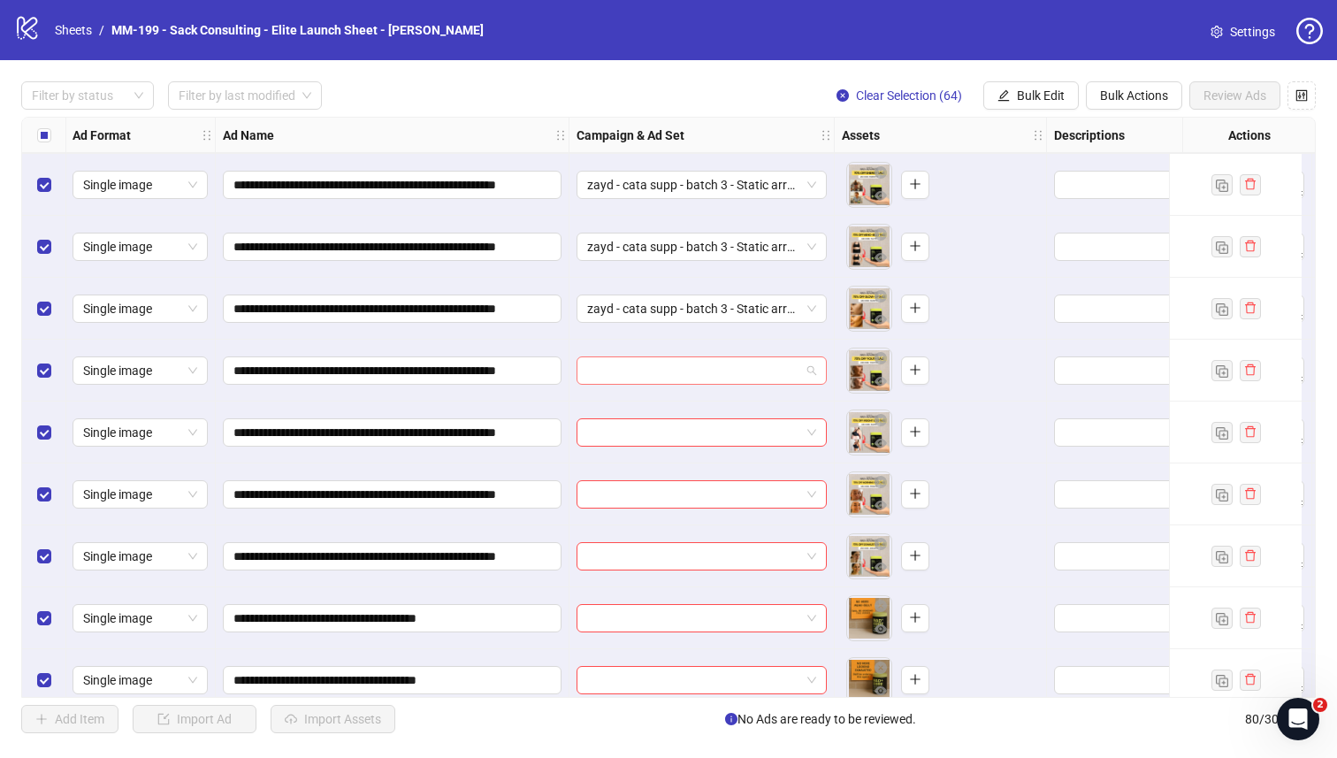
click at [633, 371] on input "search" at bounding box center [693, 370] width 213 height 27
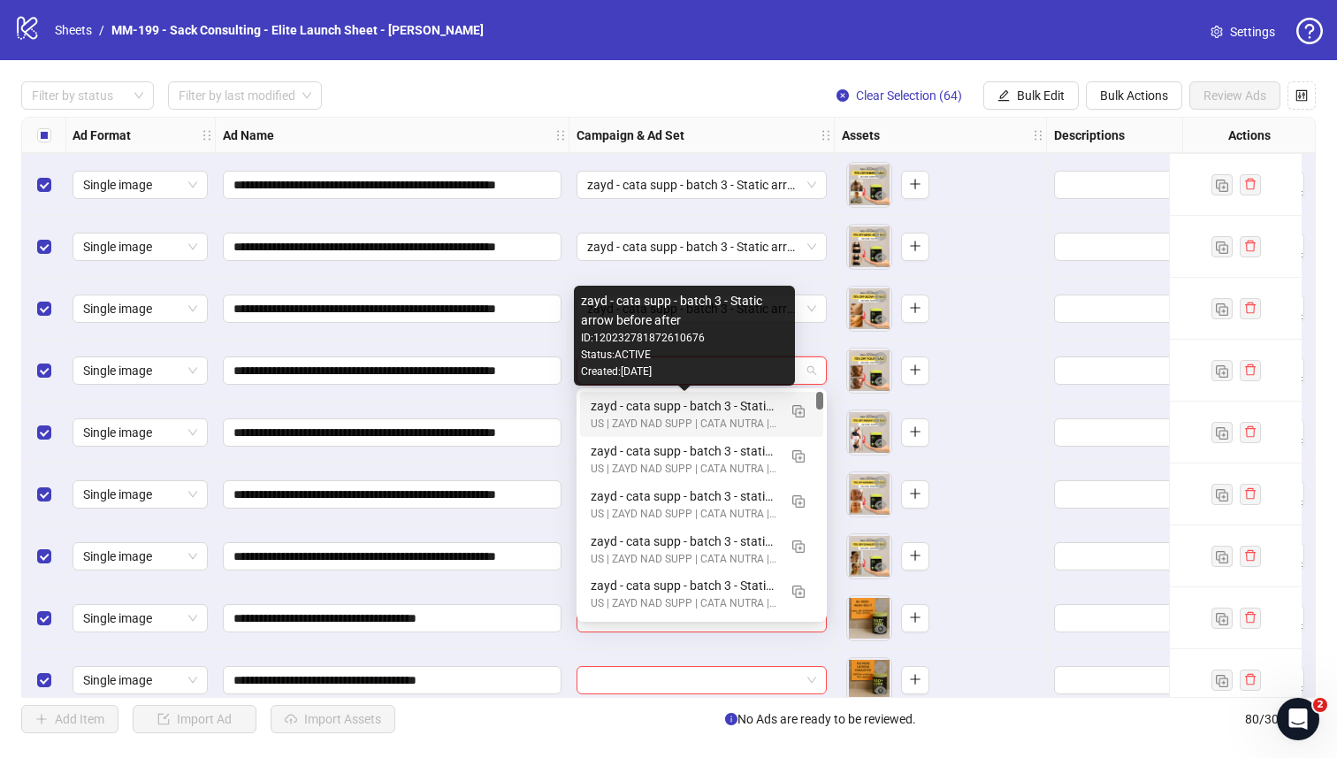
click at [635, 400] on div "zayd - cata supp - batch 3 - Static arrow before after" at bounding box center [684, 405] width 187 height 19
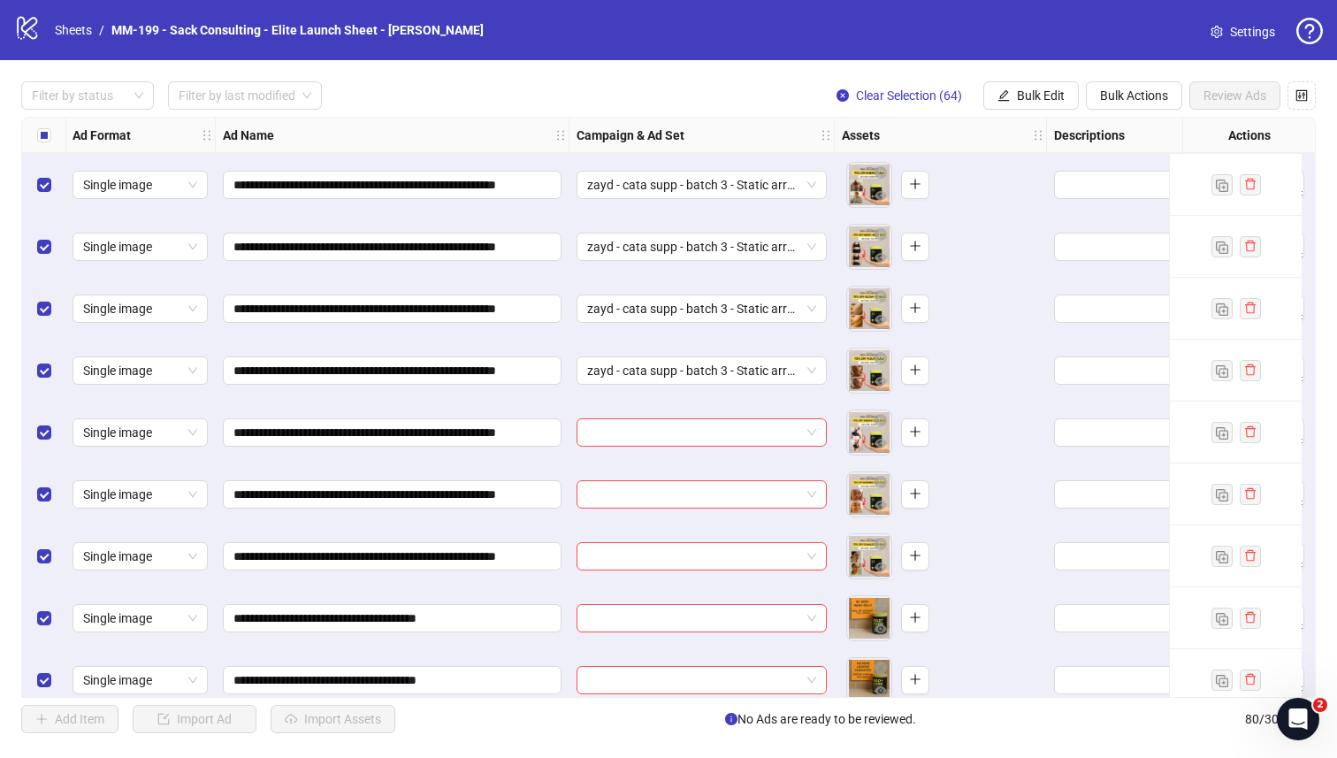
scroll to position [2579, 1]
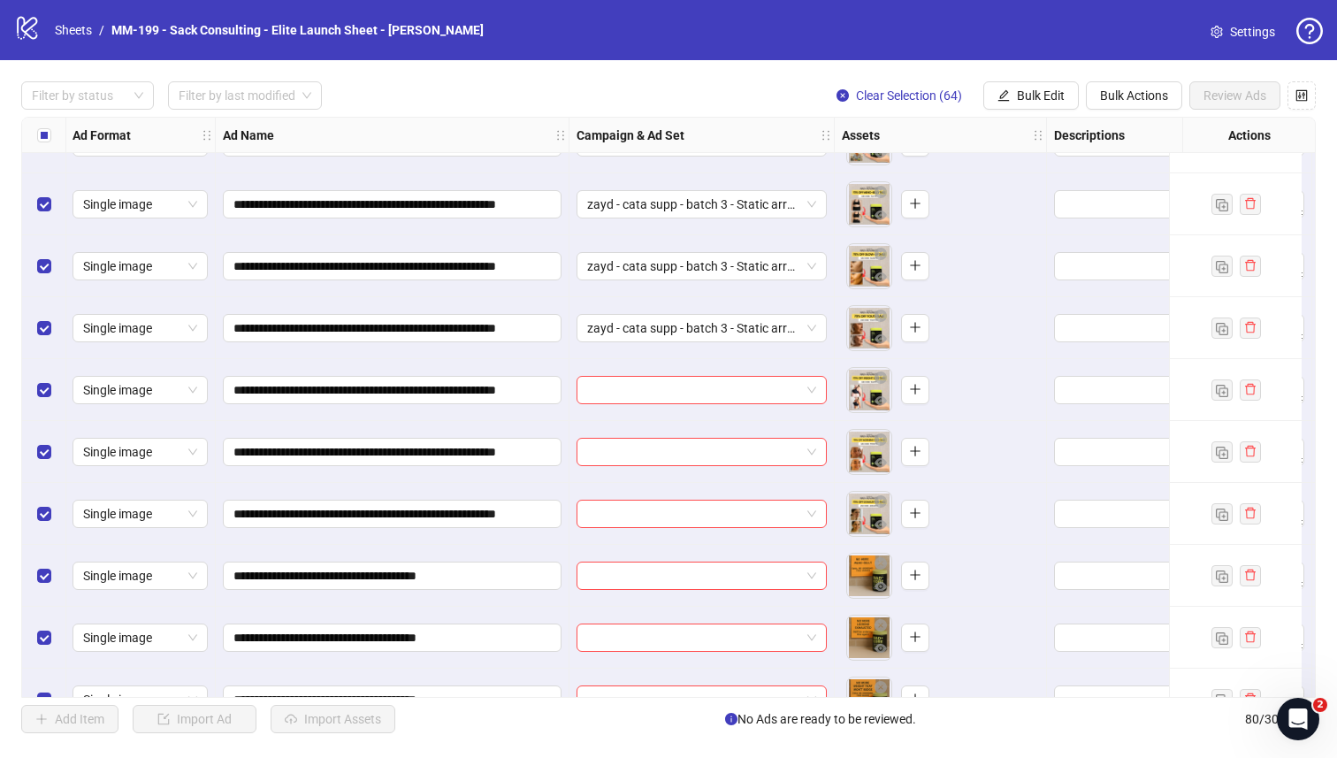
click at [635, 396] on div "**********" at bounding box center [668, 407] width 1295 height 581
click at [635, 396] on input "search" at bounding box center [693, 390] width 213 height 27
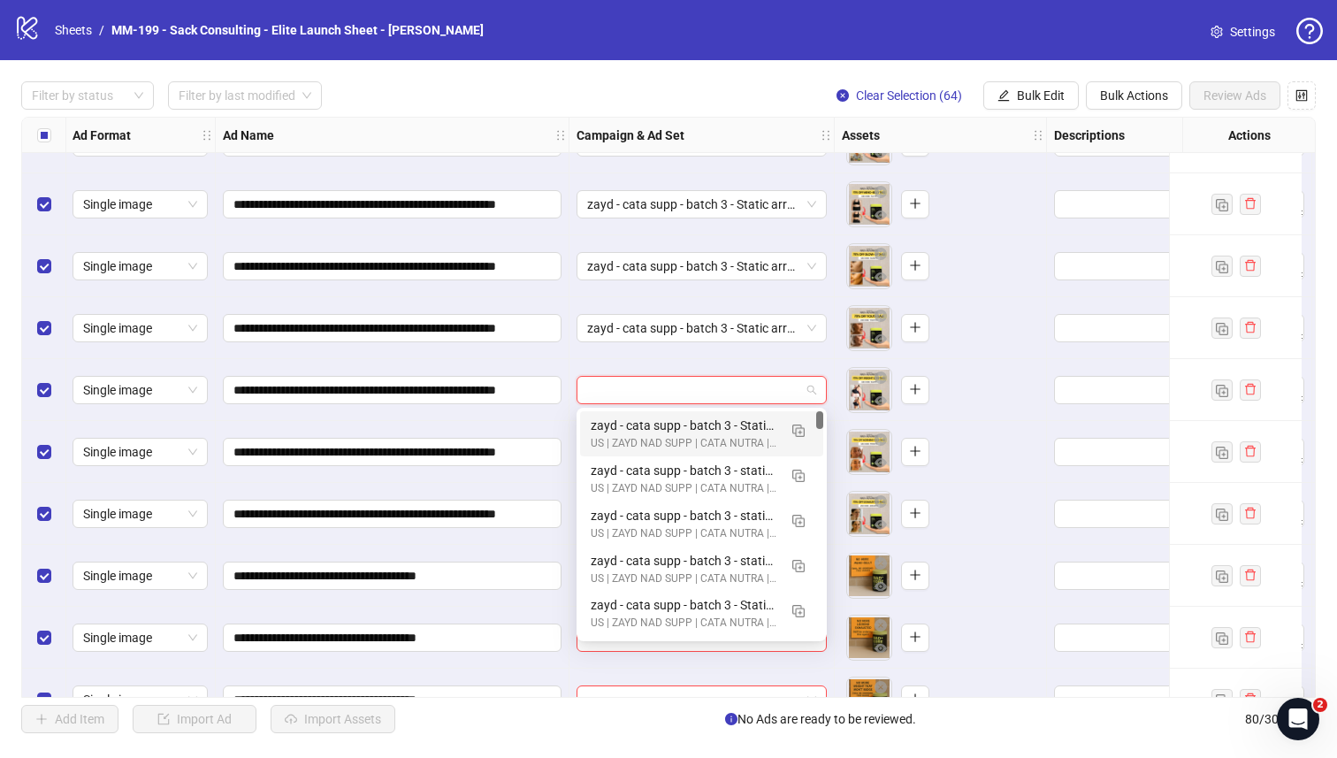
click at [638, 437] on div "US | ZAYD NAD SUPP | CATA NUTRA | CBO" at bounding box center [684, 443] width 187 height 17
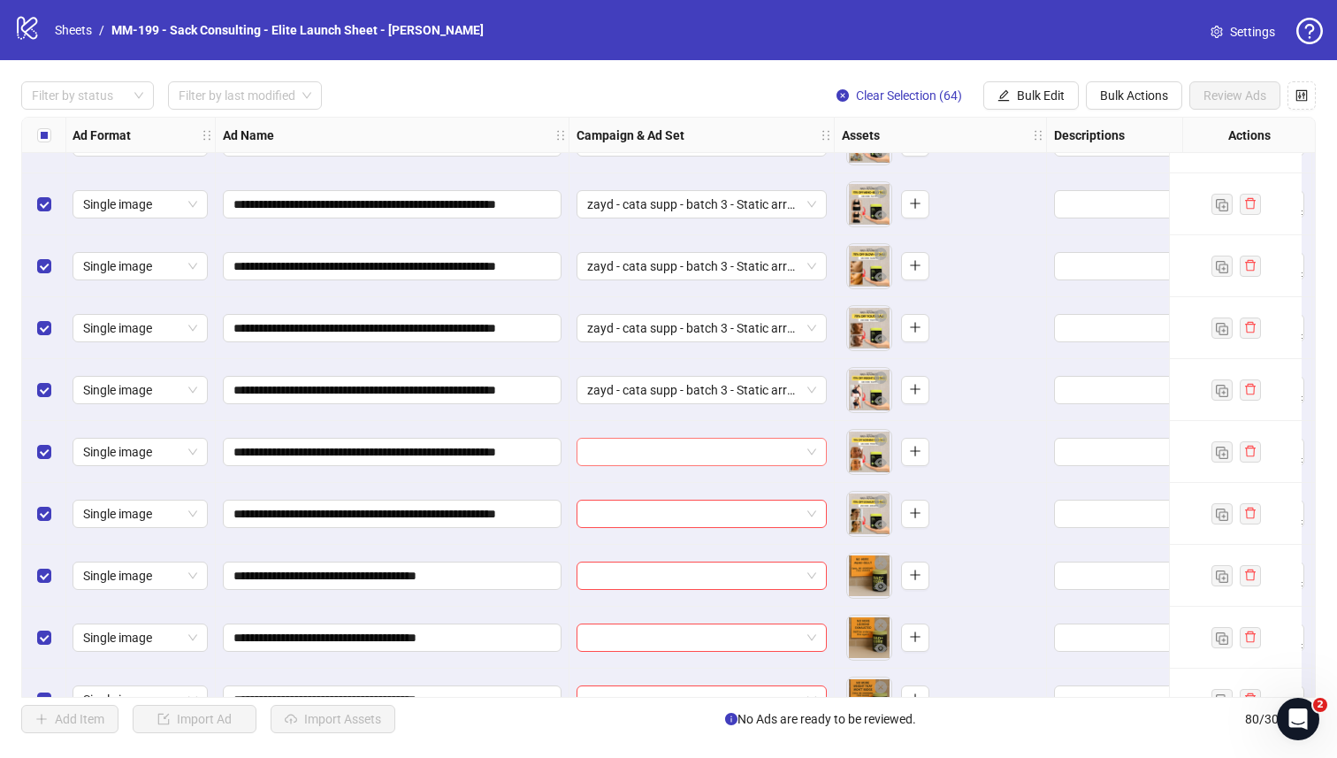
click at [641, 451] on input "search" at bounding box center [693, 452] width 213 height 27
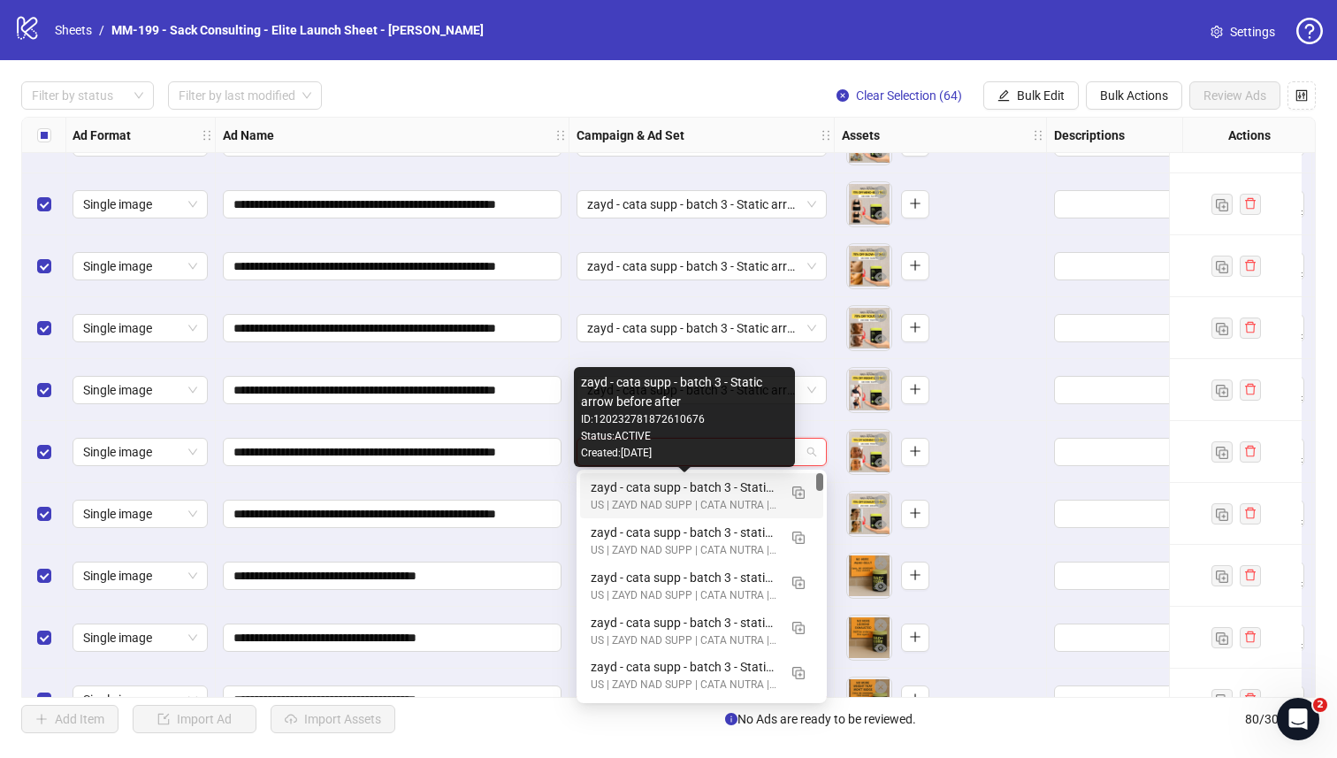
click at [646, 485] on div "zayd - cata supp - batch 3 - Static arrow before after" at bounding box center [684, 487] width 187 height 19
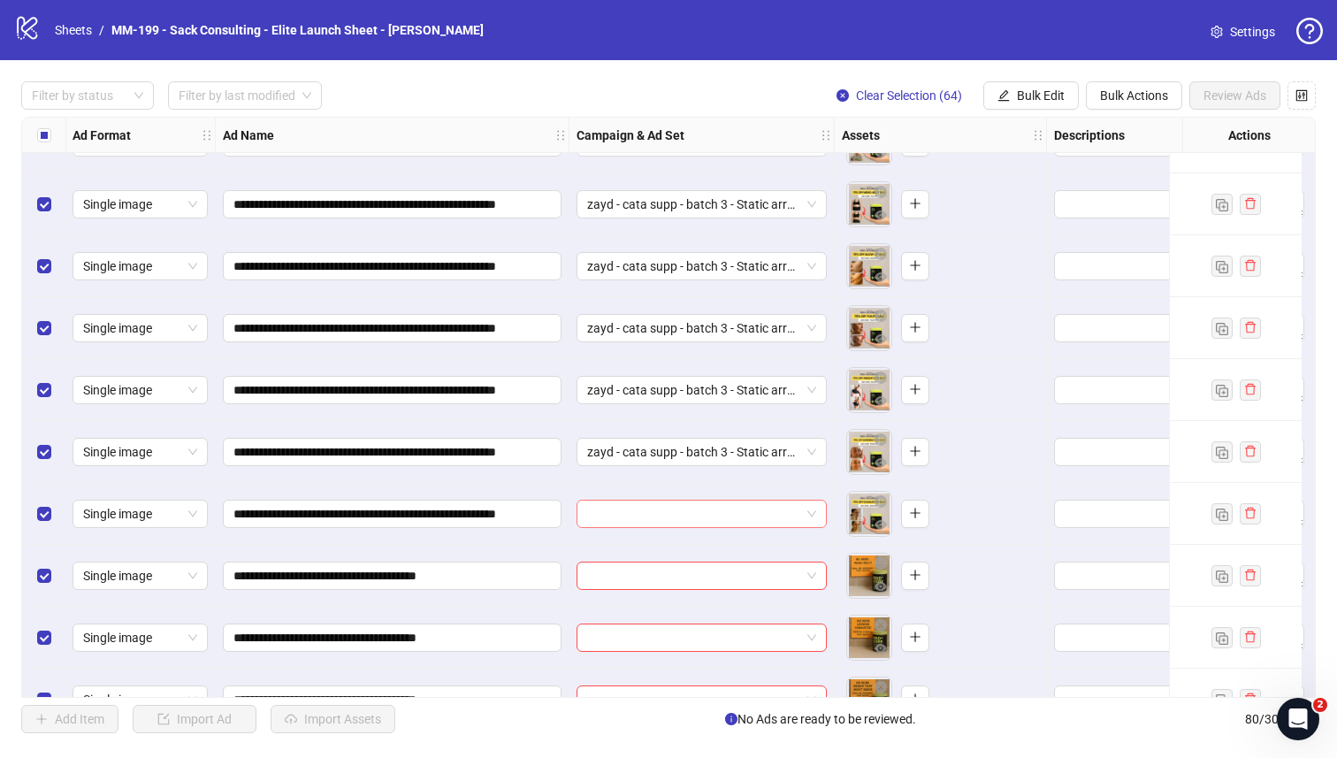
click at [646, 508] on input "search" at bounding box center [693, 514] width 213 height 27
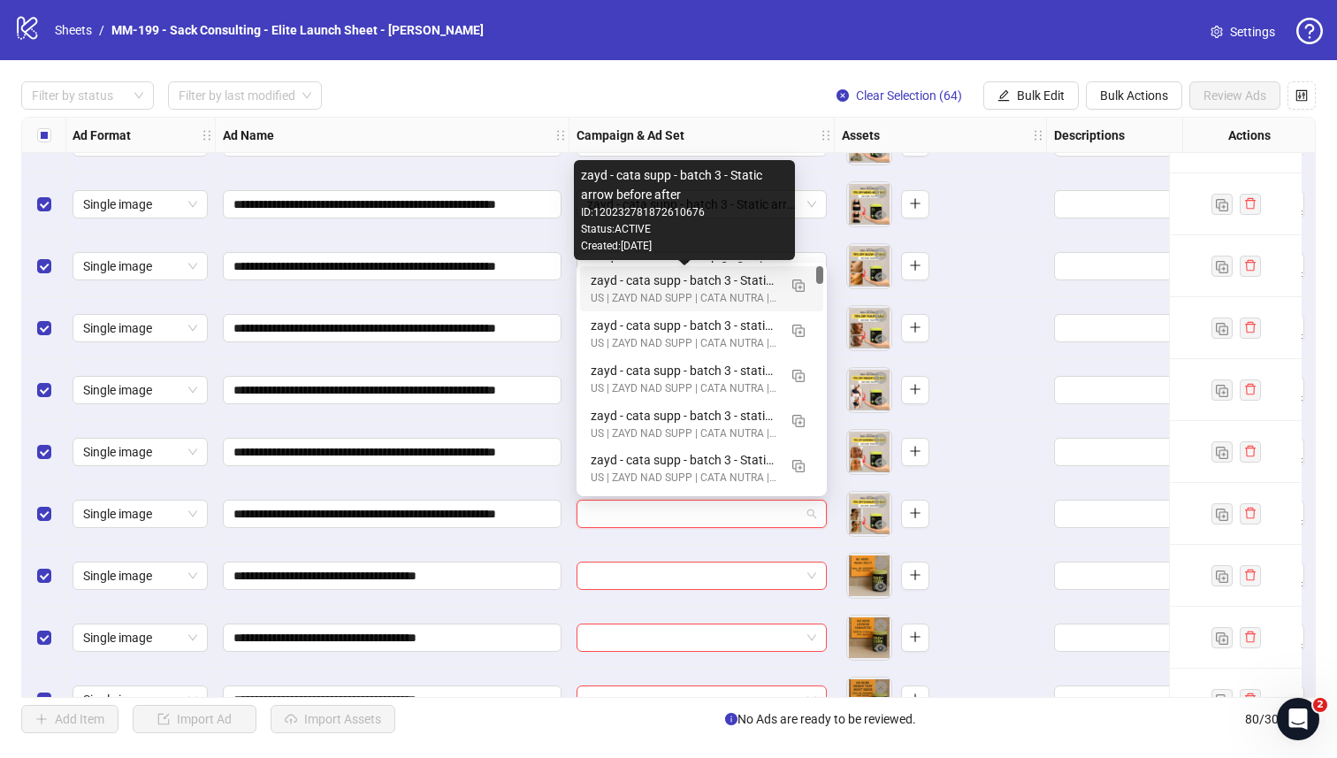
click at [682, 287] on div "zayd - cata supp - batch 3 - Static arrow before after" at bounding box center [684, 280] width 187 height 19
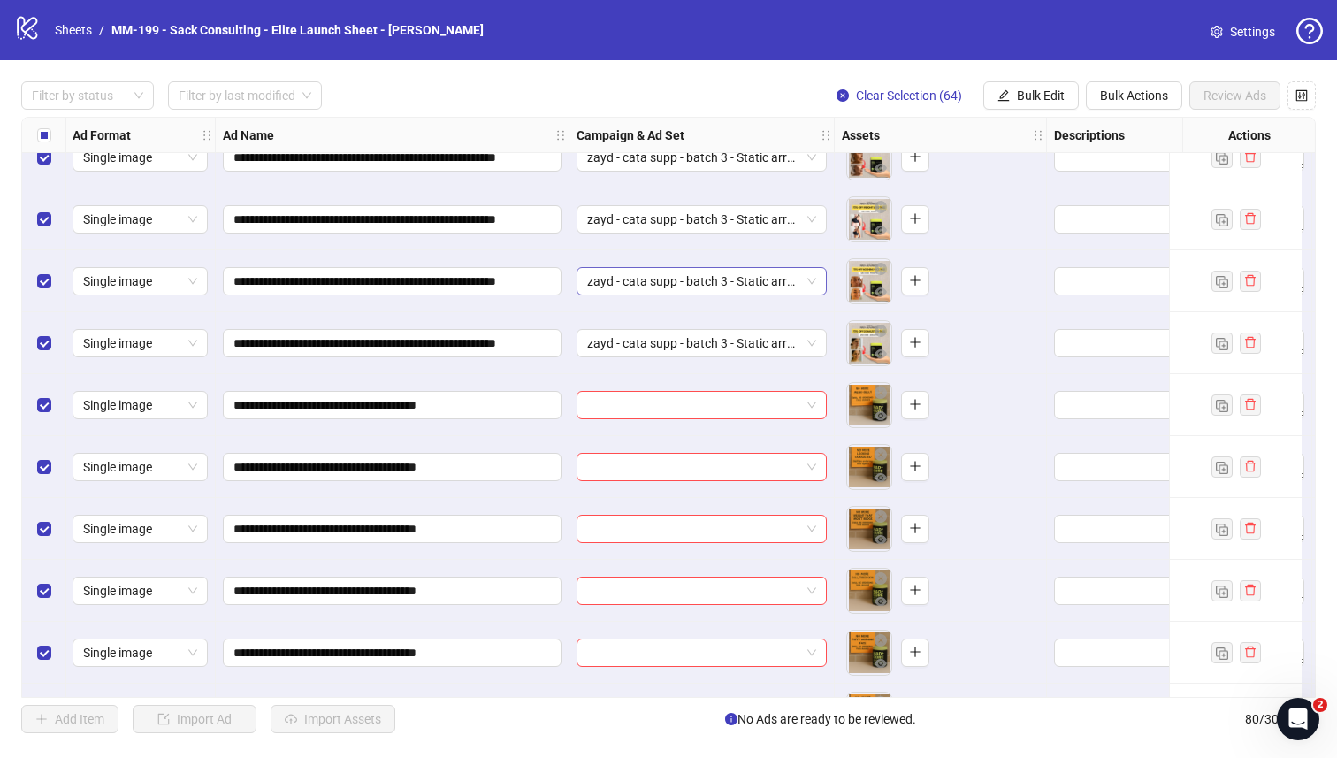
scroll to position [2767, 1]
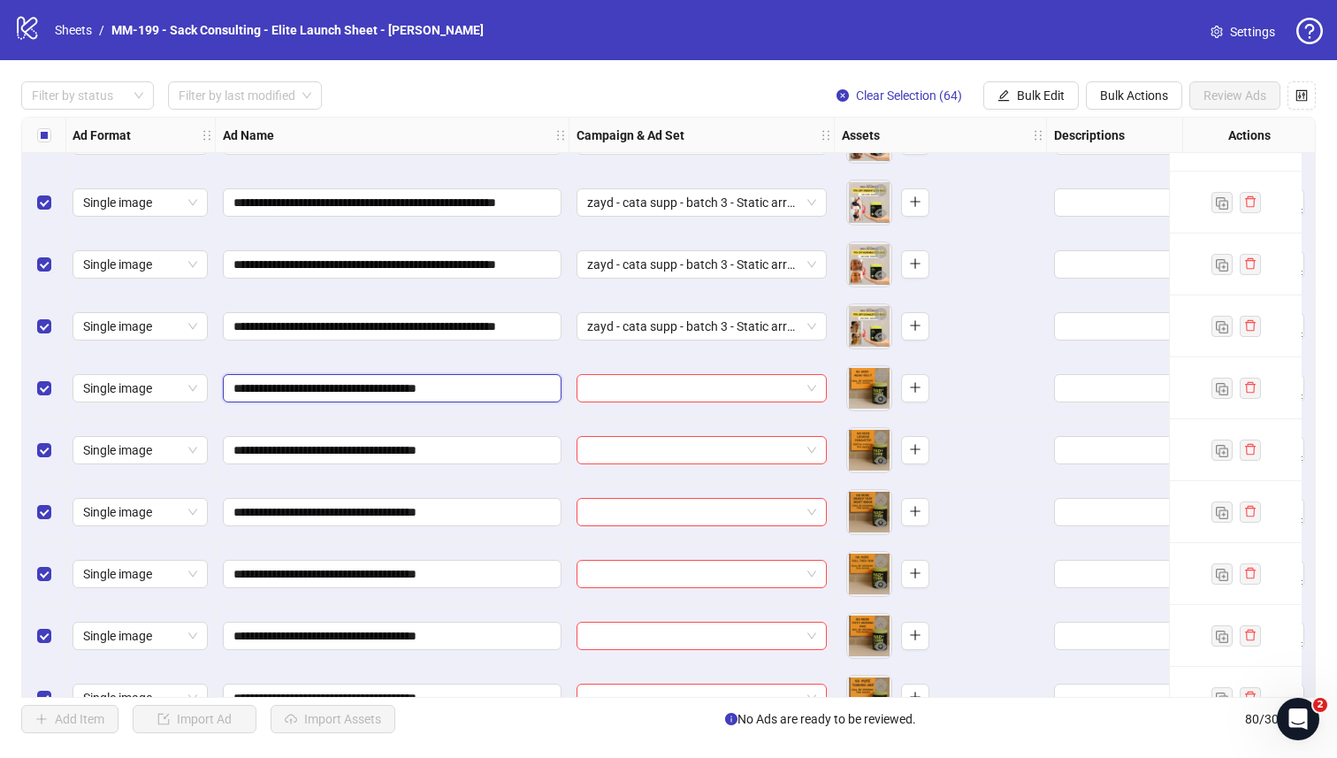
drag, startPoint x: 423, startPoint y: 391, endPoint x: 213, endPoint y: 390, distance: 209.6
click at [610, 389] on input "search" at bounding box center [693, 388] width 213 height 27
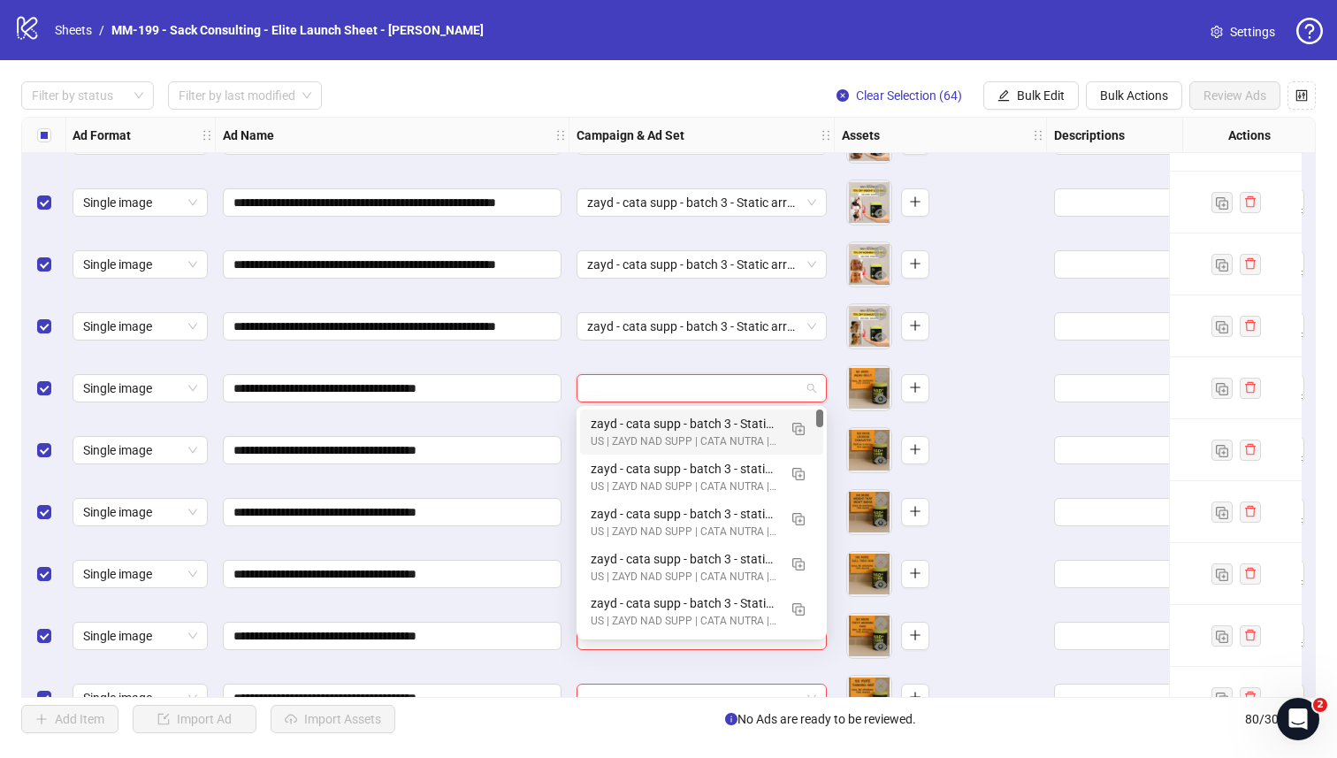
click at [618, 423] on div "zayd - cata supp - batch 3 - Static arrow before after" at bounding box center [684, 423] width 187 height 19
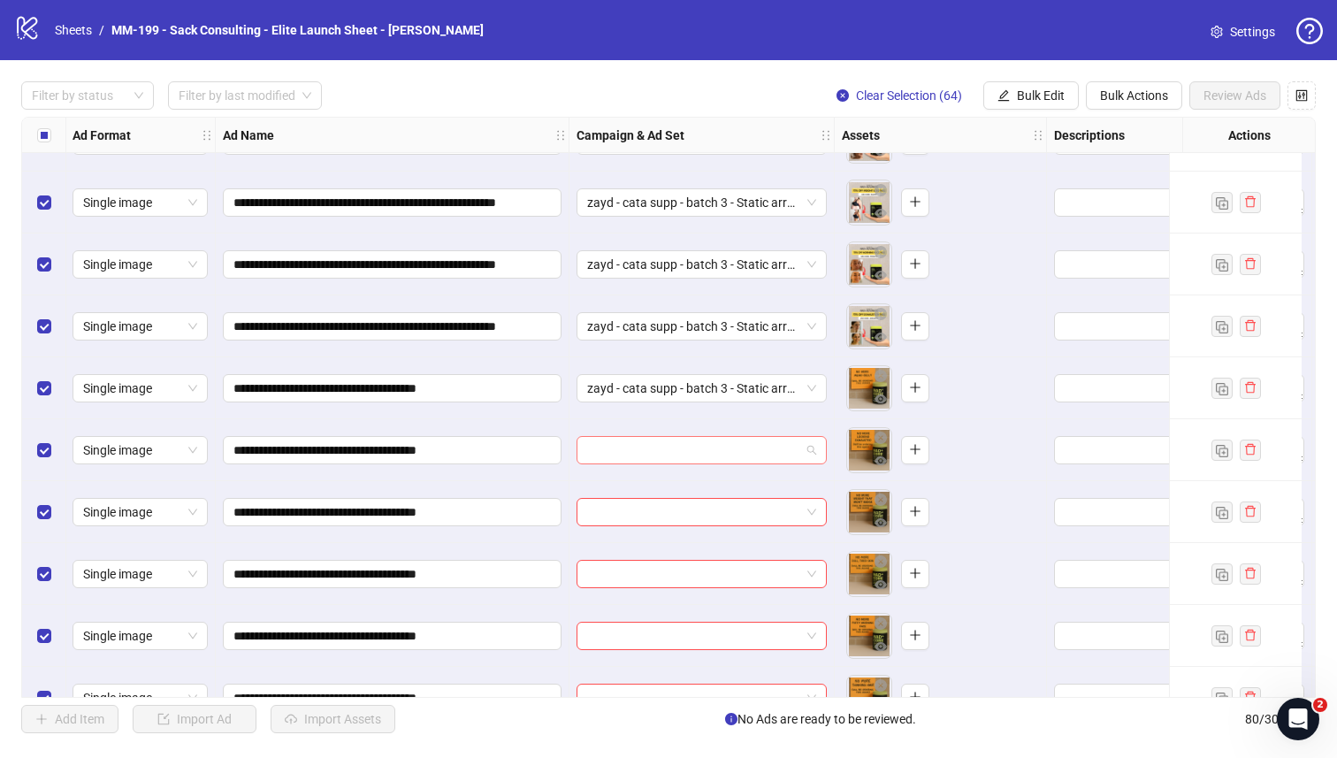
click at [618, 443] on input "search" at bounding box center [693, 450] width 213 height 27
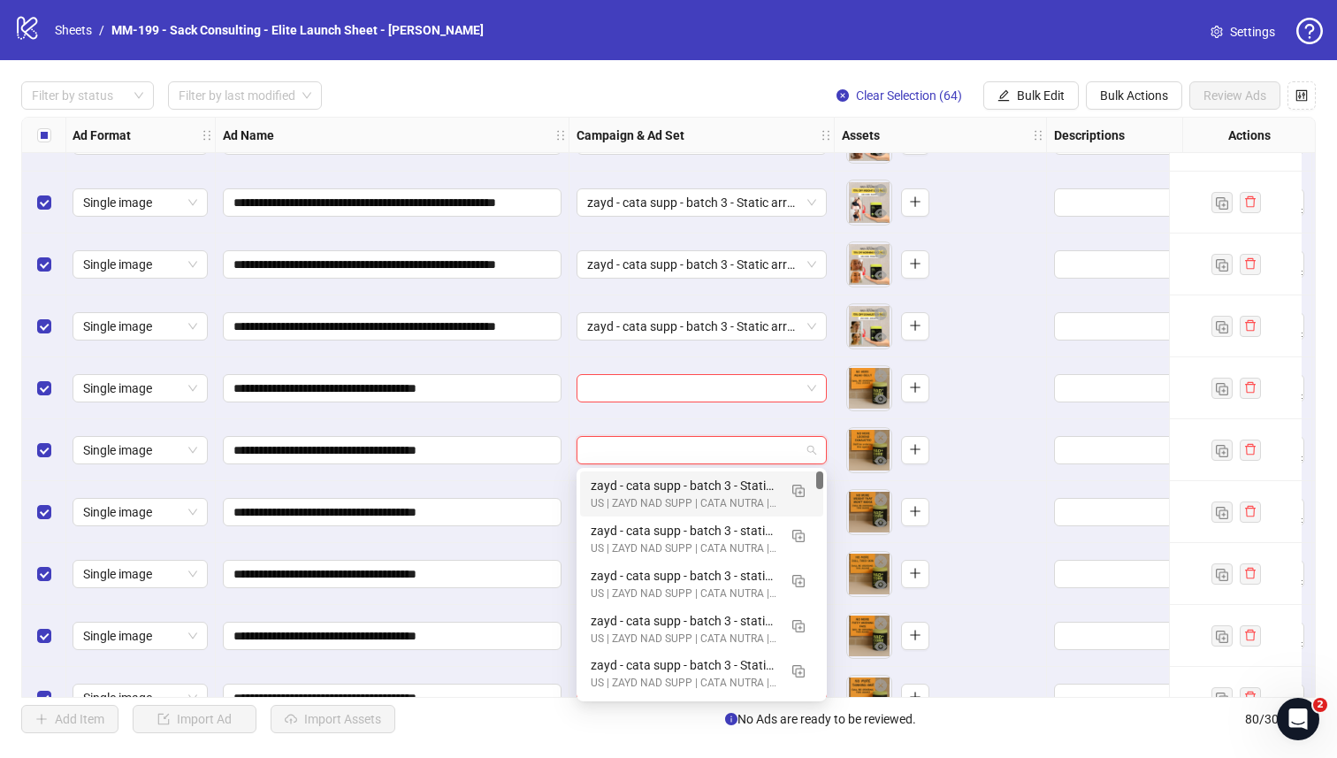
click at [620, 481] on div "zayd - cata supp - batch 3 - Static arrow before after" at bounding box center [684, 485] width 187 height 19
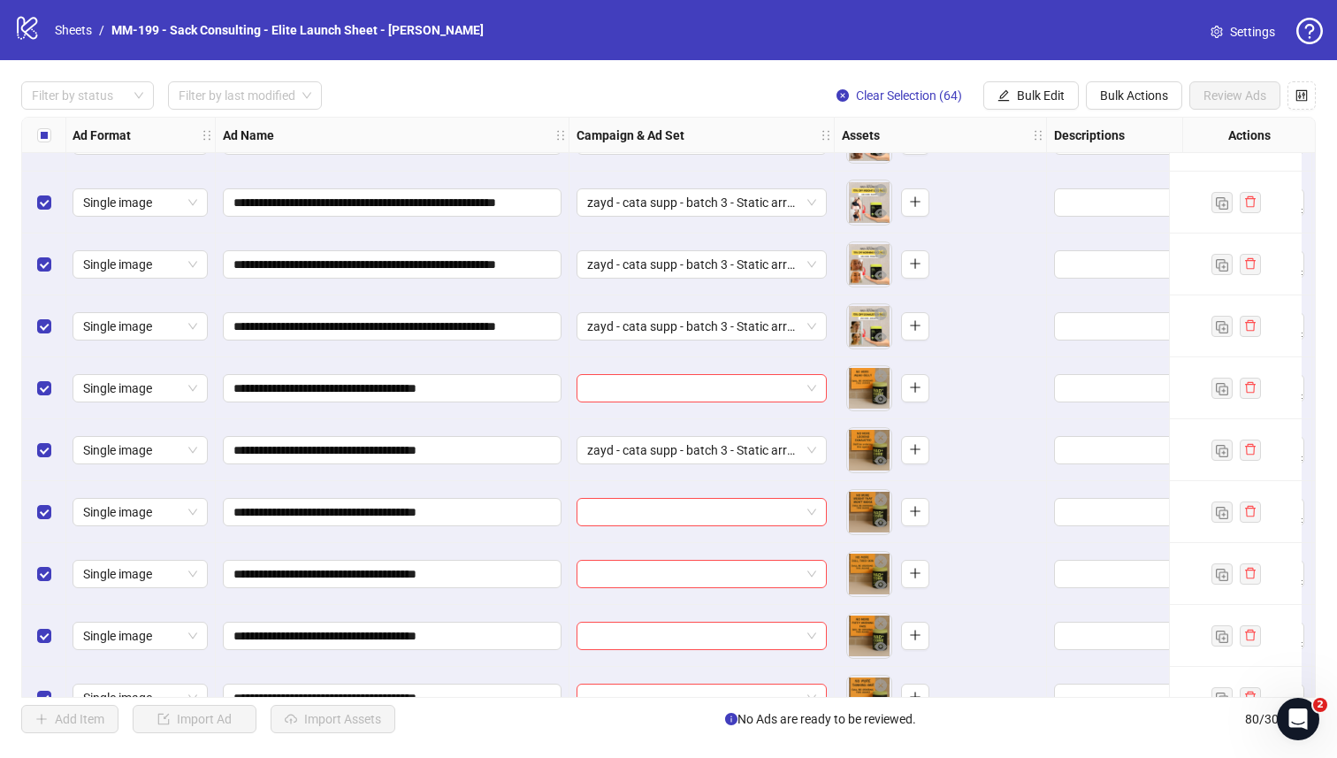
scroll to position [2811, 1]
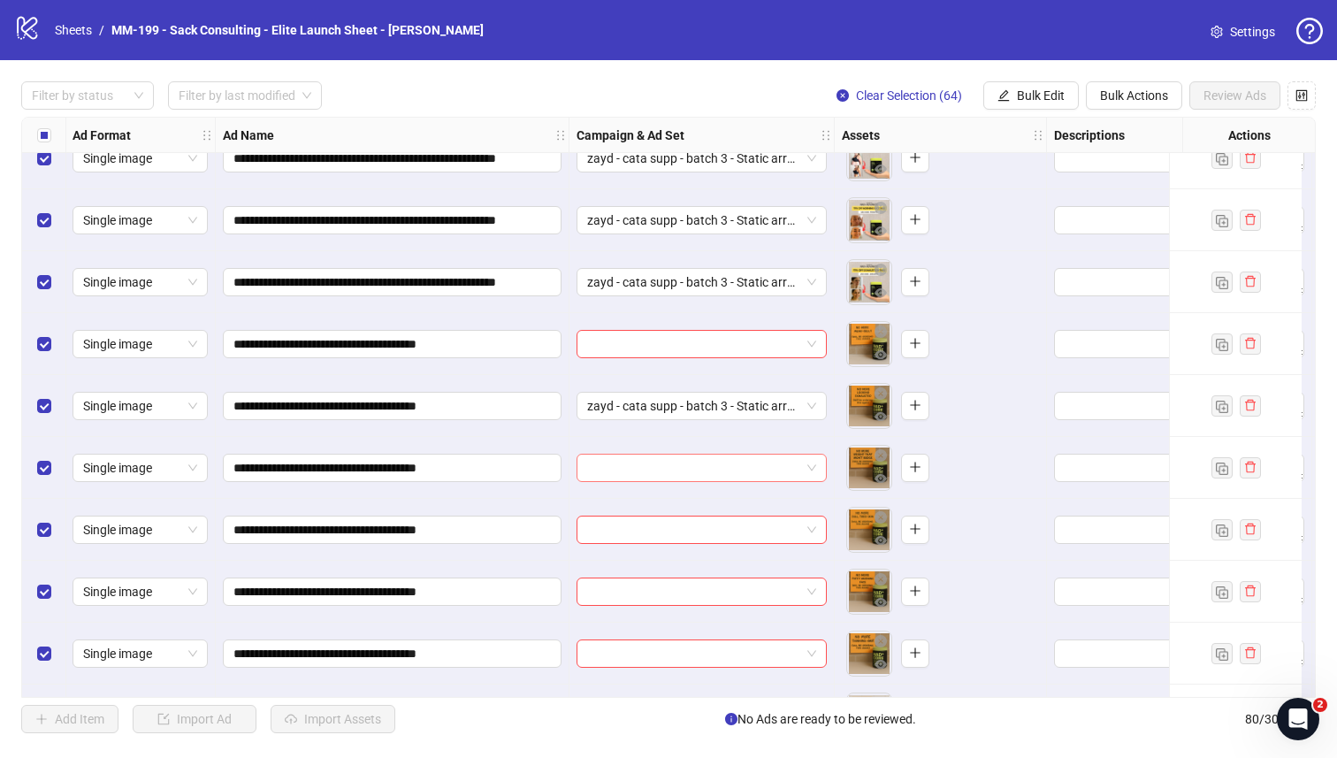
click at [619, 473] on input "search" at bounding box center [693, 468] width 213 height 27
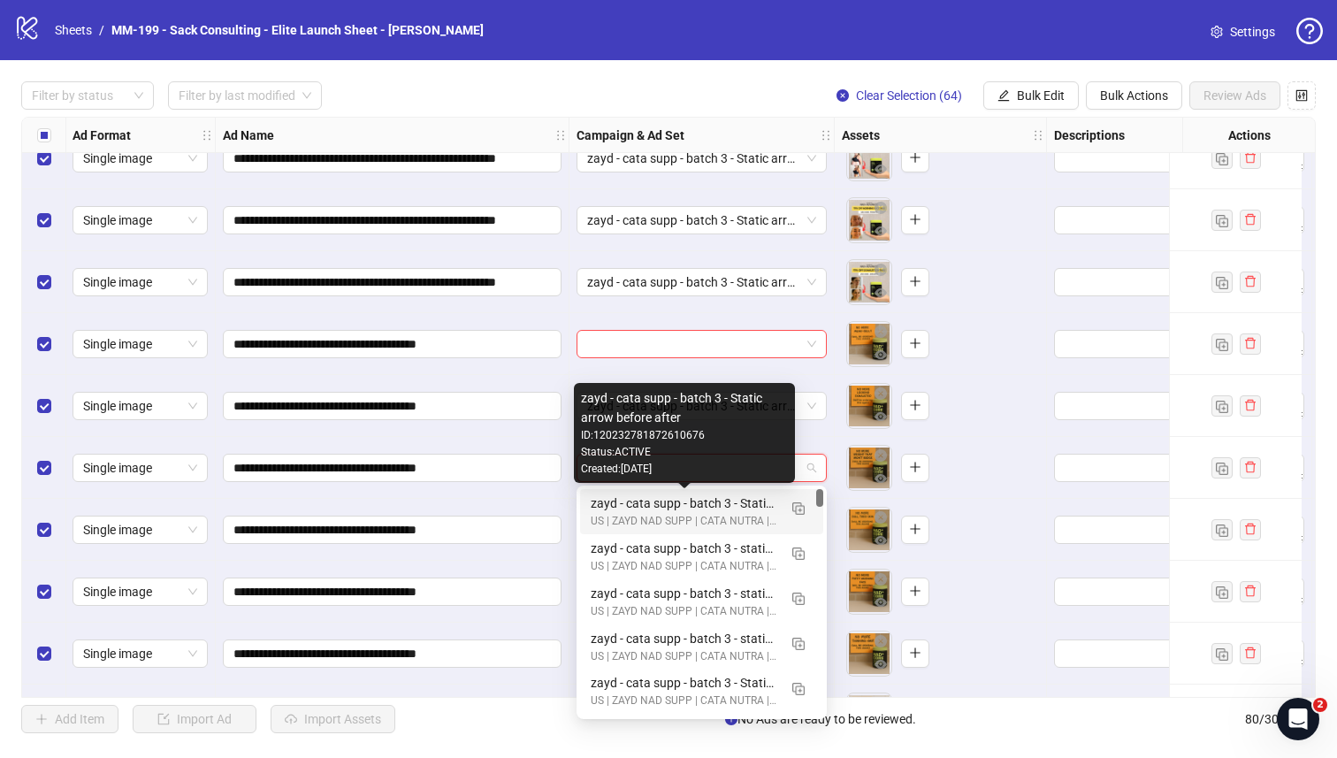
click at [619, 500] on div "zayd - cata supp - batch 3 - Static arrow before after" at bounding box center [684, 502] width 187 height 19
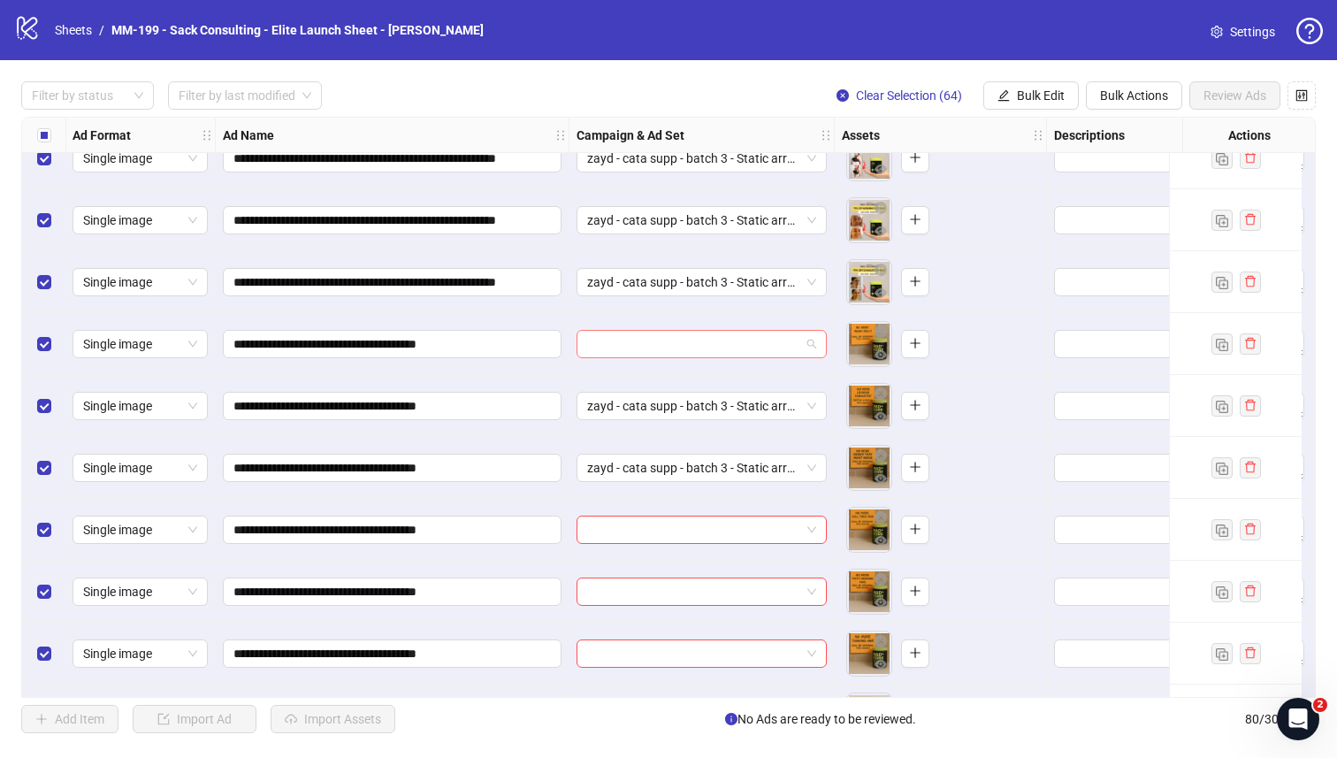
click at [665, 355] on input "search" at bounding box center [693, 344] width 213 height 27
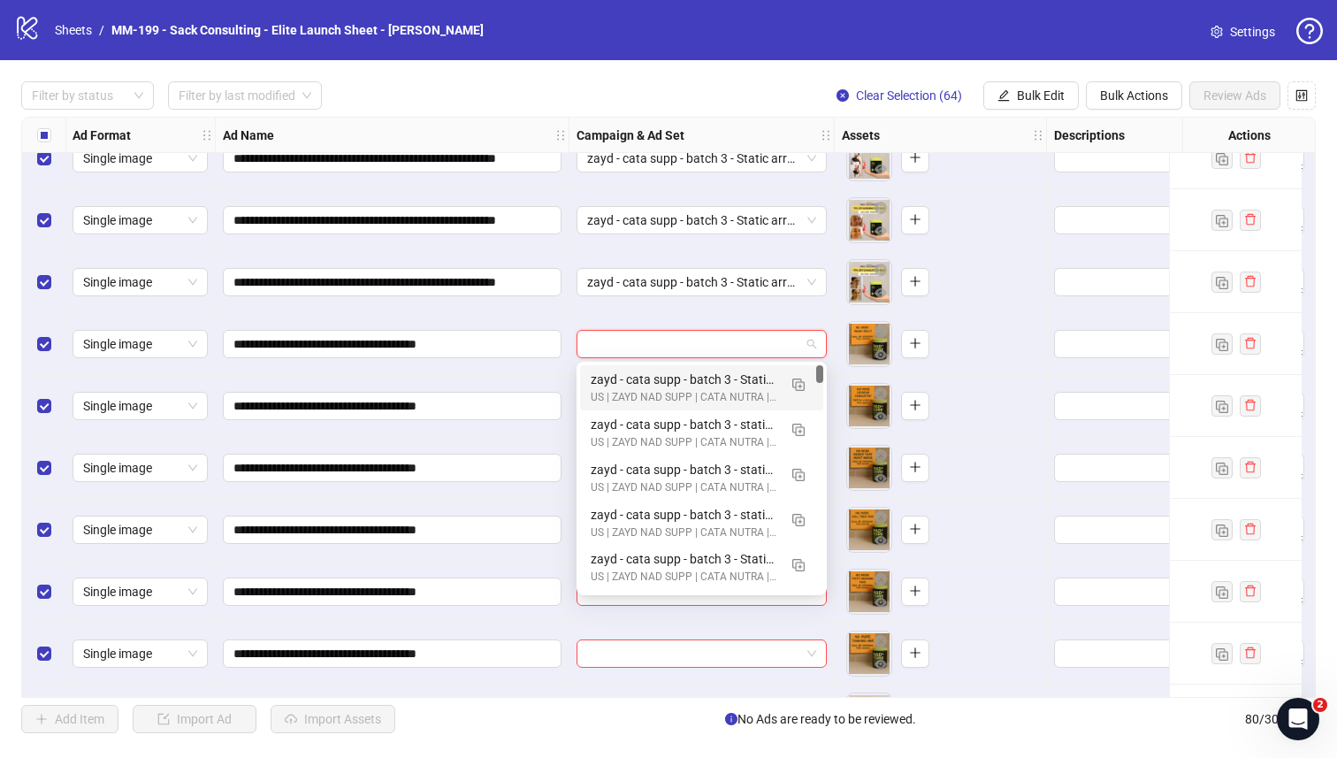
click at [658, 375] on div "zayd - cata supp - batch 3 - Static arrow before after" at bounding box center [684, 379] width 187 height 19
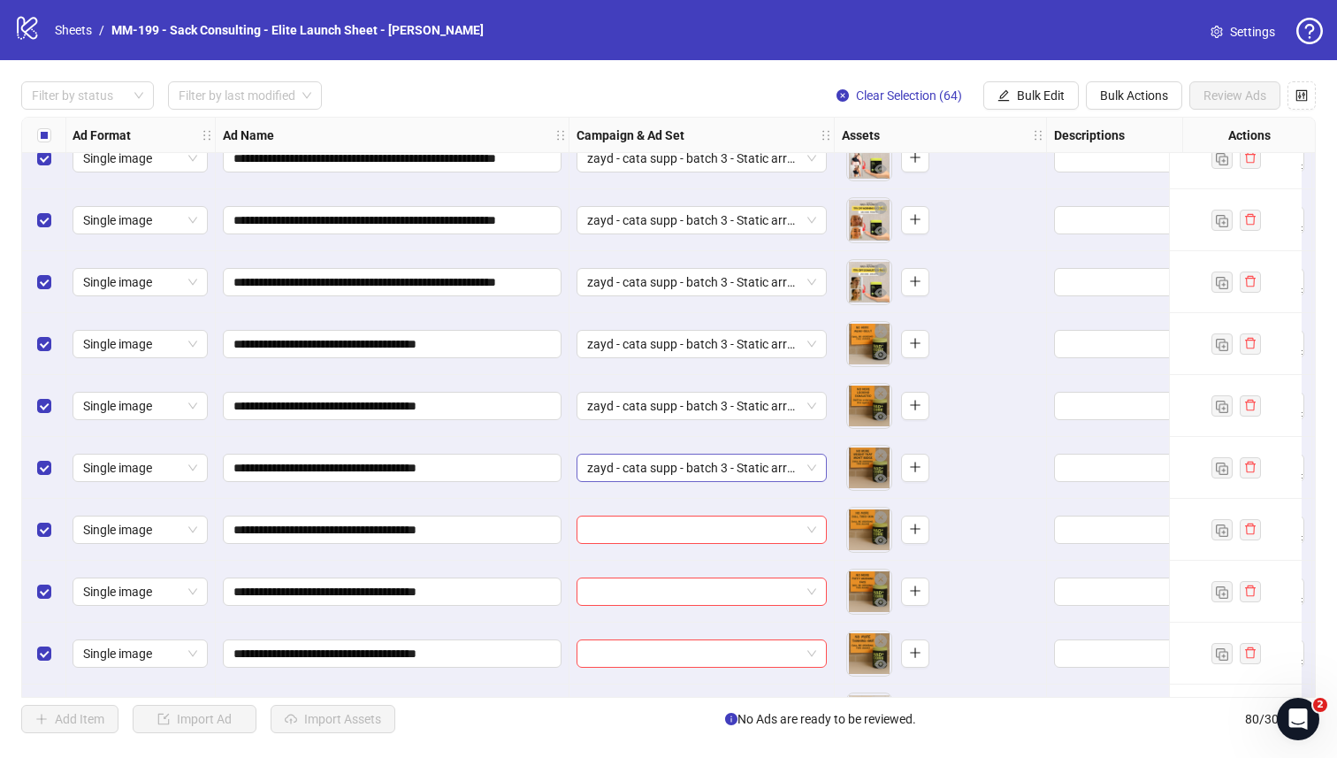
scroll to position [2885, 1]
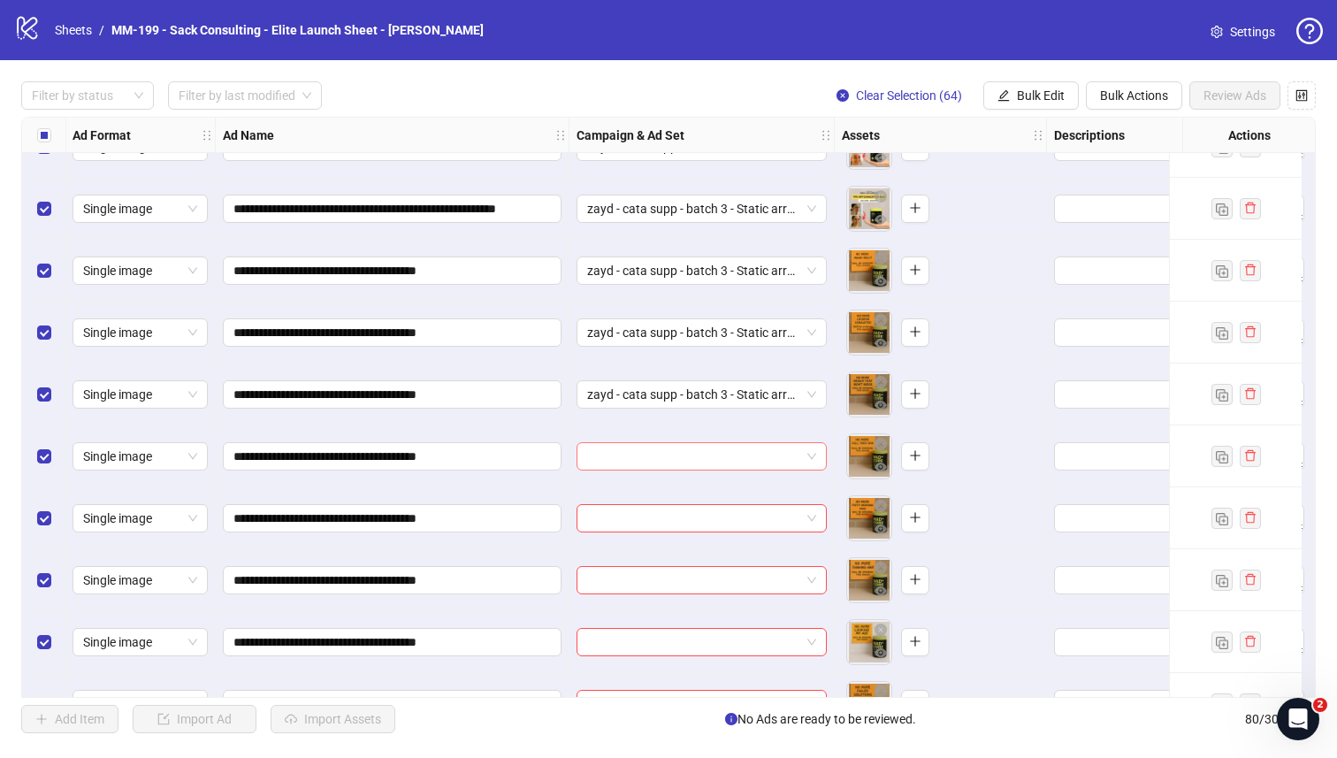
click at [647, 450] on input "search" at bounding box center [693, 456] width 213 height 27
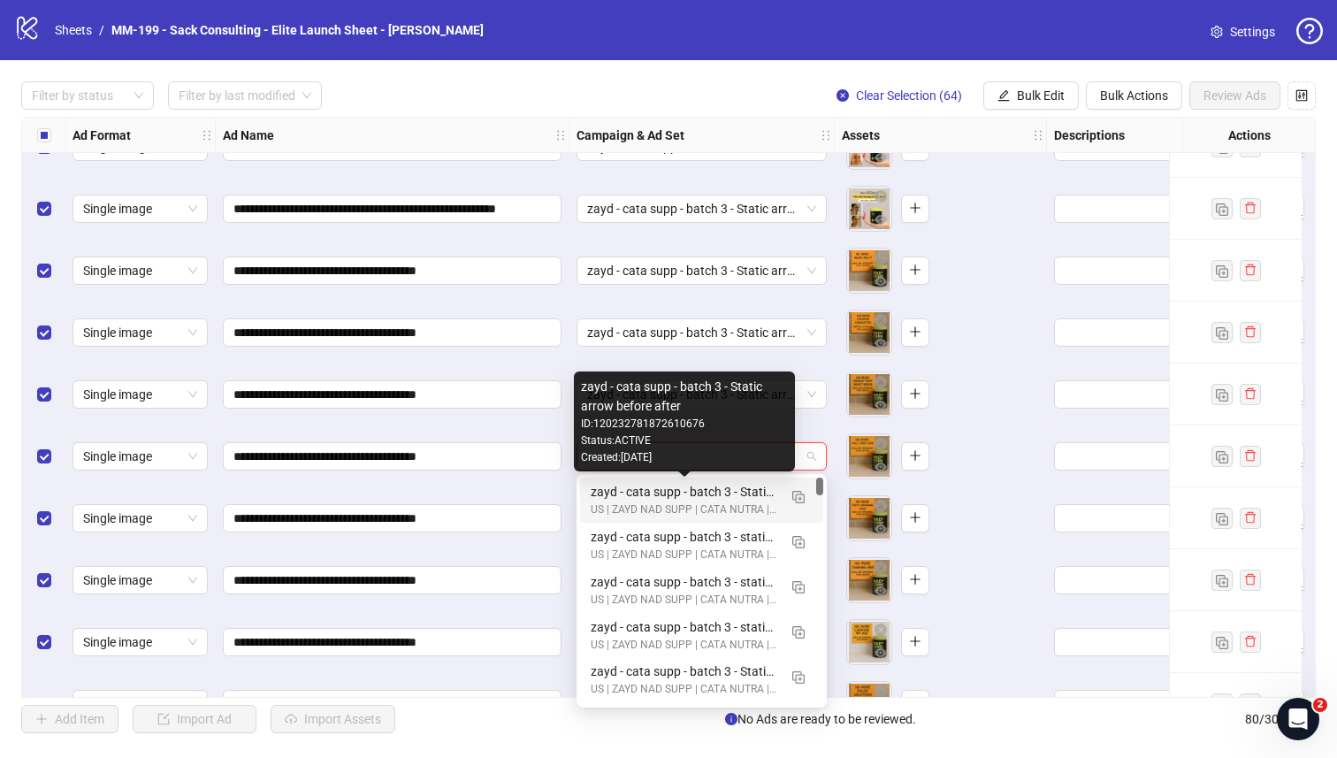
click at [641, 485] on div "zayd - cata supp - batch 3 - Static arrow before after" at bounding box center [684, 491] width 187 height 19
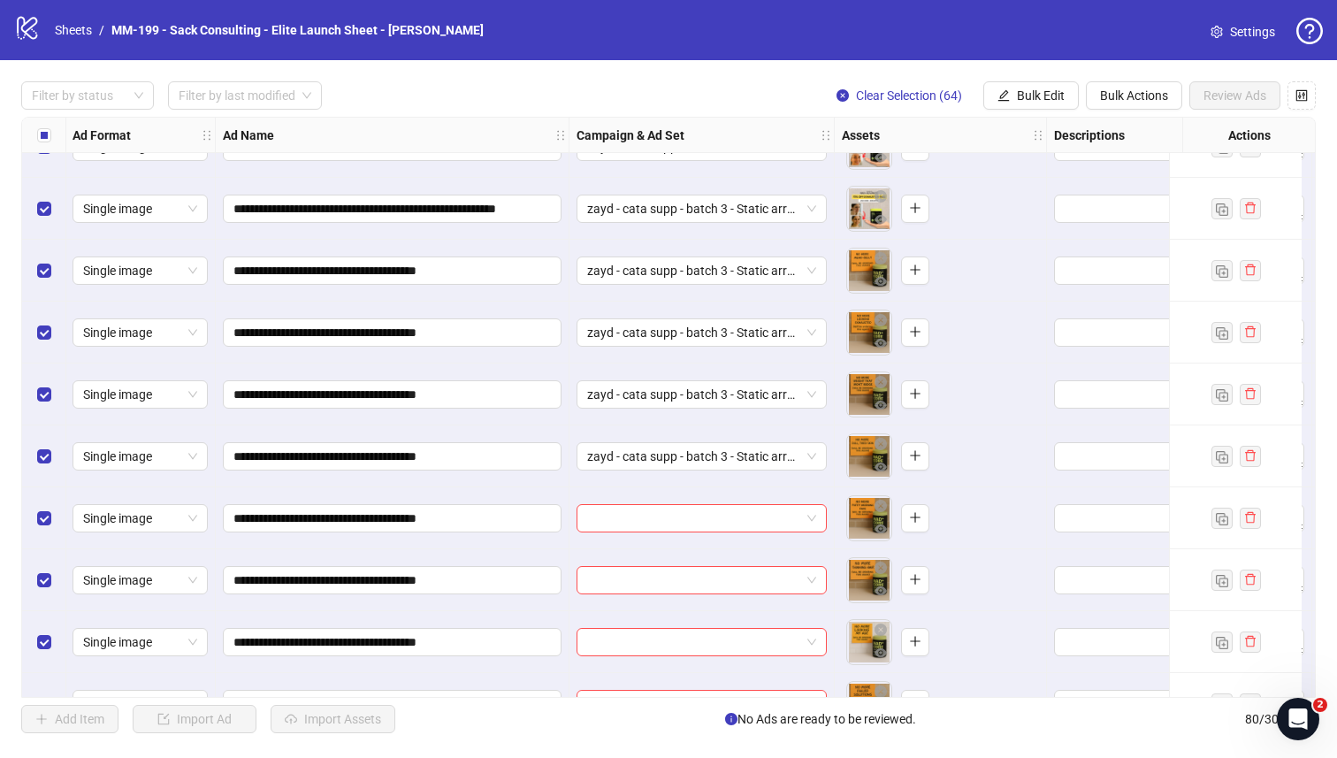
scroll to position [2923, 1]
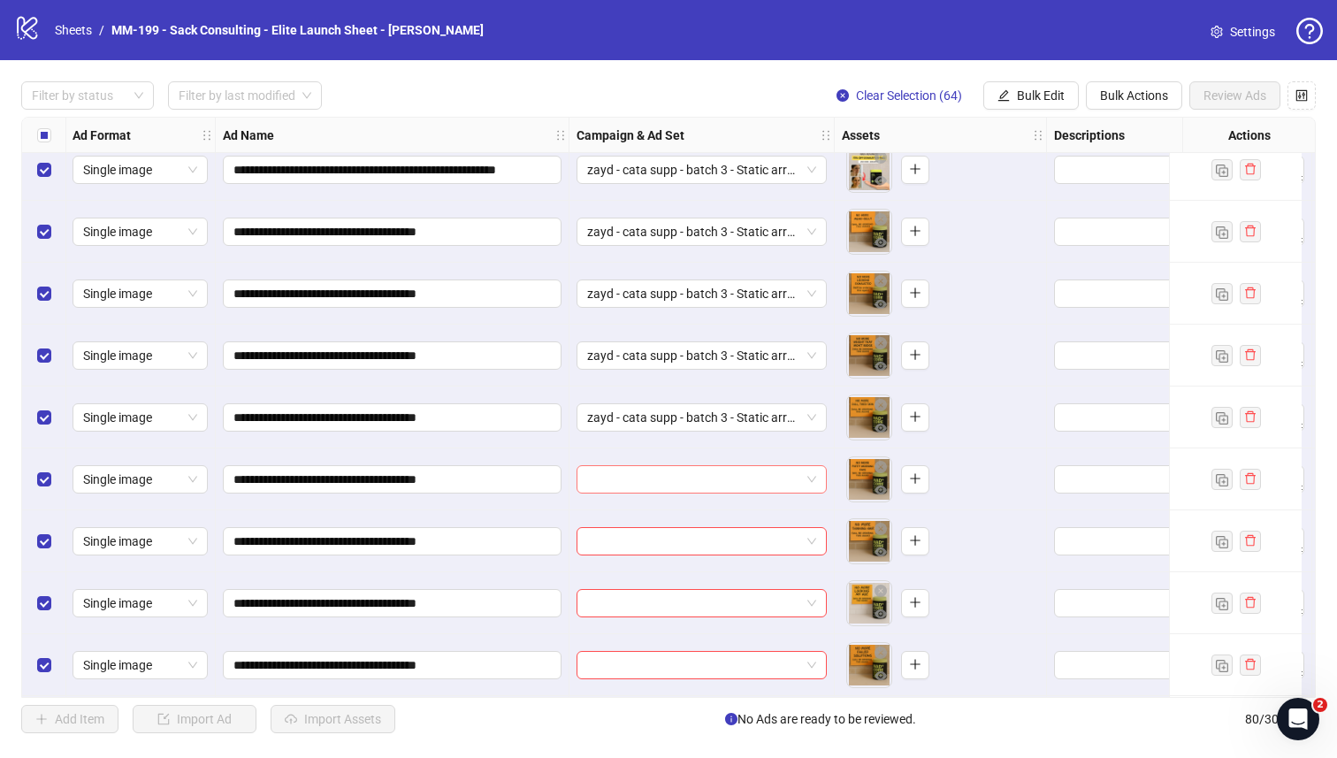
click at [641, 485] on input "search" at bounding box center [693, 479] width 213 height 27
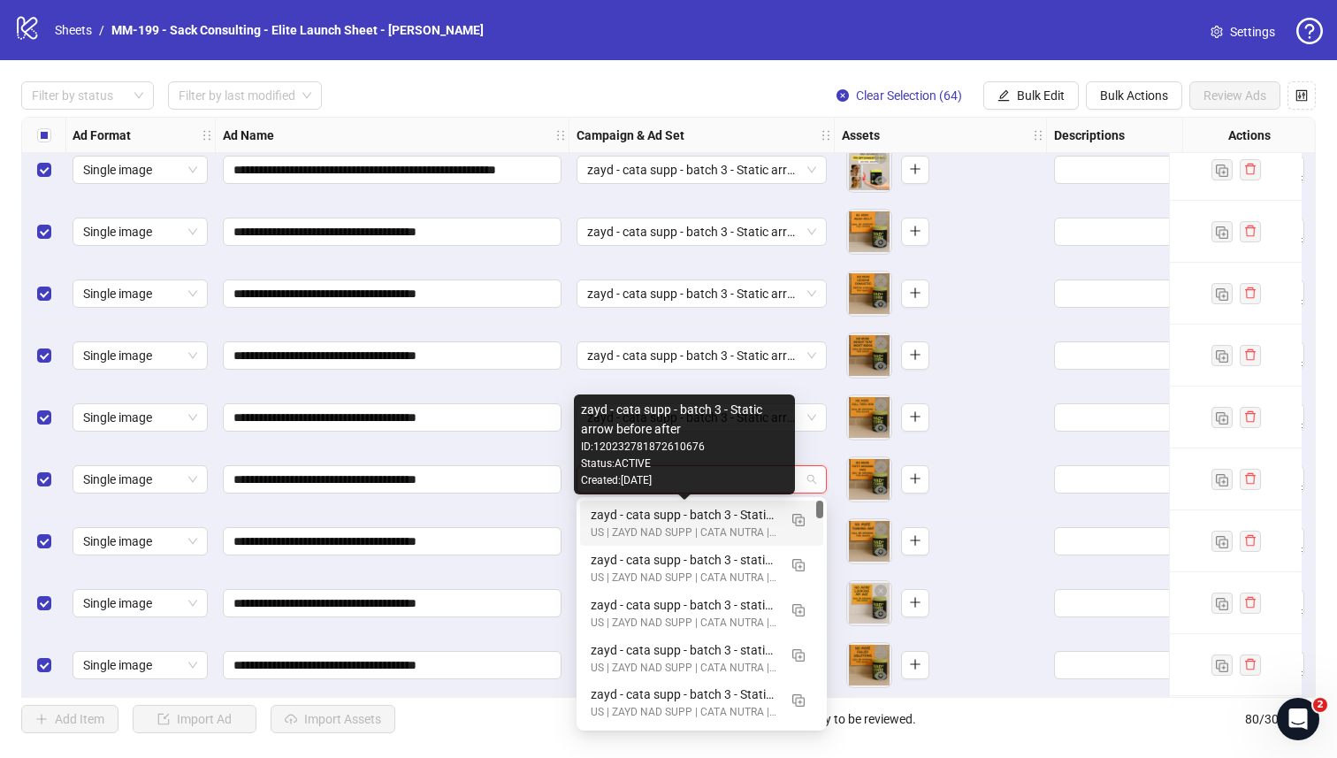
click at [638, 517] on div "zayd - cata supp - batch 3 - Static arrow before after" at bounding box center [684, 514] width 187 height 19
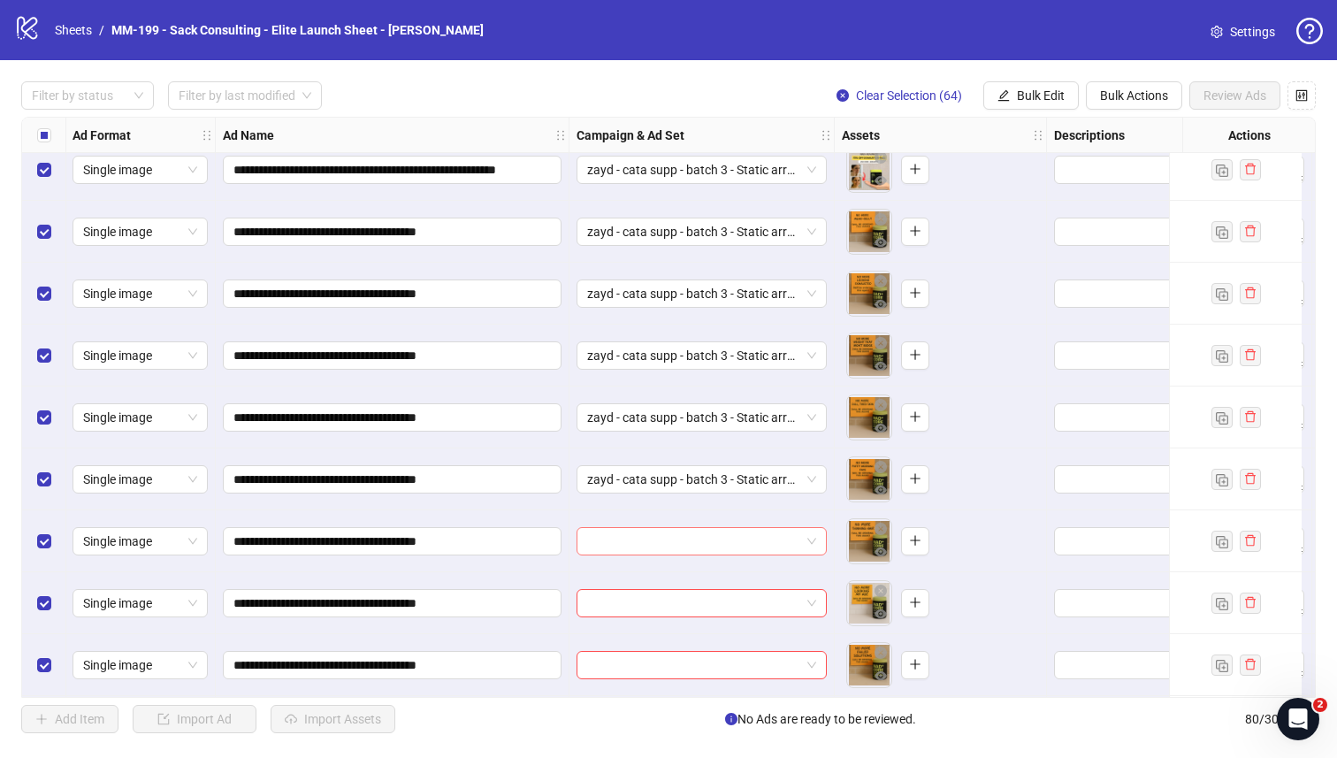
click at [633, 534] on input "search" at bounding box center [693, 541] width 213 height 27
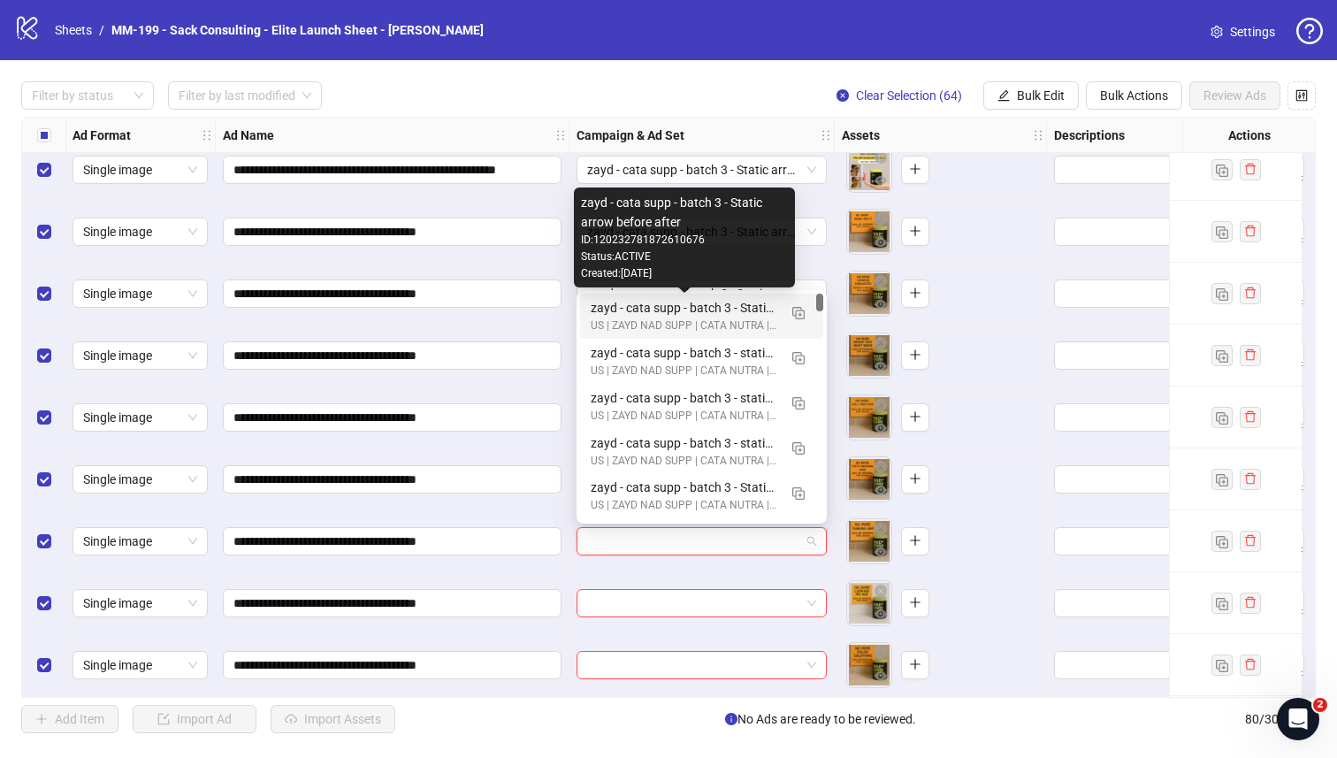
click at [624, 313] on div "zayd - cata supp - batch 3 - Static arrow before after" at bounding box center [684, 307] width 187 height 19
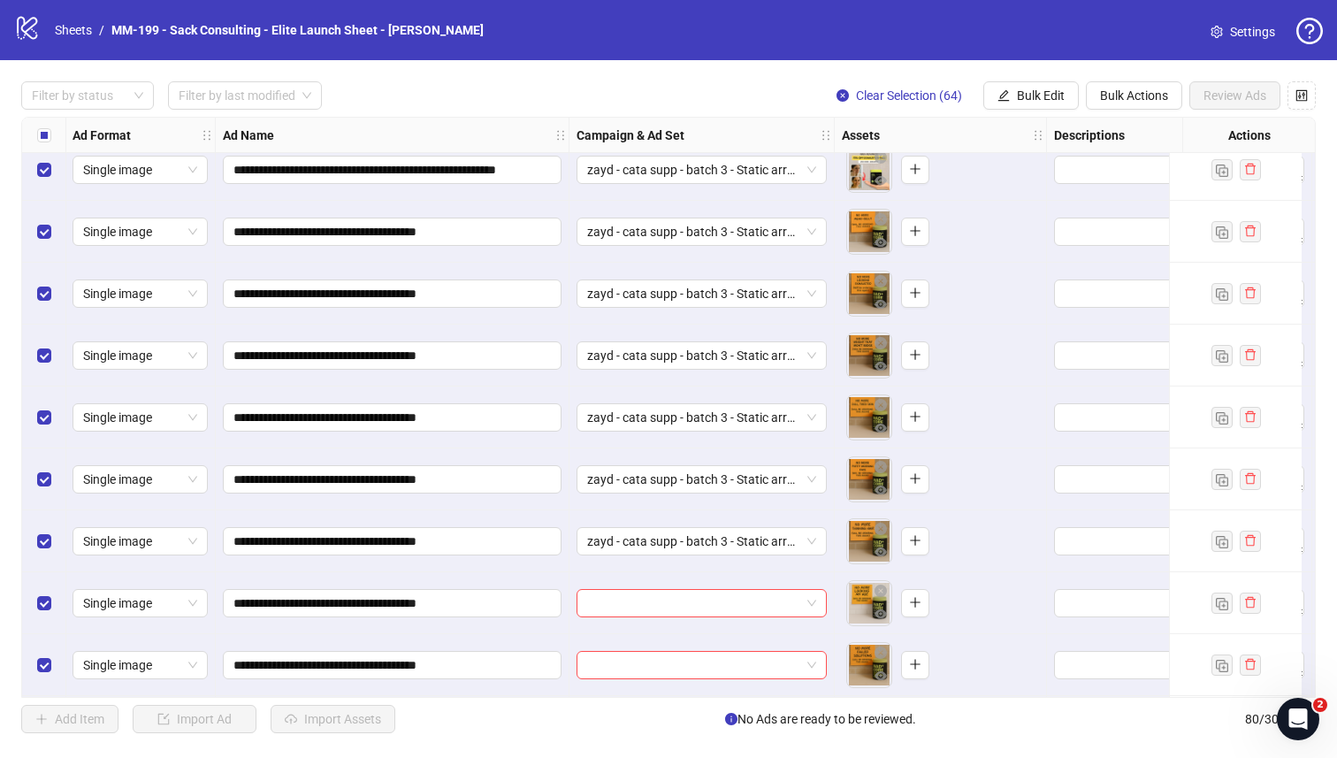
scroll to position [3219, 1]
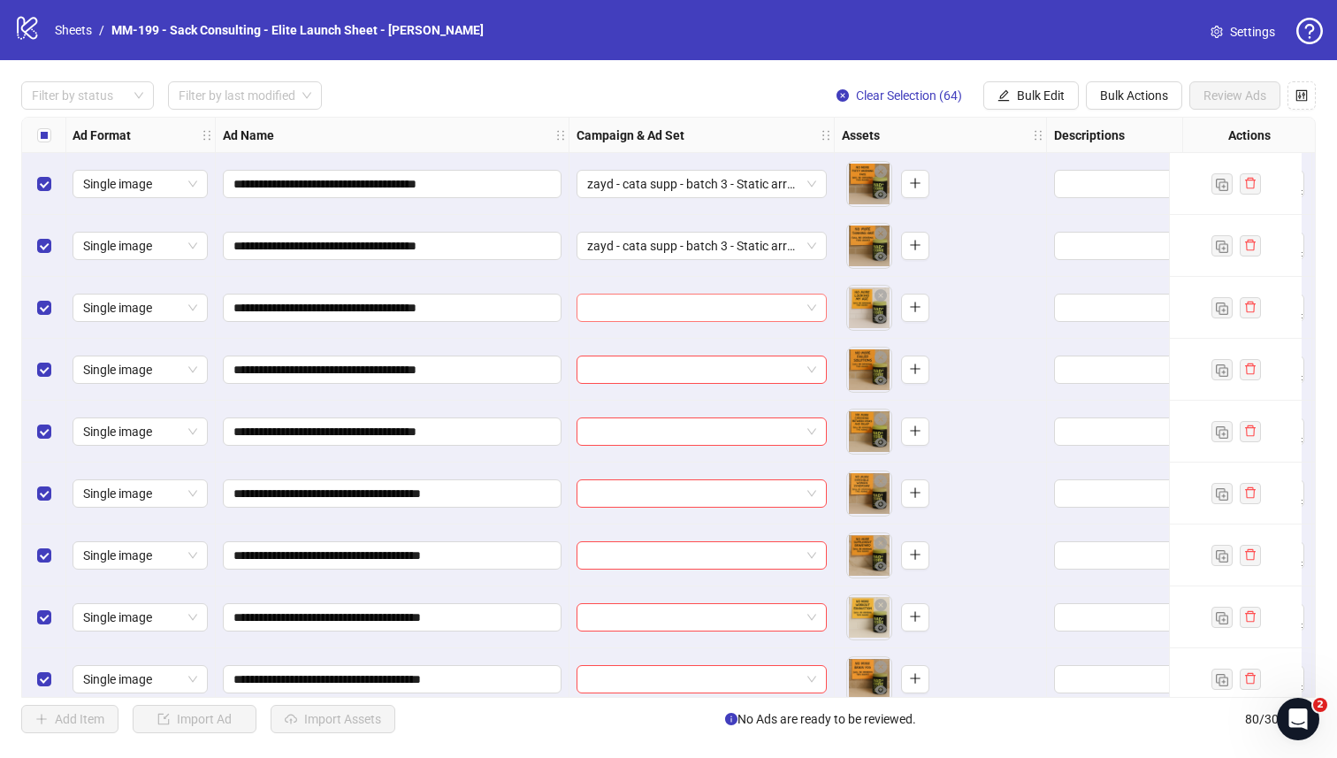
click at [624, 305] on input "search" at bounding box center [693, 307] width 213 height 27
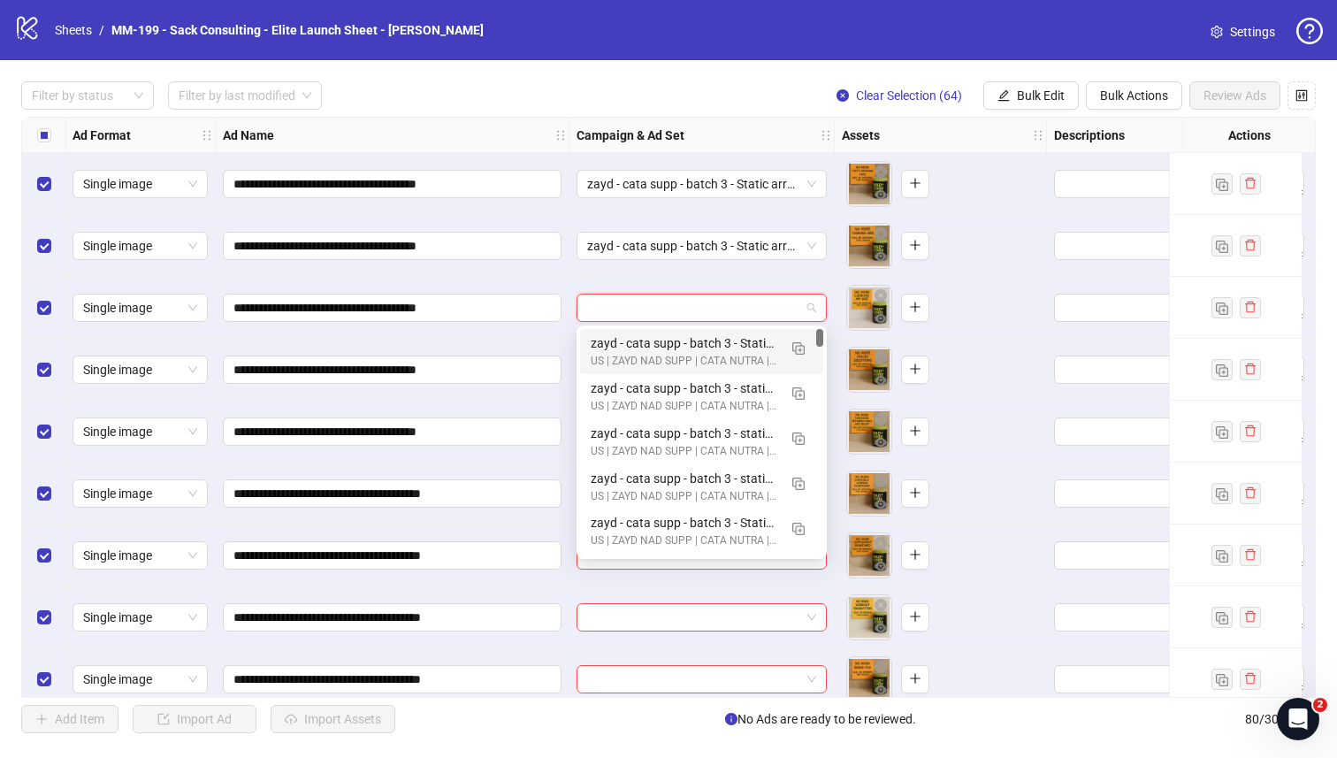
click at [626, 335] on div "zayd - cata supp - batch 3 - Static arrow before after" at bounding box center [684, 342] width 187 height 19
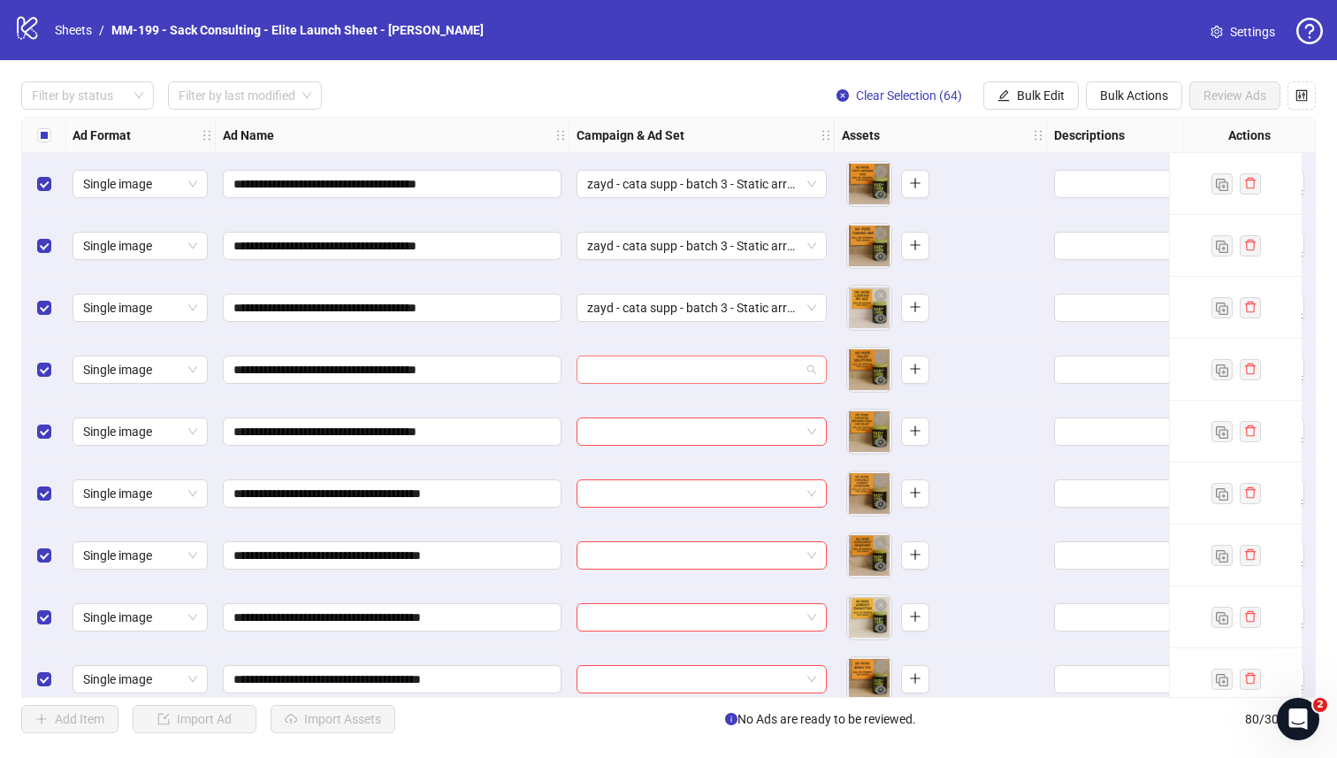
click at [622, 356] on input "search" at bounding box center [693, 369] width 213 height 27
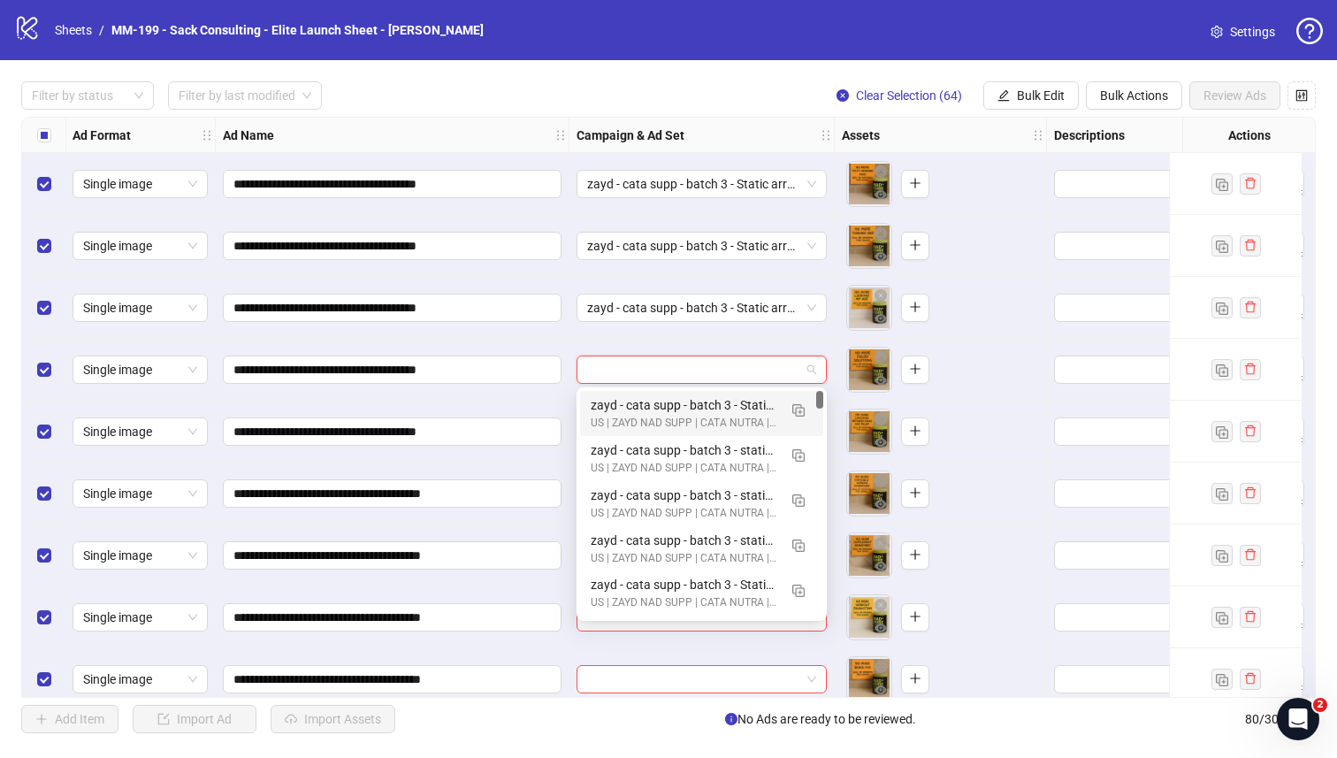
click at [619, 395] on div "zayd - cata supp - batch 3 - Static arrow before after" at bounding box center [684, 404] width 187 height 19
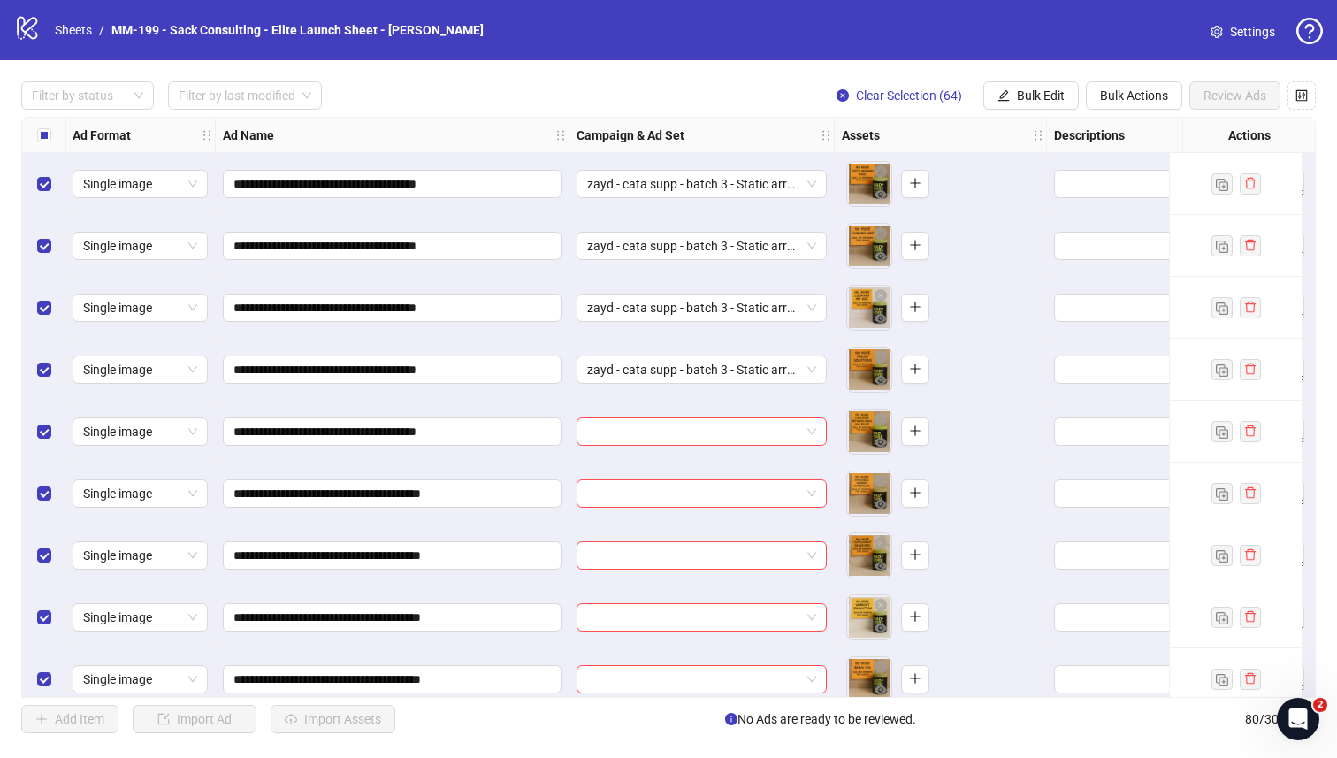
click at [615, 413] on div at bounding box center [701, 432] width 265 height 62
click at [615, 424] on input "search" at bounding box center [693, 431] width 213 height 27
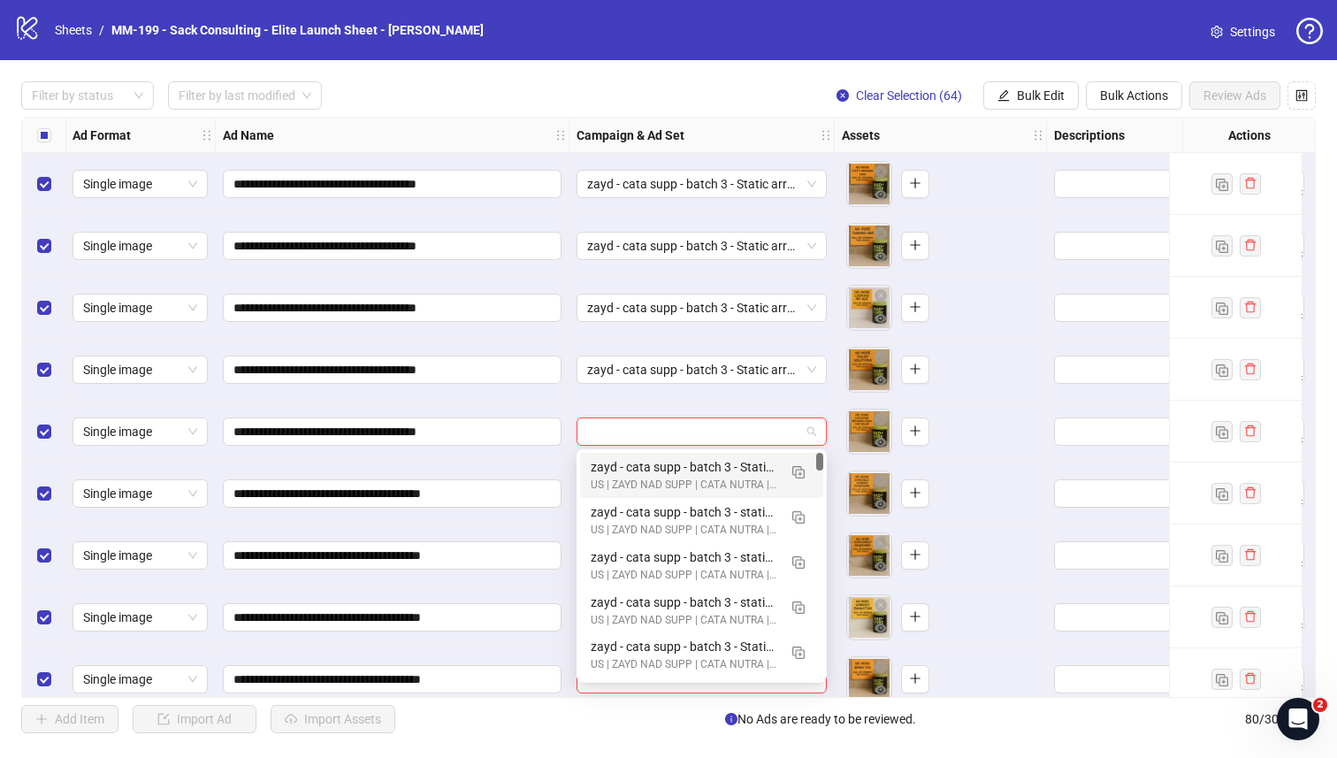
click at [615, 462] on div "zayd - cata supp - batch 3 - Static arrow before after" at bounding box center [684, 466] width 187 height 19
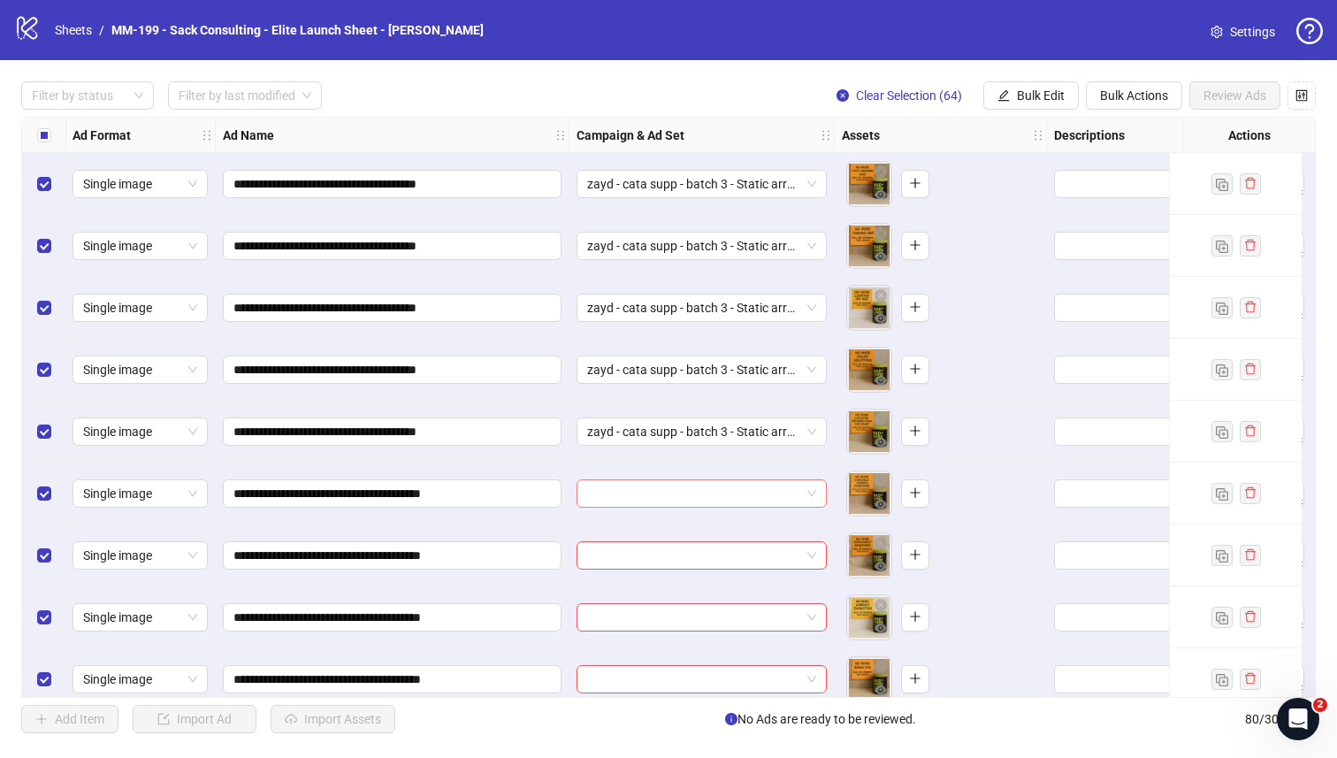
click at [615, 493] on input "search" at bounding box center [693, 493] width 213 height 27
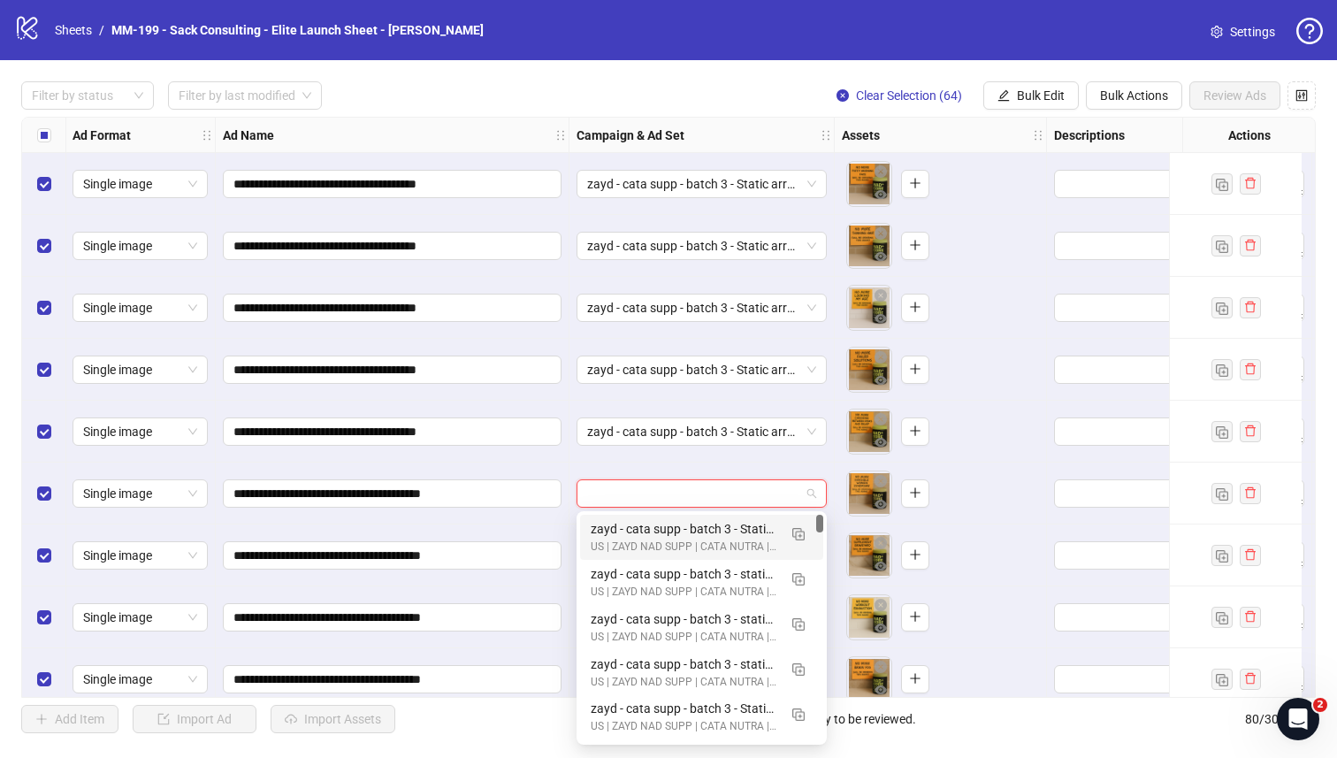
click at [615, 524] on div "zayd - cata supp - batch 3 - Static arrow before after" at bounding box center [684, 528] width 187 height 19
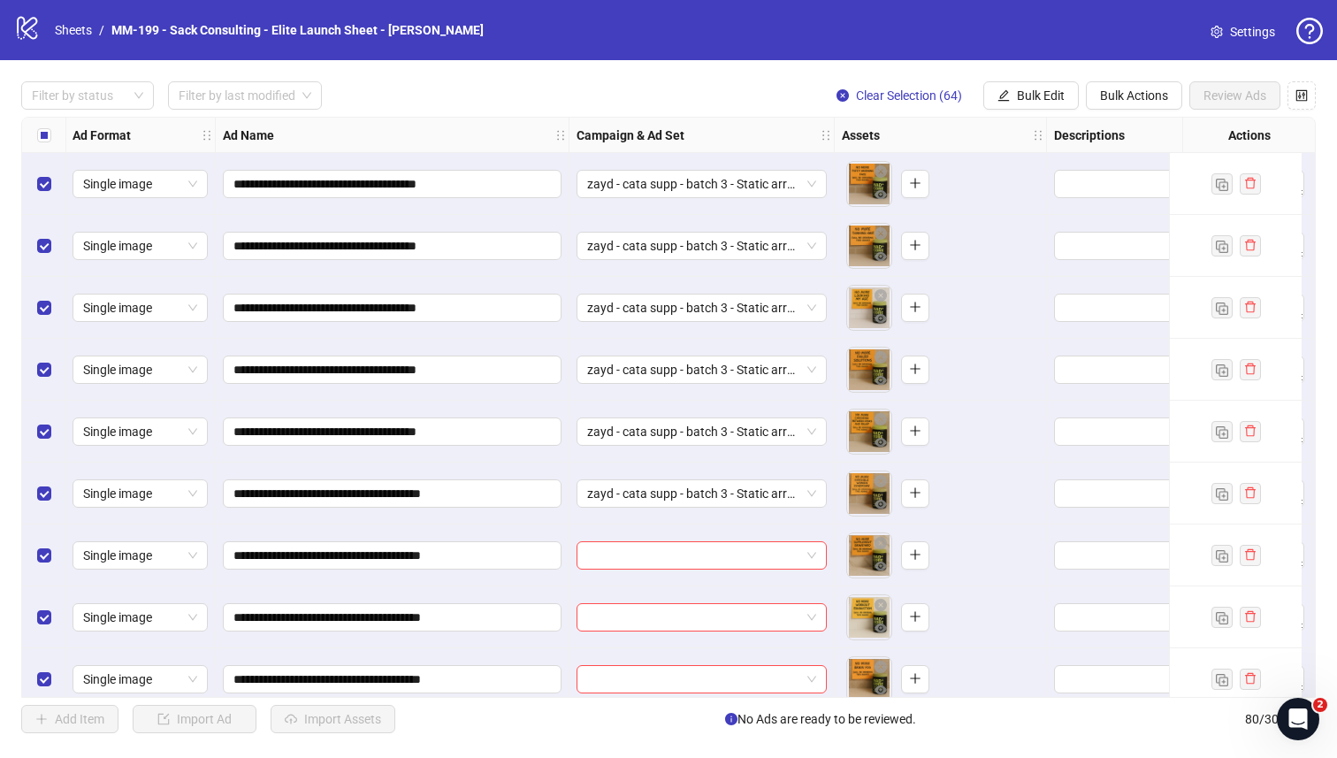
scroll to position [3359, 1]
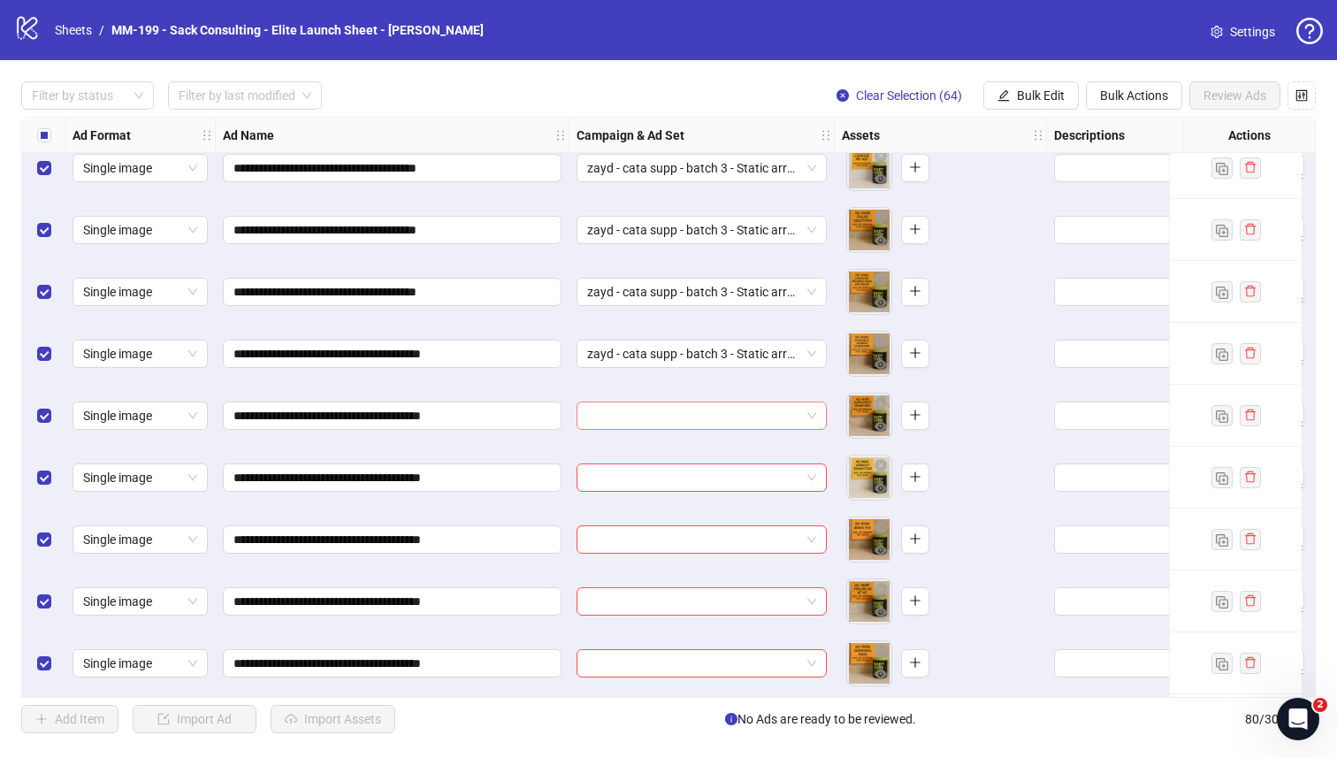
click at [626, 409] on input "search" at bounding box center [693, 415] width 213 height 27
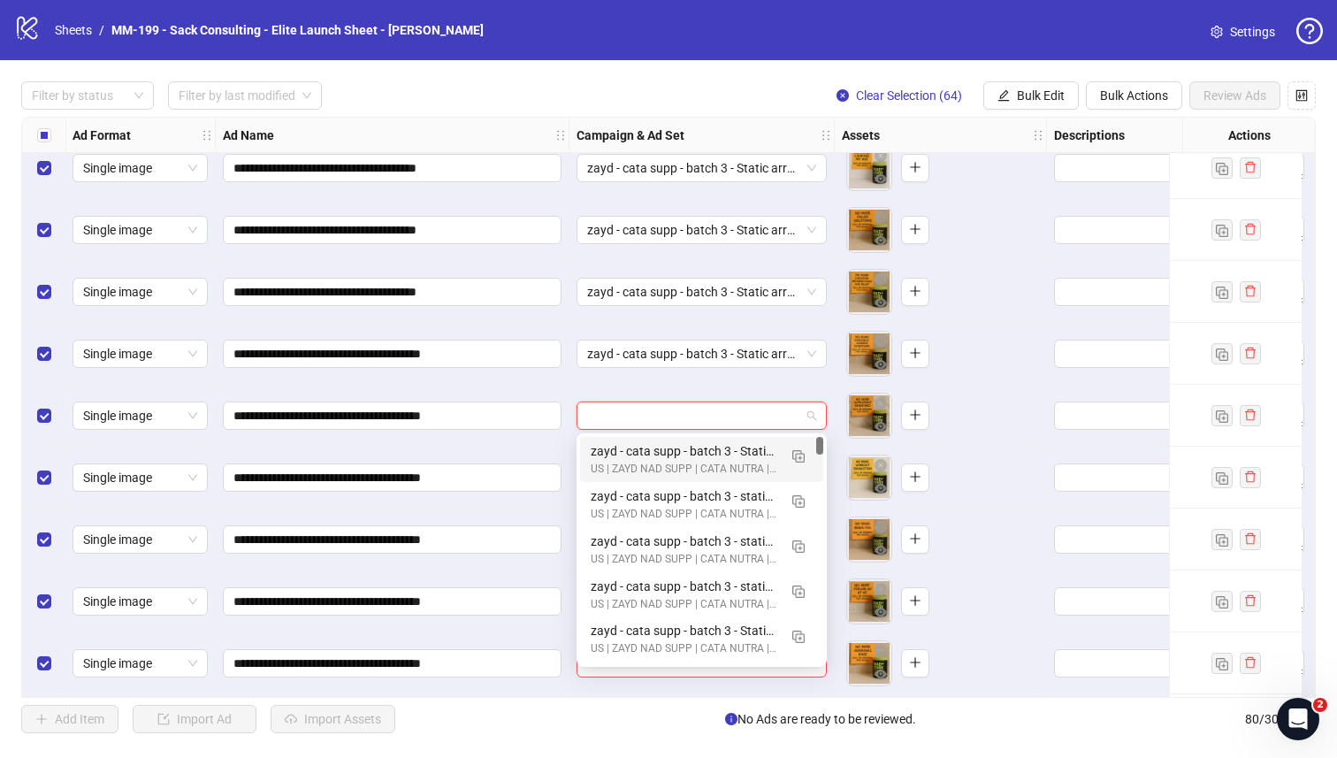
click at [623, 443] on div "zayd - cata supp - batch 3 - Static arrow before after" at bounding box center [684, 450] width 187 height 19
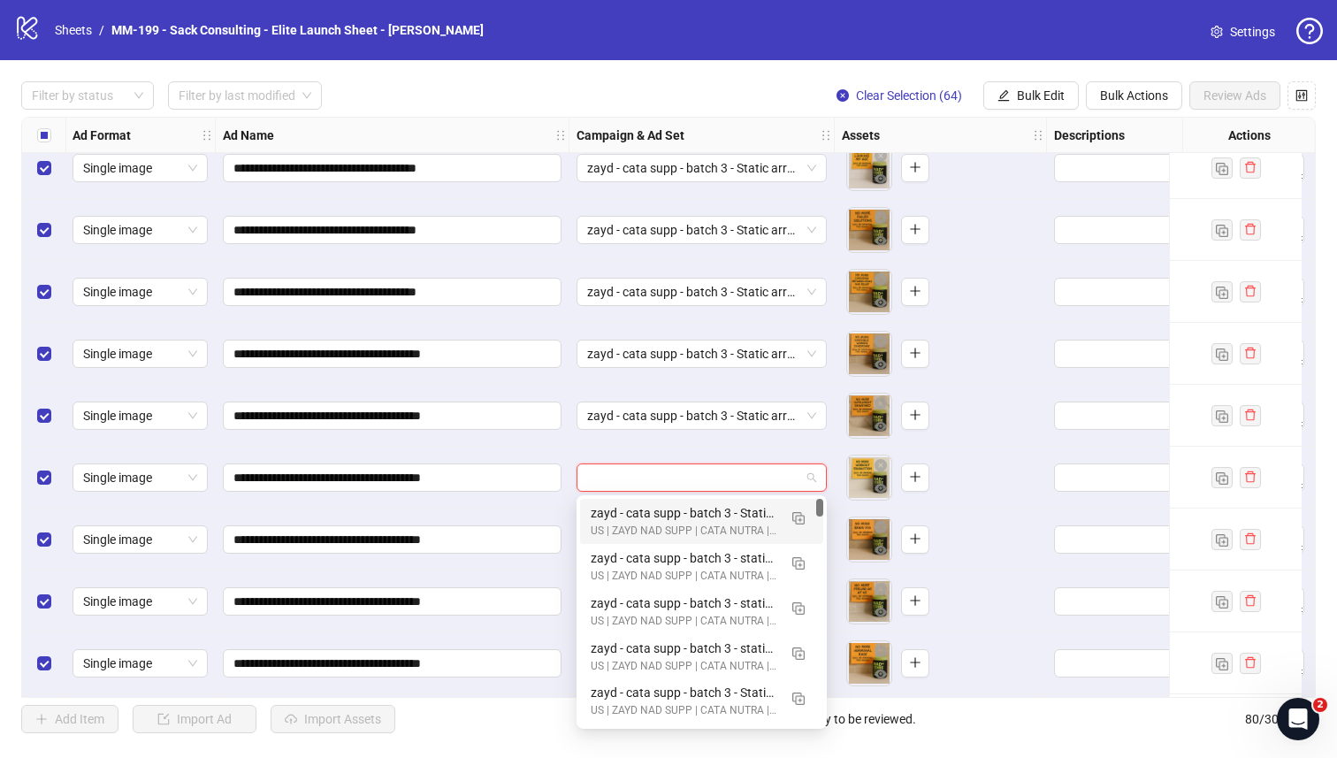
click at [617, 468] on input "search" at bounding box center [693, 477] width 213 height 27
click at [612, 503] on div "zayd - cata supp - batch 3 - Static arrow before after" at bounding box center [684, 512] width 187 height 19
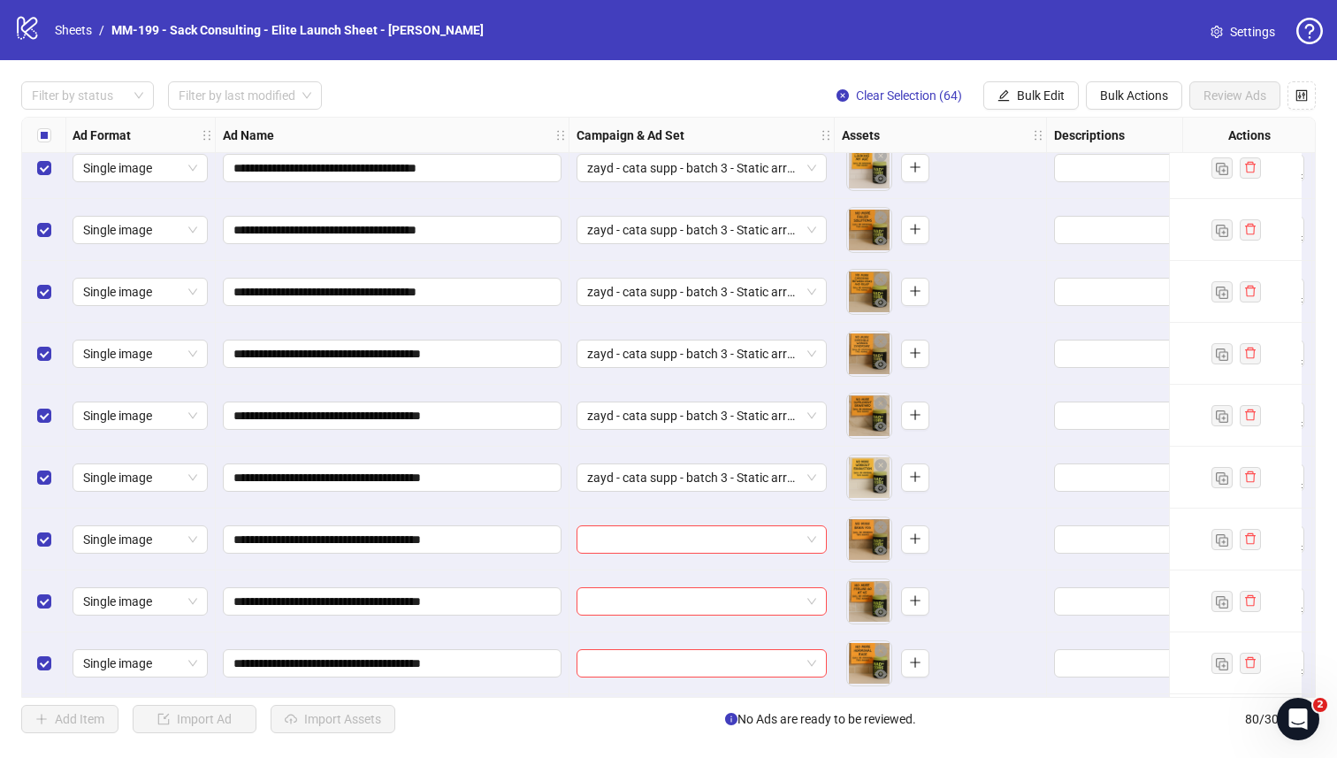
scroll to position [3514, 1]
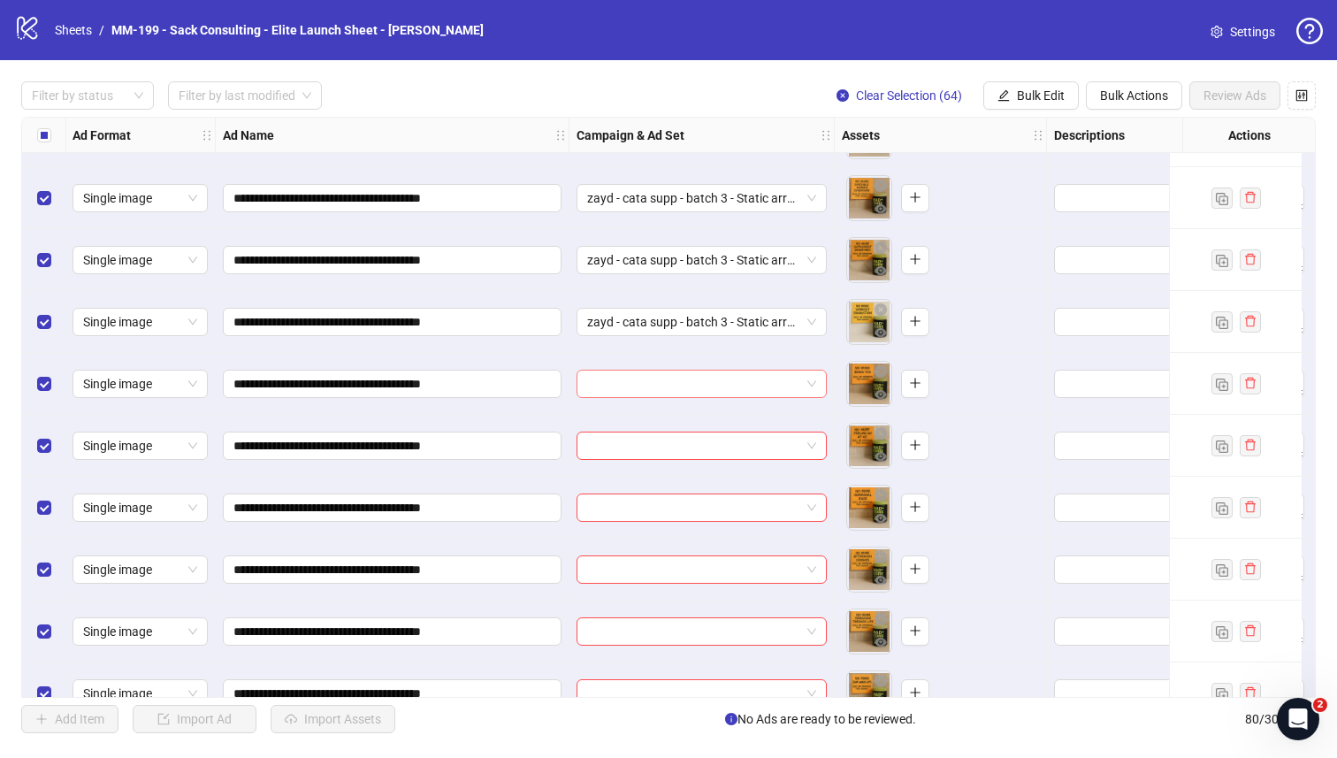
click at [633, 386] on input "search" at bounding box center [693, 384] width 213 height 27
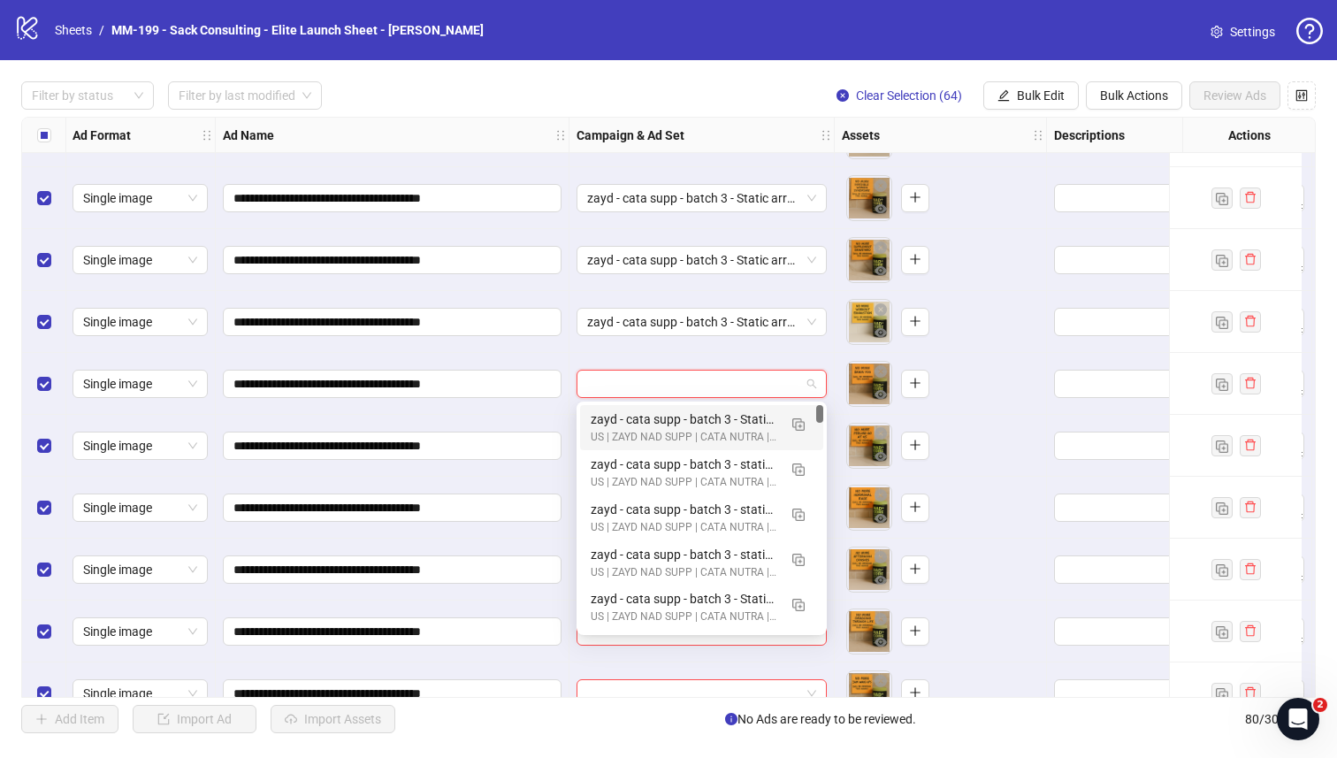
click at [633, 414] on div "zayd - cata supp - batch 3 - Static arrow before after" at bounding box center [684, 418] width 187 height 19
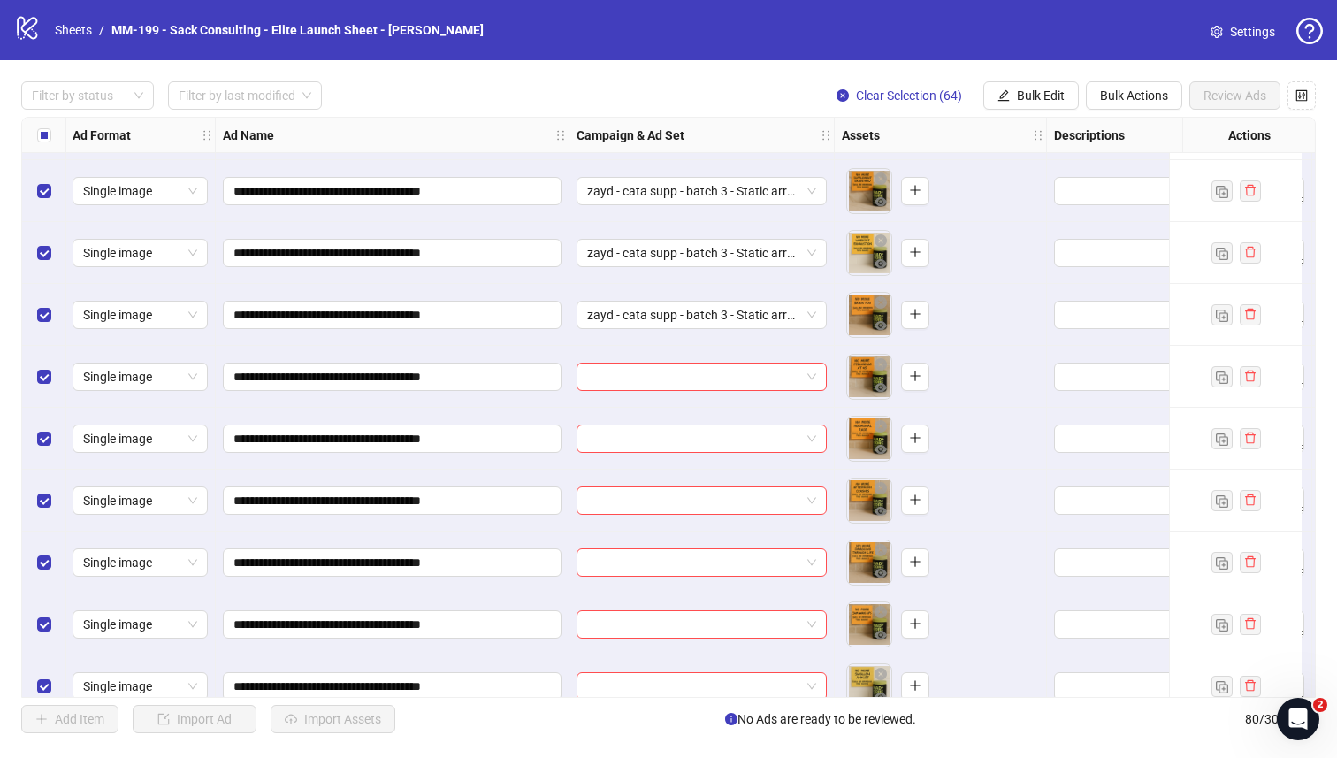
scroll to position [3590, 1]
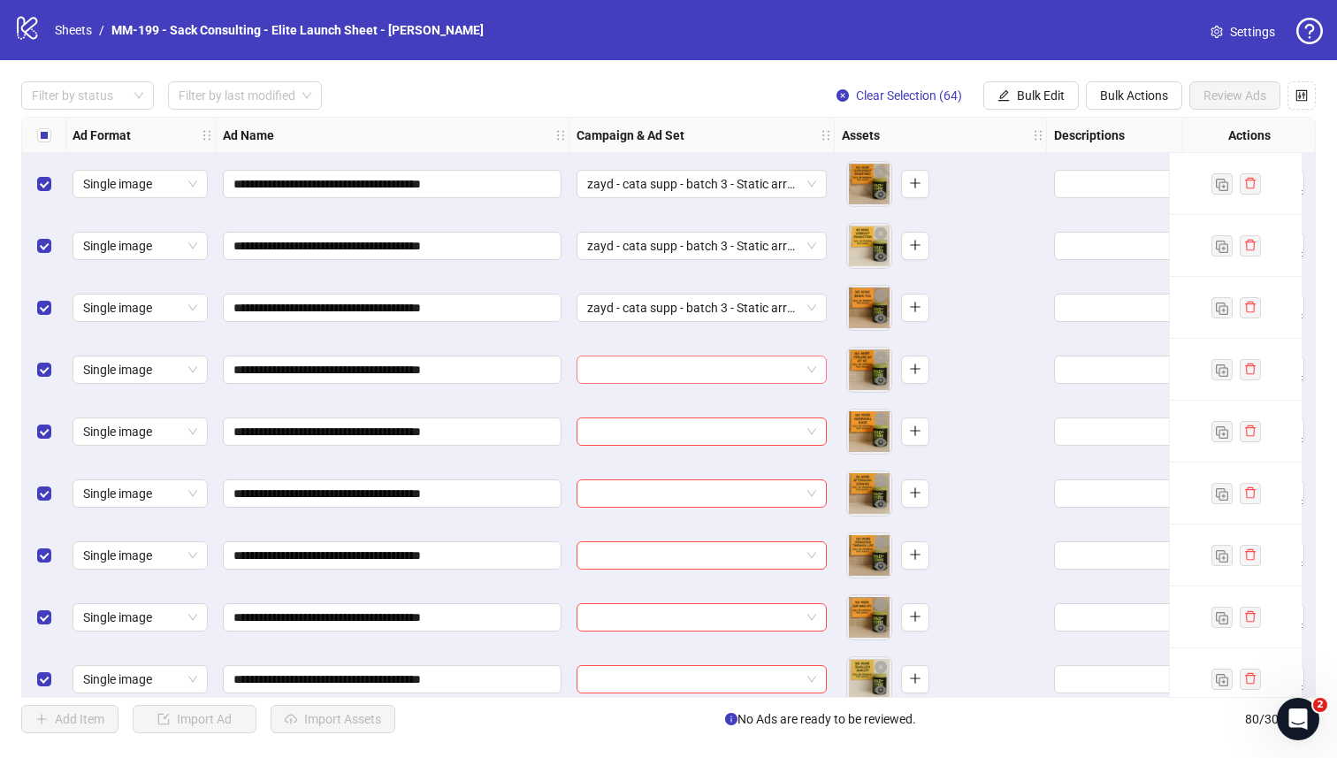
click at [638, 366] on input "search" at bounding box center [693, 369] width 213 height 27
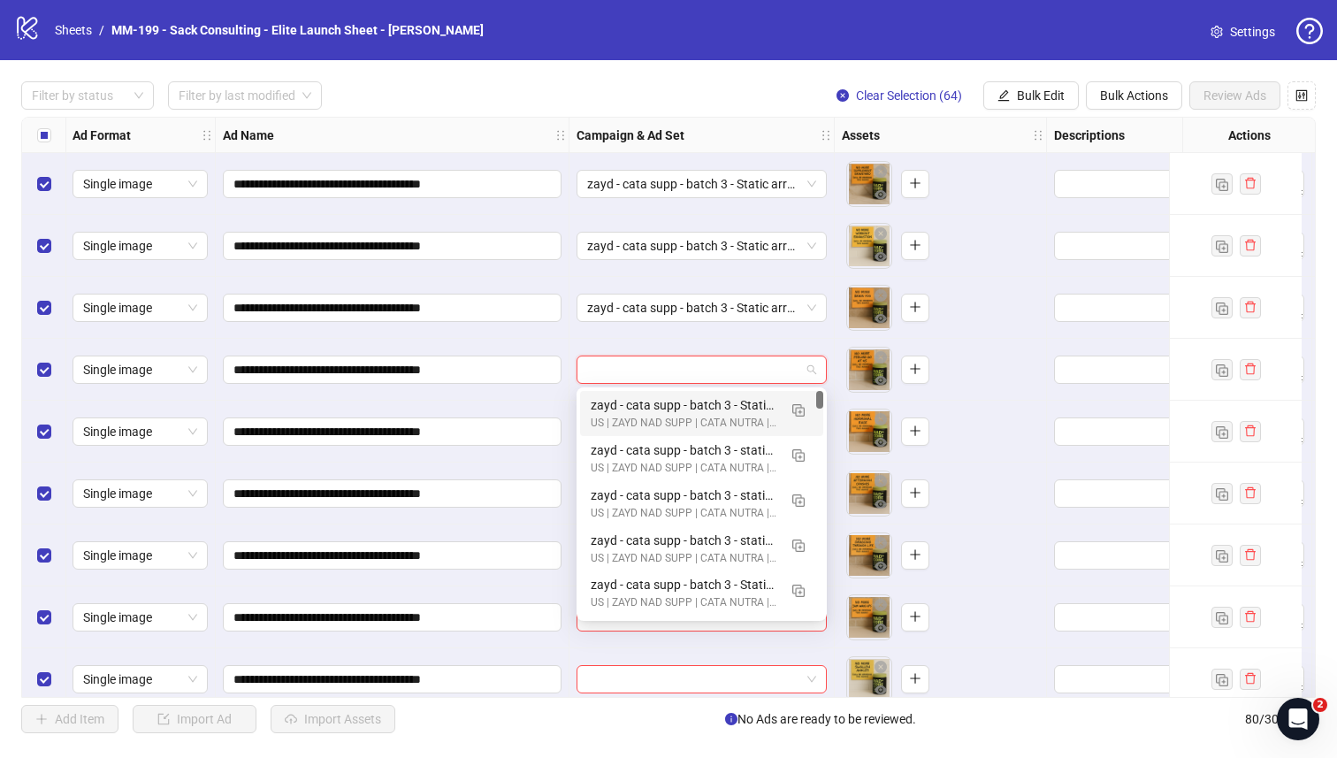
click at [638, 397] on div "zayd - cata supp - batch 3 - Static arrow before after" at bounding box center [684, 404] width 187 height 19
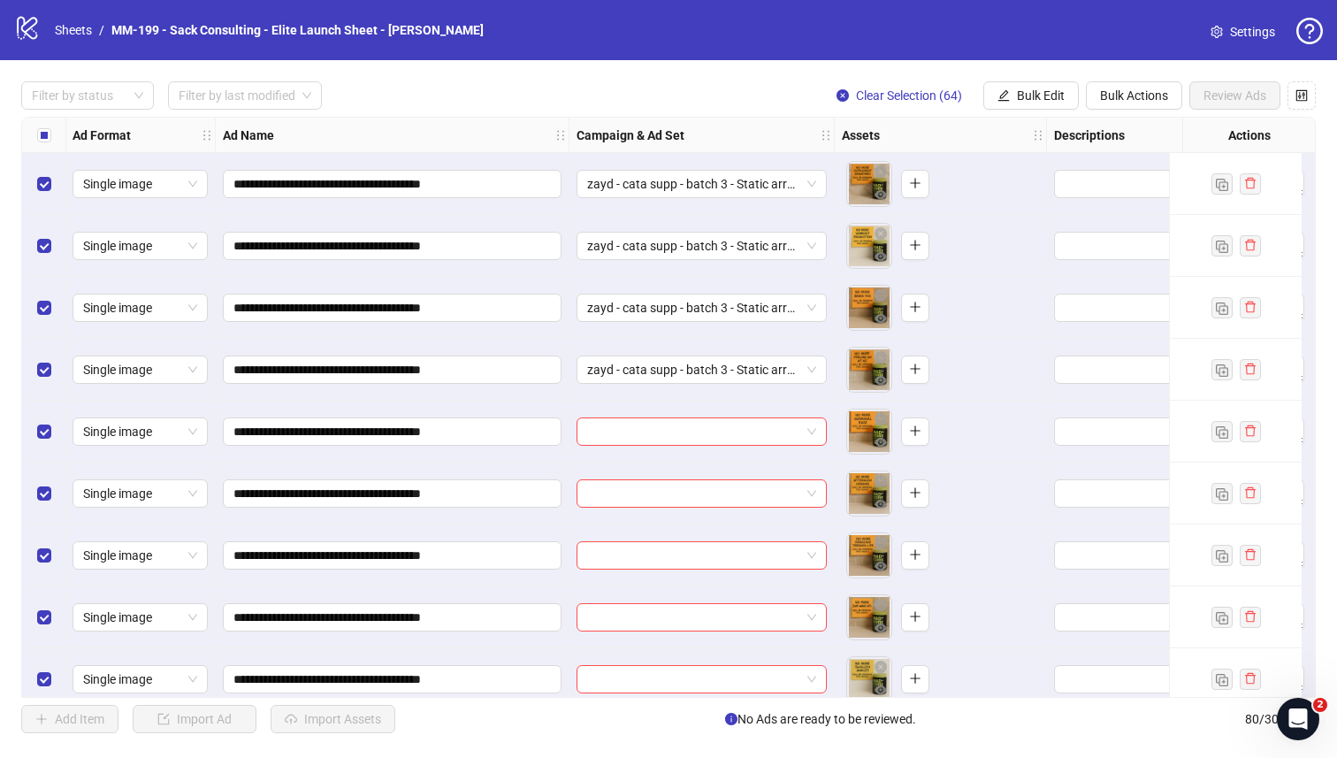
scroll to position [3639, 1]
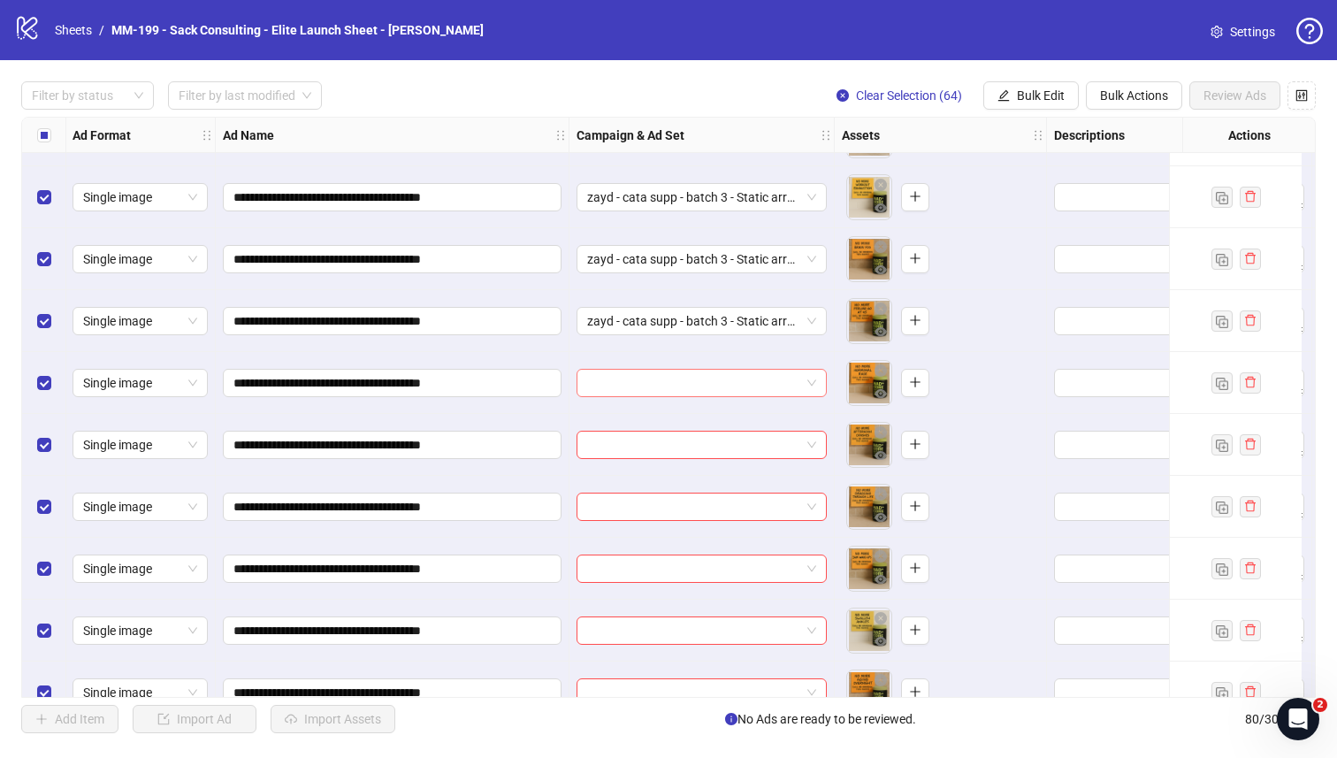
click at [637, 385] on input "search" at bounding box center [693, 383] width 213 height 27
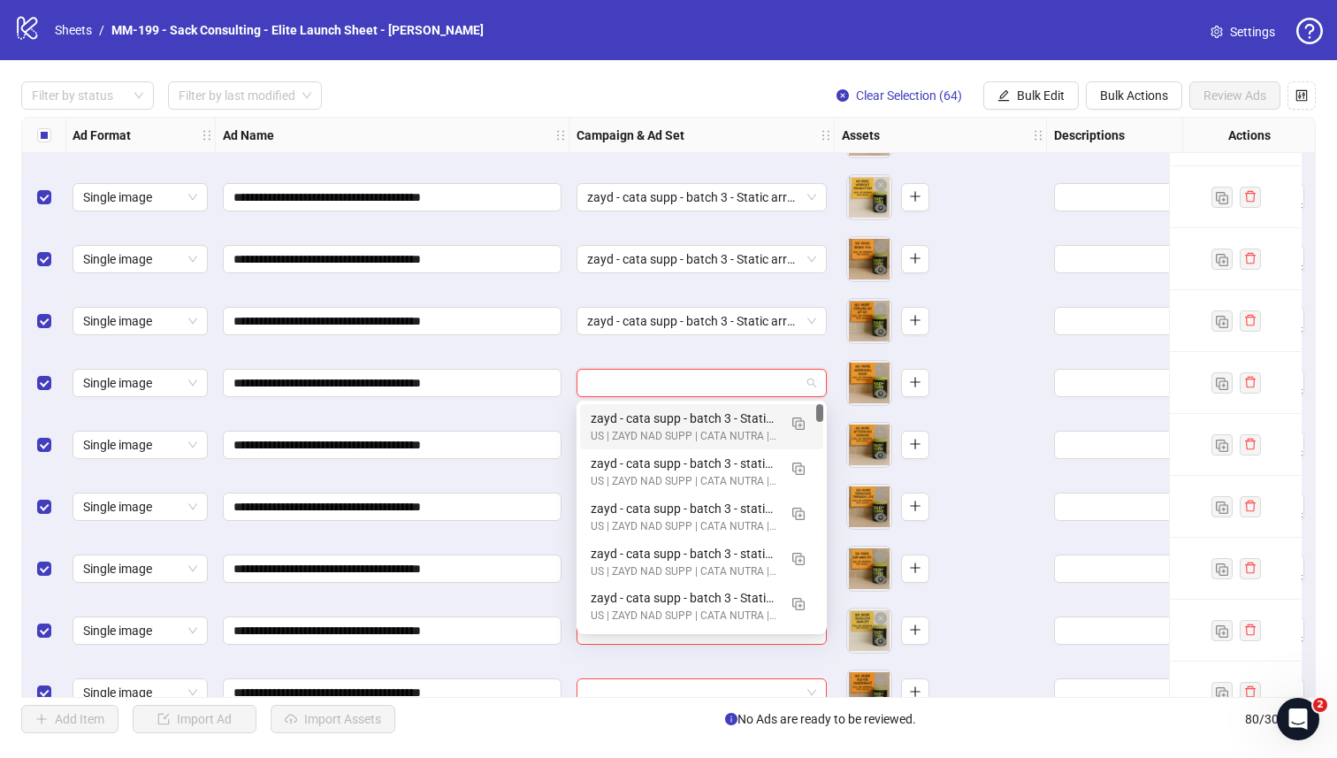
click at [637, 421] on div "zayd - cata supp - batch 3 - Static arrow before after" at bounding box center [684, 418] width 187 height 19
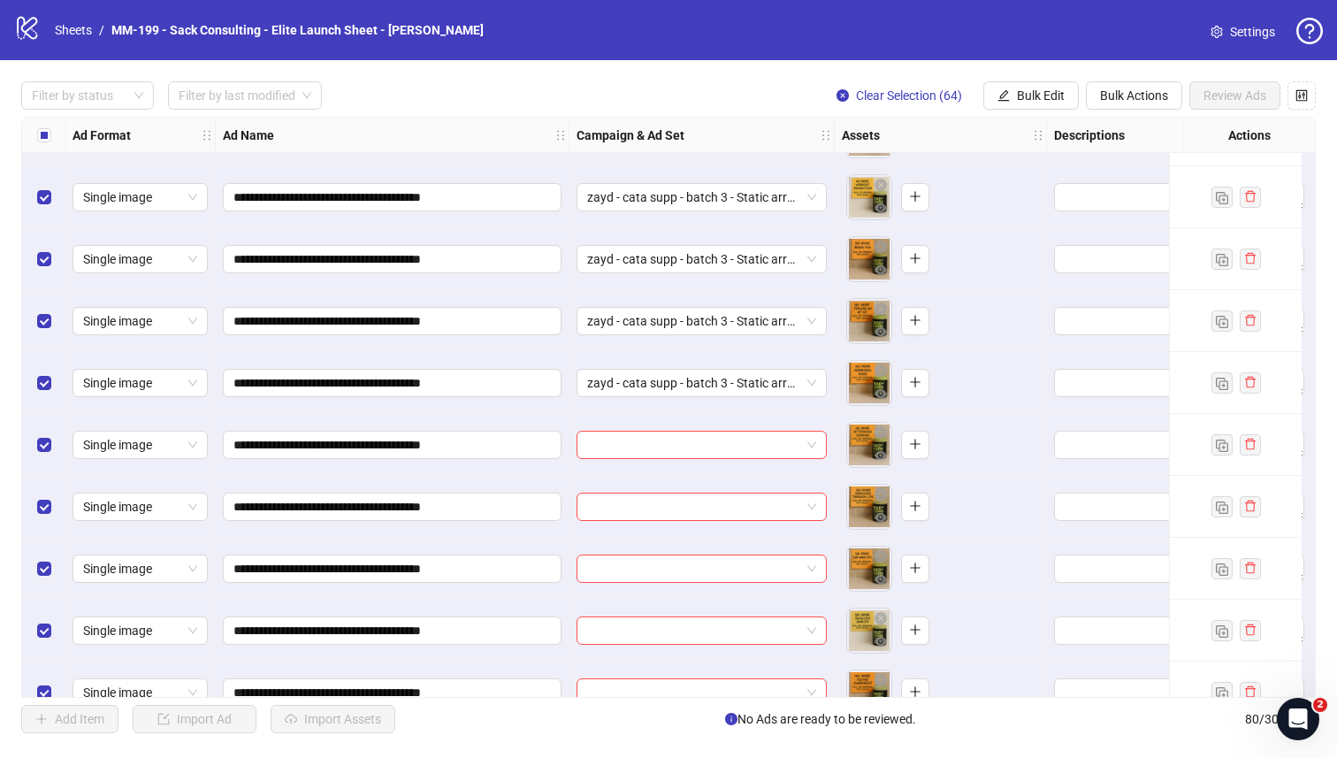
scroll to position [3665, 1]
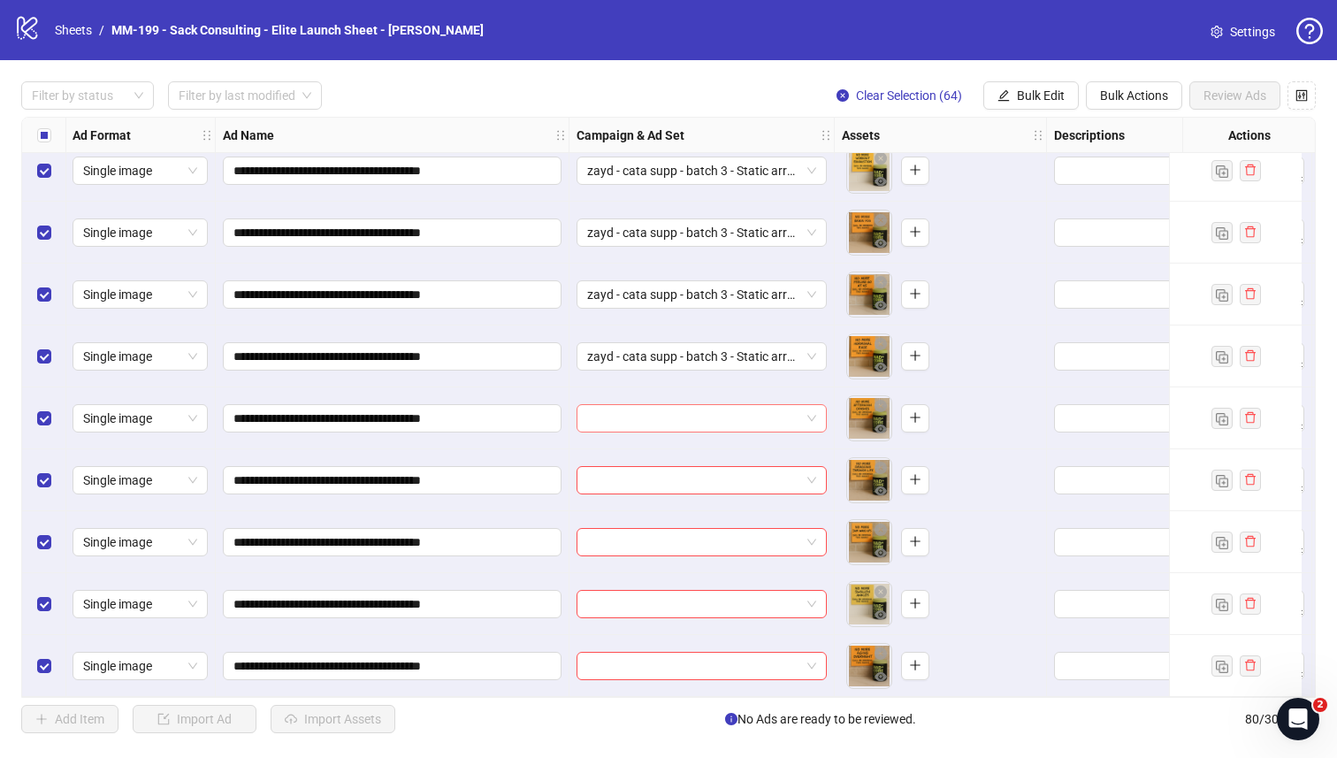
click at [636, 417] on input "search" at bounding box center [693, 418] width 213 height 27
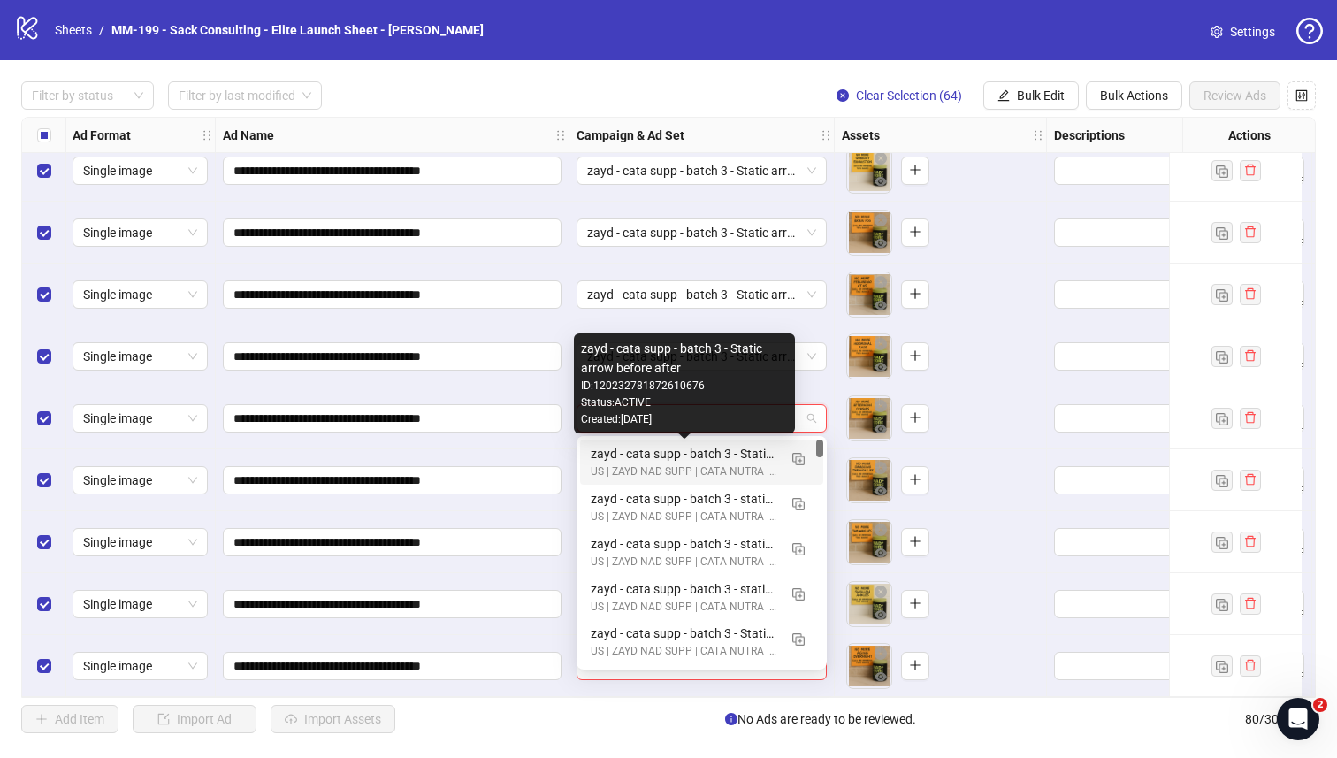
click at [636, 449] on div "zayd - cata supp - batch 3 - Static arrow before after" at bounding box center [684, 453] width 187 height 19
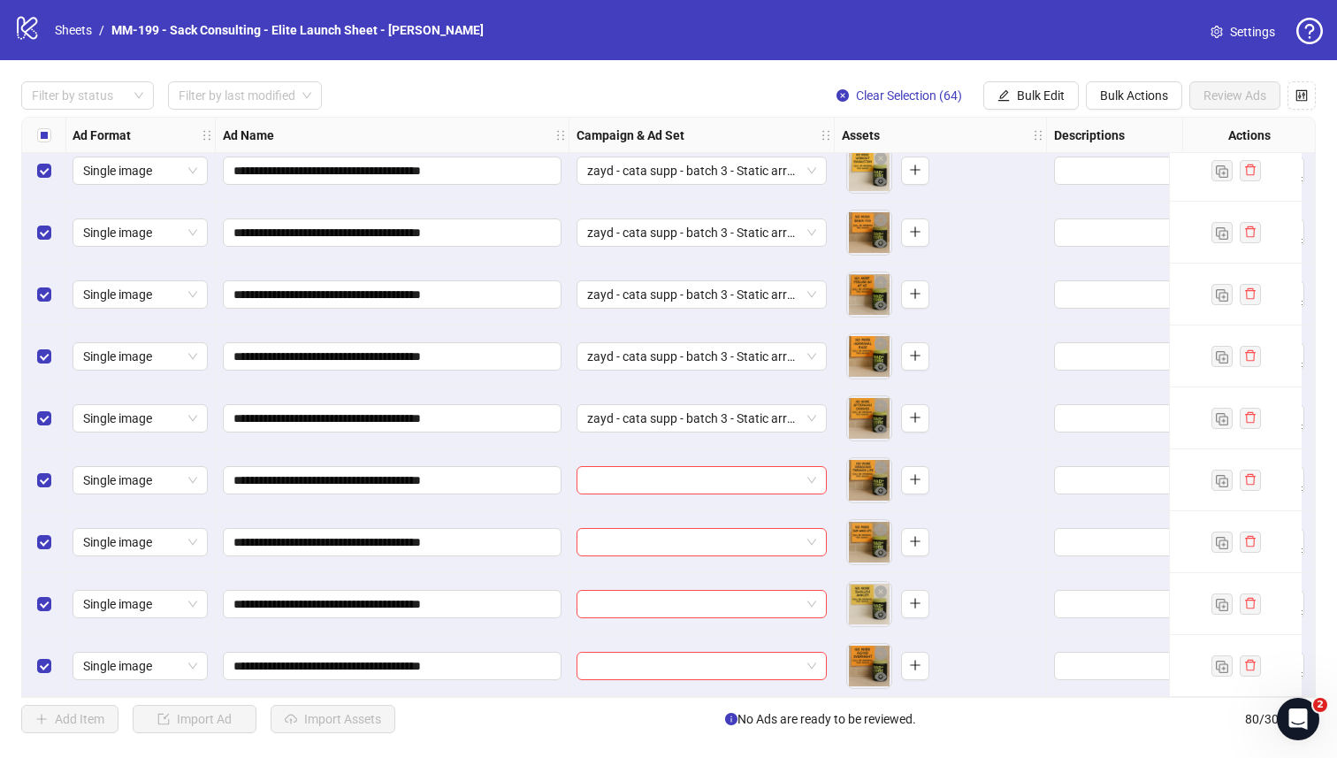
scroll to position [3704, 1]
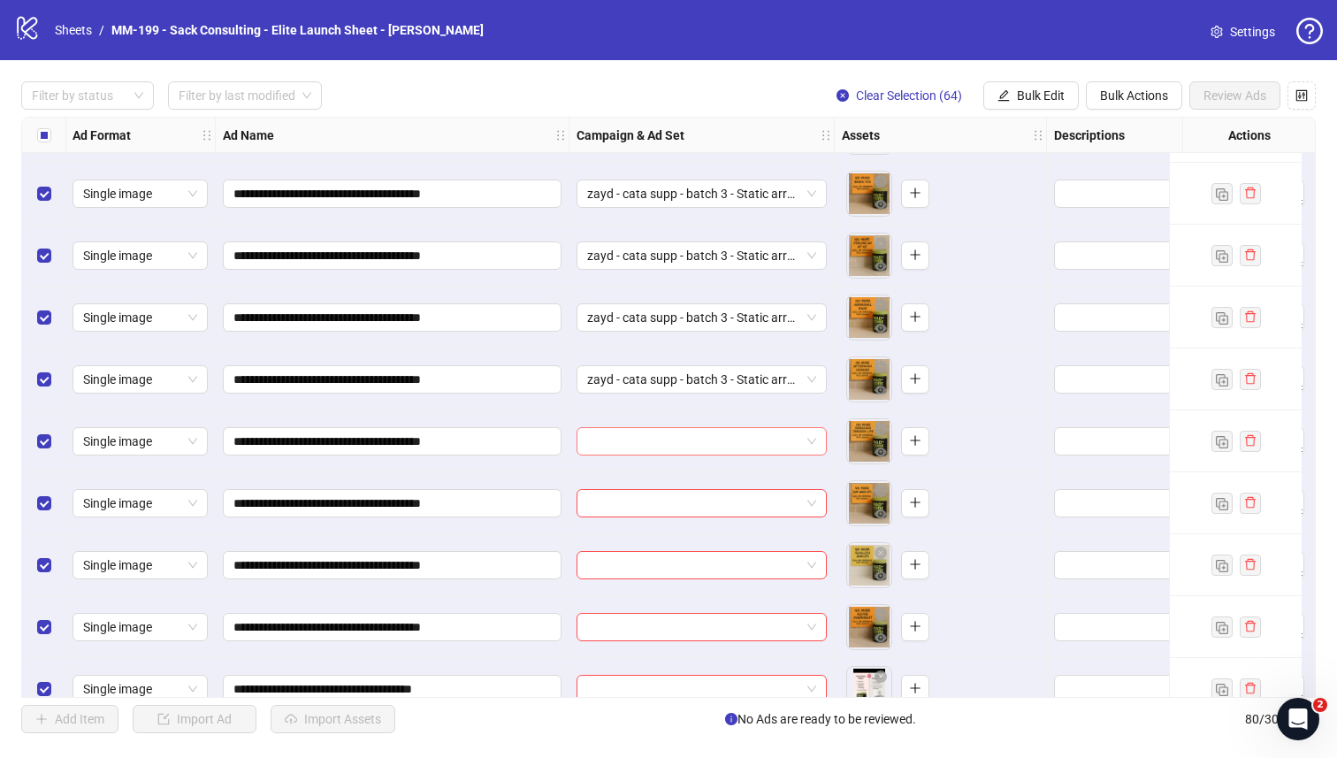
click at [635, 443] on input "search" at bounding box center [693, 441] width 213 height 27
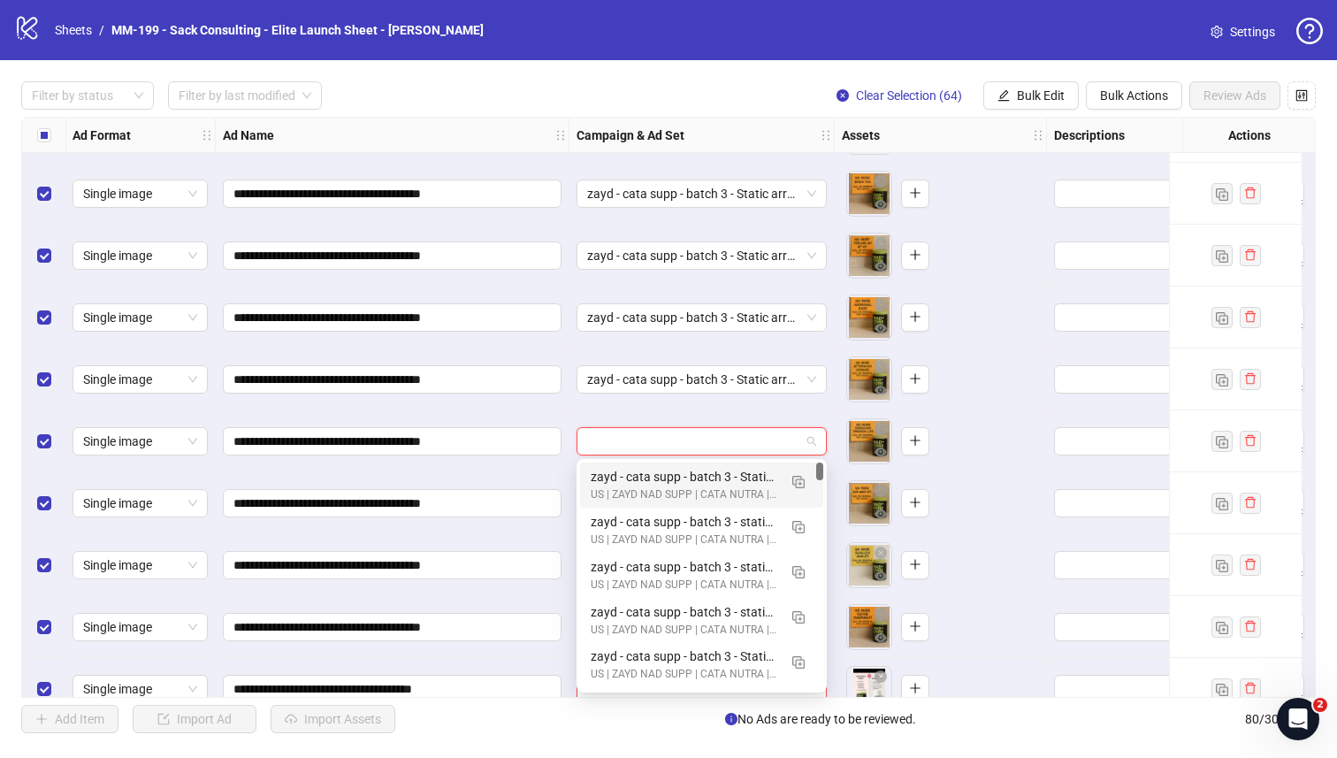
click at [638, 471] on div "zayd - cata supp - batch 3 - Static arrow before after" at bounding box center [684, 476] width 187 height 19
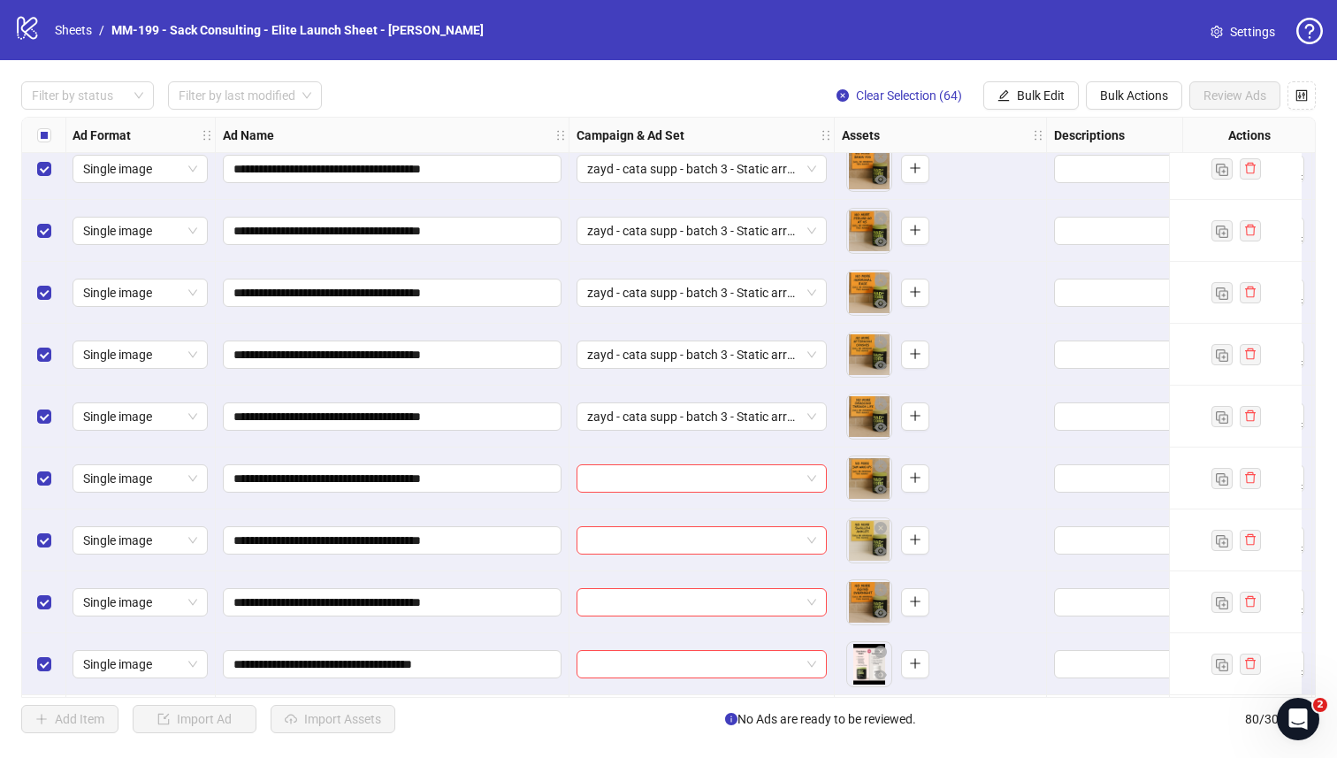
scroll to position [3812, 1]
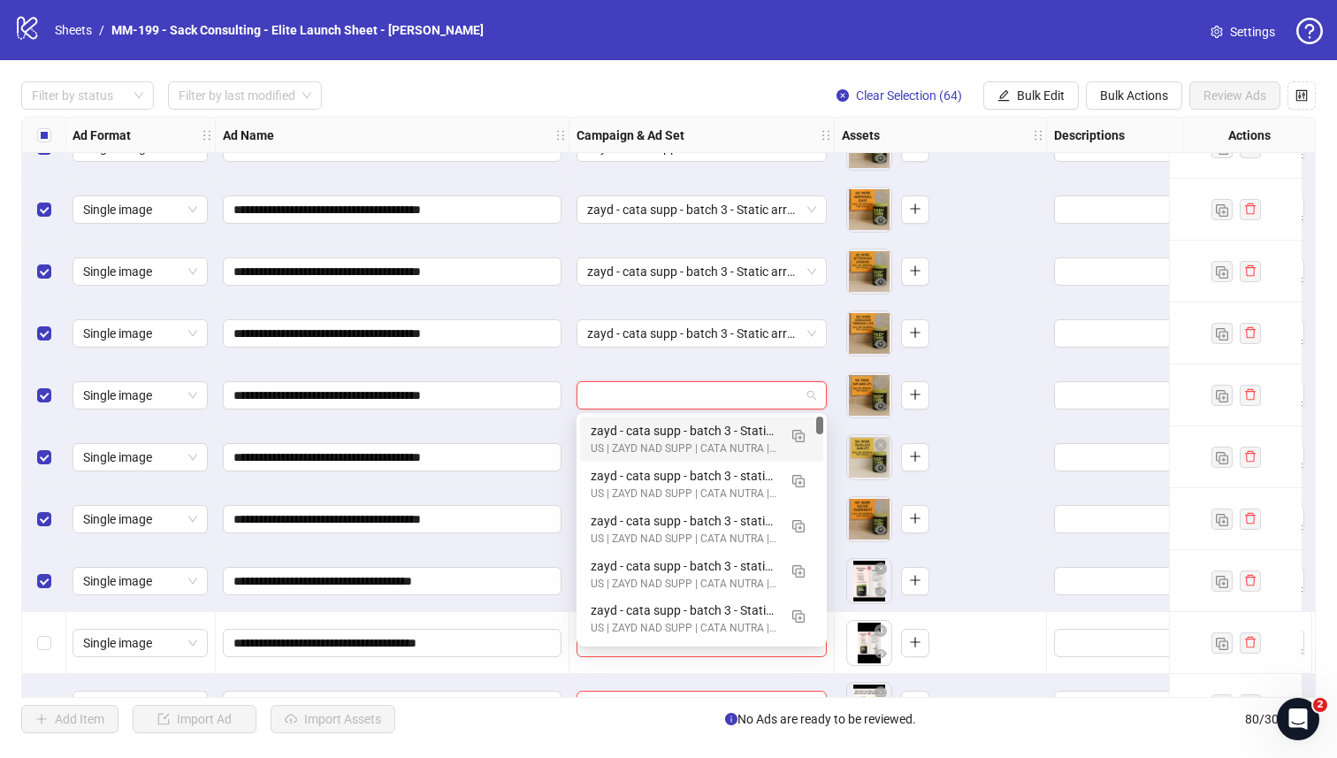
click at [722, 393] on input "search" at bounding box center [693, 395] width 213 height 27
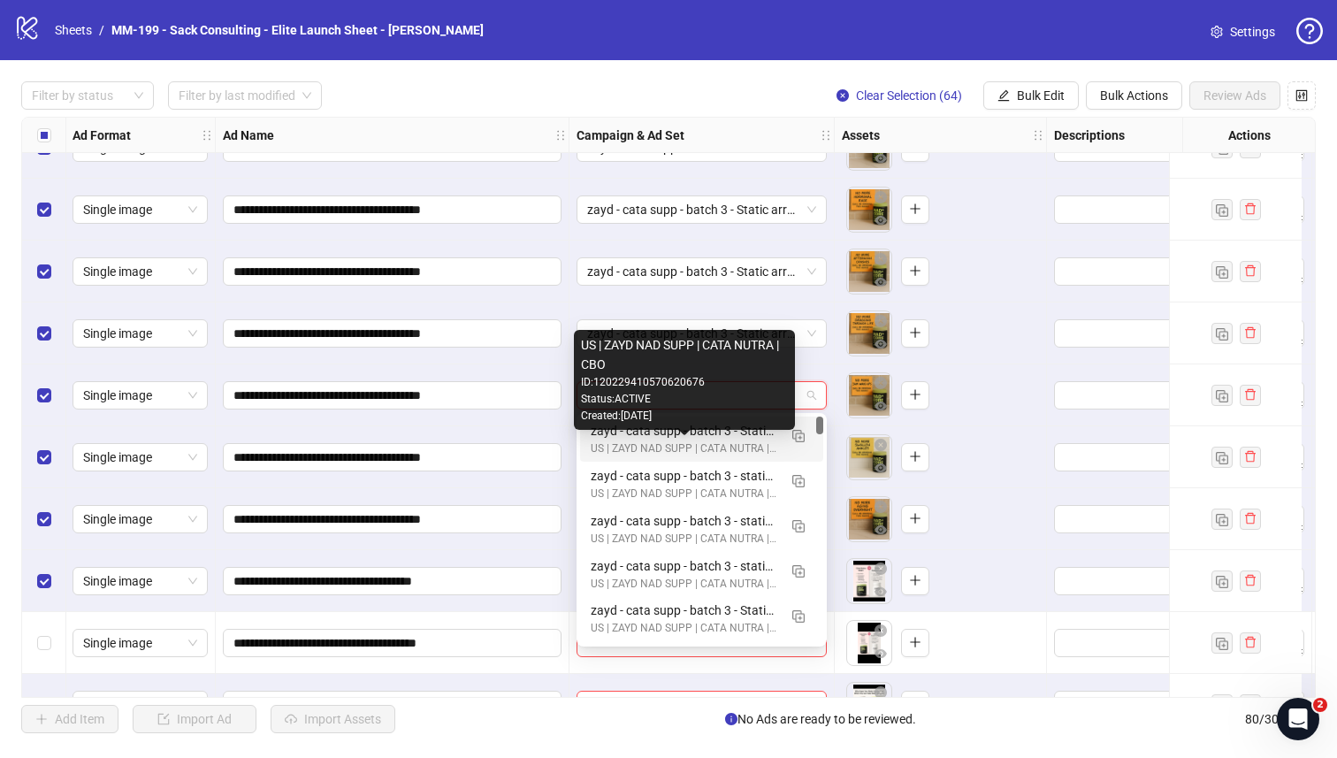
click at [720, 446] on div "US | ZAYD NAD SUPP | CATA NUTRA | CBO" at bounding box center [684, 448] width 187 height 17
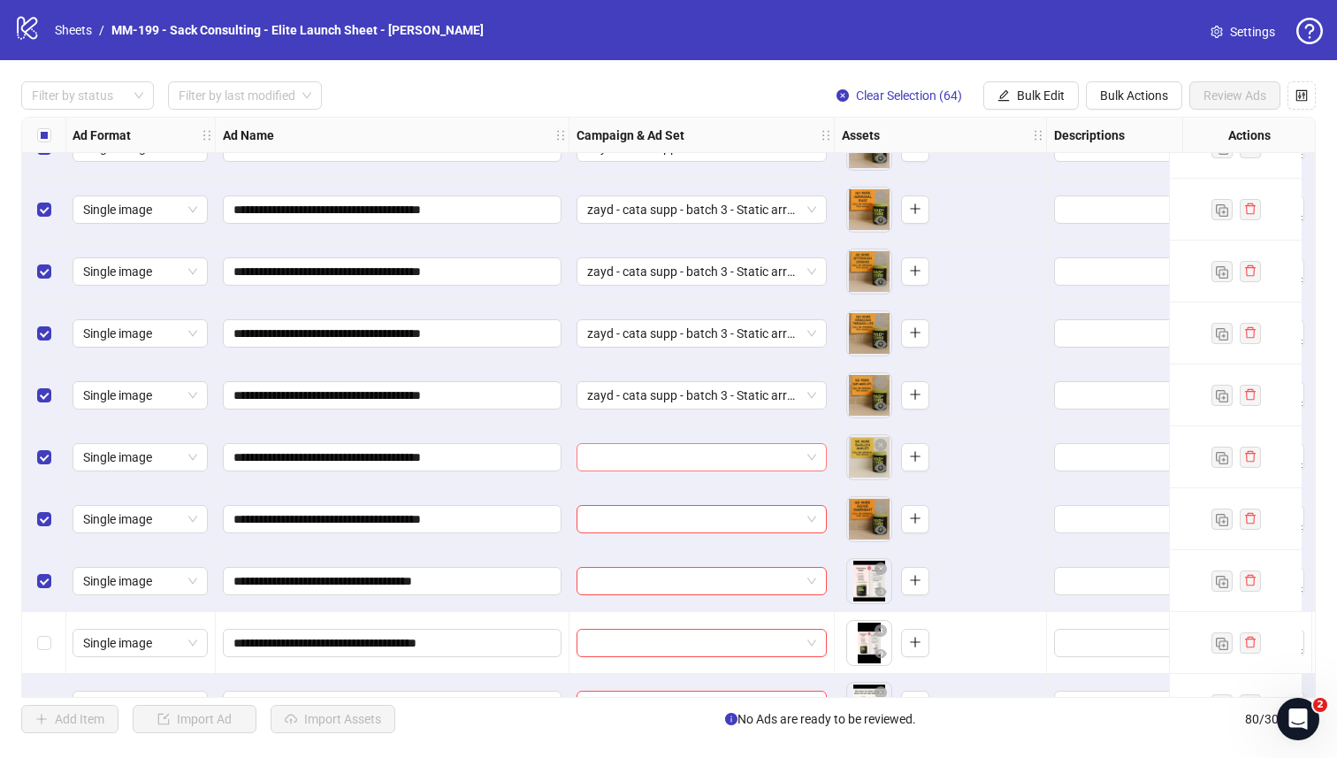
click at [716, 454] on input "search" at bounding box center [693, 457] width 213 height 27
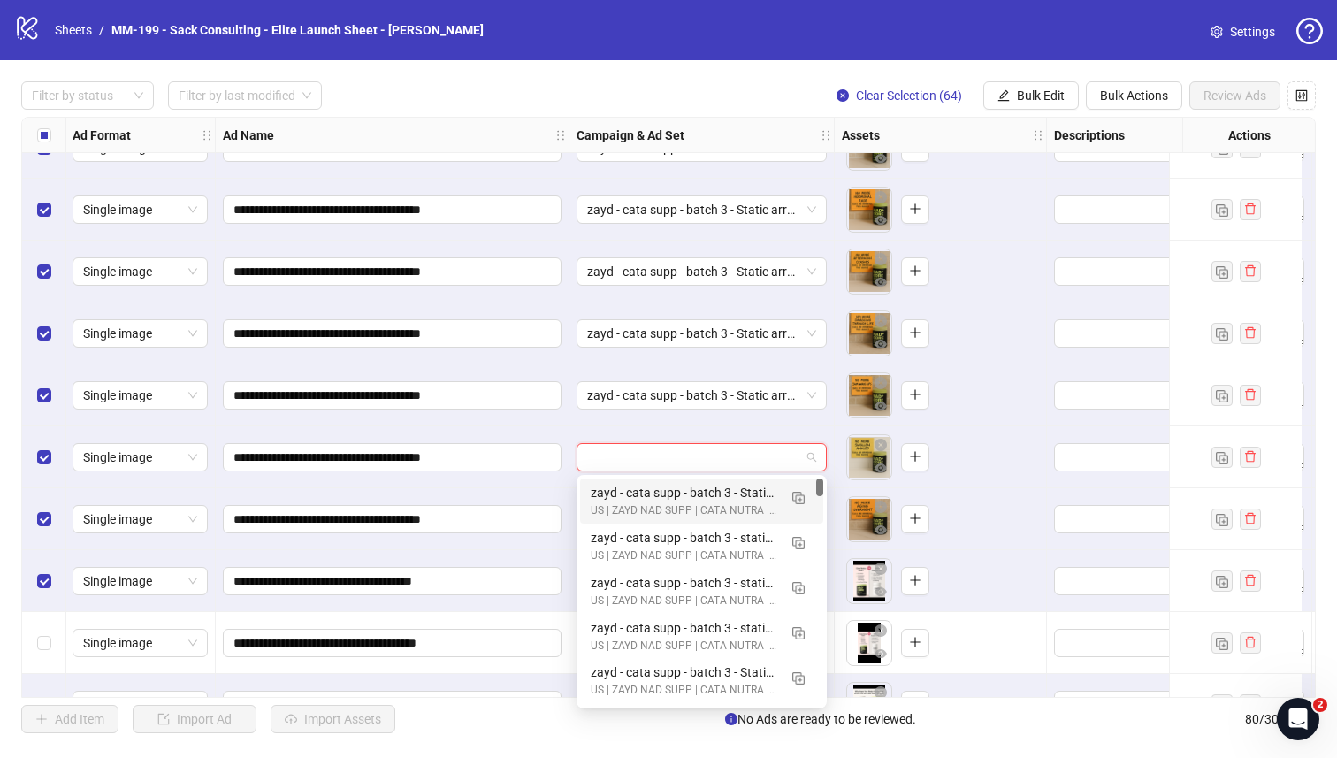
click at [702, 483] on div "zayd - cata supp - batch 3 - Static arrow before after US | ZAYD NAD SUPP | CAT…" at bounding box center [701, 500] width 243 height 45
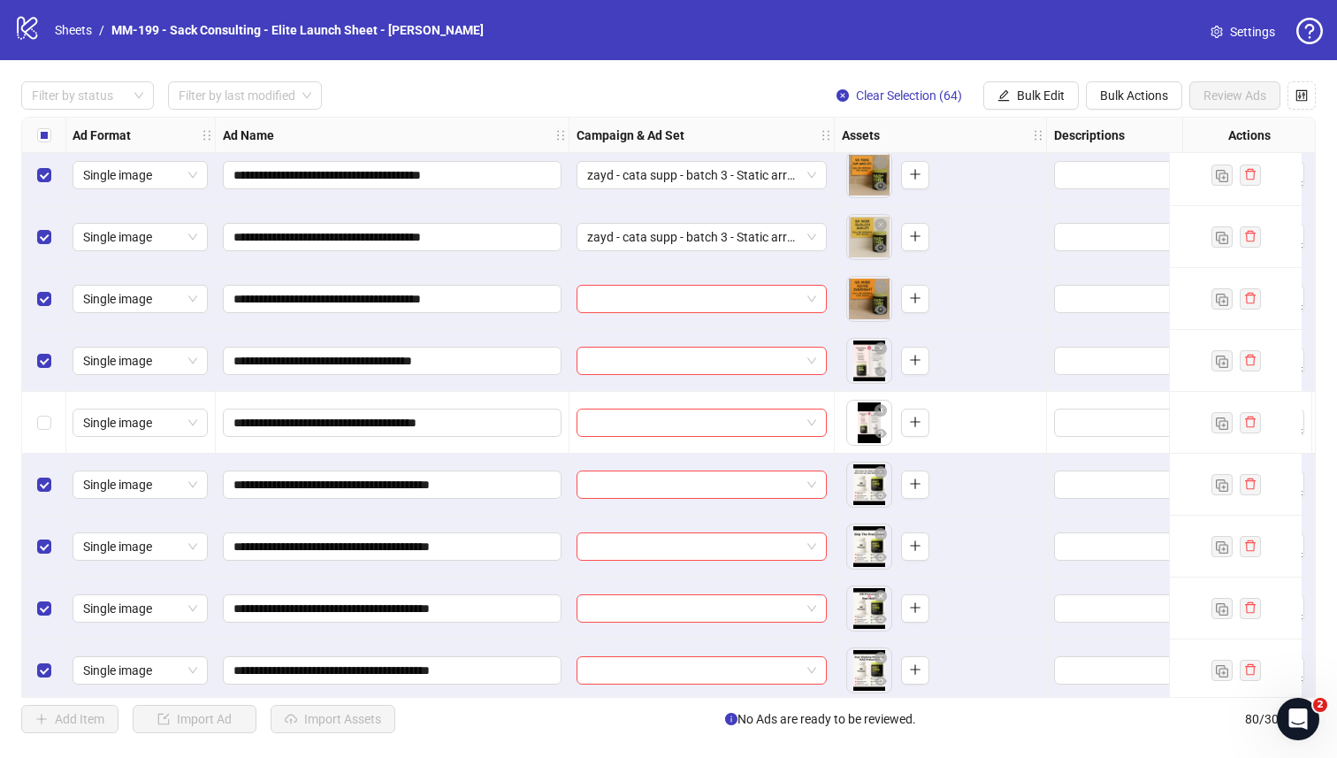
scroll to position [4116, 1]
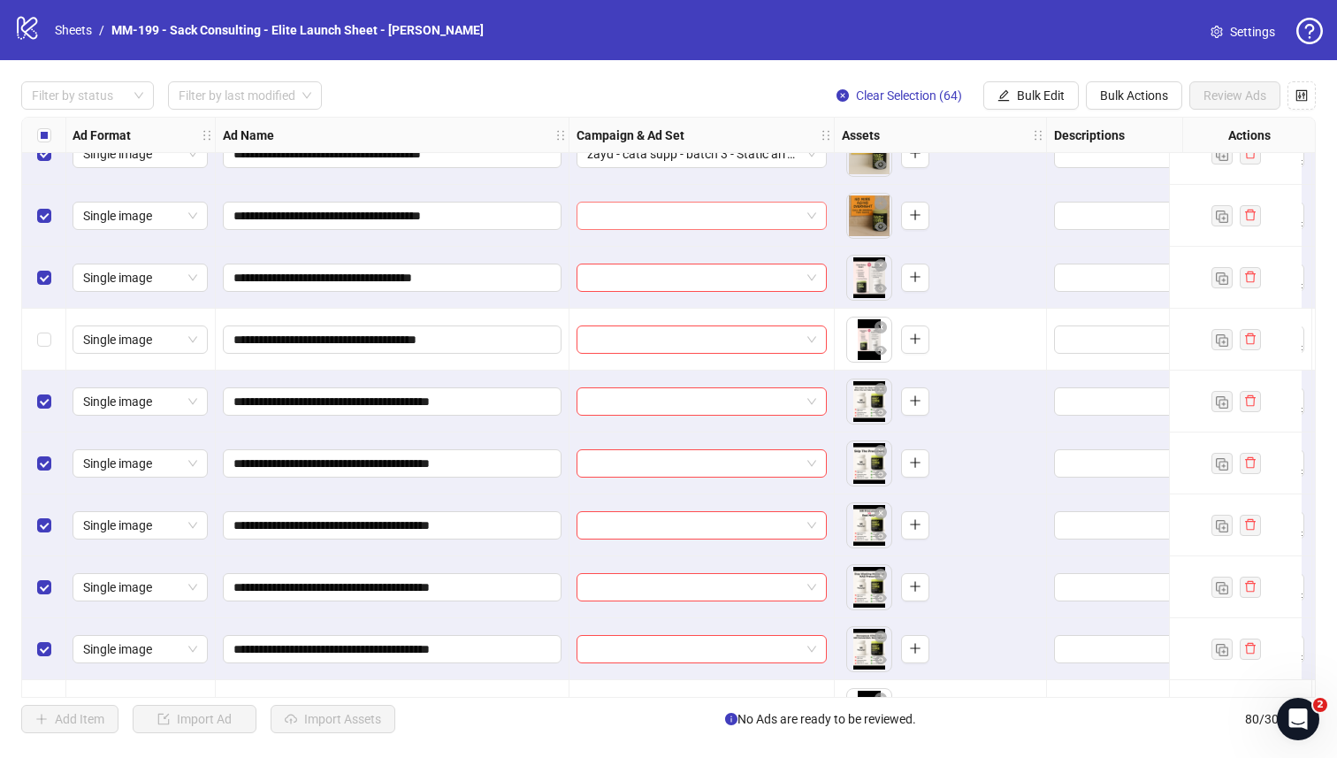
click at [661, 218] on input "search" at bounding box center [693, 216] width 213 height 27
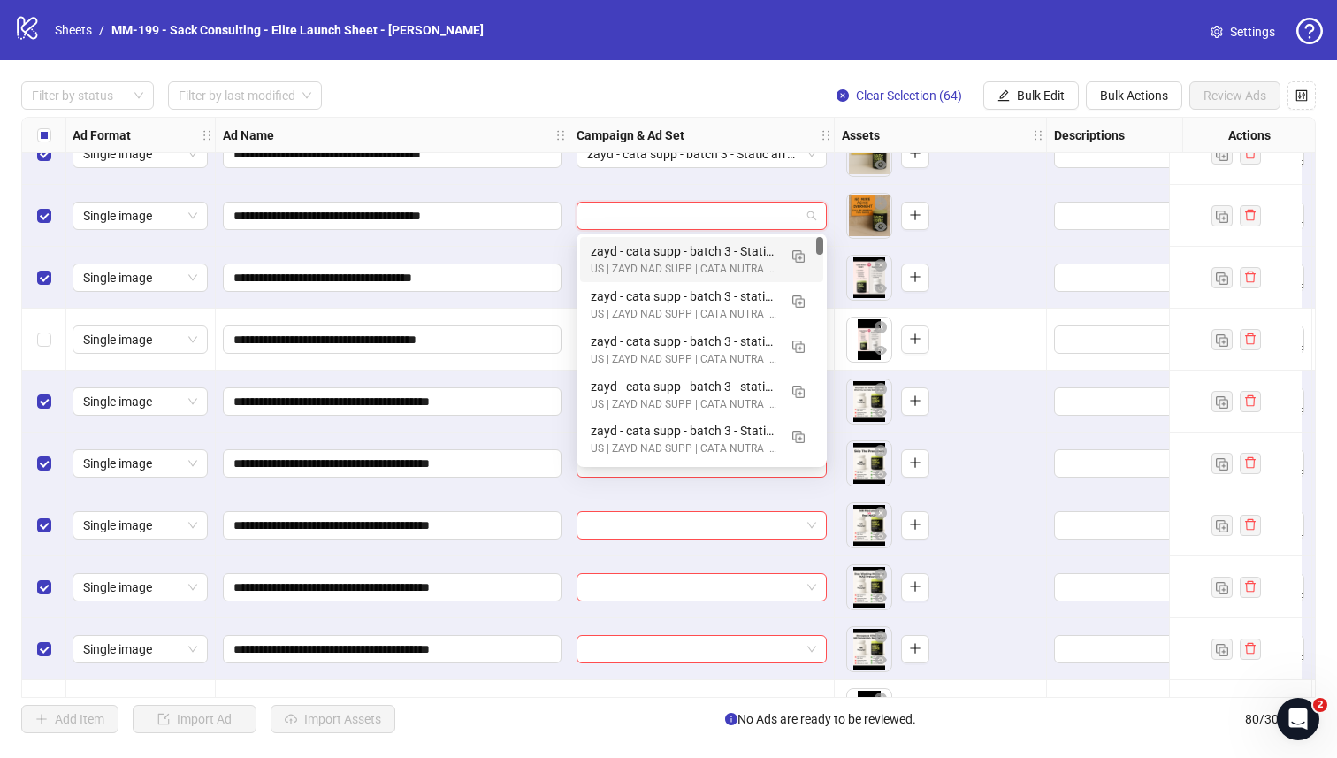
click at [657, 244] on div "zayd - cata supp - batch 3 - Static arrow before after" at bounding box center [684, 250] width 187 height 19
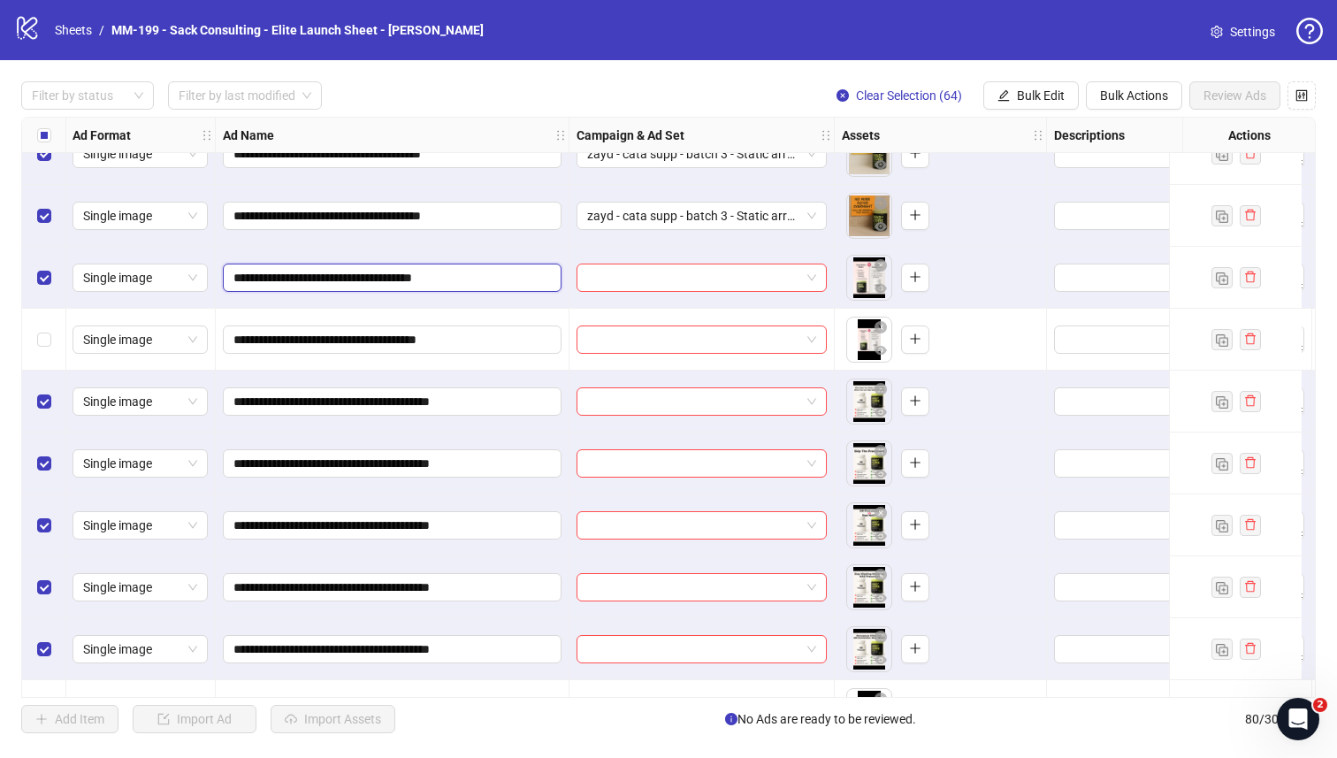
drag, startPoint x: 428, startPoint y: 279, endPoint x: 213, endPoint y: 283, distance: 214.9
click at [644, 279] on input "search" at bounding box center [693, 277] width 213 height 27
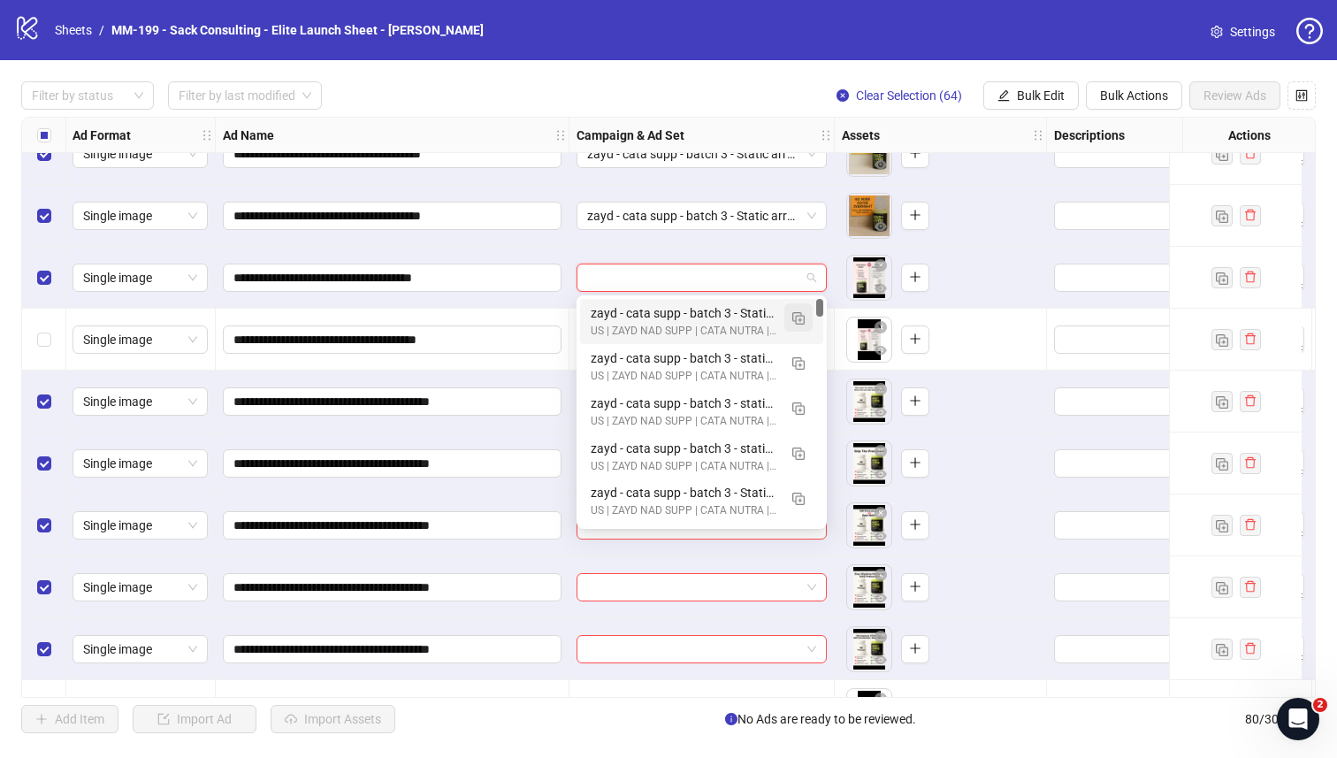
click at [792, 319] on img "button" at bounding box center [798, 318] width 12 height 12
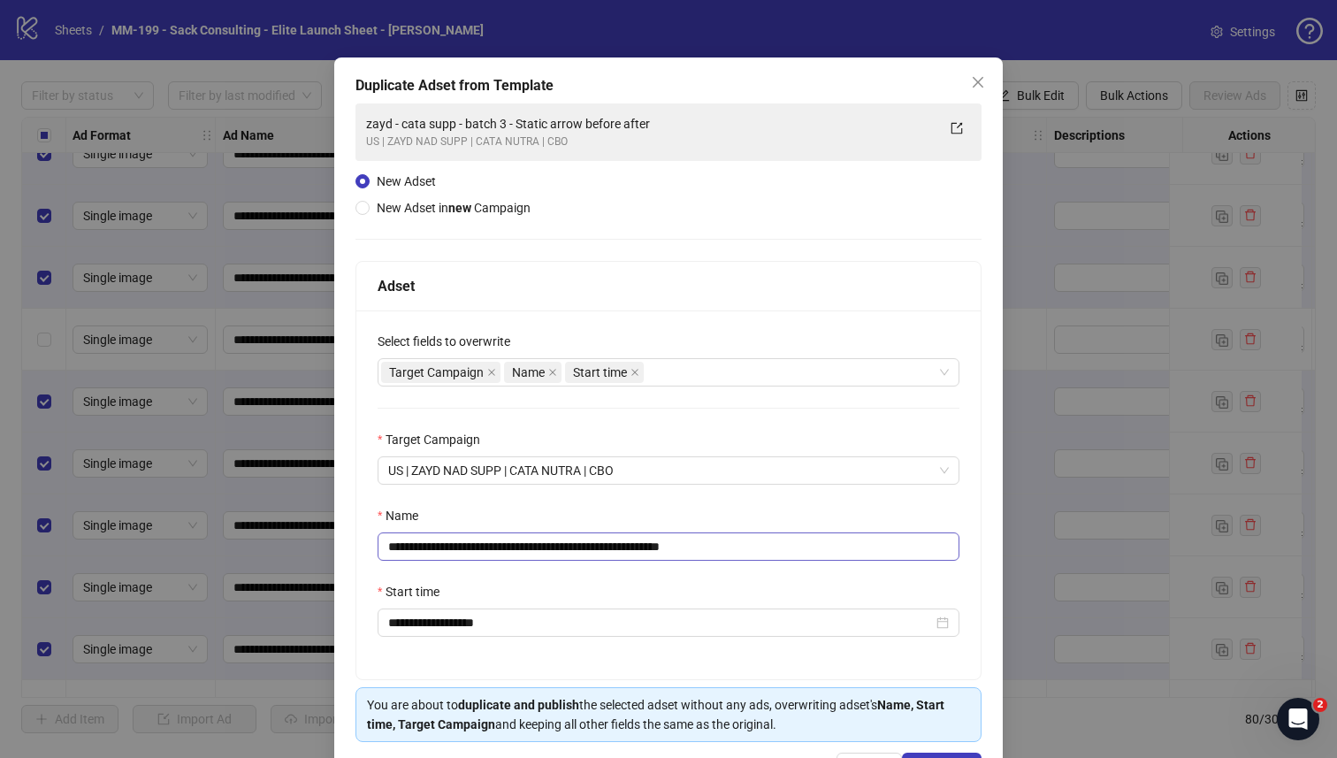
scroll to position [96, 0]
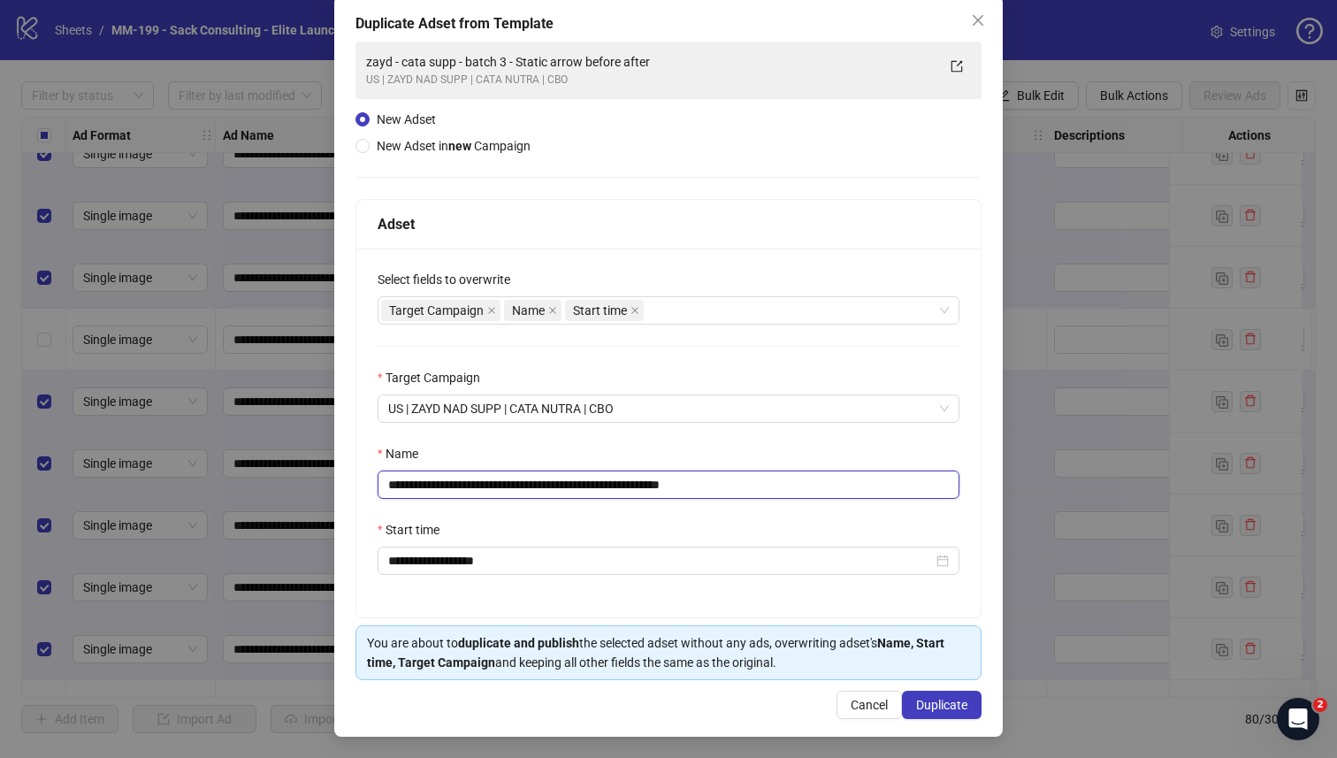
click at [600, 480] on input "**********" at bounding box center [669, 484] width 582 height 28
paste input "text"
type input "**********"
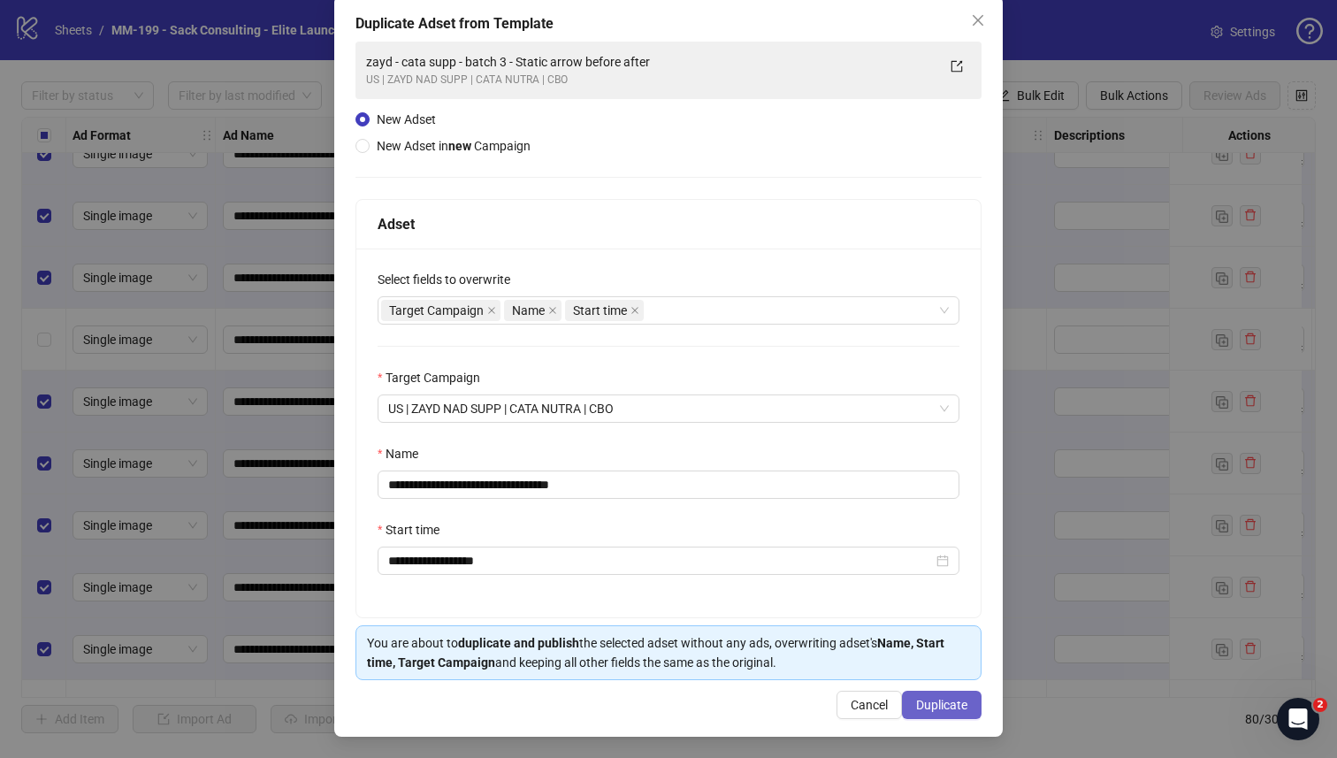
click at [921, 700] on span "Duplicate" at bounding box center [941, 705] width 51 height 14
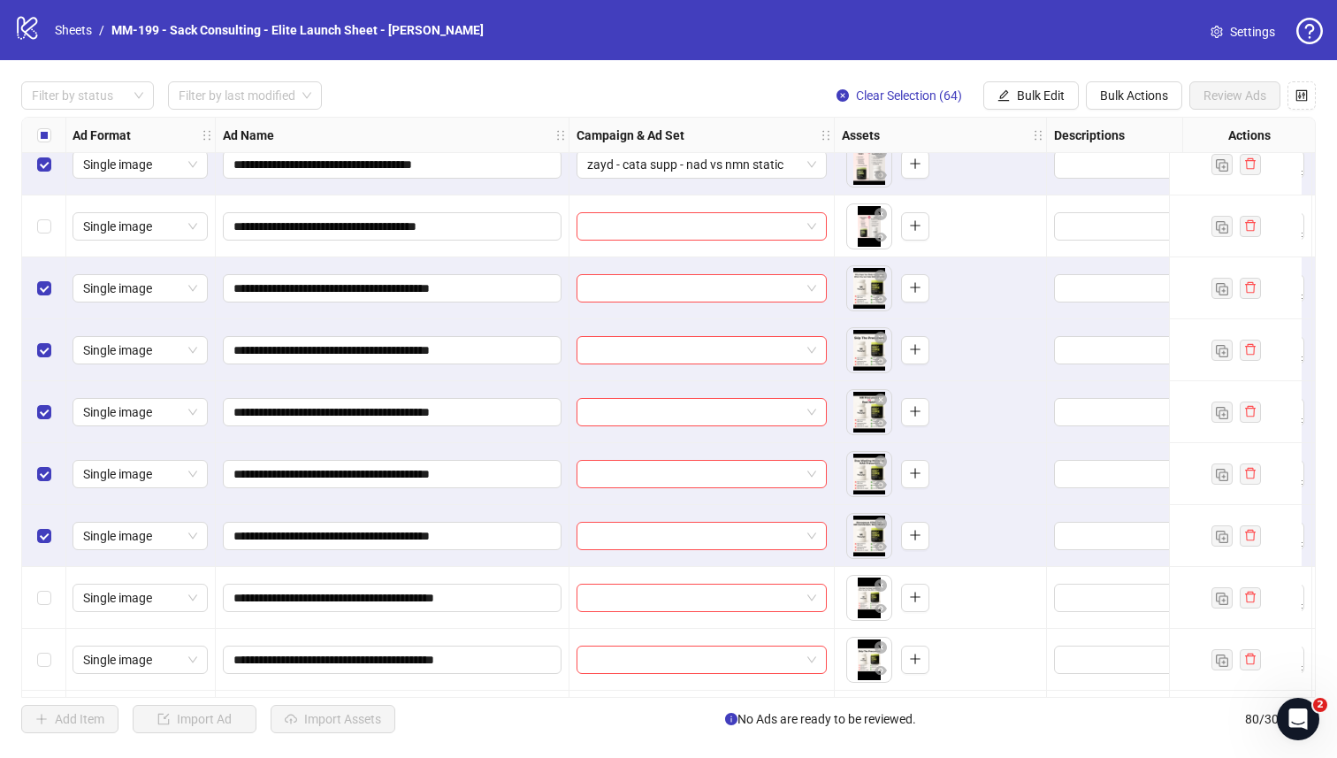
scroll to position [4230, 1]
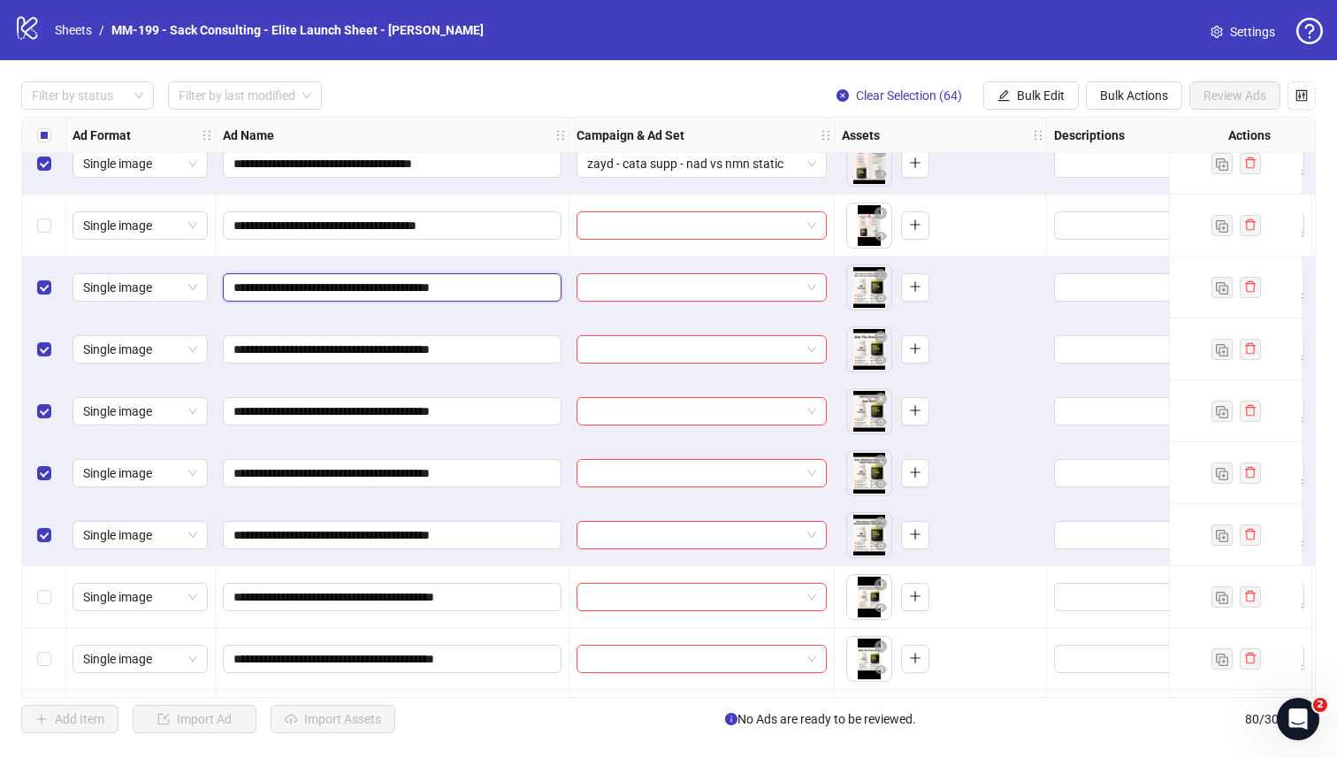
drag, startPoint x: 417, startPoint y: 288, endPoint x: 217, endPoint y: 296, distance: 200.0
click at [217, 296] on div "**********" at bounding box center [393, 287] width 354 height 62
click at [635, 290] on input "search" at bounding box center [693, 287] width 213 height 27
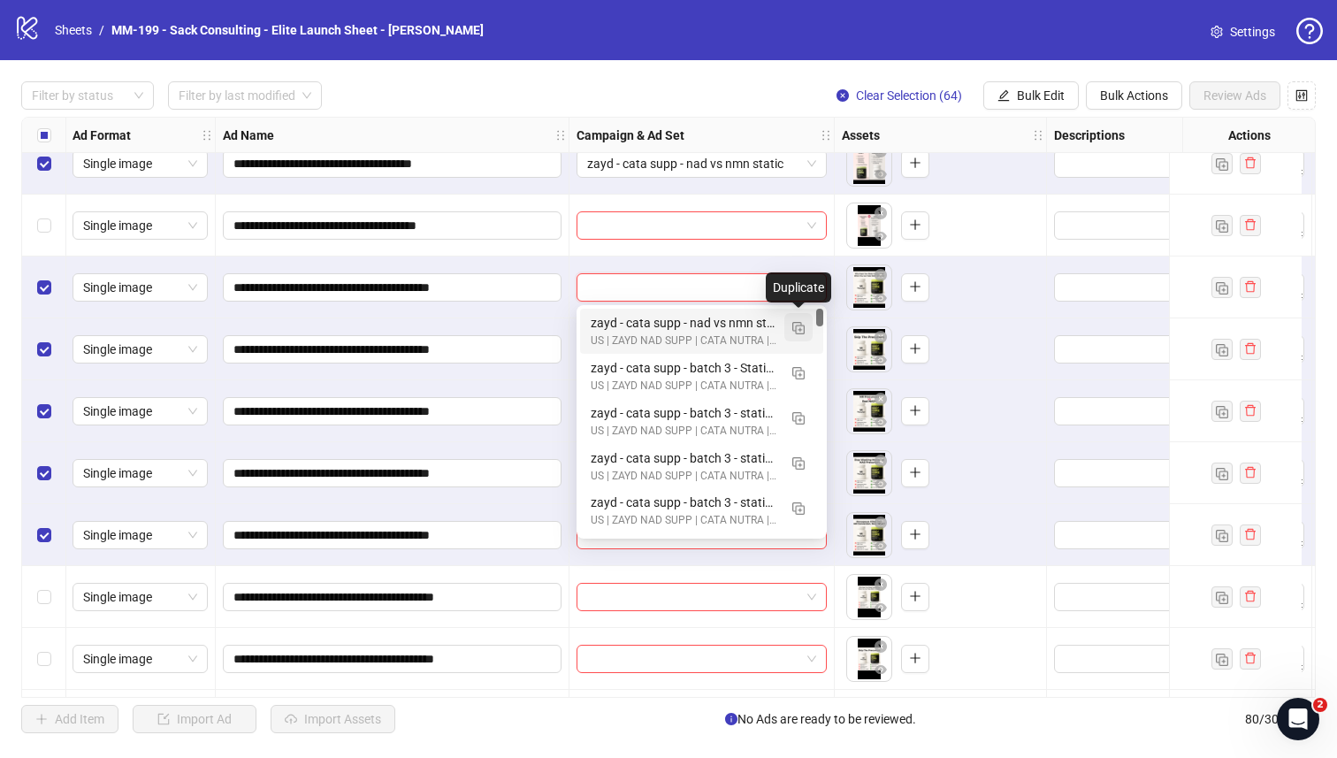
click at [806, 322] on button "button" at bounding box center [798, 327] width 28 height 28
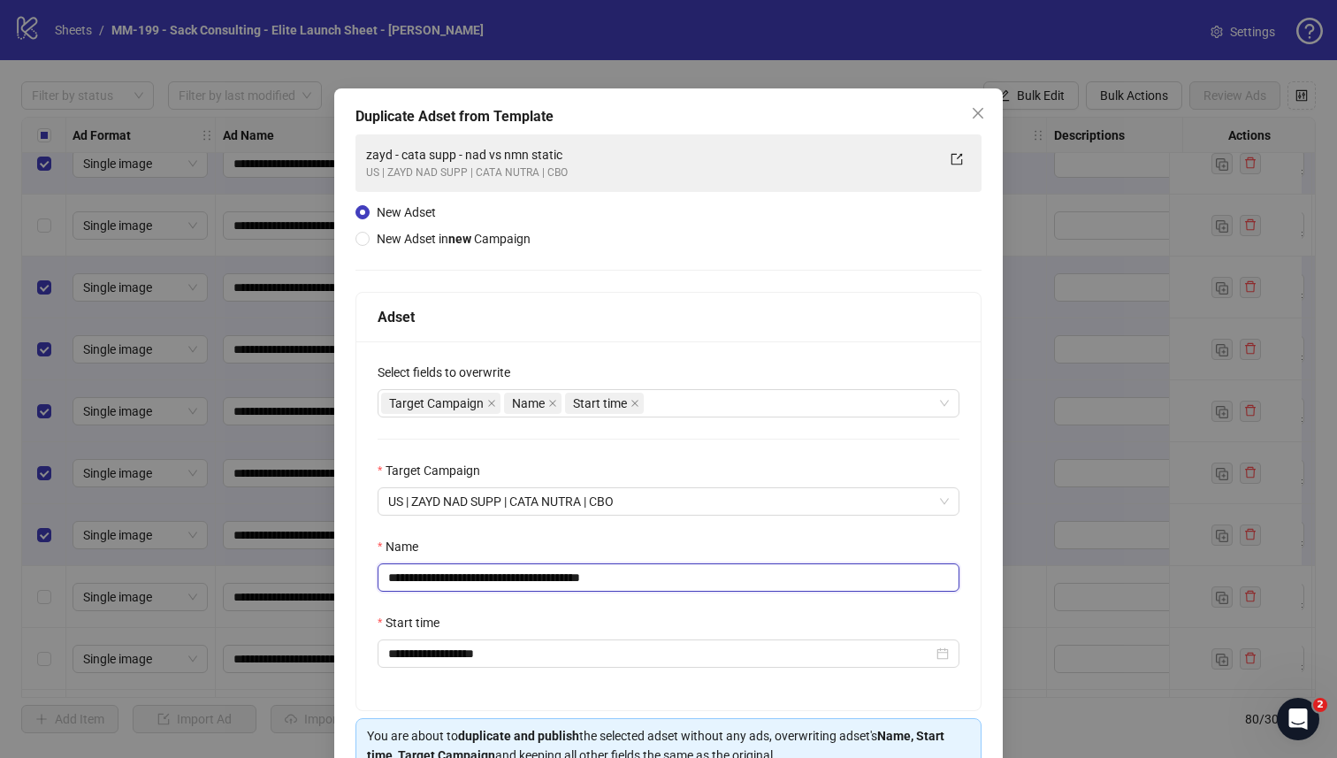
click at [586, 578] on input "**********" at bounding box center [669, 577] width 582 height 28
paste input "text"
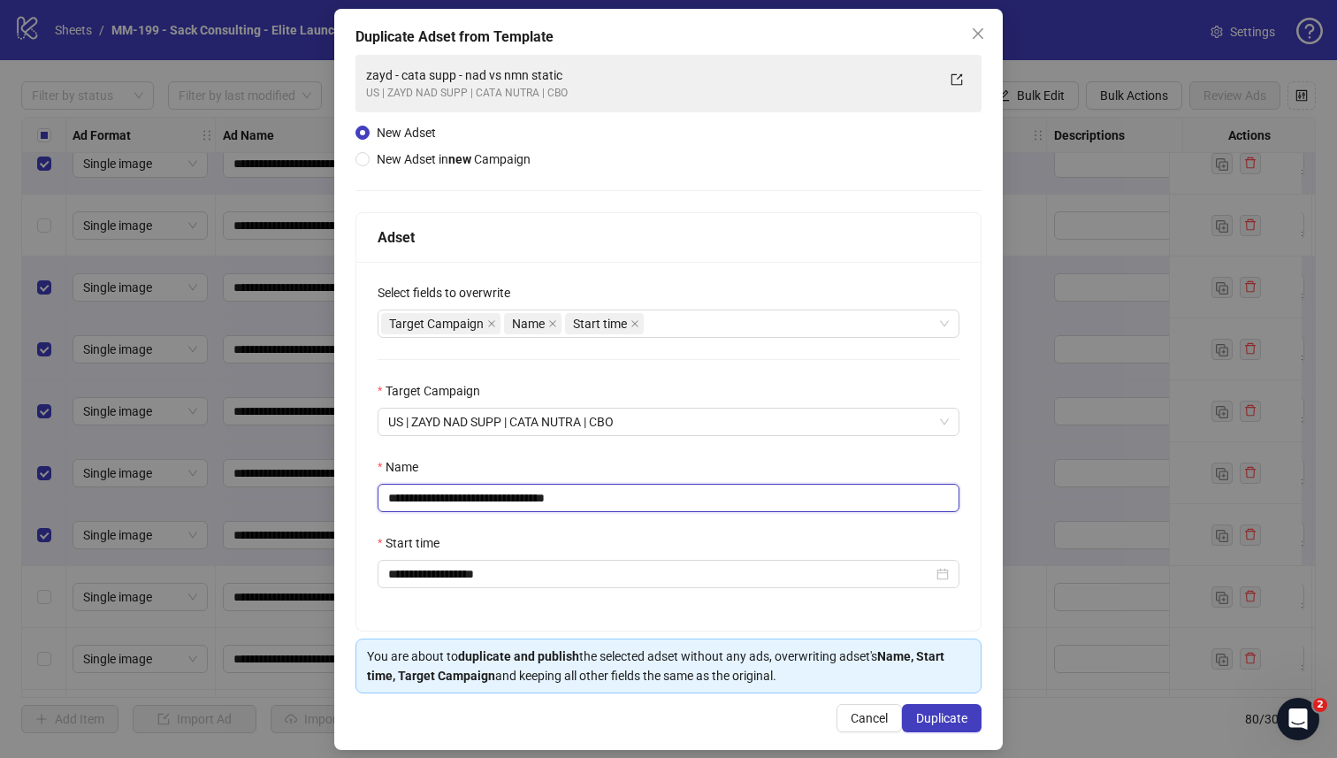
scroll to position [96, 0]
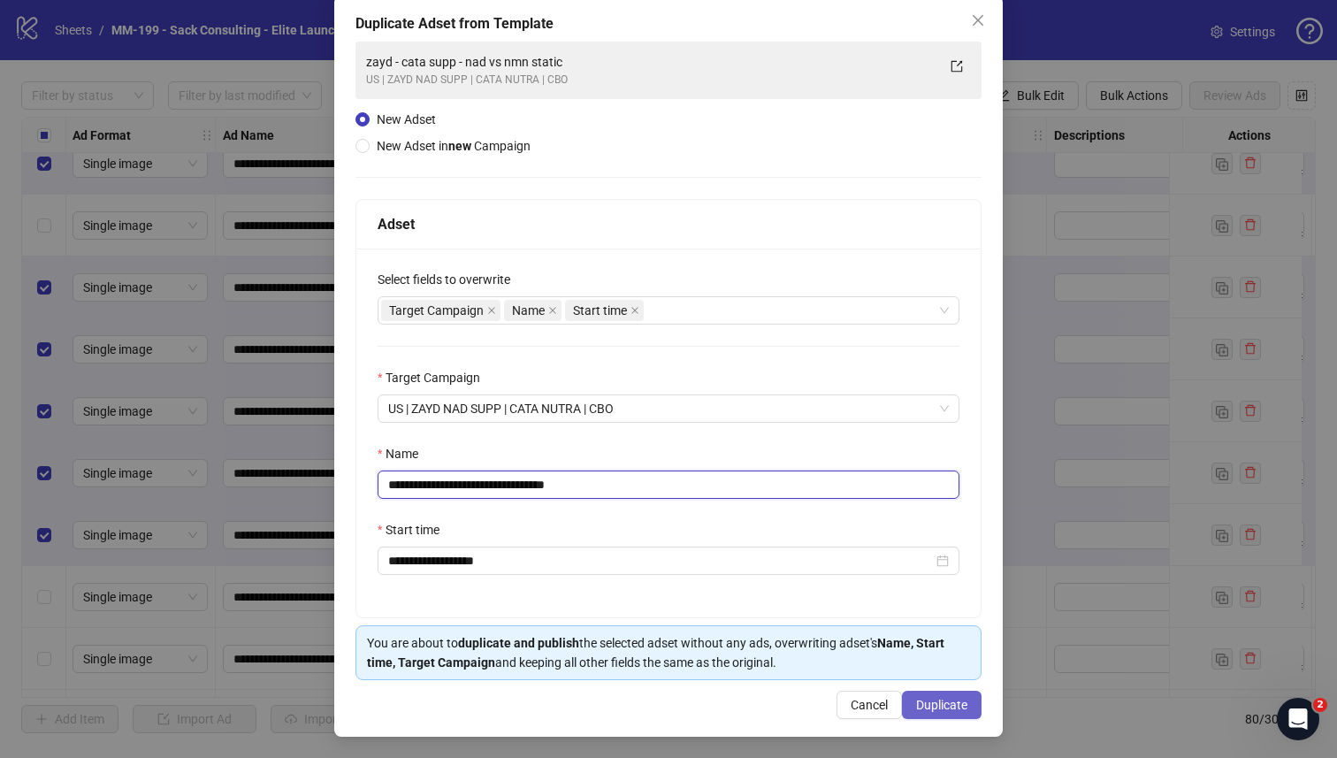
type input "**********"
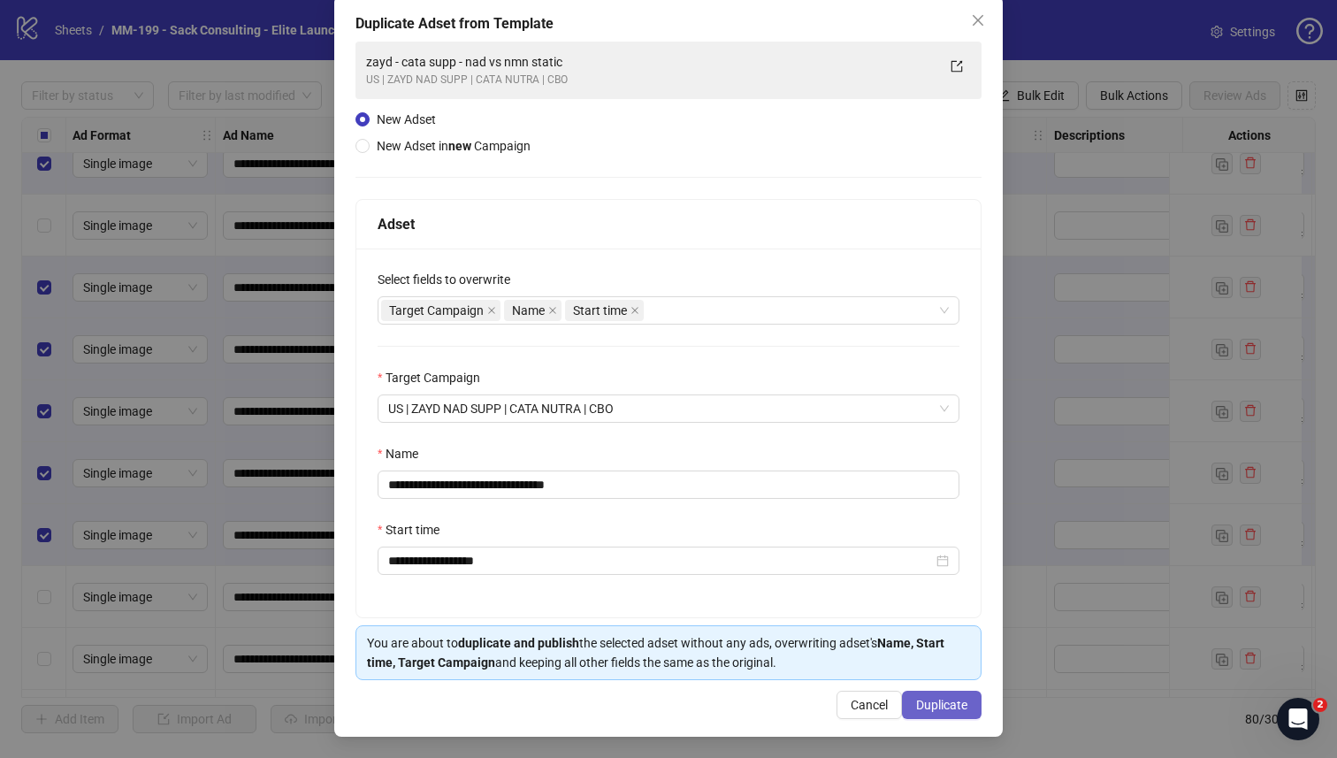
click at [928, 698] on span "Duplicate" at bounding box center [941, 705] width 51 height 14
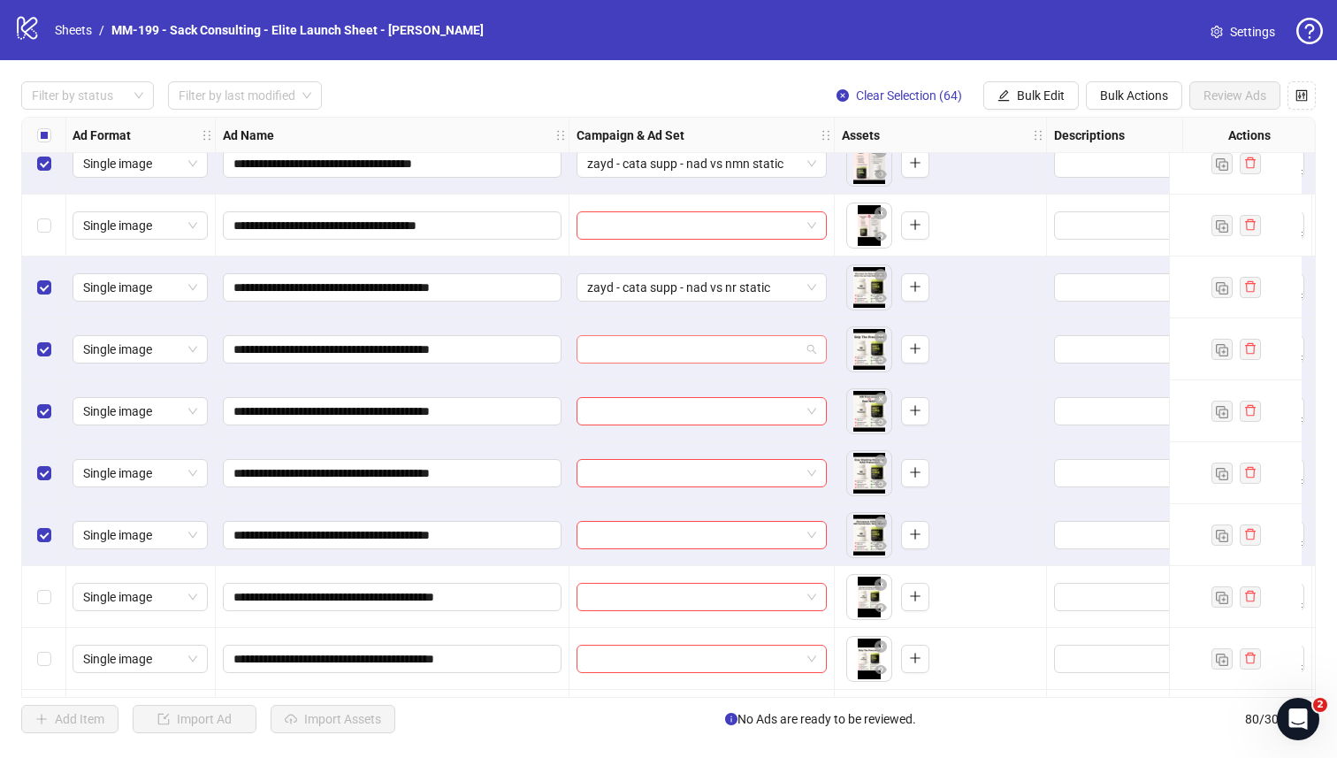
drag, startPoint x: 624, startPoint y: 341, endPoint x: 623, endPoint y: 355, distance: 13.4
click at [624, 341] on input "search" at bounding box center [693, 349] width 213 height 27
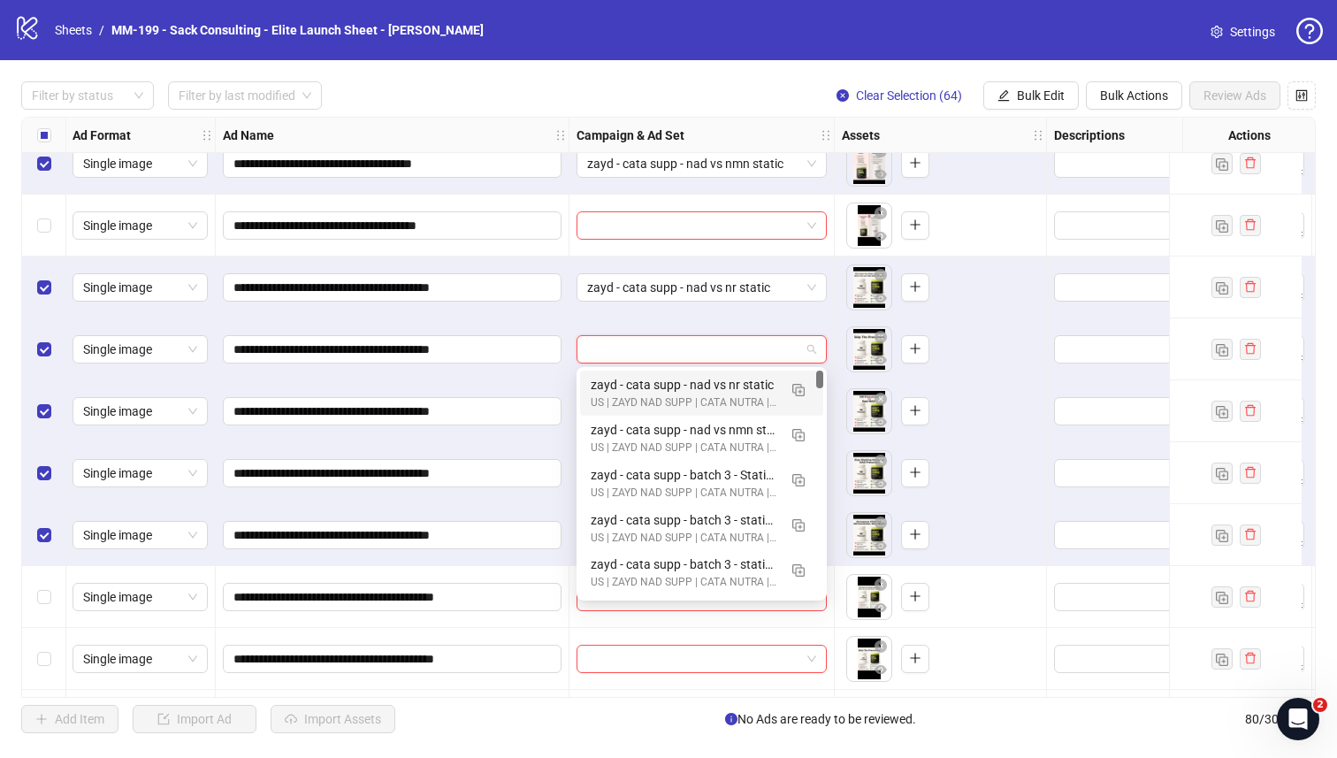
click at [628, 393] on div "zayd - cata supp - nad vs nr static" at bounding box center [684, 384] width 187 height 19
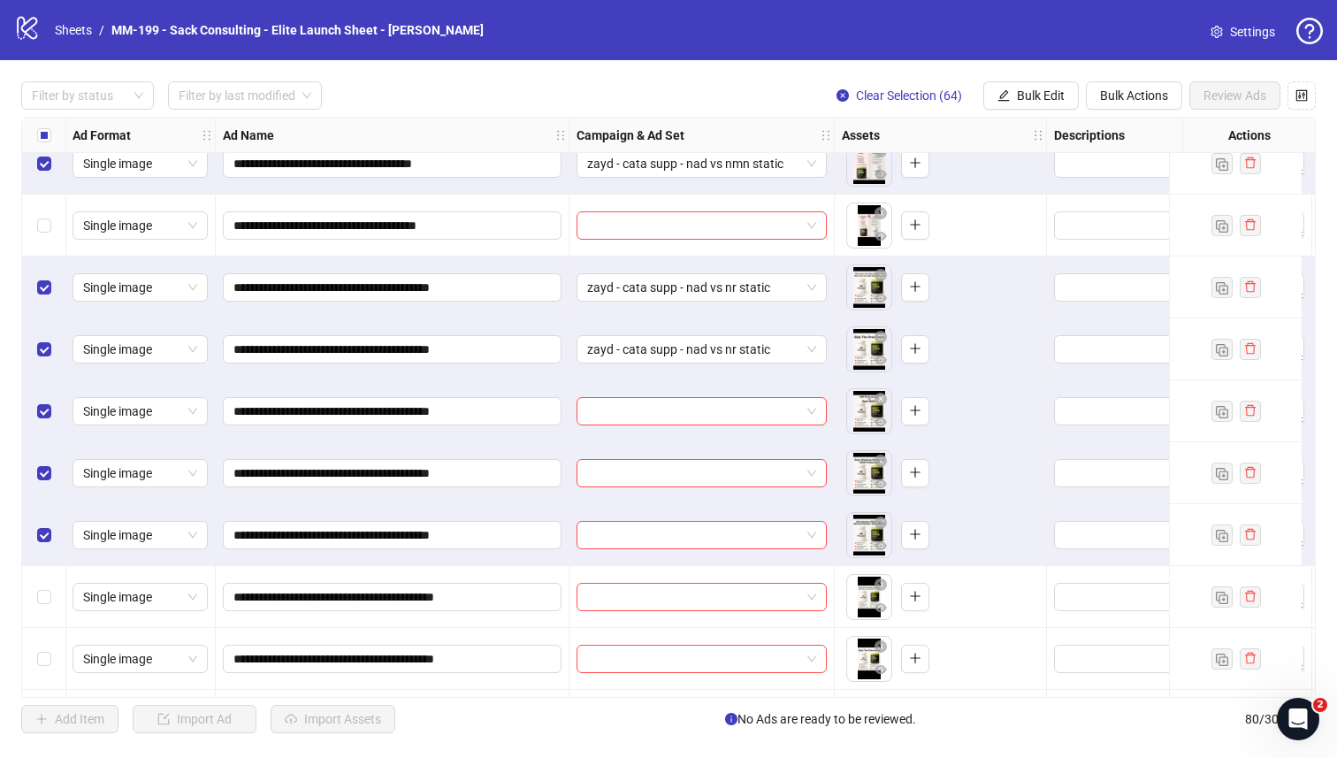
scroll to position [4415, 1]
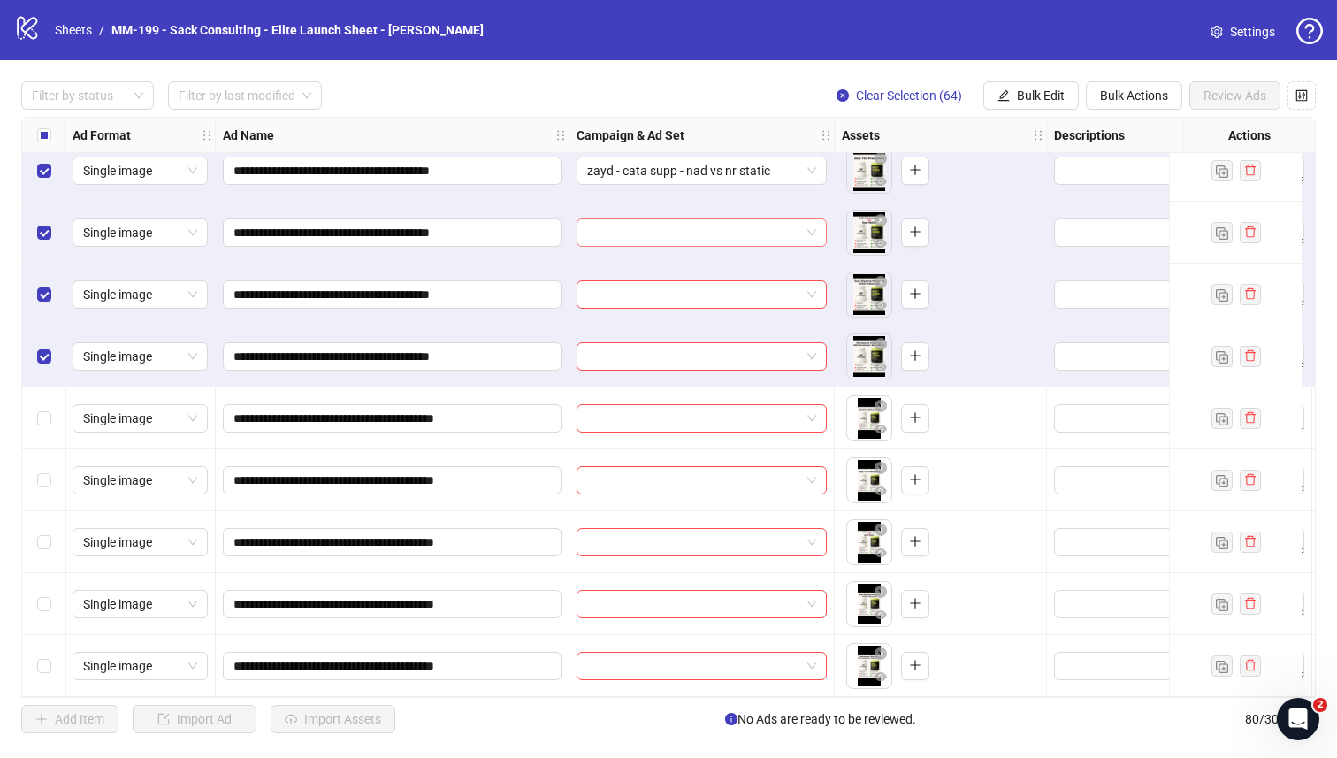
drag, startPoint x: 656, startPoint y: 224, endPoint x: 649, endPoint y: 233, distance: 12.0
click at [656, 224] on input "search" at bounding box center [693, 232] width 213 height 27
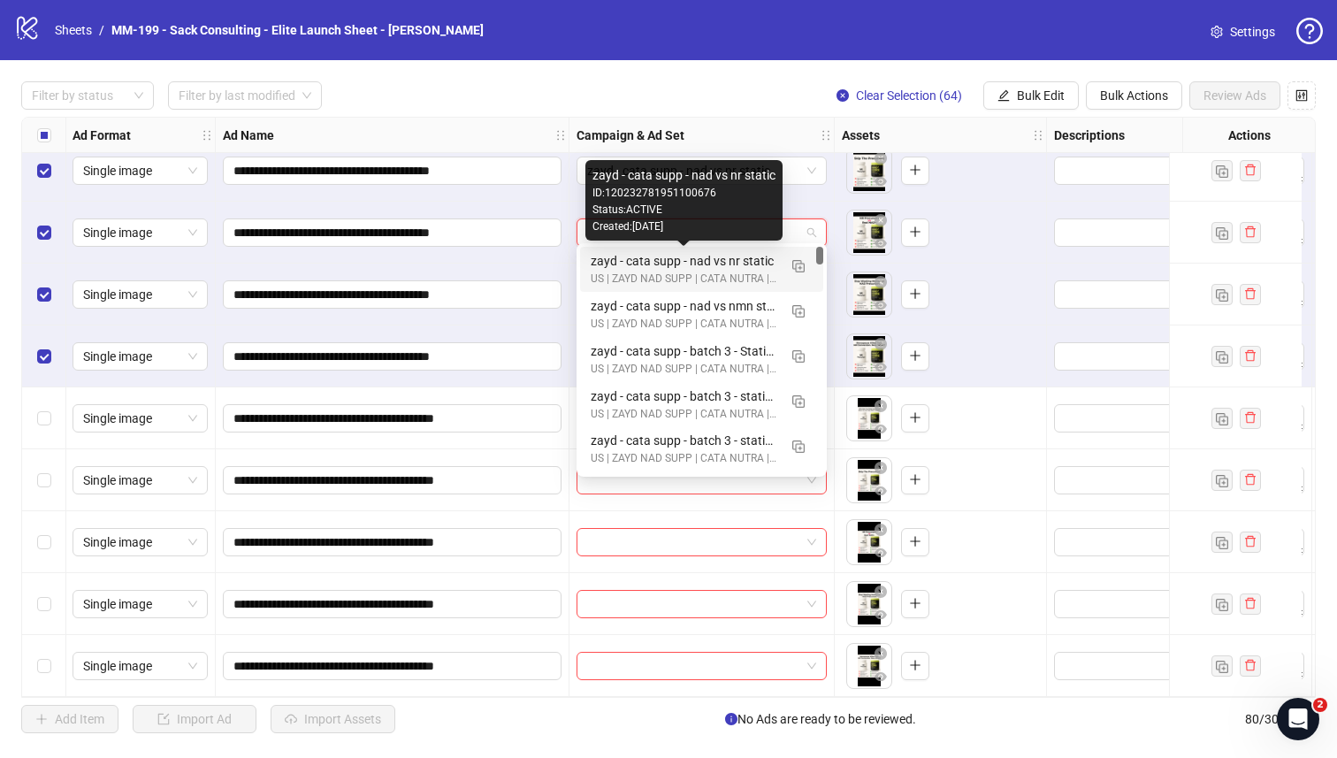
click at [638, 263] on div "zayd - cata supp - nad vs nr static" at bounding box center [684, 260] width 187 height 19
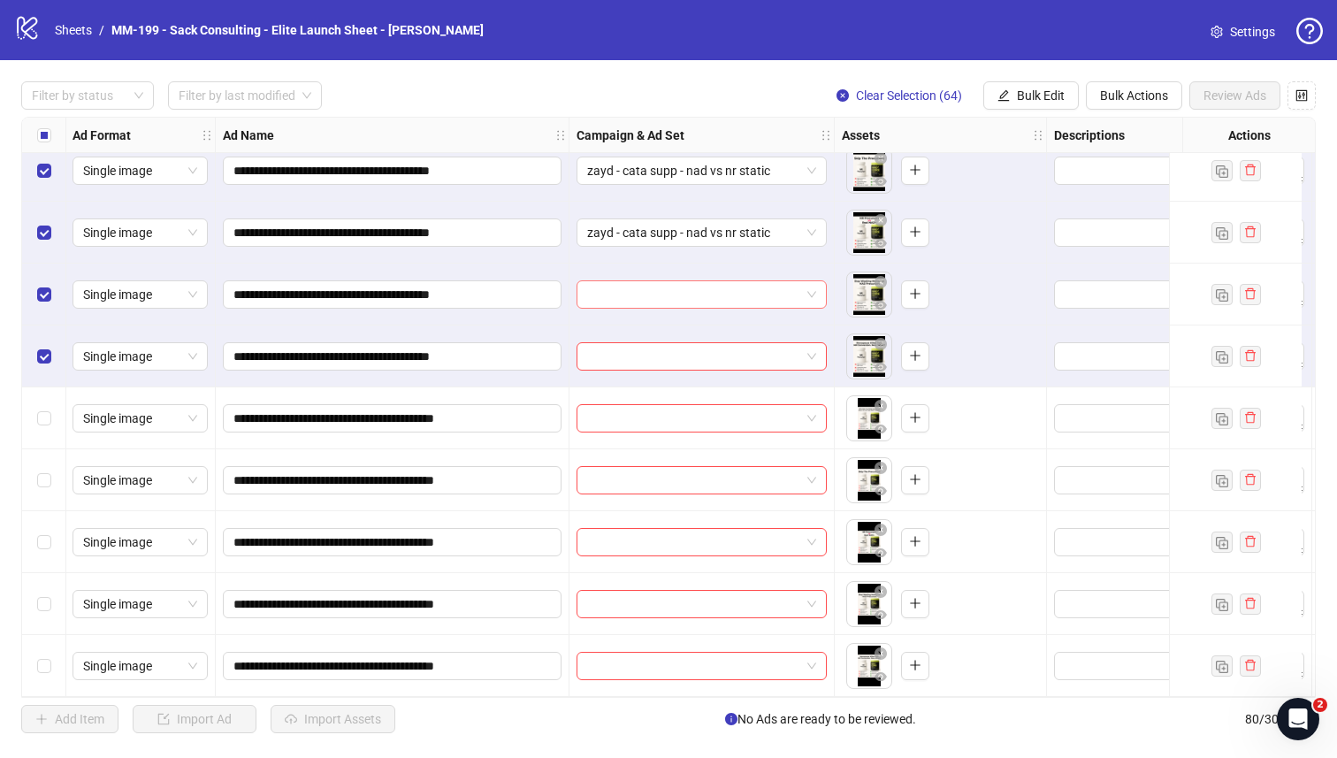
click at [628, 285] on input "search" at bounding box center [693, 294] width 213 height 27
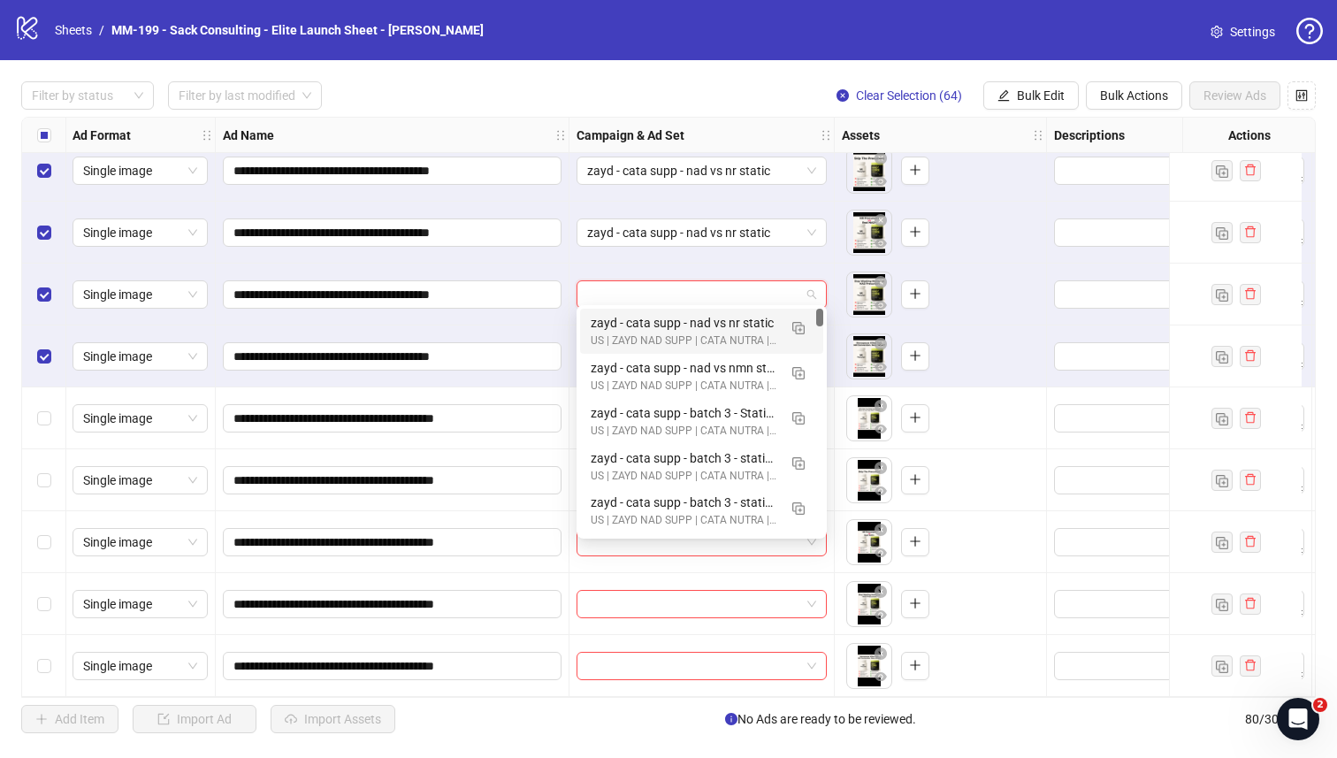
click at [617, 315] on div "zayd - cata supp - nad vs nr static" at bounding box center [684, 322] width 187 height 19
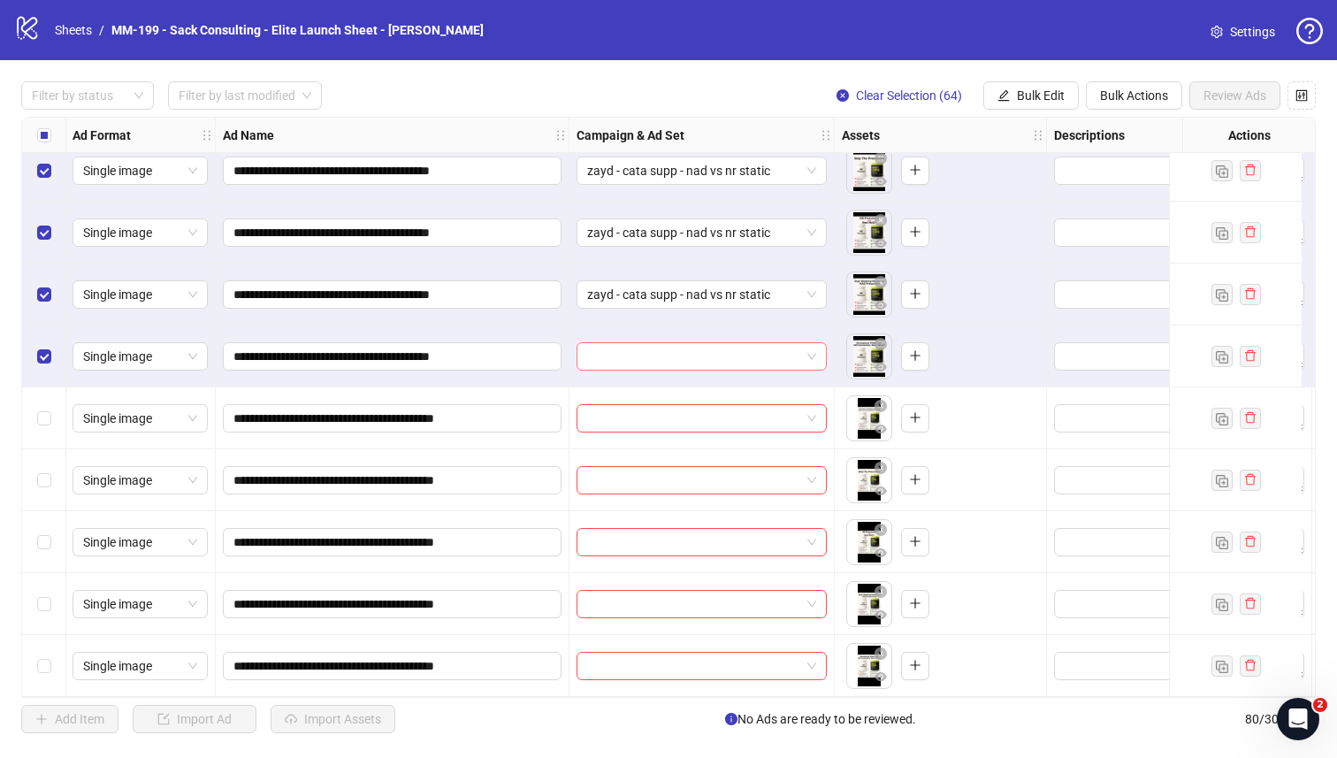
click at [615, 343] on input "search" at bounding box center [693, 356] width 213 height 27
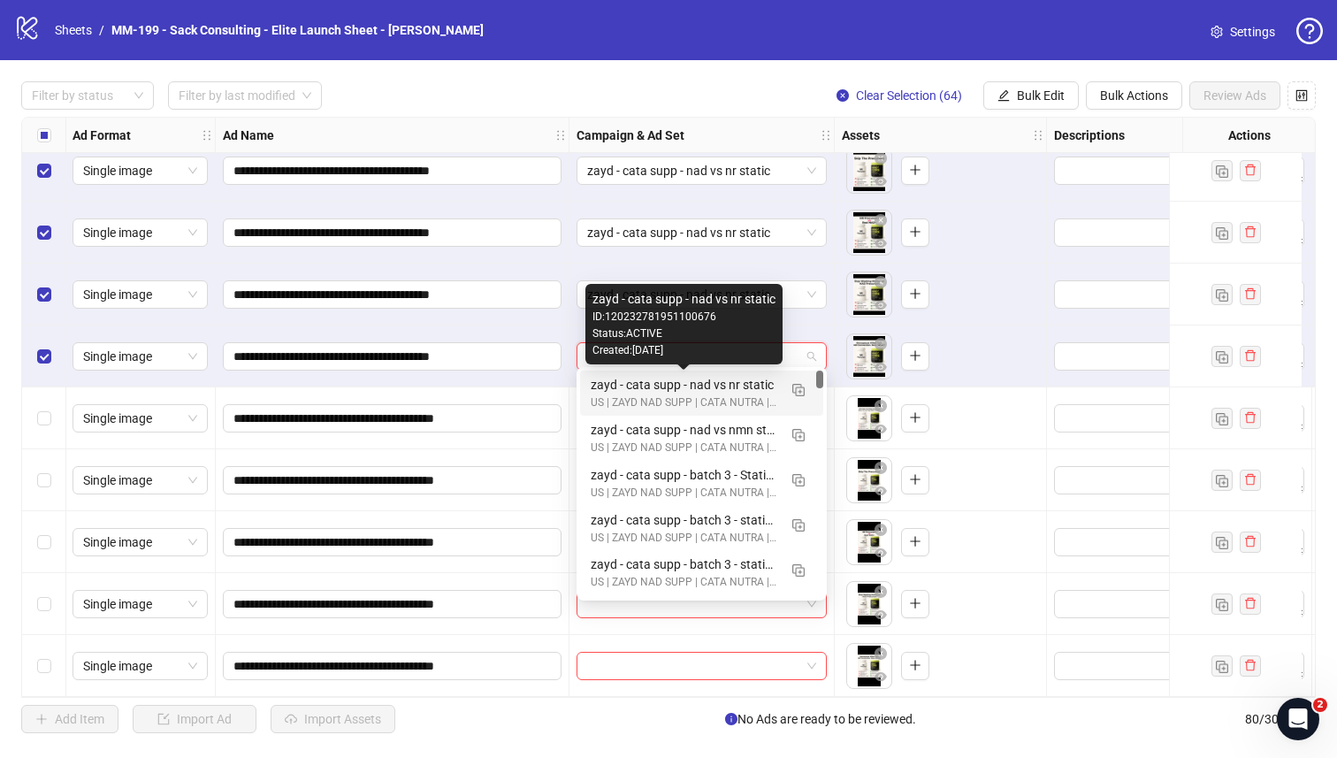
click at [618, 383] on div "zayd - cata supp - nad vs nr static" at bounding box center [684, 384] width 187 height 19
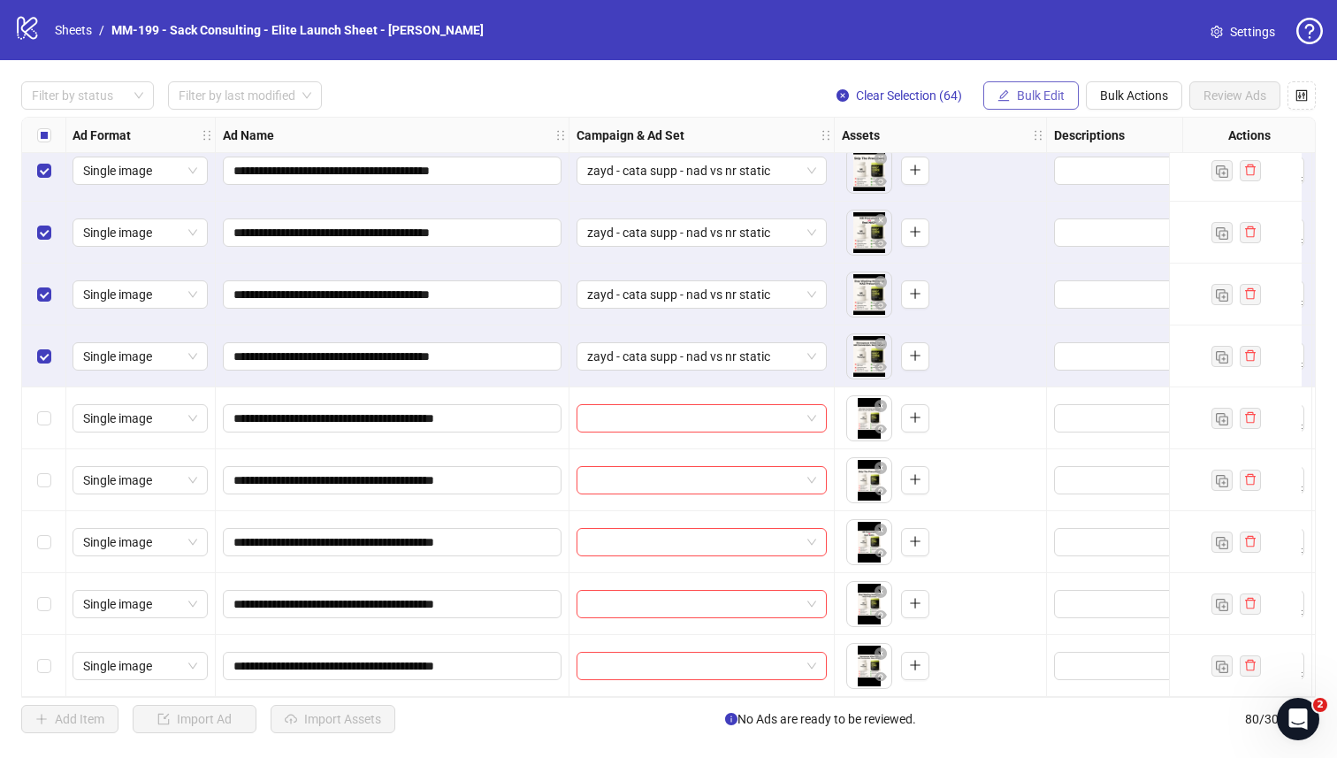
click at [1046, 88] on span "Bulk Edit" at bounding box center [1041, 95] width 48 height 14
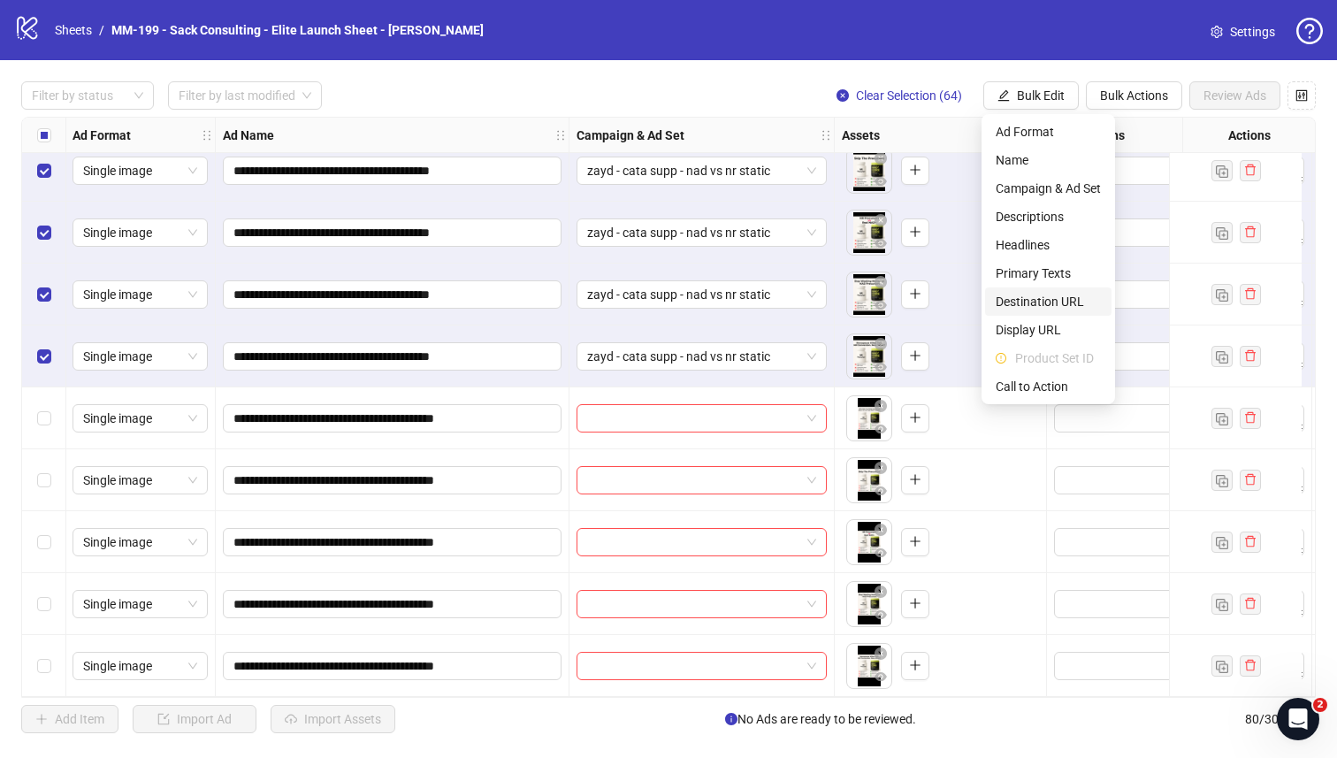
click at [1043, 295] on span "Destination URL" at bounding box center [1048, 301] width 105 height 19
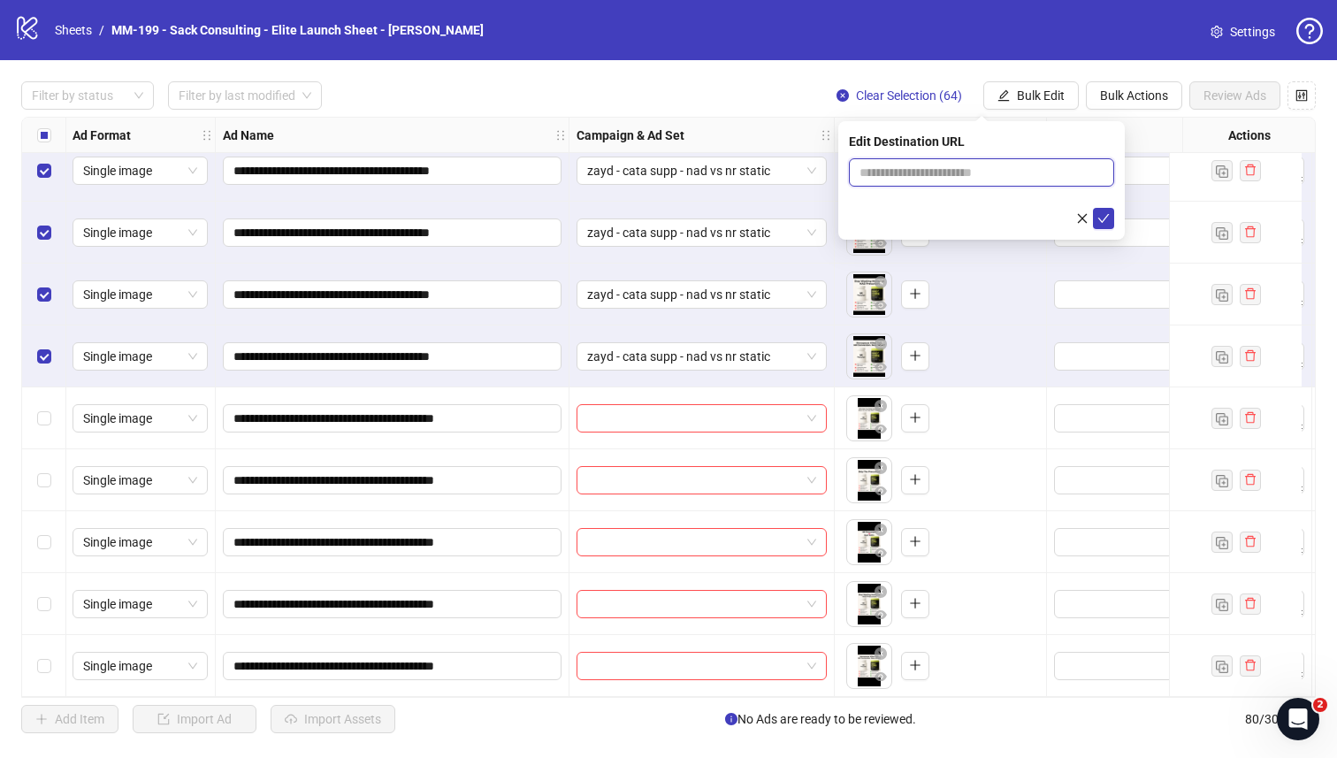
click at [928, 171] on input "text" at bounding box center [975, 172] width 230 height 19
paste input "**********"
type input "**********"
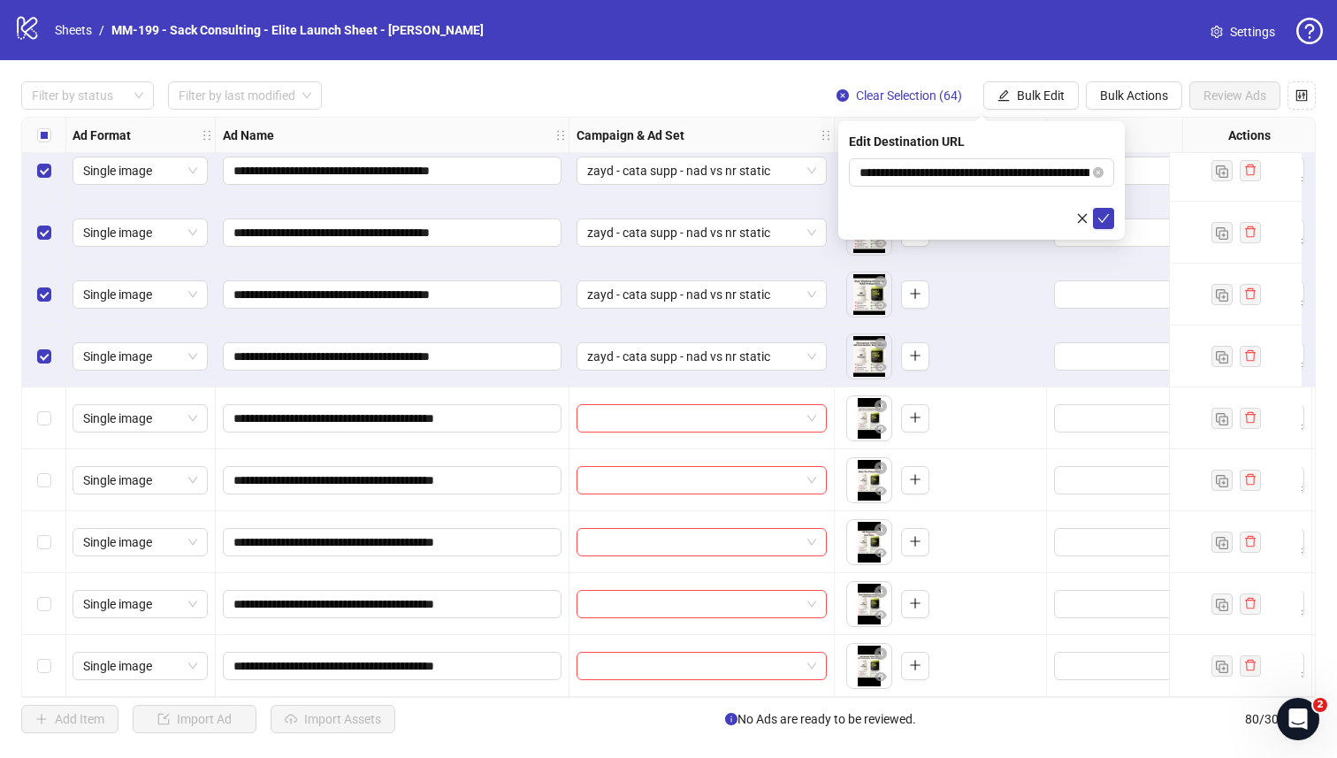
click at [1062, 140] on div "Edit Destination URL" at bounding box center [981, 141] width 265 height 19
click at [1104, 222] on icon "check" at bounding box center [1103, 218] width 12 height 12
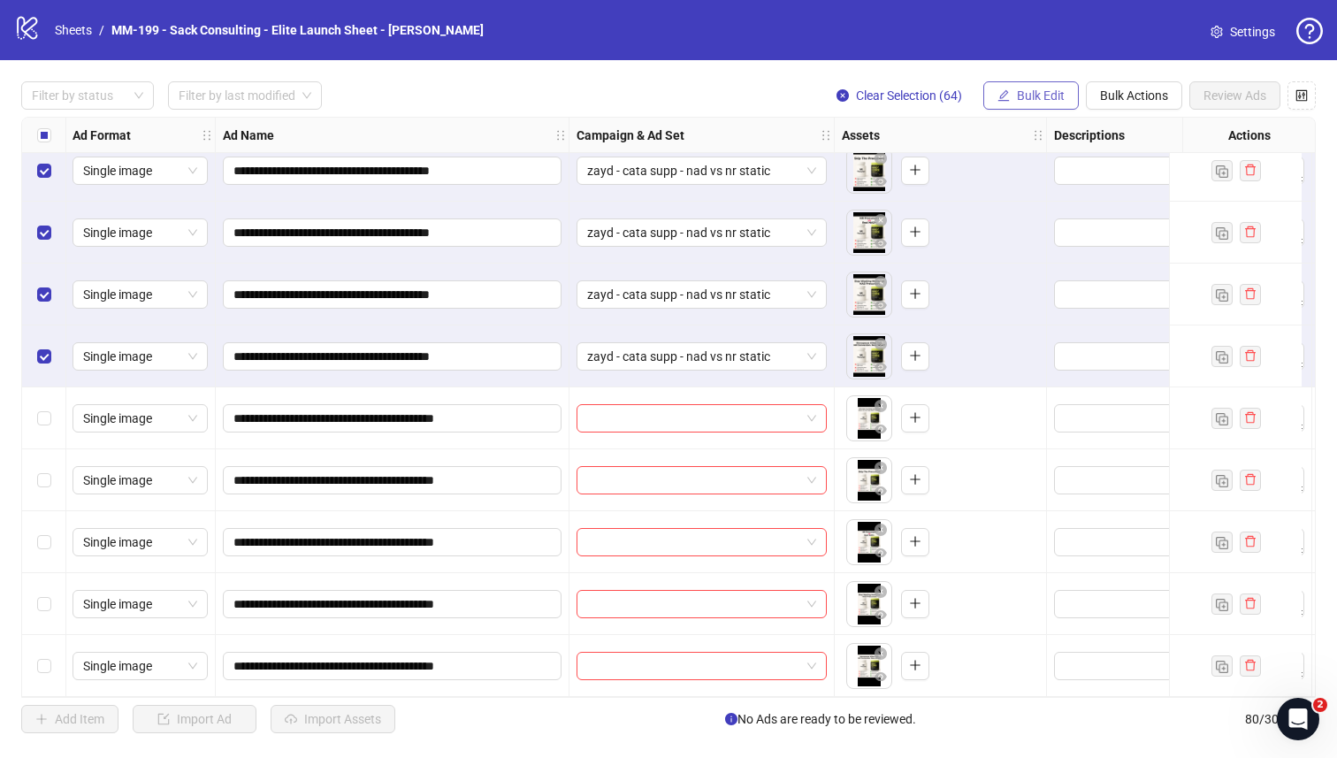
click at [1052, 99] on span "Bulk Edit" at bounding box center [1041, 95] width 48 height 14
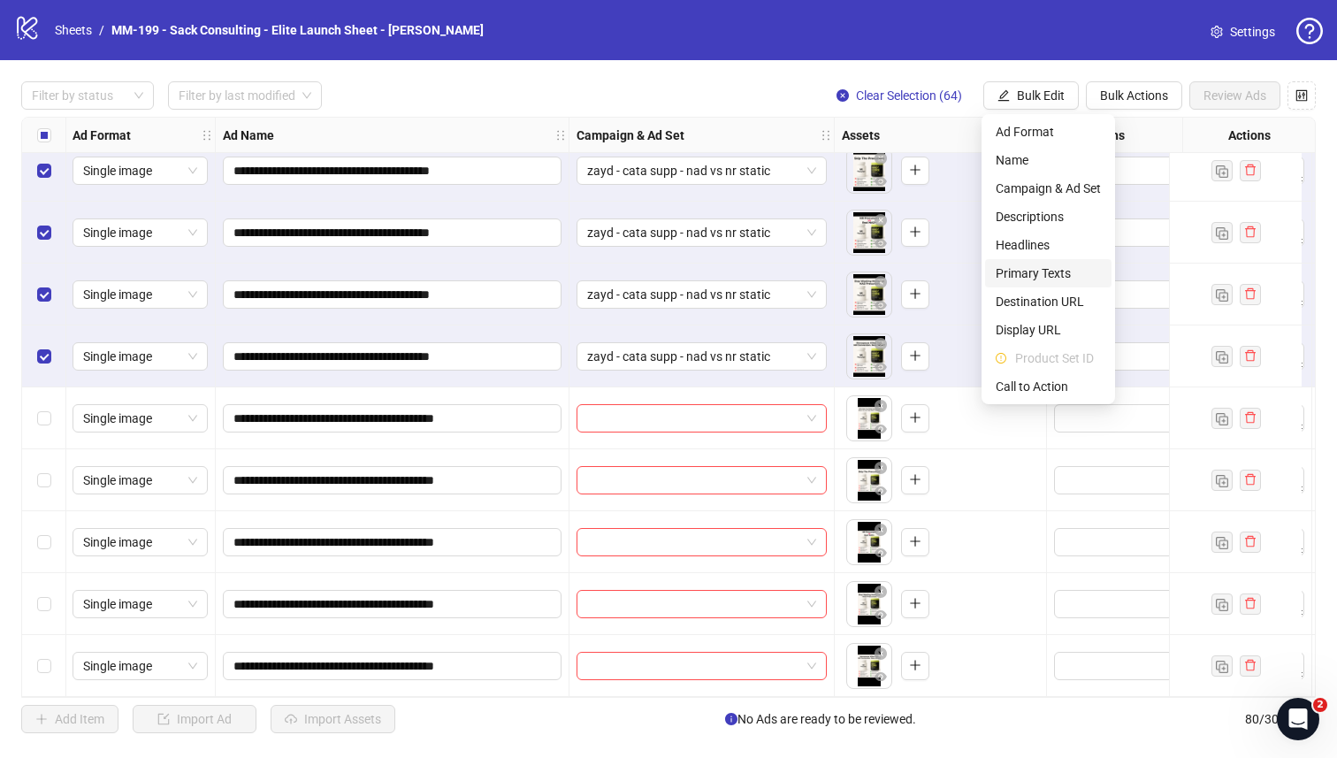
click at [1037, 270] on span "Primary Texts" at bounding box center [1048, 273] width 105 height 19
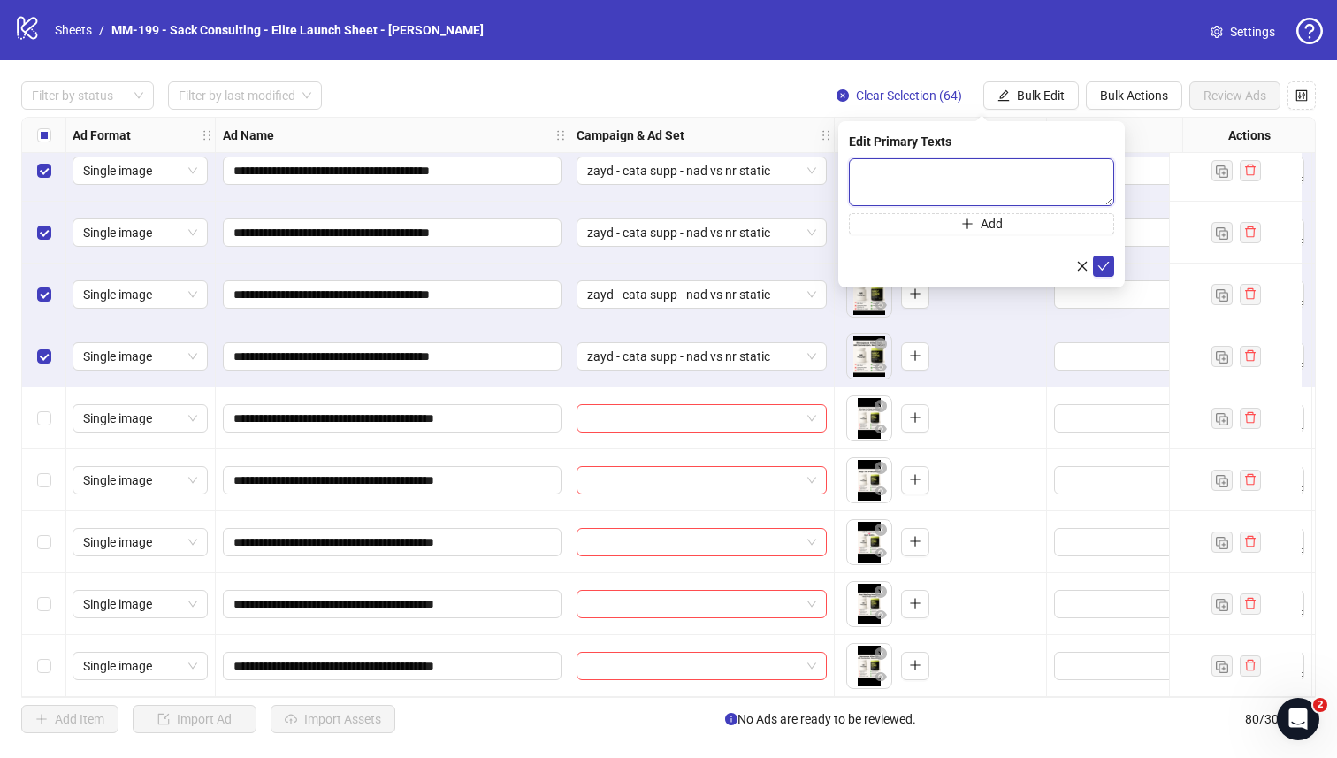
click at [941, 172] on textarea at bounding box center [981, 182] width 265 height 48
paste textarea "**********"
type textarea "**********"
click at [1048, 225] on button "Add" at bounding box center [981, 223] width 265 height 21
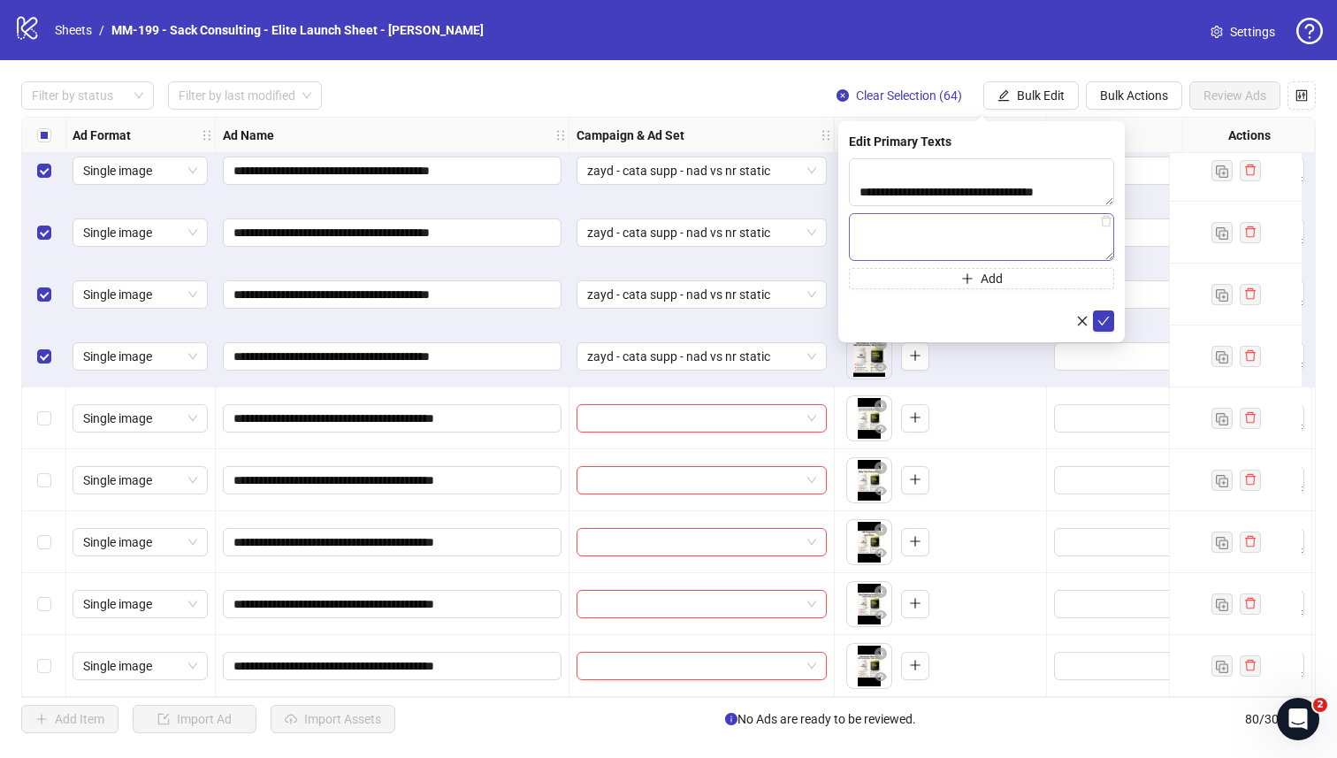
click at [1007, 236] on textarea at bounding box center [981, 237] width 265 height 48
type textarea "**********"
click at [1098, 316] on icon "check" at bounding box center [1103, 321] width 12 height 12
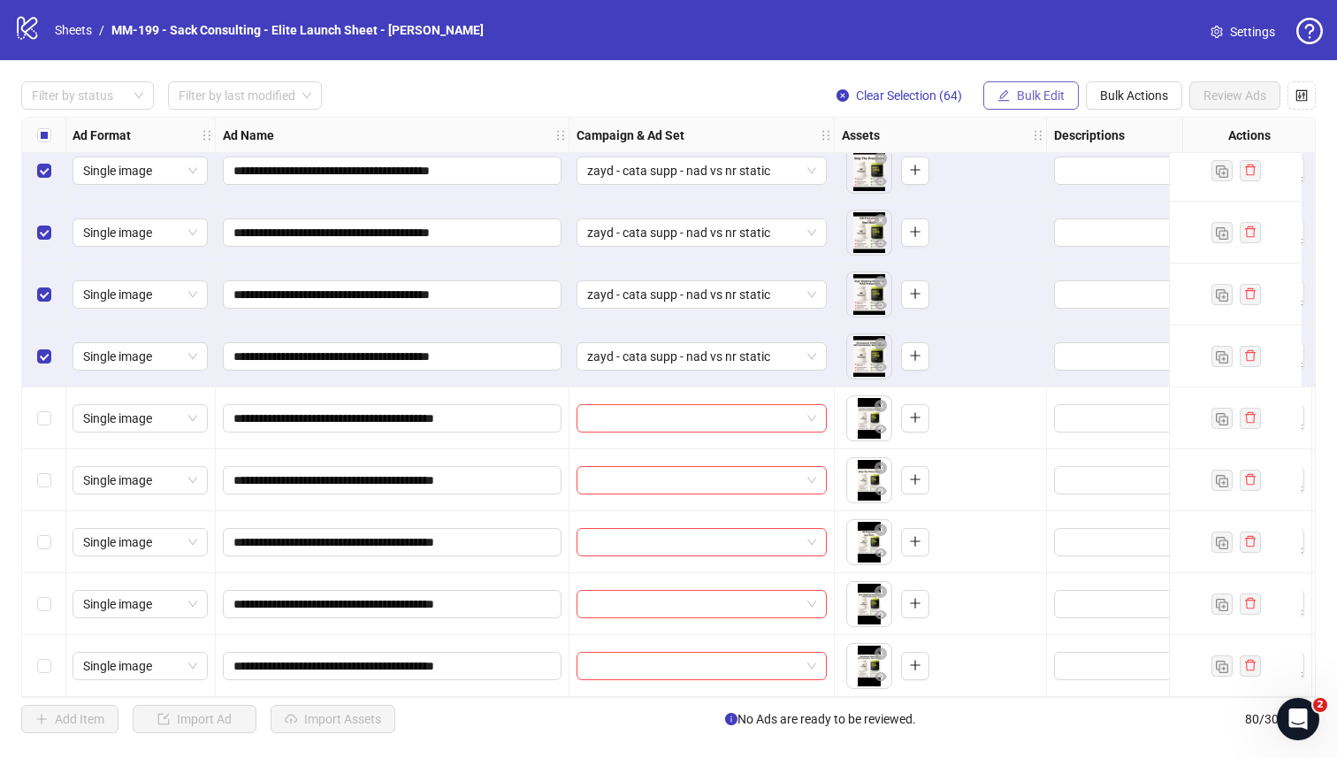
click at [1051, 101] on span "Bulk Edit" at bounding box center [1041, 95] width 48 height 14
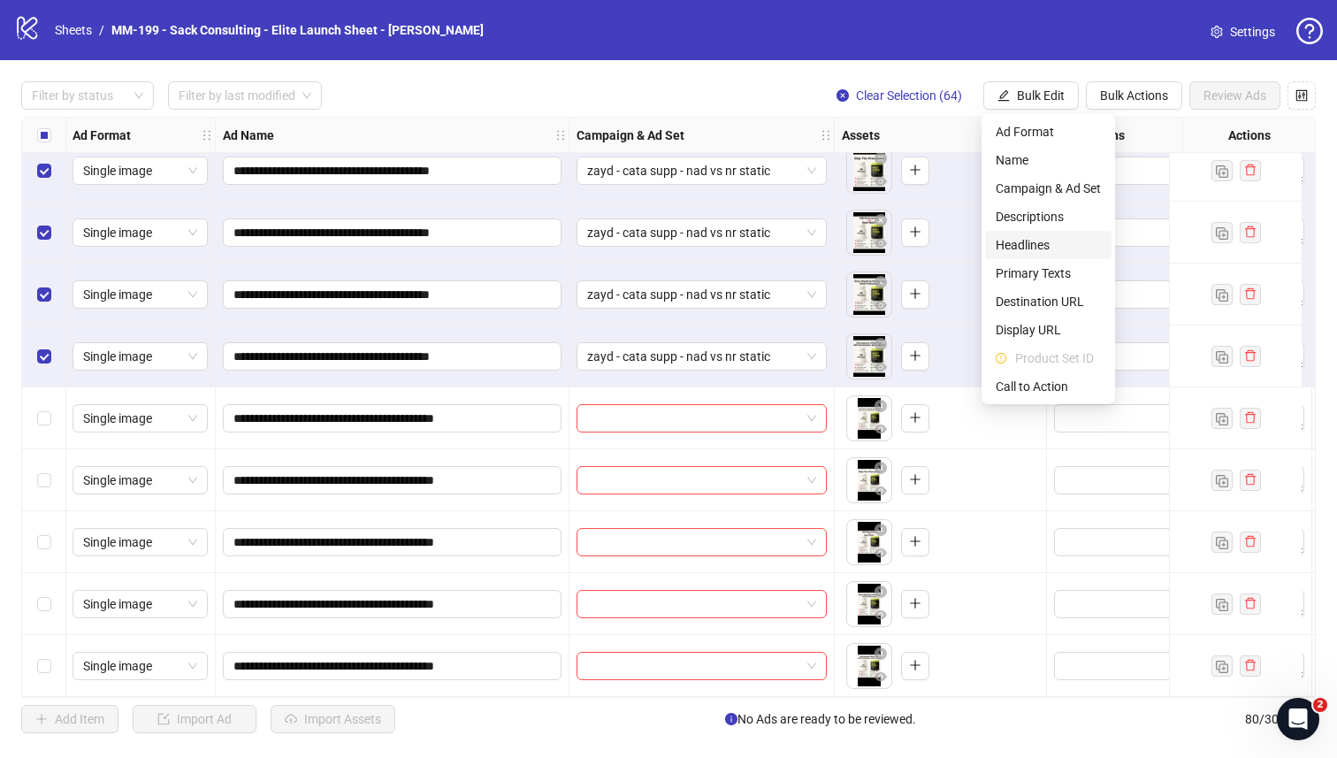
click at [1050, 238] on span "Headlines" at bounding box center [1048, 244] width 105 height 19
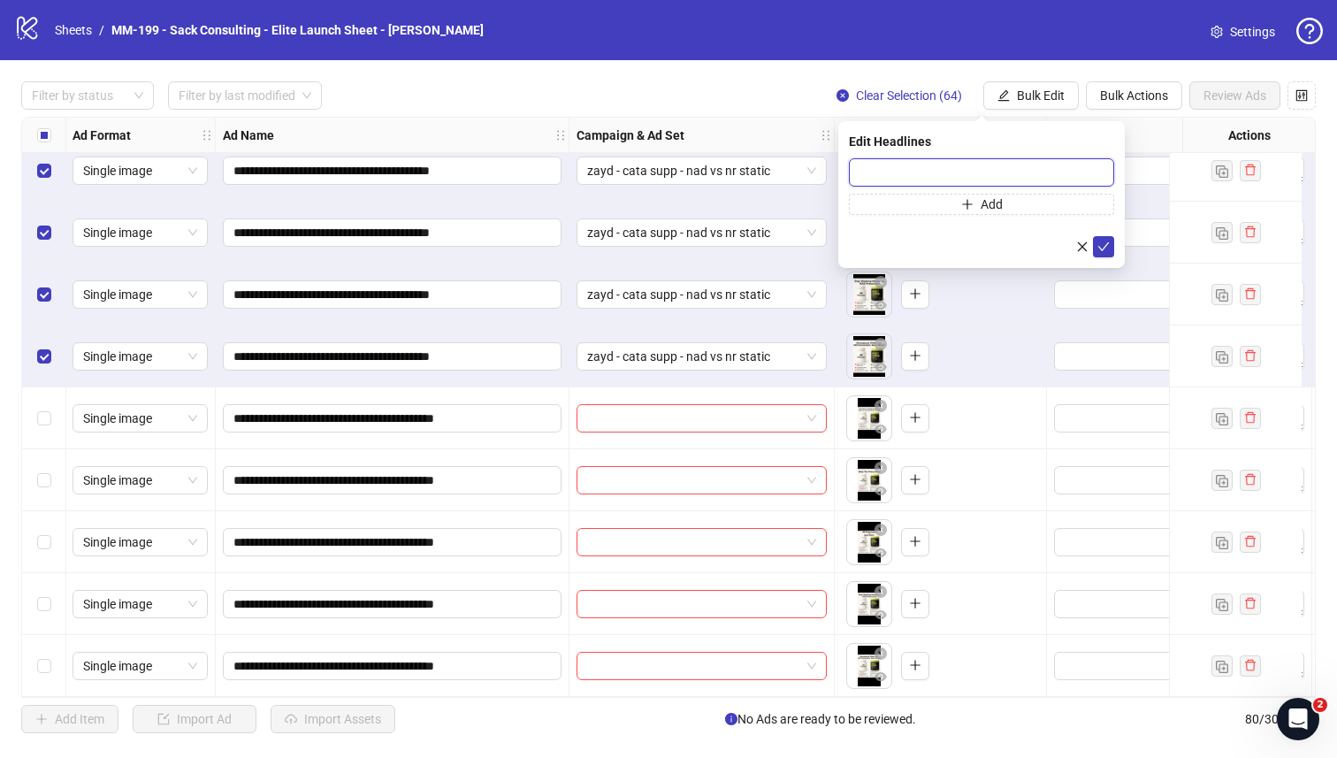
click at [946, 180] on input "text" at bounding box center [981, 172] width 265 height 28
paste input "**********"
type input "**********"
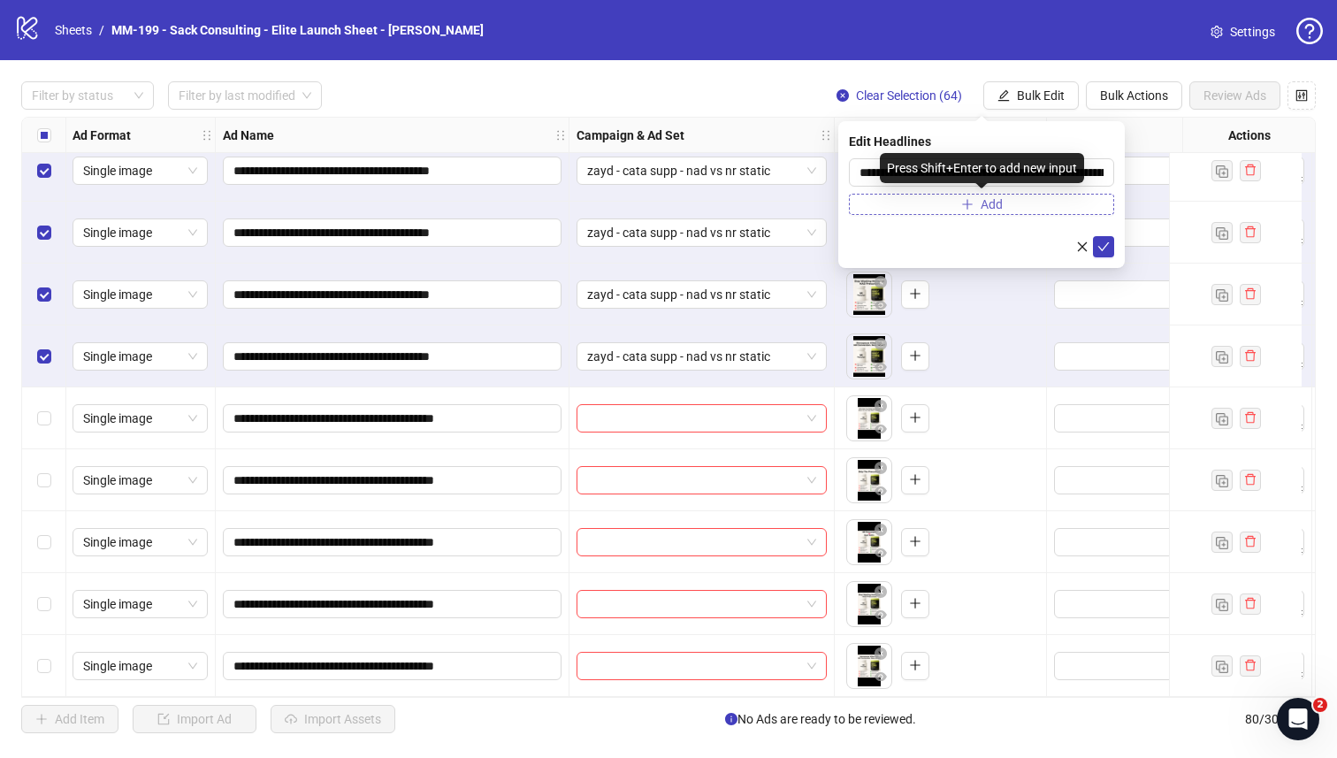
click at [940, 204] on button "Add" at bounding box center [981, 204] width 265 height 21
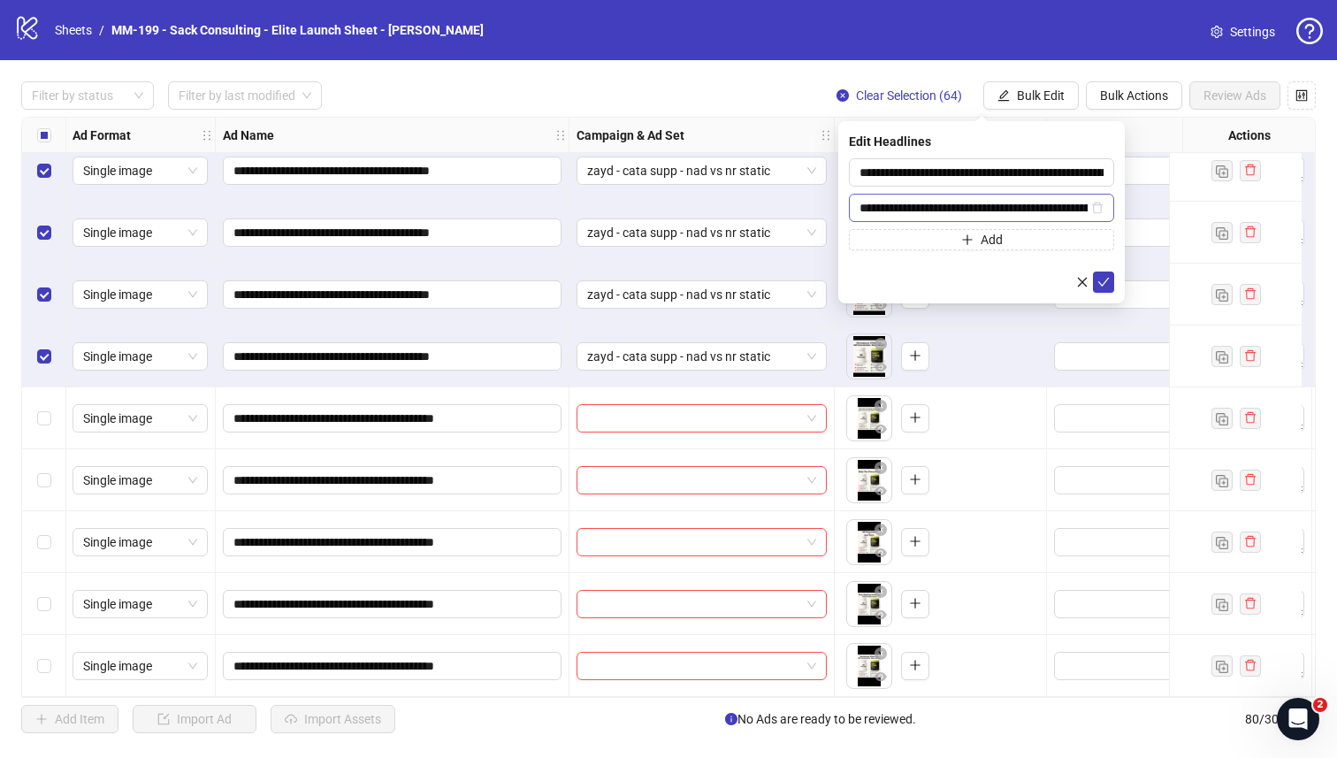
scroll to position [0, 105]
type input "**********"
click at [1101, 279] on icon "check" at bounding box center [1103, 282] width 12 height 12
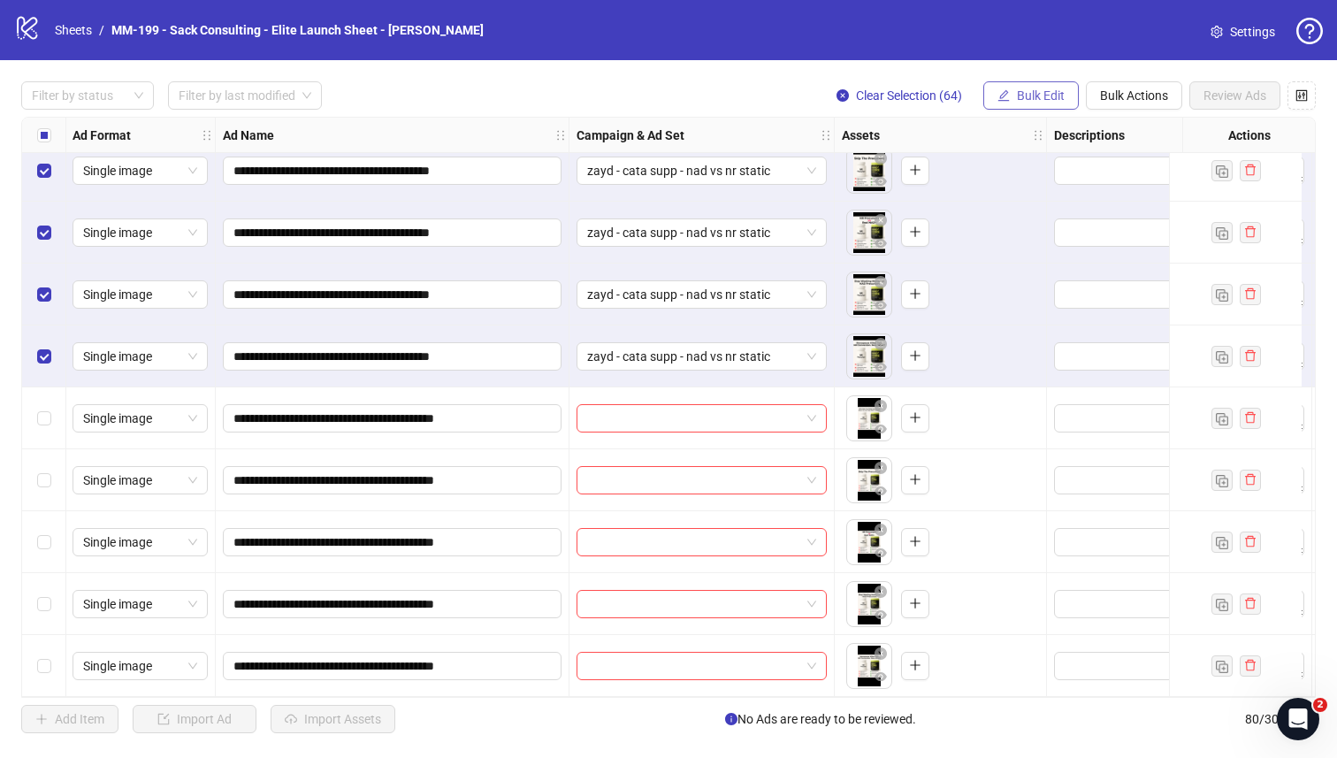
click at [1009, 94] on button "Bulk Edit" at bounding box center [1031, 95] width 96 height 28
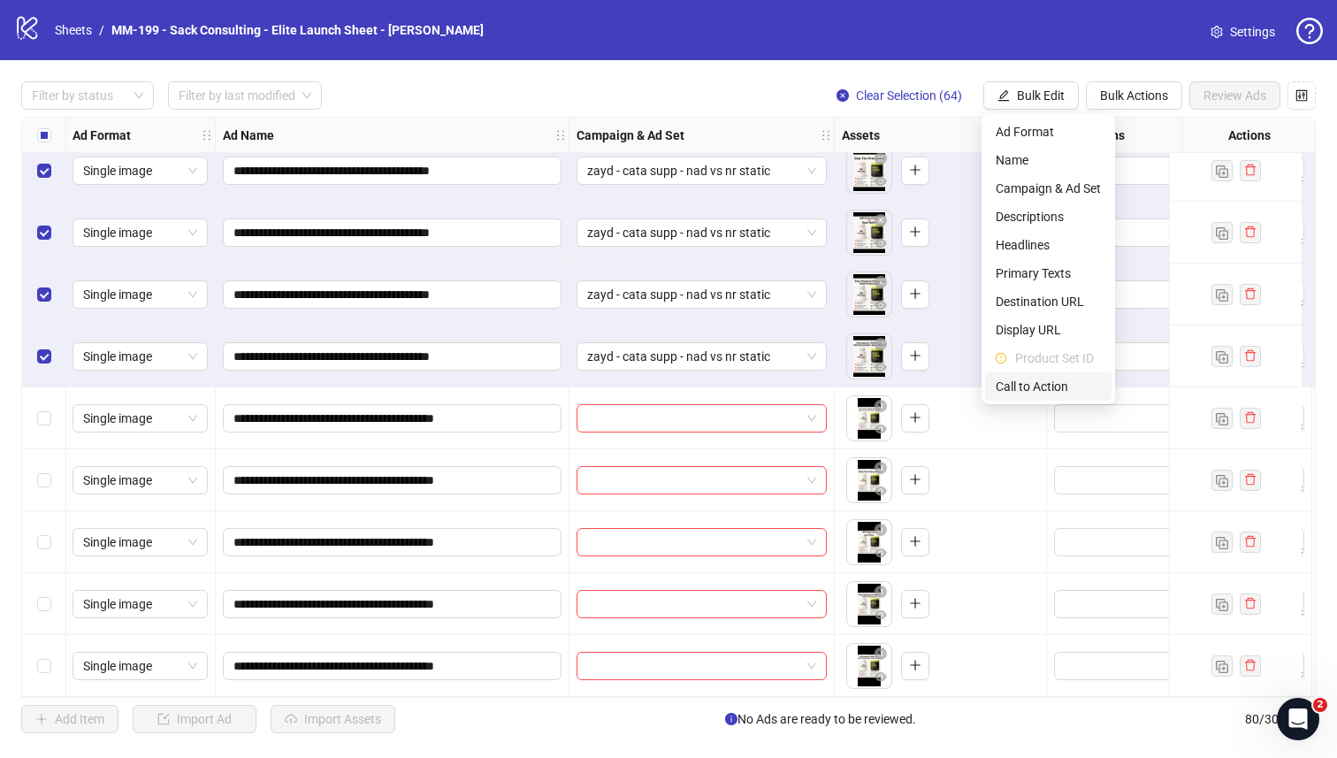
click at [1031, 382] on span "Call to Action" at bounding box center [1048, 386] width 105 height 19
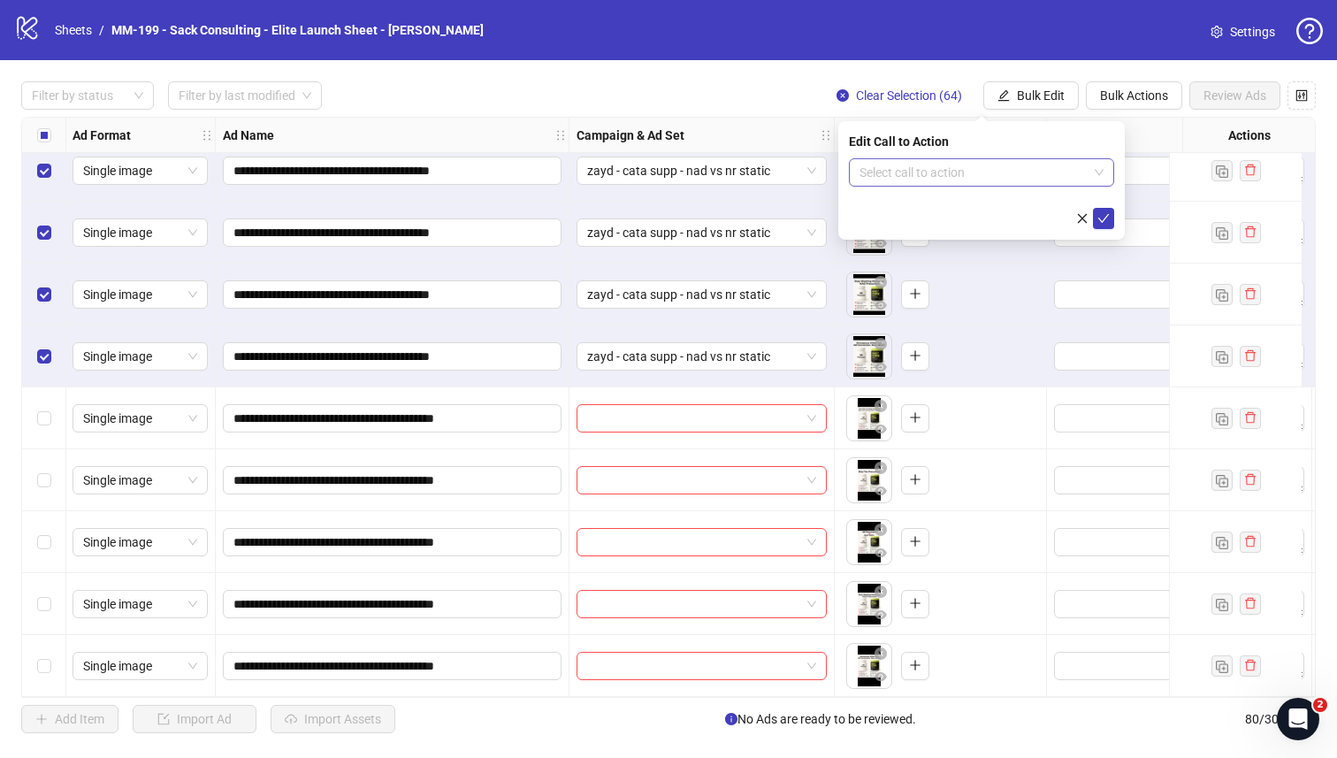
click at [959, 172] on input "search" at bounding box center [974, 172] width 228 height 27
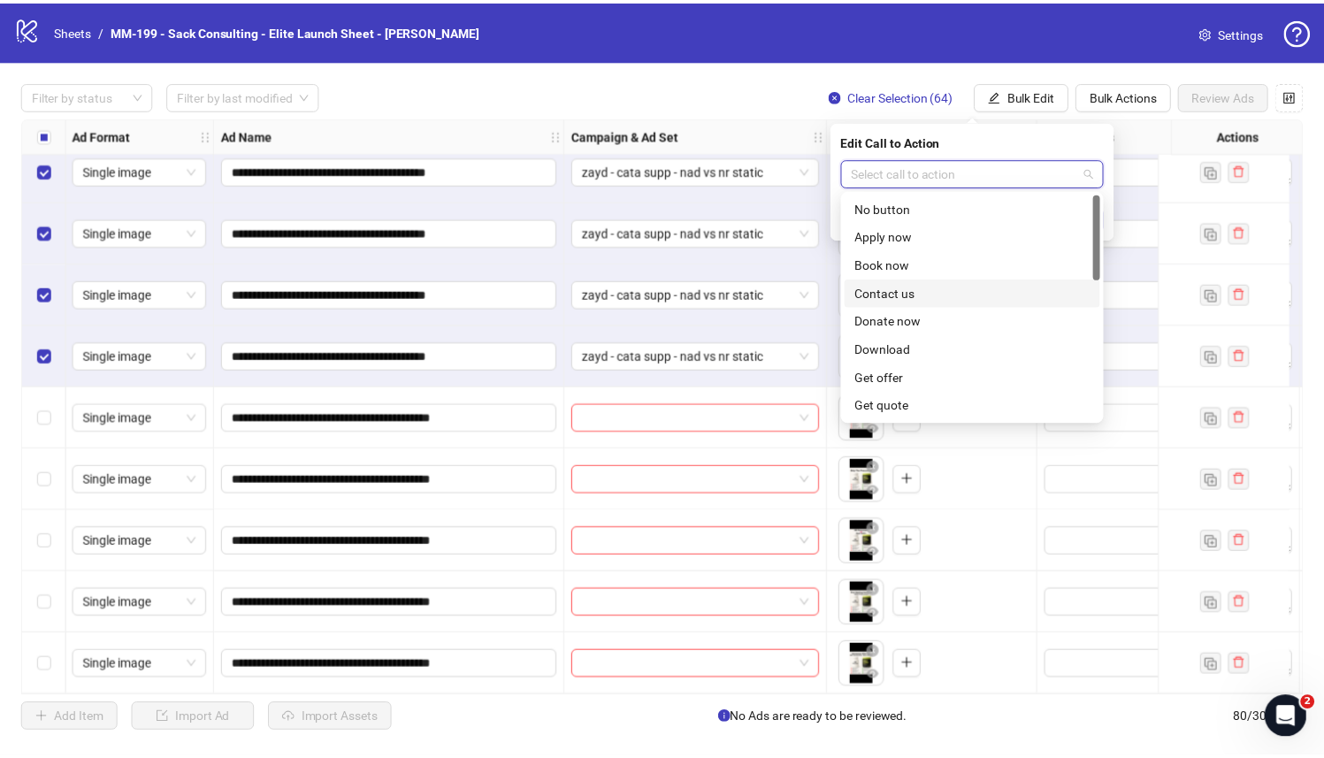
scroll to position [368, 0]
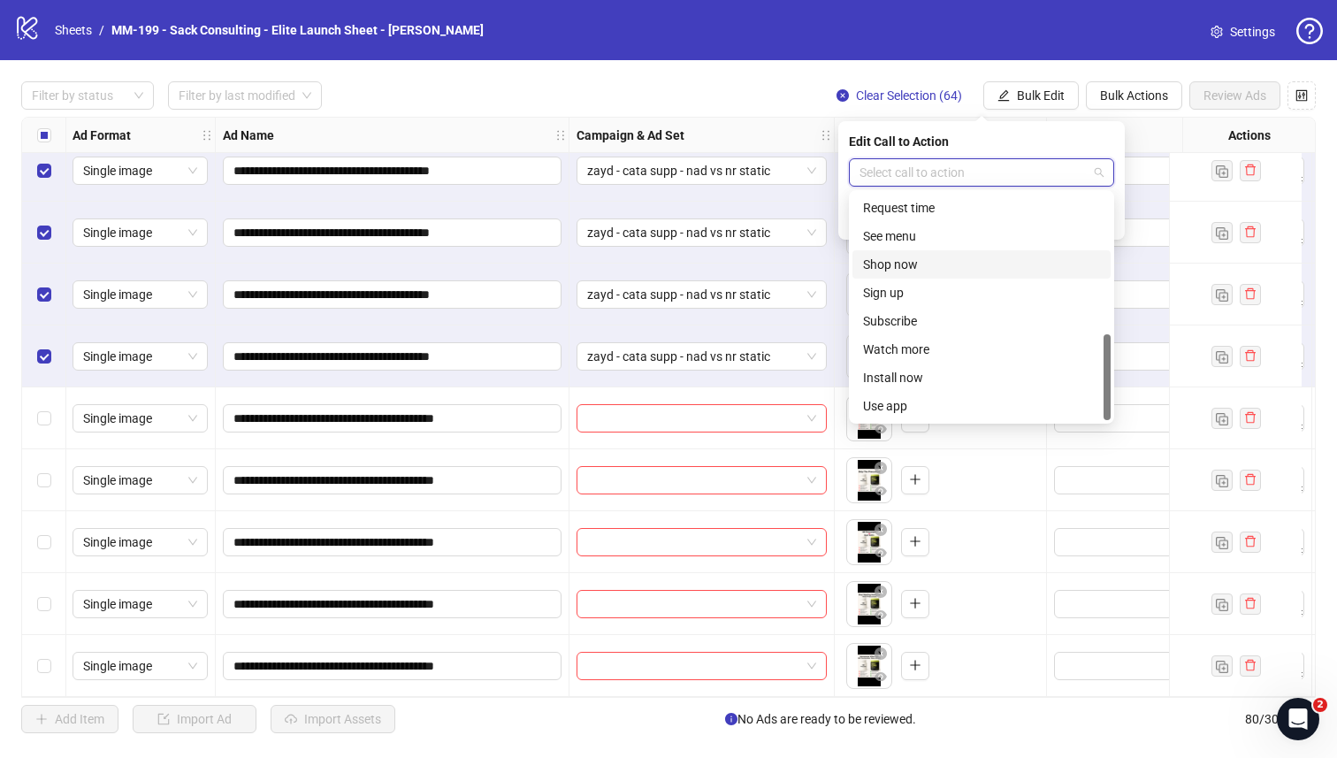
click at [909, 254] on div "Shop now" at bounding box center [981, 264] width 258 height 28
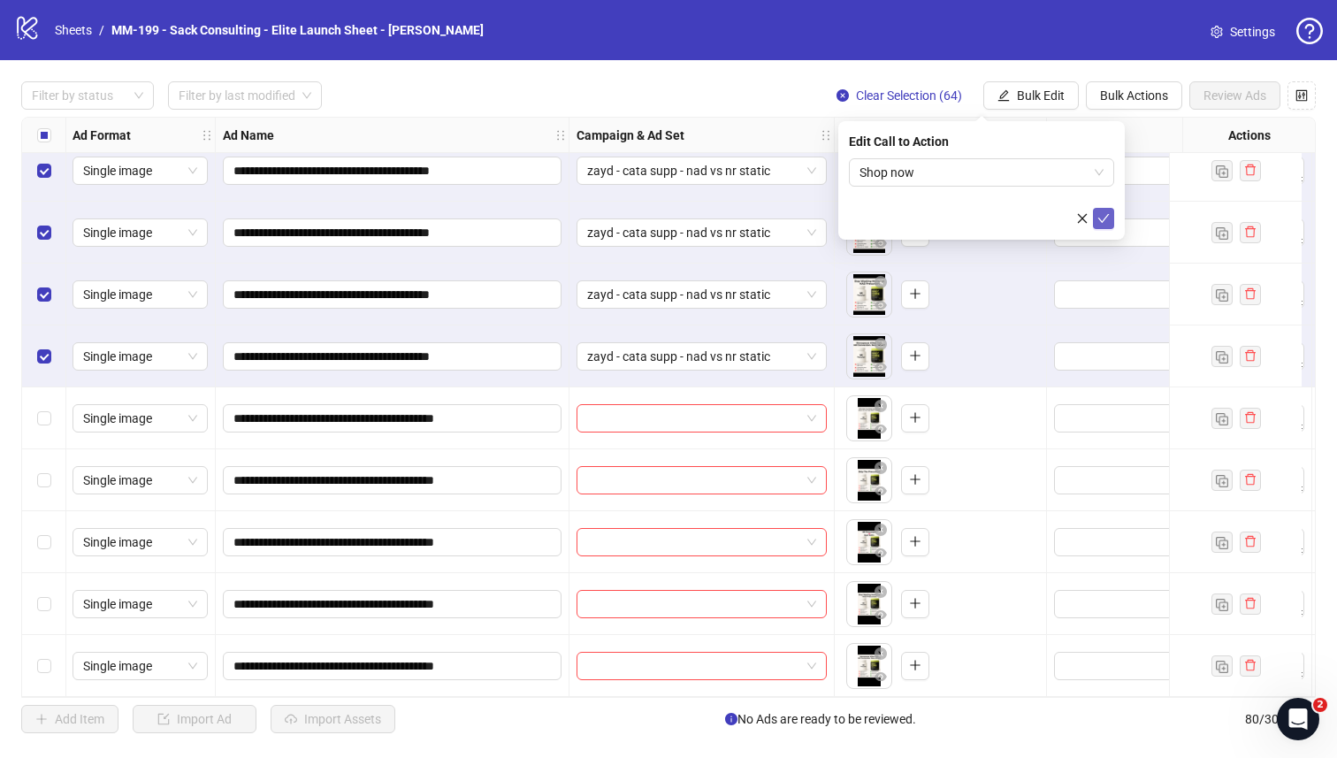
click at [1111, 213] on button "submit" at bounding box center [1103, 218] width 21 height 21
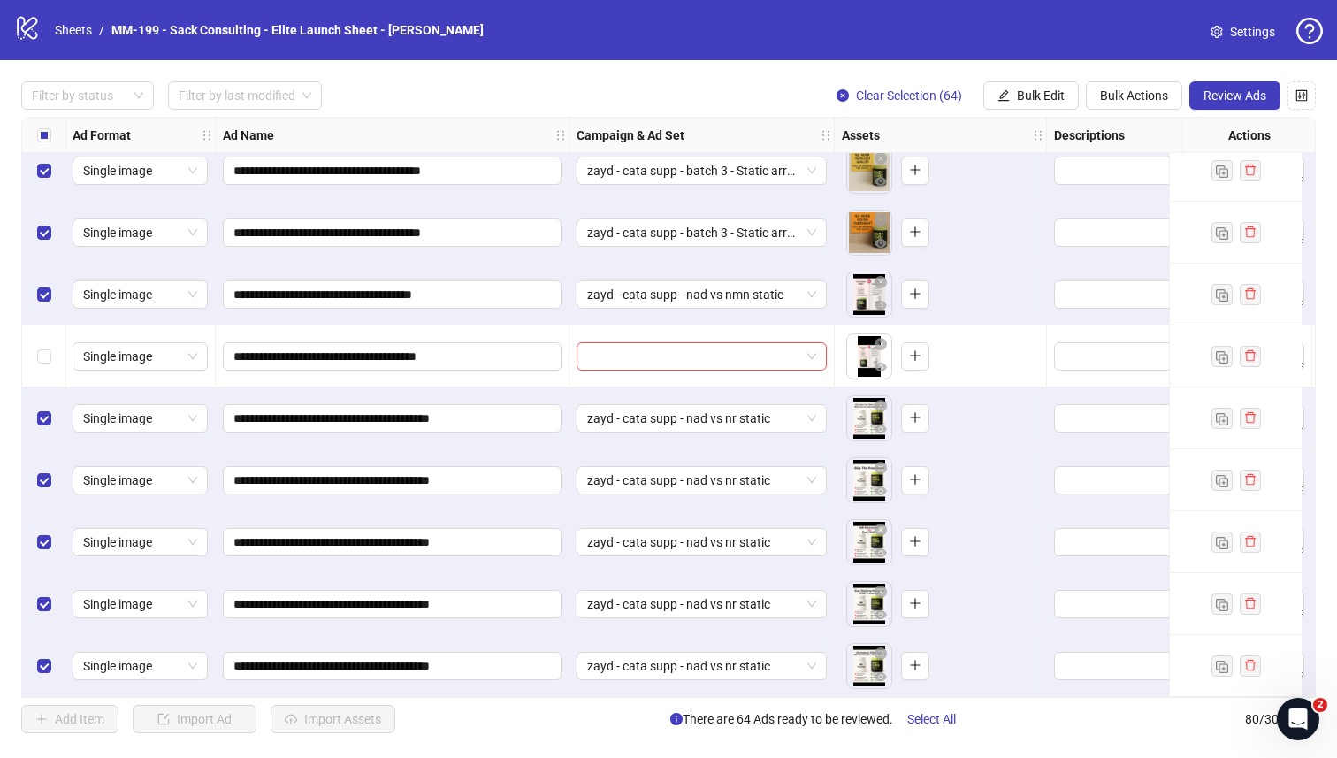
scroll to position [4072, 1]
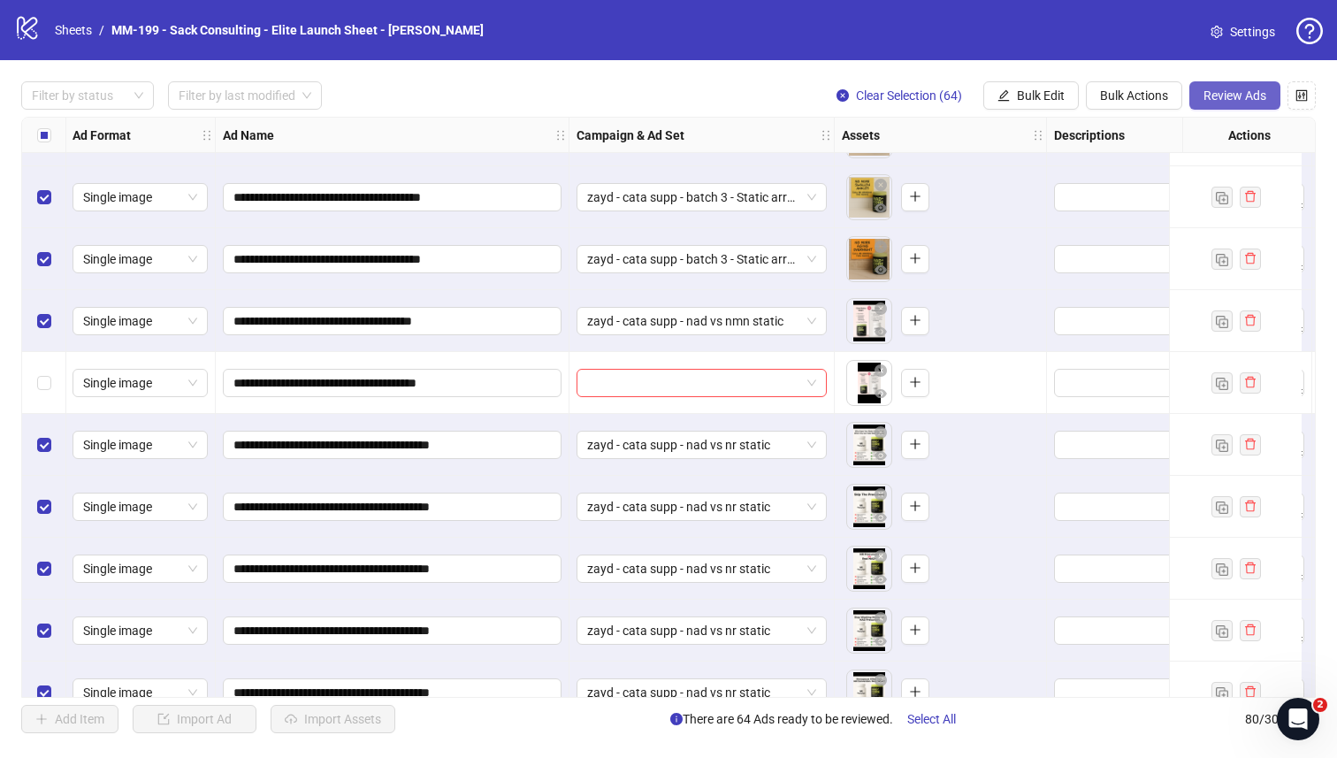
click at [1257, 100] on span "Review Ads" at bounding box center [1235, 95] width 63 height 14
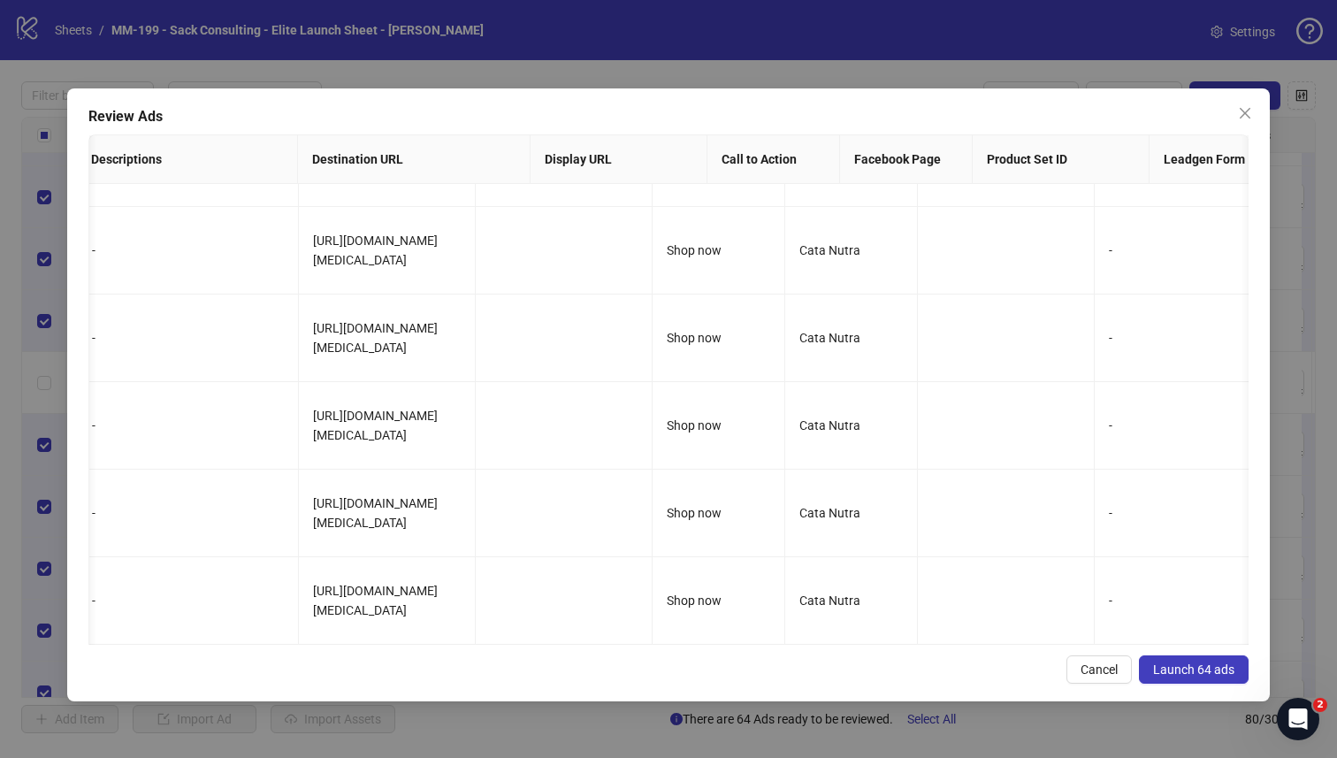
scroll to position [0, 1238]
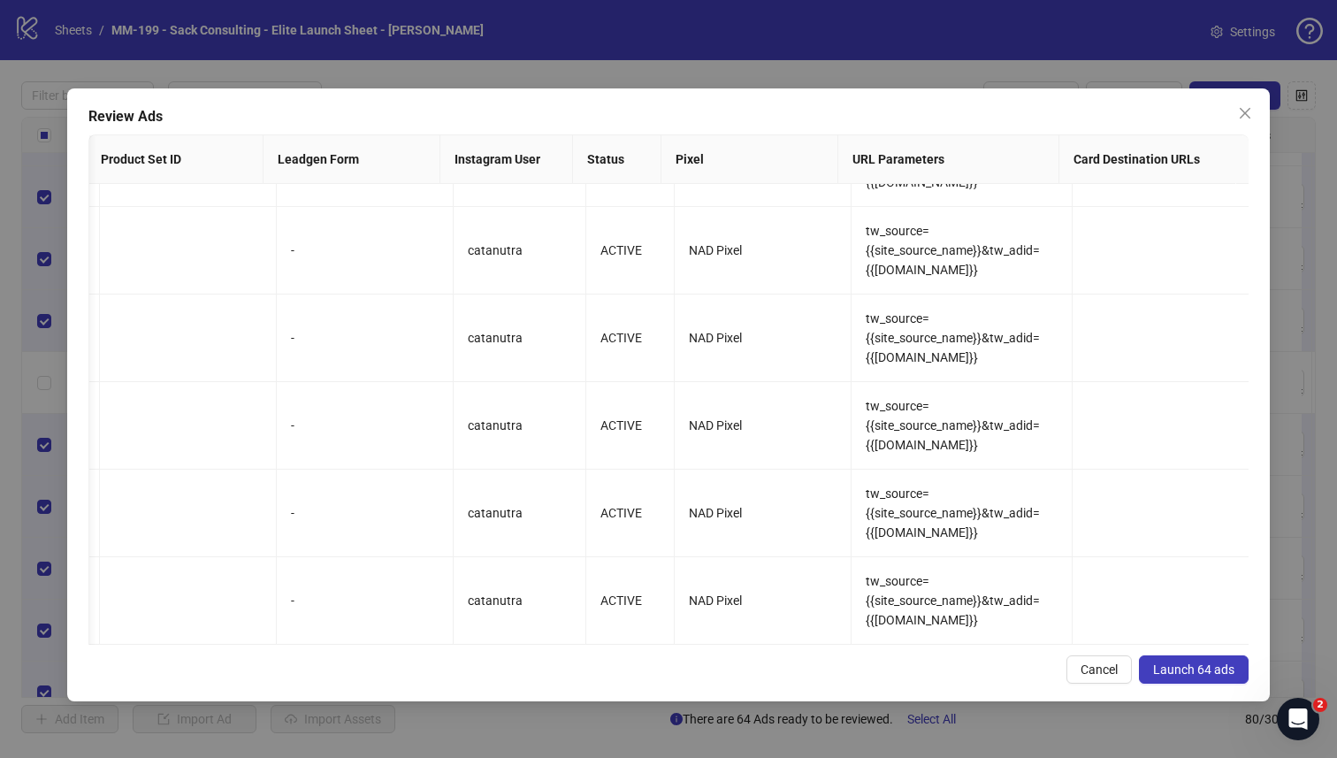
click at [1167, 672] on span "Launch 64 ads" at bounding box center [1193, 669] width 81 height 14
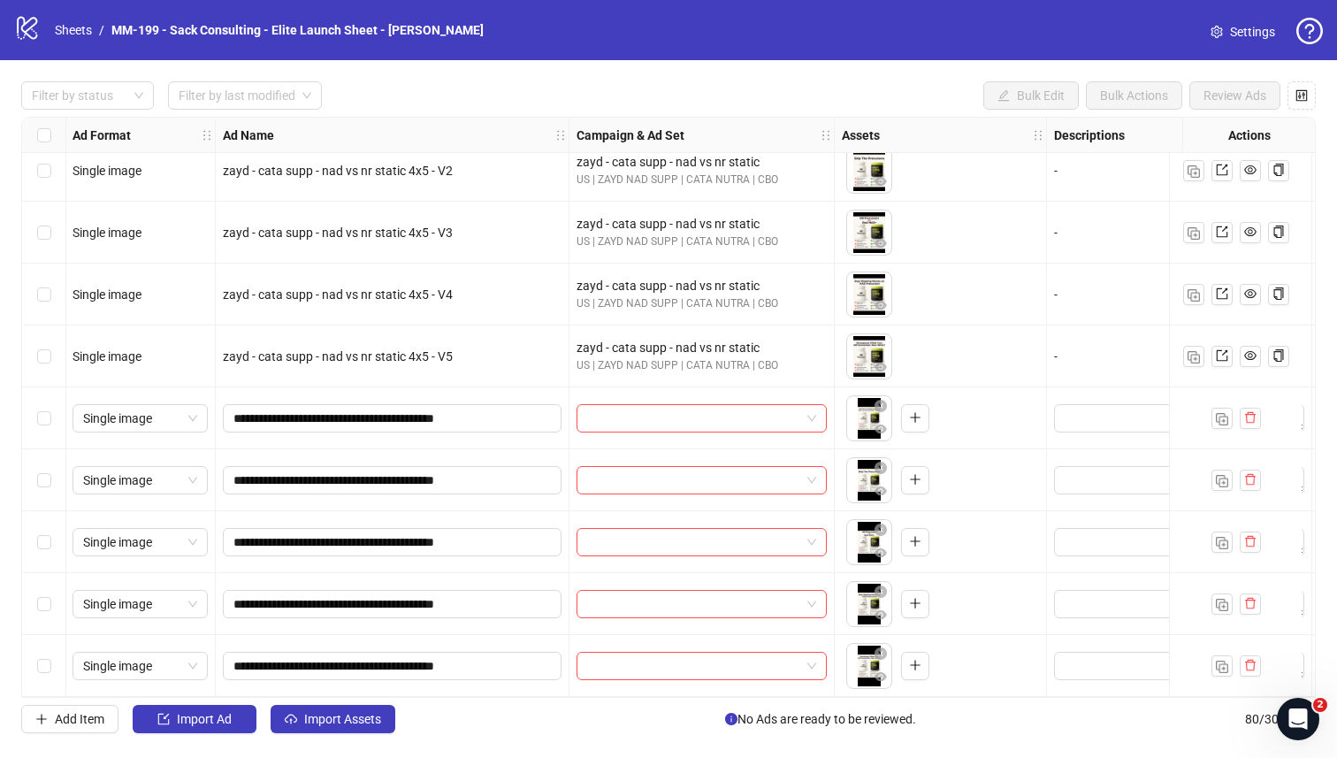
scroll to position [4415, 1]
